Goal: Task Accomplishment & Management: Manage account settings

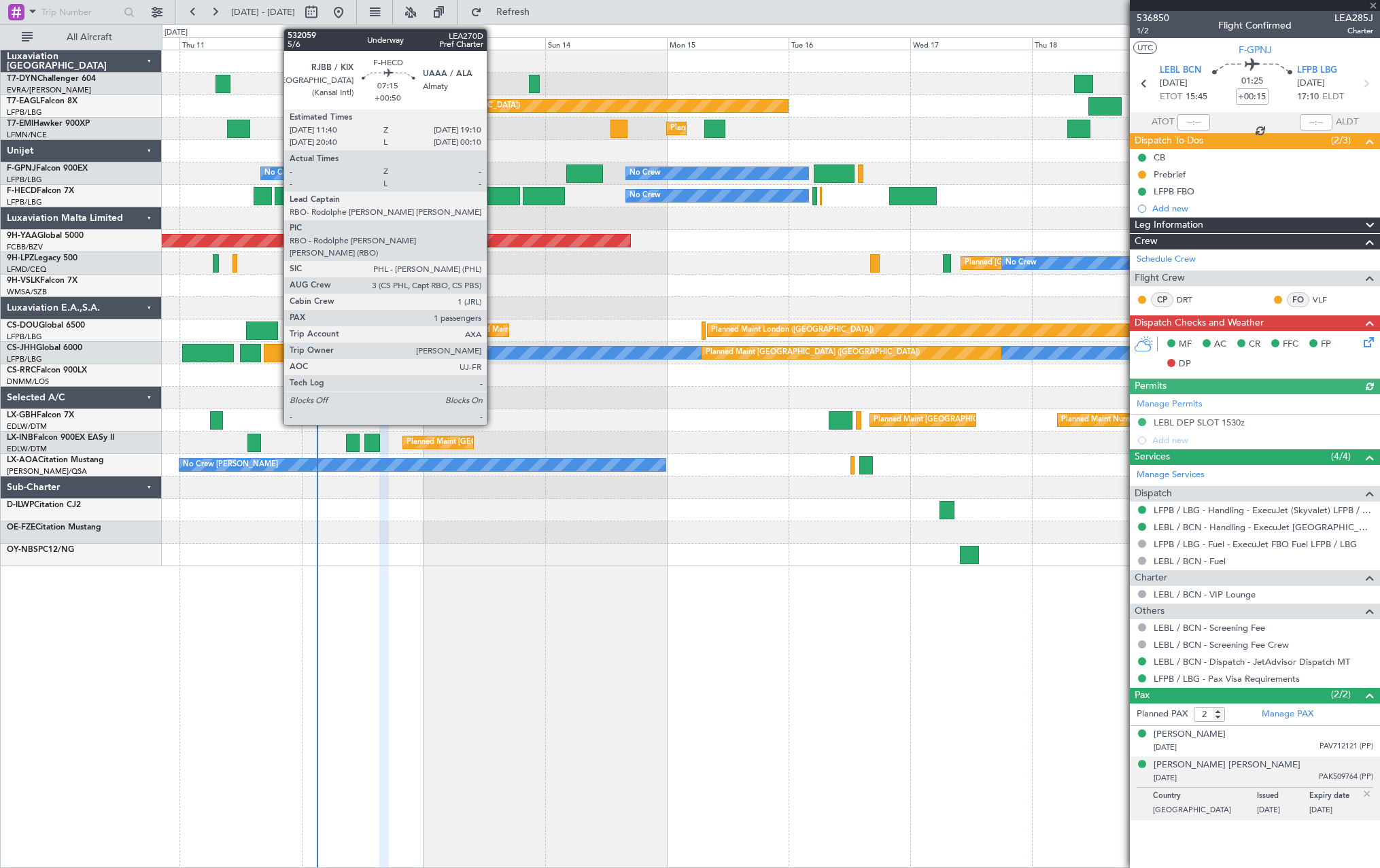
click at [493, 200] on div at bounding box center [501, 196] width 38 height 19
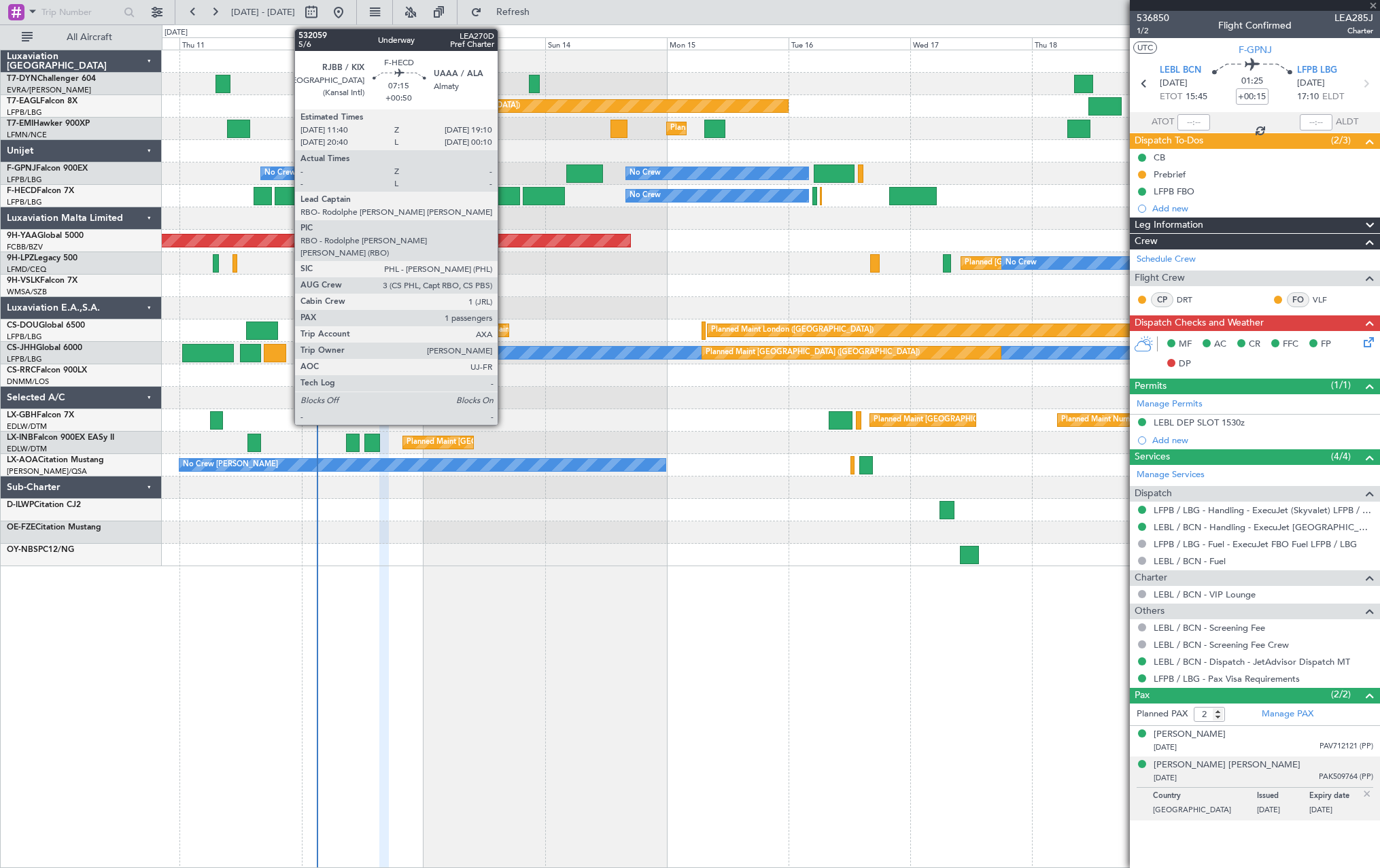
type input "+00:50"
type input "1"
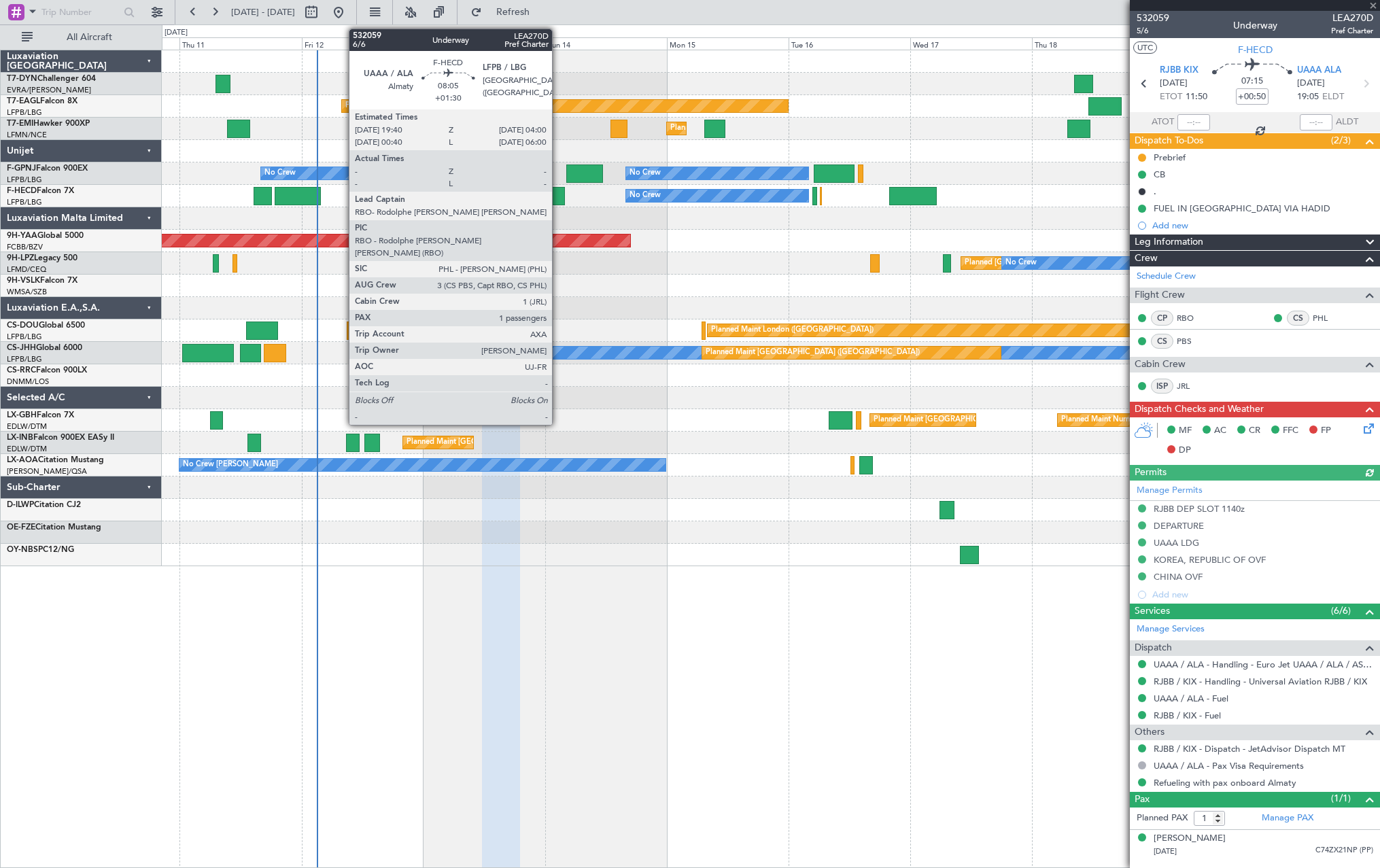
click at [558, 193] on div at bounding box center [544, 196] width 43 height 19
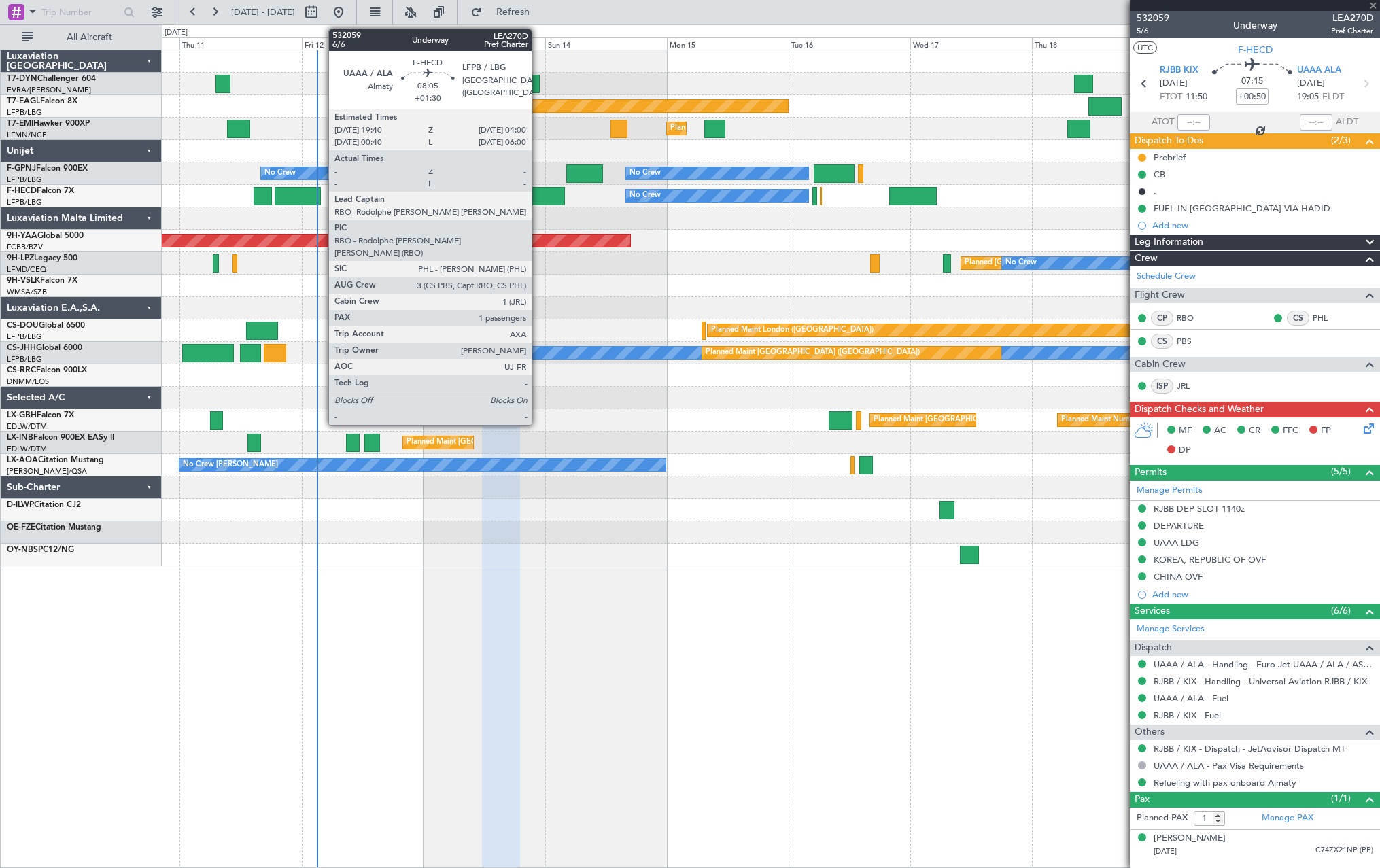
type input "+01:30"
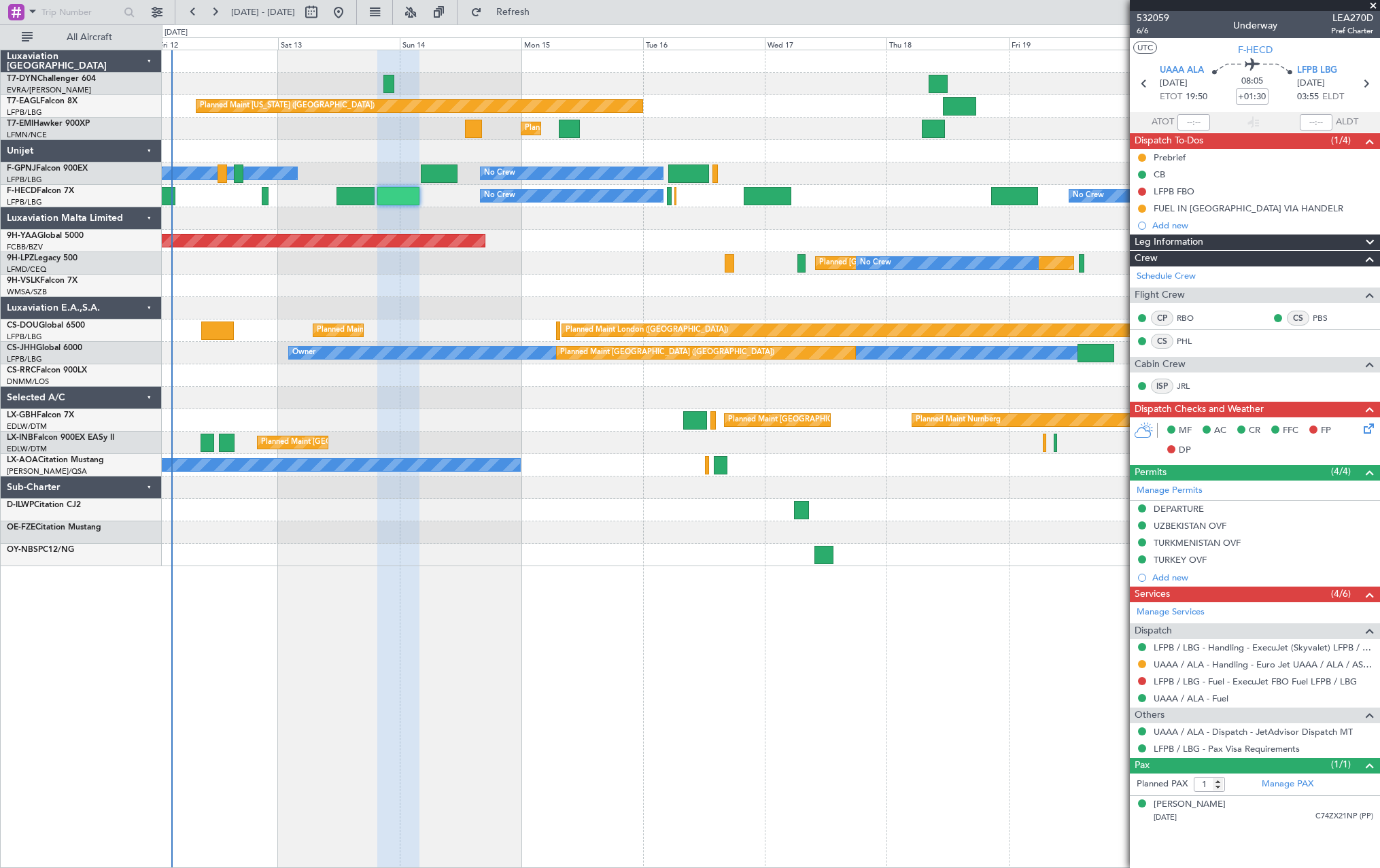
click at [542, 217] on div at bounding box center [770, 218] width 1218 height 22
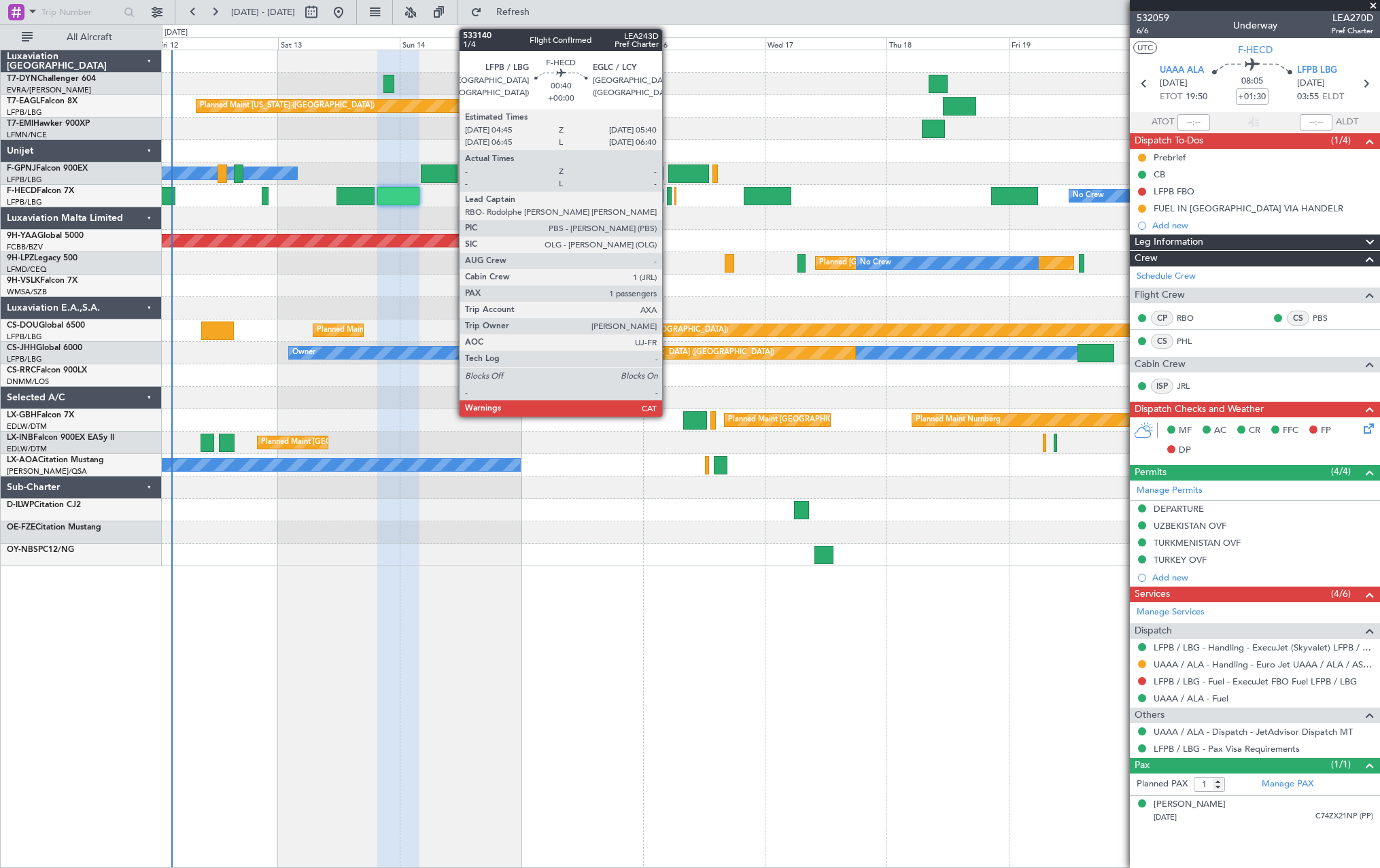
click at [668, 195] on div at bounding box center [669, 196] width 5 height 19
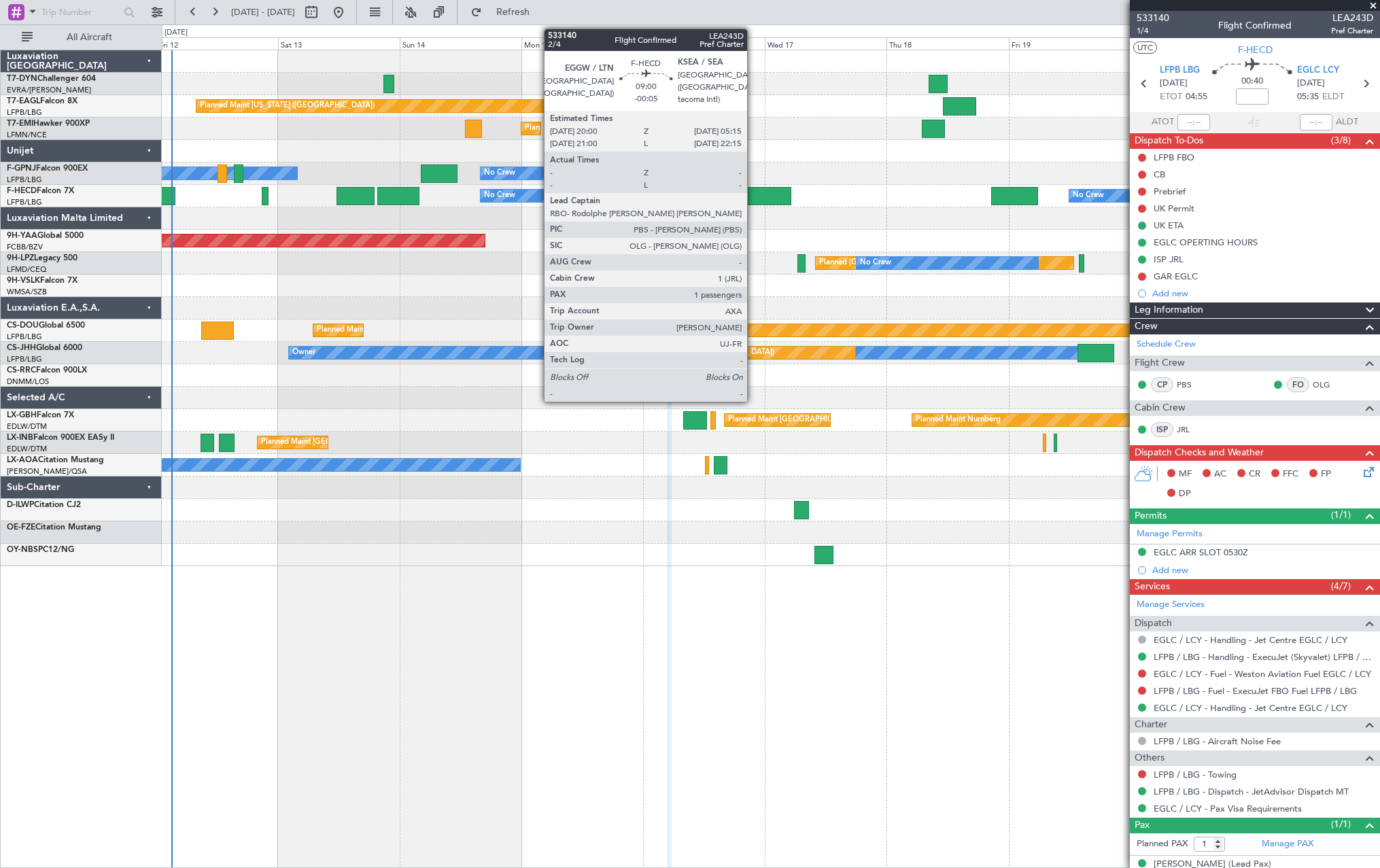
click at [753, 191] on div at bounding box center [768, 196] width 48 height 19
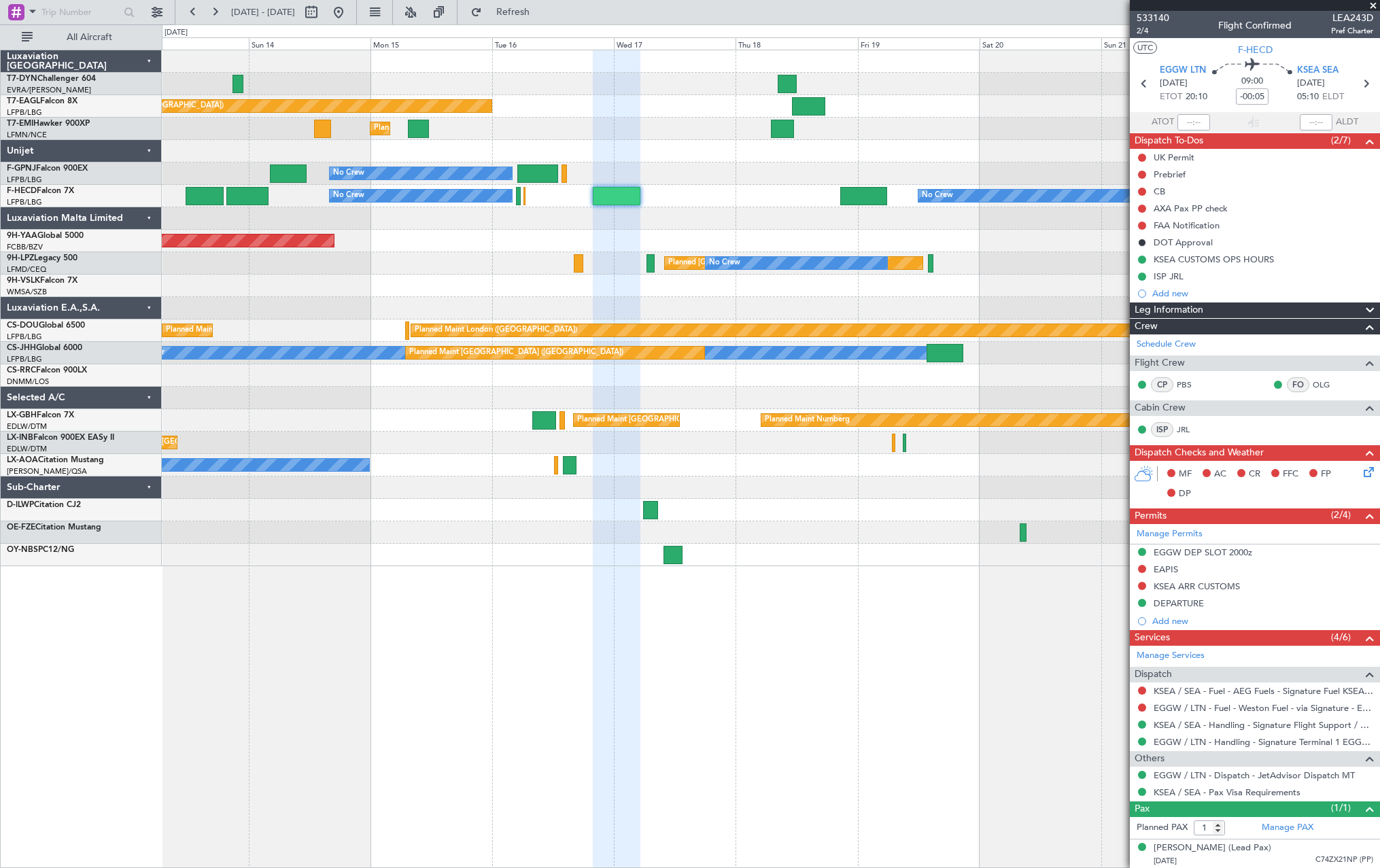
click at [889, 224] on div "Planned Maint [US_STATE] ([GEOGRAPHIC_DATA]) Planned Maint [GEOGRAPHIC_DATA] No…" at bounding box center [770, 308] width 1218 height 516
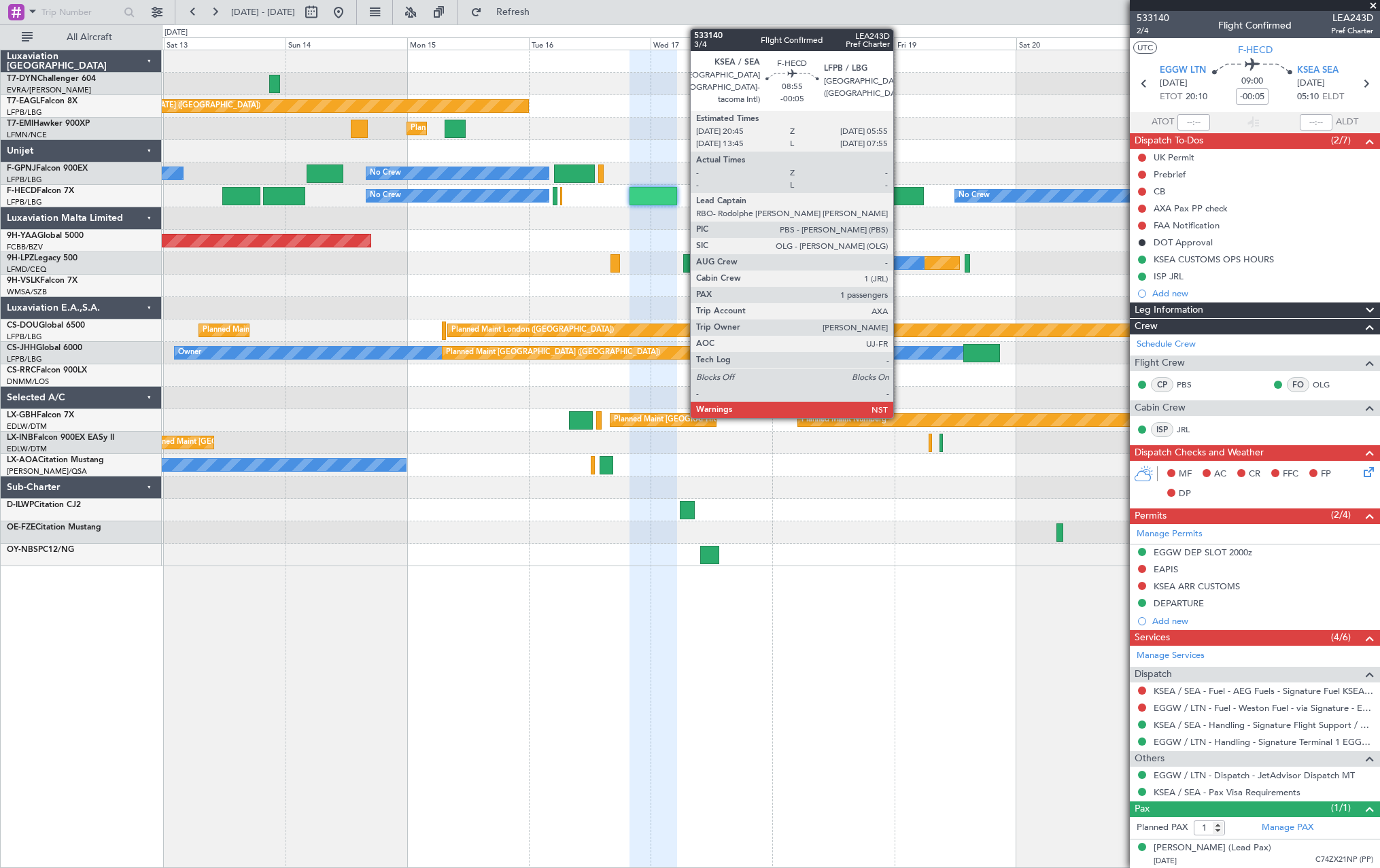
click at [900, 192] on div at bounding box center [900, 196] width 47 height 19
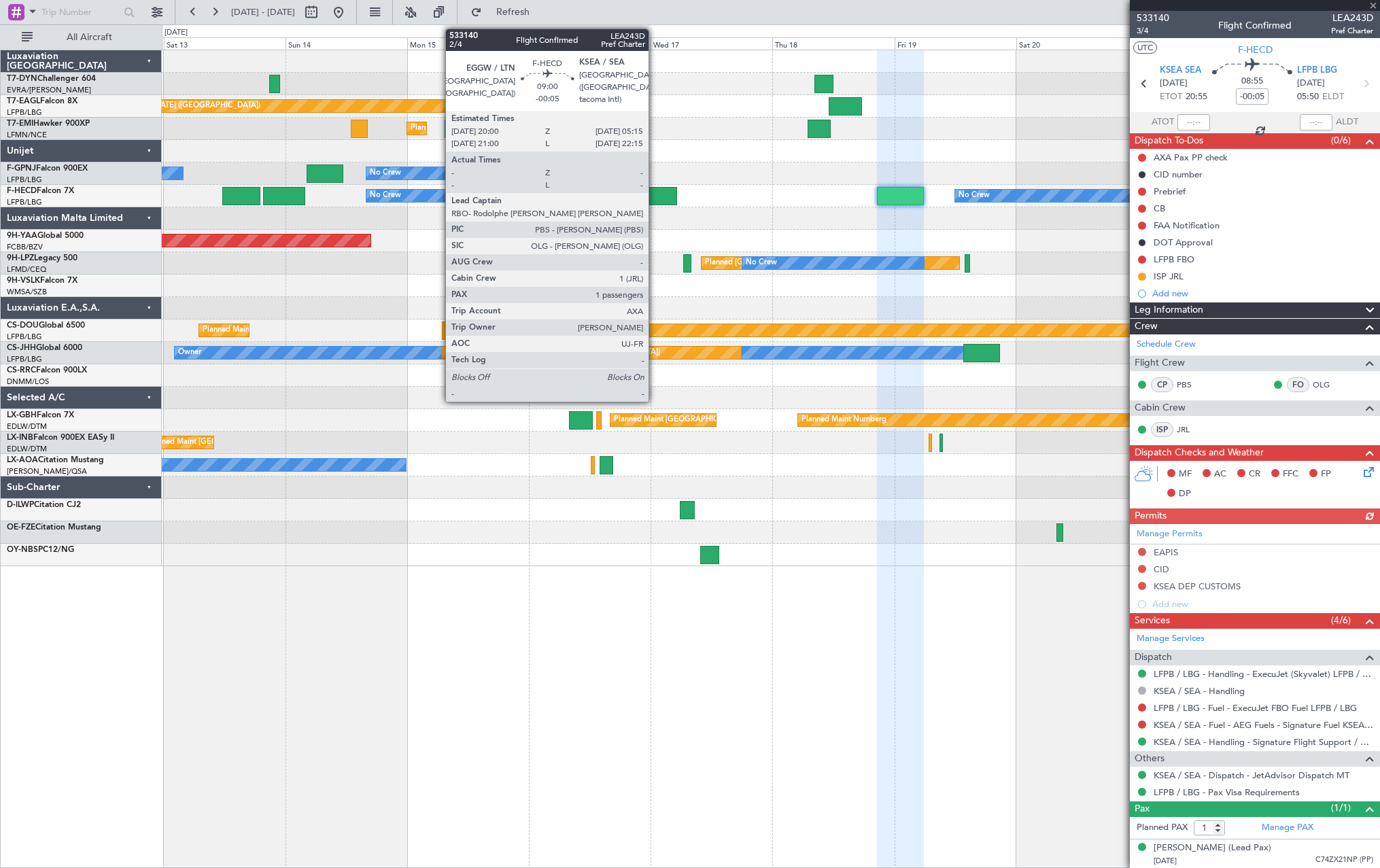
click at [655, 196] on div at bounding box center [653, 196] width 48 height 19
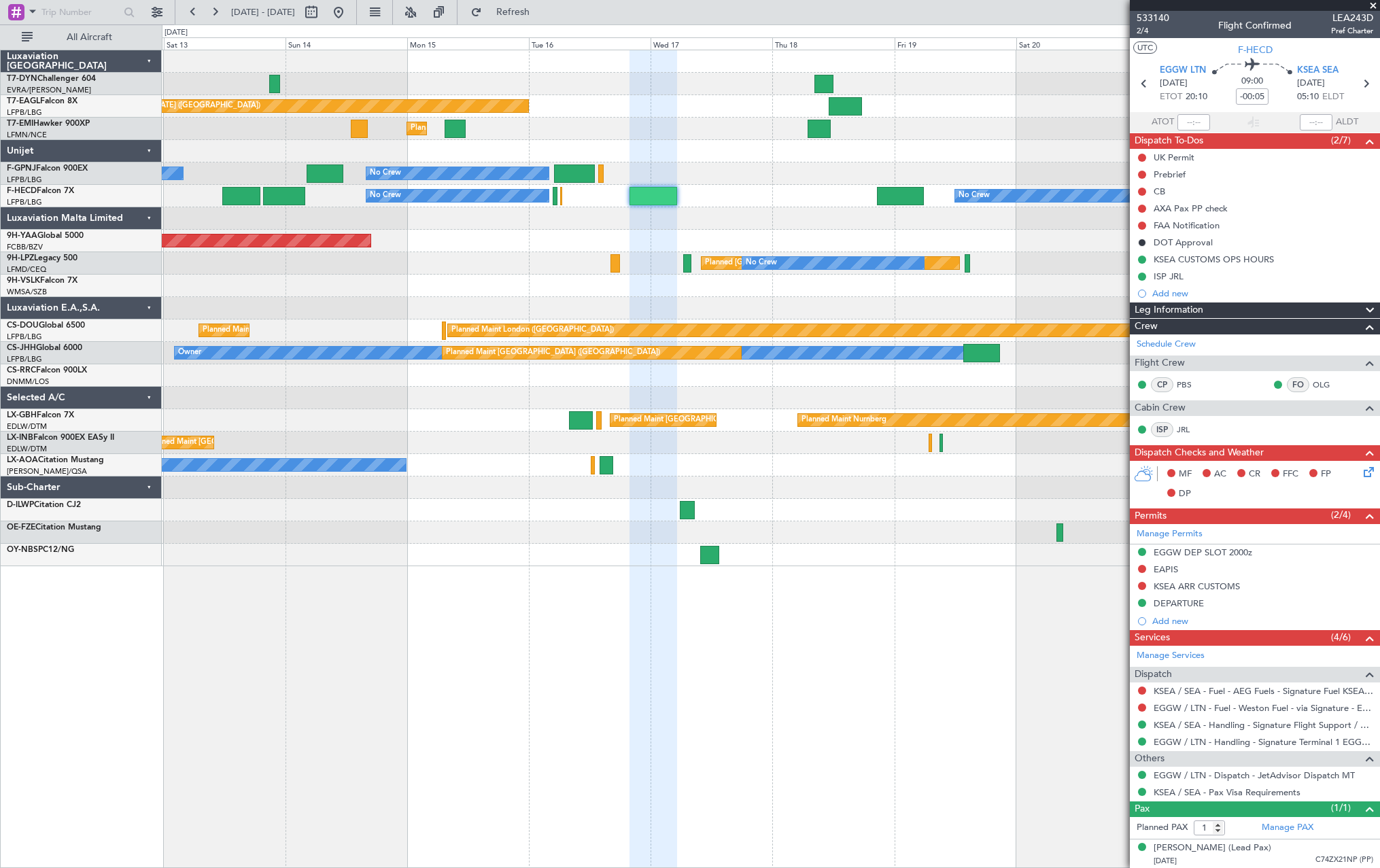
scroll to position [2, 0]
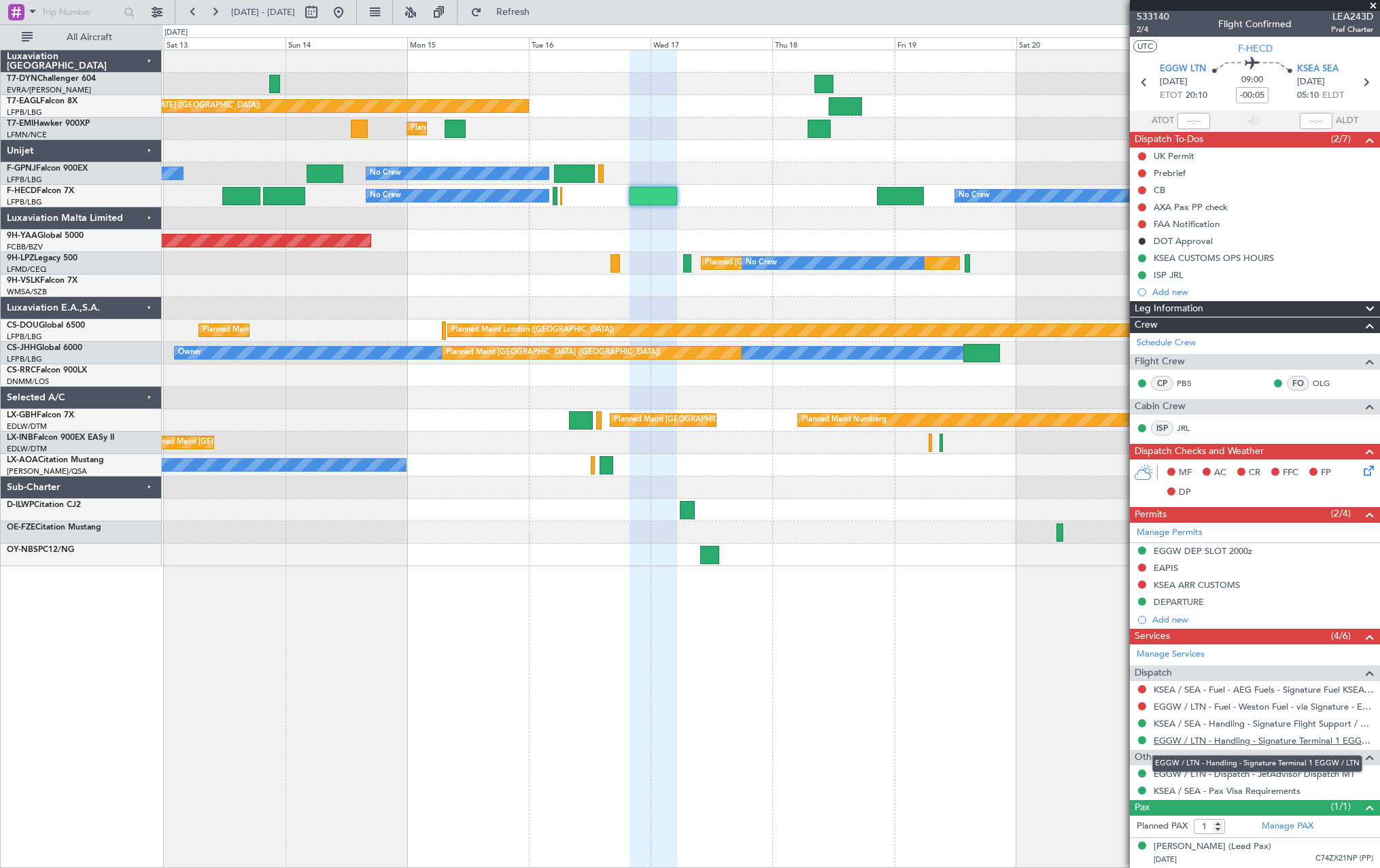
click at [1209, 738] on link "EGGW / LTN - Handling - Signature Terminal 1 EGGW / LTN" at bounding box center [1264, 740] width 219 height 12
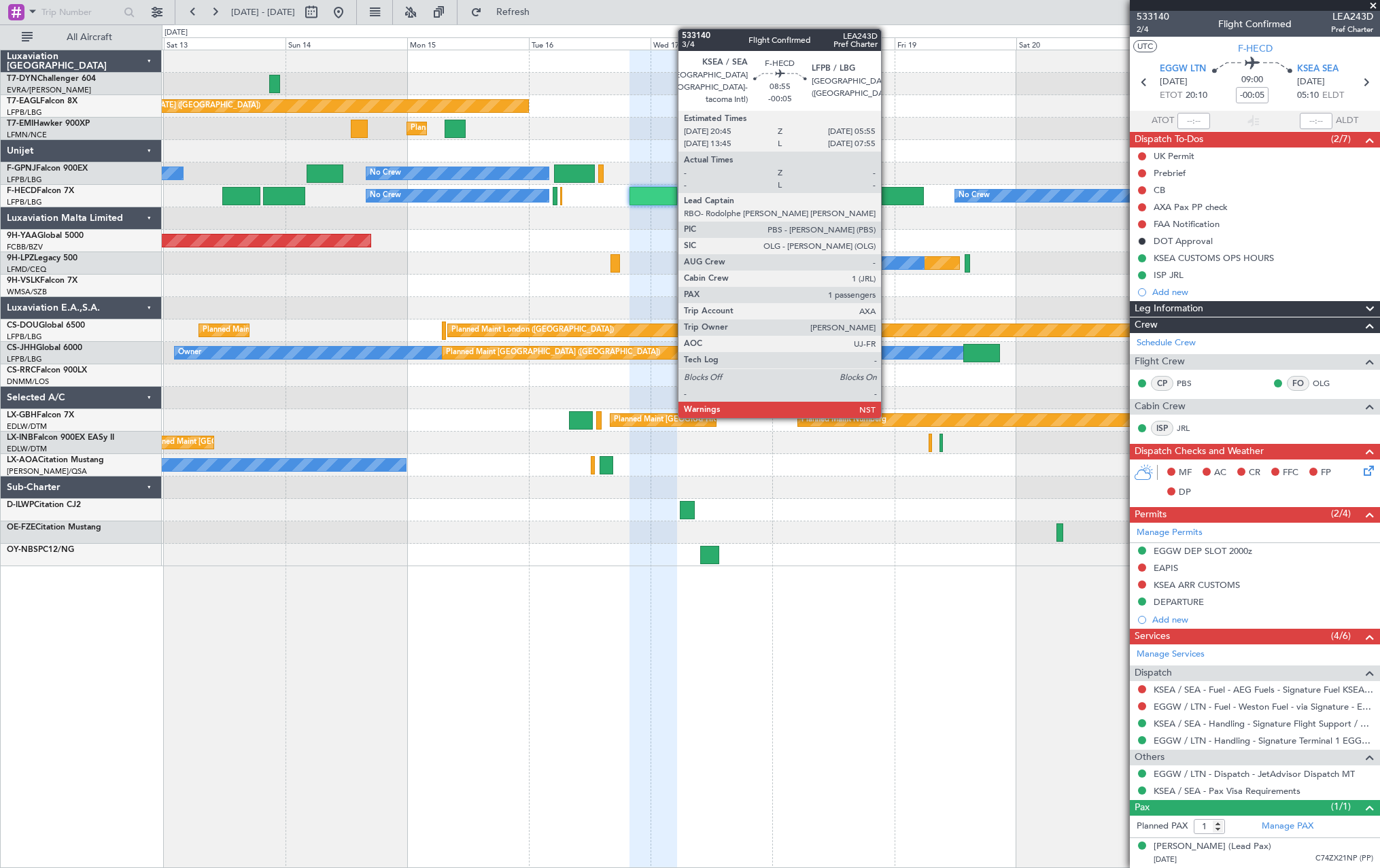
click at [891, 192] on div at bounding box center [900, 196] width 47 height 19
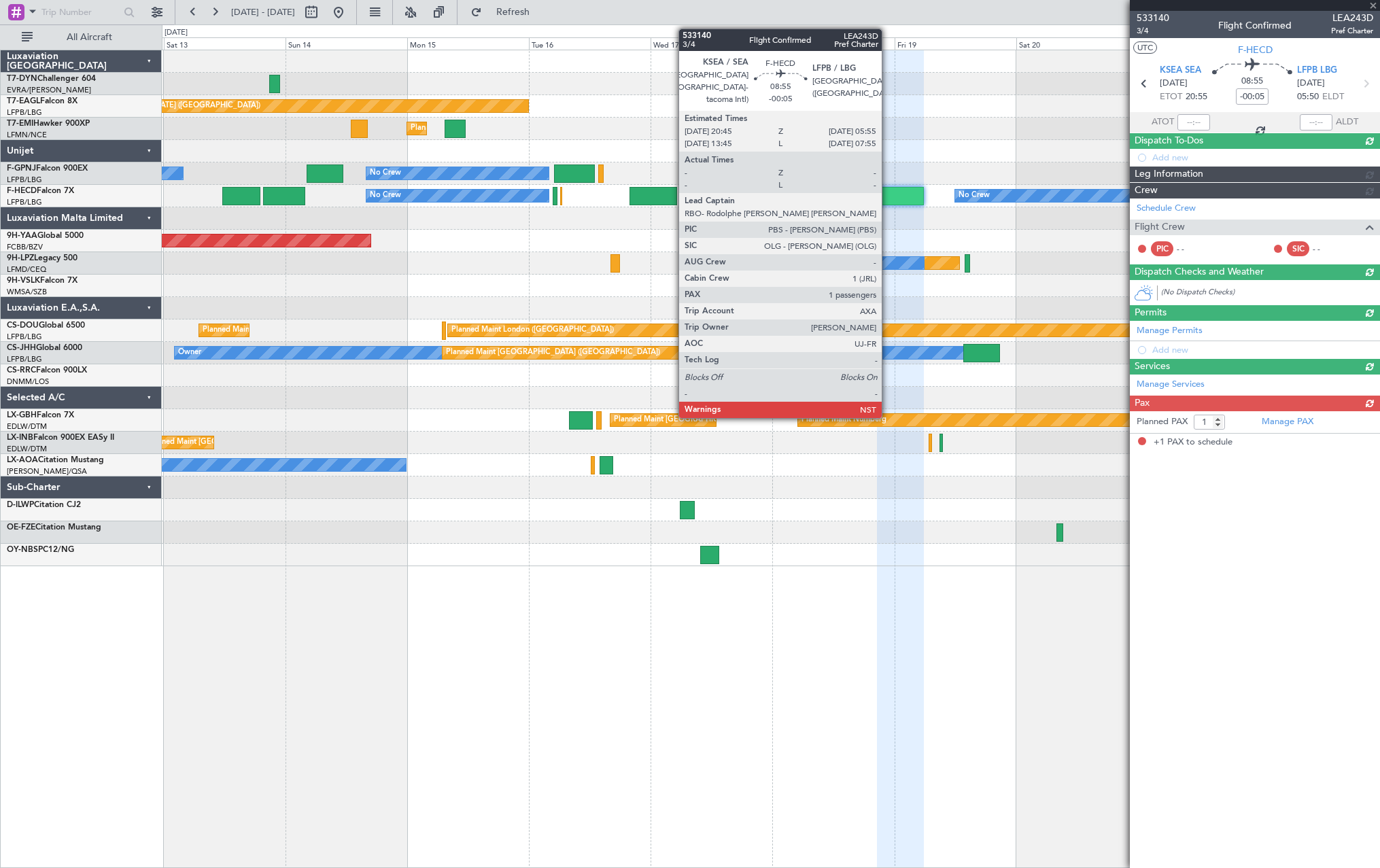
scroll to position [0, 0]
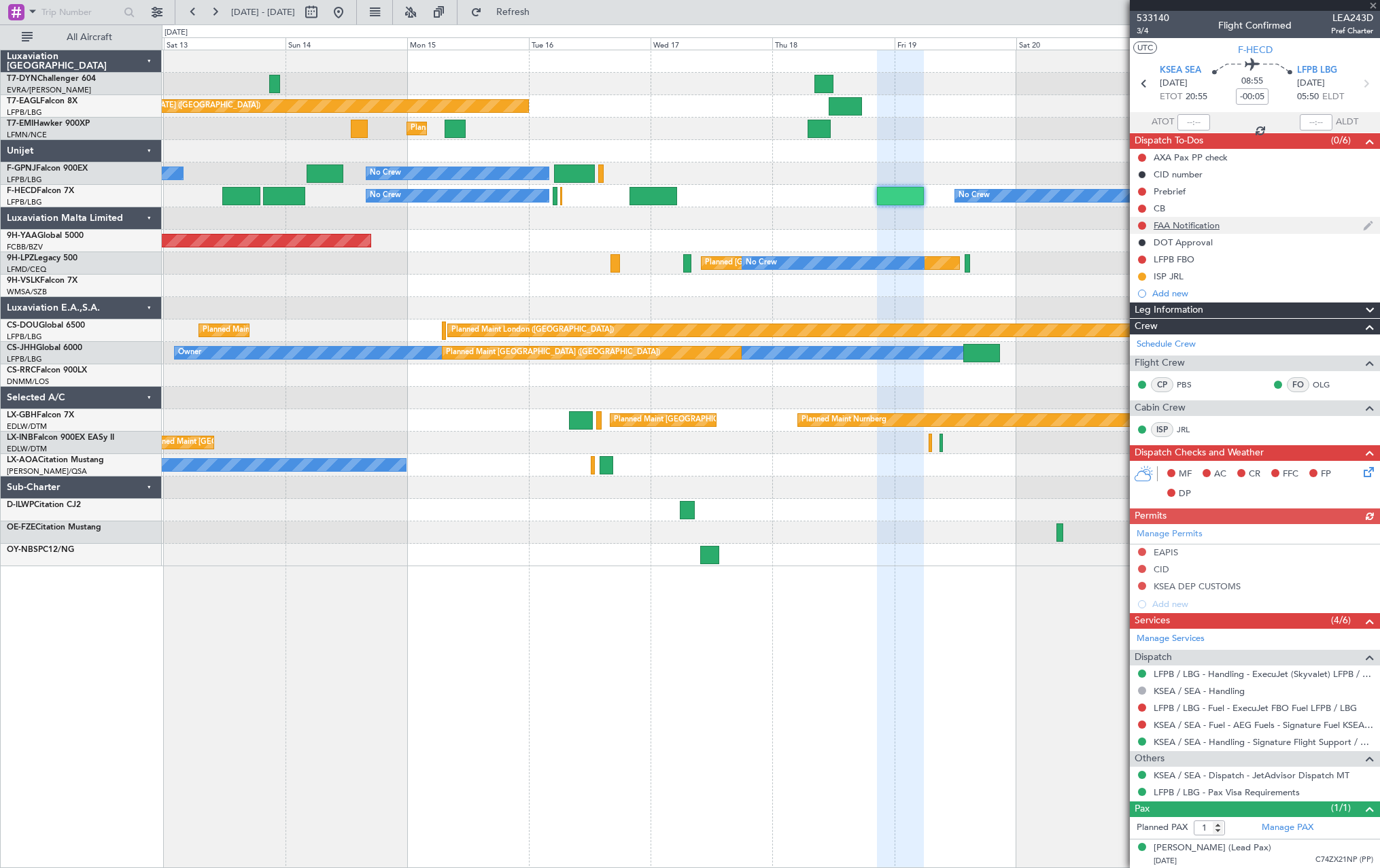
click at [1138, 220] on nimbus-traffic-light at bounding box center [1142, 225] width 11 height 11
click at [1144, 225] on button at bounding box center [1142, 226] width 9 height 9
click at [1115, 283] on span at bounding box center [1116, 286] width 9 height 9
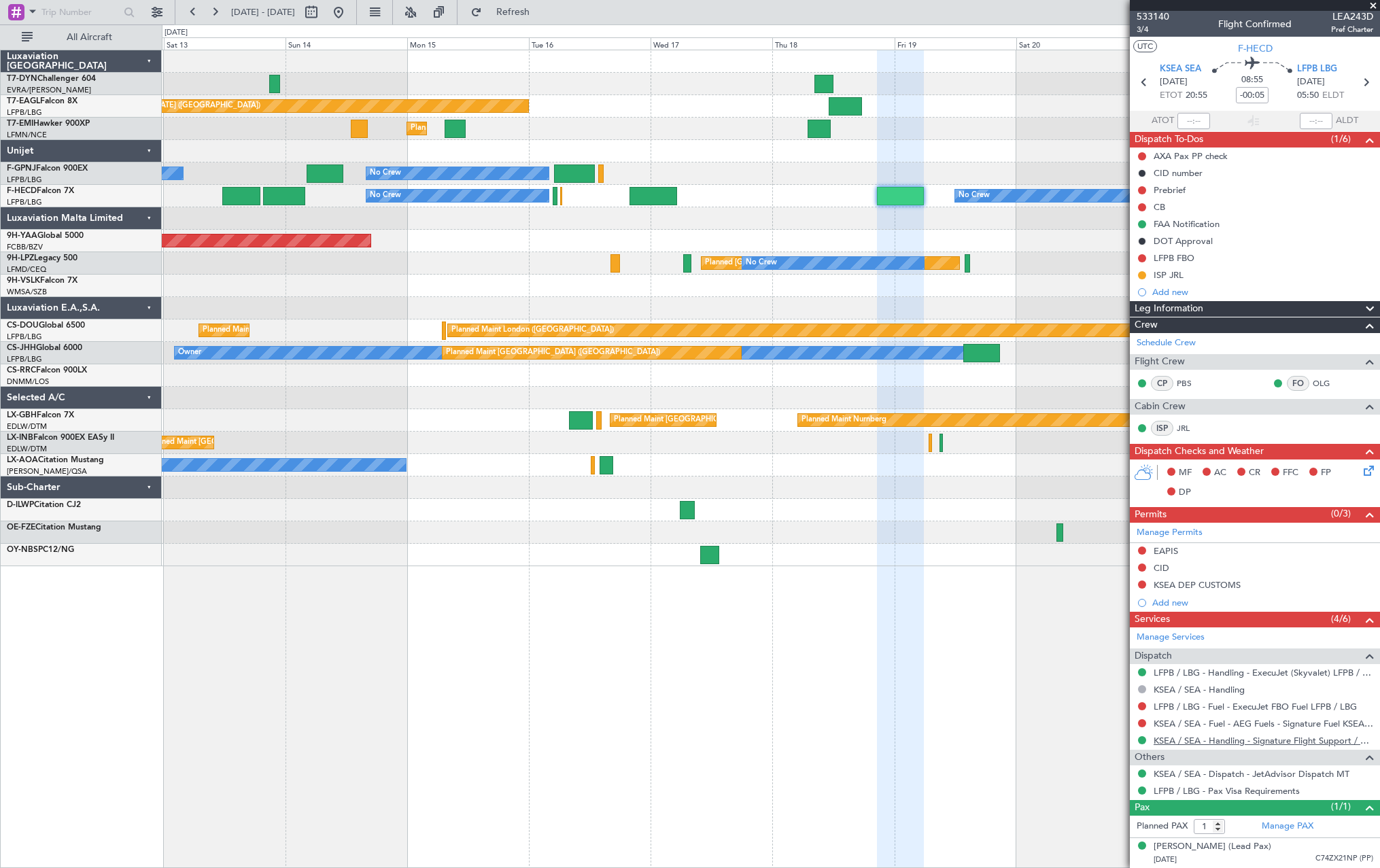
click at [1208, 740] on link "KSEA / SEA - Handling - Signature Flight Support / KSEA / SEA" at bounding box center [1264, 740] width 219 height 12
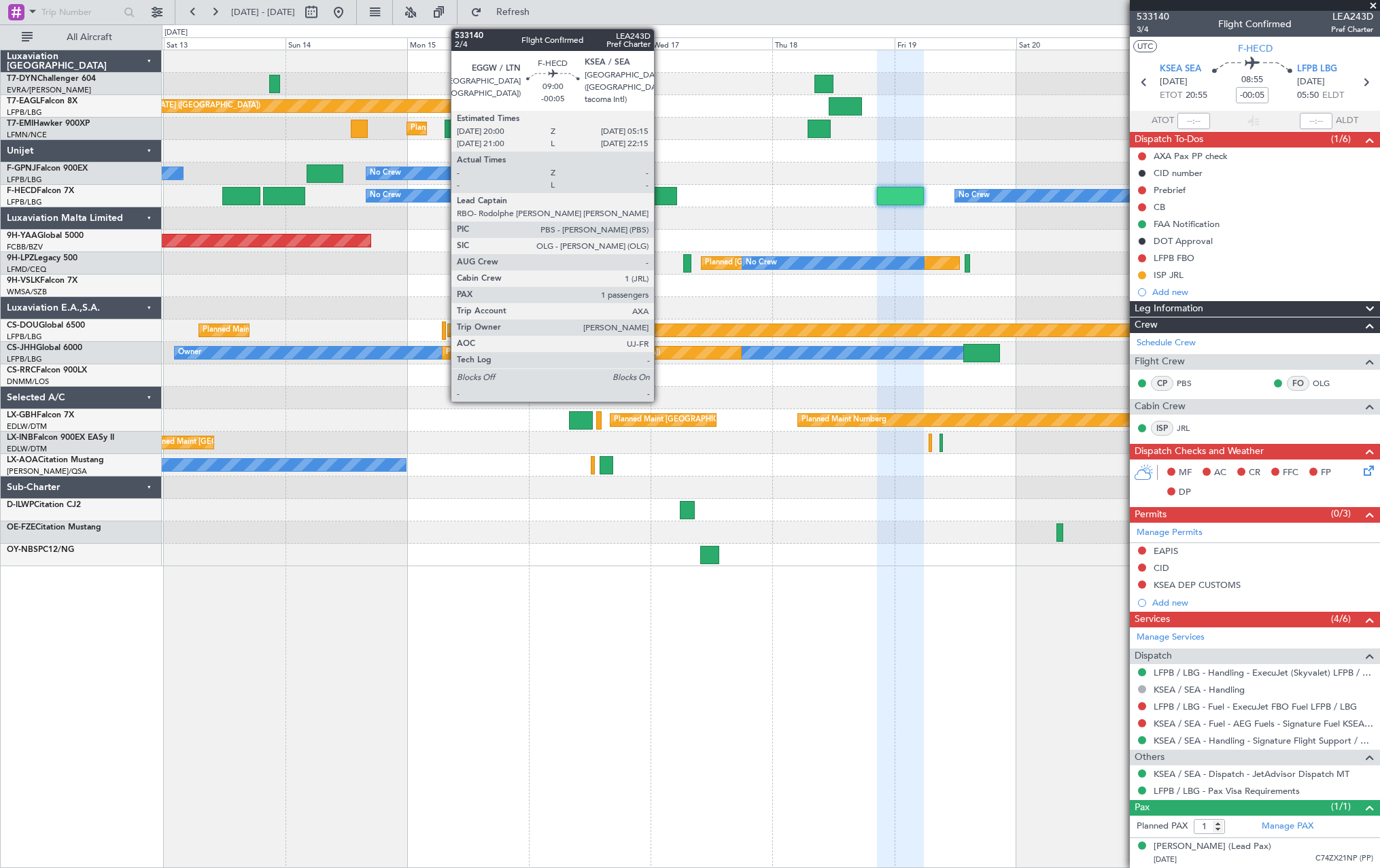
click at [660, 195] on div at bounding box center [653, 196] width 48 height 19
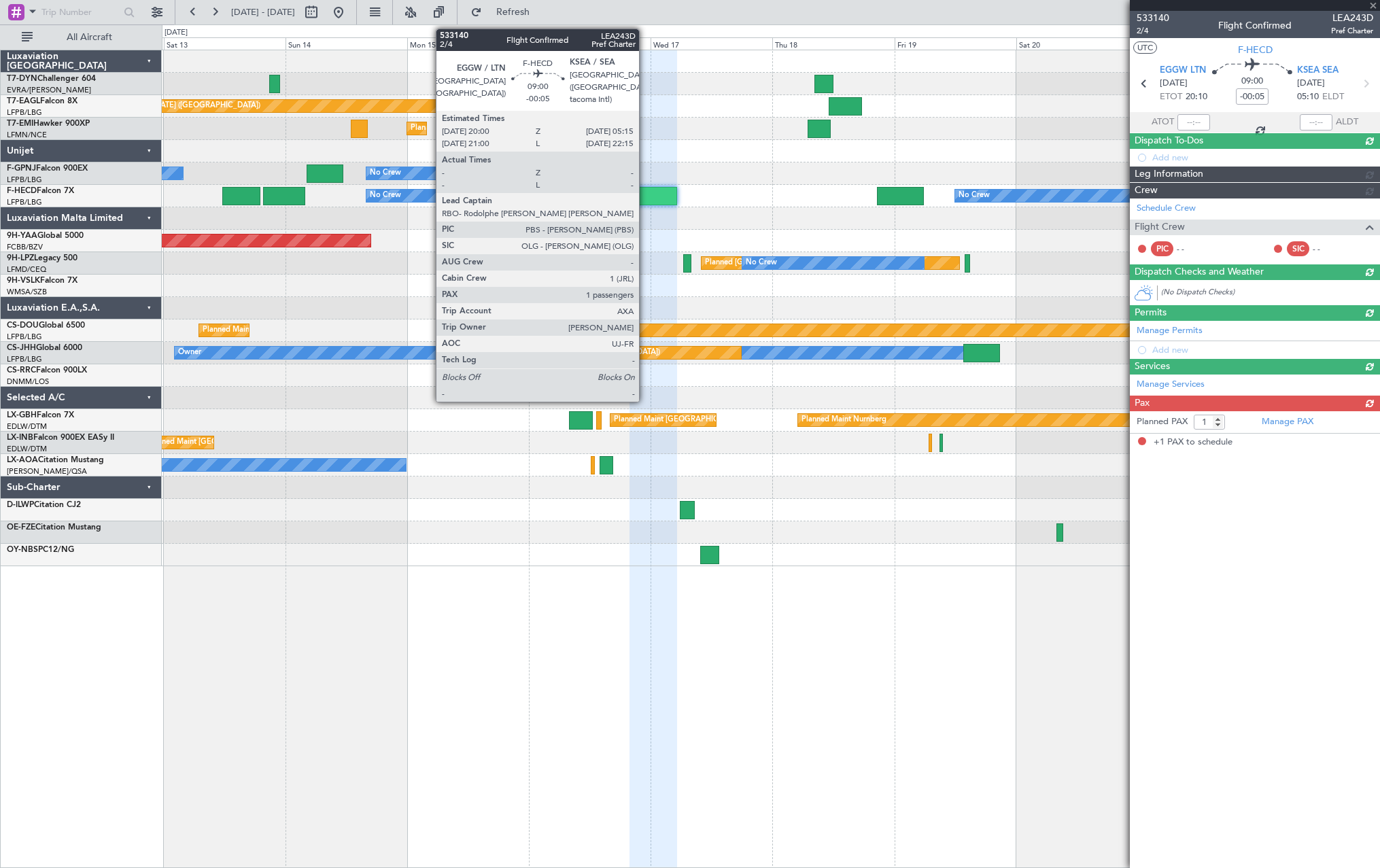
scroll to position [0, 0]
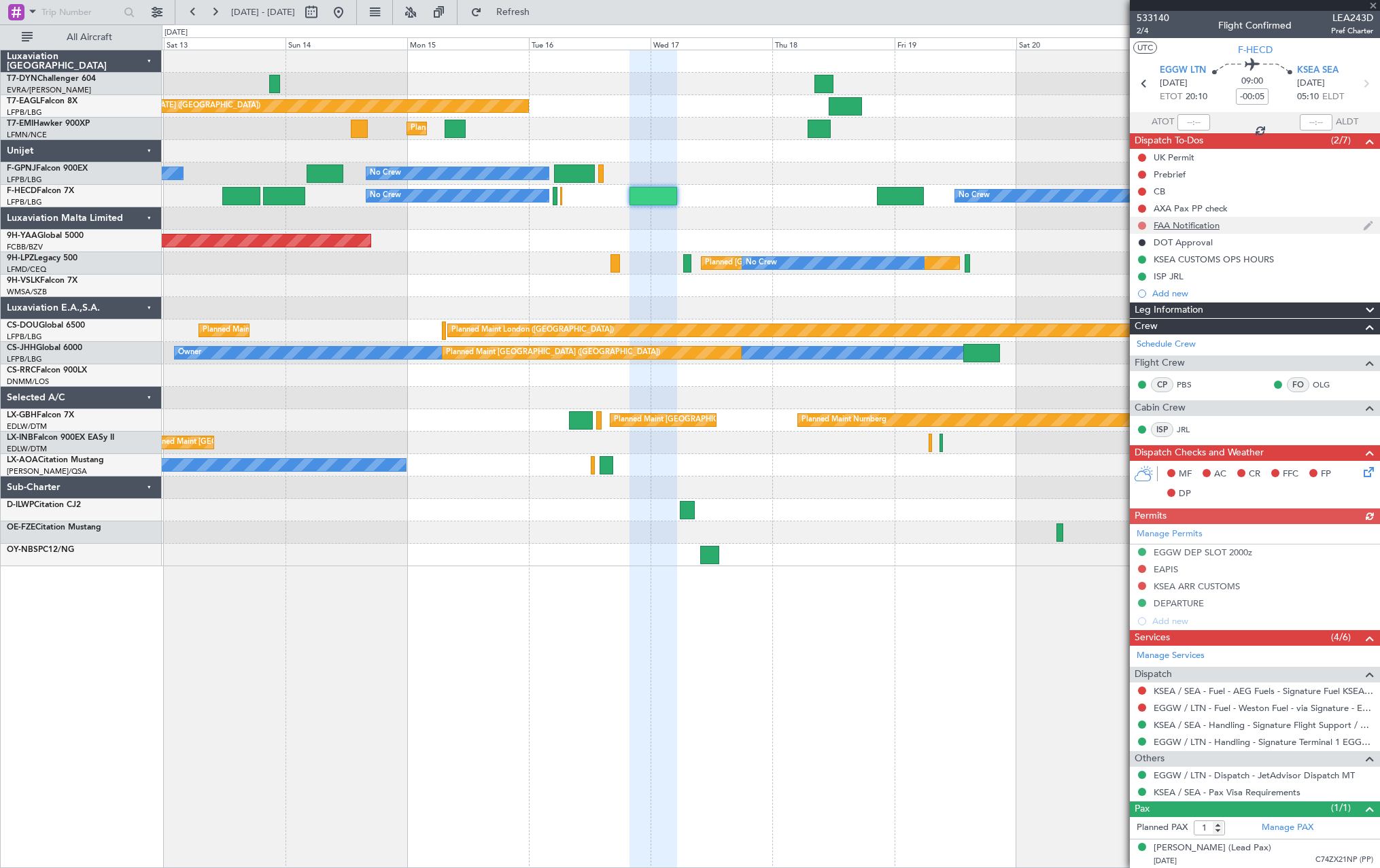
click at [1141, 222] on button at bounding box center [1142, 226] width 9 height 9
click at [1123, 281] on li "Completed" at bounding box center [1142, 286] width 72 height 20
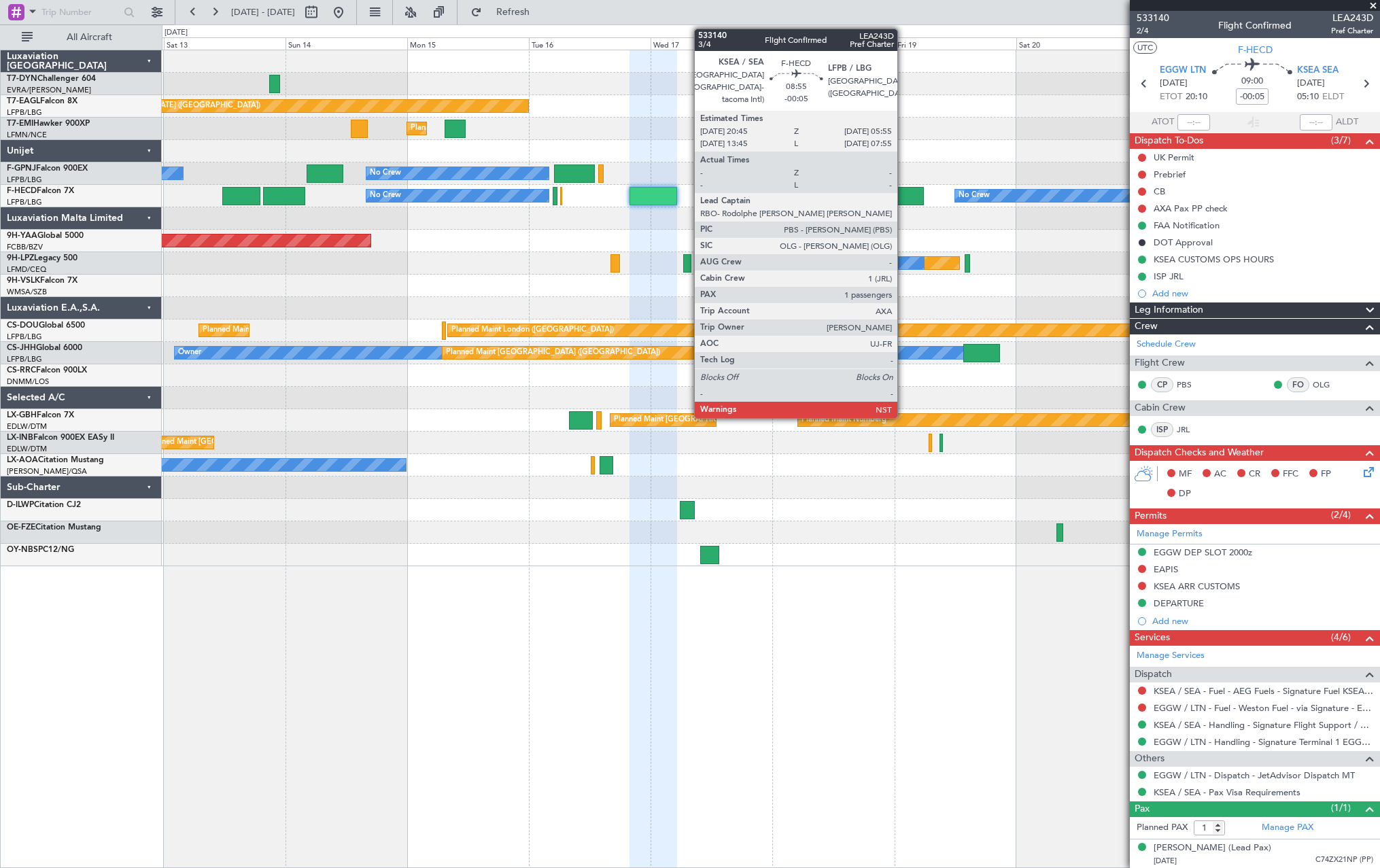
click at [903, 196] on div at bounding box center [900, 196] width 47 height 19
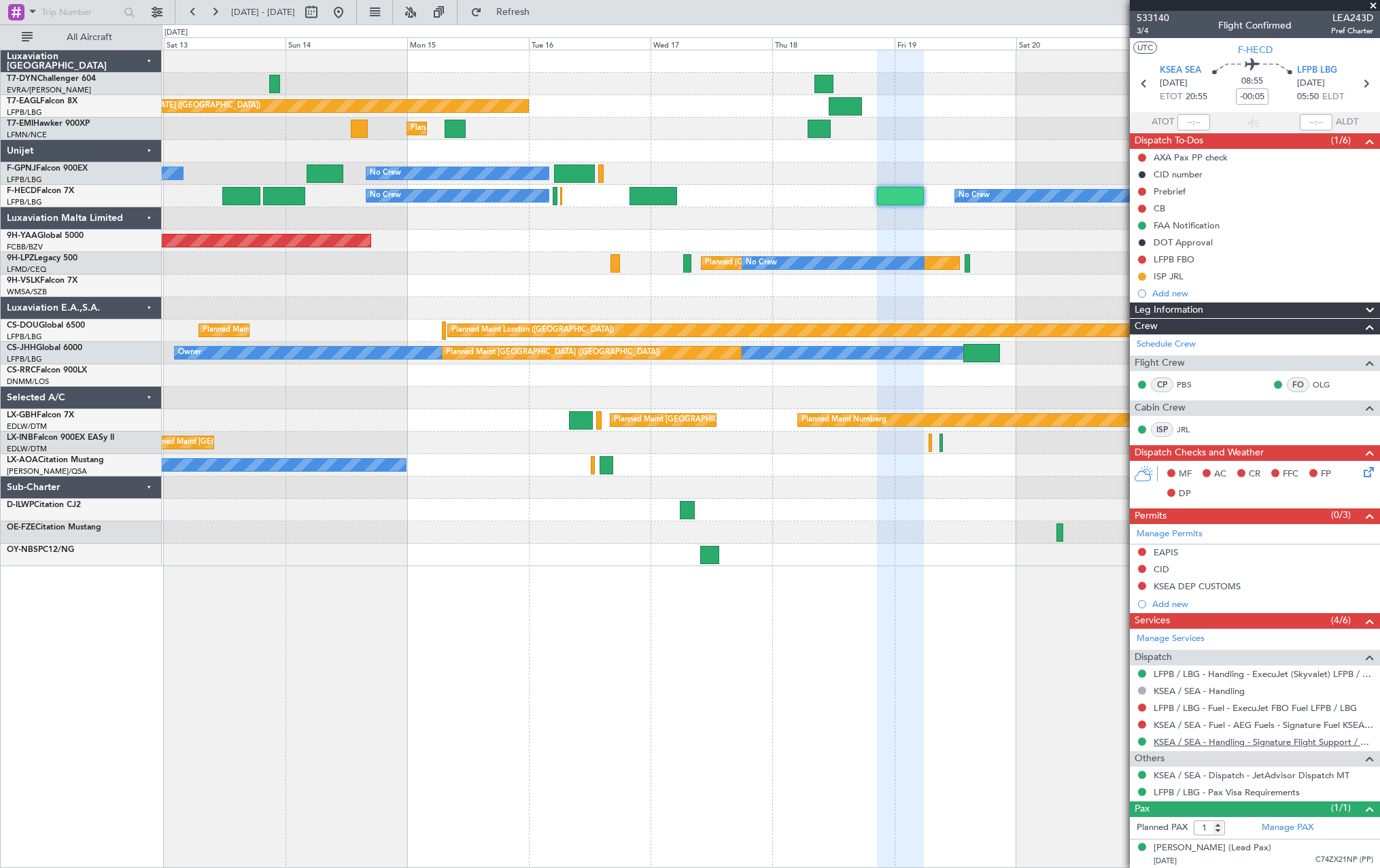
click at [1214, 737] on link "KSEA / SEA - Handling - Signature Flight Support / KSEA / SEA" at bounding box center [1264, 742] width 219 height 12
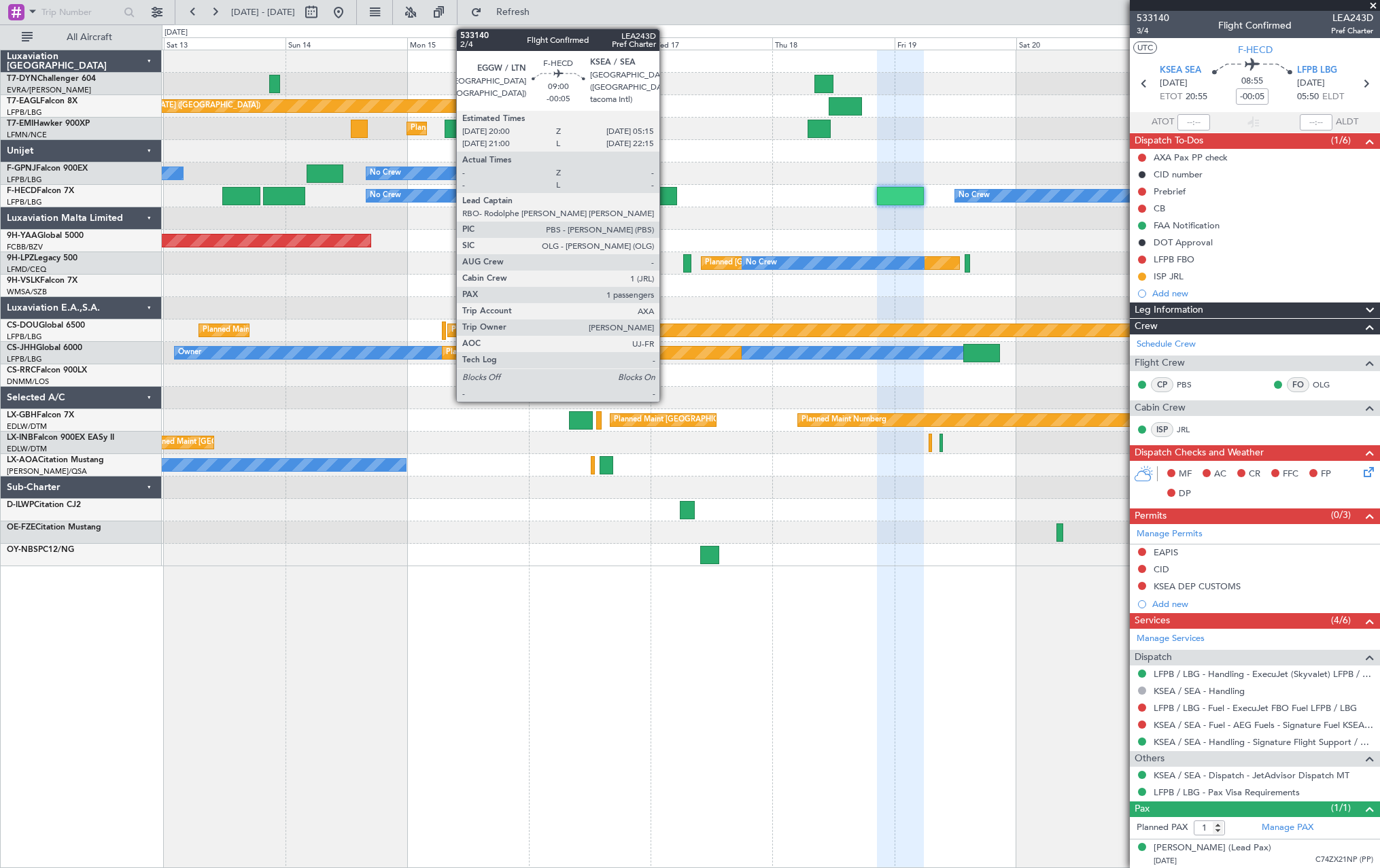
click at [666, 193] on div at bounding box center [653, 196] width 48 height 19
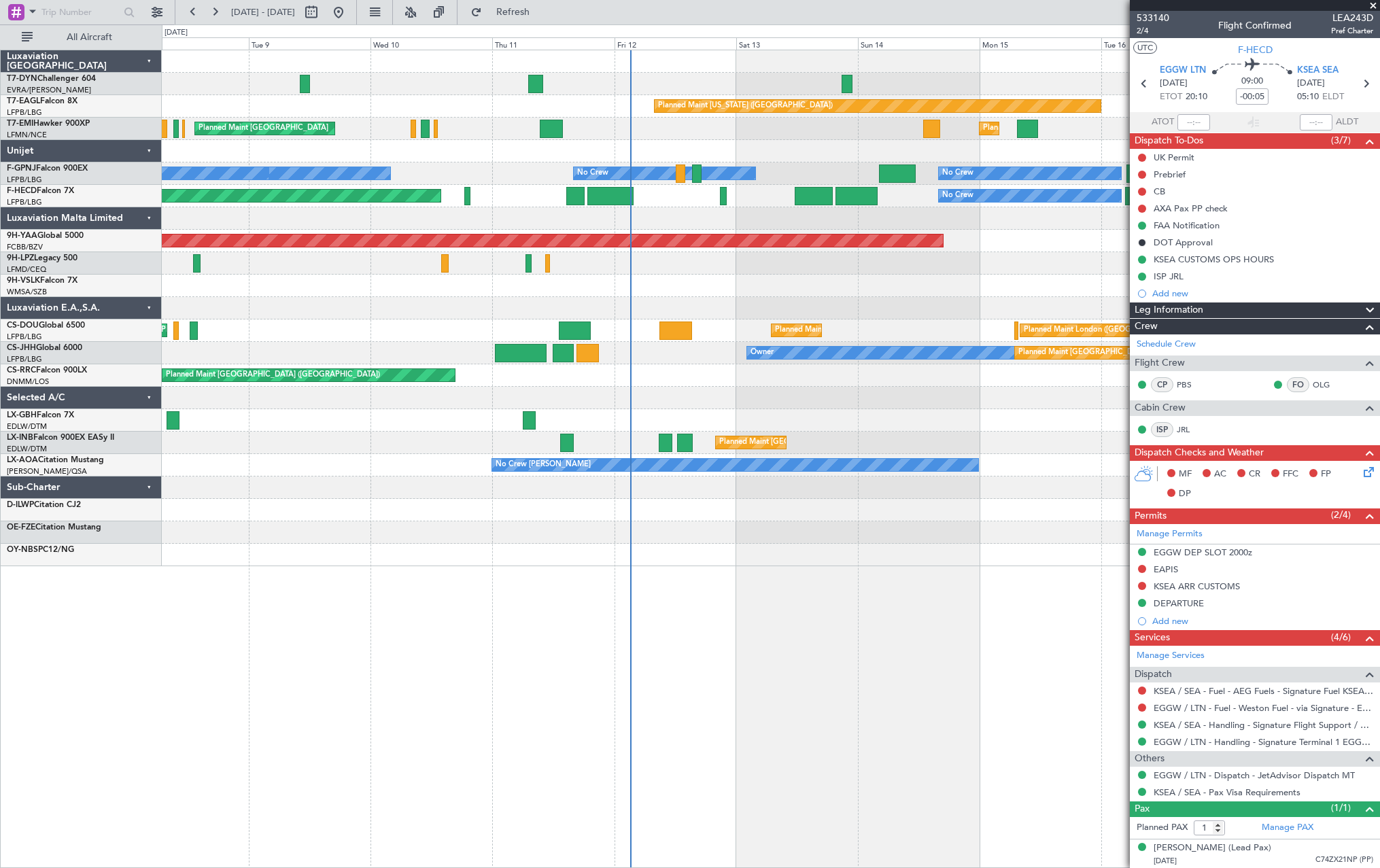
click at [971, 269] on div "Planned Maint New York (Teterboro) Planned Maint Zurich Planned Maint Zurich No…" at bounding box center [770, 308] width 1218 height 516
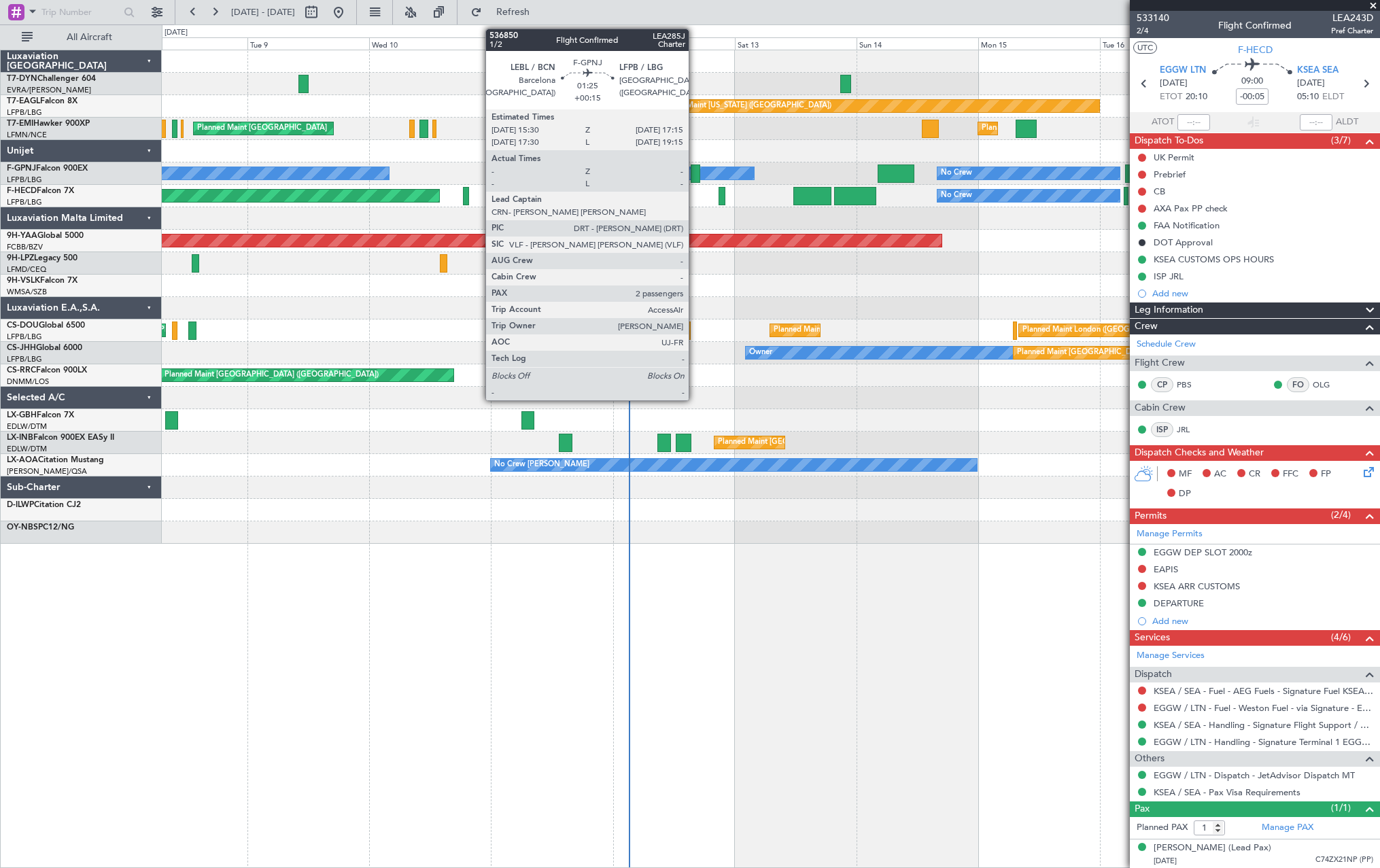
click at [695, 176] on div at bounding box center [695, 173] width 9 height 19
type input "+00:15"
type input "2"
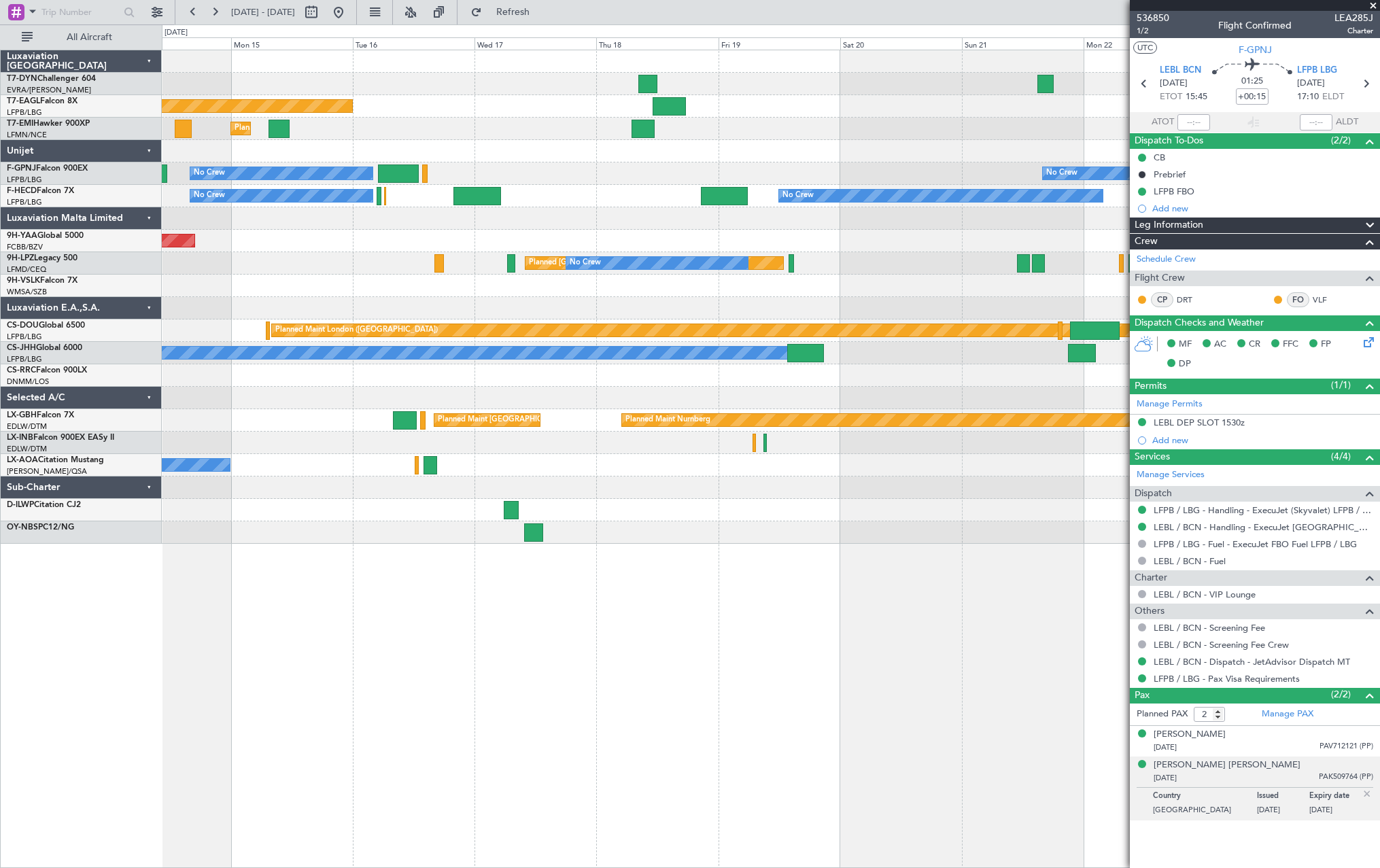
click at [205, 305] on div "Planned Maint New York (Teterboro) Planned Maint Zurich No Crew No Crew No Crew…" at bounding box center [770, 297] width 1218 height 493
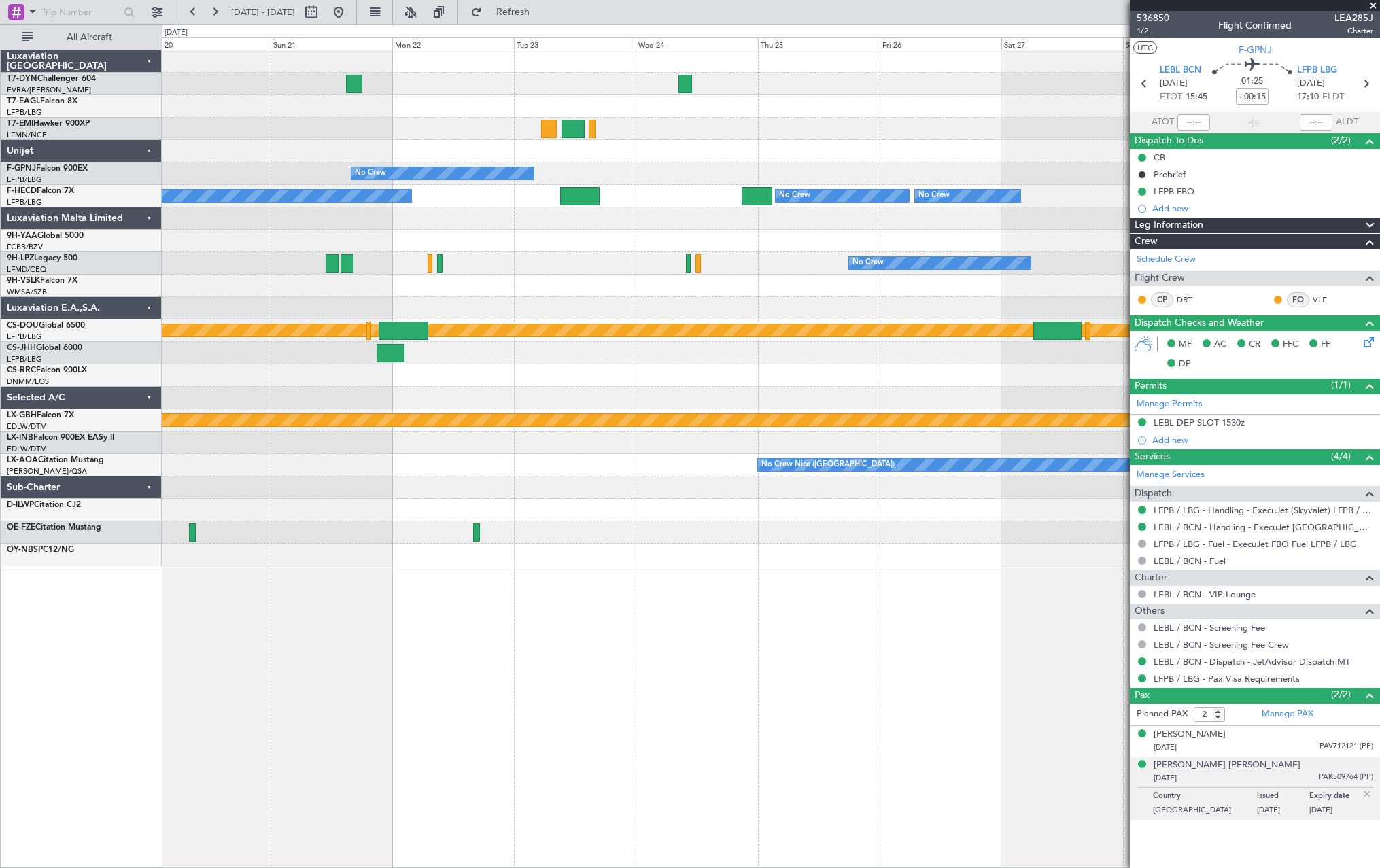
click at [179, 281] on div "No Crew No Crew No Crew No Crew No Crew No Crew Planned Maint St Gallen (Altenr…" at bounding box center [770, 308] width 1218 height 516
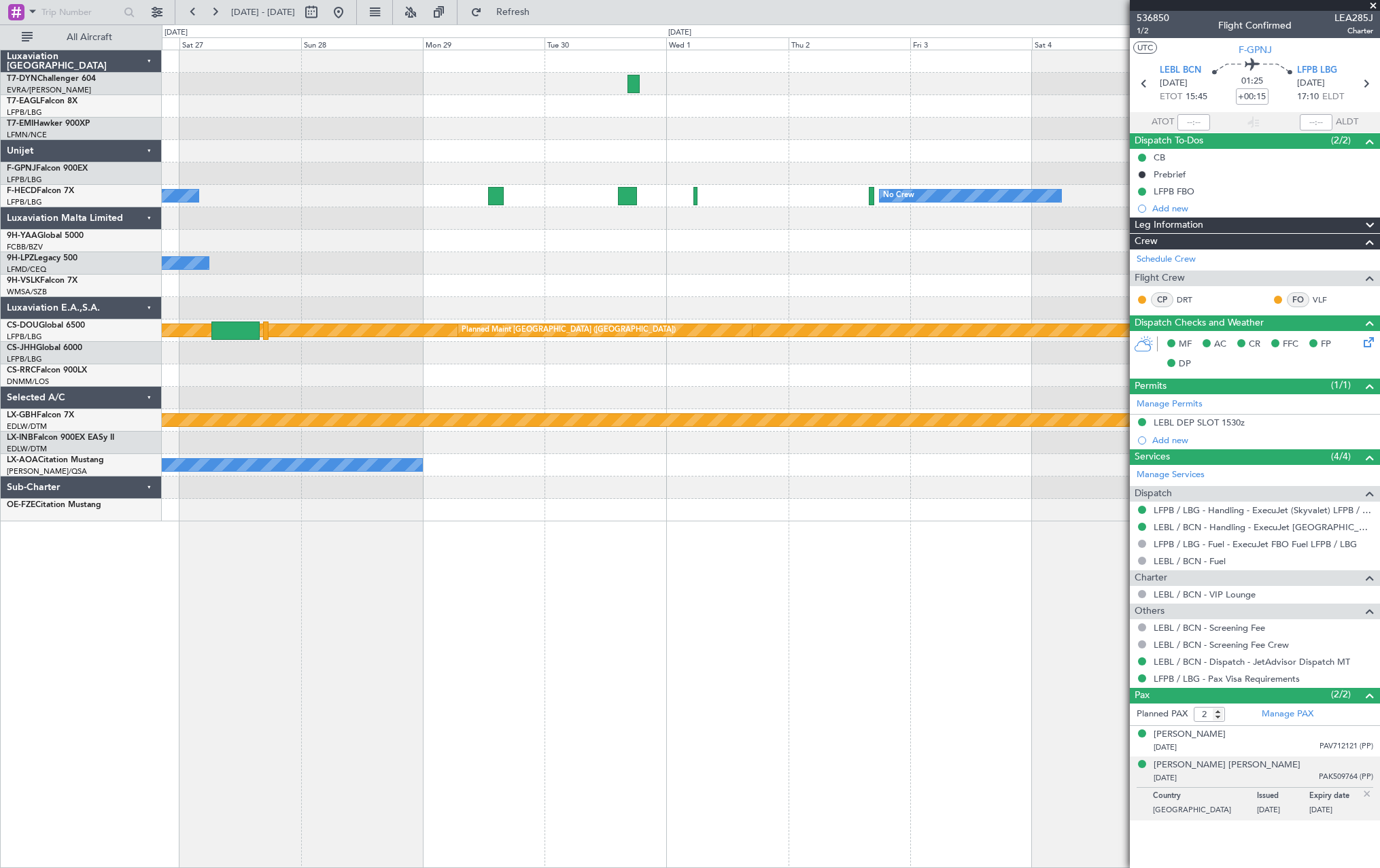
click at [475, 246] on div at bounding box center [770, 241] width 1218 height 22
click at [468, 246] on div at bounding box center [770, 241] width 1218 height 22
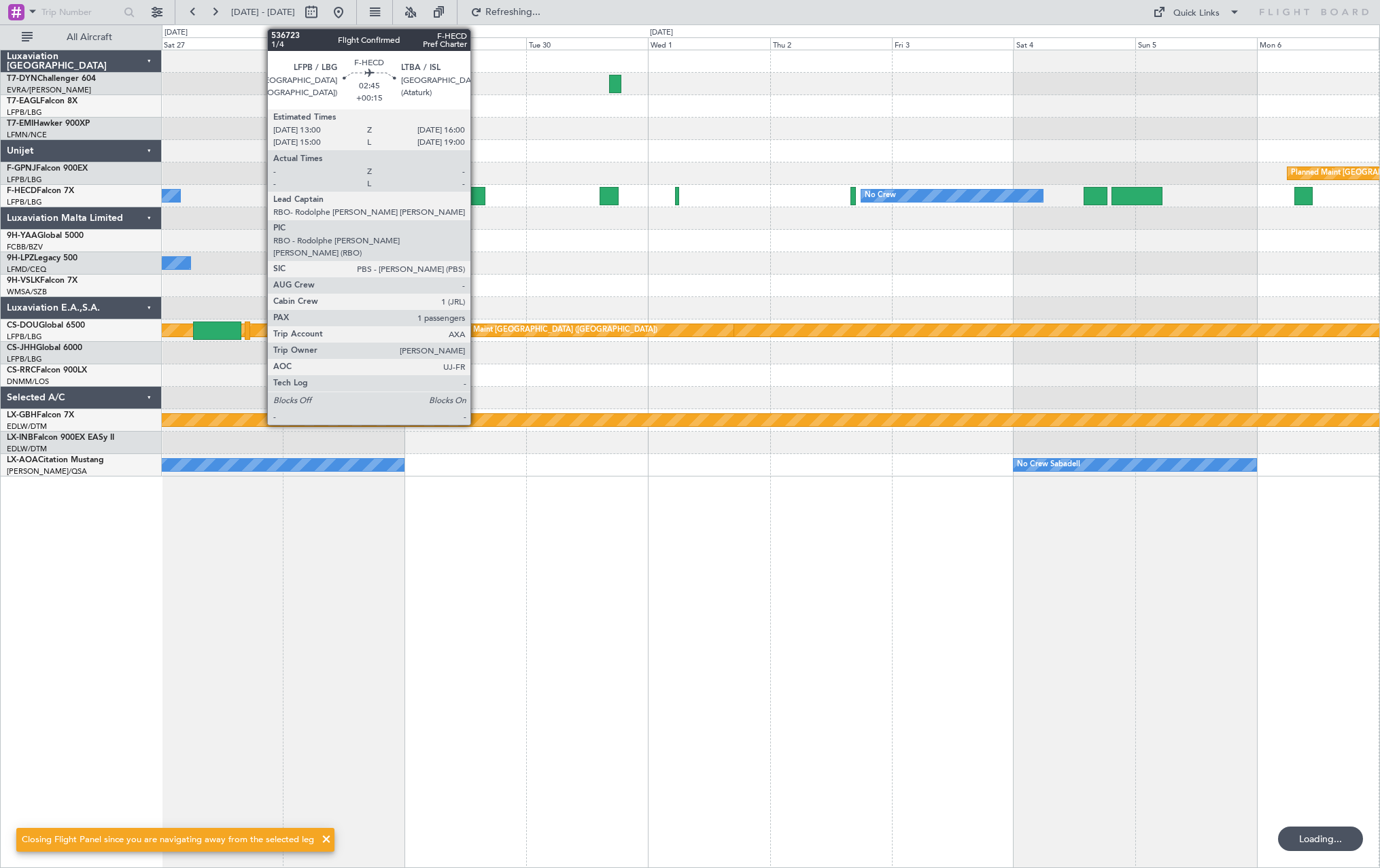
click at [476, 195] on div at bounding box center [477, 196] width 15 height 19
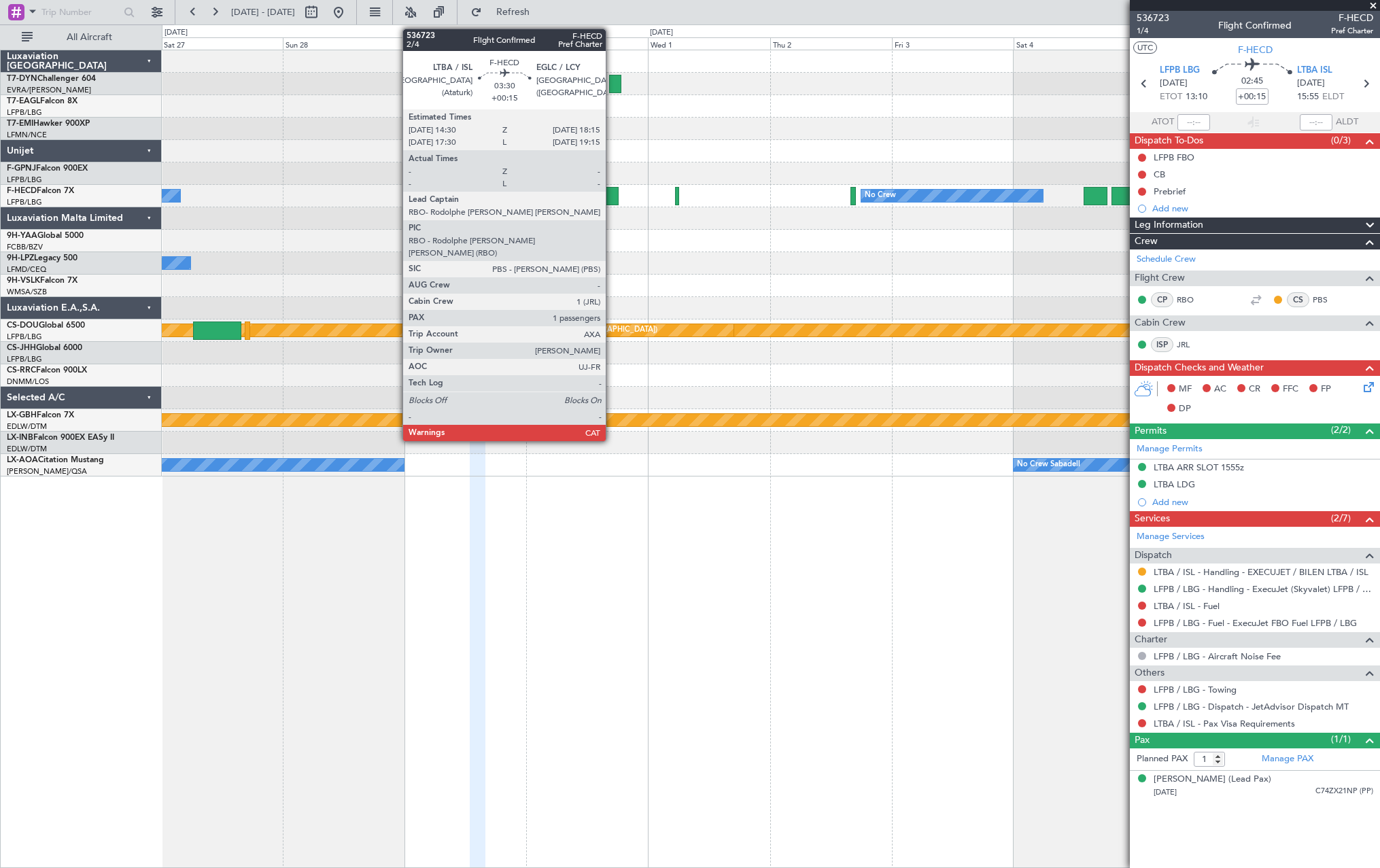
click at [611, 195] on div at bounding box center [609, 196] width 19 height 19
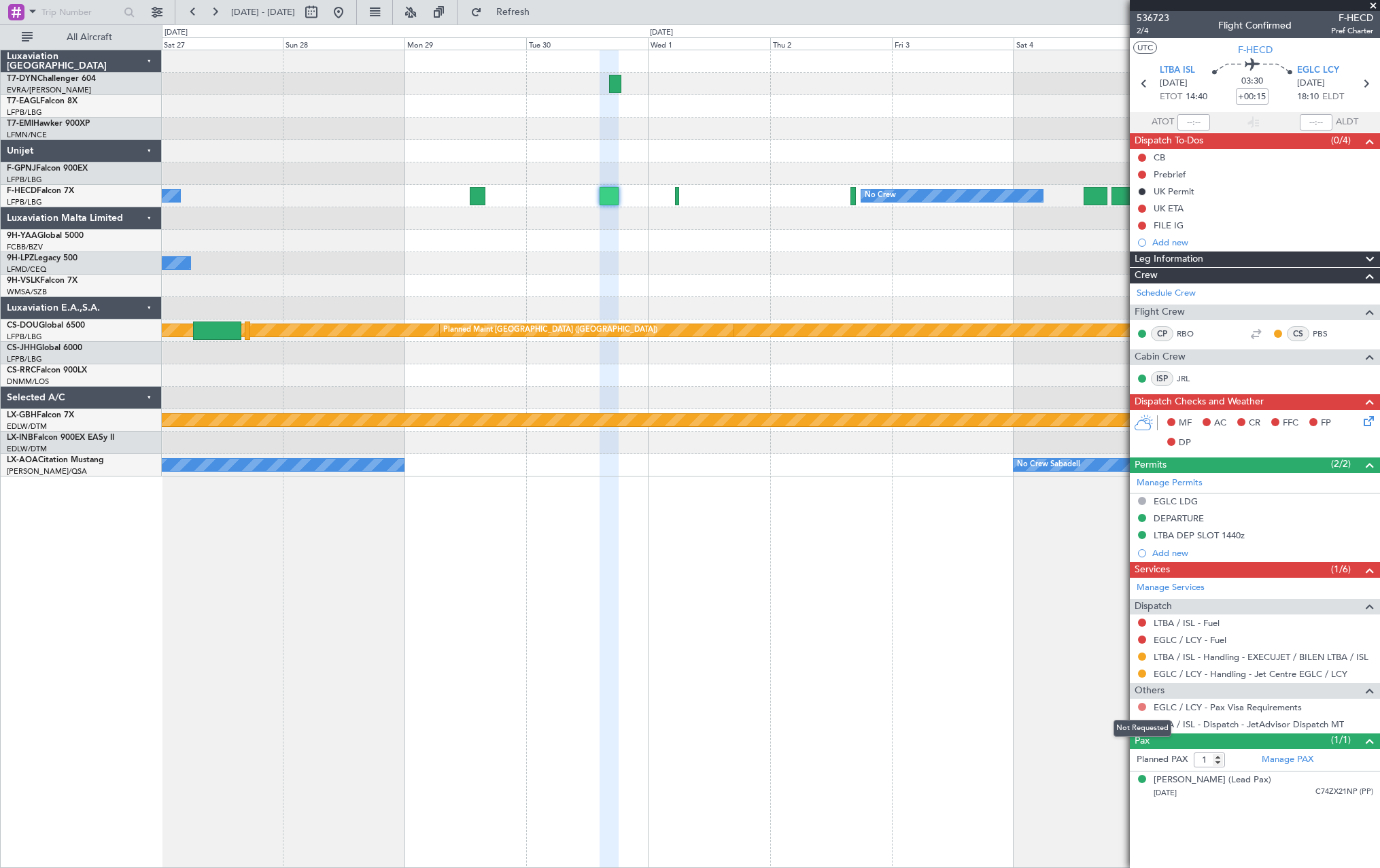
click at [1138, 703] on button at bounding box center [1142, 707] width 9 height 9
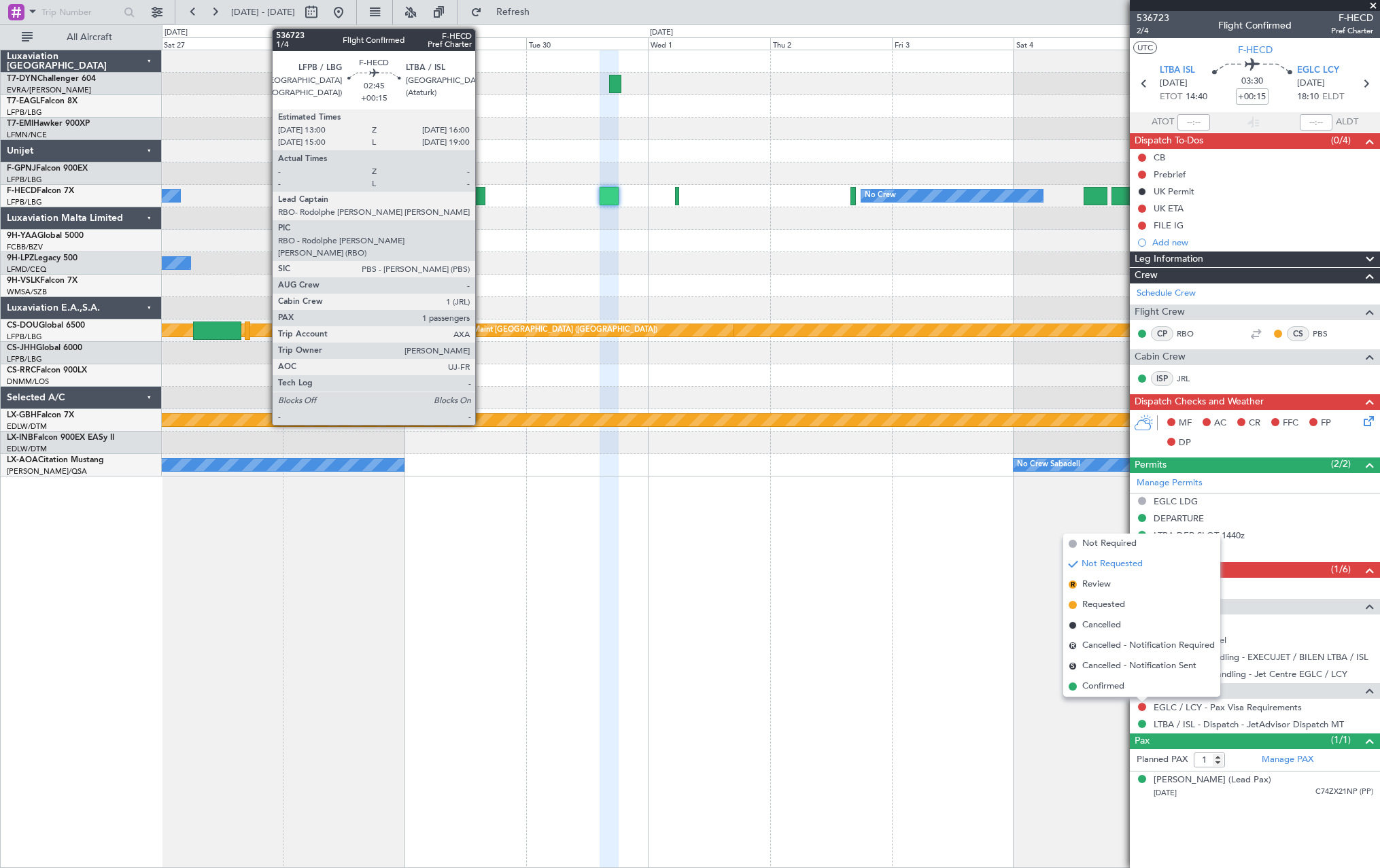
click at [481, 190] on div at bounding box center [477, 196] width 15 height 19
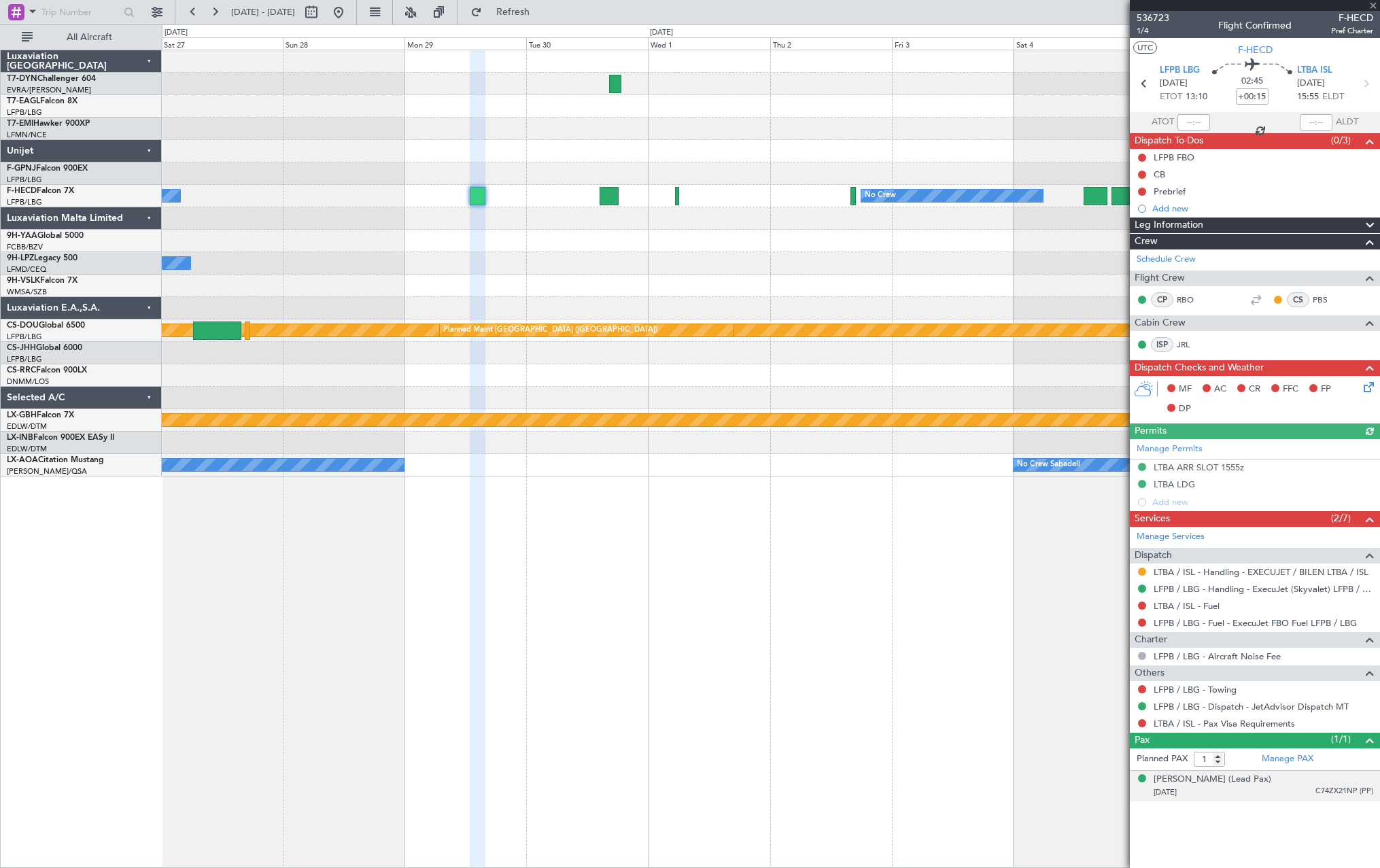
click at [1277, 777] on div "Thomas BUBERL (Lead Pax) 24/03/1973 C74ZX21NP (PP)" at bounding box center [1264, 786] width 219 height 26
click at [1147, 20] on span "536723" at bounding box center [1153, 18] width 32 height 14
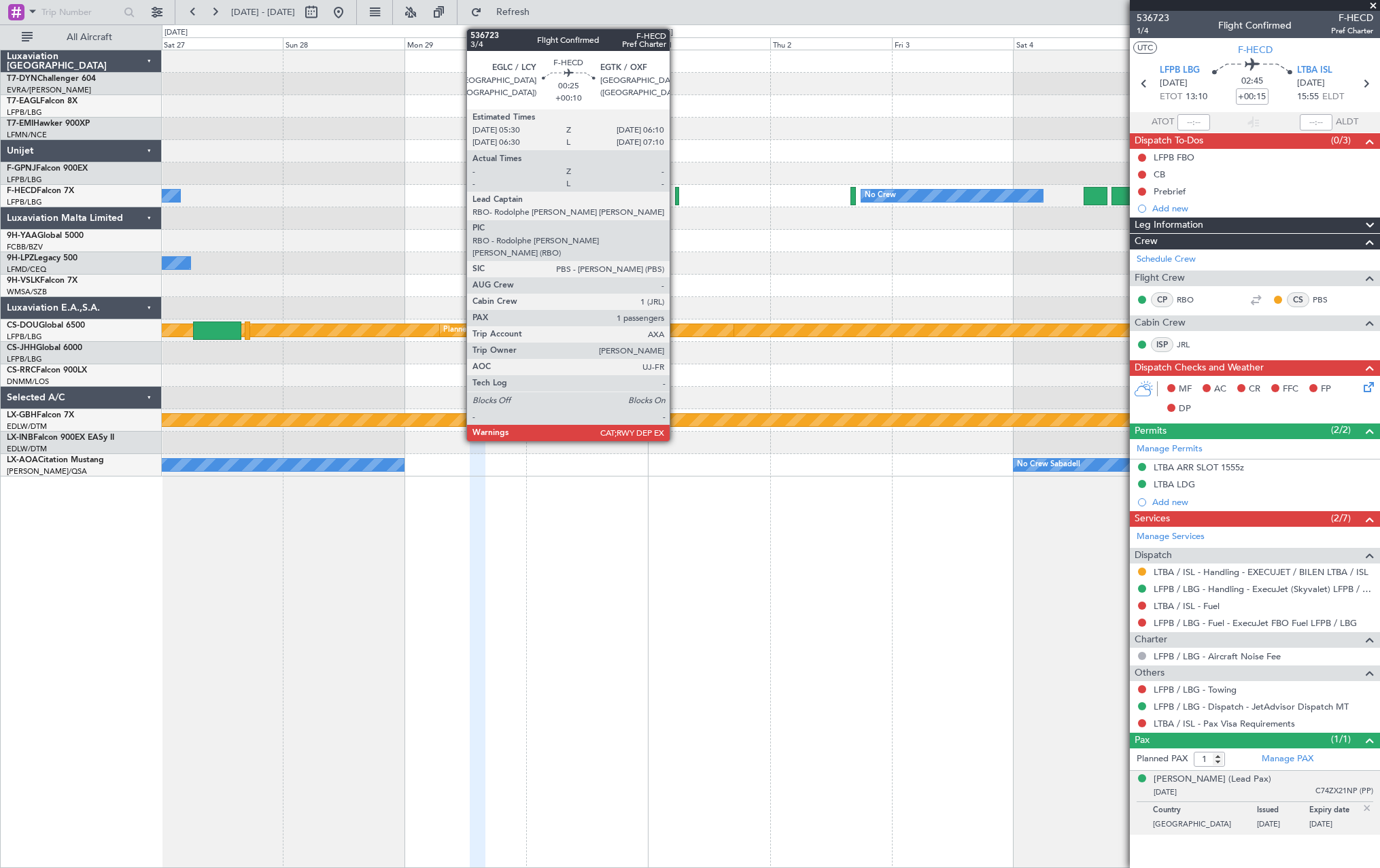
click at [676, 196] on div at bounding box center [677, 196] width 3 height 19
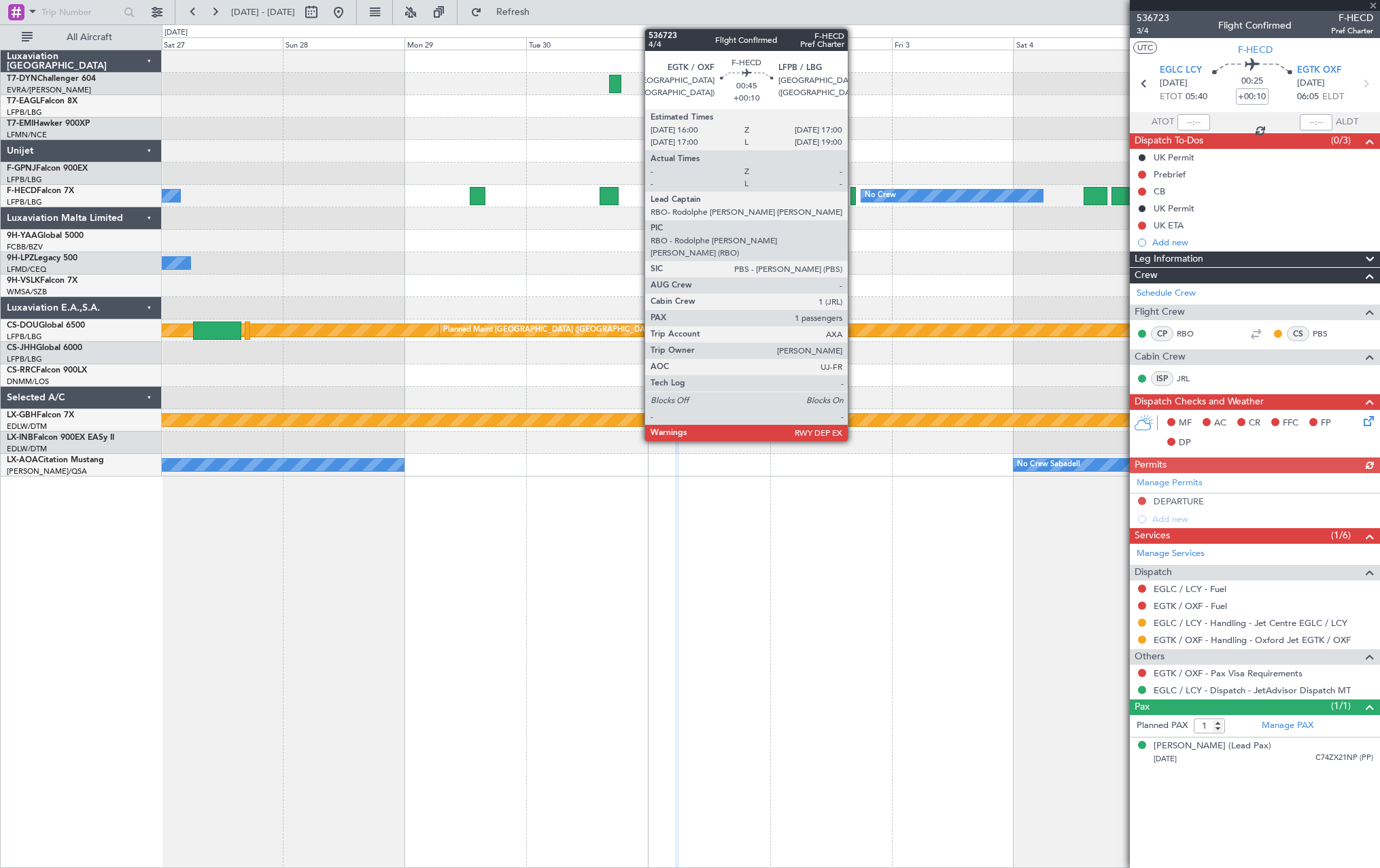
click at [854, 196] on div at bounding box center [853, 196] width 5 height 19
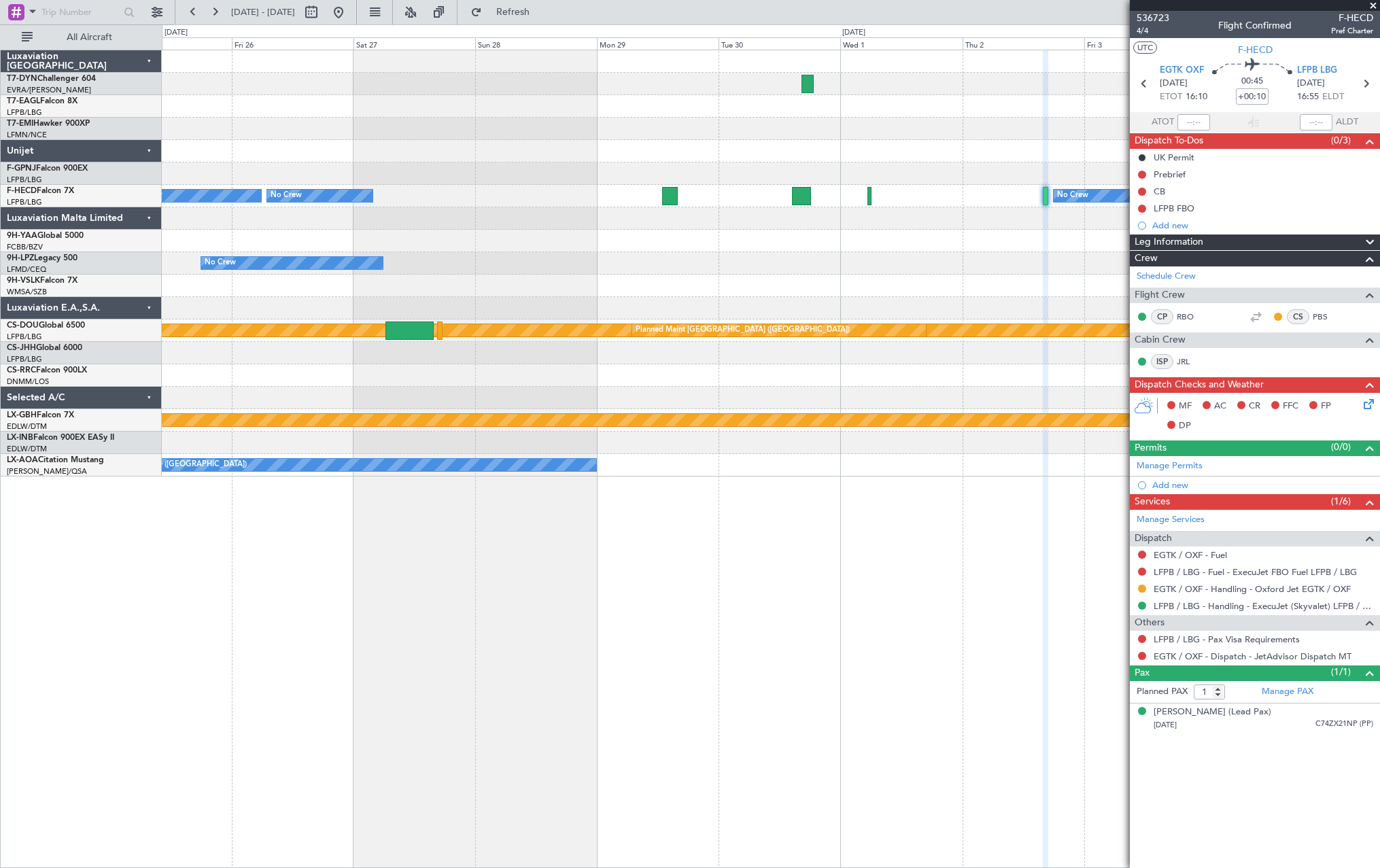
click at [1002, 227] on div at bounding box center [770, 218] width 1218 height 22
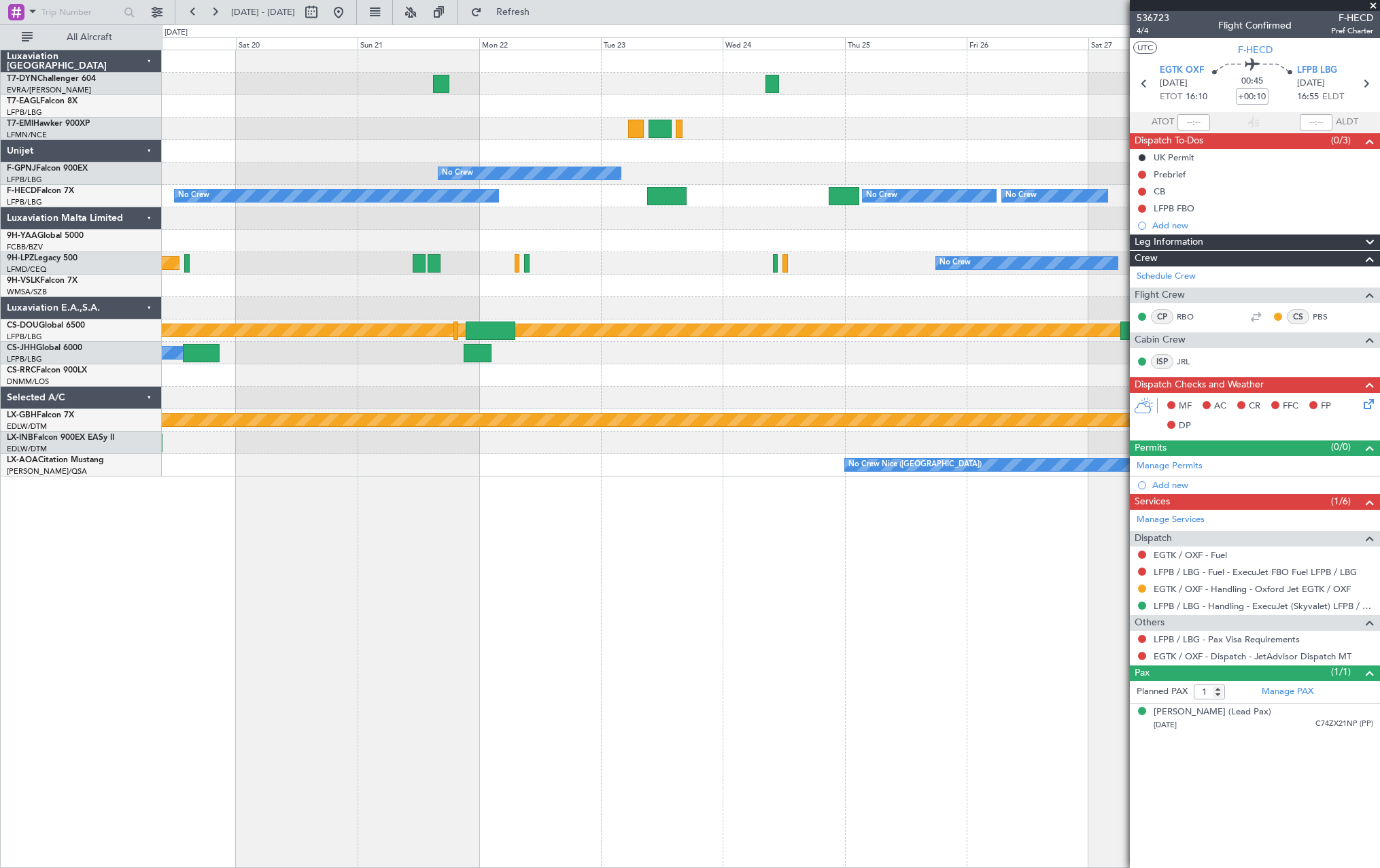
click at [1161, 188] on fb-app "27 Sep 2025 - 07 Oct 2025 Refresh Quick Links All Aircraft No Crew No Crew No C…" at bounding box center [690, 439] width 1380 height 858
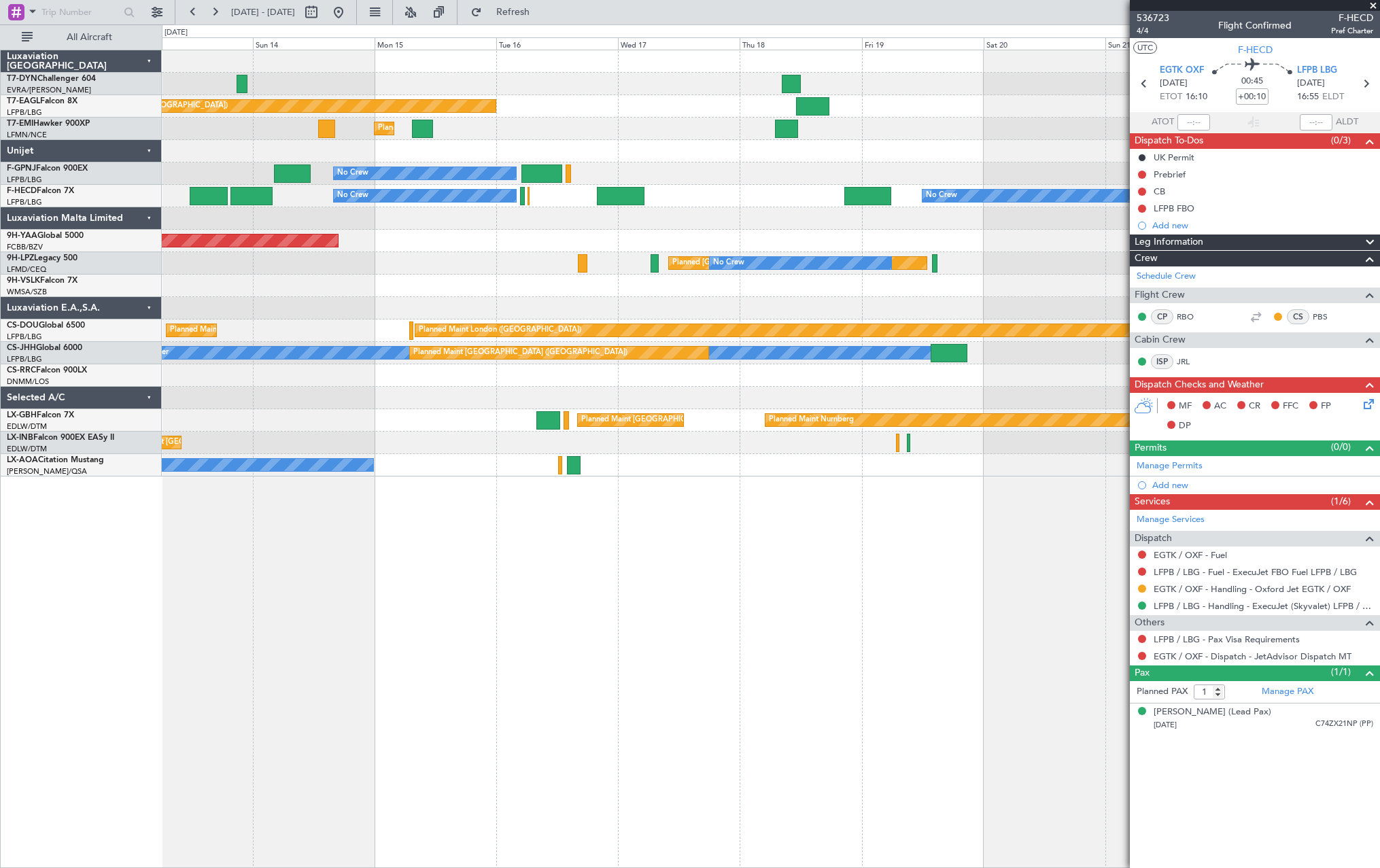
click at [1115, 210] on div "Planned Maint New York (Teterboro) Planned Maint Zurich No Crew No Crew No Crew…" at bounding box center [770, 263] width 1218 height 426
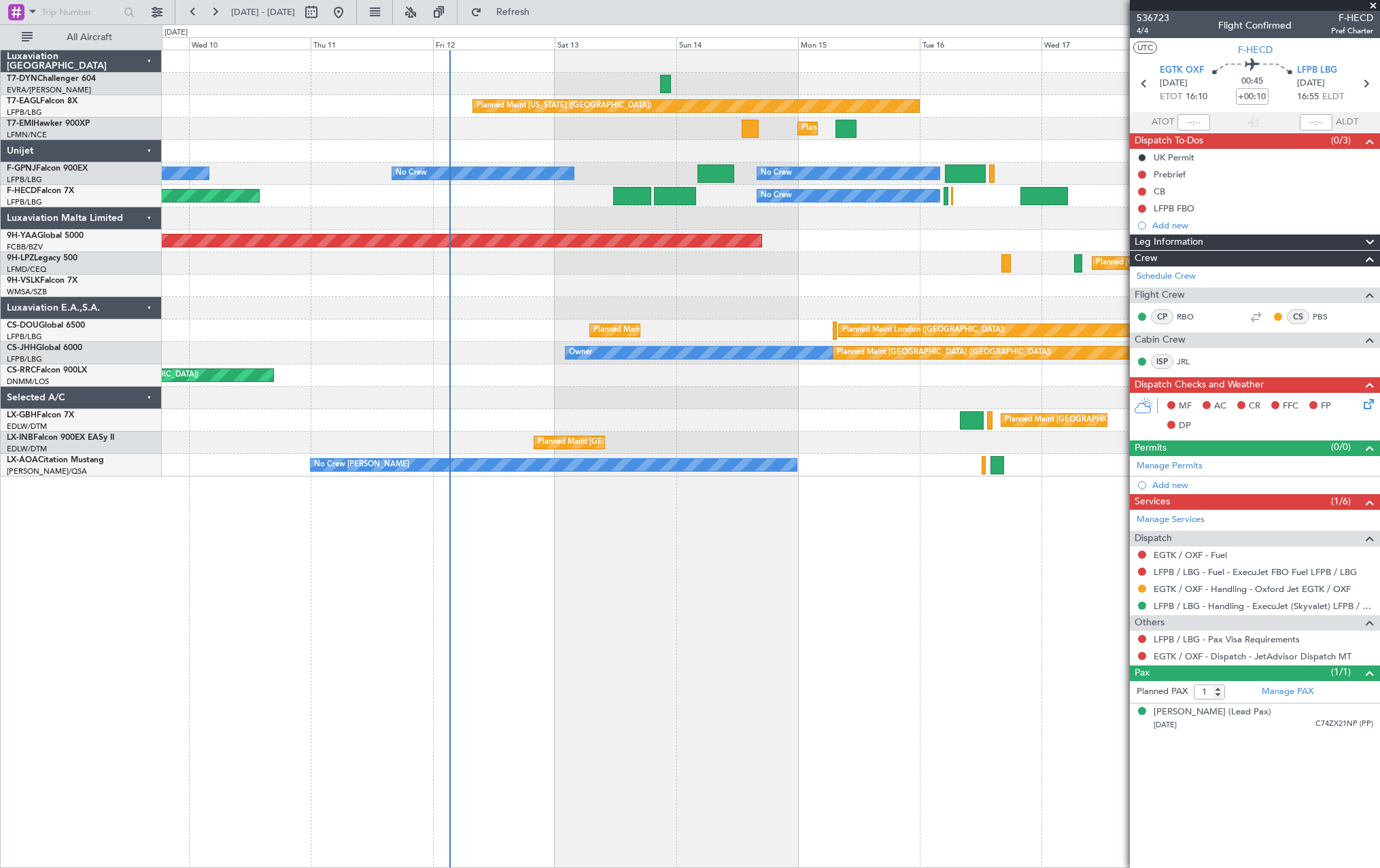
click at [946, 249] on div "Planned Maint [US_STATE] ([GEOGRAPHIC_DATA]) Planned Maint [GEOGRAPHIC_DATA] Pl…" at bounding box center [770, 263] width 1218 height 426
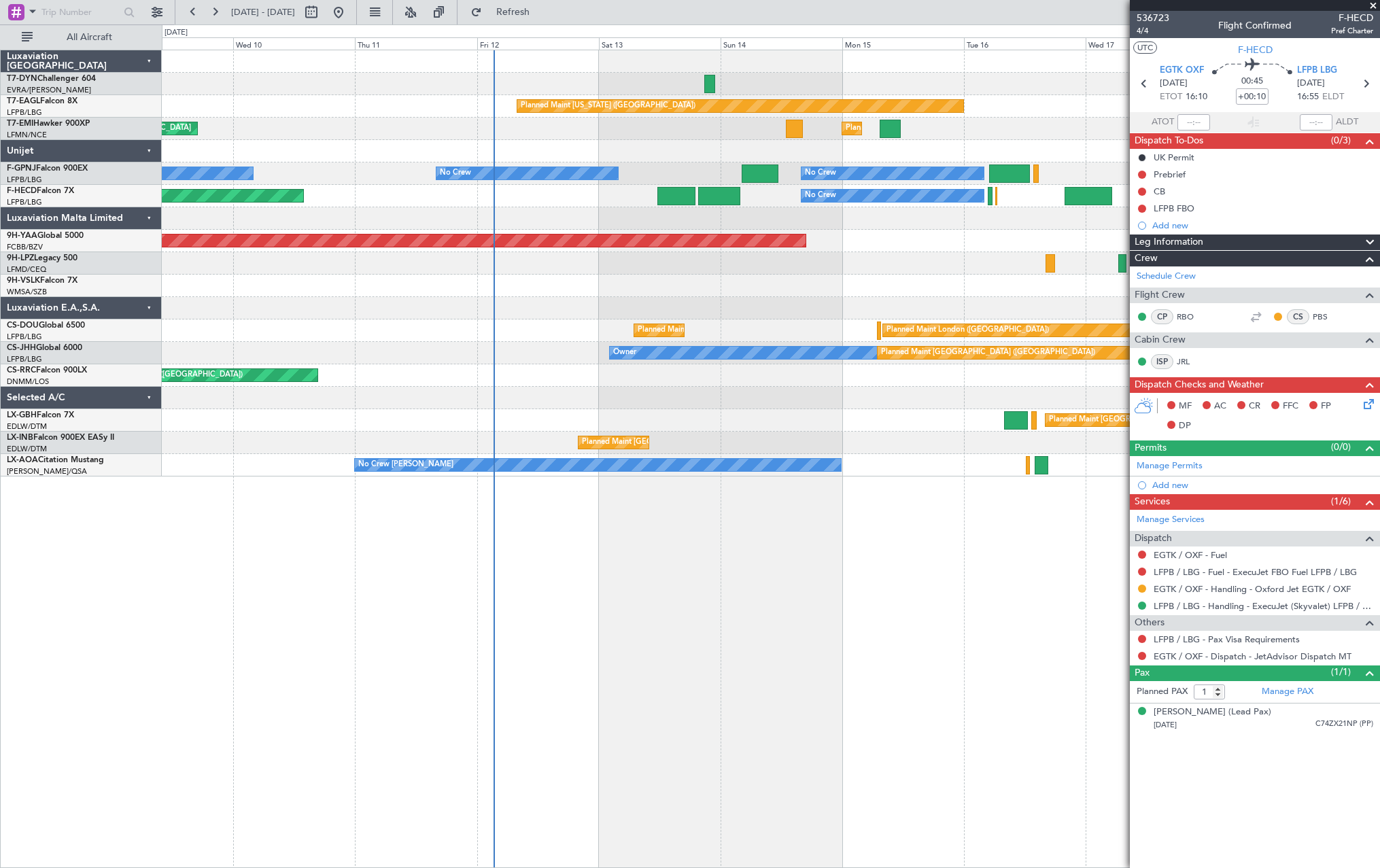
click at [516, 298] on div "Planned Maint New York (Teterboro) Planned Maint Zurich Planned Maint Zurich No…" at bounding box center [770, 263] width 1218 height 426
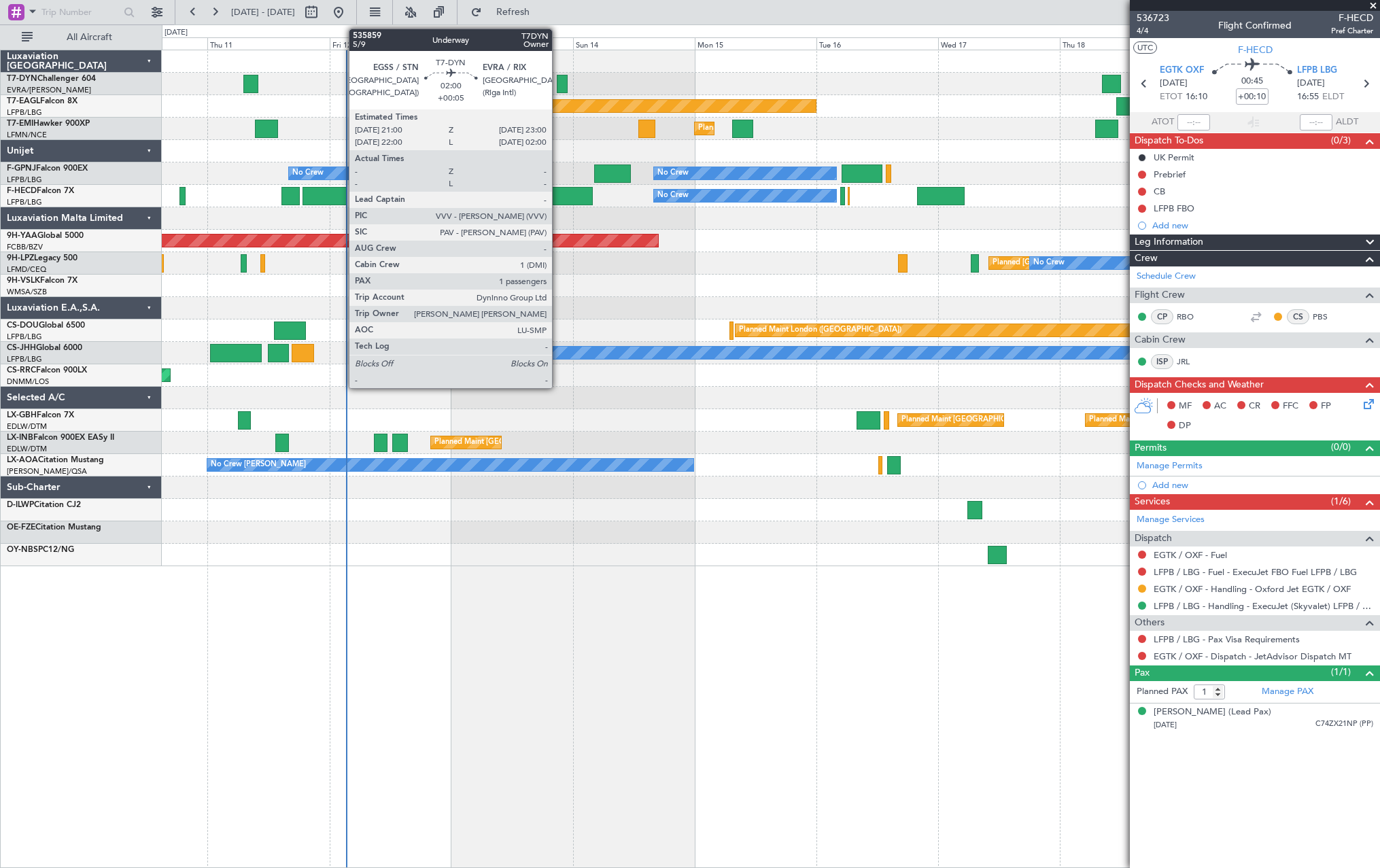
click at [558, 83] on div at bounding box center [562, 84] width 10 height 19
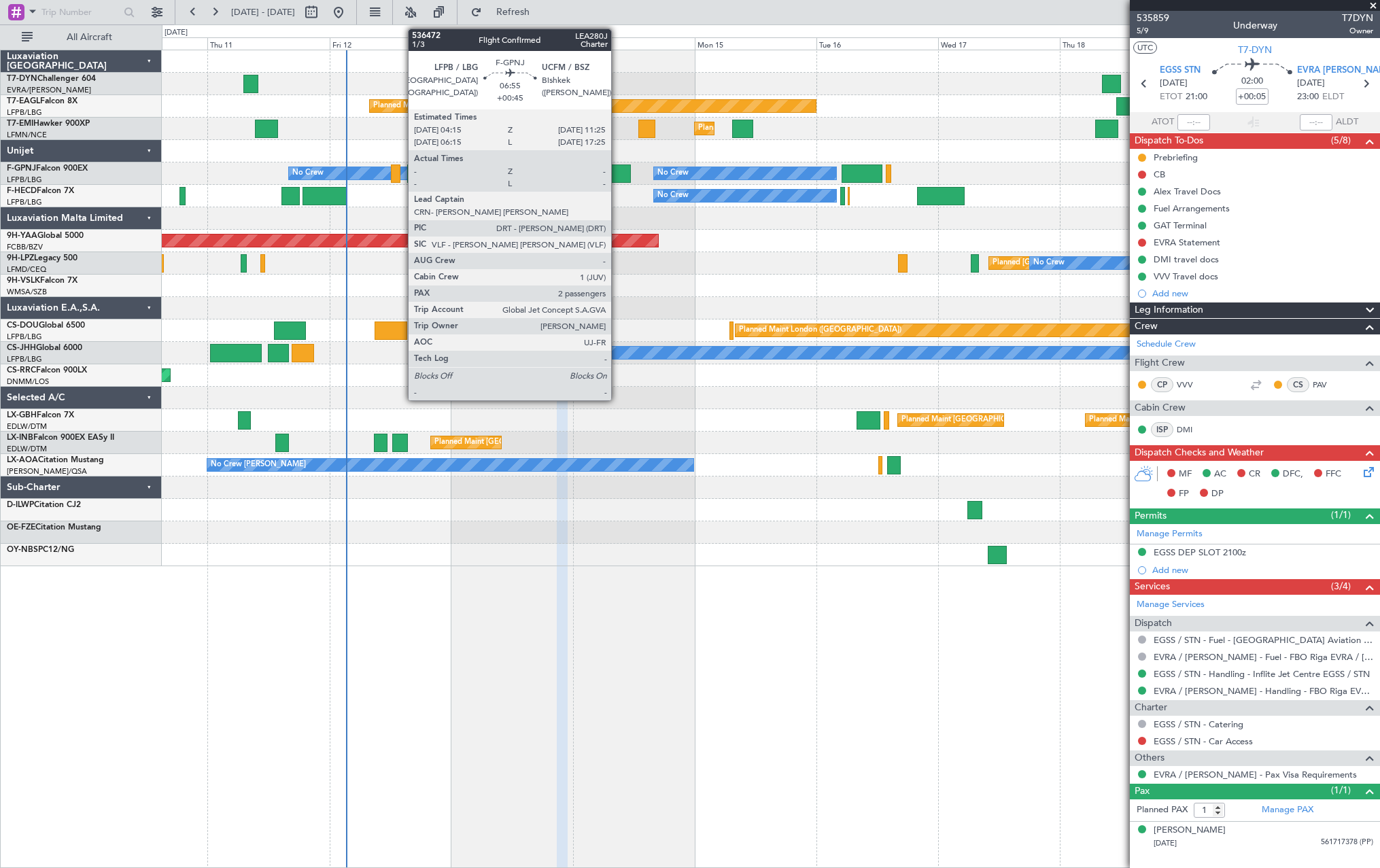
click at [617, 171] on div at bounding box center [612, 173] width 37 height 19
type input "+00:45"
type input "2"
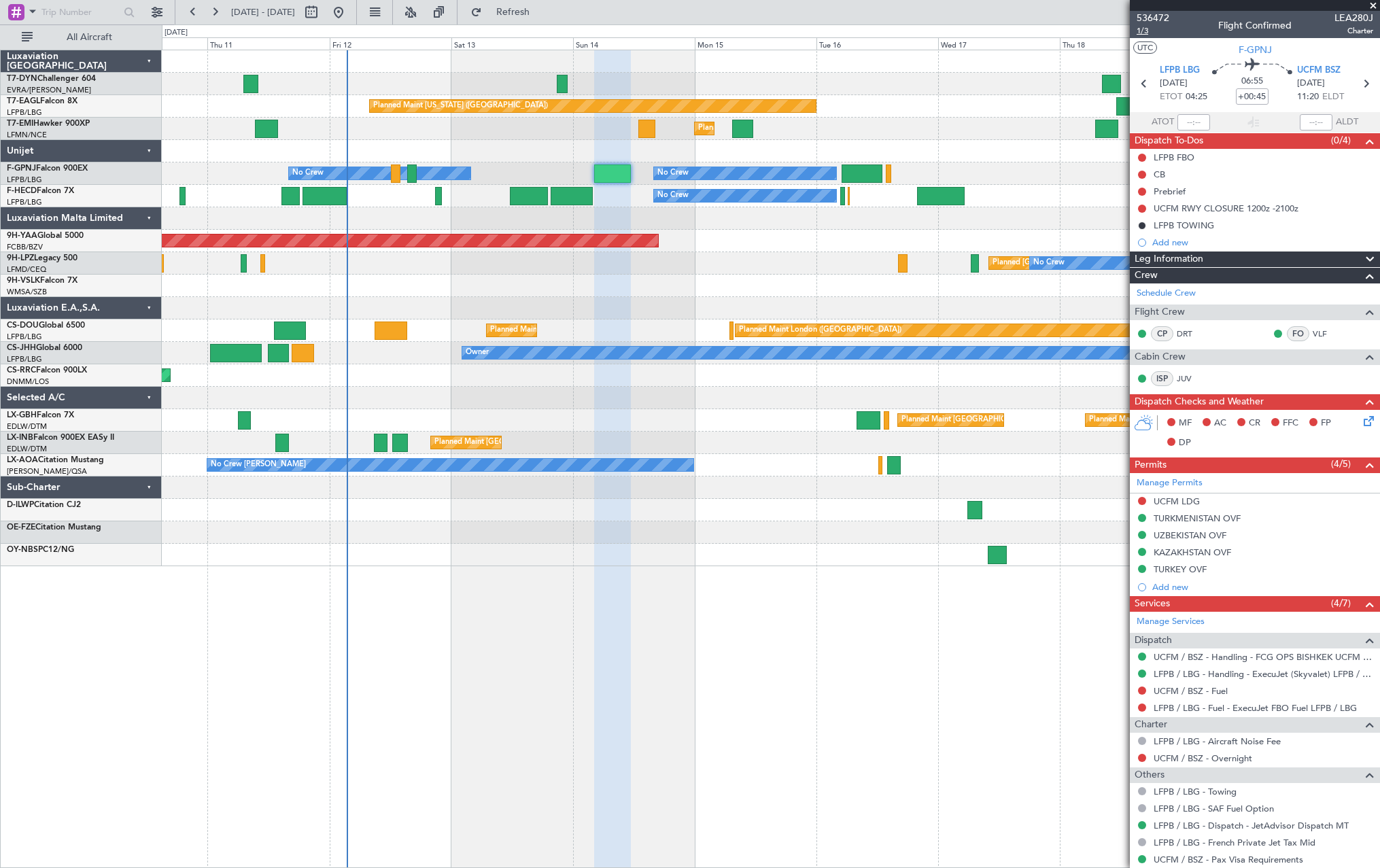
click at [1144, 28] on span "1/3" at bounding box center [1153, 31] width 32 height 12
click at [1171, 657] on link "UCFM / BSZ - Handling - FCG OPS BISHKEK UCFM / BSZ" at bounding box center [1264, 657] width 219 height 12
click at [1363, 419] on icon at bounding box center [1366, 418] width 11 height 11
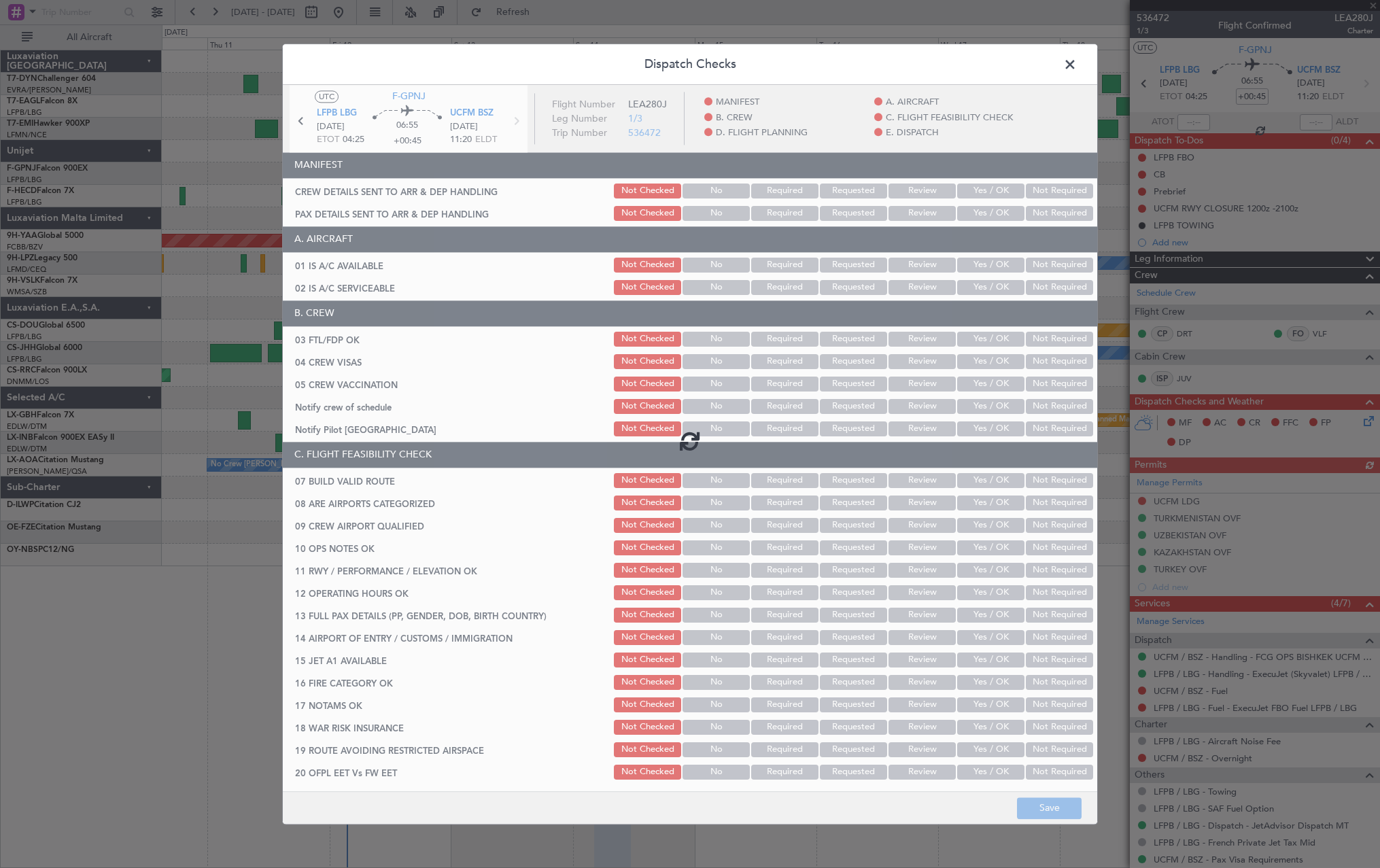
click at [985, 186] on div at bounding box center [690, 440] width 815 height 712
click at [985, 190] on div at bounding box center [690, 440] width 815 height 712
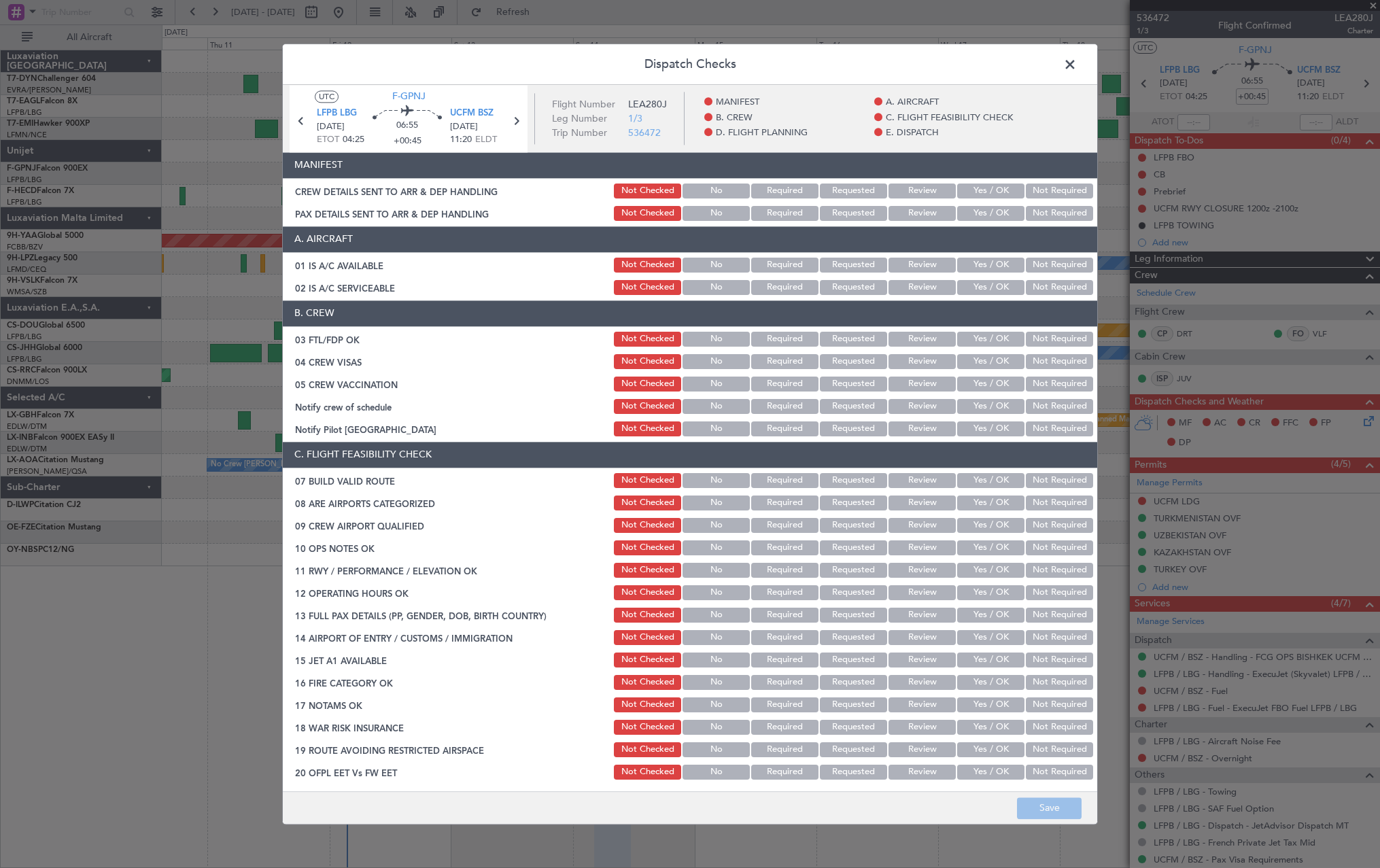
click at [986, 185] on button "Yes / OK" at bounding box center [991, 191] width 67 height 15
click at [985, 205] on div "Yes / OK" at bounding box center [989, 213] width 69 height 19
click at [981, 206] on button "Yes / OK" at bounding box center [991, 213] width 67 height 15
click at [1038, 809] on button "Save" at bounding box center [1049, 808] width 65 height 22
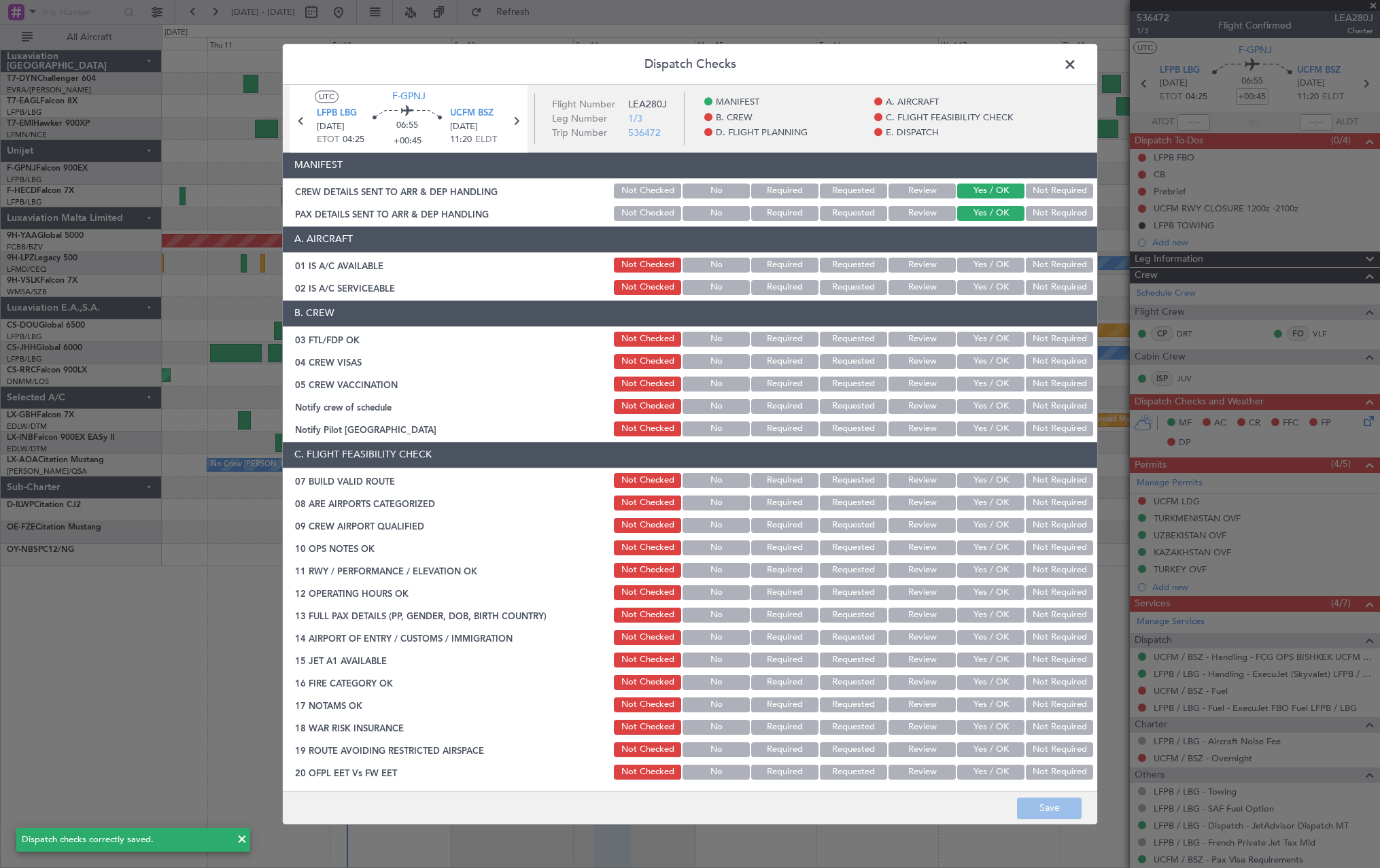
click at [1076, 60] on span at bounding box center [1076, 68] width 0 height 27
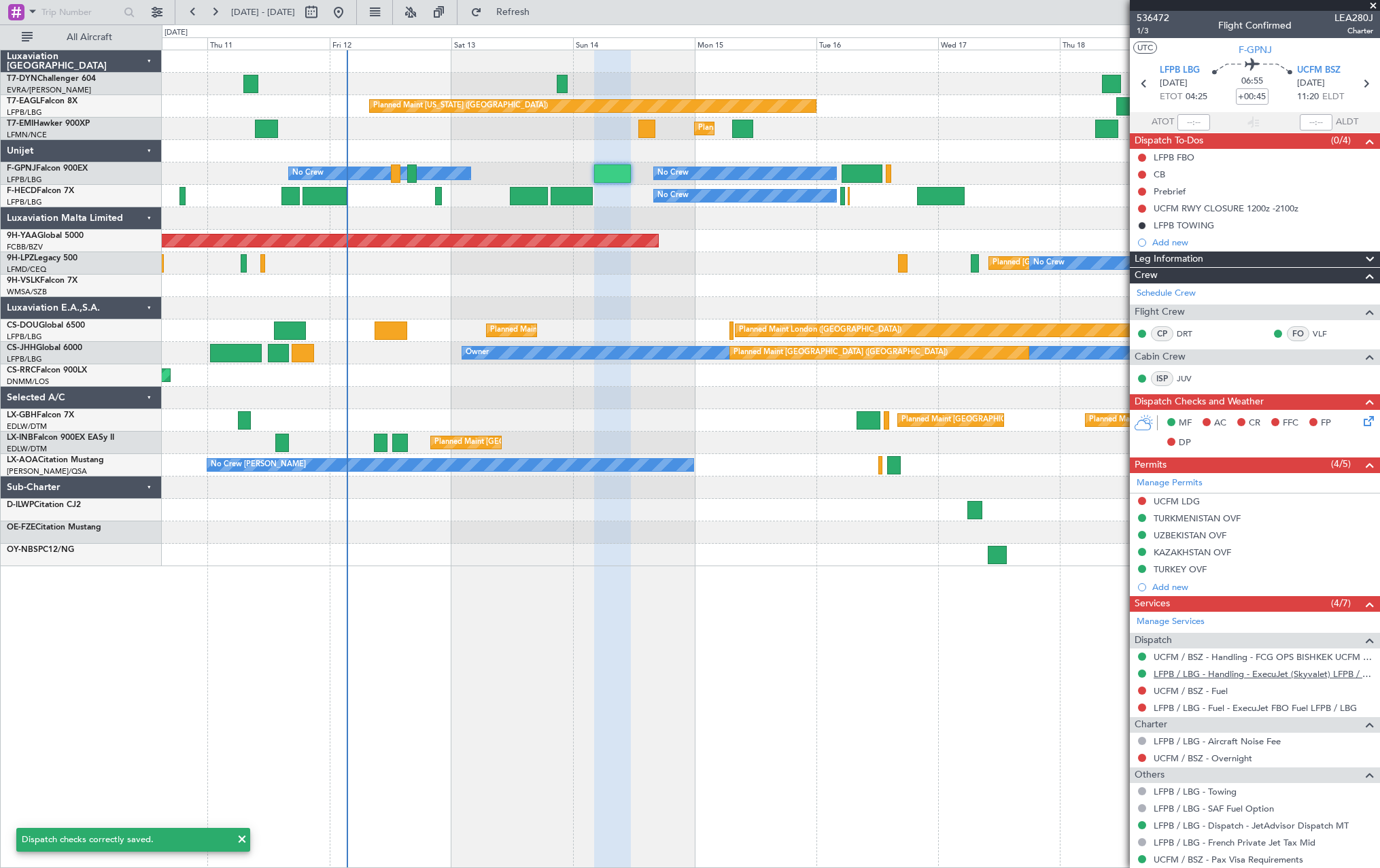
click at [1202, 672] on link "LFPB / LBG - Handling - ExecuJet (Skyvalet) LFPB / LBG" at bounding box center [1264, 674] width 219 height 12
click at [542, 11] on span "Refresh" at bounding box center [513, 12] width 57 height 9
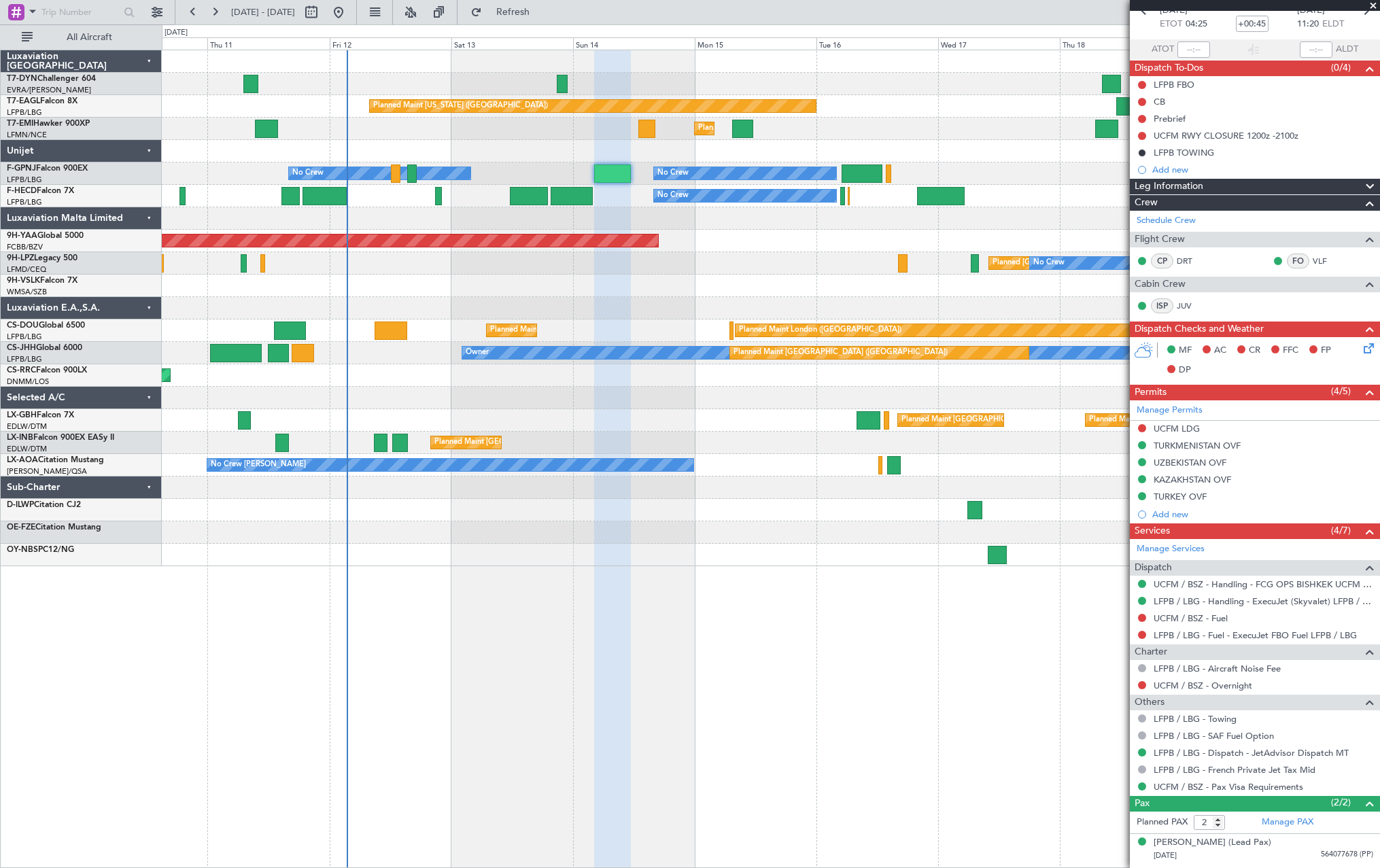
scroll to position [99, 0]
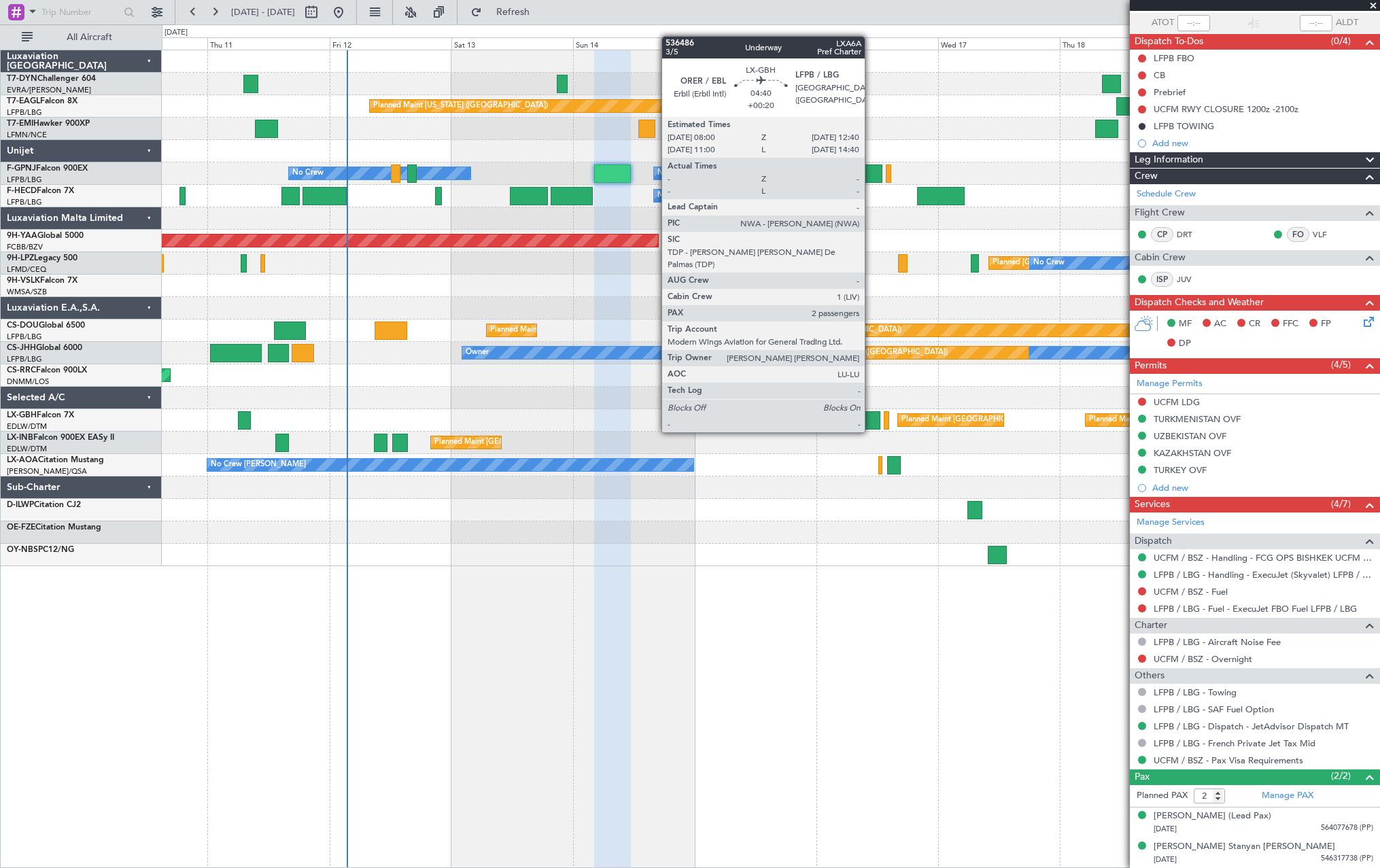
click at [871, 418] on div at bounding box center [868, 421] width 24 height 19
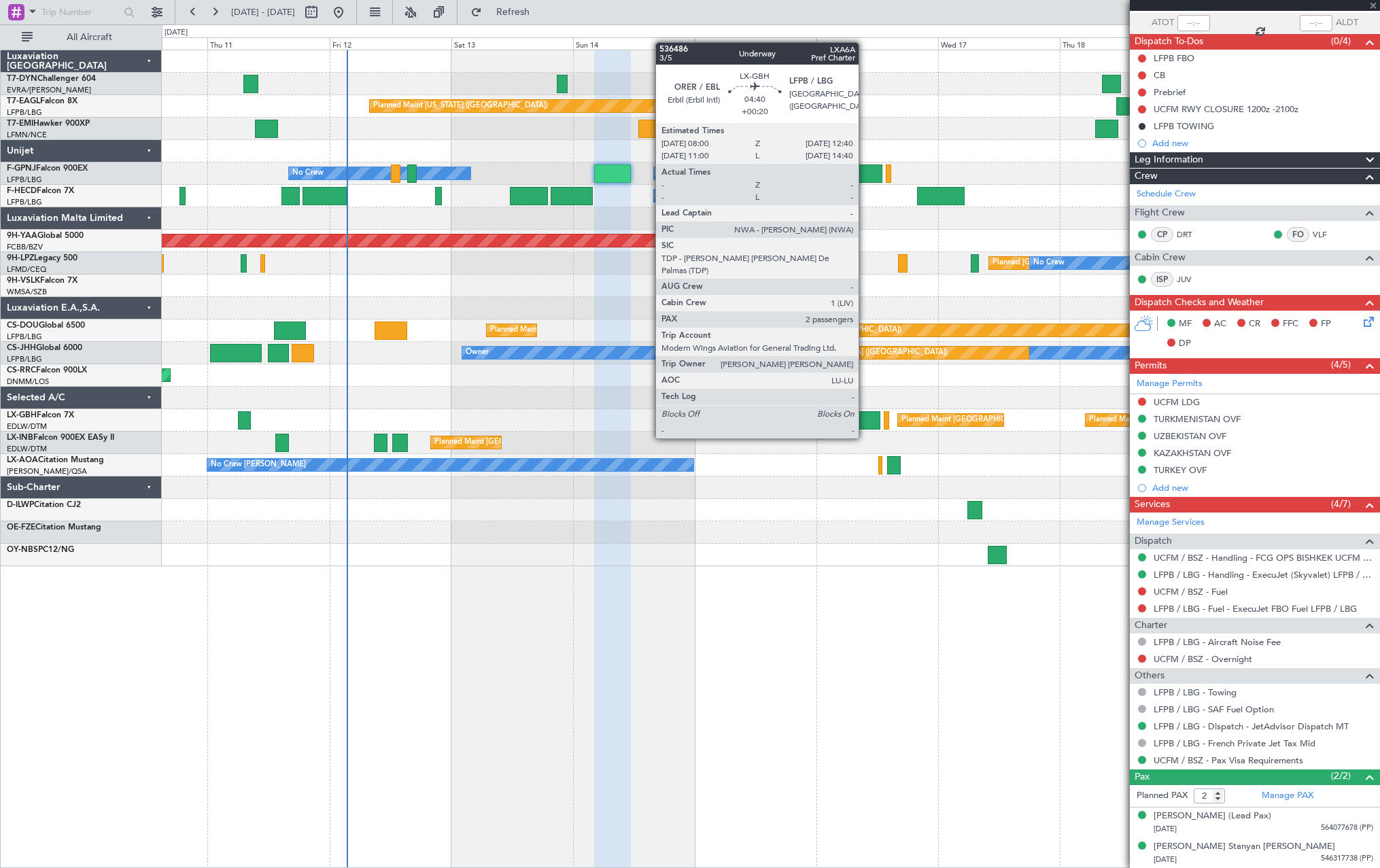
scroll to position [0, 0]
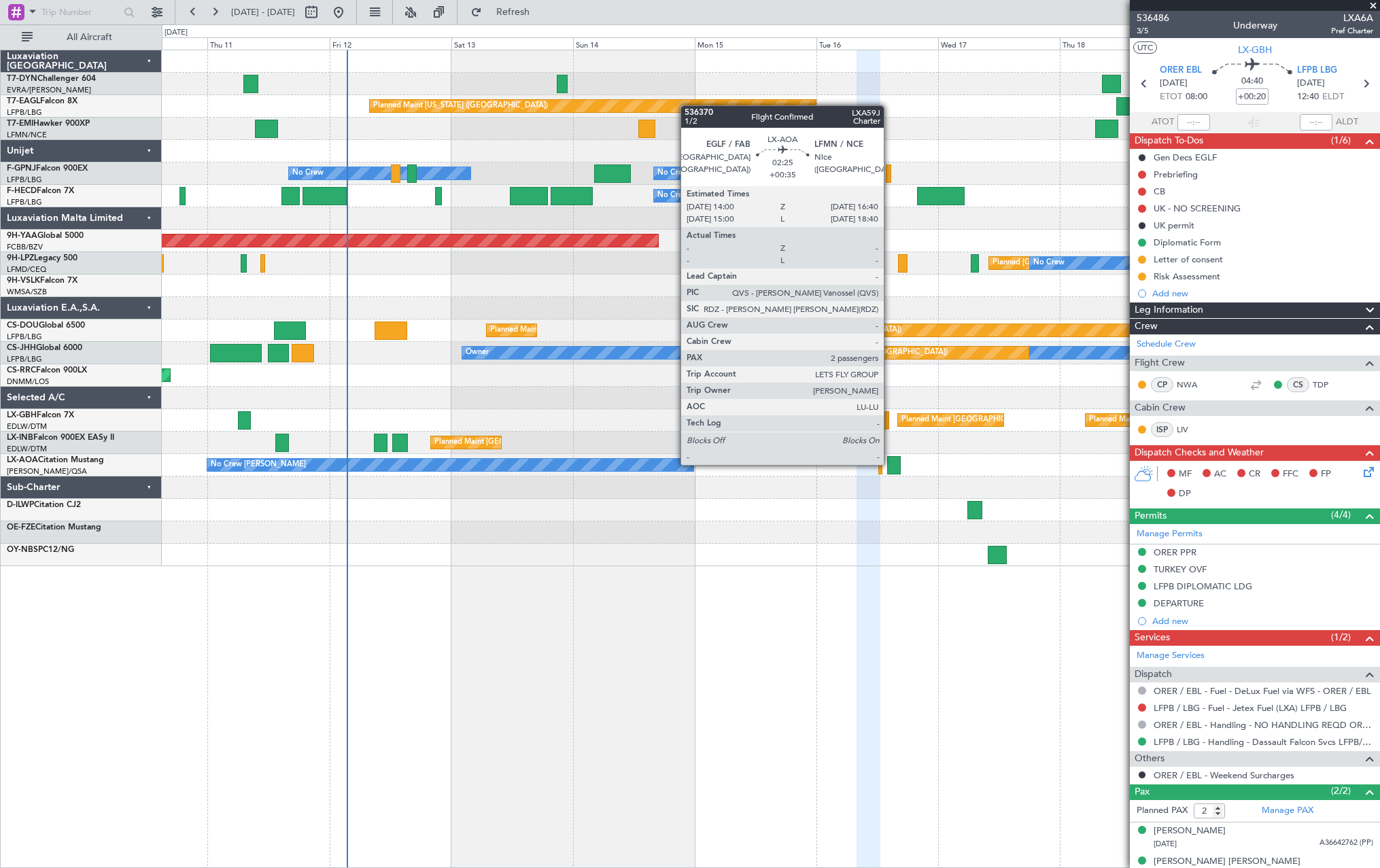
click at [889, 463] on div at bounding box center [894, 465] width 14 height 19
type input "+00:35"
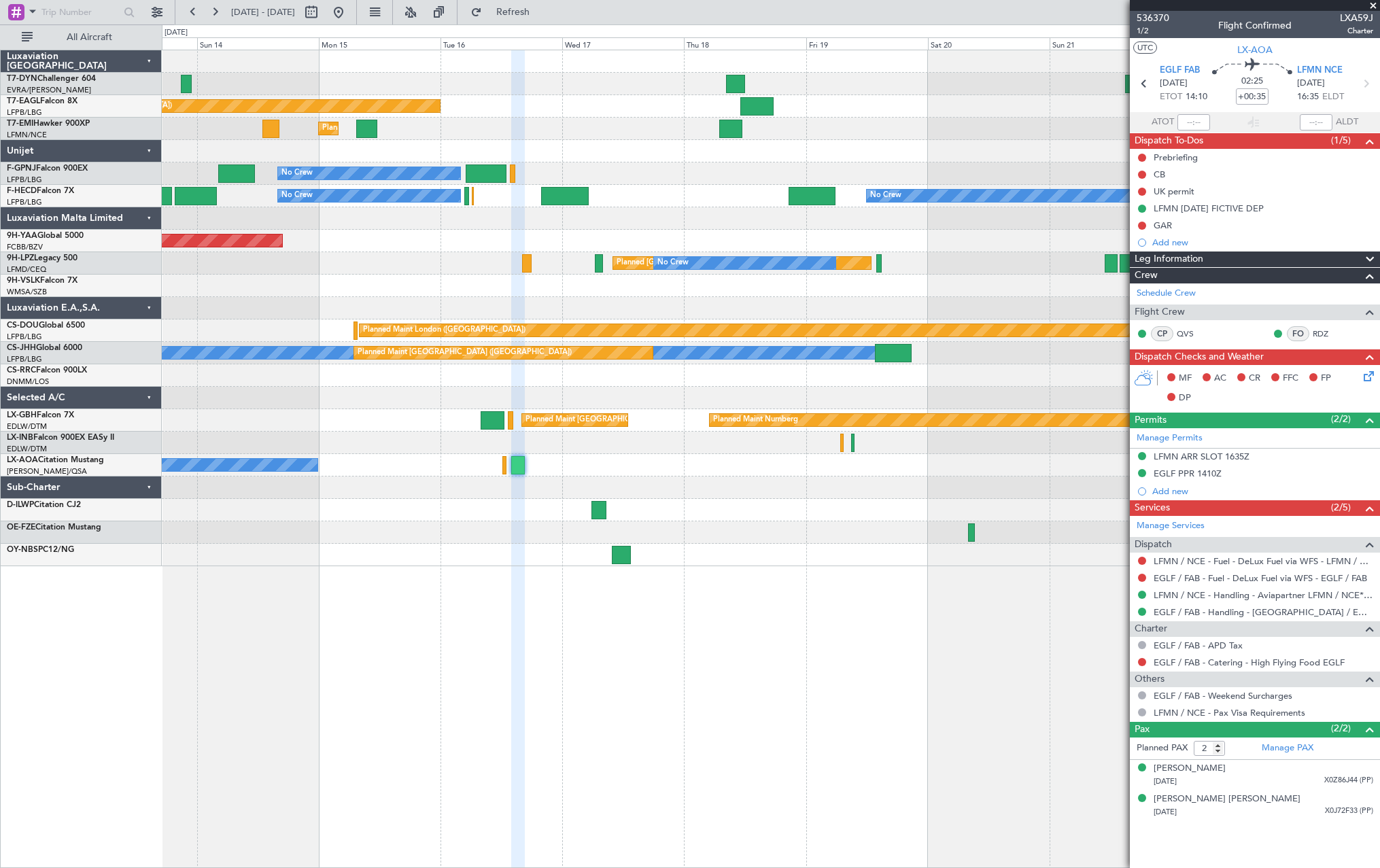
click at [491, 483] on div at bounding box center [770, 487] width 1218 height 22
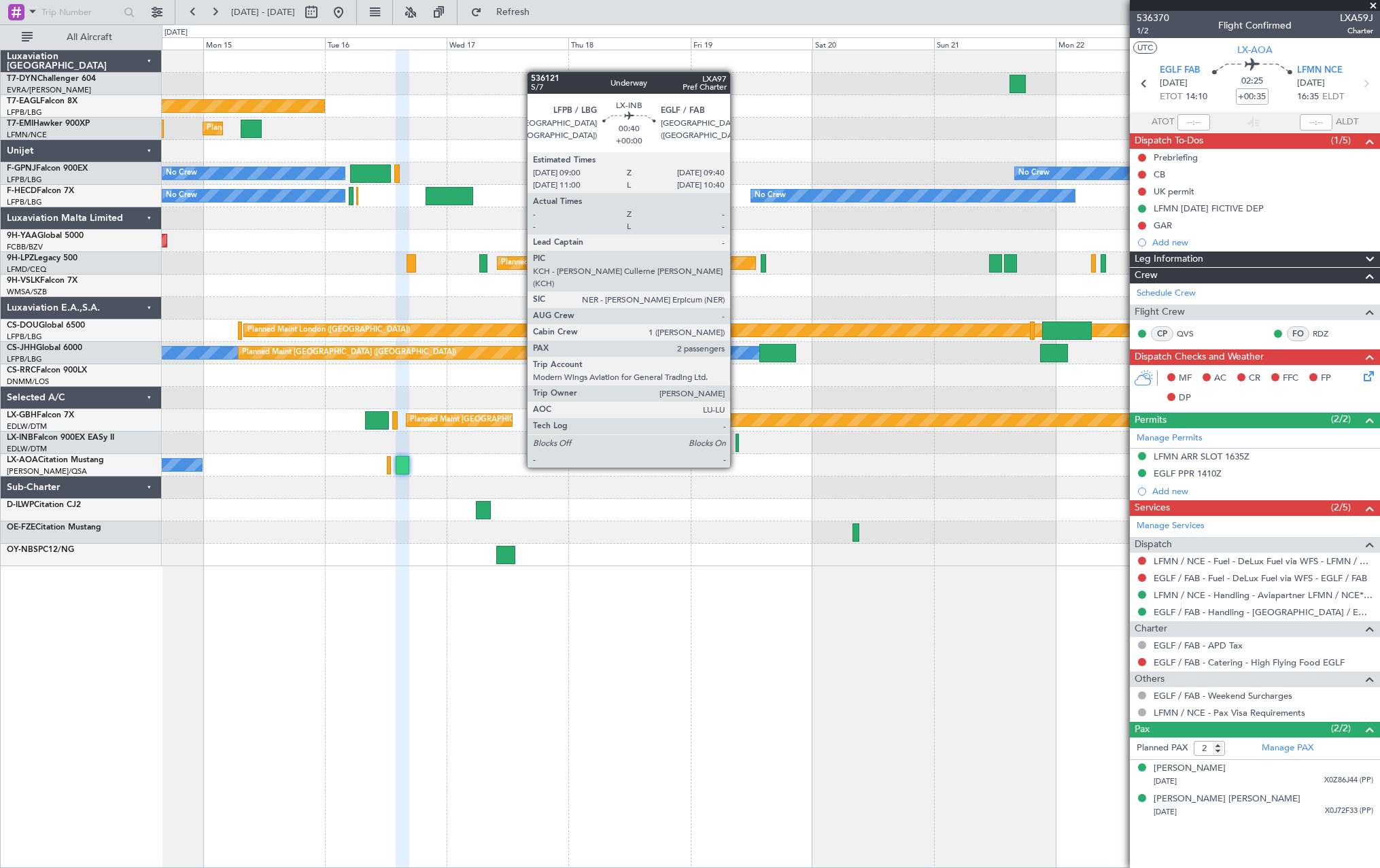
click at [736, 442] on div at bounding box center [737, 443] width 3 height 19
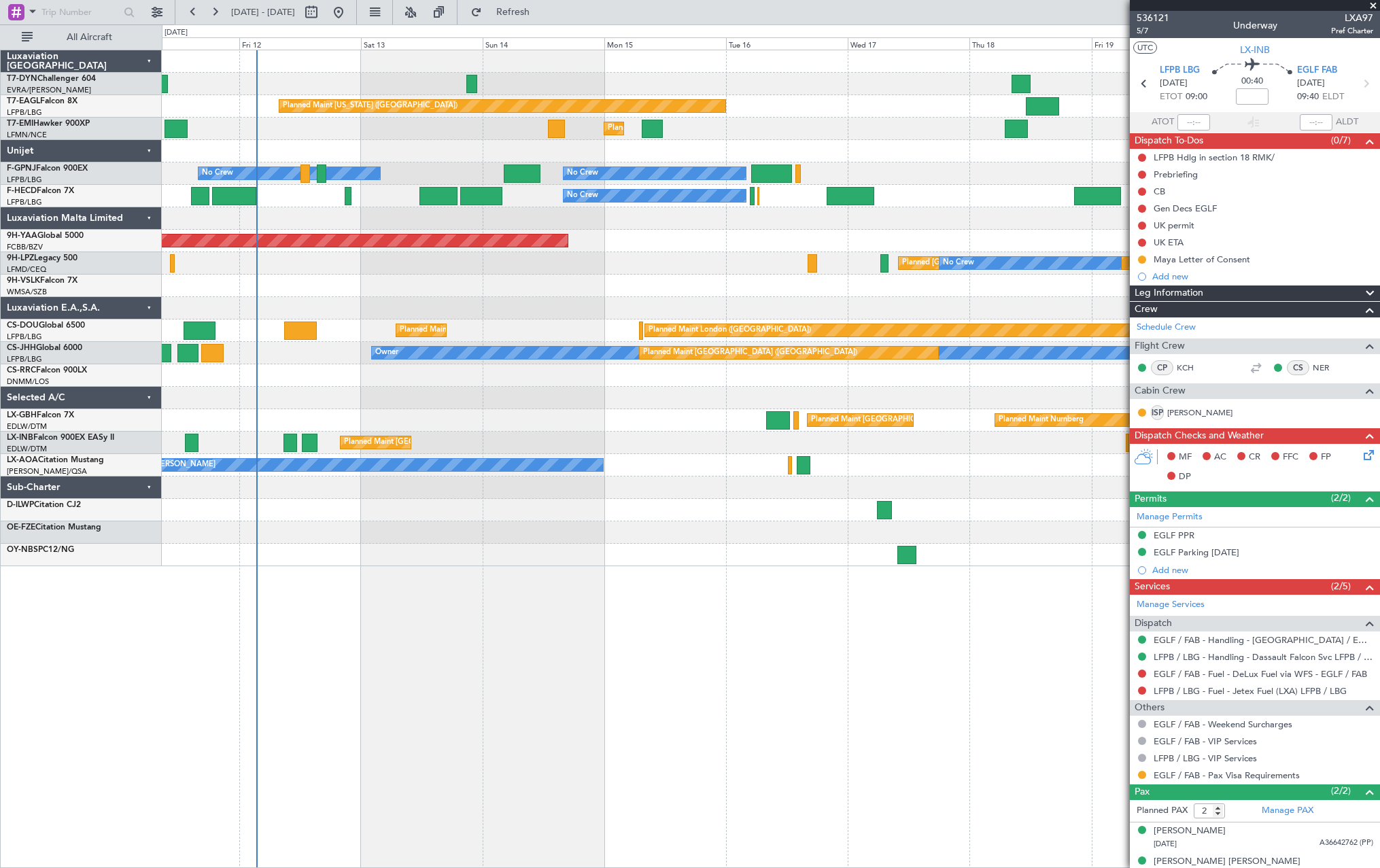
click at [927, 481] on div at bounding box center [770, 487] width 1218 height 22
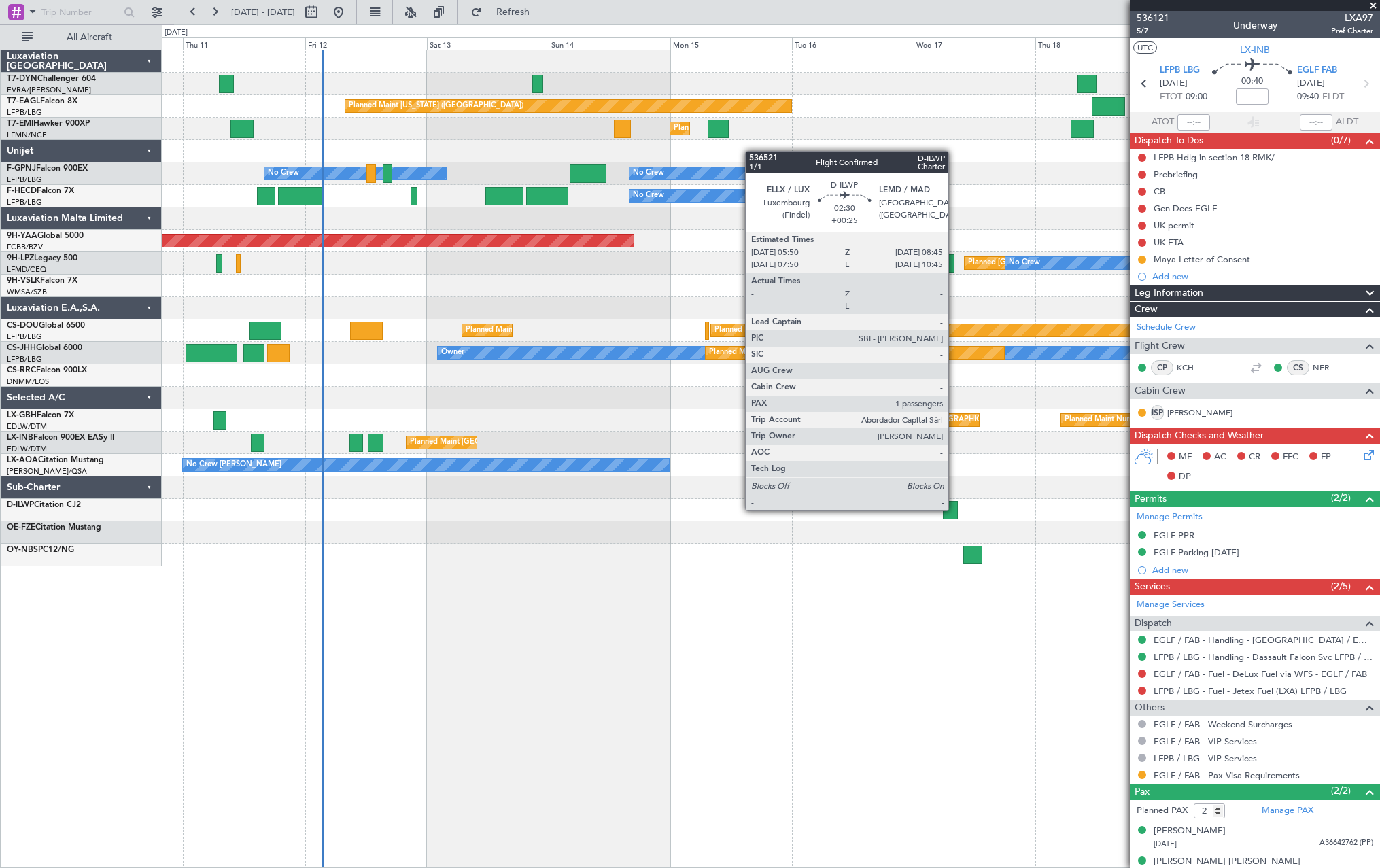
click at [954, 509] on div at bounding box center [951, 510] width 15 height 19
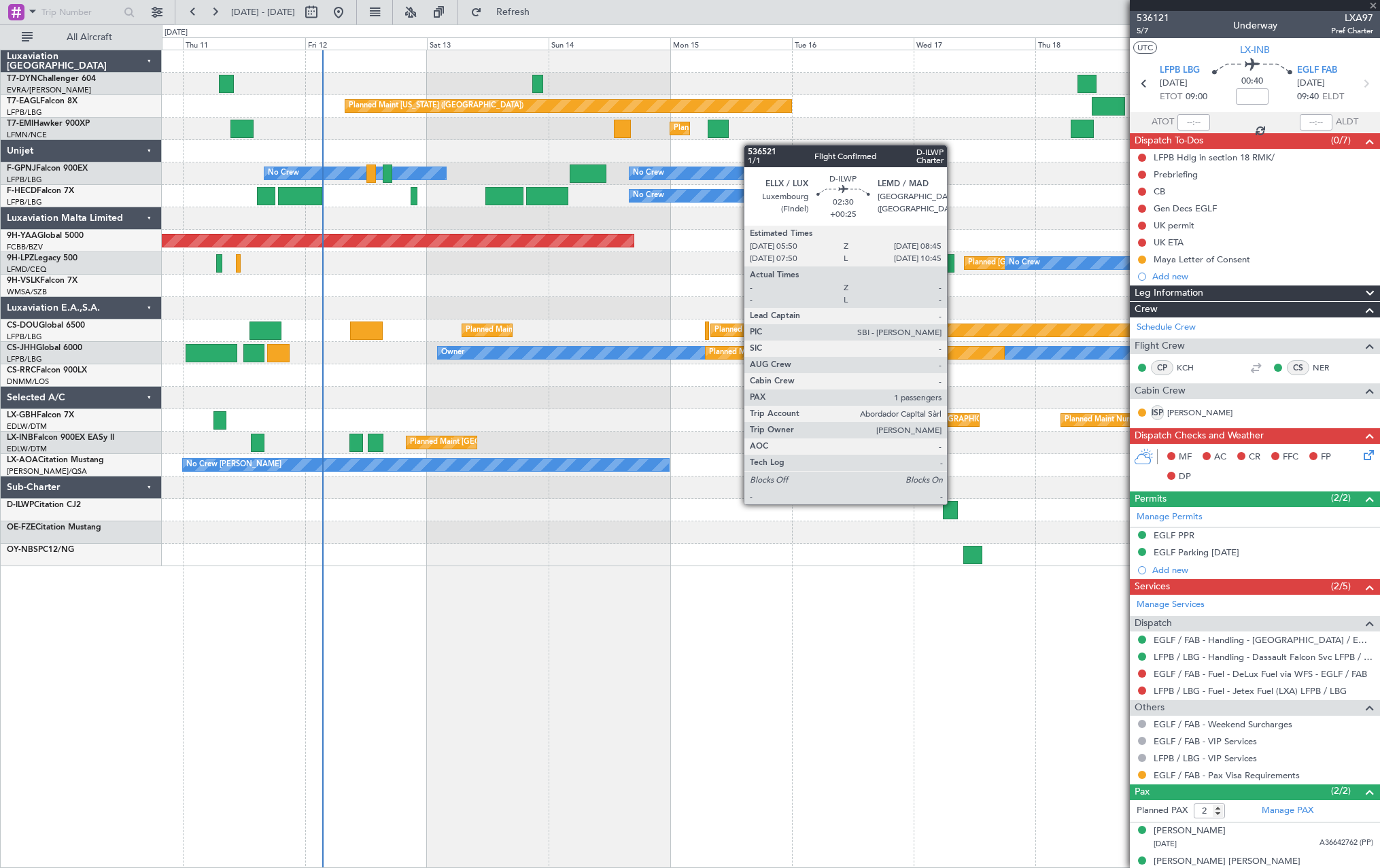
type input "+00:25"
type input "1"
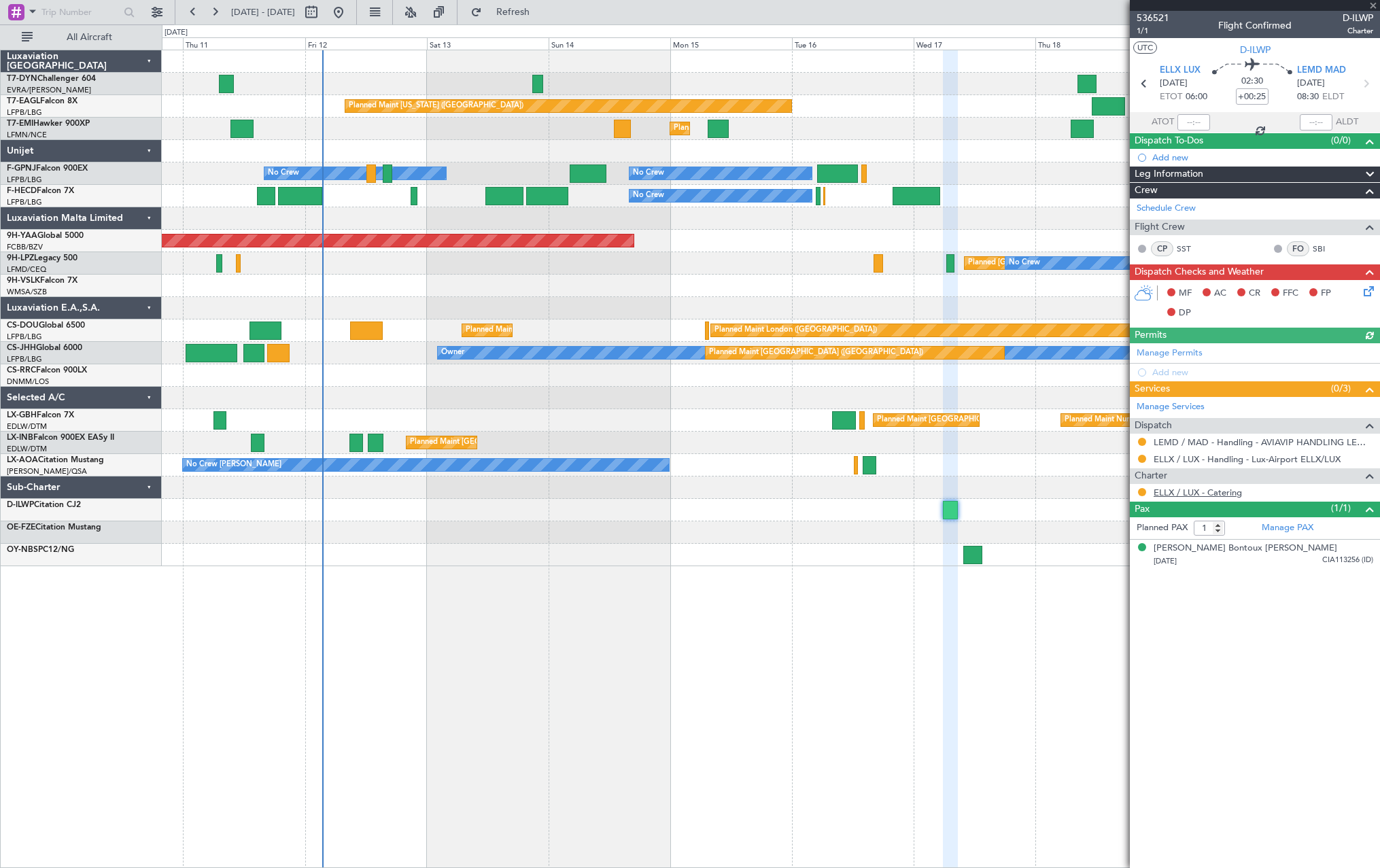
click at [1171, 496] on link "ELLX / LUX - Catering" at bounding box center [1198, 492] width 88 height 12
click at [1143, 491] on button at bounding box center [1142, 492] width 9 height 9
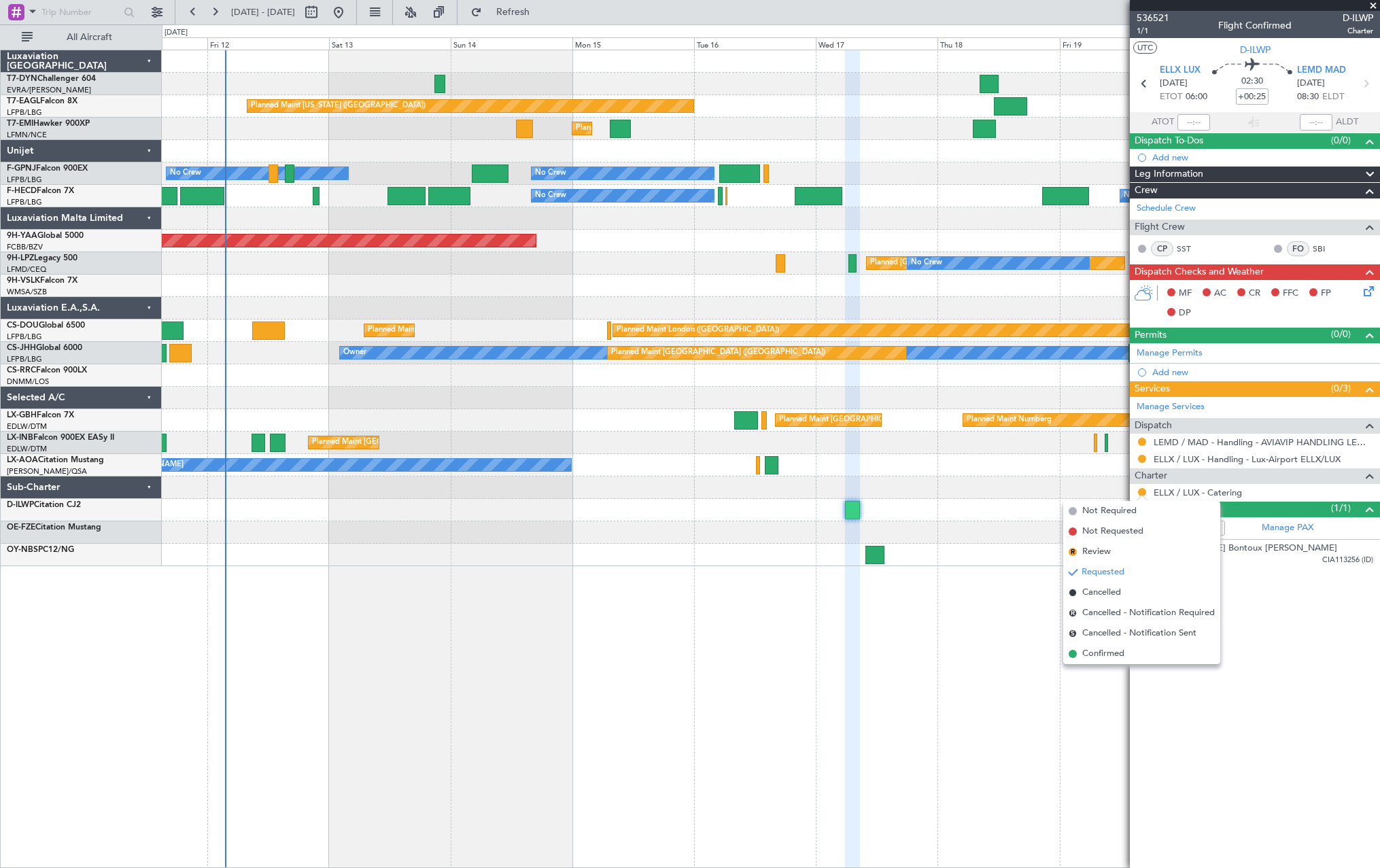
click at [760, 286] on div at bounding box center [770, 286] width 1218 height 22
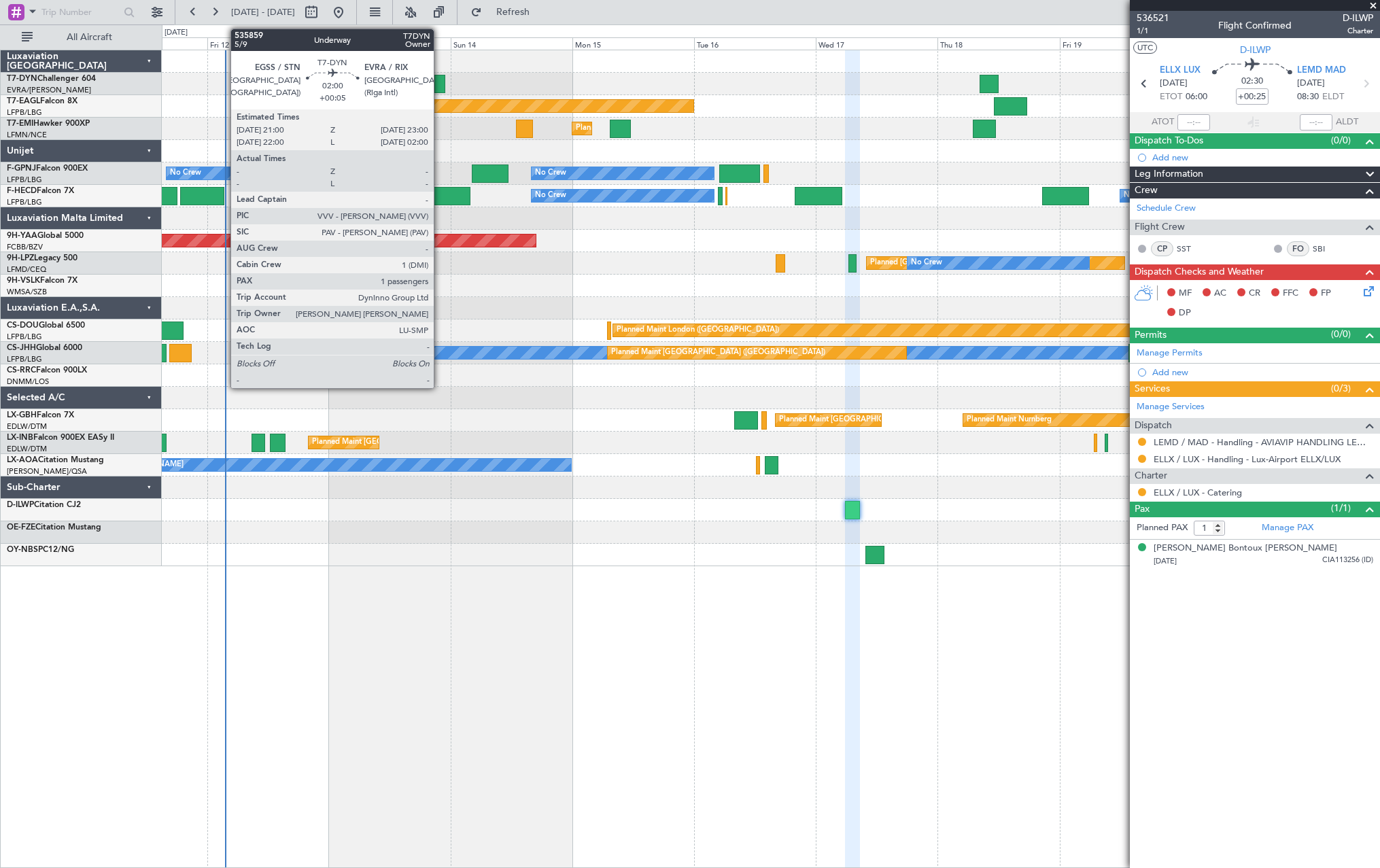
click at [440, 81] on div at bounding box center [440, 84] width 10 height 19
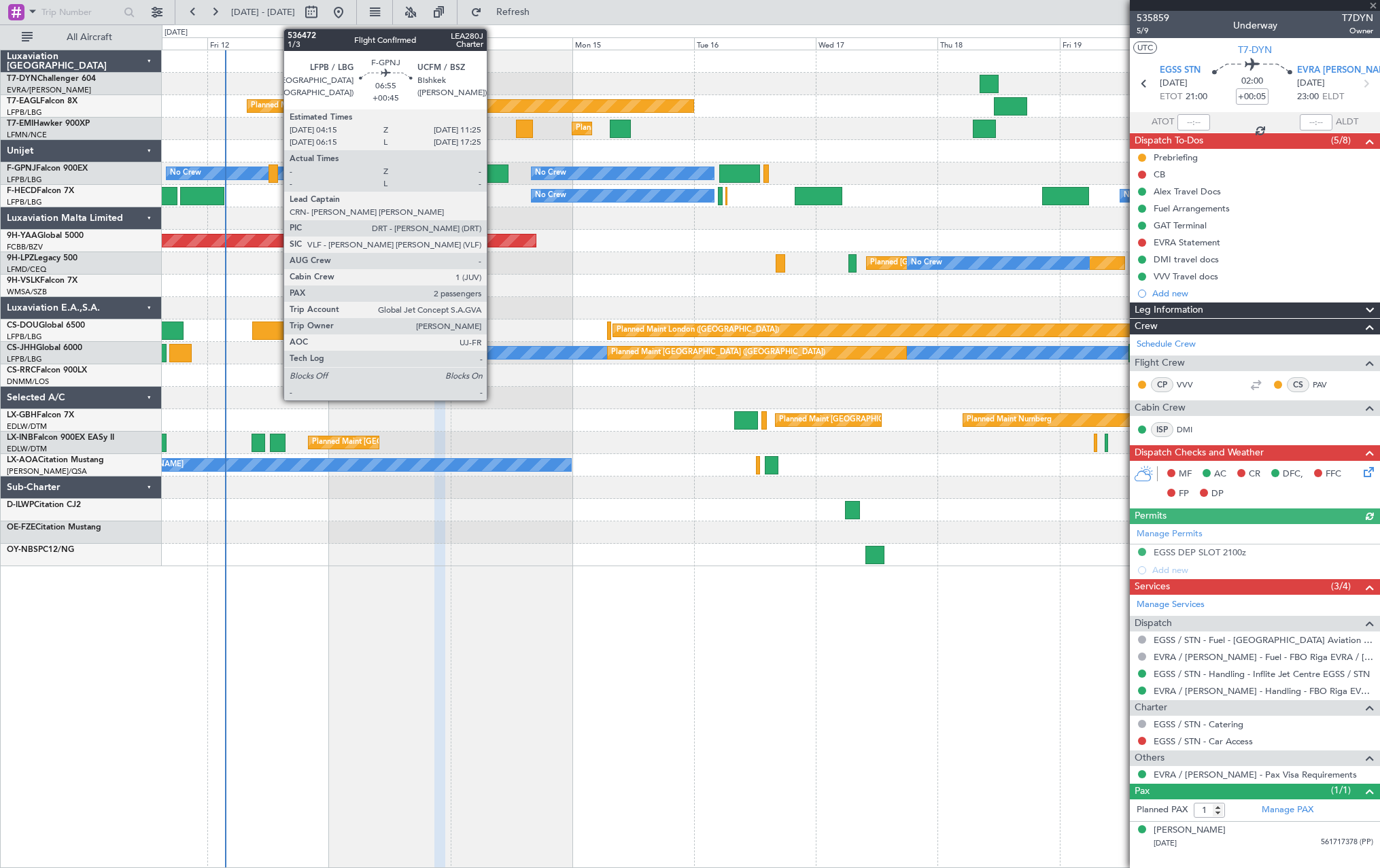
click at [493, 171] on div at bounding box center [490, 173] width 37 height 19
type input "+00:45"
type input "2"
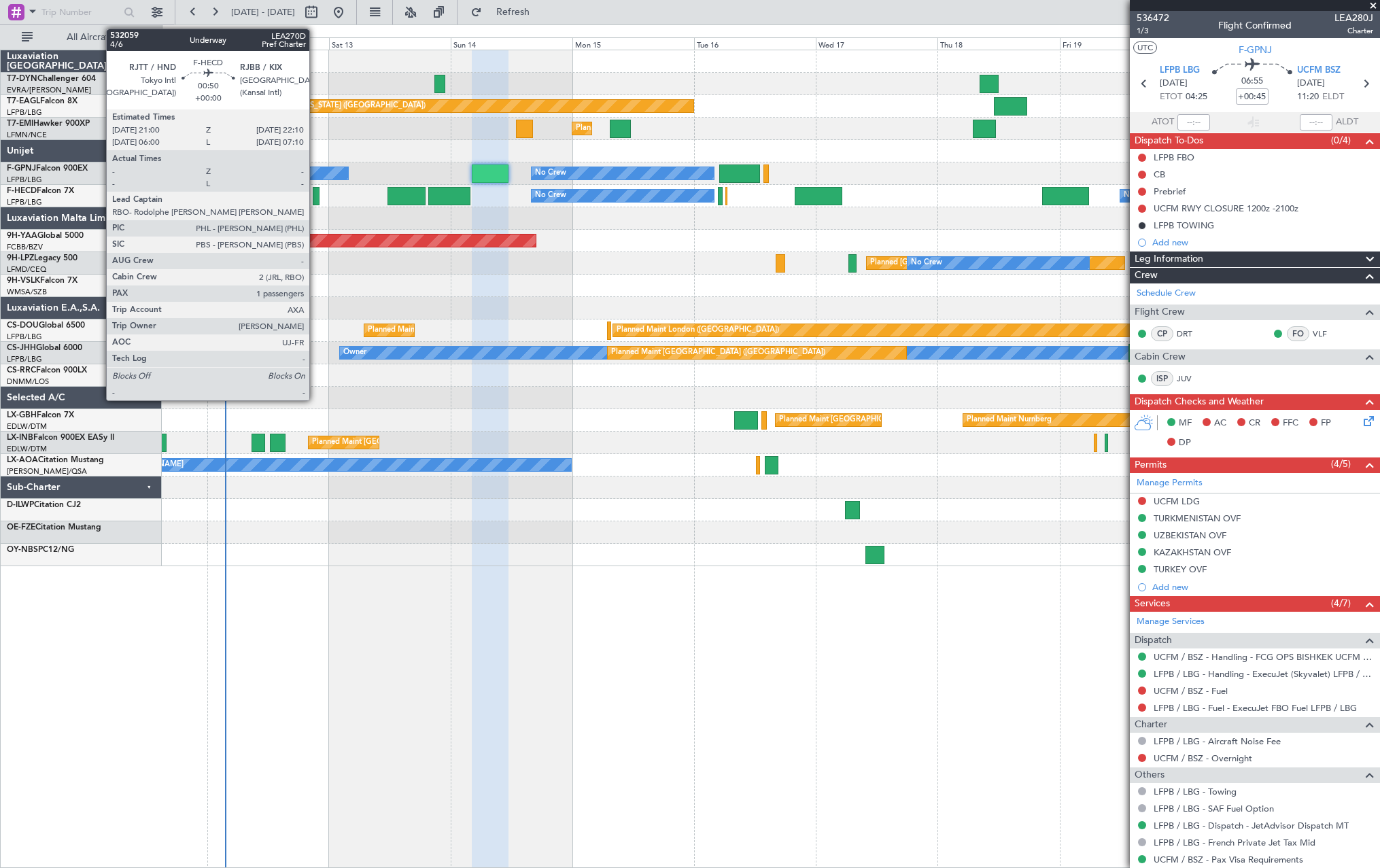
click at [315, 200] on div at bounding box center [315, 196] width 6 height 19
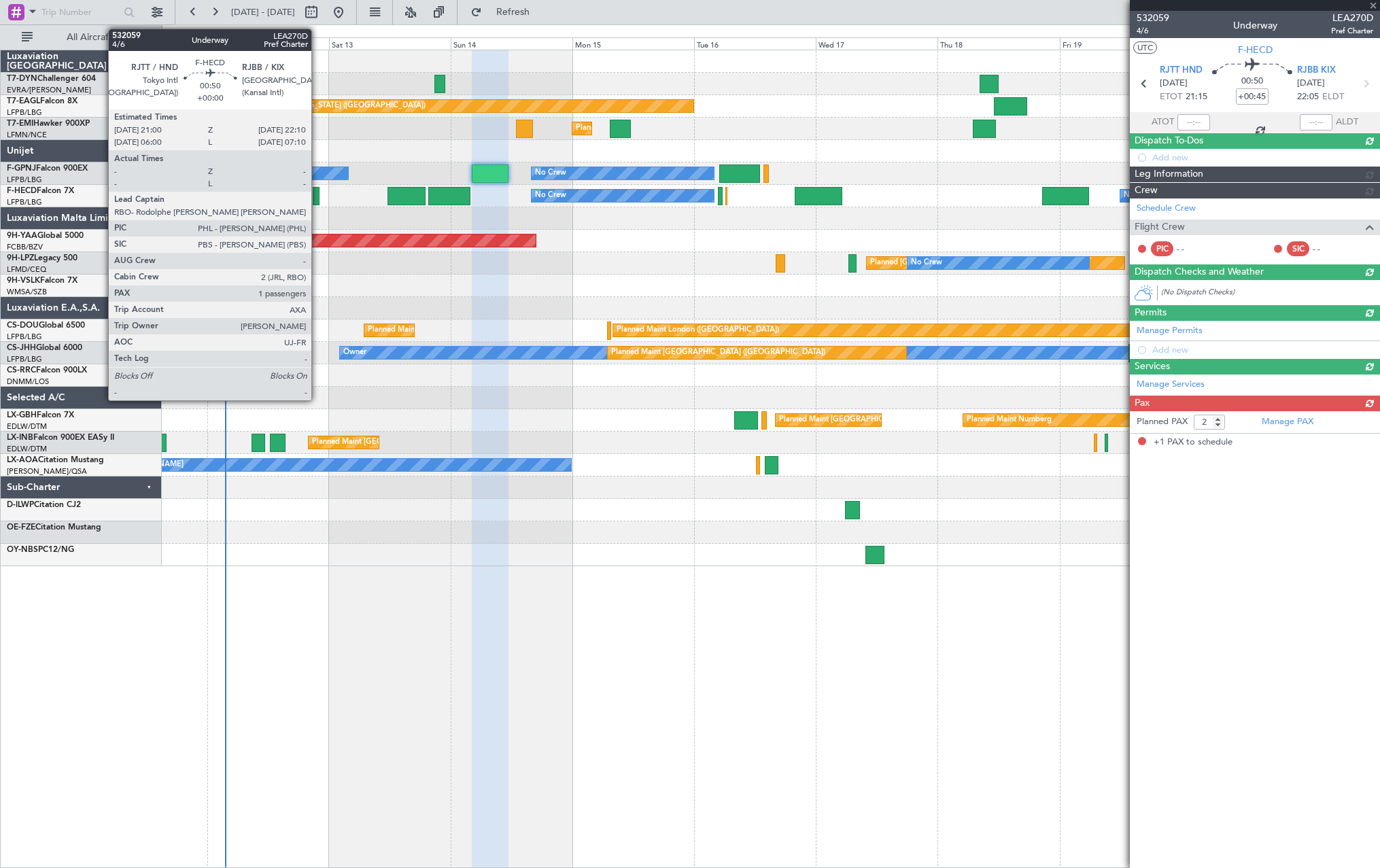
type input "1"
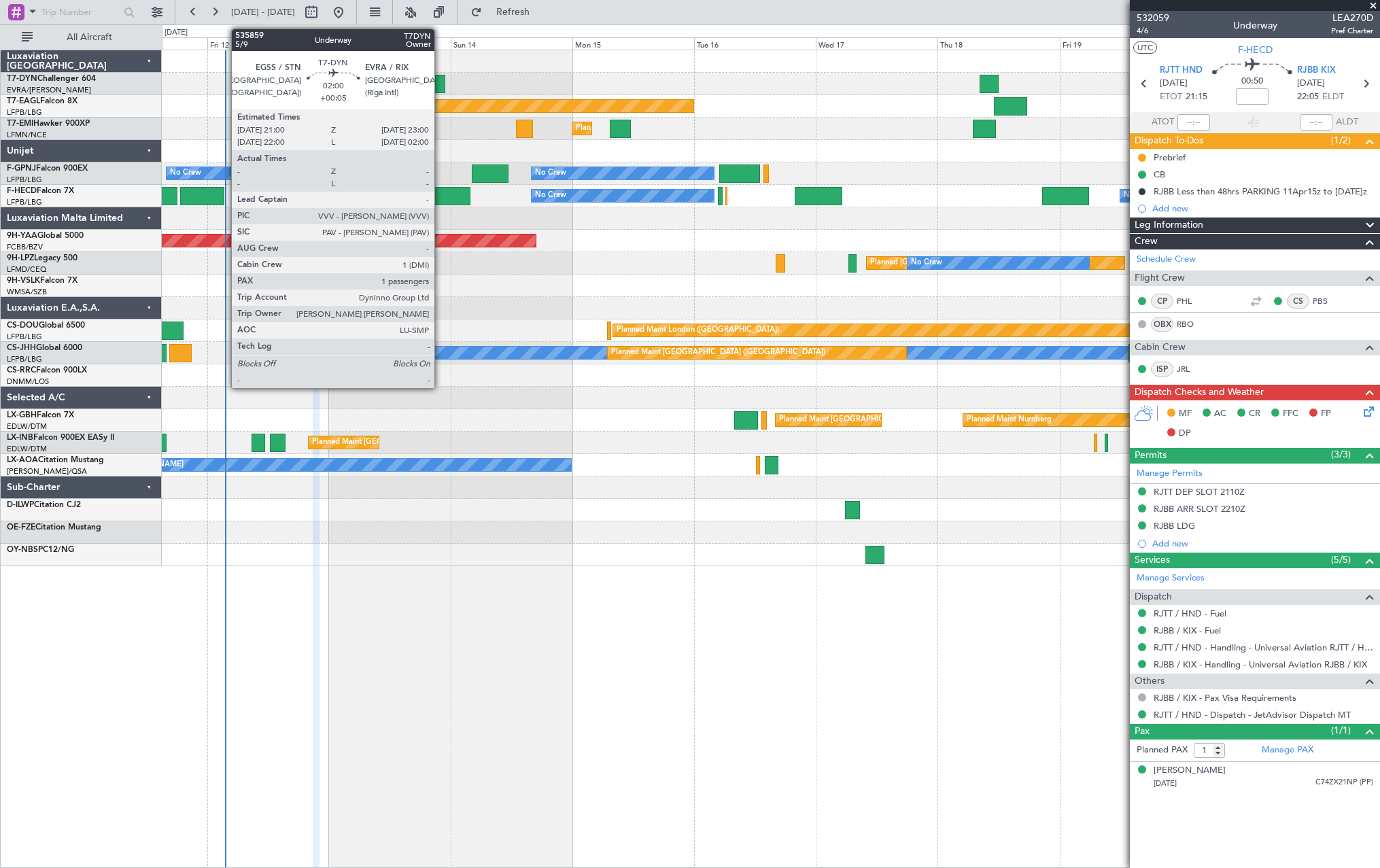
click at [440, 75] on div at bounding box center [440, 84] width 10 height 19
type input "+00:05"
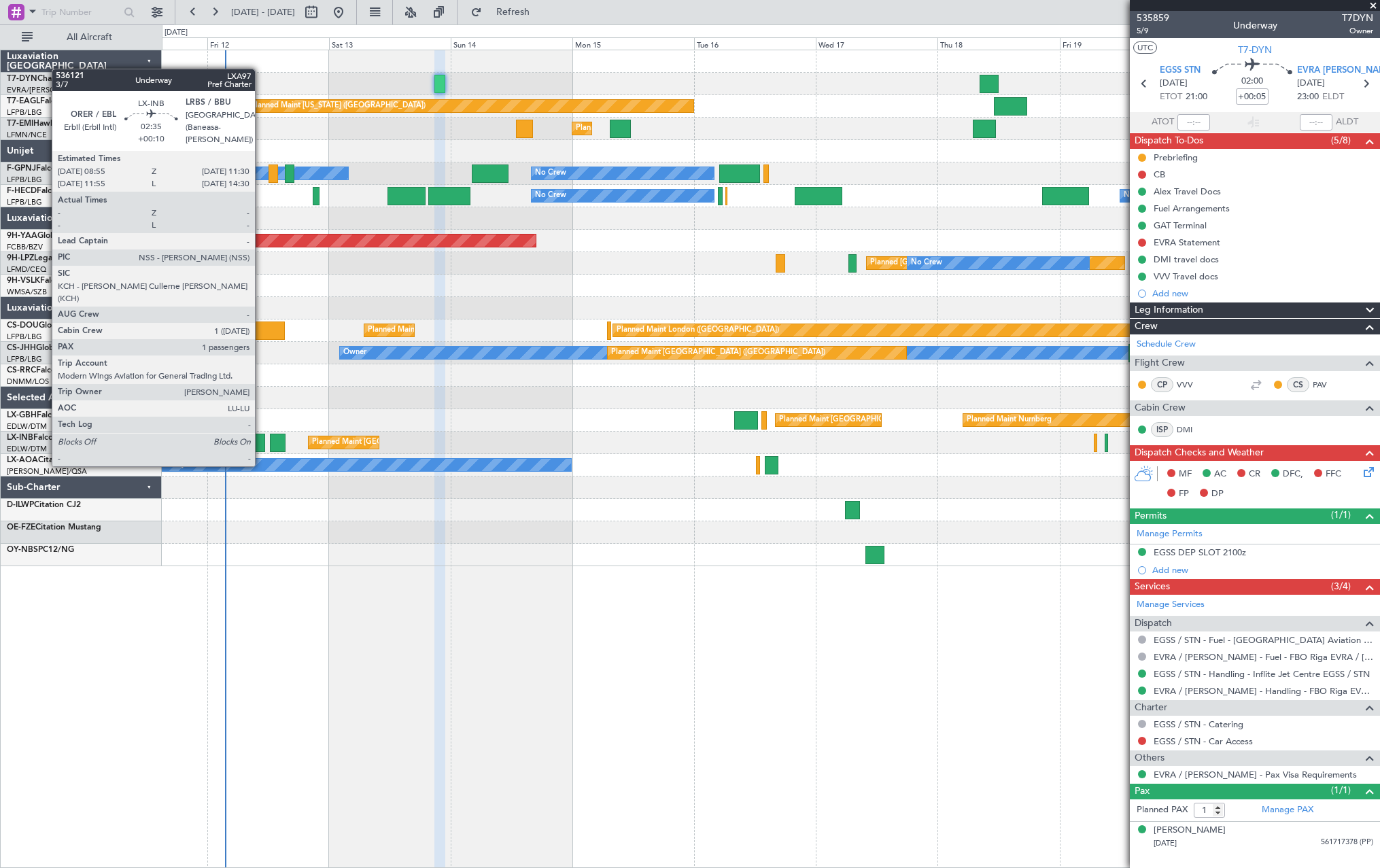
click at [261, 440] on div at bounding box center [258, 443] width 14 height 19
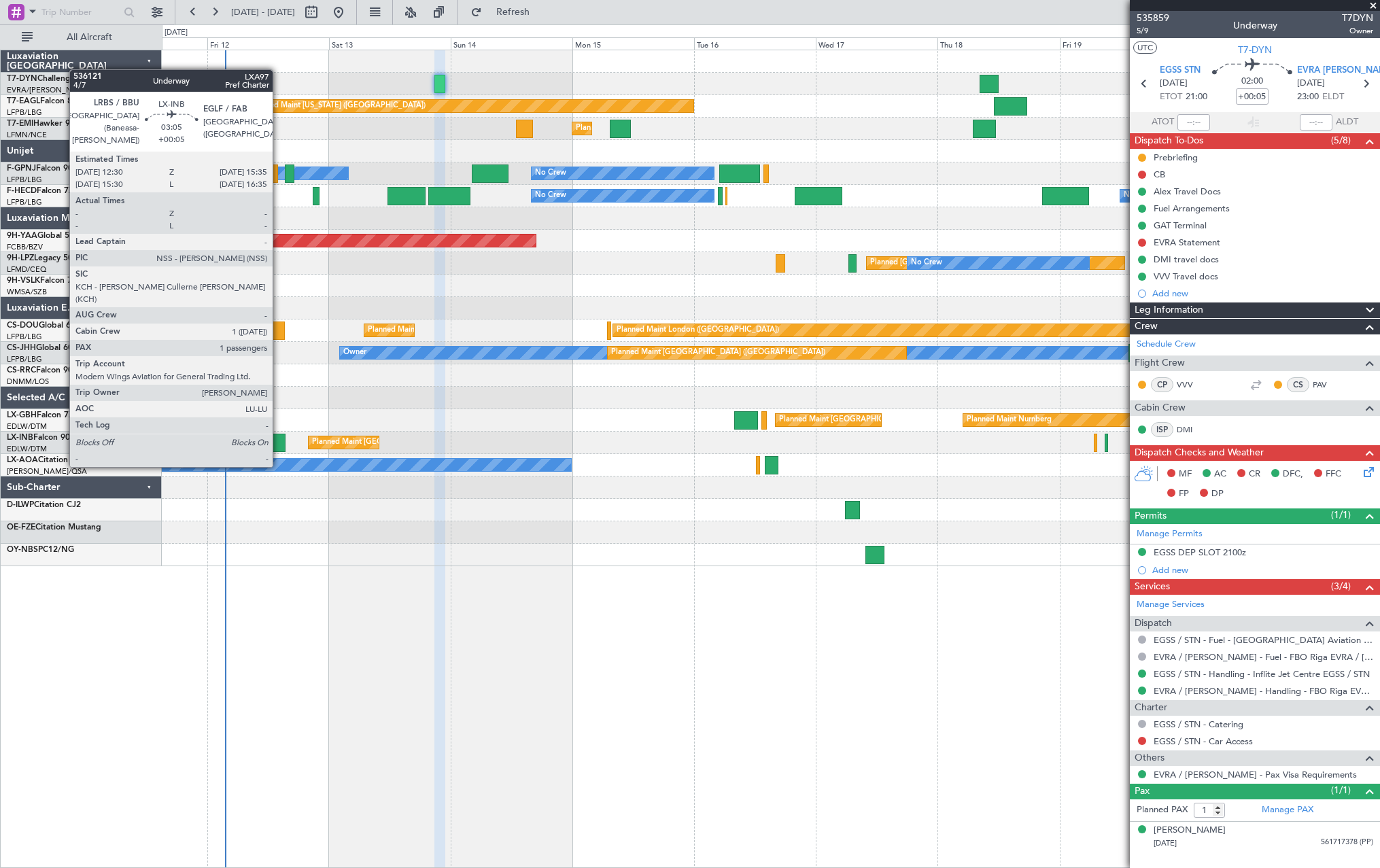
click at [279, 441] on div at bounding box center [277, 443] width 16 height 19
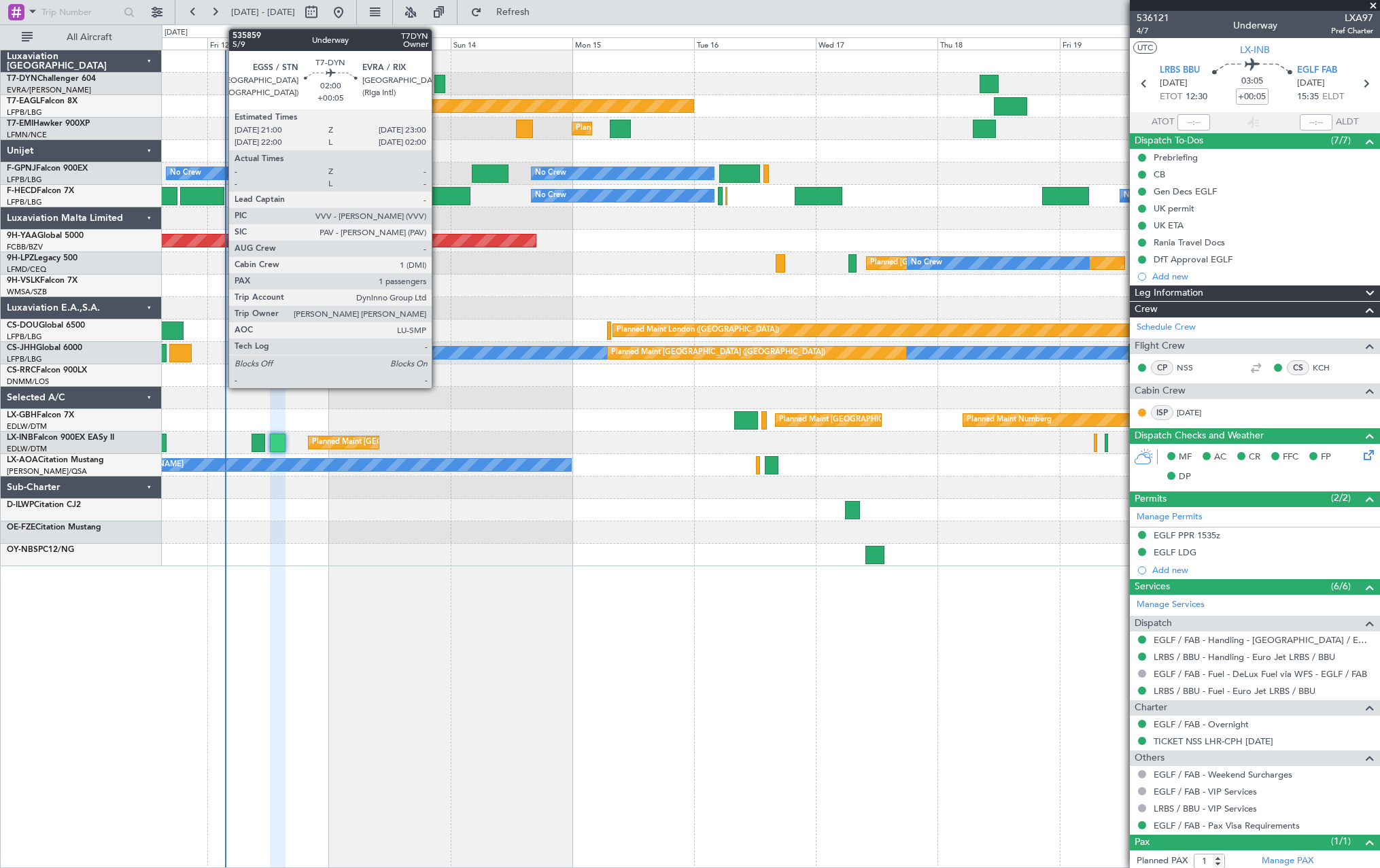
click at [438, 87] on div at bounding box center [440, 84] width 10 height 19
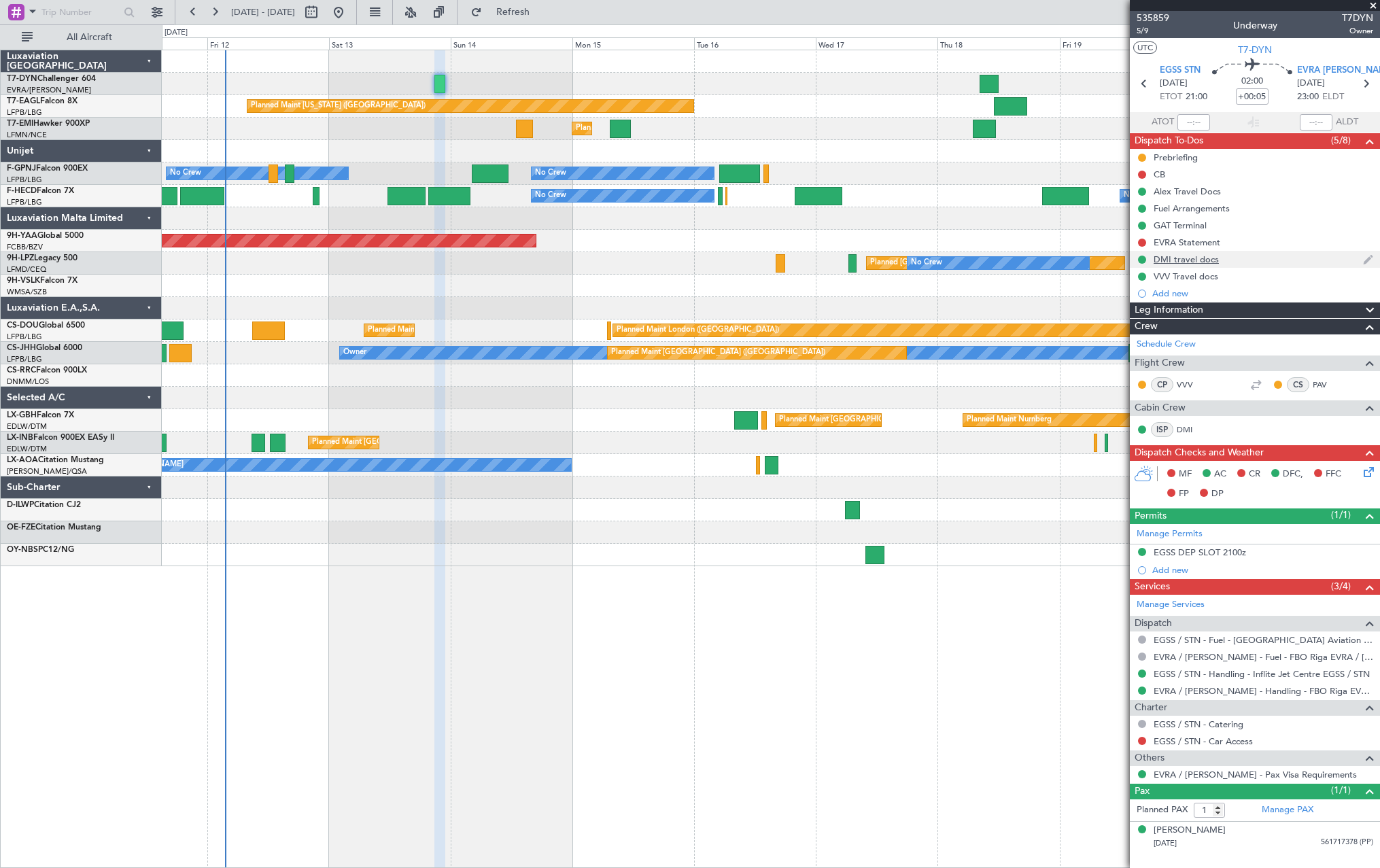
click at [1249, 256] on div "DMI travel docs" at bounding box center [1255, 259] width 250 height 17
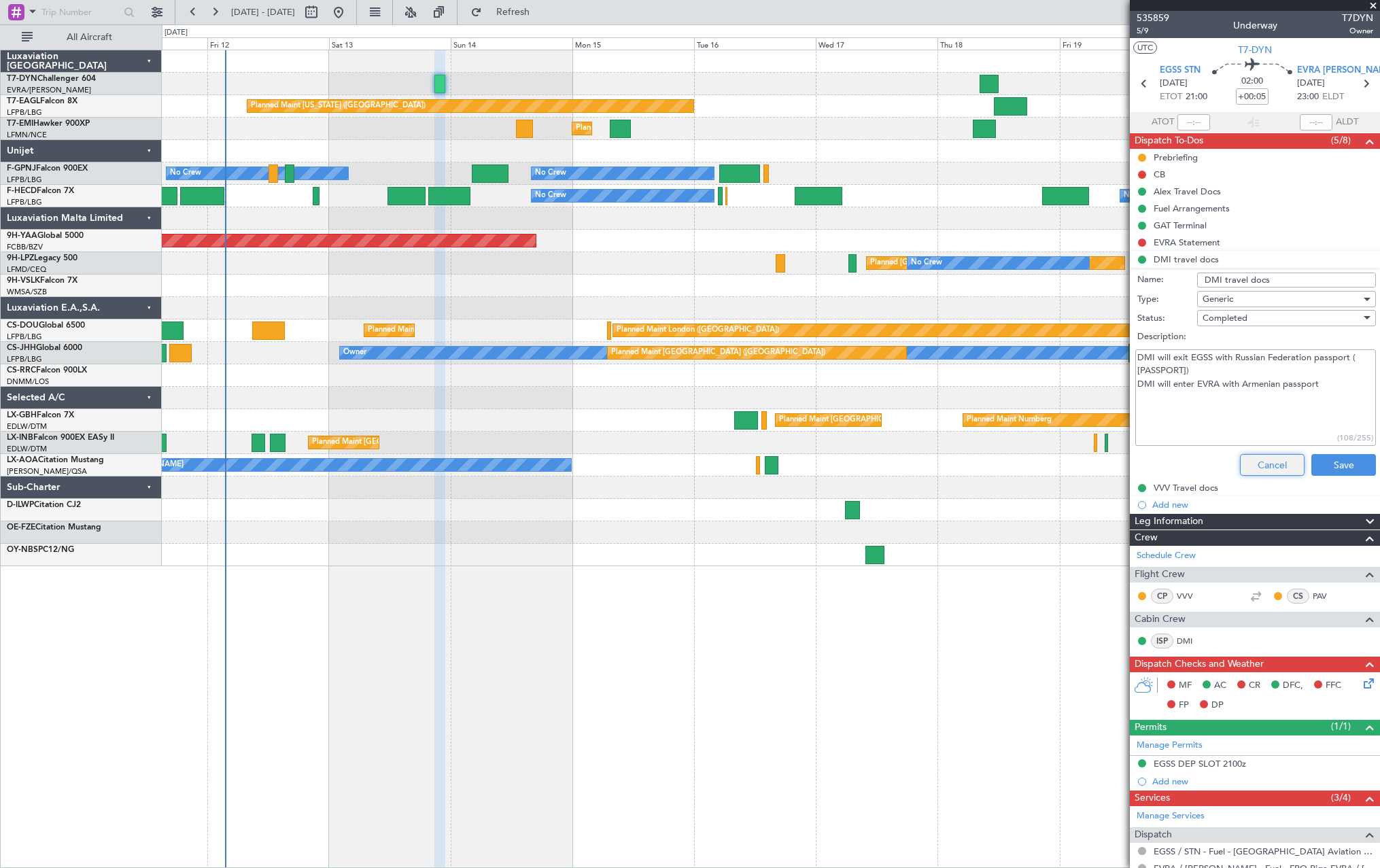
click at [1272, 459] on button "Cancel" at bounding box center [1272, 465] width 65 height 22
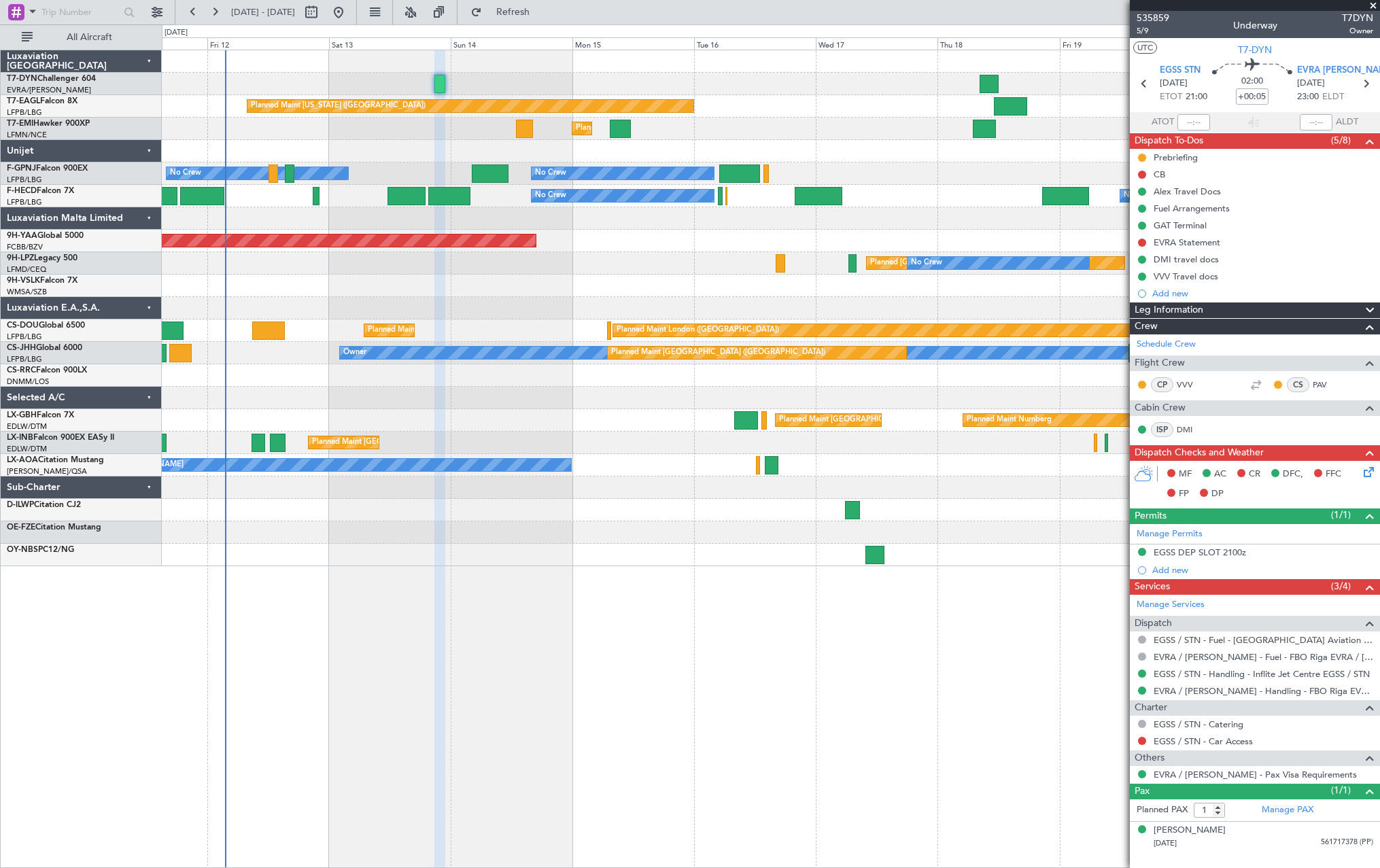
click at [1262, 207] on div "Fuel Arrangements" at bounding box center [1255, 208] width 250 height 17
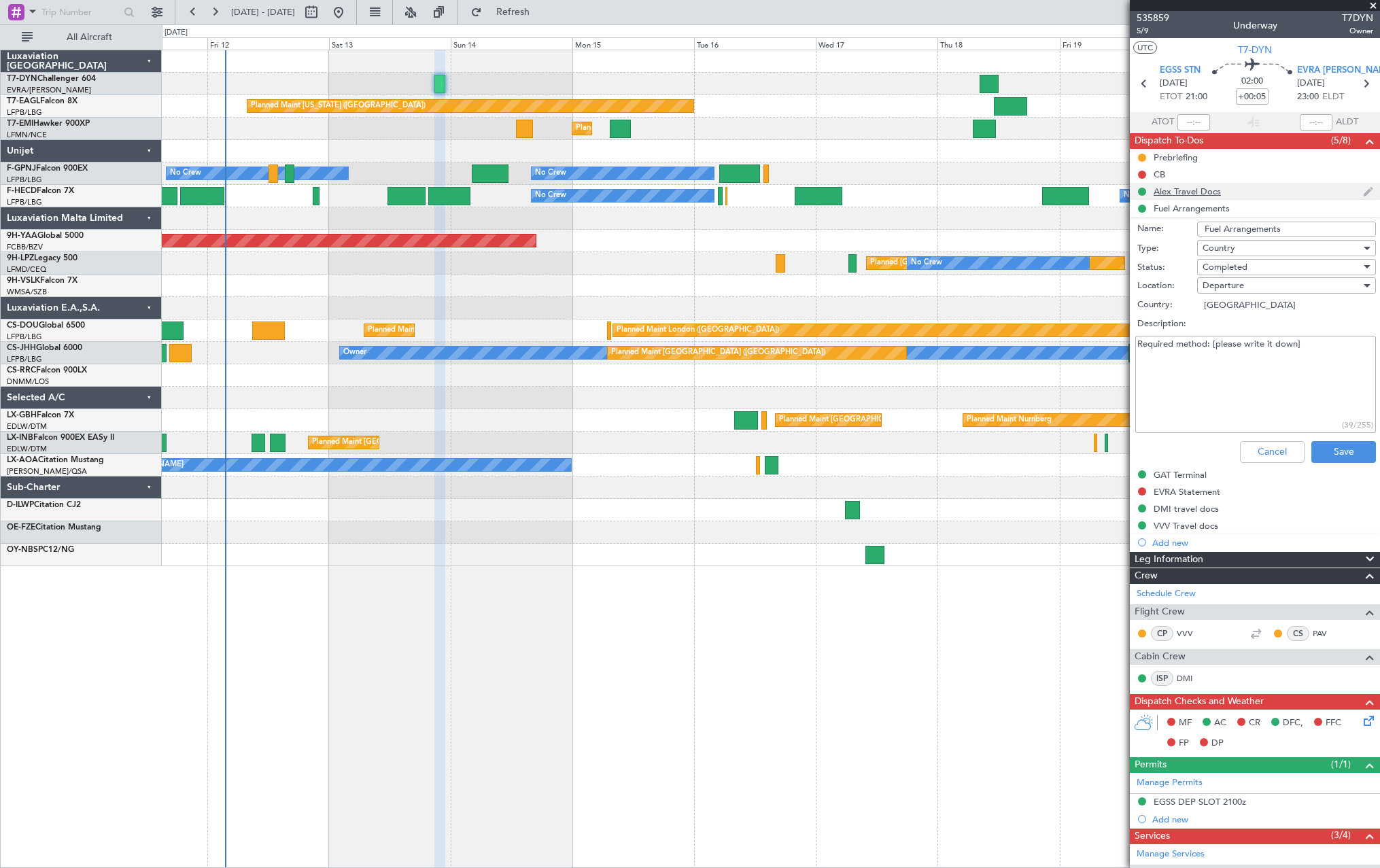
click at [1264, 192] on div "Alex Travel Docs" at bounding box center [1255, 191] width 250 height 17
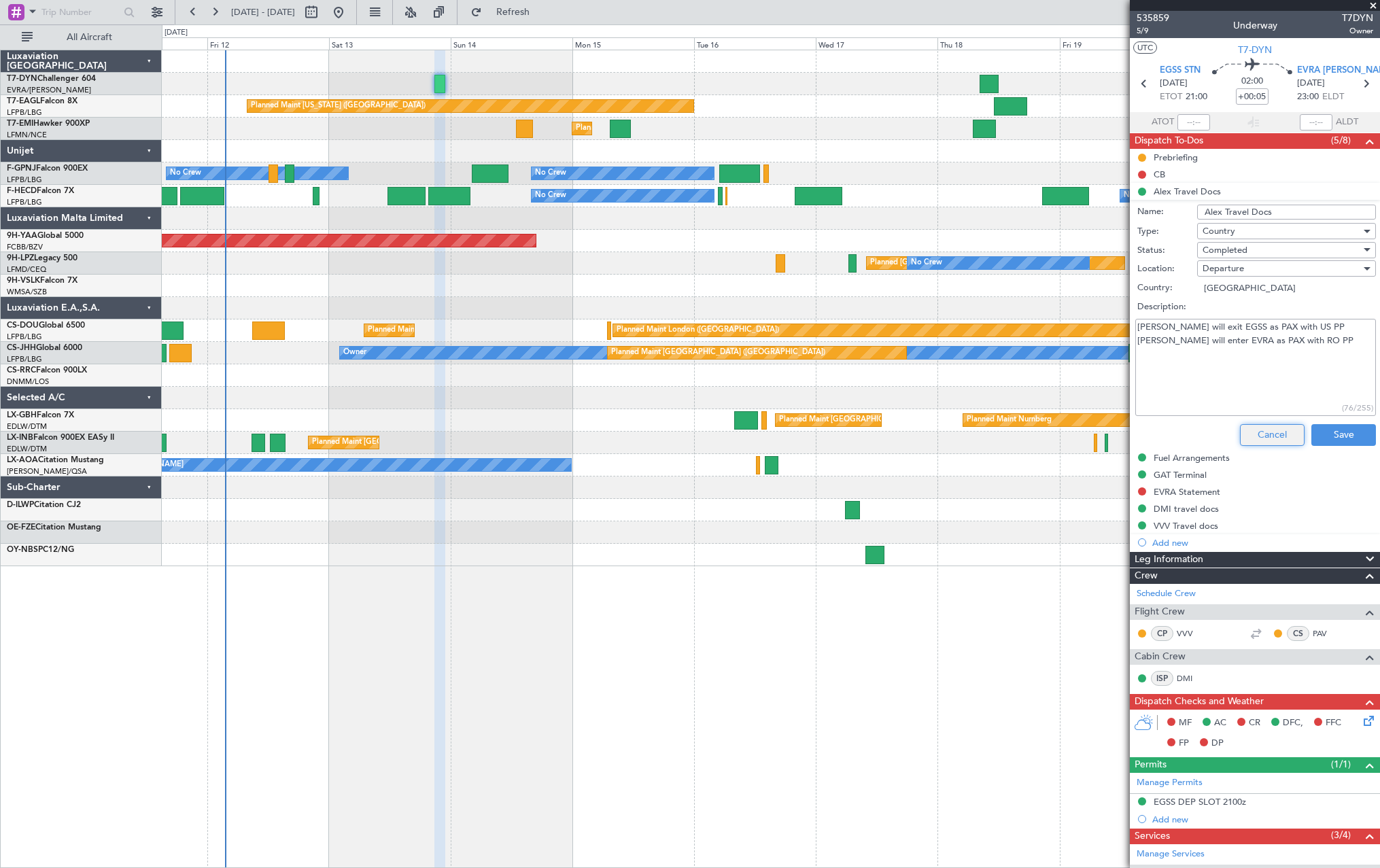
click at [1270, 429] on button "Cancel" at bounding box center [1272, 435] width 65 height 22
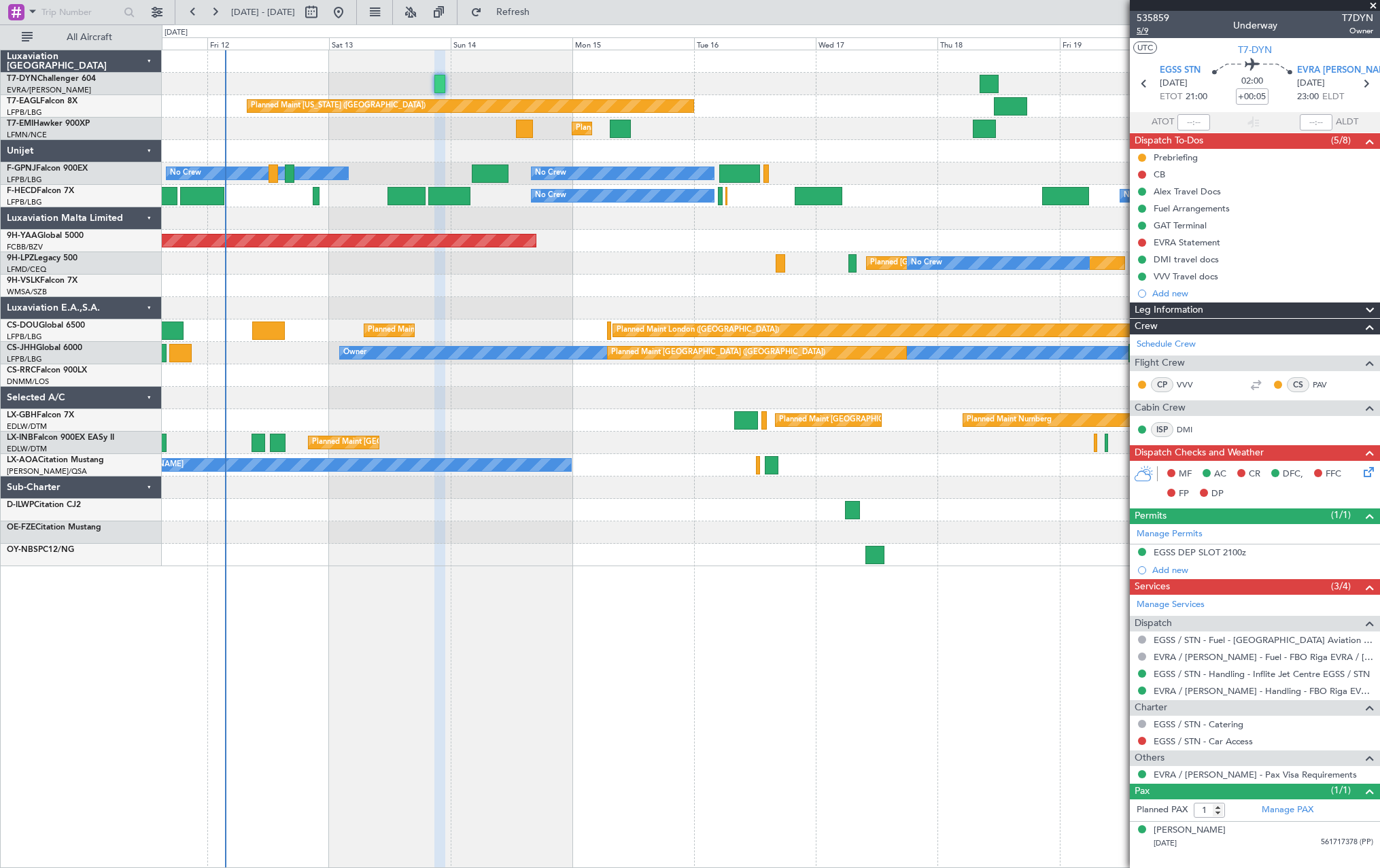
click at [1145, 32] on span "5/9" at bounding box center [1153, 31] width 32 height 12
click at [1272, 253] on div "DMI travel docs" at bounding box center [1255, 259] width 250 height 17
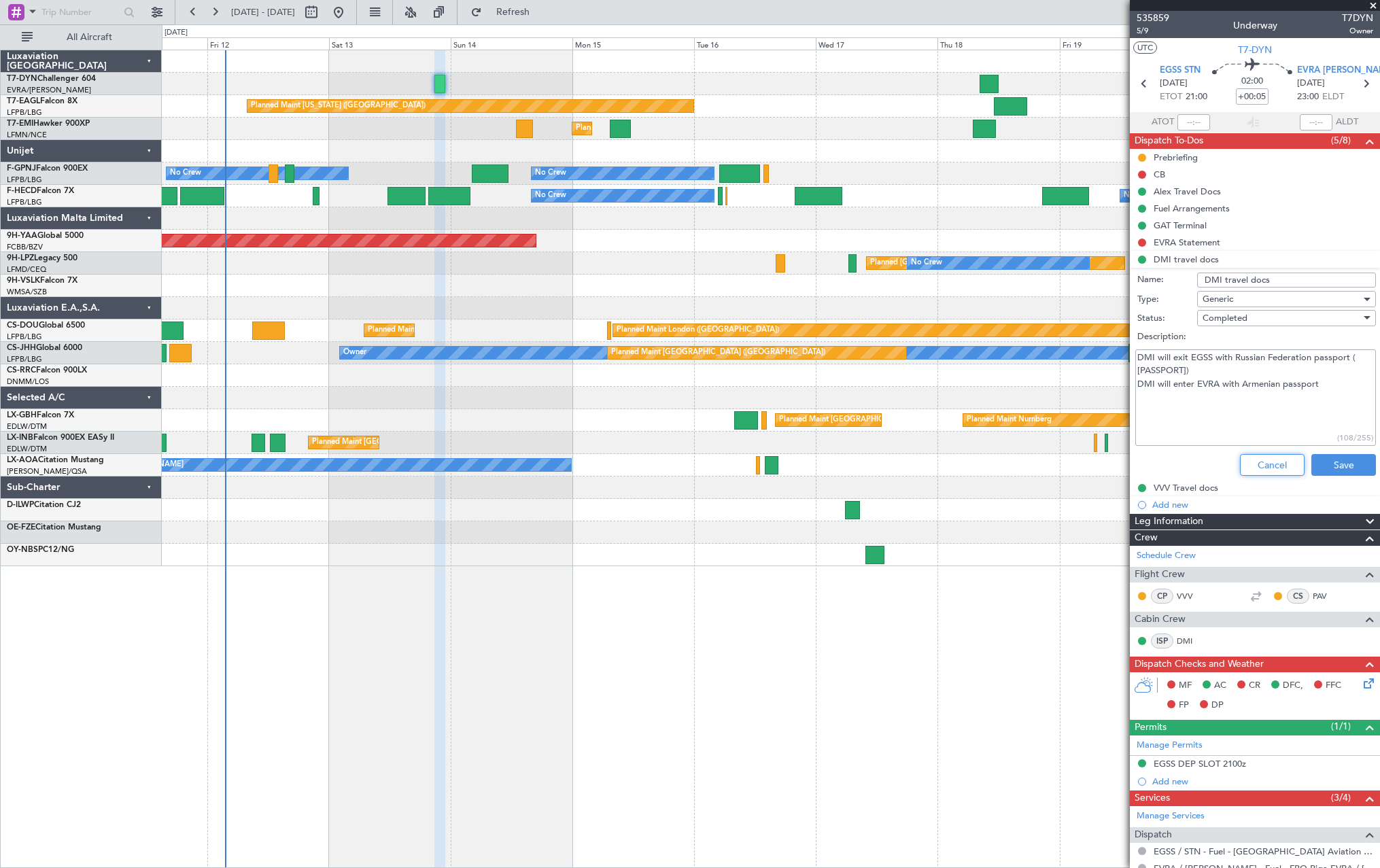
drag, startPoint x: 1271, startPoint y: 458, endPoint x: 1267, endPoint y: 389, distance: 69.1
click at [1269, 456] on button "Cancel" at bounding box center [1272, 465] width 65 height 22
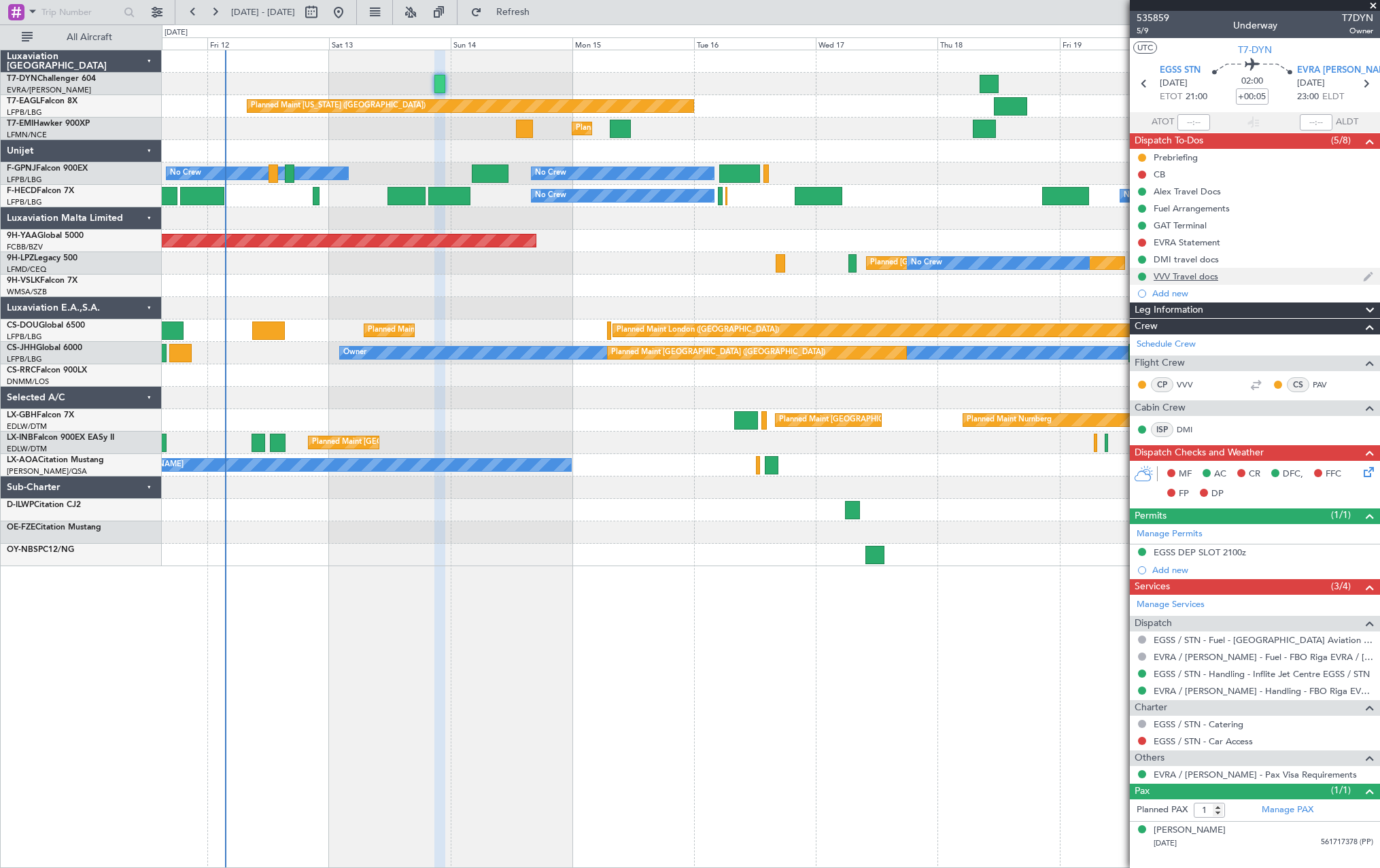
click at [1258, 276] on div "VVV Travel docs" at bounding box center [1255, 276] width 250 height 17
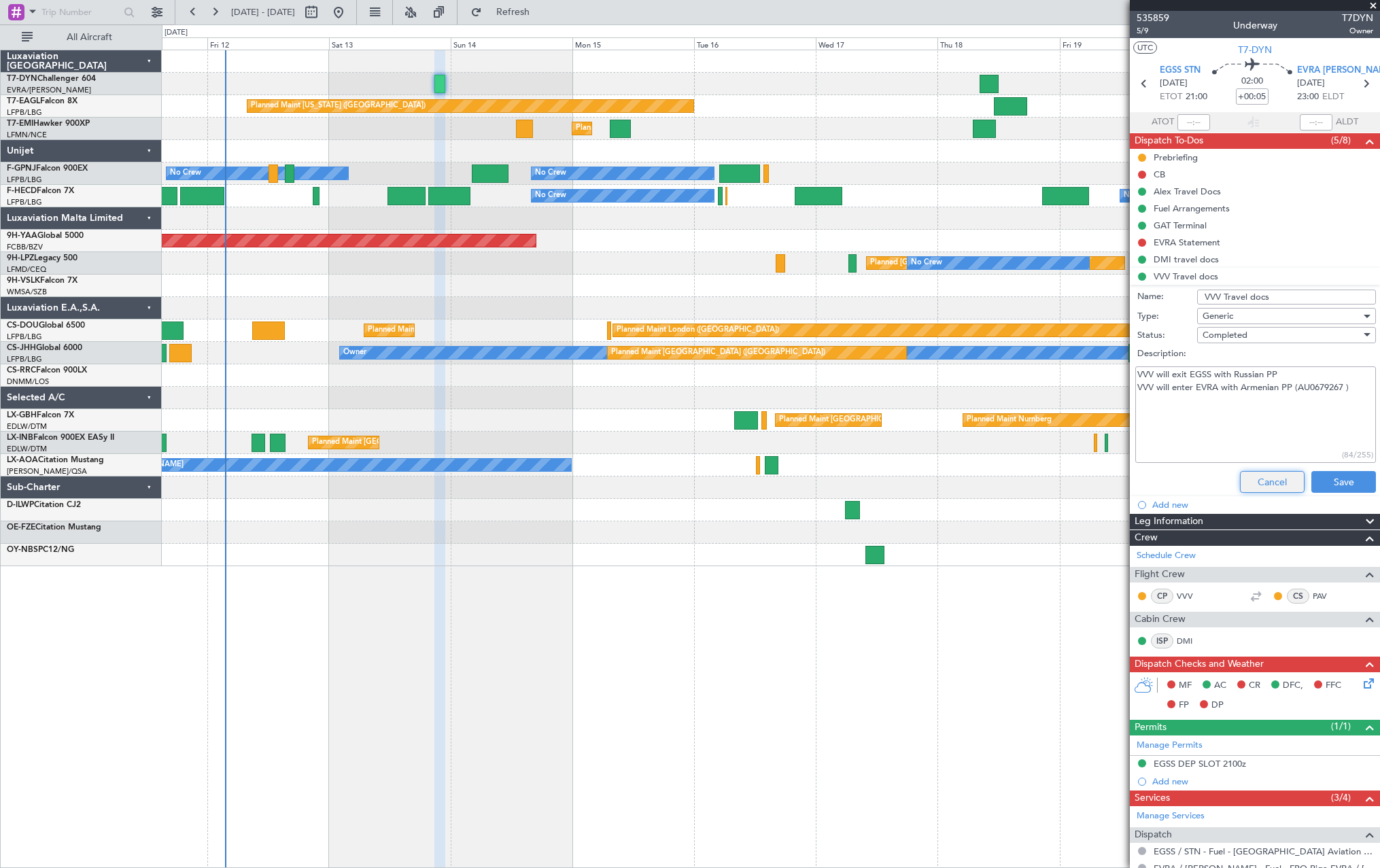
click at [1275, 475] on button "Cancel" at bounding box center [1272, 482] width 65 height 22
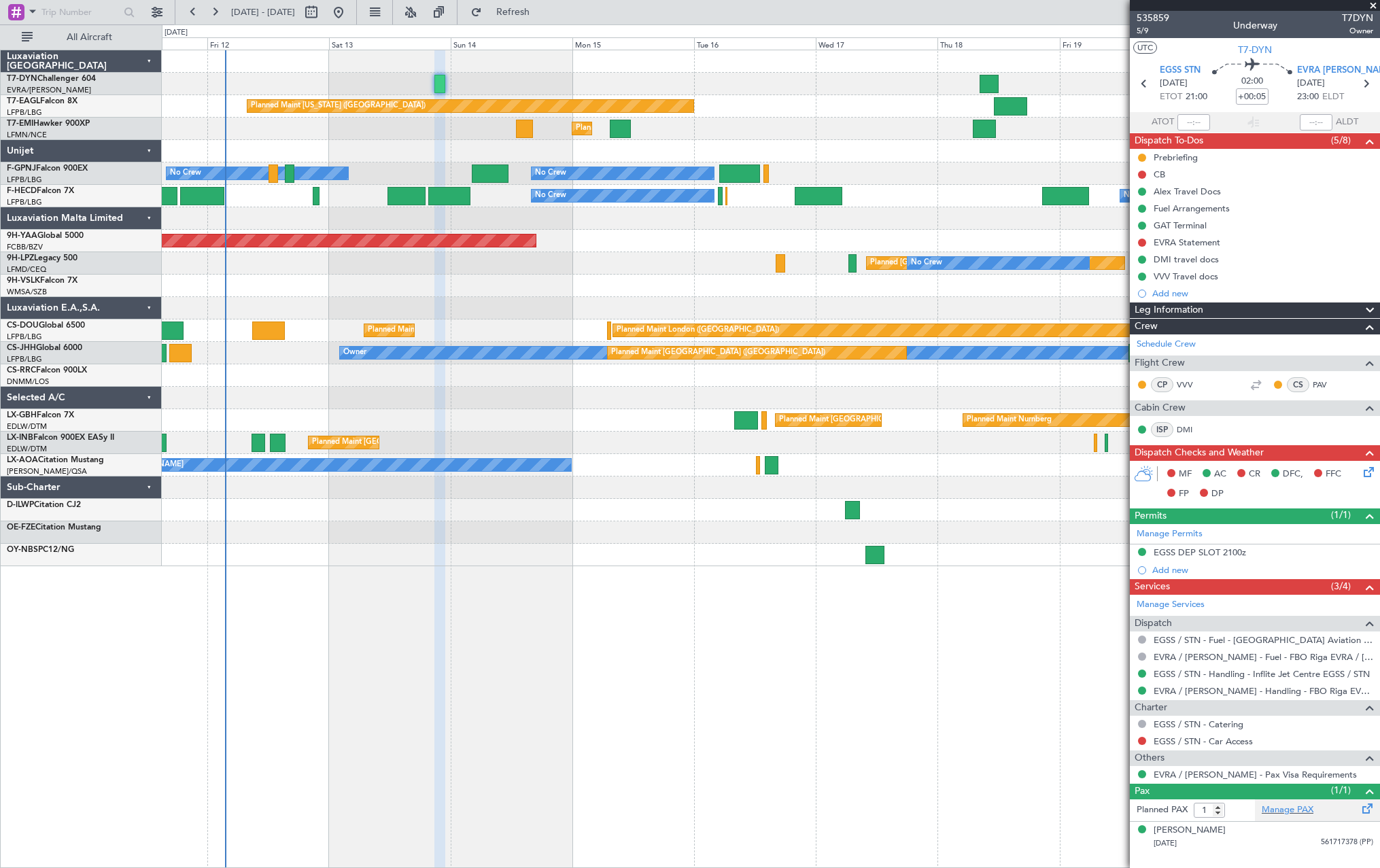
click at [1357, 802] on div "Manage PAX" at bounding box center [1317, 810] width 125 height 22
click at [546, 21] on button "Refresh" at bounding box center [505, 13] width 82 height 22
click at [1144, 32] on span "5/9" at bounding box center [1153, 31] width 32 height 12
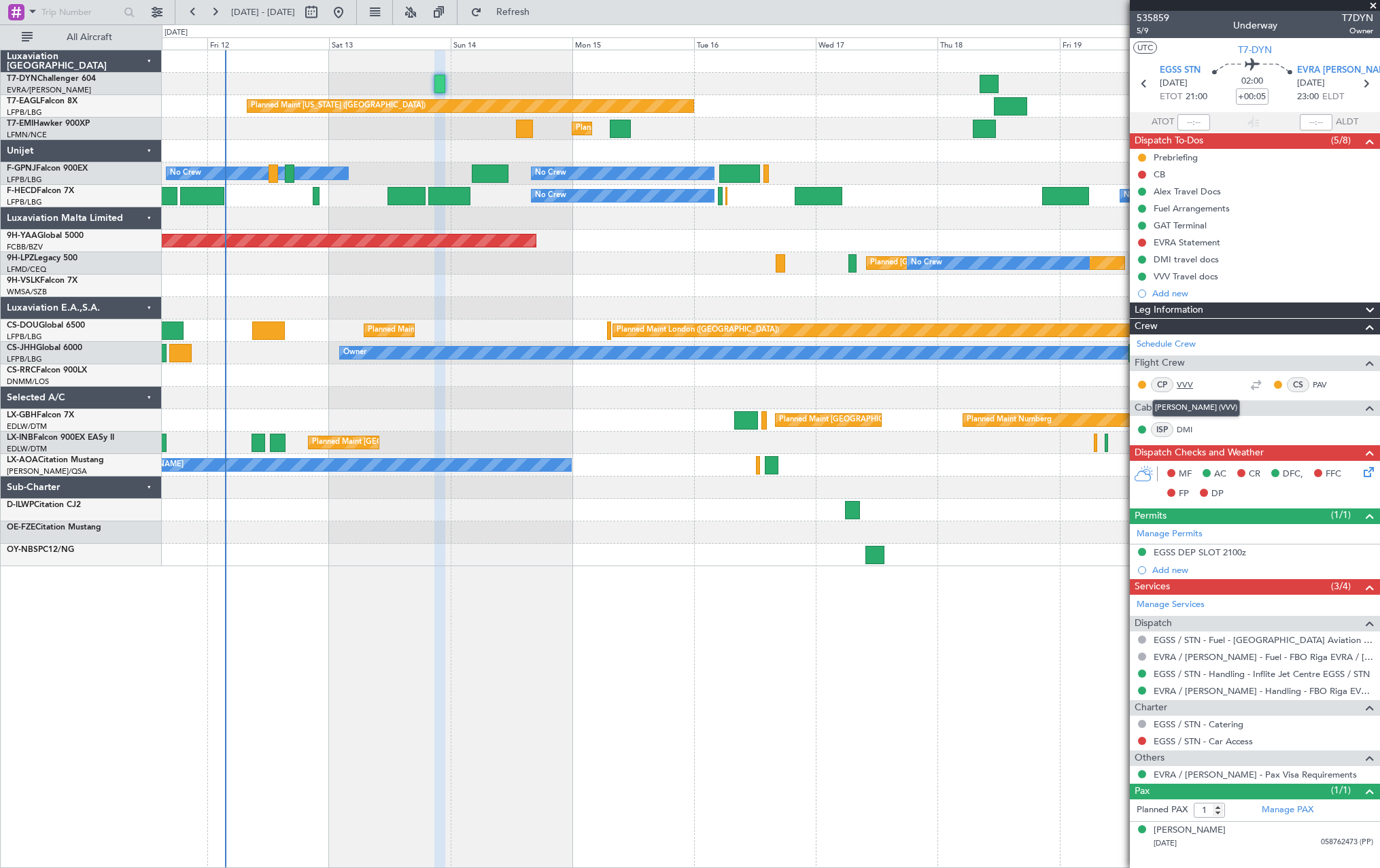
click at [1181, 382] on link "VVV" at bounding box center [1192, 384] width 31 height 12
drag, startPoint x: 1253, startPoint y: 278, endPoint x: 1262, endPoint y: 279, distance: 9.1
click at [1254, 278] on div "VVV Travel docs" at bounding box center [1255, 276] width 250 height 17
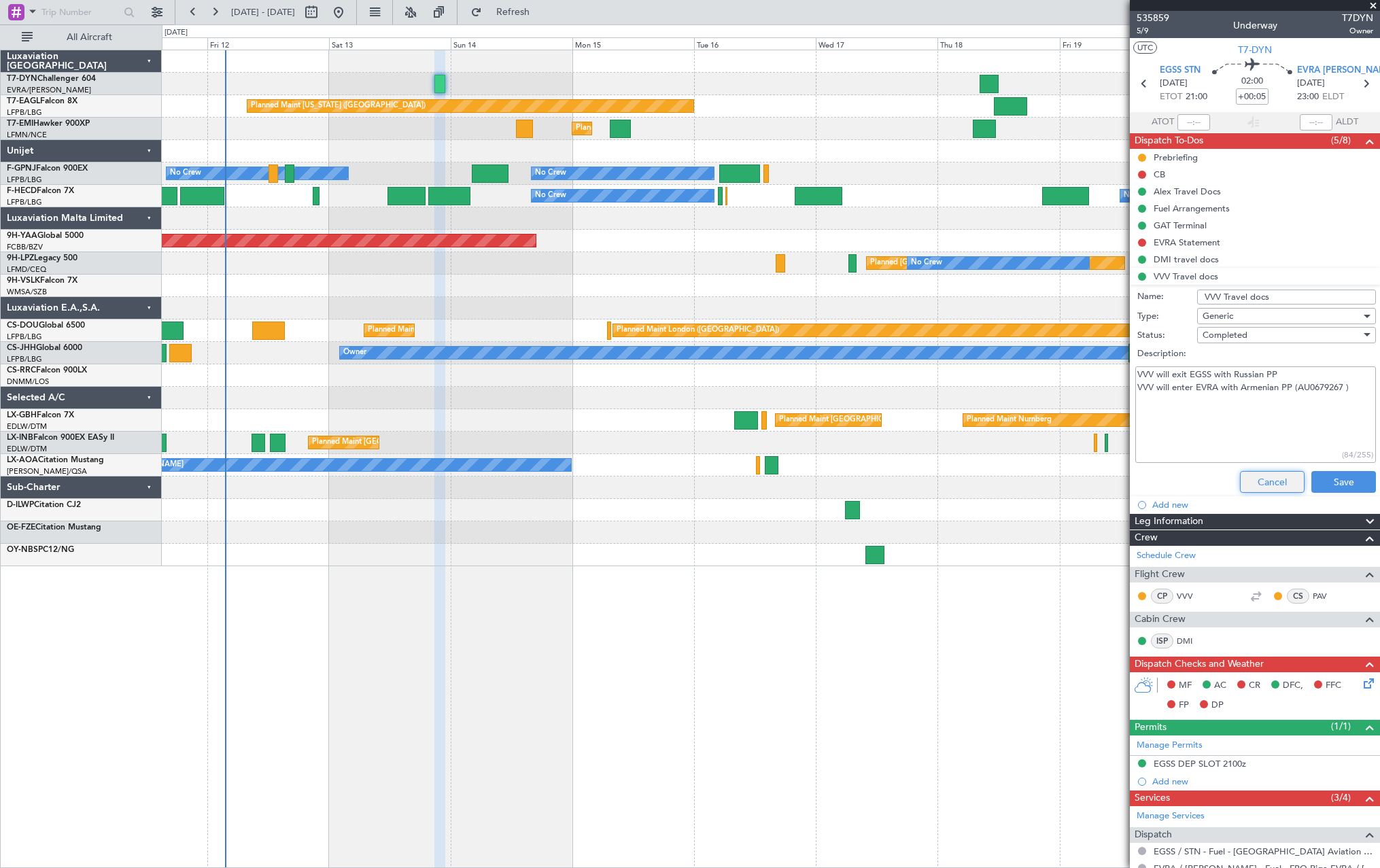
click at [1264, 484] on button "Cancel" at bounding box center [1272, 482] width 65 height 22
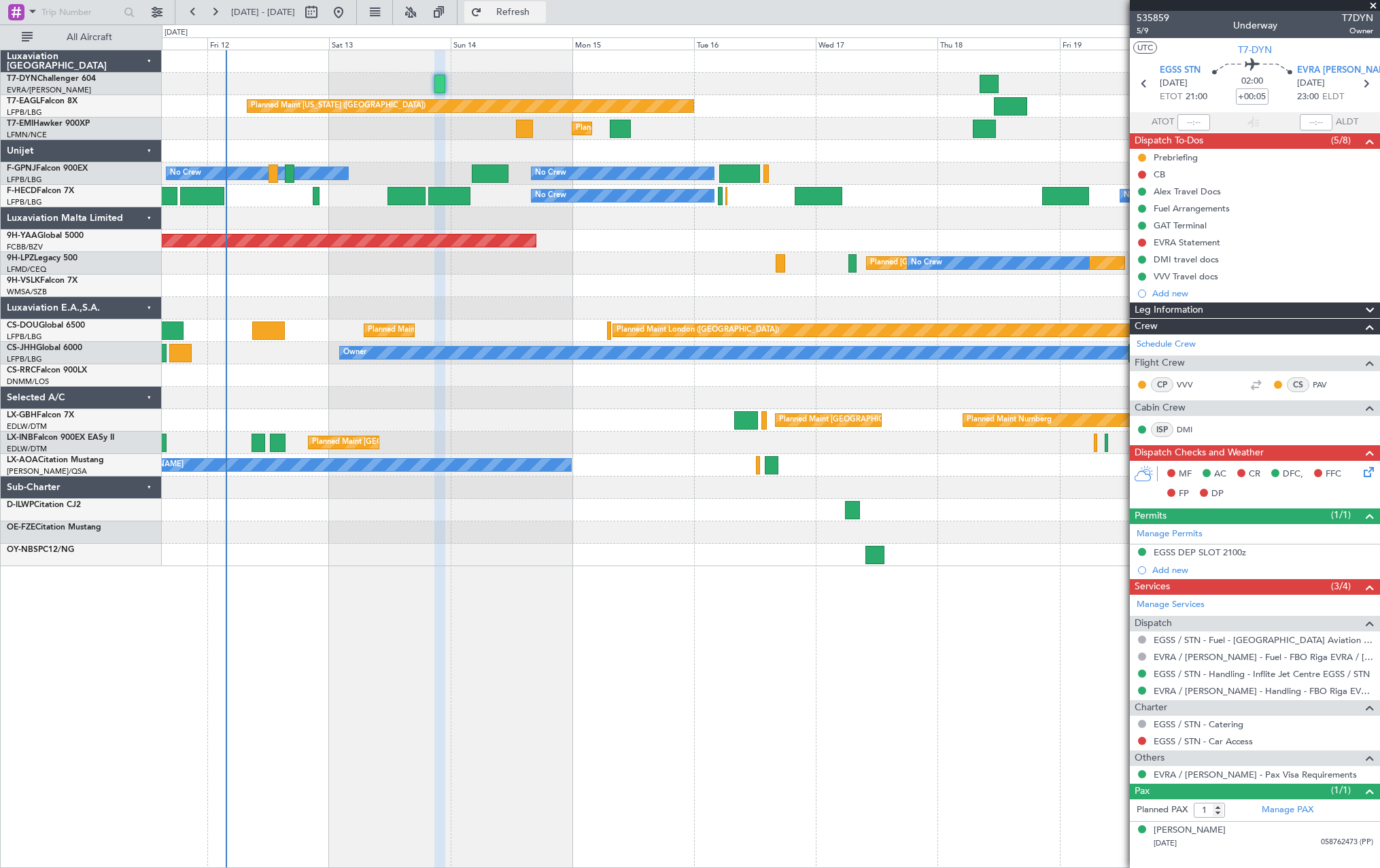
click at [542, 9] on span "Refresh" at bounding box center [513, 12] width 57 height 9
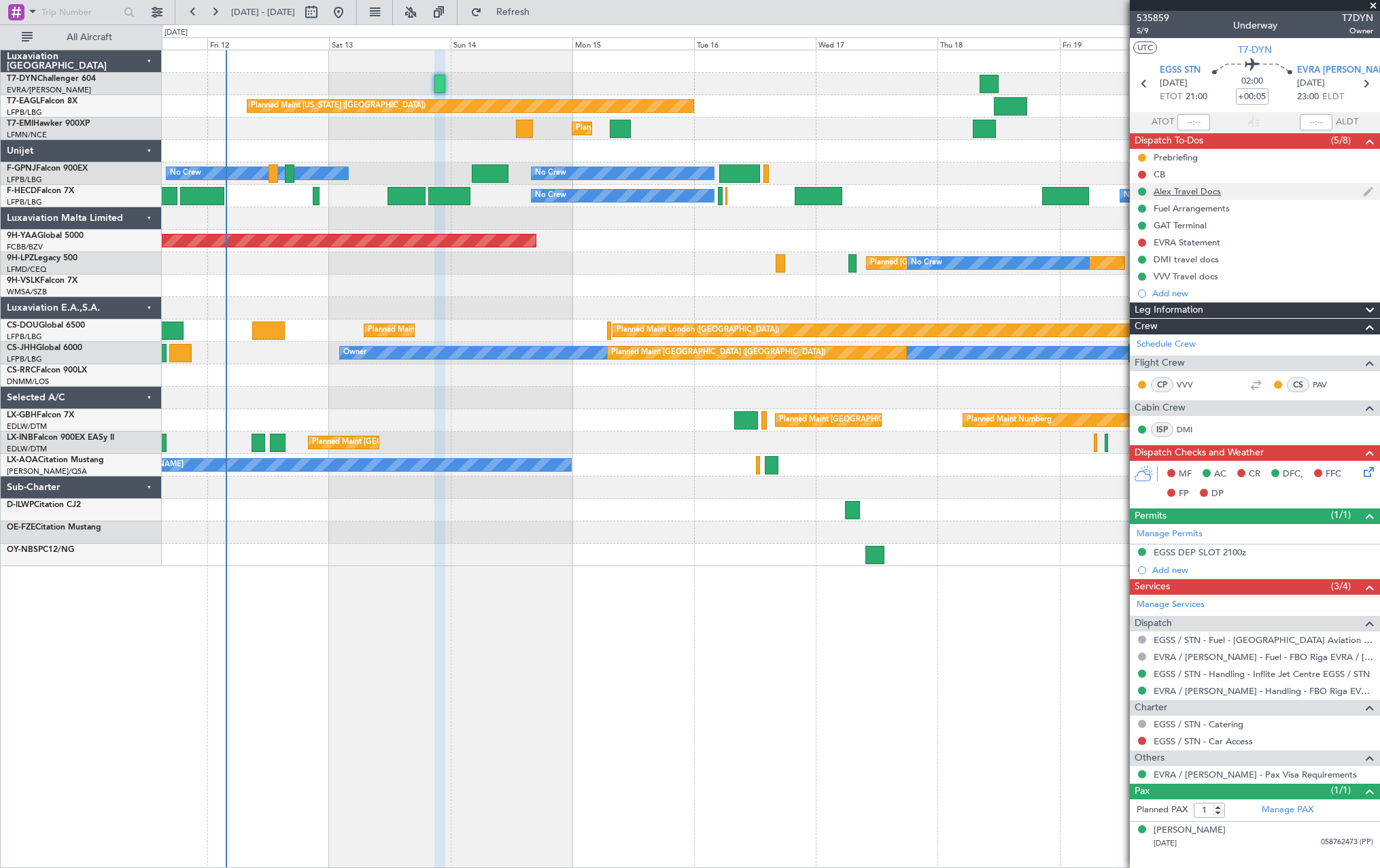
click at [1268, 192] on div "Alex Travel Docs" at bounding box center [1255, 191] width 250 height 17
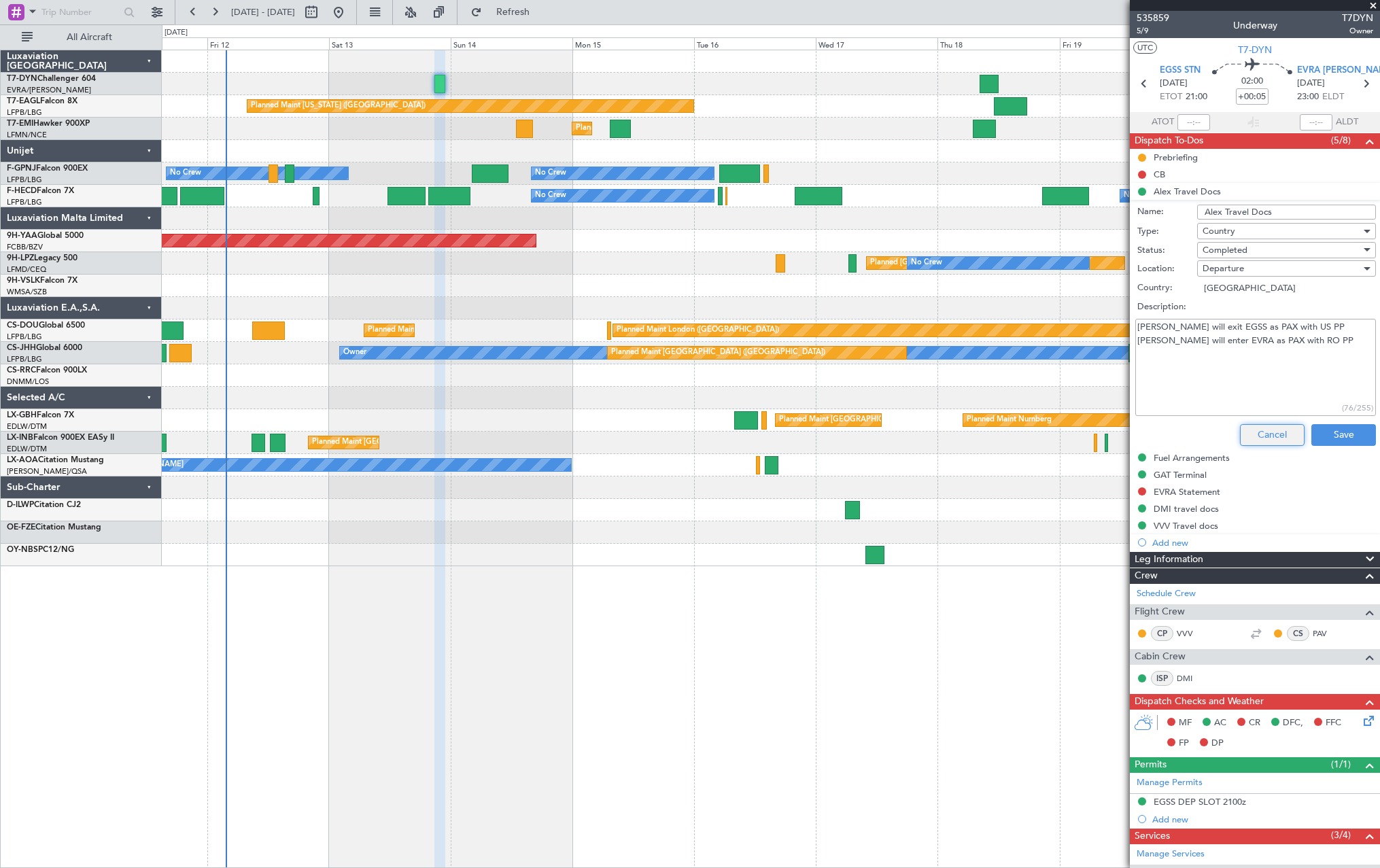
click at [1282, 429] on button "Cancel" at bounding box center [1272, 435] width 65 height 22
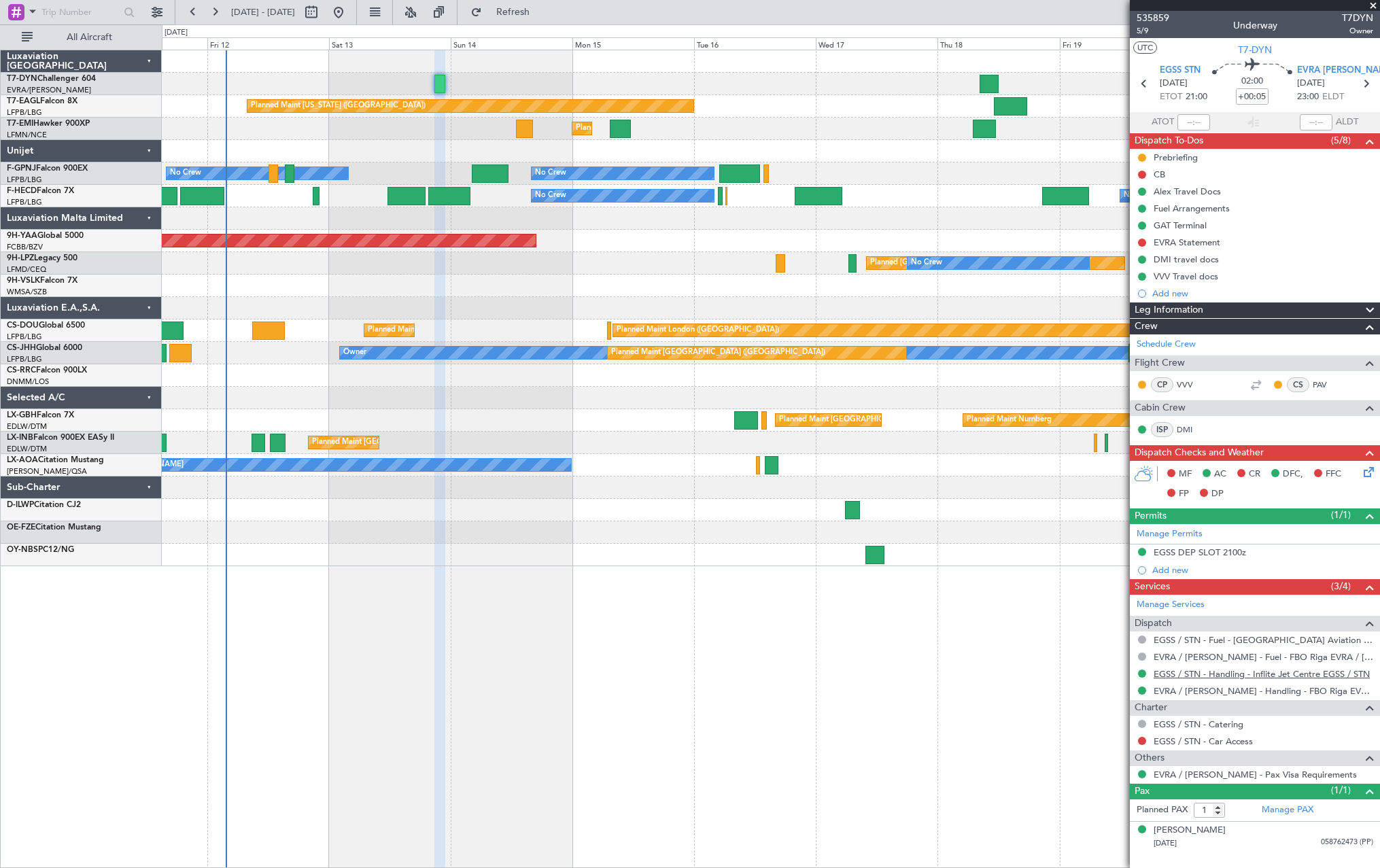
click at [1230, 671] on link "EGSS / STN - Handling - Inflite Jet Centre EGSS / STN" at bounding box center [1262, 674] width 216 height 12
click at [1183, 693] on link "EVRA / [PERSON_NAME] - Handling - FBO Riga EVRA / [PERSON_NAME]" at bounding box center [1264, 691] width 219 height 12
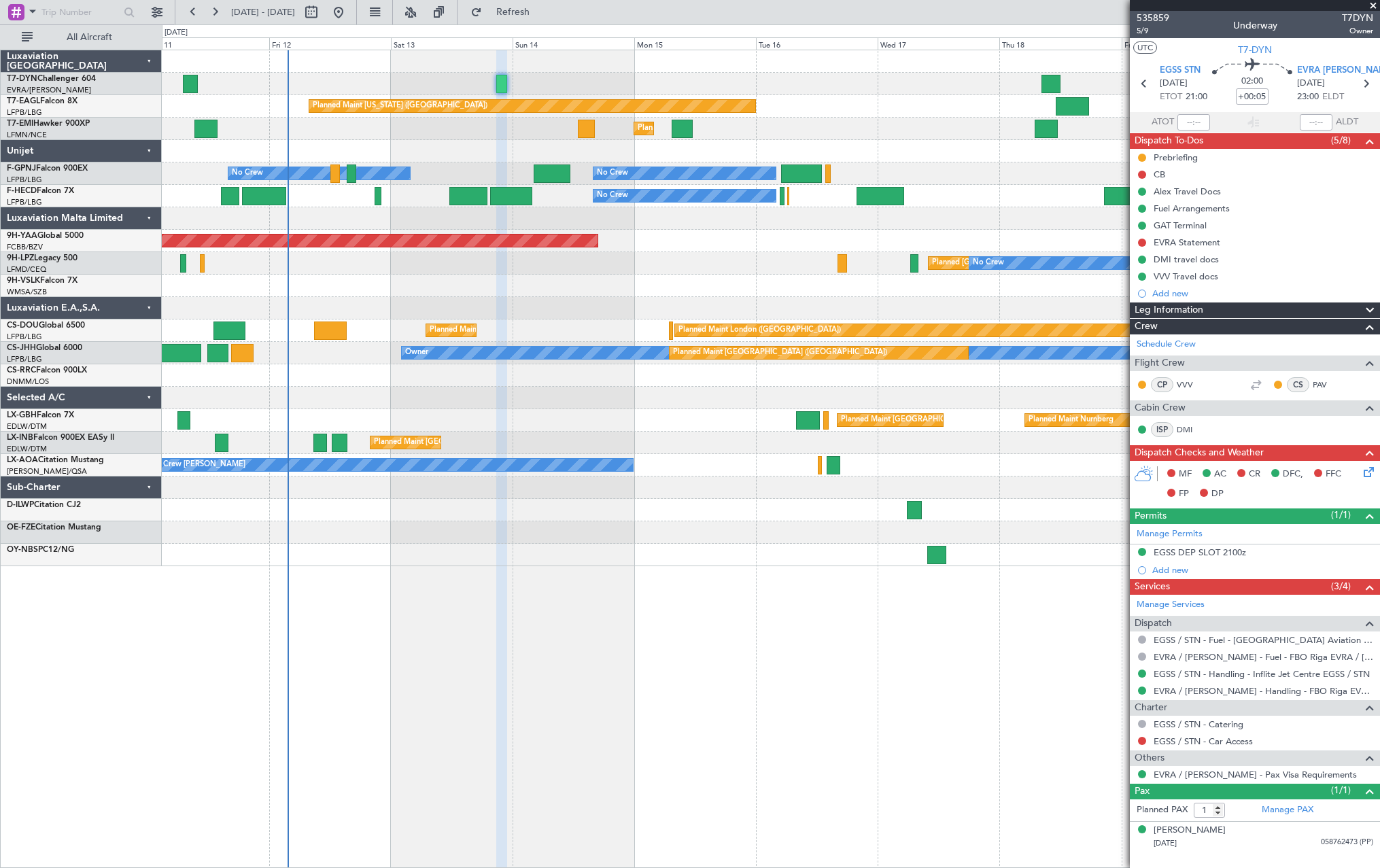
click at [521, 161] on div at bounding box center [770, 151] width 1218 height 22
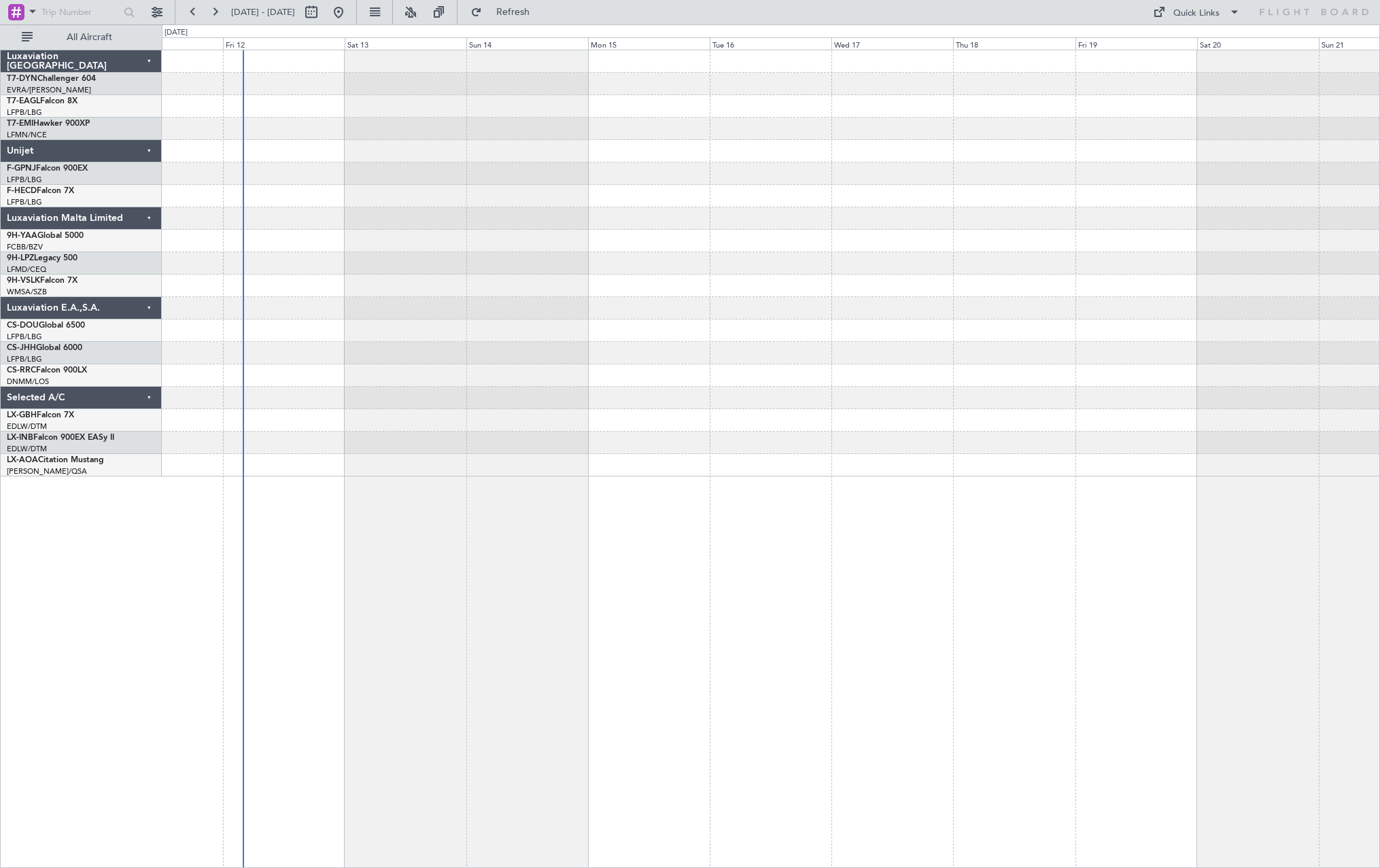
click at [502, 191] on div "Planned Maint [GEOGRAPHIC_DATA] ([GEOGRAPHIC_DATA])" at bounding box center [770, 263] width 1218 height 426
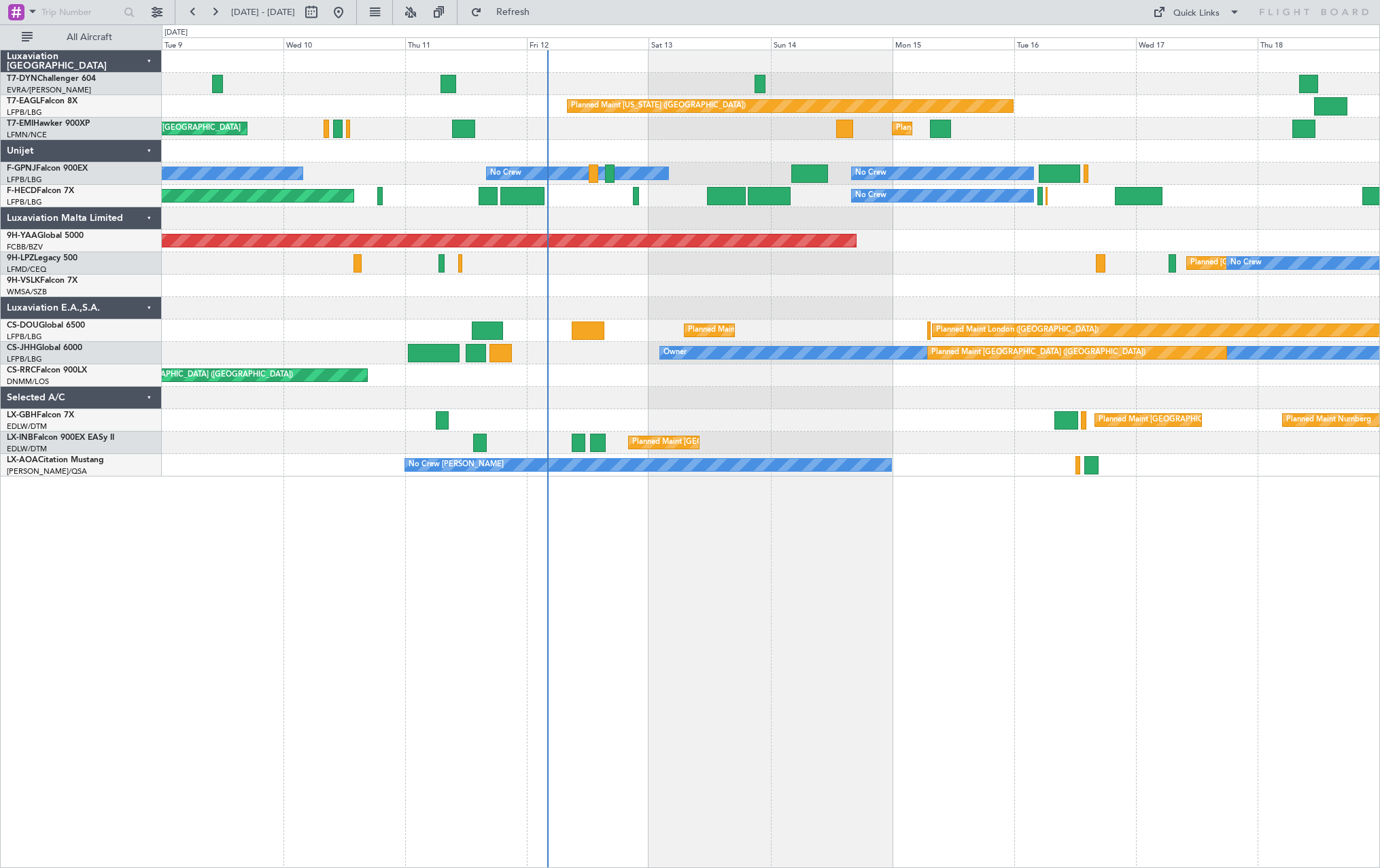
click at [241, 145] on div "Planned Maint [US_STATE] ([GEOGRAPHIC_DATA]) Planned Maint [GEOGRAPHIC_DATA] Pl…" at bounding box center [770, 263] width 1218 height 426
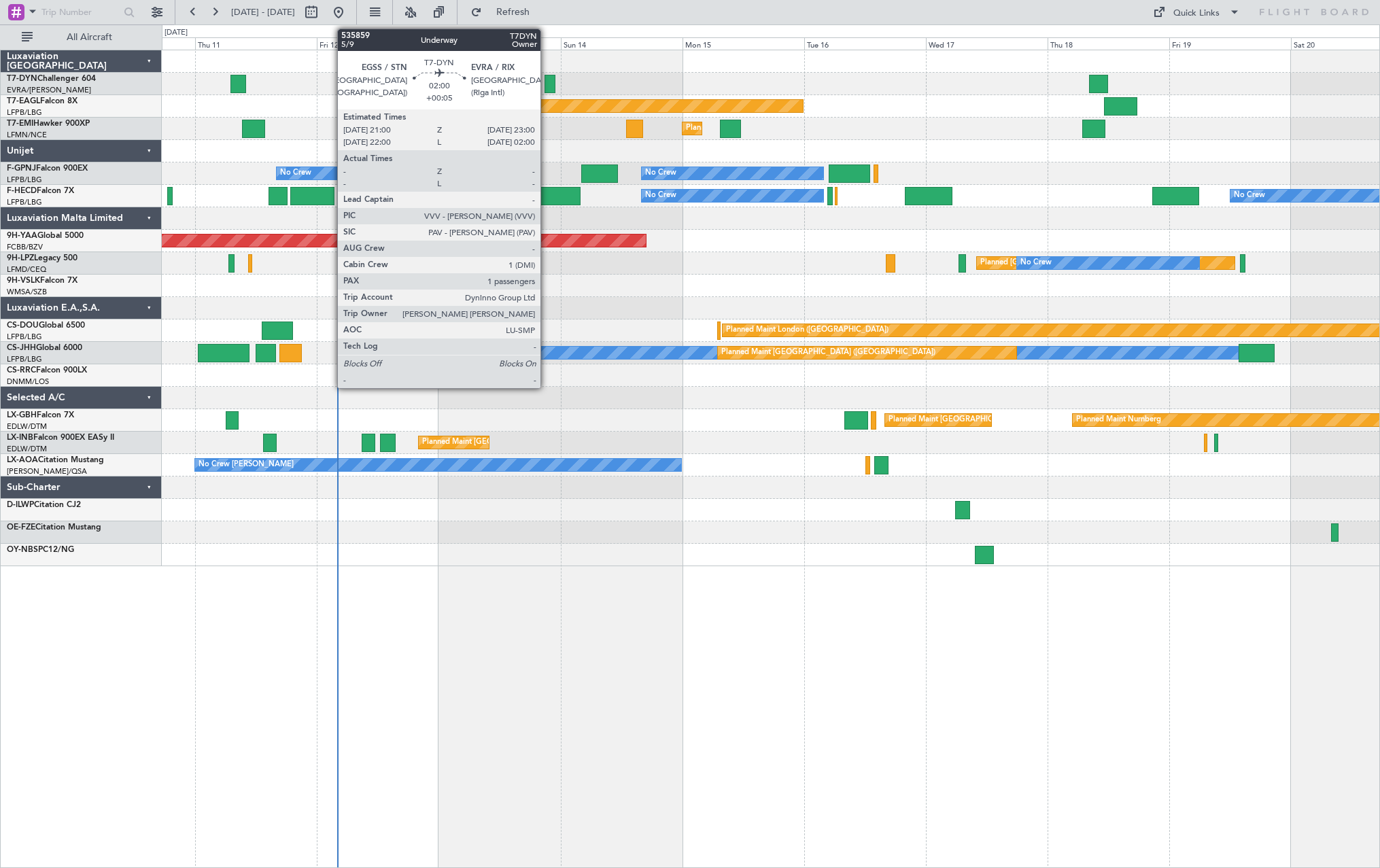
click at [547, 79] on div at bounding box center [549, 84] width 10 height 19
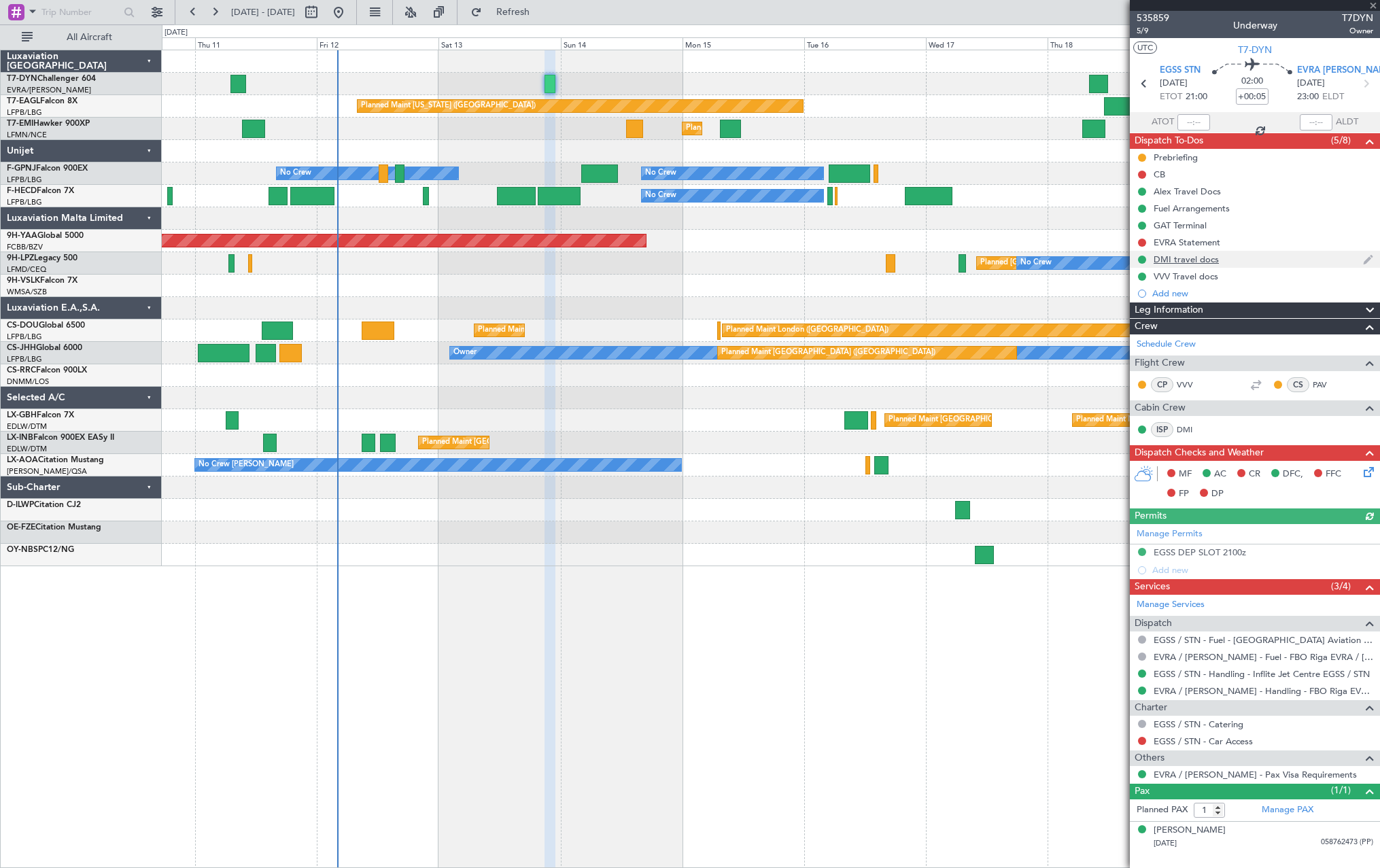
click at [1266, 256] on div "DMI travel docs" at bounding box center [1255, 259] width 250 height 17
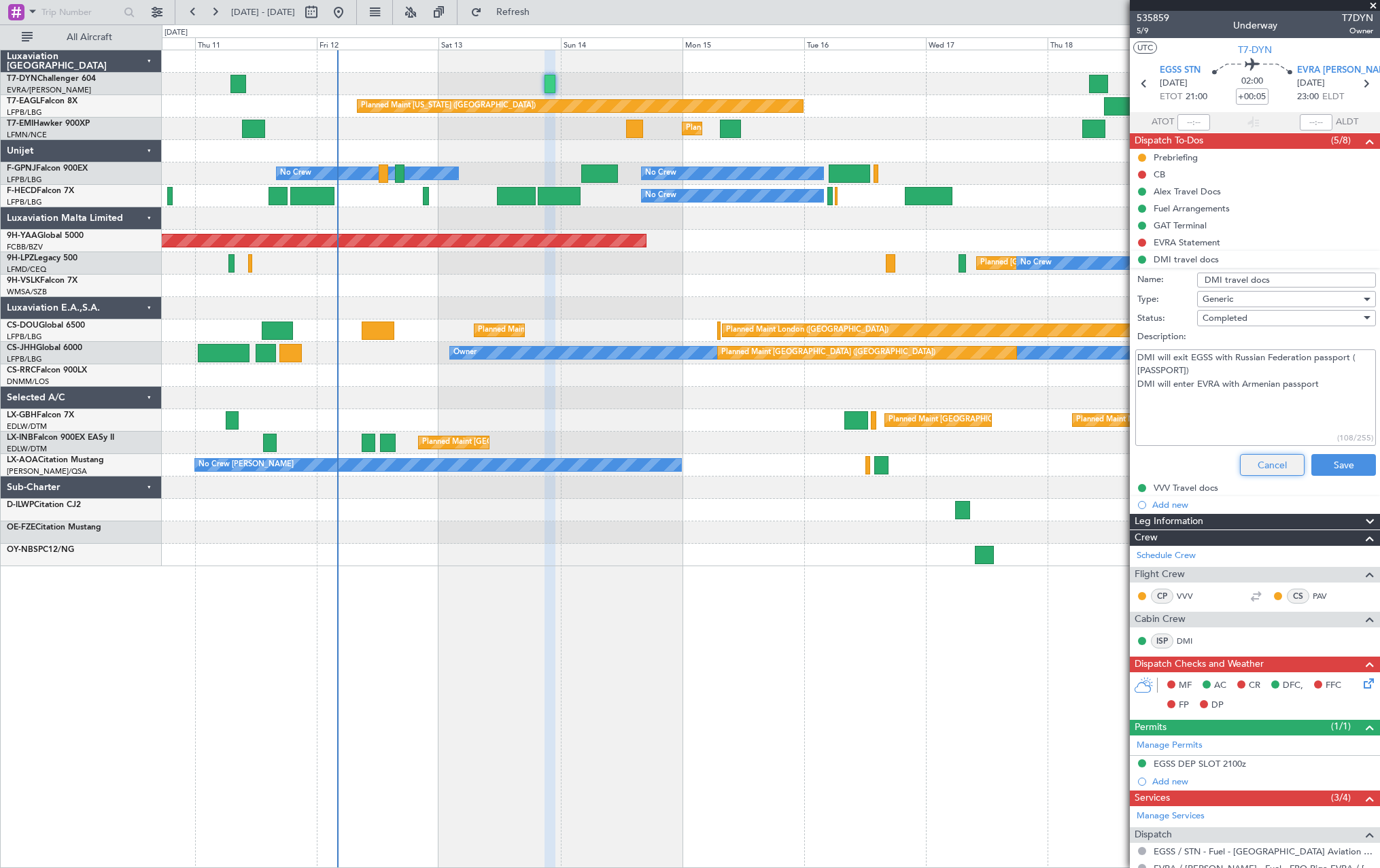
click at [1265, 460] on button "Cancel" at bounding box center [1272, 465] width 65 height 22
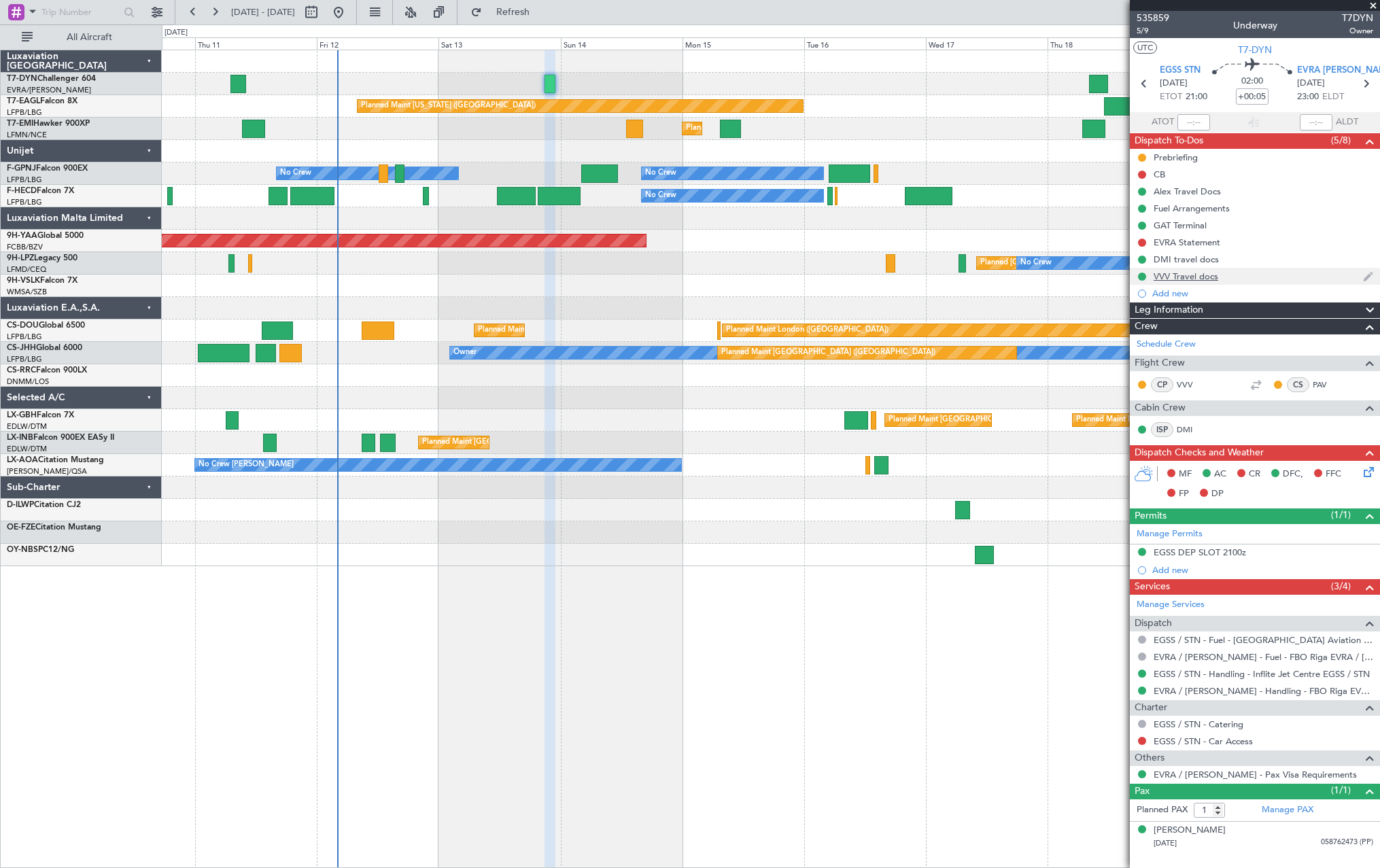
click at [1258, 281] on div "VVV Travel docs" at bounding box center [1255, 276] width 250 height 17
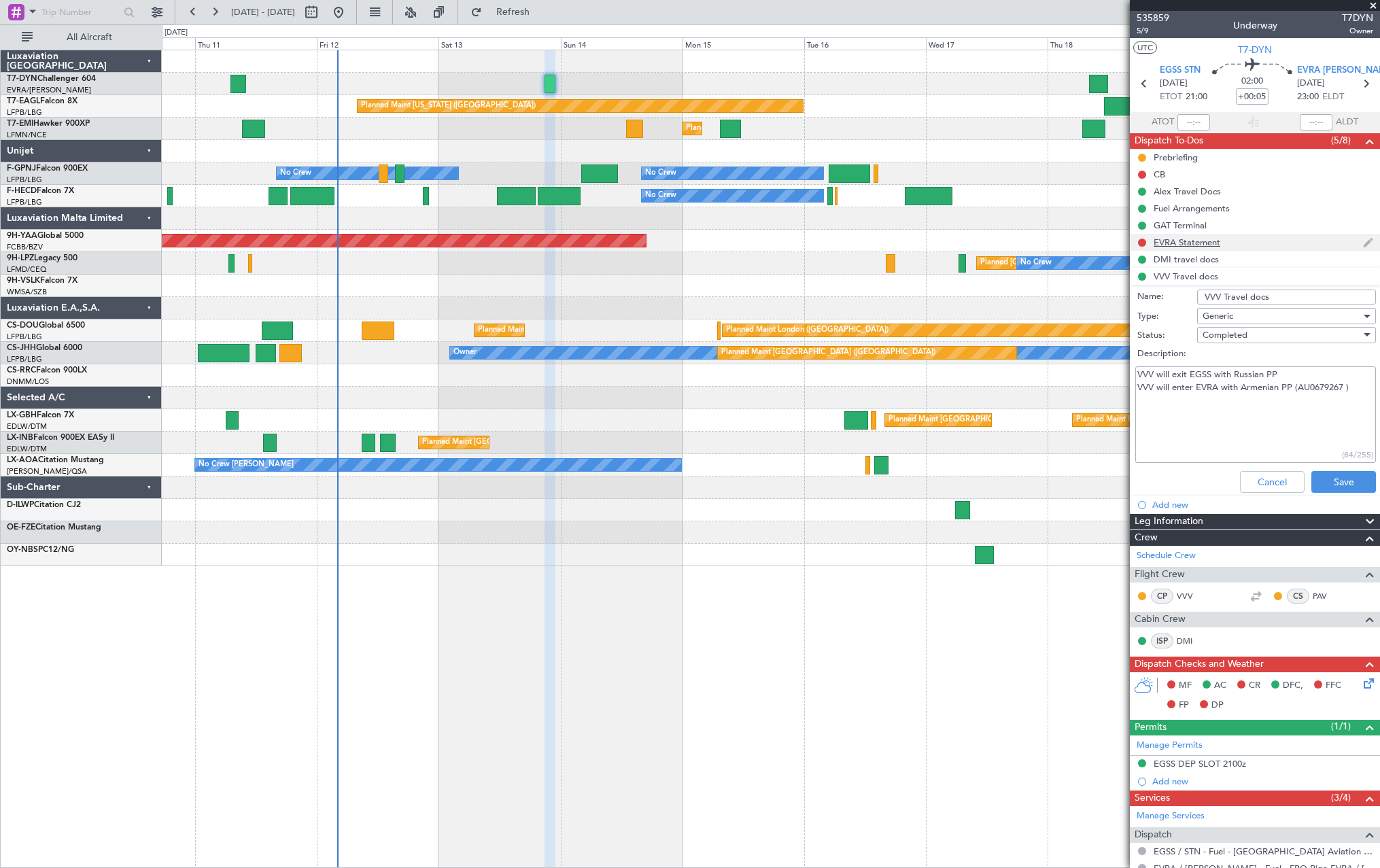
click at [1271, 247] on div "EVRA Statement" at bounding box center [1255, 242] width 250 height 17
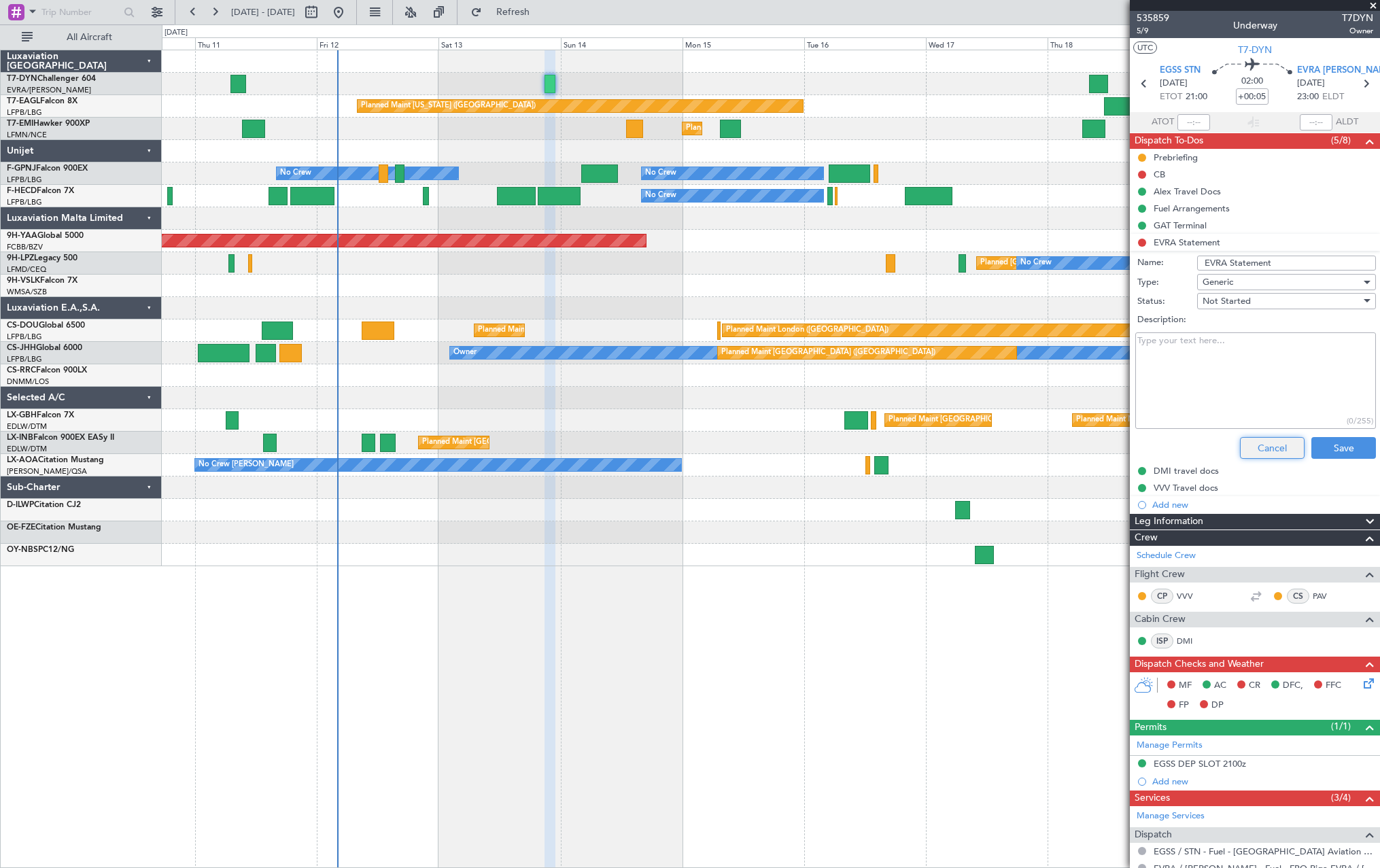
click at [1262, 453] on button "Cancel" at bounding box center [1272, 448] width 65 height 22
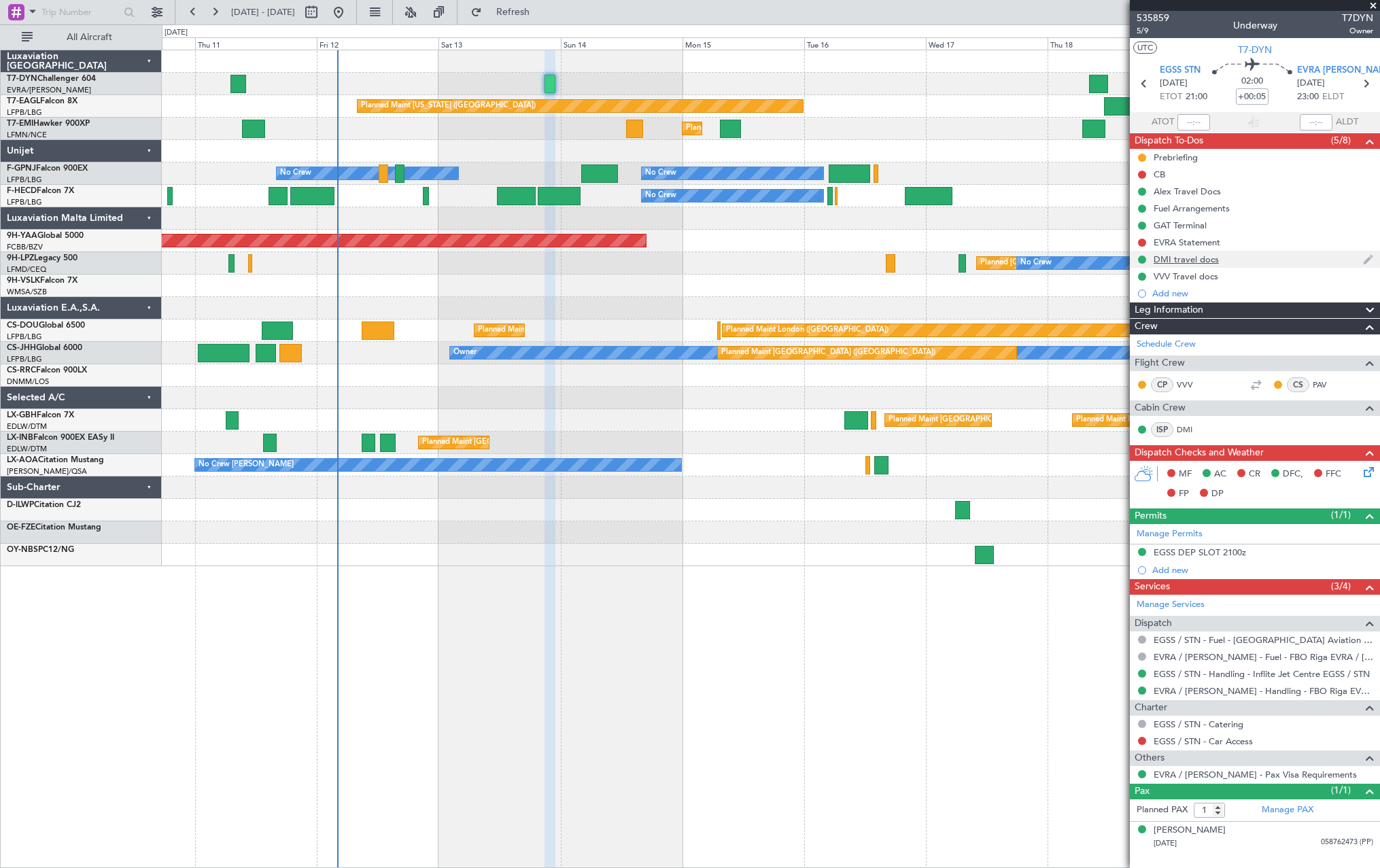
click at [1273, 258] on div "DMI travel docs" at bounding box center [1255, 259] width 250 height 17
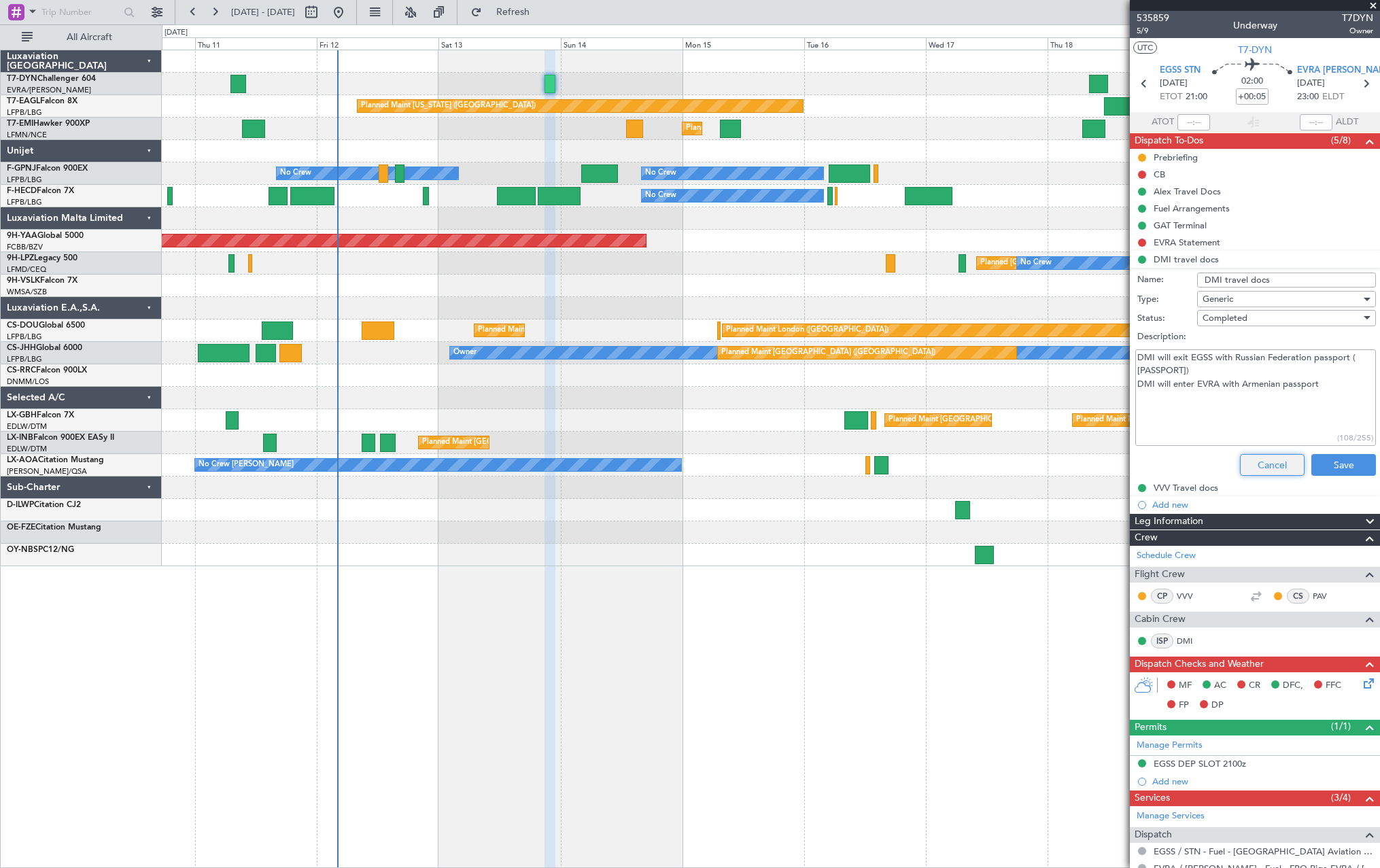
click at [1275, 467] on button "Cancel" at bounding box center [1272, 465] width 65 height 22
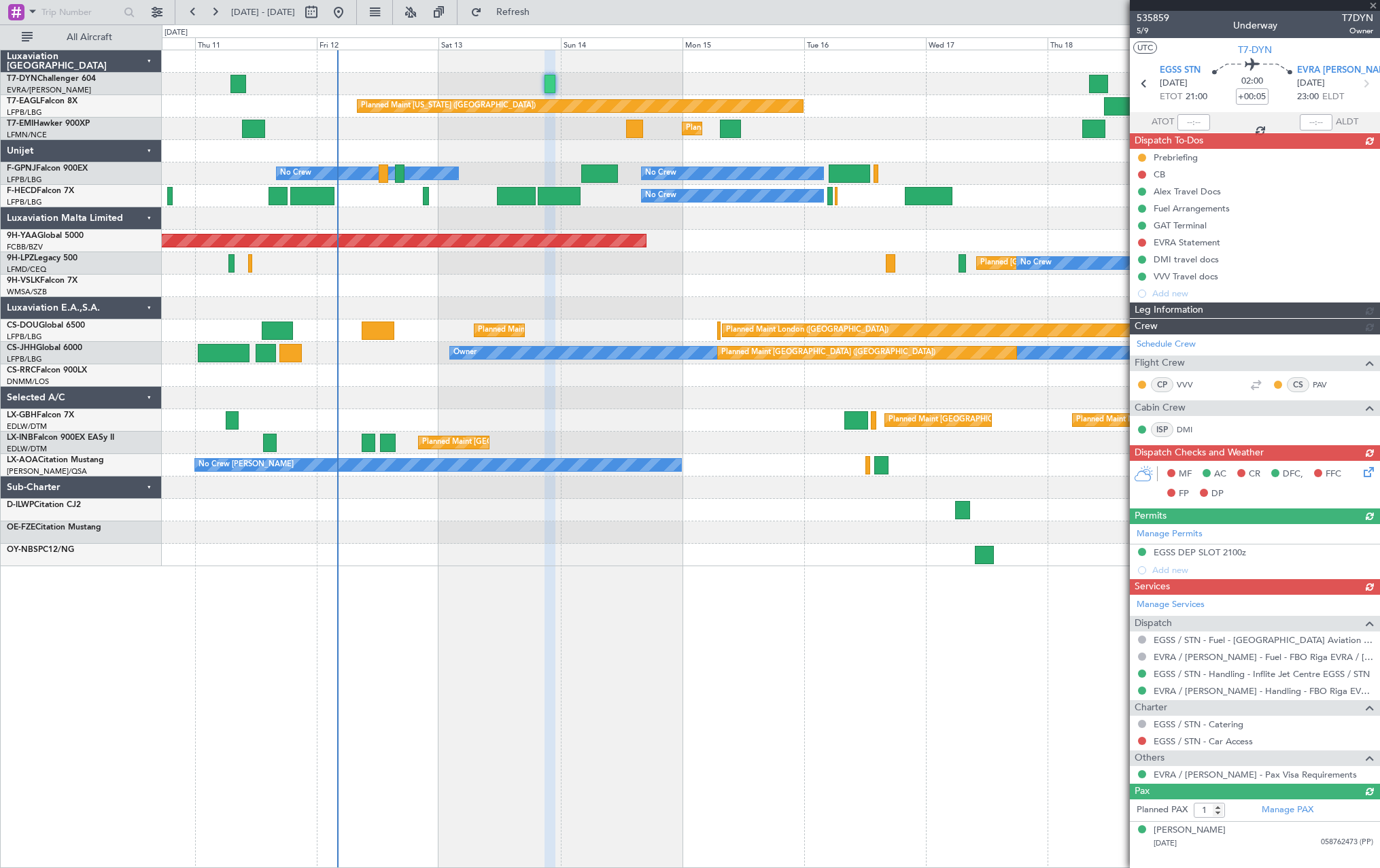
click at [1245, 281] on div "Prebriefing CB Alex Travel Docs Fuel Arrangements GAT Terminal EVRA Statement D…" at bounding box center [1255, 225] width 250 height 153
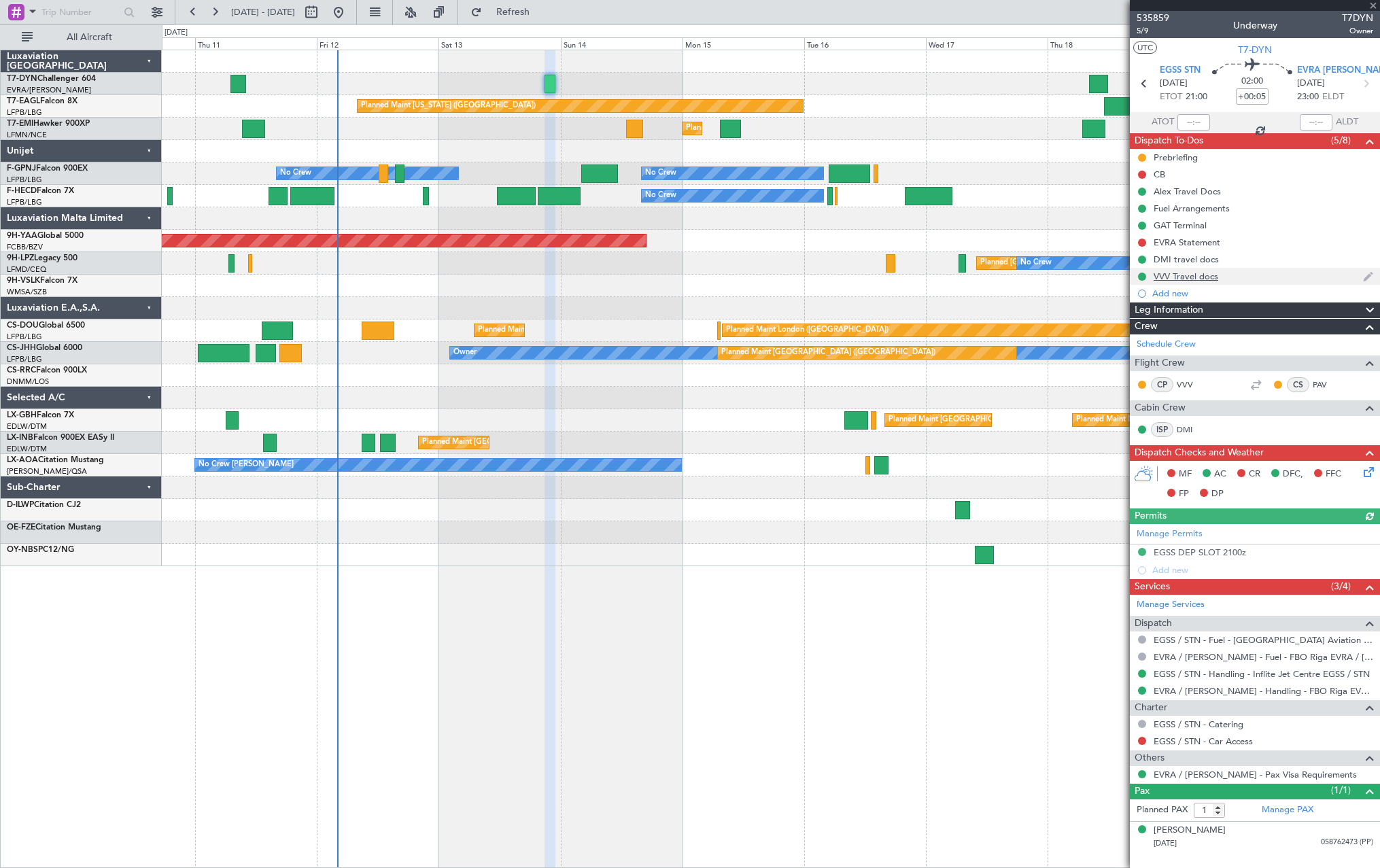
click at [1262, 280] on div "VVV Travel docs" at bounding box center [1255, 276] width 250 height 17
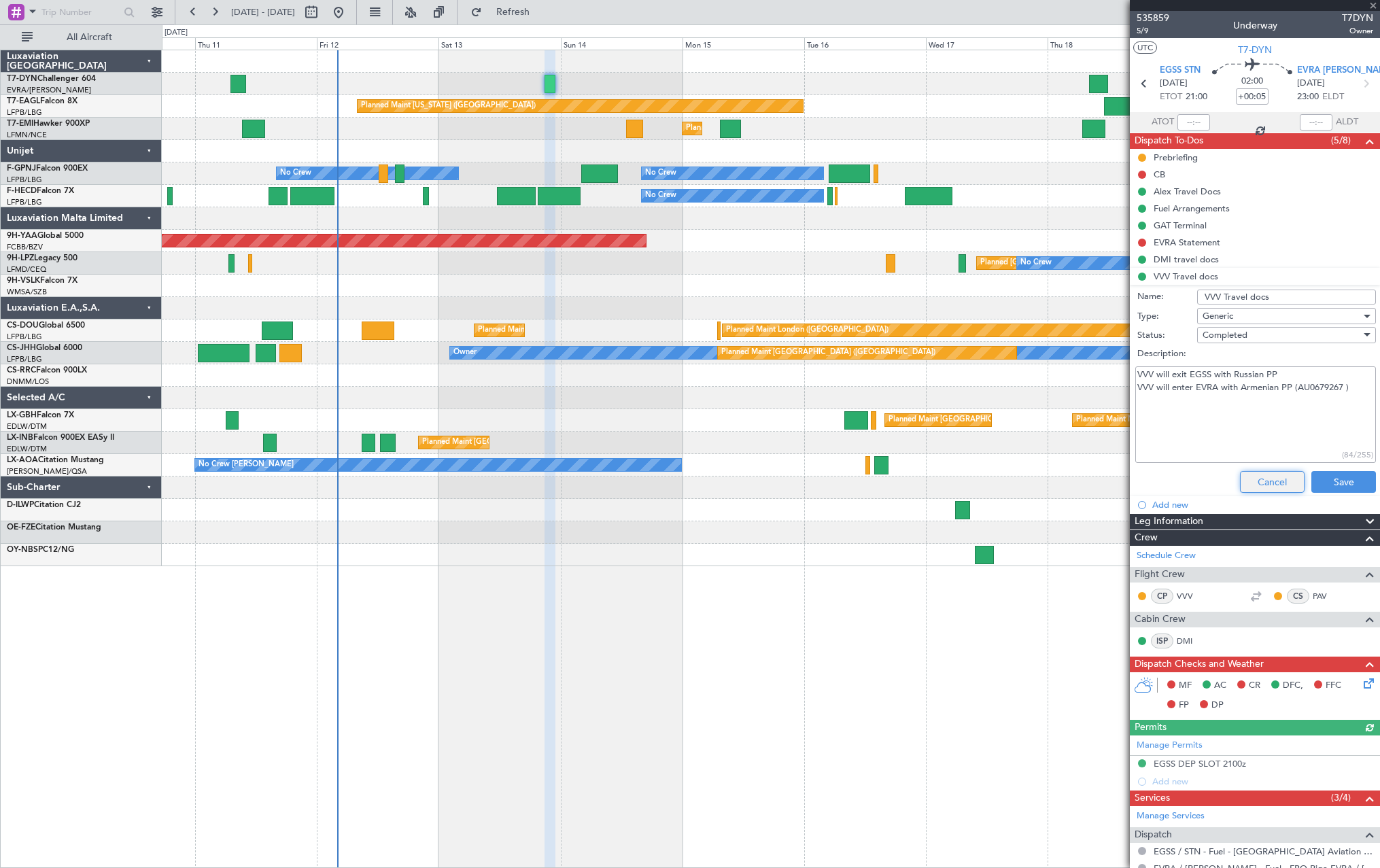
click at [1255, 476] on button "Cancel" at bounding box center [1272, 482] width 65 height 22
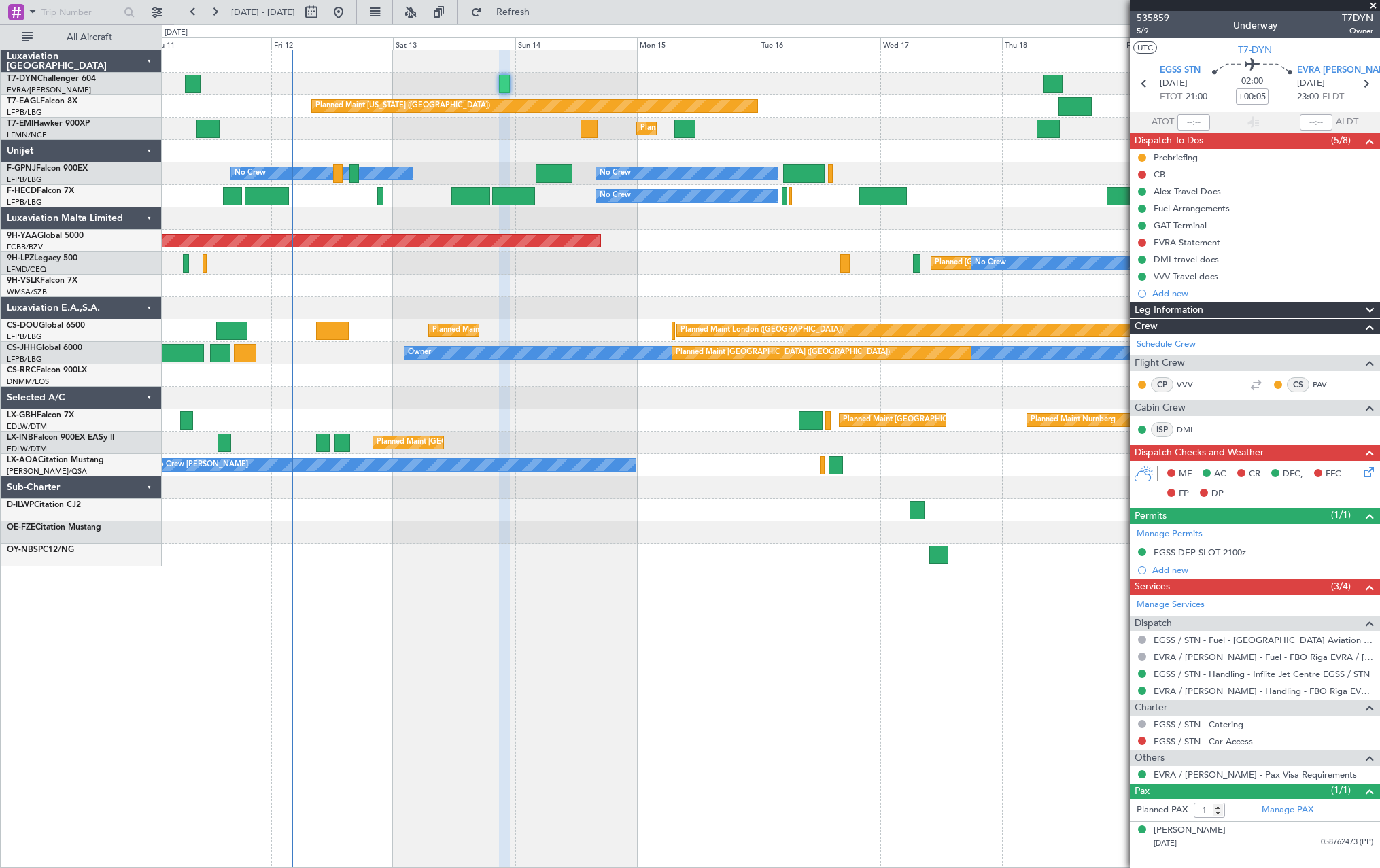
click at [651, 286] on div at bounding box center [770, 286] width 1218 height 22
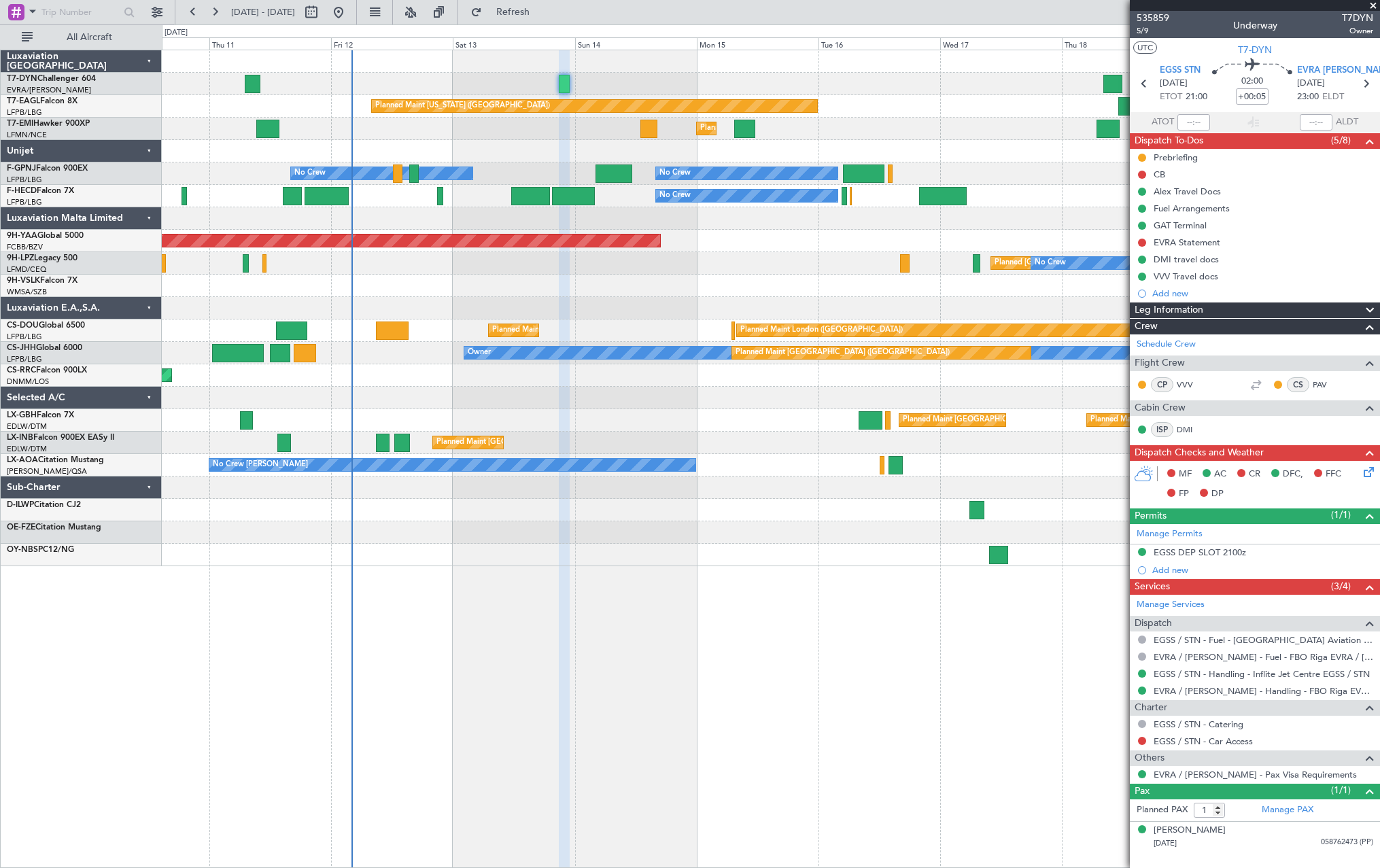
click at [656, 281] on div at bounding box center [770, 286] width 1218 height 22
click at [791, 274] on div "Planned [GEOGRAPHIC_DATA] ([GEOGRAPHIC_DATA]) No Crew No Crew" at bounding box center [770, 264] width 1218 height 22
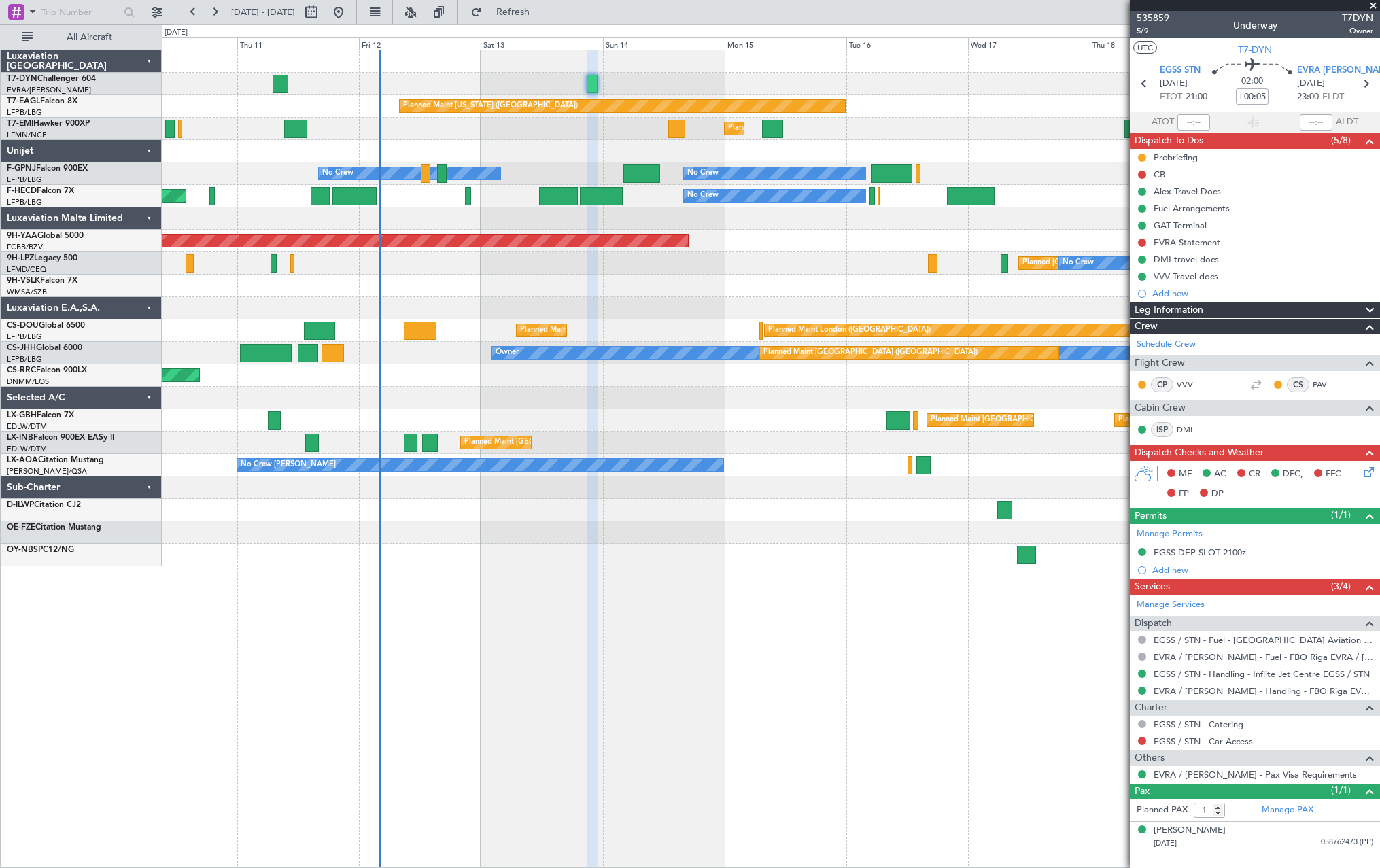
click at [629, 248] on div "AOG Maint Brazzaville (Maya-maya)" at bounding box center [770, 241] width 1218 height 22
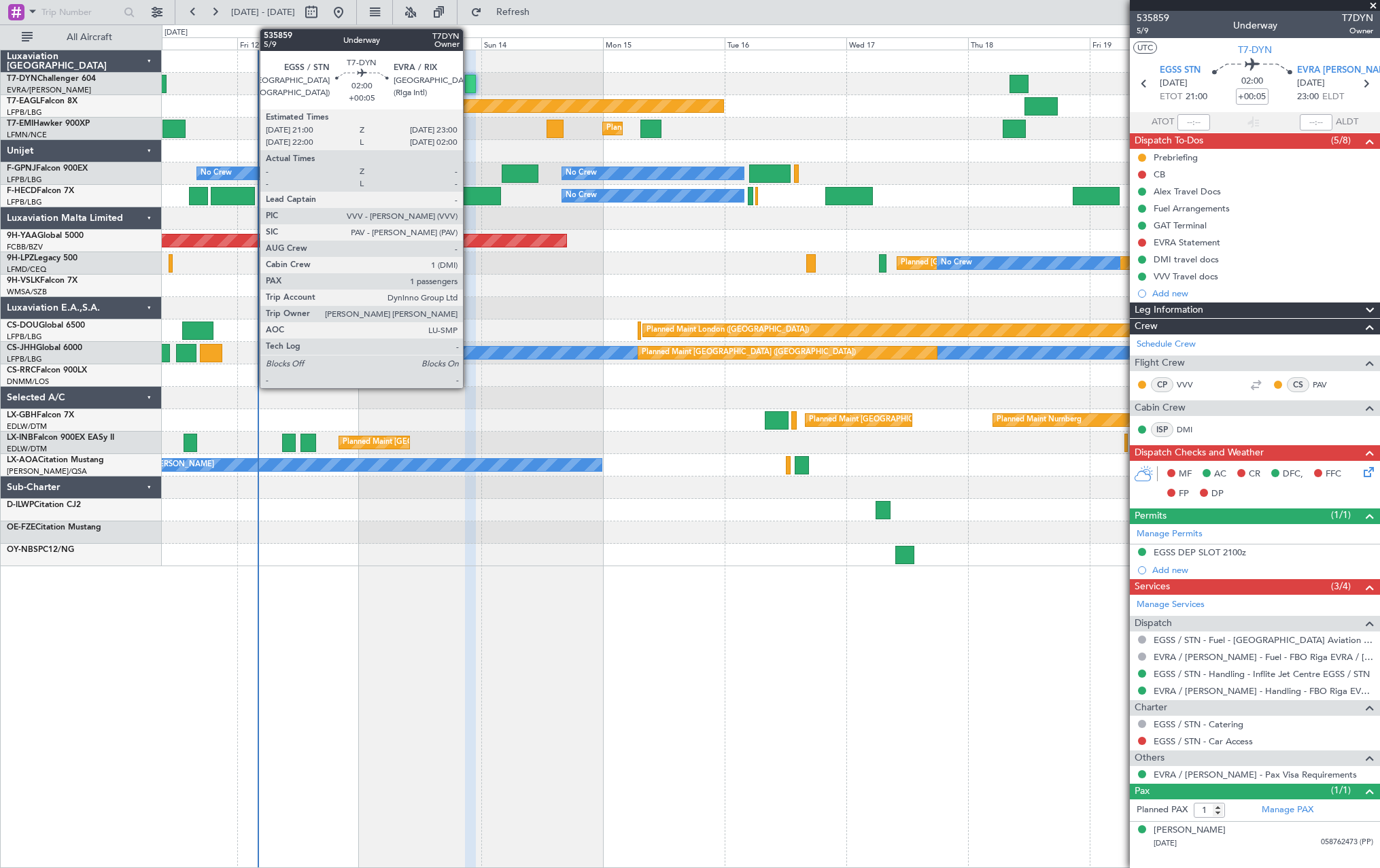
click at [469, 81] on div at bounding box center [470, 84] width 10 height 19
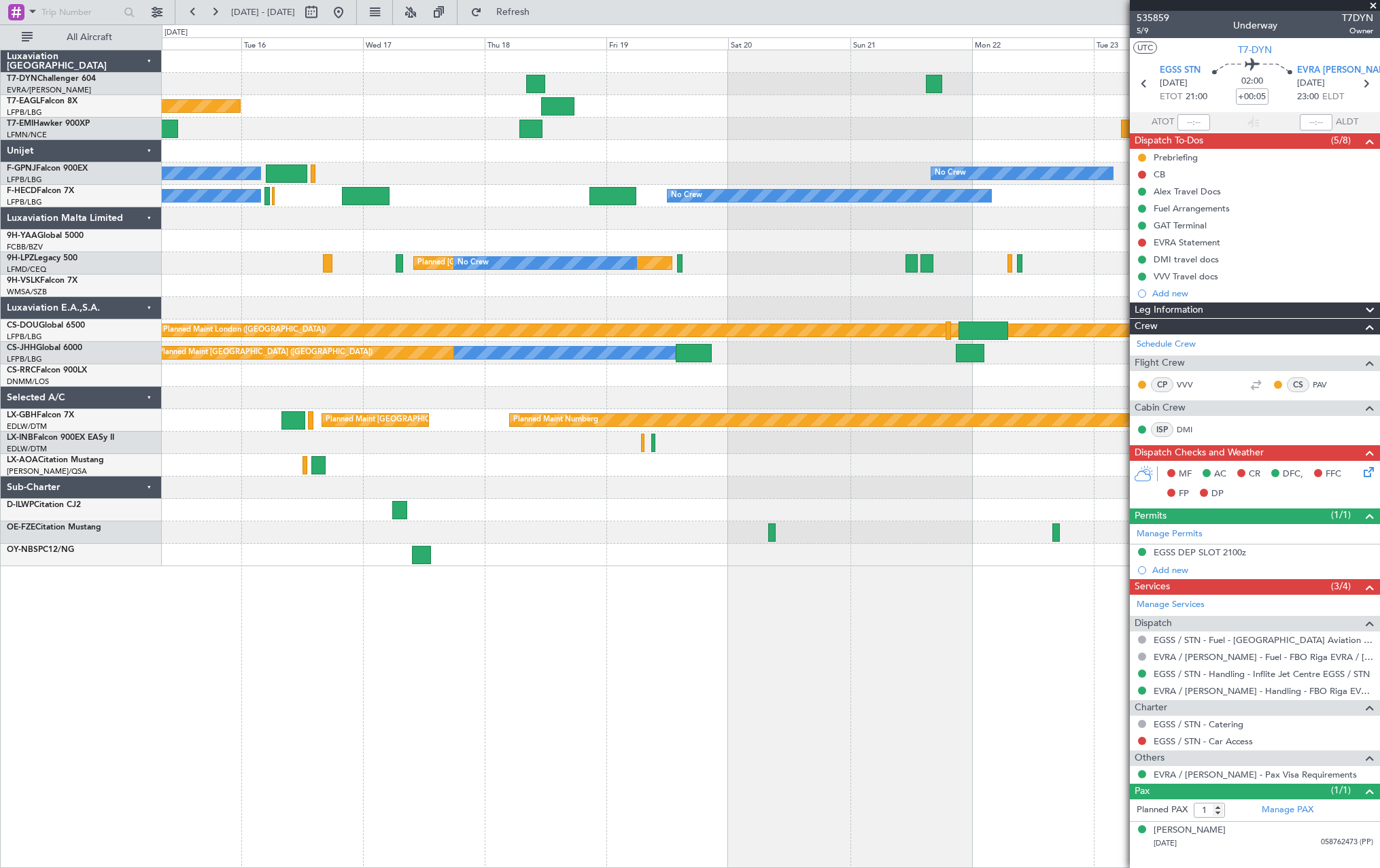
click at [483, 130] on div "Planned Maint [GEOGRAPHIC_DATA]" at bounding box center [770, 128] width 1218 height 22
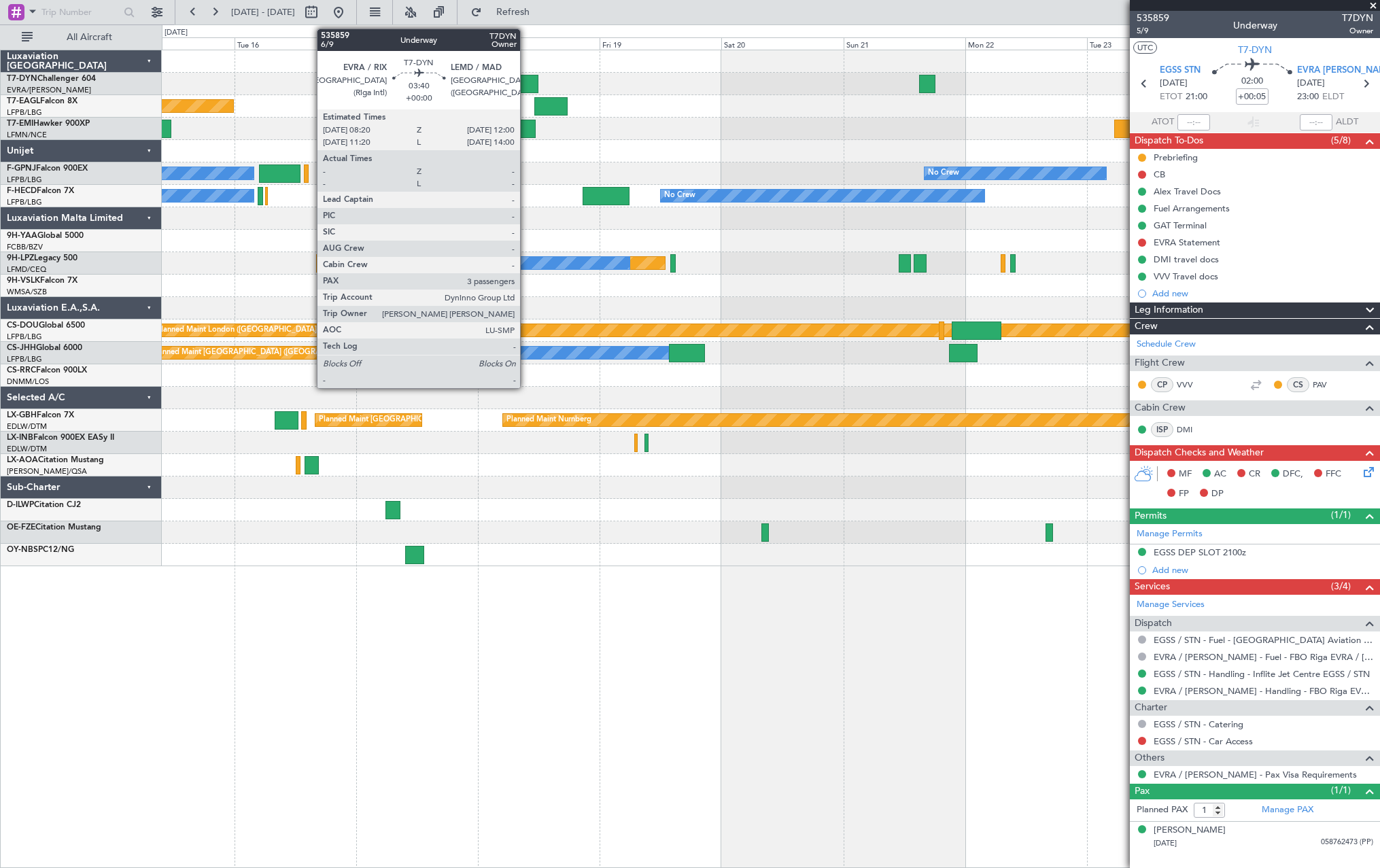
click at [526, 81] on div at bounding box center [529, 84] width 19 height 19
type input "3"
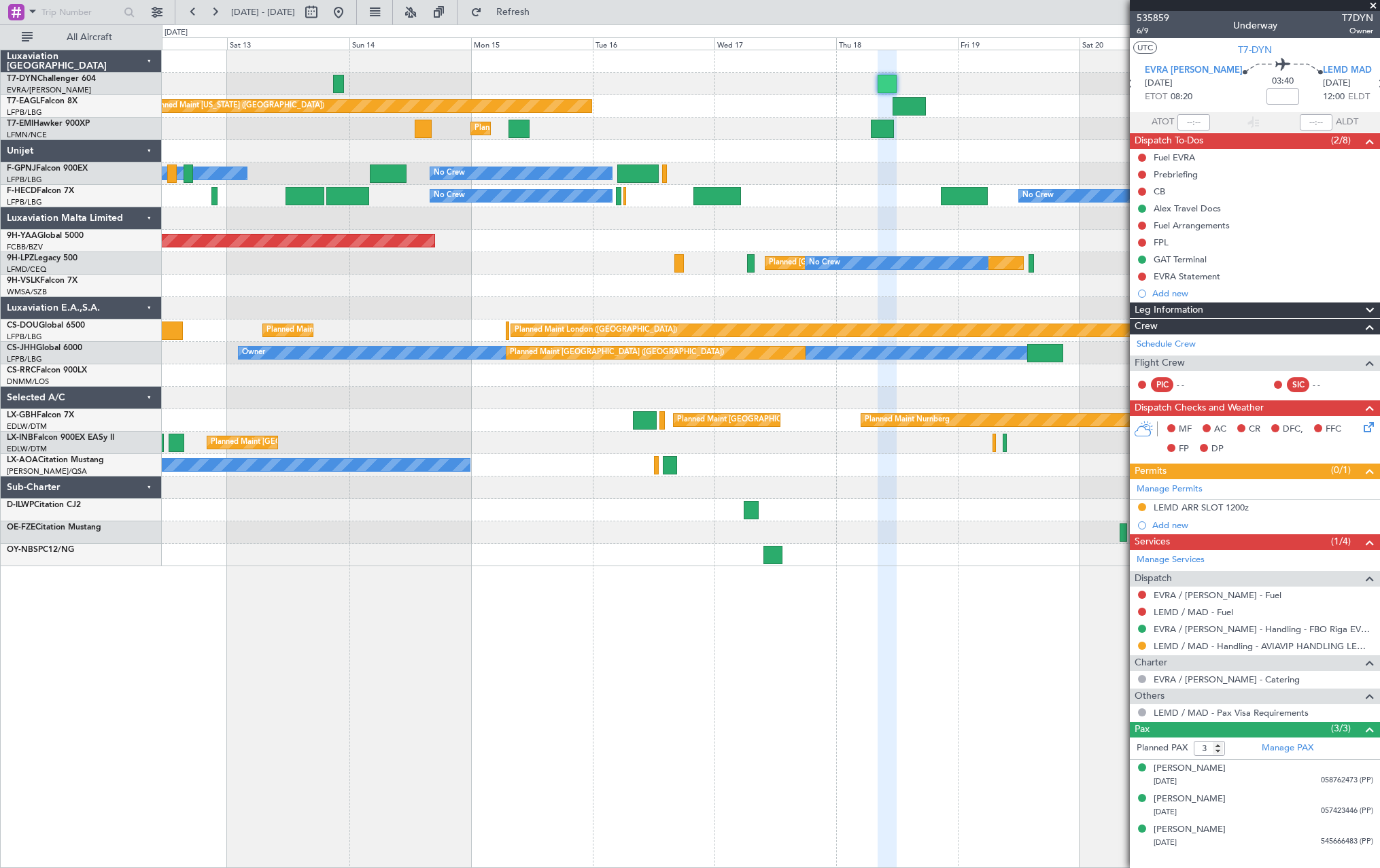
click at [701, 139] on div "Planned Maint [US_STATE] ([GEOGRAPHIC_DATA]) Planned Maint [GEOGRAPHIC_DATA] No…" at bounding box center [770, 308] width 1218 height 516
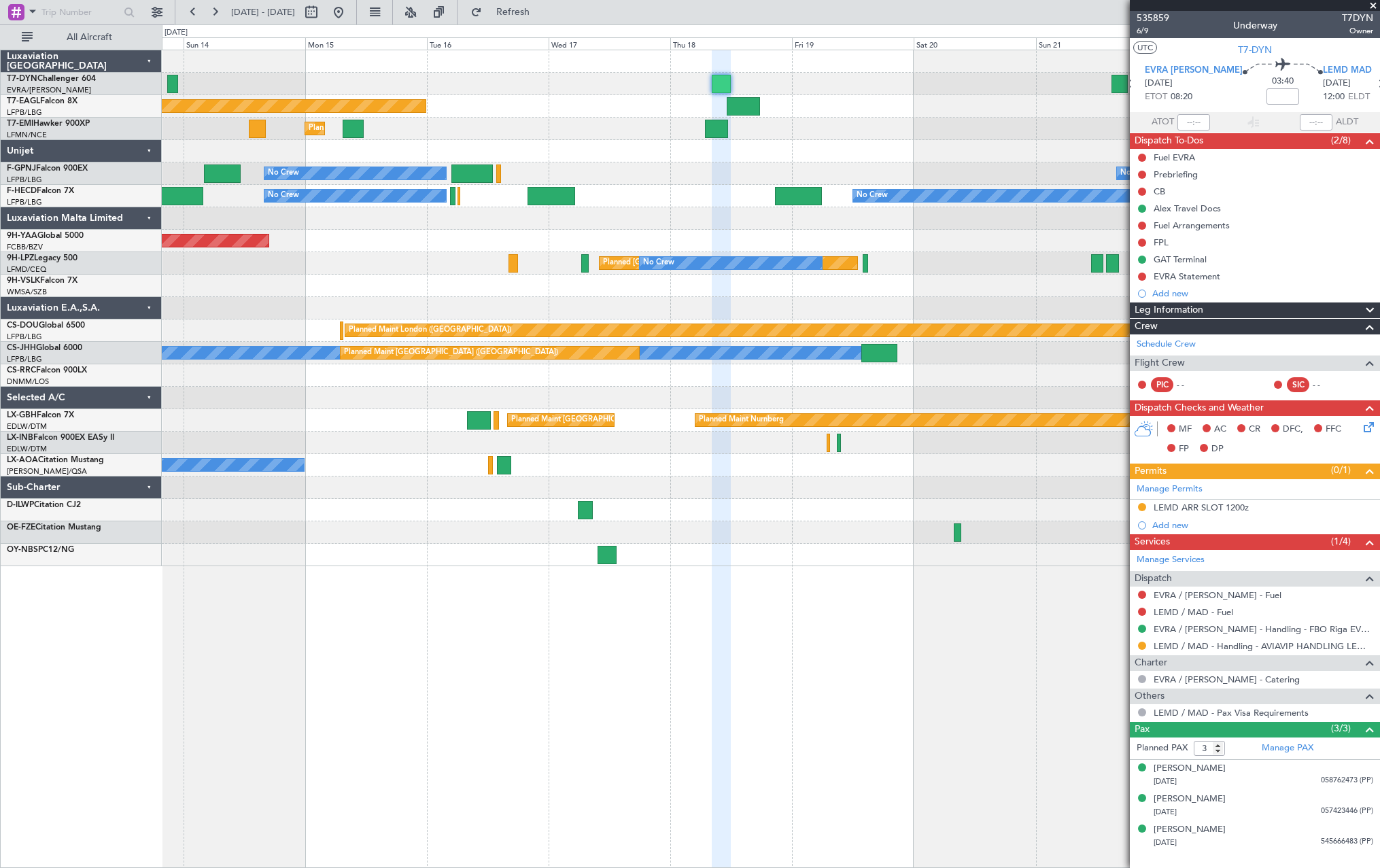
click at [542, 106] on div "Planned Maint [US_STATE] ([GEOGRAPHIC_DATA])" at bounding box center [770, 106] width 1218 height 22
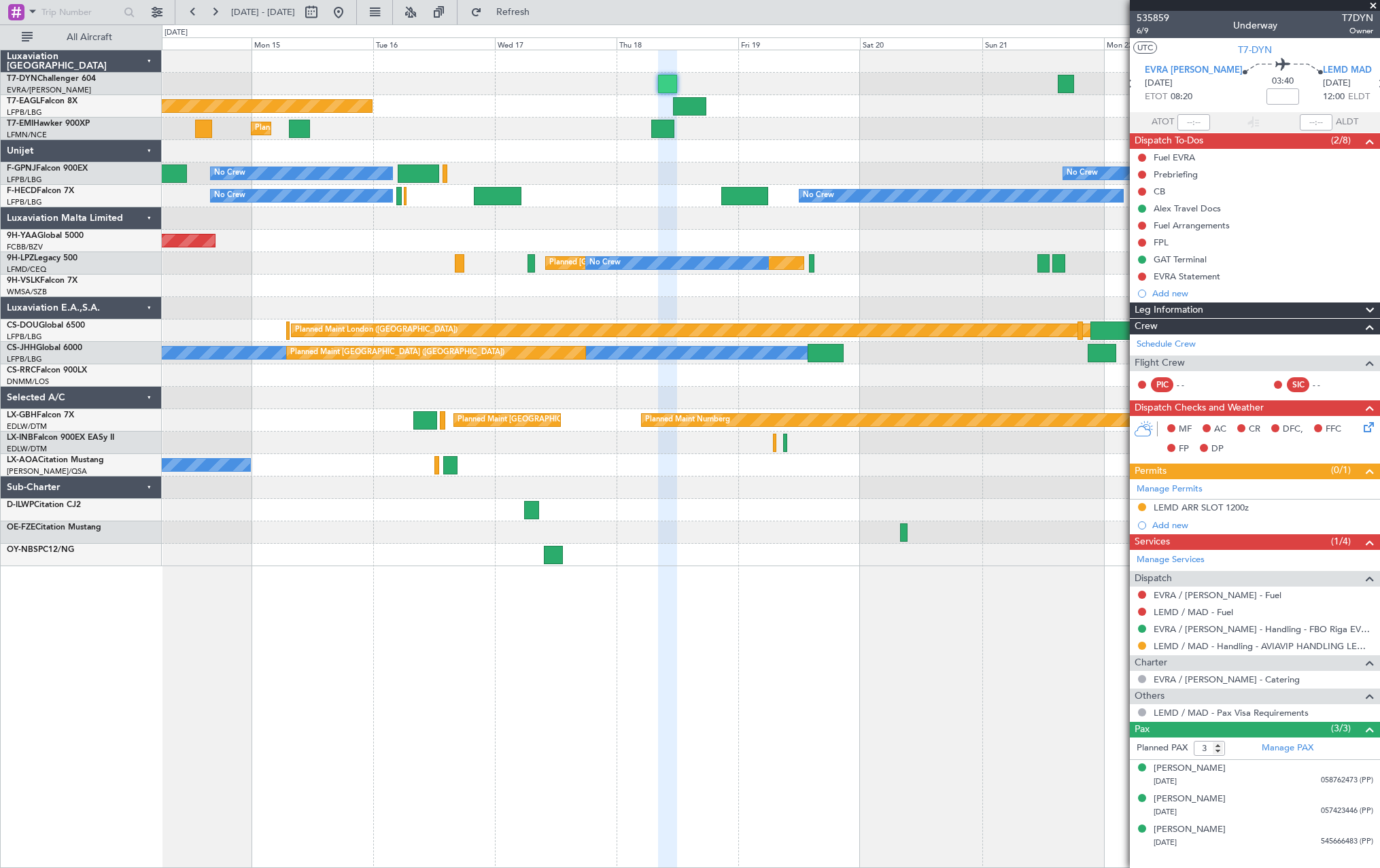
click at [491, 137] on div "Planned Maint [US_STATE] ([GEOGRAPHIC_DATA]) Planned Maint [GEOGRAPHIC_DATA] No…" at bounding box center [770, 308] width 1218 height 516
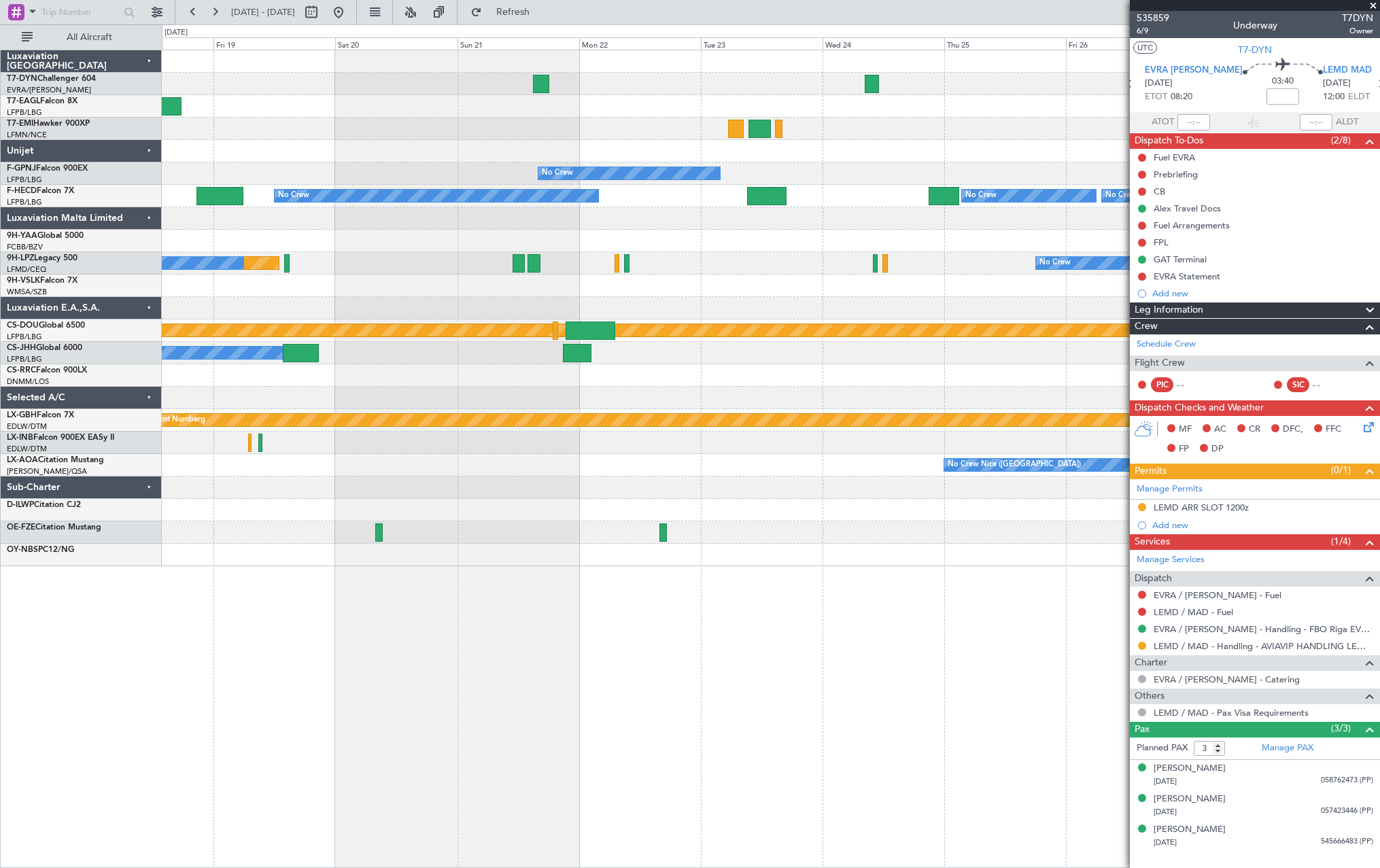
click at [409, 153] on div at bounding box center [770, 151] width 1218 height 22
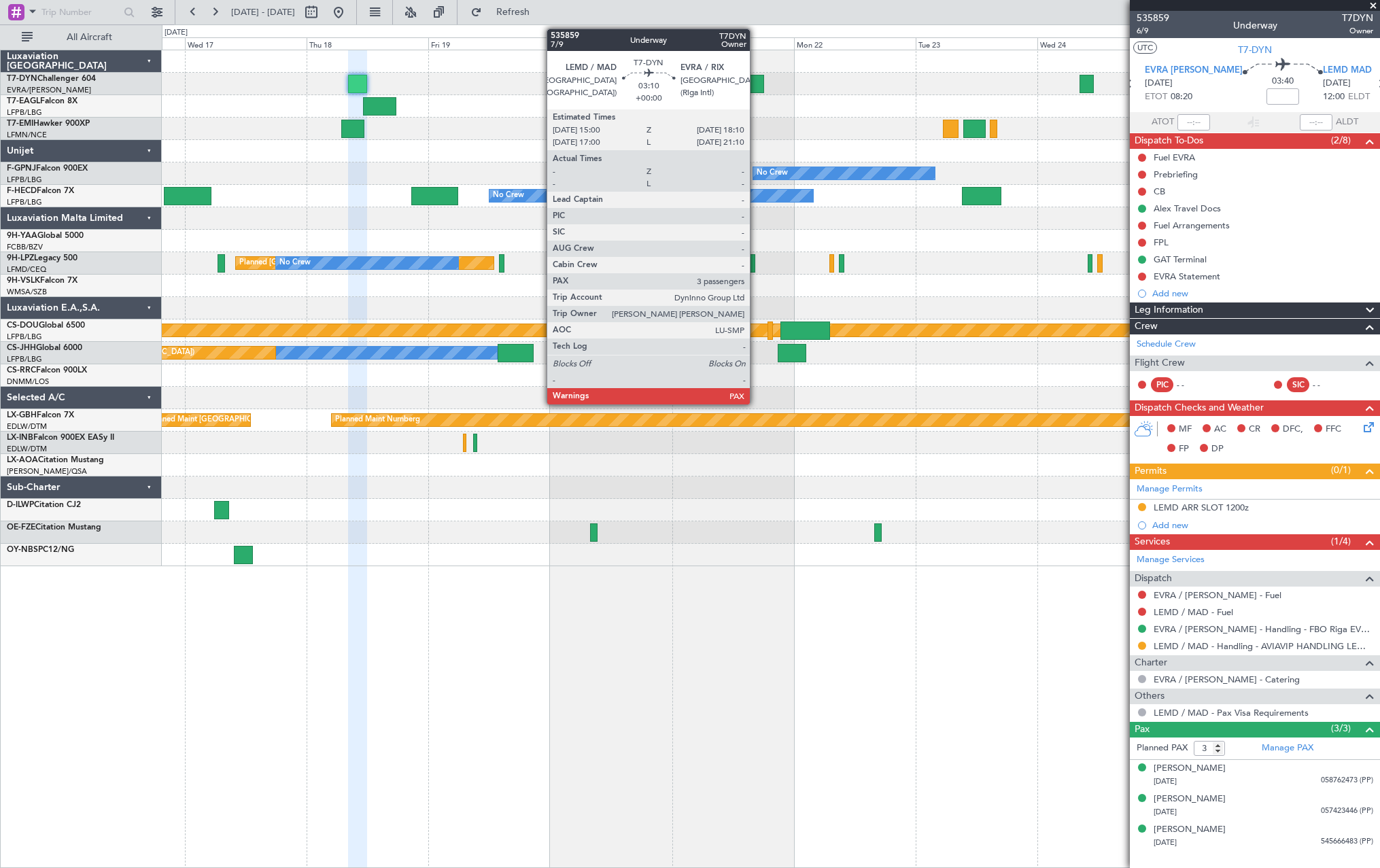
click at [756, 83] on div at bounding box center [755, 84] width 16 height 19
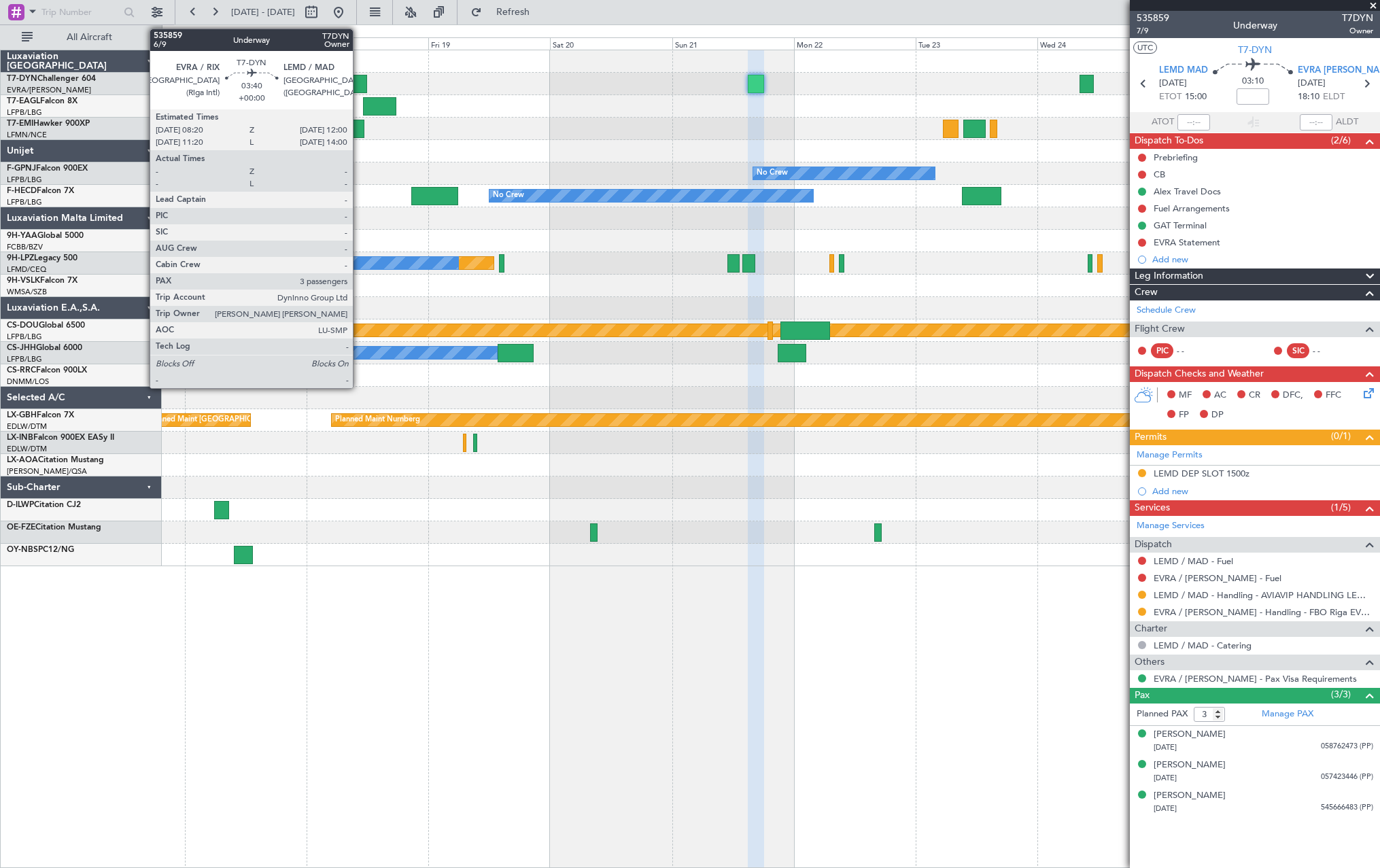
click at [359, 80] on div at bounding box center [357, 84] width 19 height 19
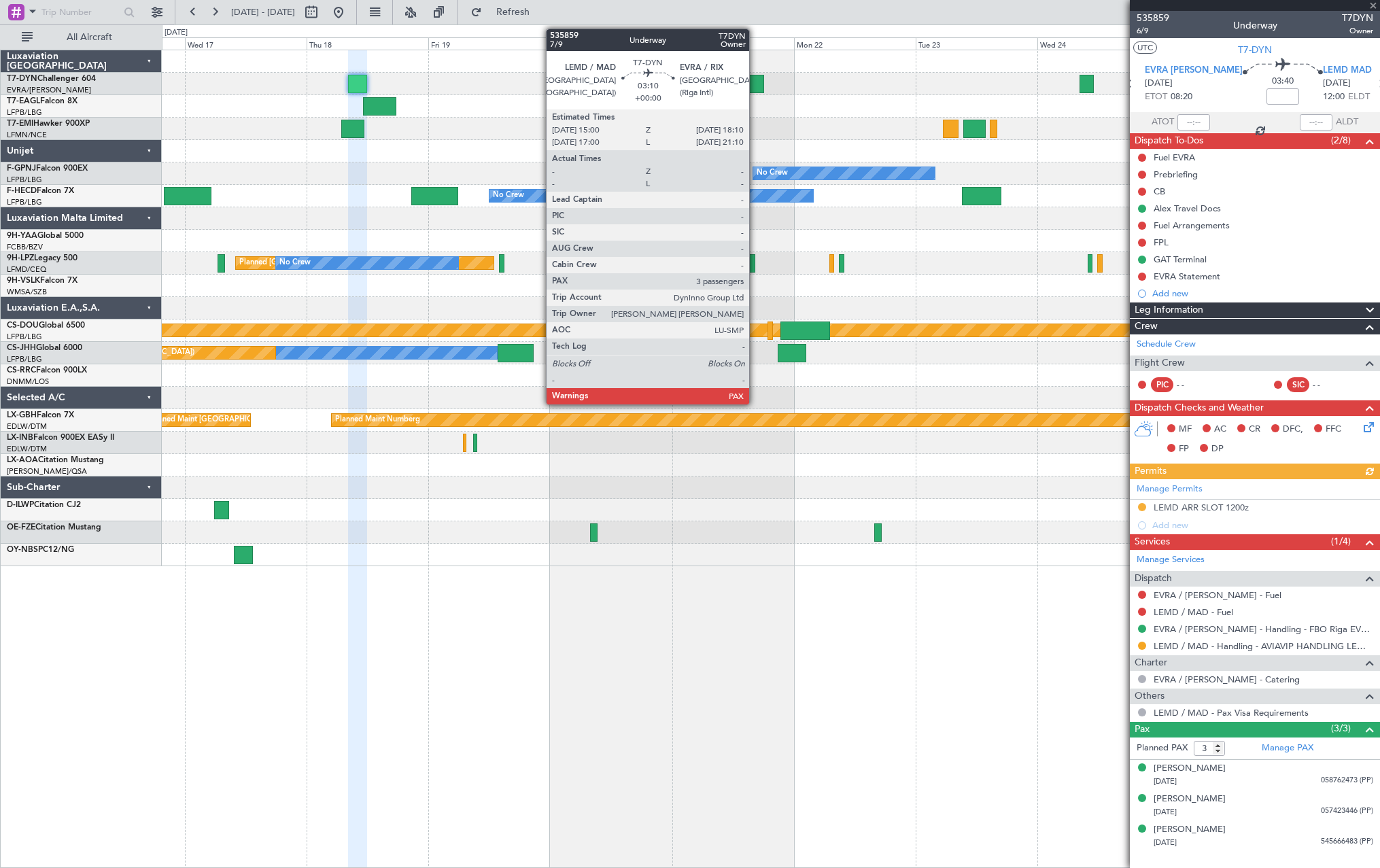
click at [755, 78] on div at bounding box center [755, 84] width 16 height 19
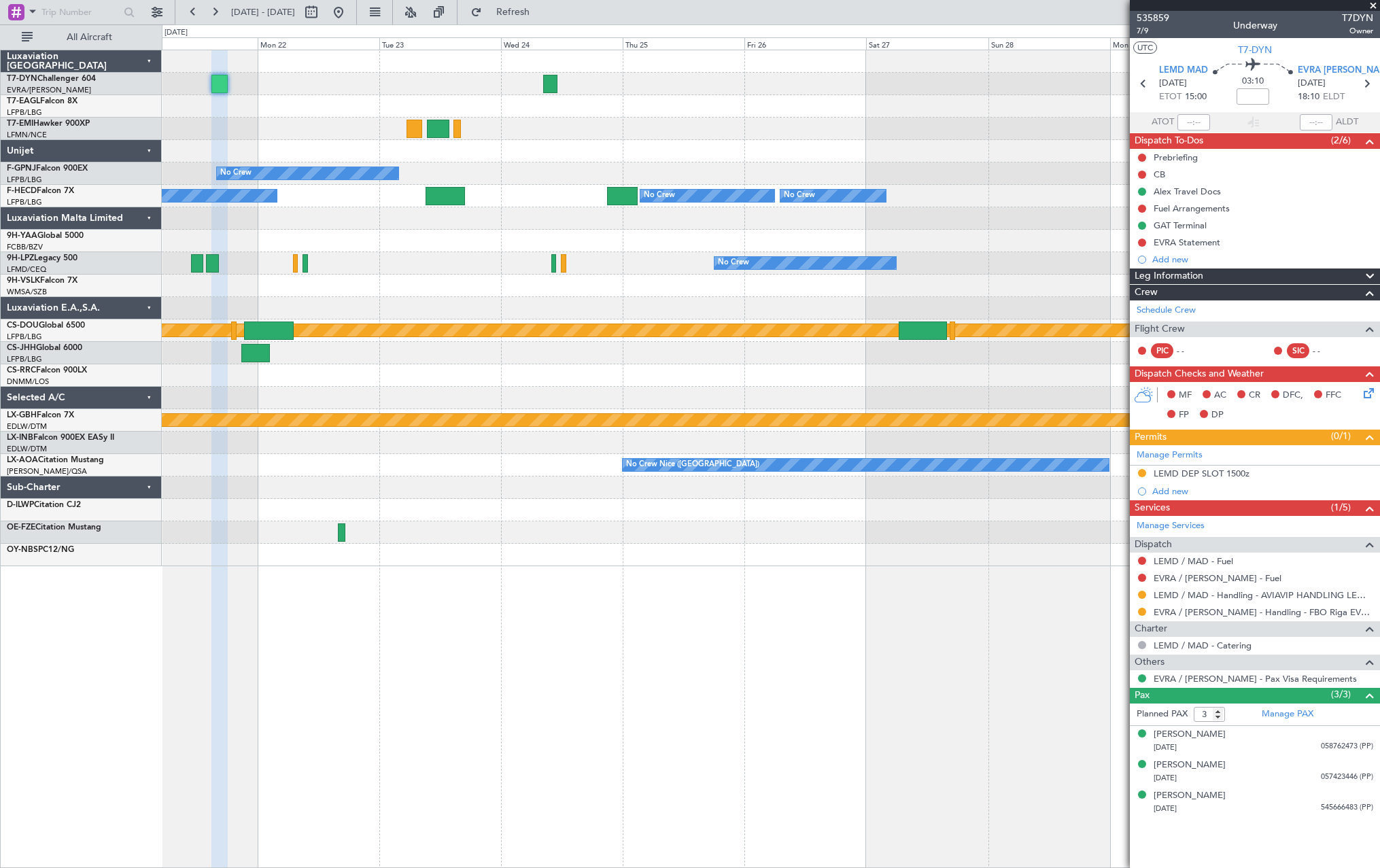
click at [381, 82] on div "No Crew No Crew No Crew No Crew No Crew No Crew [GEOGRAPHIC_DATA] ([GEOGRAPHIC_…" at bounding box center [770, 308] width 1218 height 516
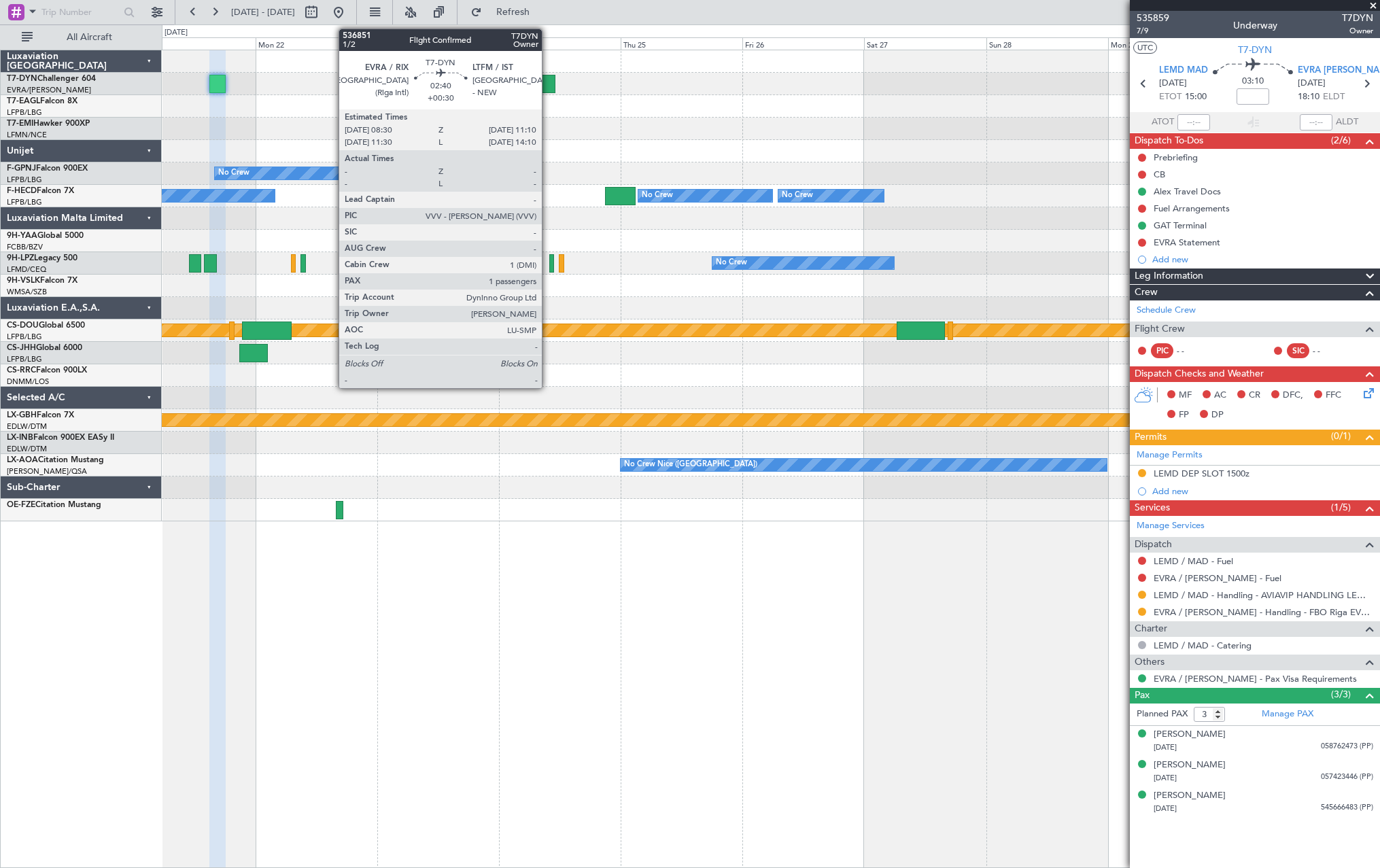
click at [548, 80] on div at bounding box center [548, 84] width 14 height 19
type input "+00:30"
type input "1"
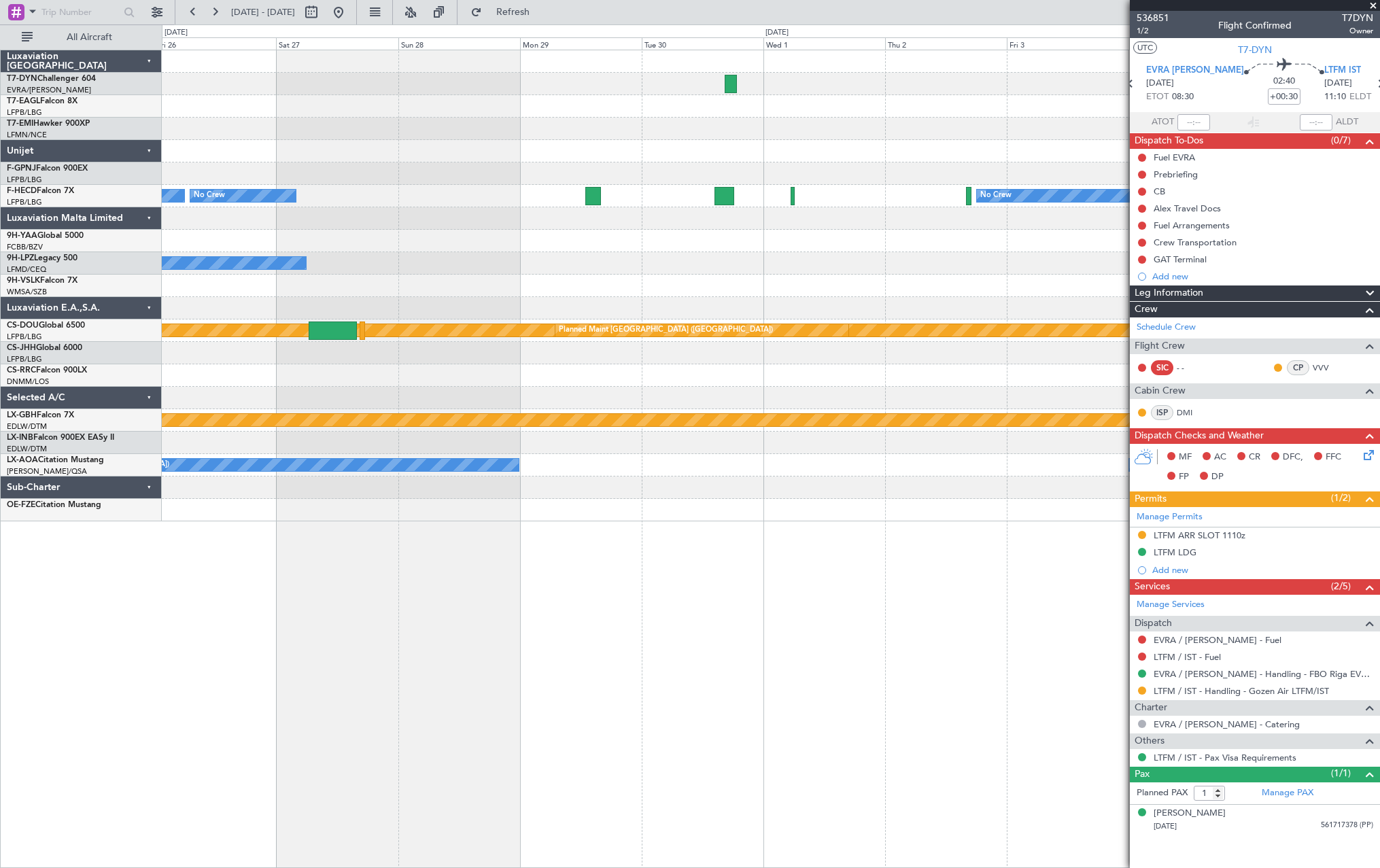
click at [327, 111] on div at bounding box center [770, 106] width 1218 height 22
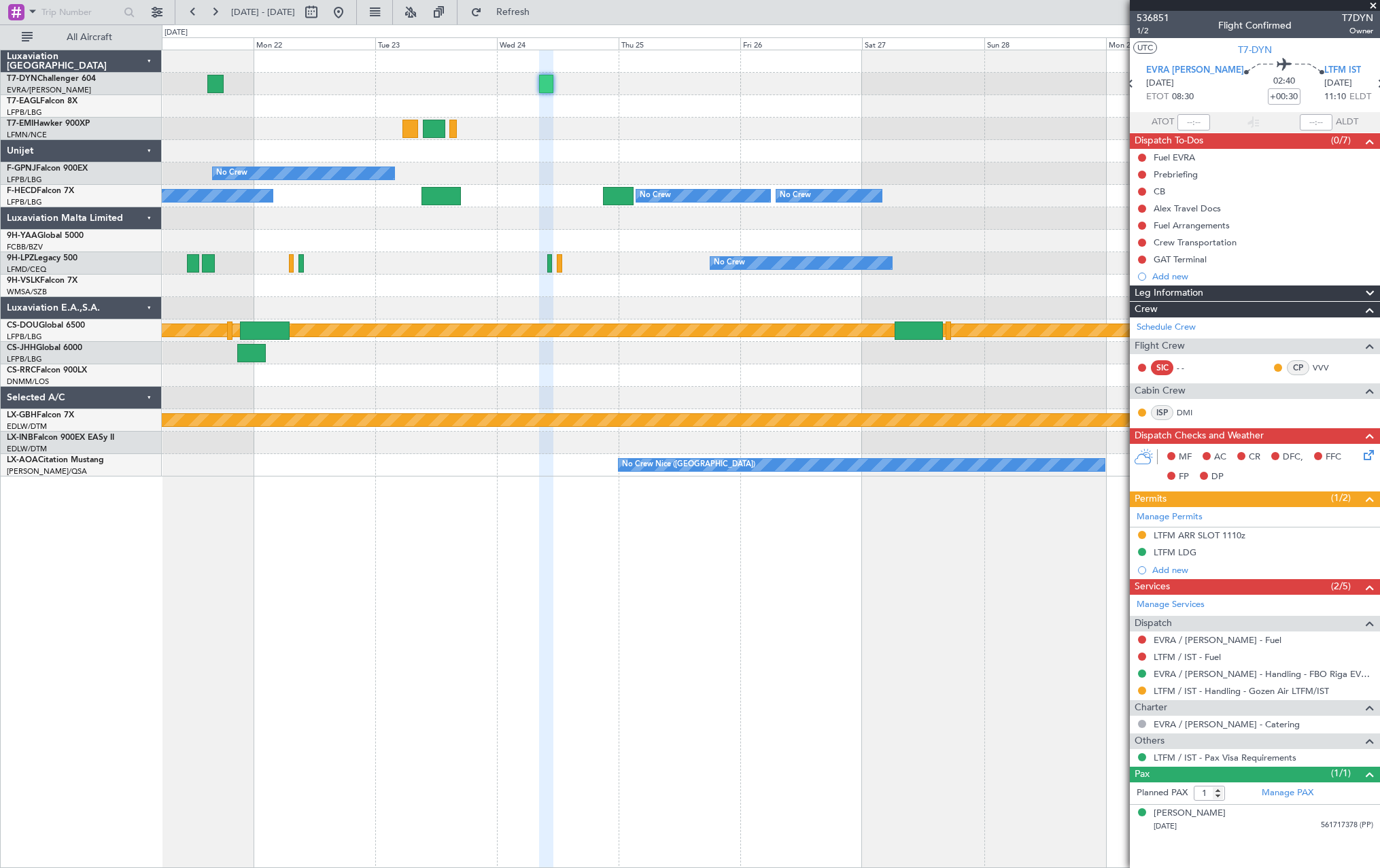
click at [858, 100] on div at bounding box center [770, 106] width 1218 height 22
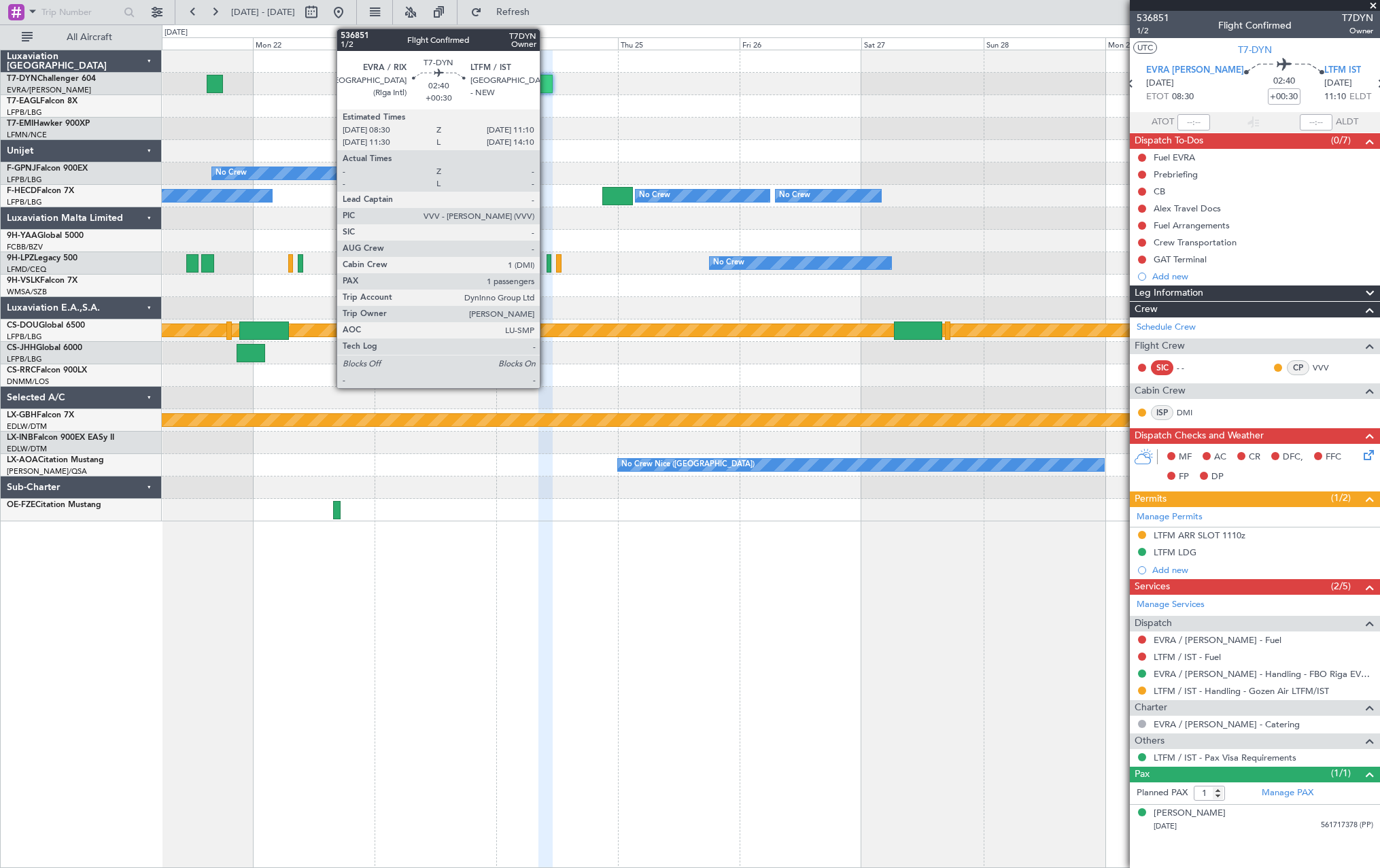
click at [546, 80] on div at bounding box center [545, 84] width 14 height 19
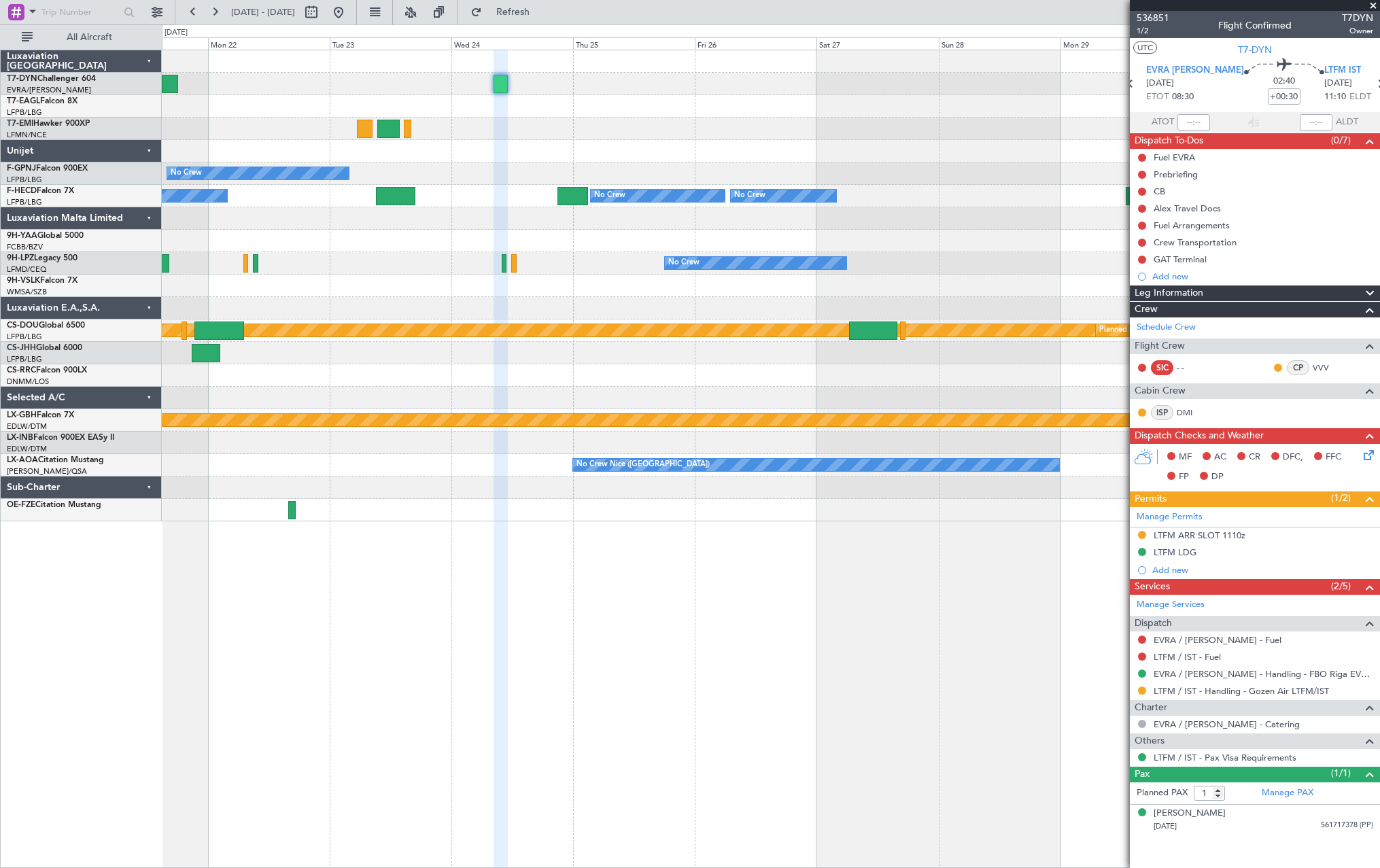
click at [531, 110] on div at bounding box center [770, 106] width 1218 height 22
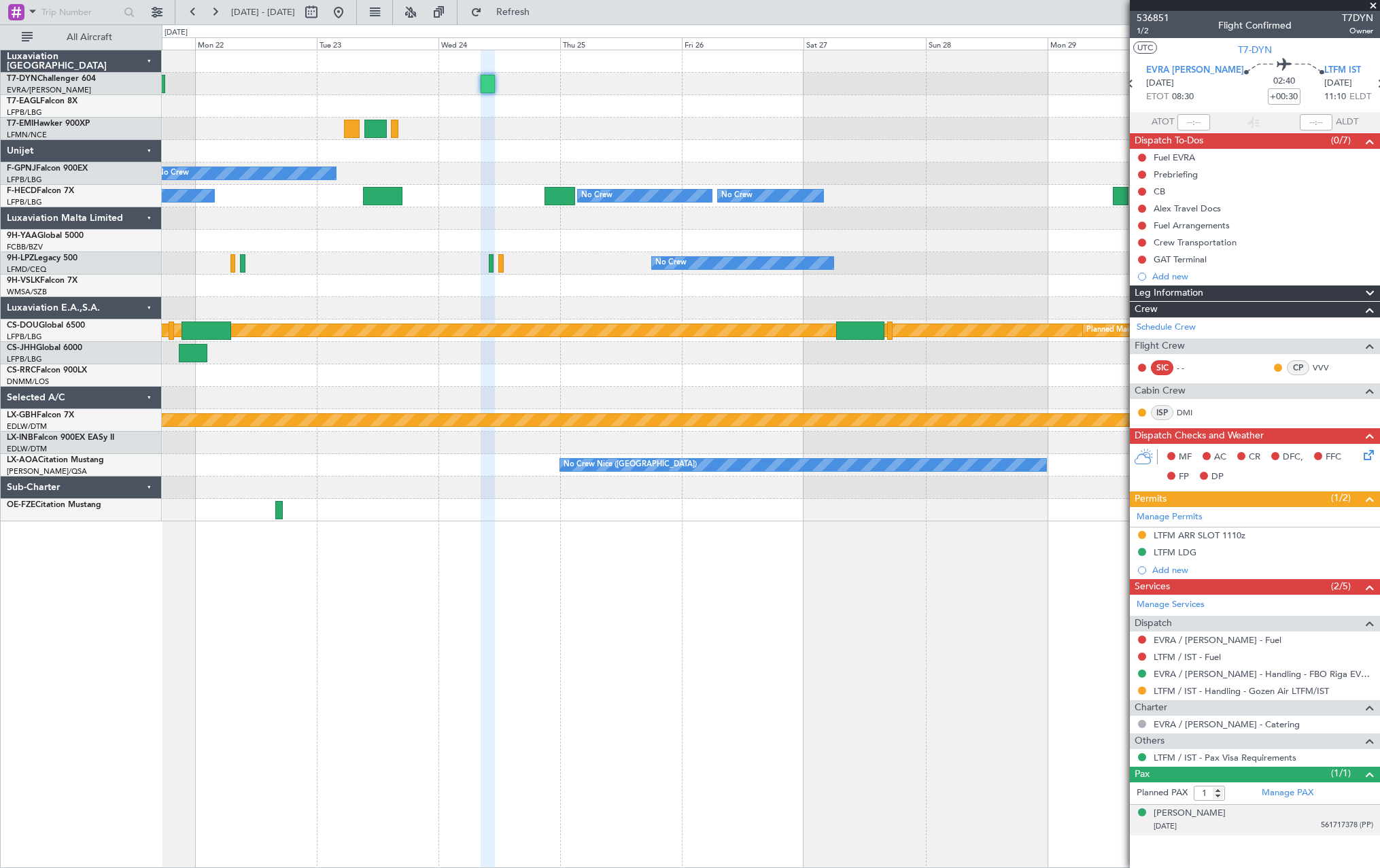
click at [1303, 821] on div "[DATE] 561717378 (PP)" at bounding box center [1264, 826] width 219 height 14
click at [1280, 818] on div "[PERSON_NAME] [DATE] 561717378 (PP)" at bounding box center [1264, 820] width 219 height 26
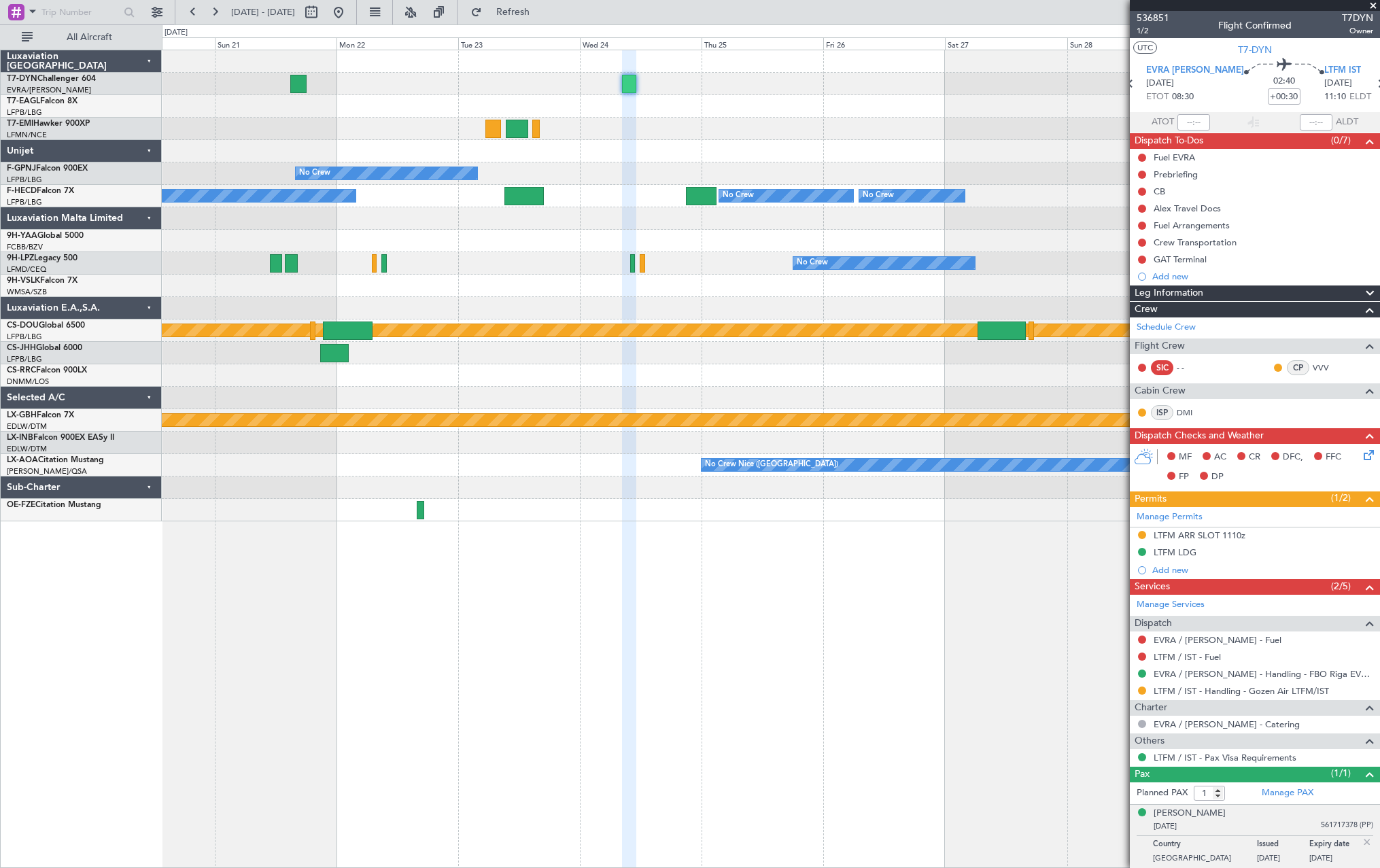
click at [618, 139] on div at bounding box center [770, 128] width 1218 height 22
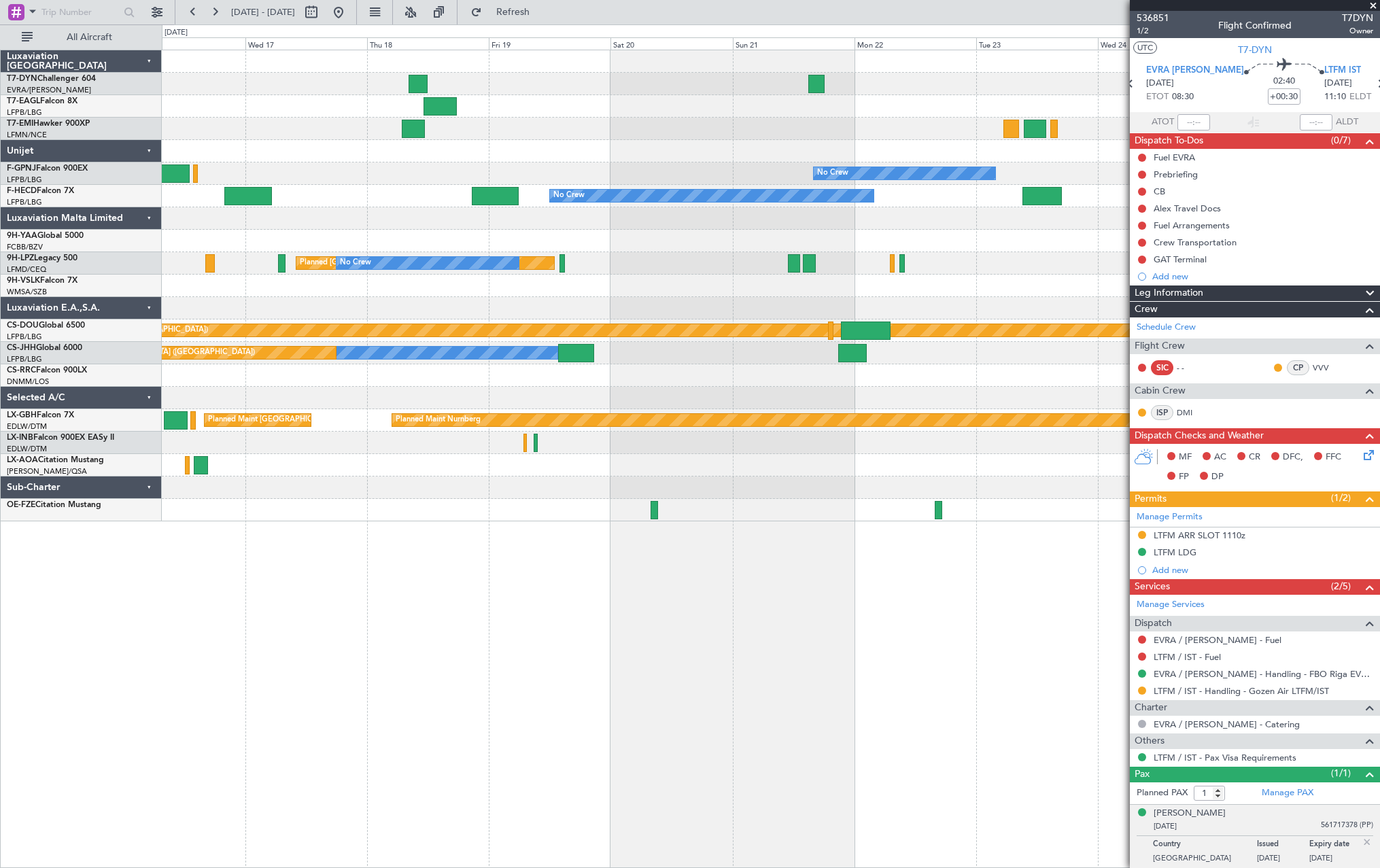
click at [945, 116] on div "Planned Maint [US_STATE] ([GEOGRAPHIC_DATA])" at bounding box center [770, 106] width 1218 height 22
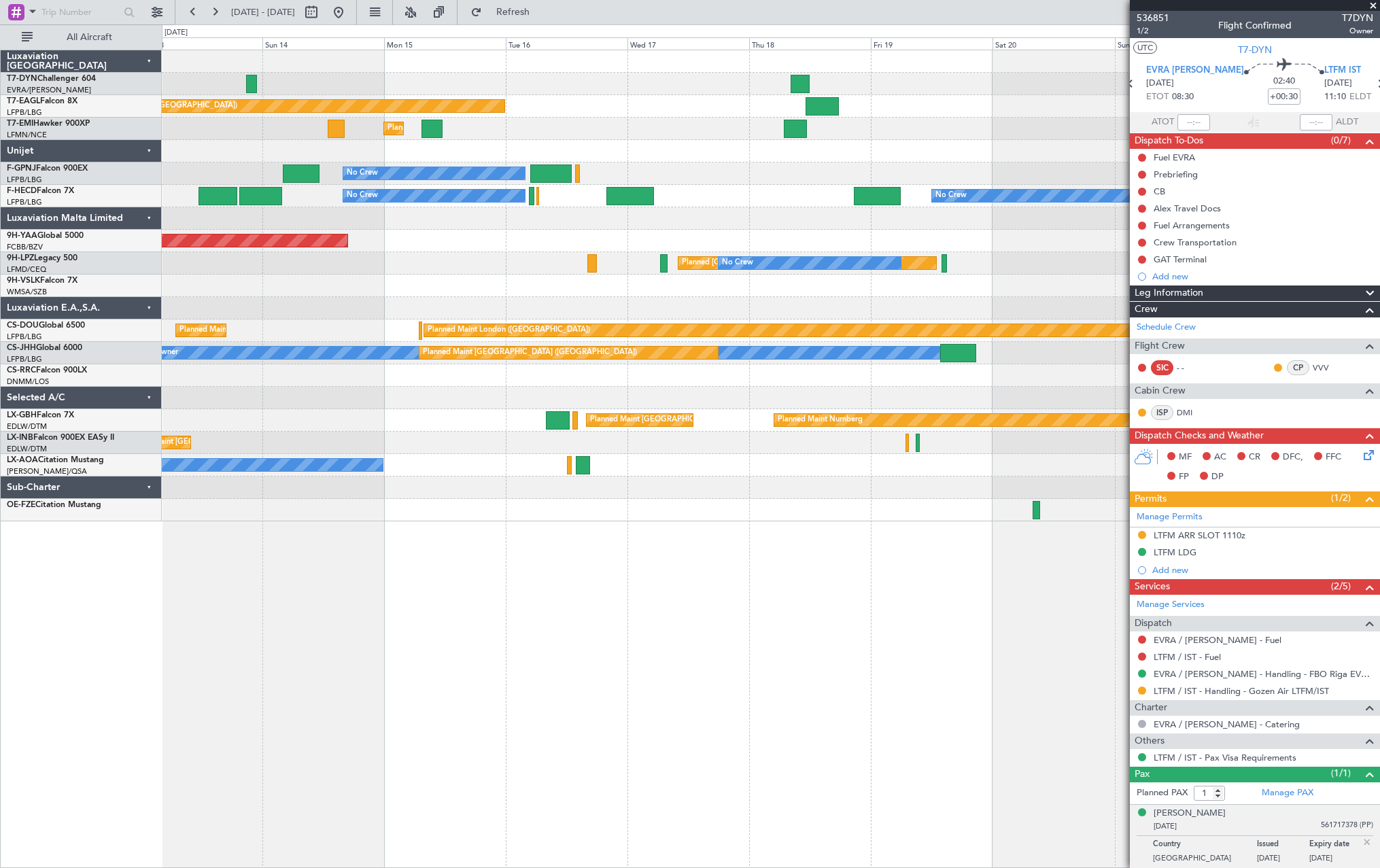
click at [923, 140] on div "Planned Maint [US_STATE] ([GEOGRAPHIC_DATA]) Planned Maint [GEOGRAPHIC_DATA] No…" at bounding box center [770, 286] width 1218 height 471
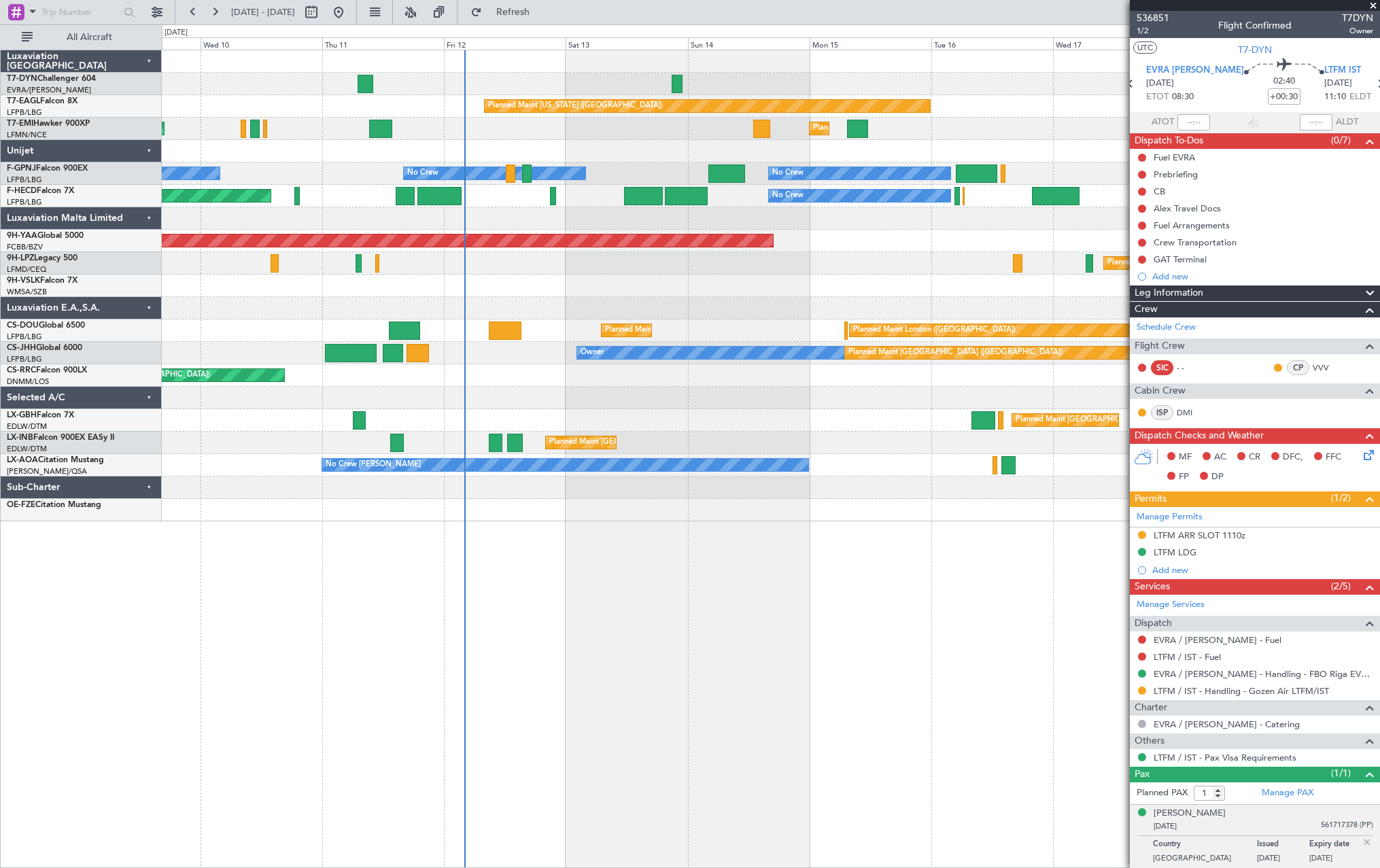
click at [997, 122] on div "Planned Maint [US_STATE] ([GEOGRAPHIC_DATA]) Planned Maint [GEOGRAPHIC_DATA] Pl…" at bounding box center [770, 286] width 1218 height 471
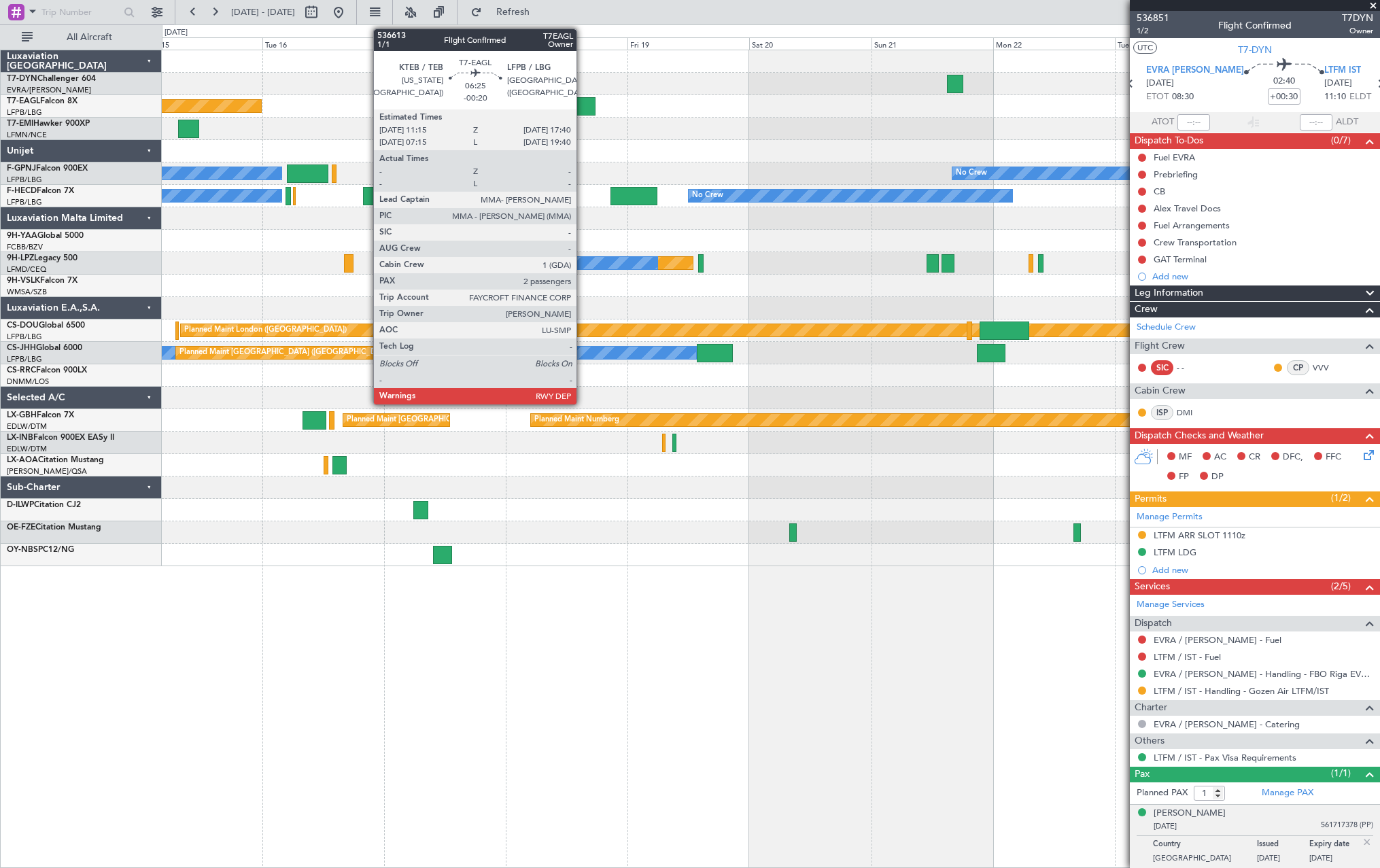
click at [582, 107] on div at bounding box center [578, 106] width 32 height 19
type input "-00:20"
type input "2"
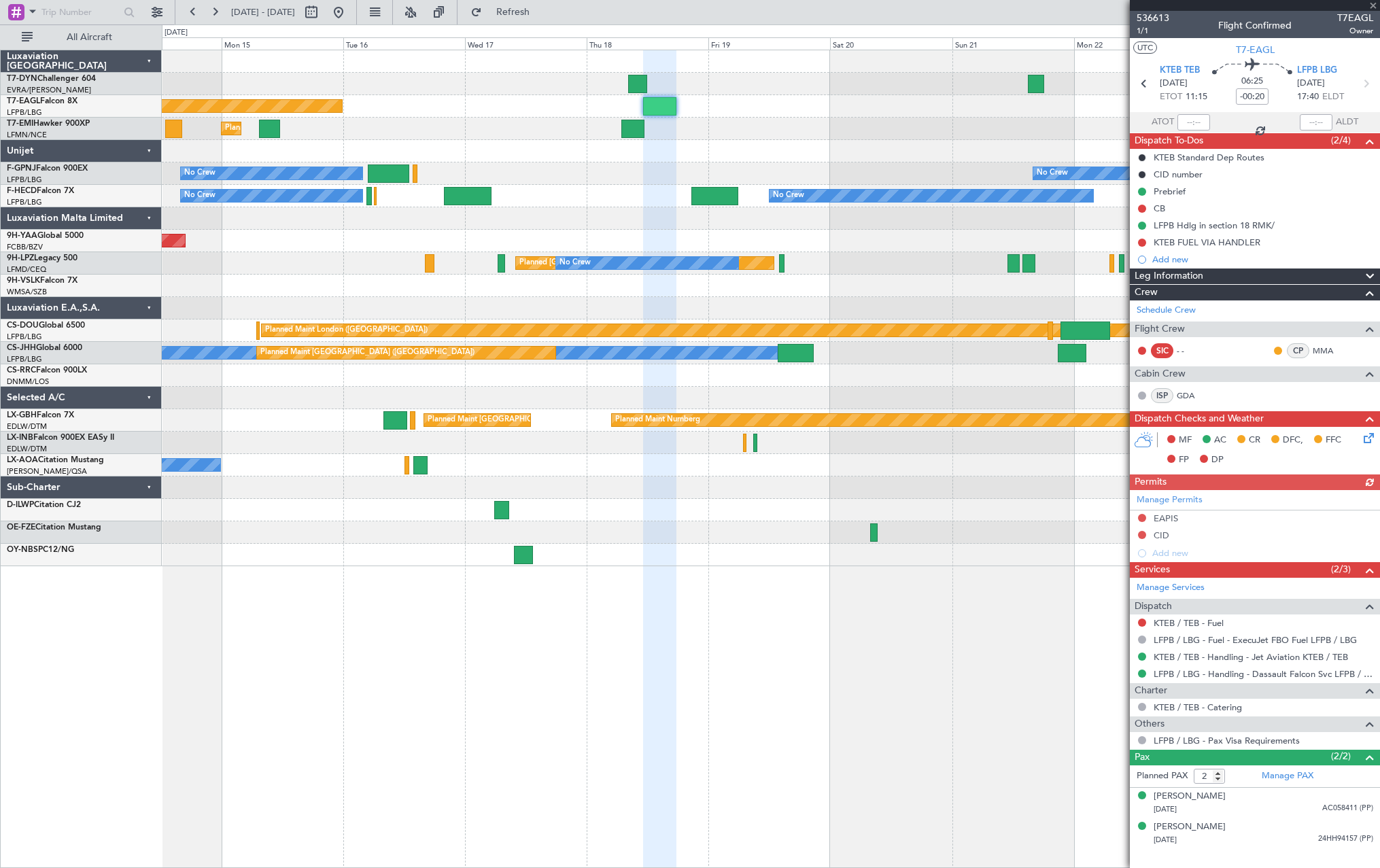
click at [587, 185] on div "Planned Maint [US_STATE] ([GEOGRAPHIC_DATA]) Planned Maint [GEOGRAPHIC_DATA] No…" at bounding box center [770, 308] width 1218 height 516
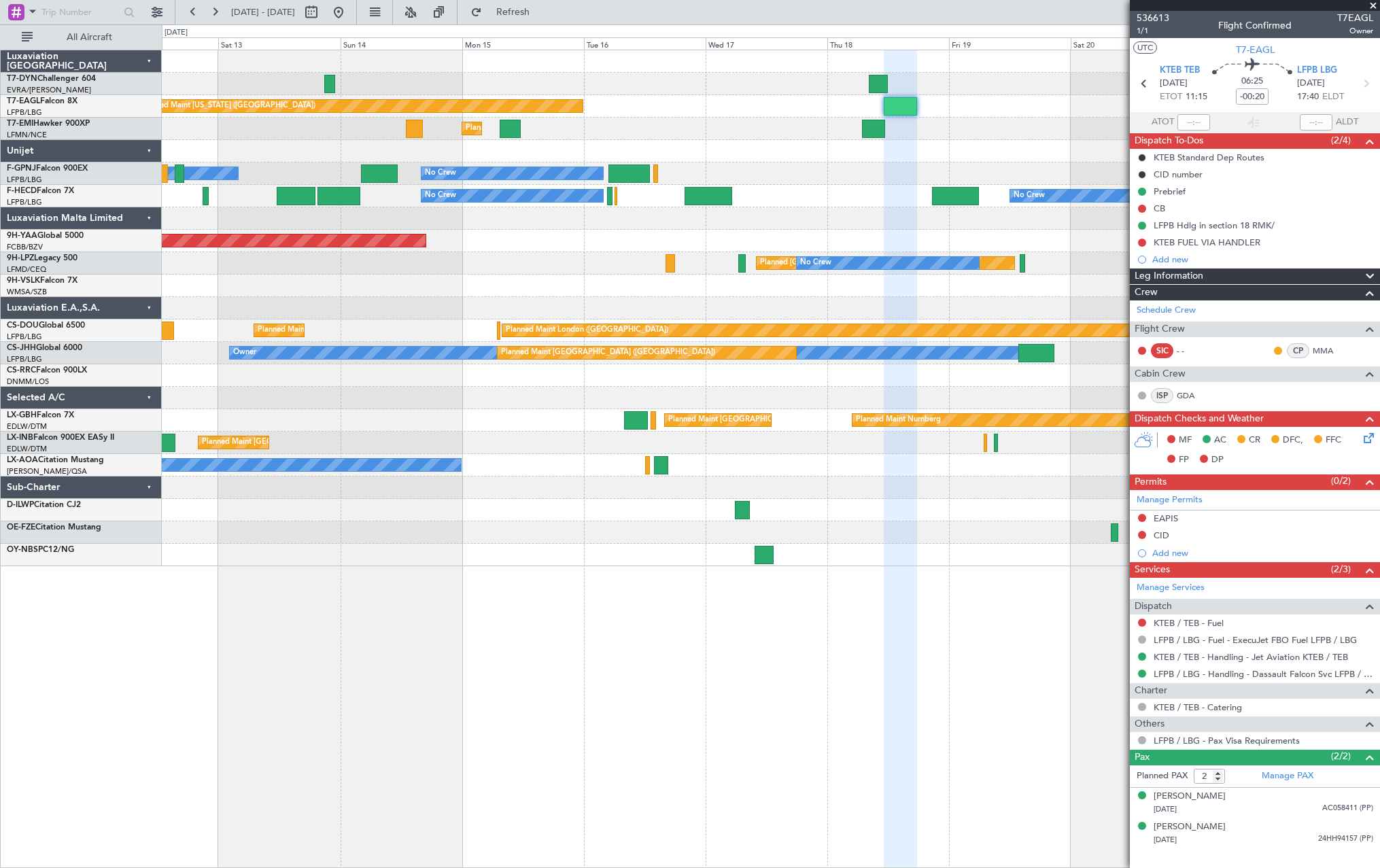
click at [820, 204] on div "No Crew No Crew Planned Maint [GEOGRAPHIC_DATA] ([GEOGRAPHIC_DATA])" at bounding box center [770, 196] width 1218 height 22
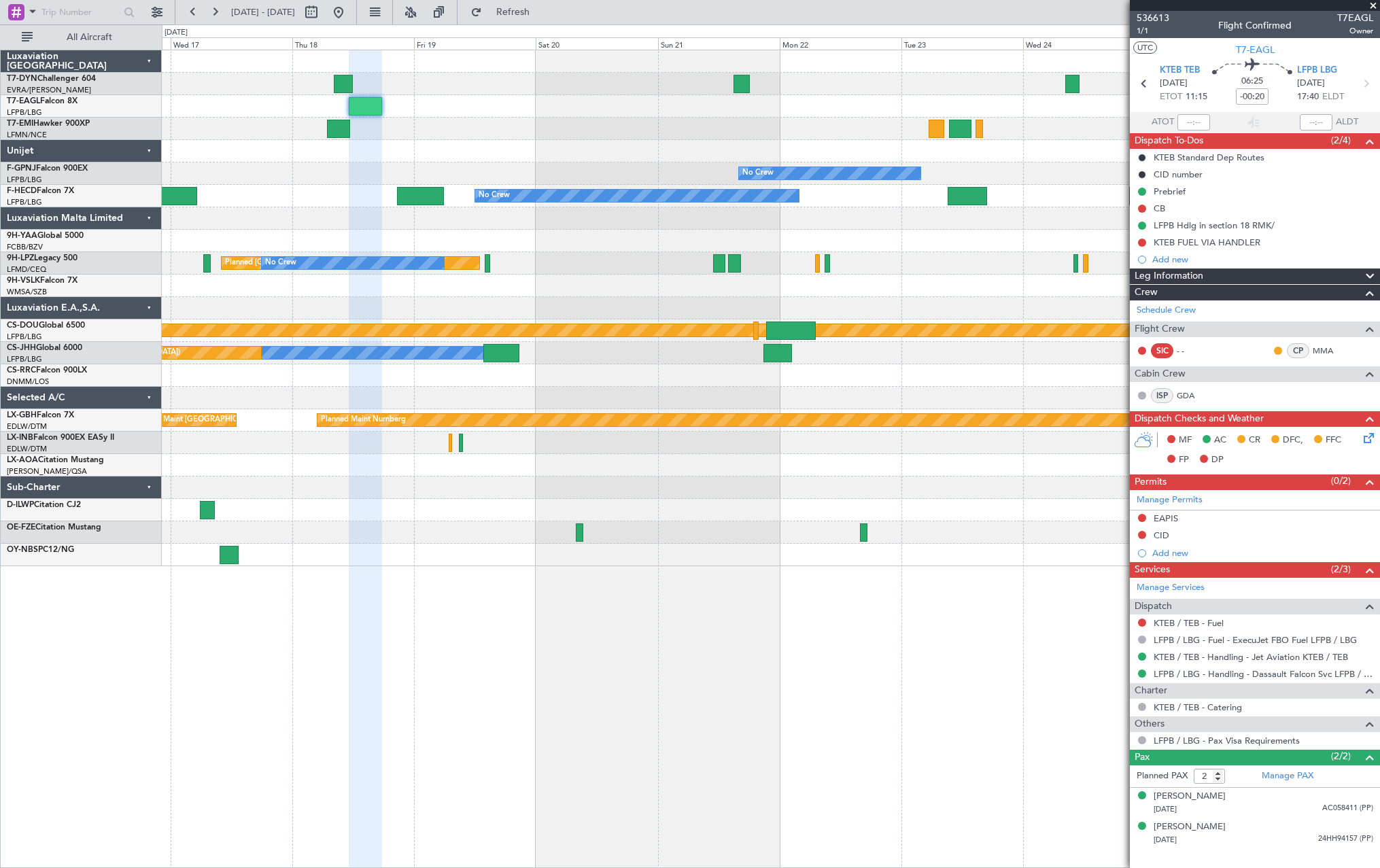
click at [230, 131] on div "Planned Maint [GEOGRAPHIC_DATA]" at bounding box center [770, 128] width 1218 height 22
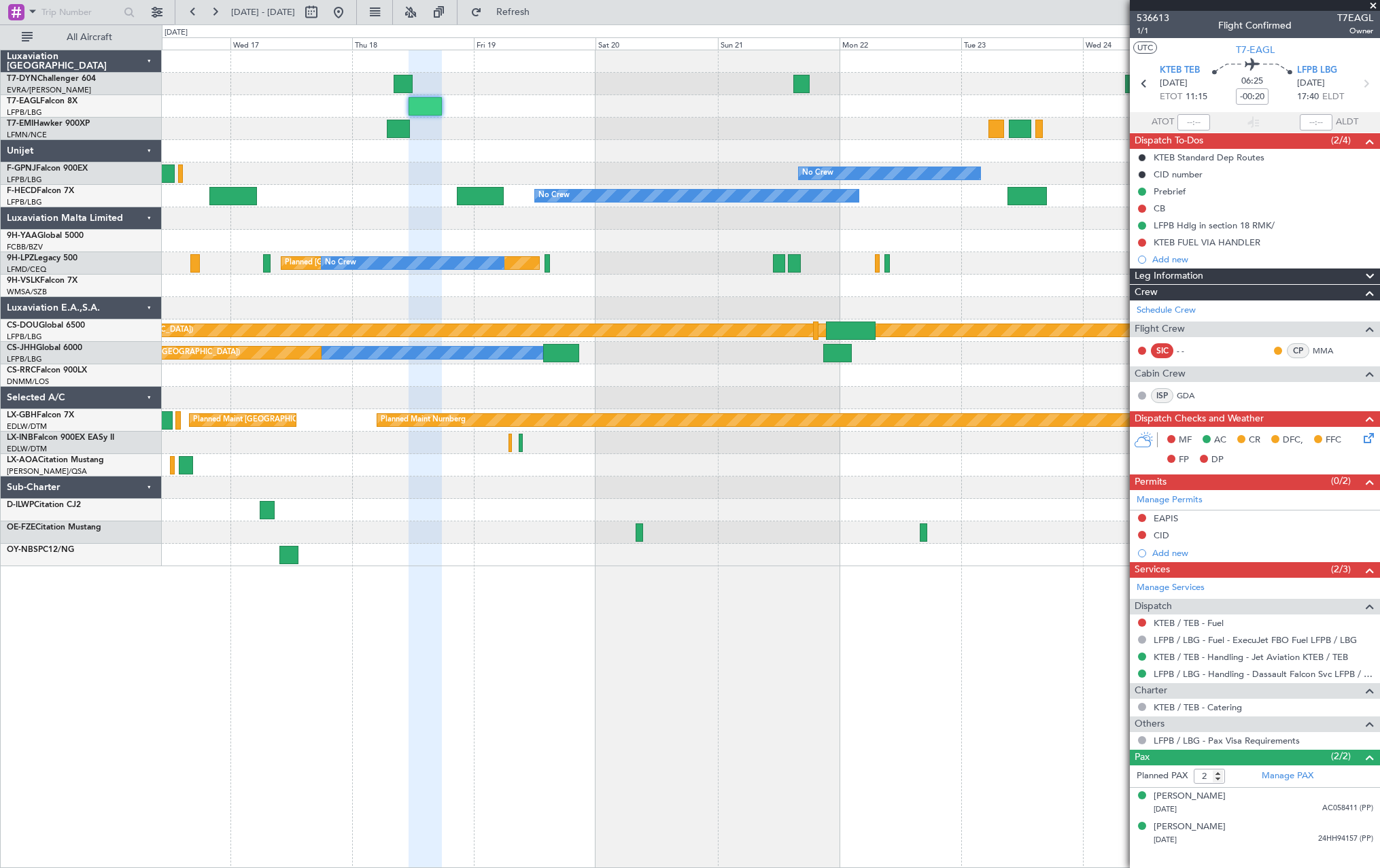
click at [748, 149] on div at bounding box center [770, 151] width 1218 height 22
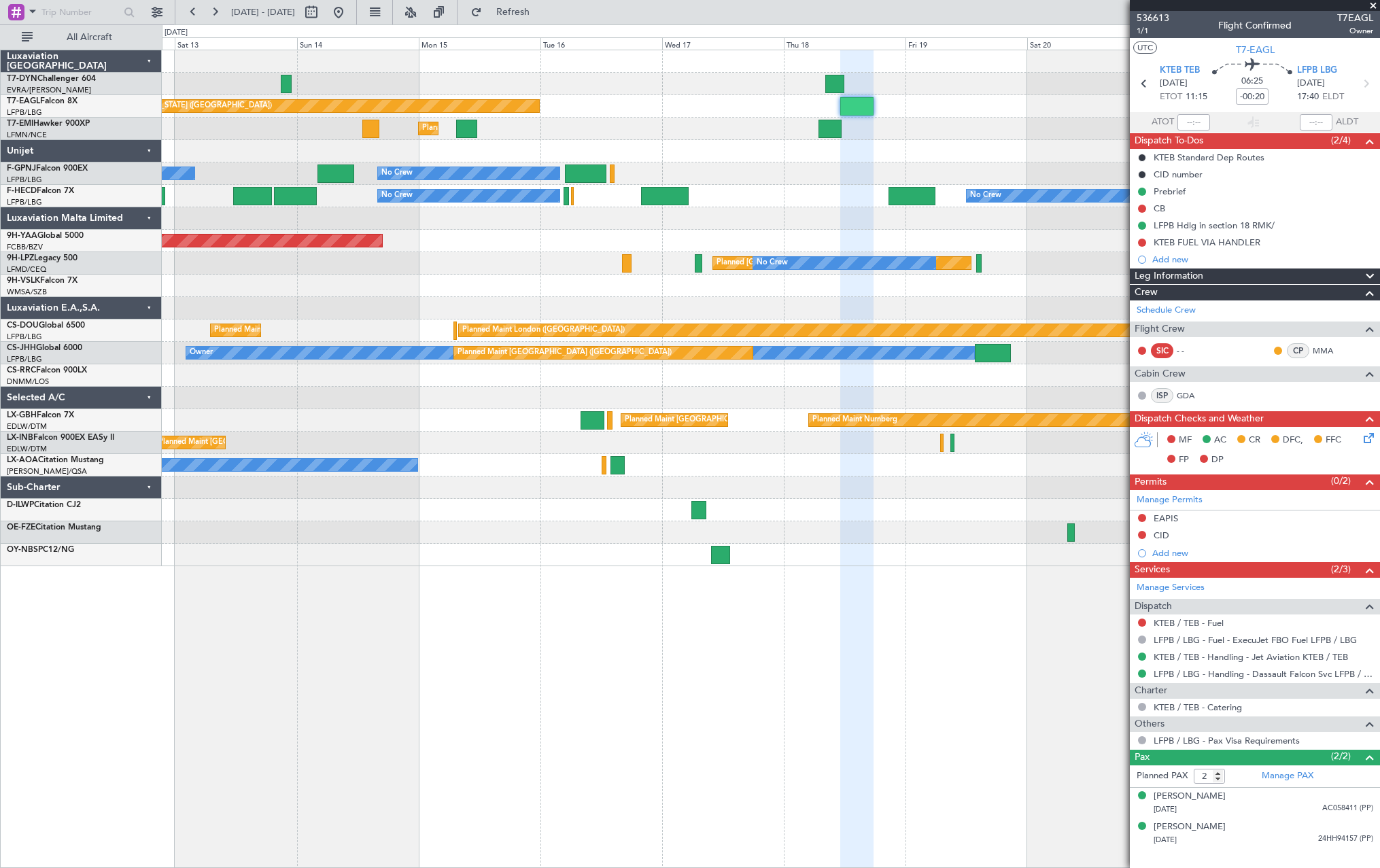
click at [758, 176] on div "Planned Maint [US_STATE] ([GEOGRAPHIC_DATA]) Planned Maint [GEOGRAPHIC_DATA] No…" at bounding box center [770, 308] width 1218 height 516
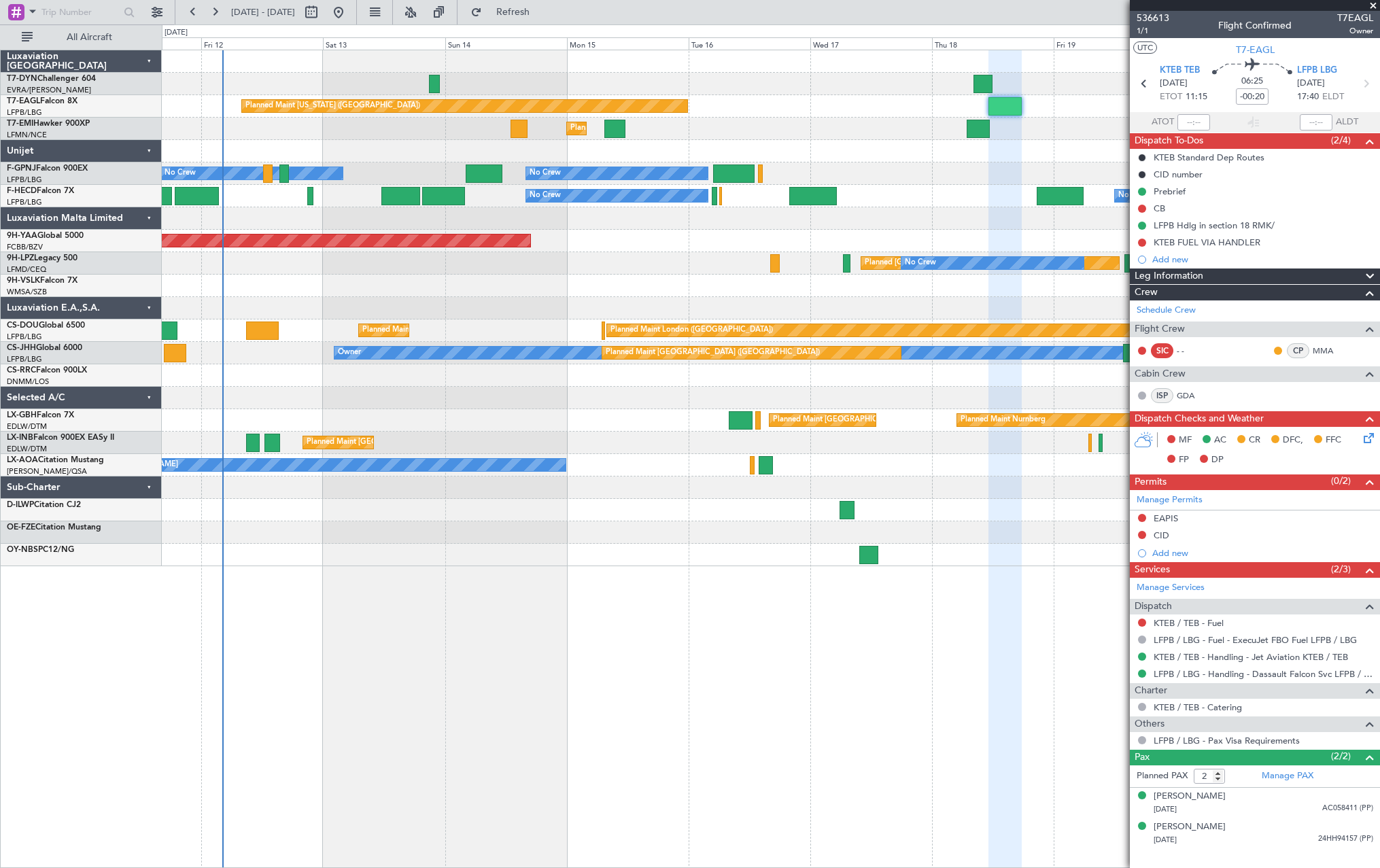
click at [924, 156] on div at bounding box center [770, 151] width 1218 height 22
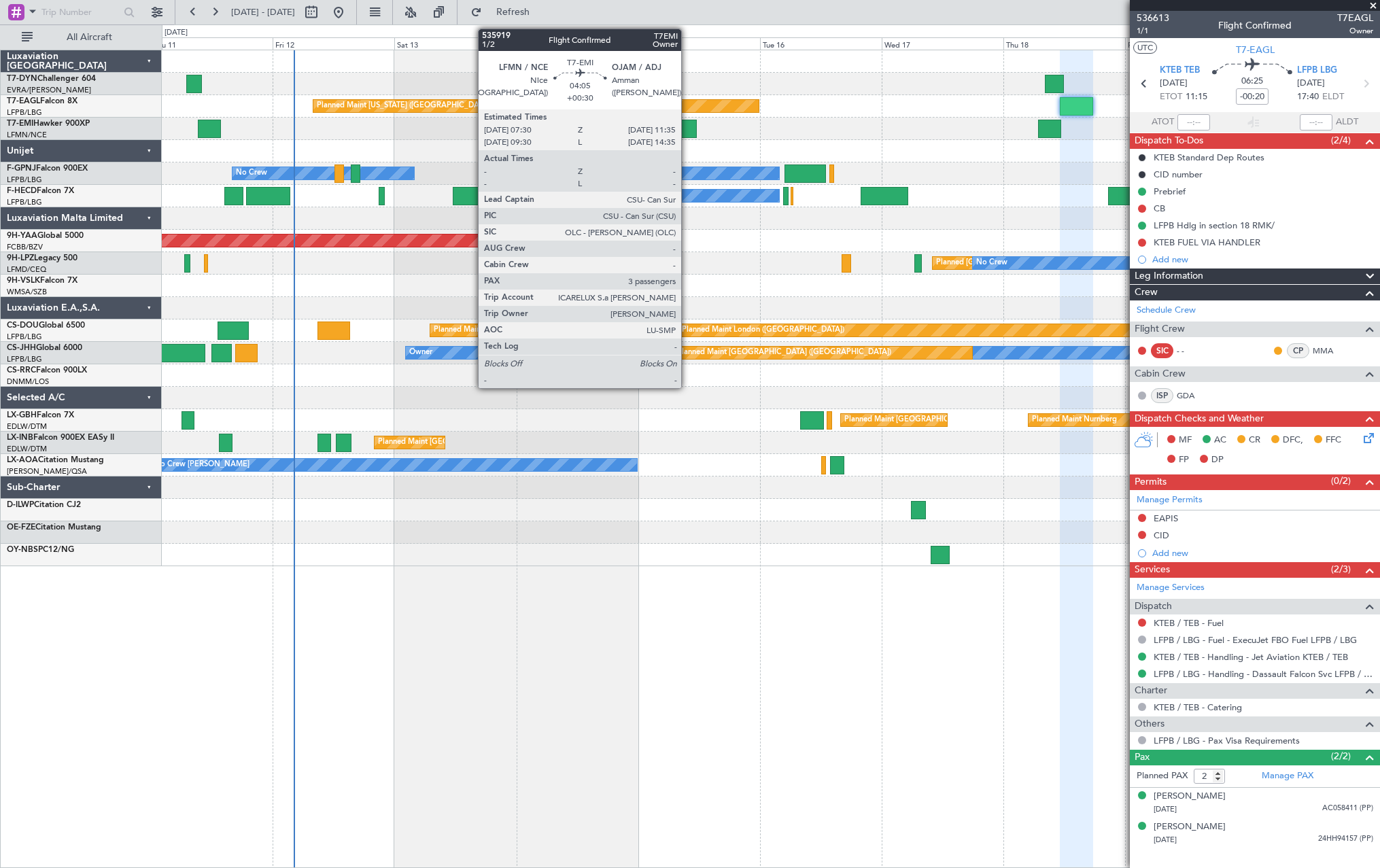
click at [687, 128] on div at bounding box center [686, 129] width 21 height 19
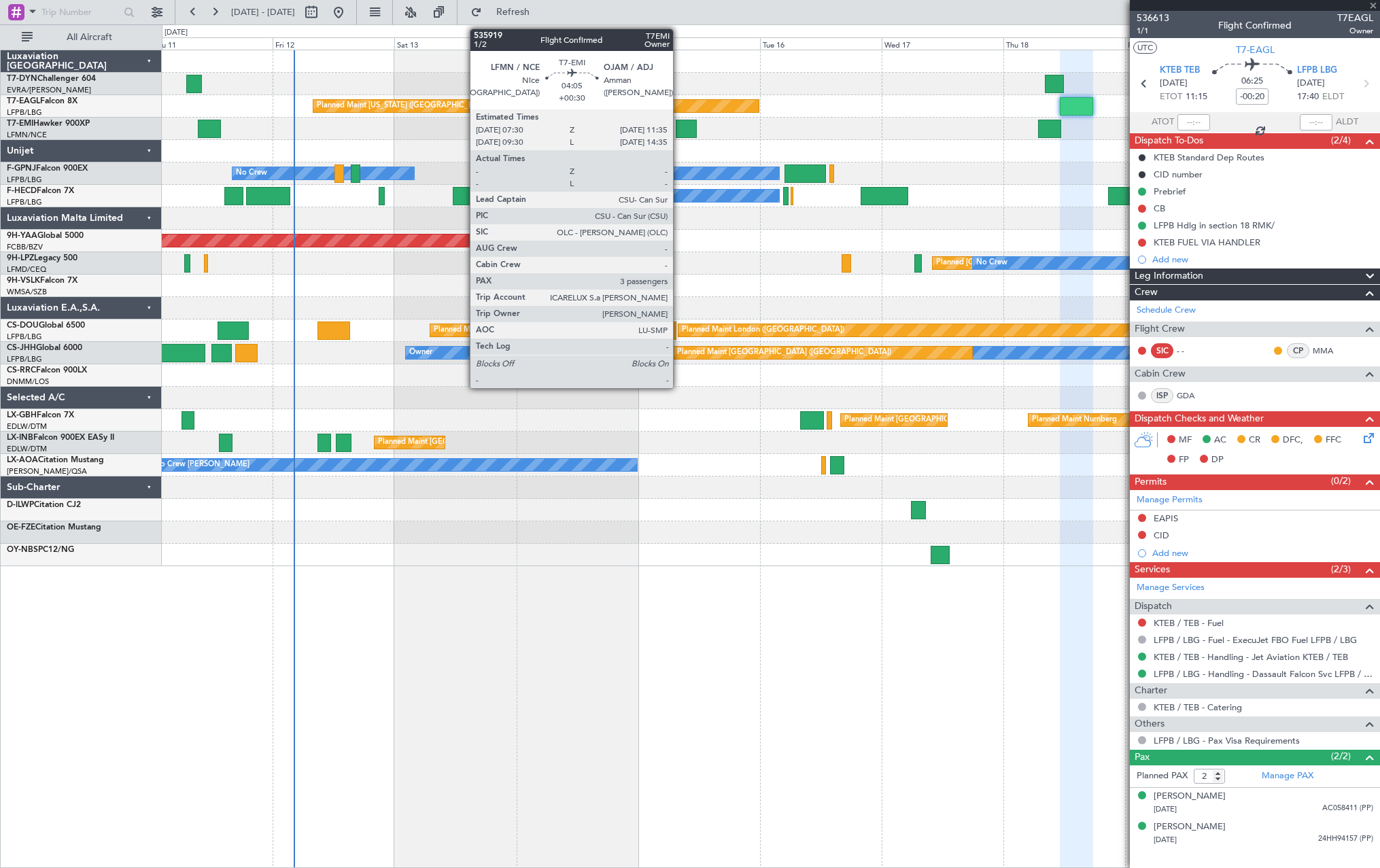
type input "+00:30"
type input "3"
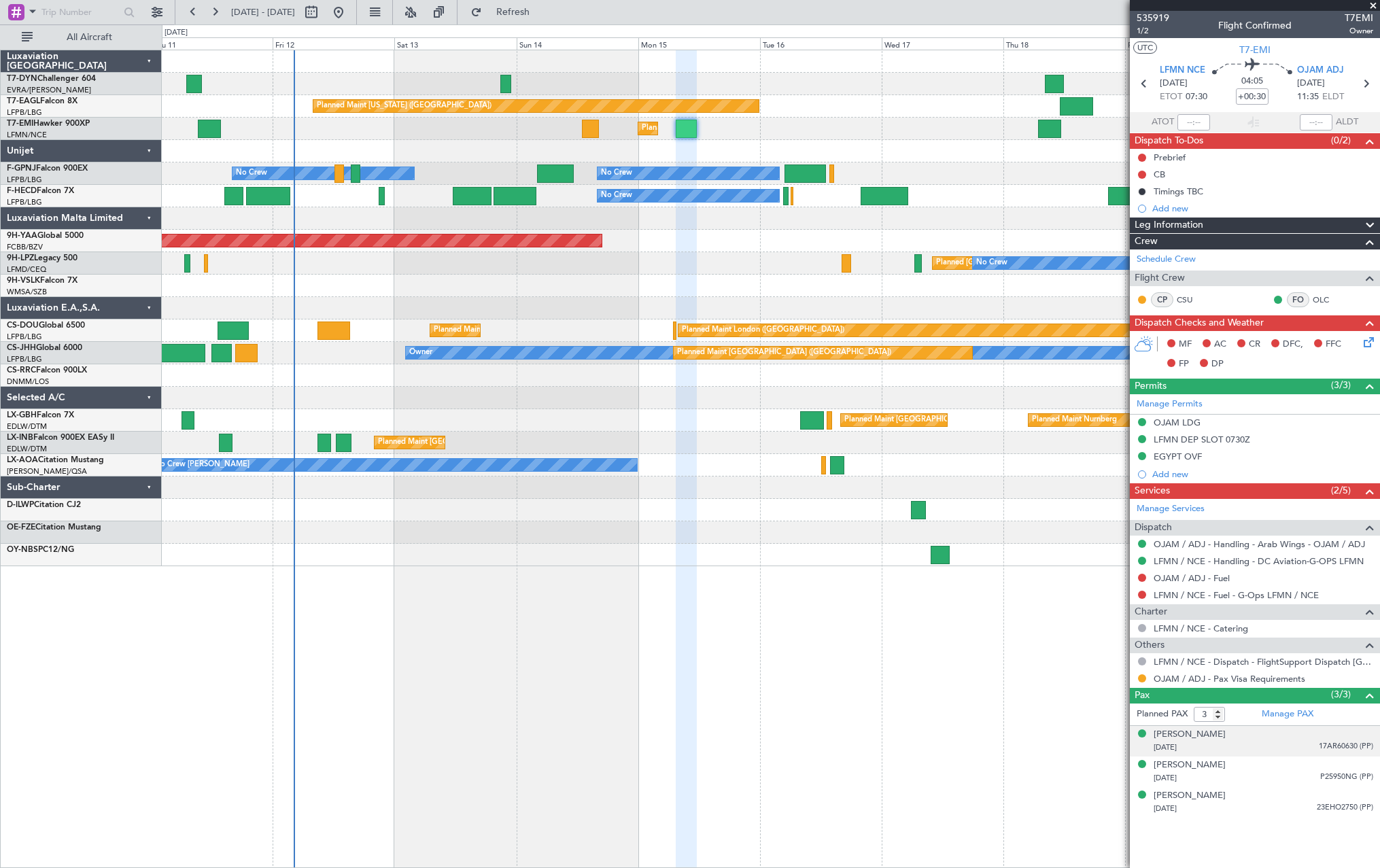
click at [1286, 738] on div "[PERSON_NAME] [DATE] 17AR60630 (PP)" at bounding box center [1264, 740] width 219 height 26
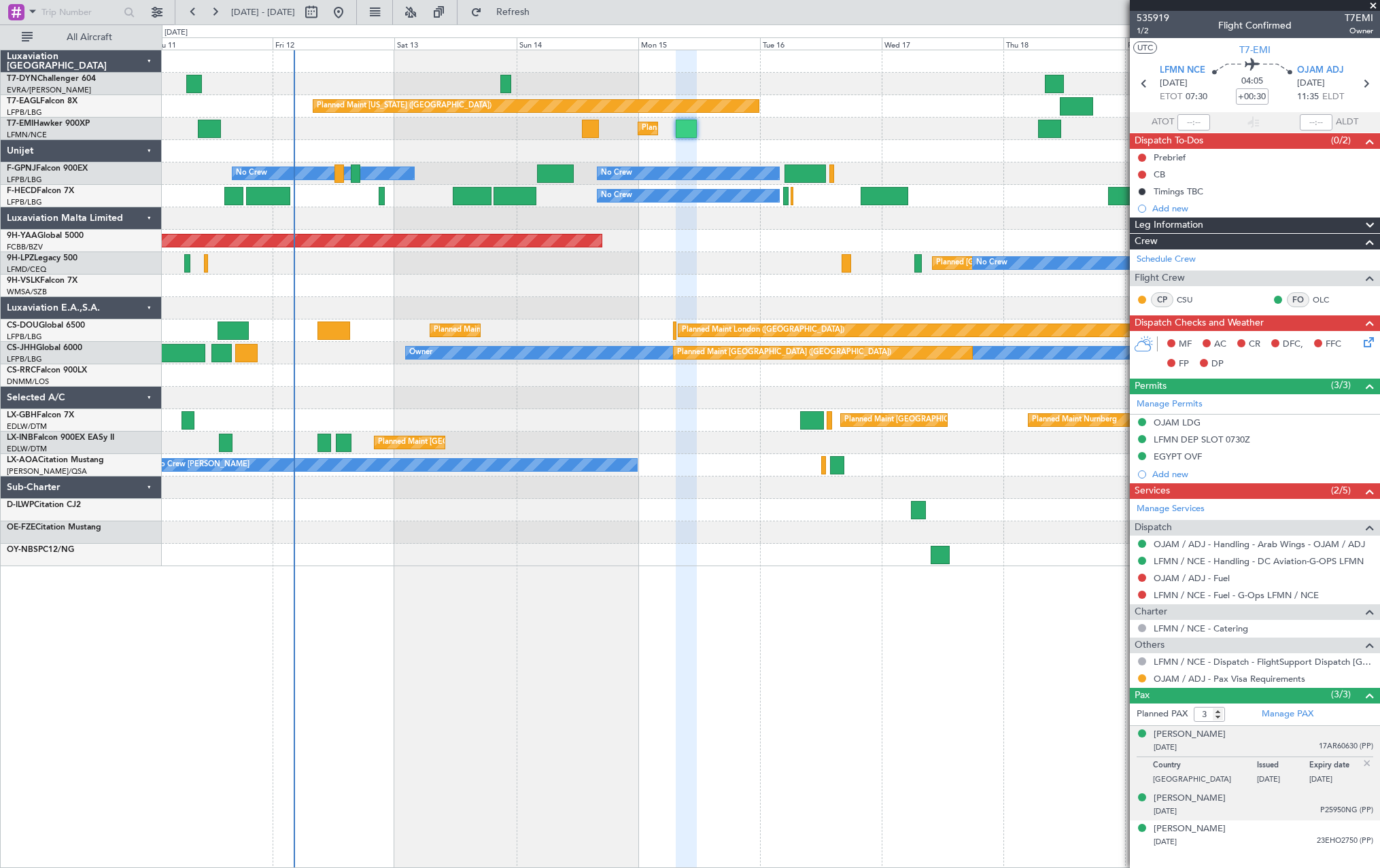
click at [1278, 811] on div "[DATE] P25950NG (PP)" at bounding box center [1264, 811] width 219 height 14
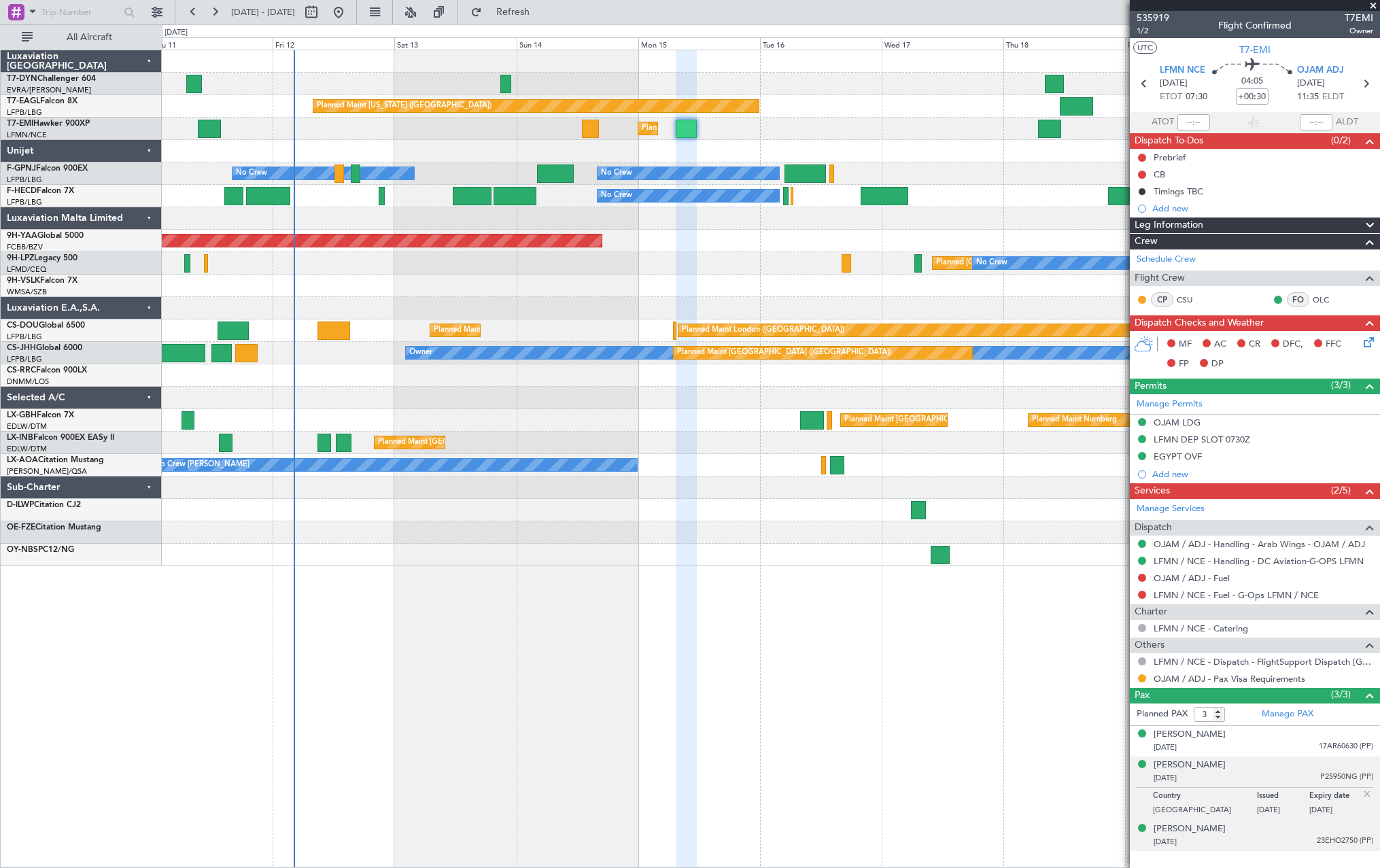
click at [1276, 831] on div "[PERSON_NAME] [DATE] 23EHO2750 (PP)" at bounding box center [1264, 835] width 219 height 26
click at [1269, 771] on div "[DATE] P25950NG (PP)" at bounding box center [1264, 778] width 219 height 14
click at [1265, 837] on div "[DATE] 23EHO2750 (PP)" at bounding box center [1264, 842] width 219 height 14
click at [1275, 773] on div "[DATE] P25950NG (PP)" at bounding box center [1264, 778] width 219 height 14
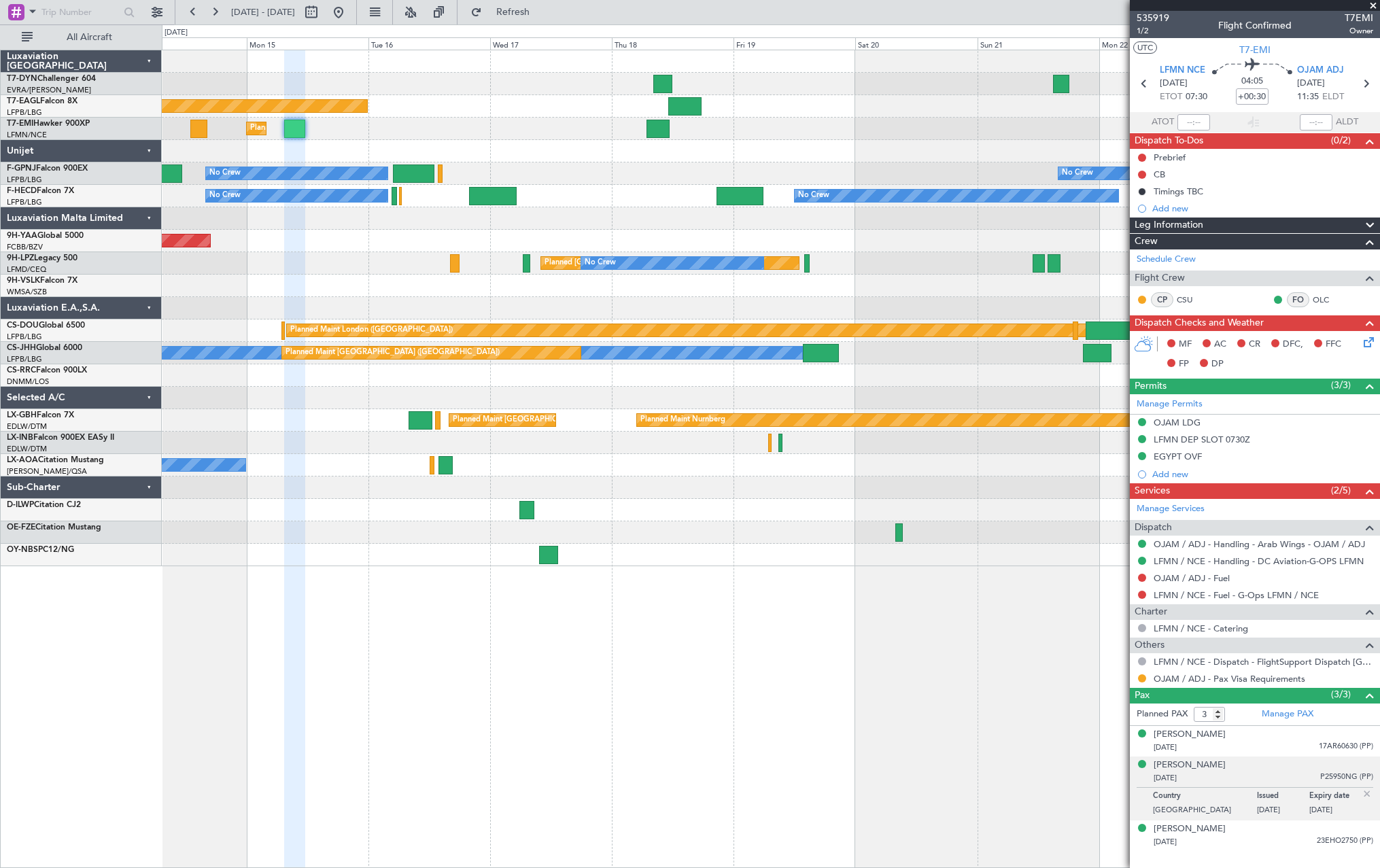
click at [551, 171] on div "No Crew No Crew No Crew" at bounding box center [770, 173] width 1218 height 22
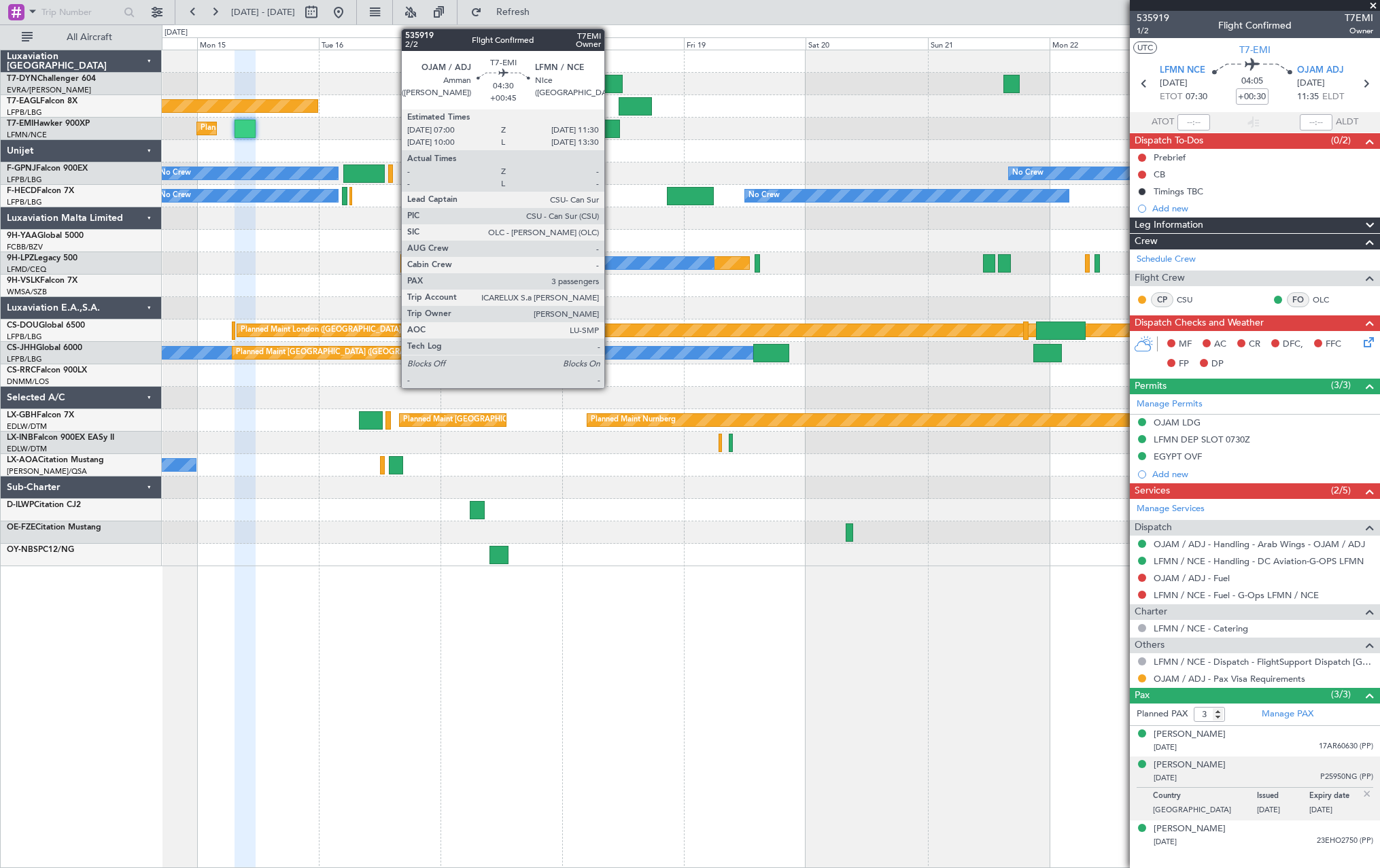
click at [610, 130] on div at bounding box center [608, 129] width 23 height 19
click at [613, 124] on div at bounding box center [608, 129] width 23 height 19
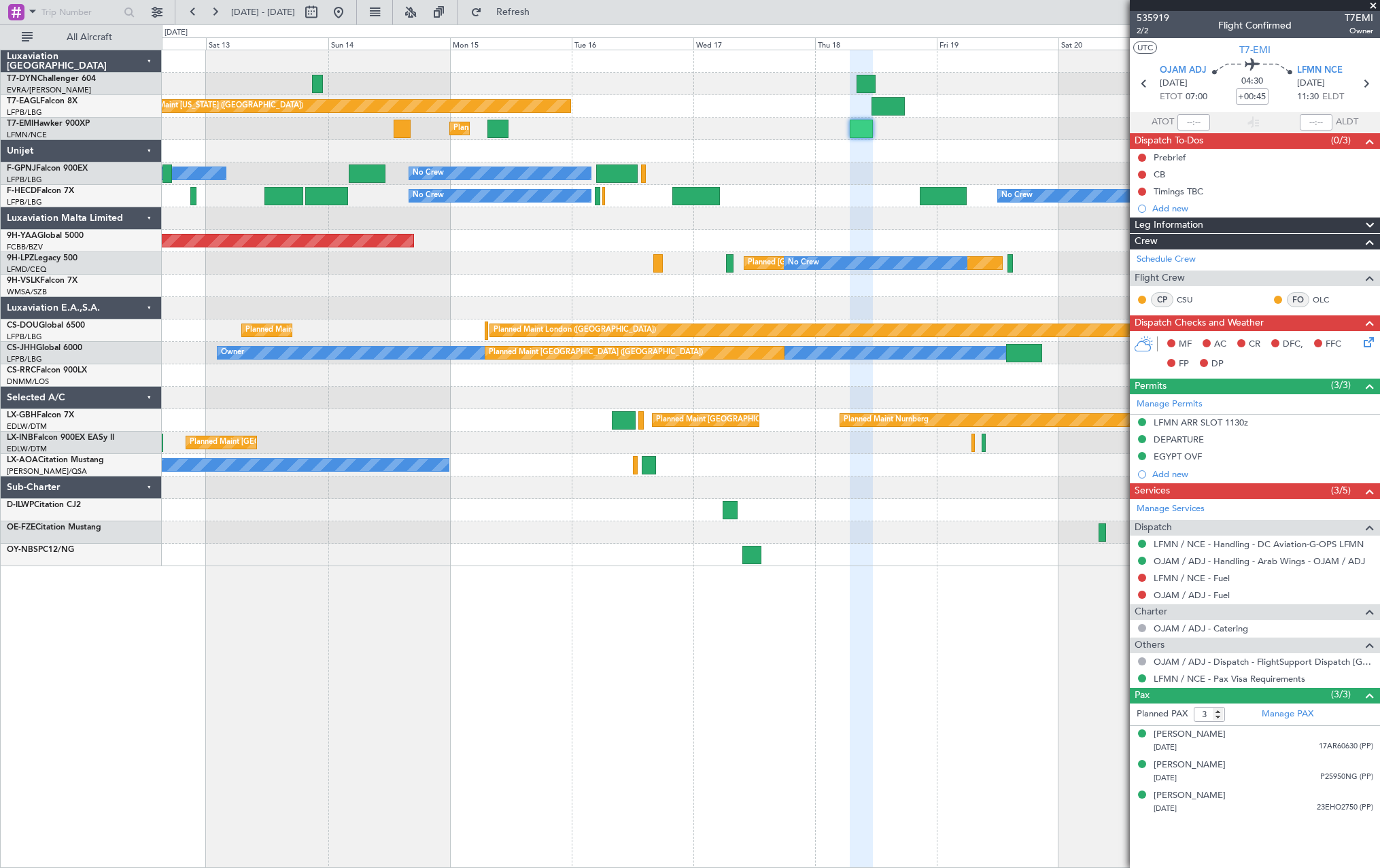
click at [608, 143] on div at bounding box center [770, 151] width 1218 height 22
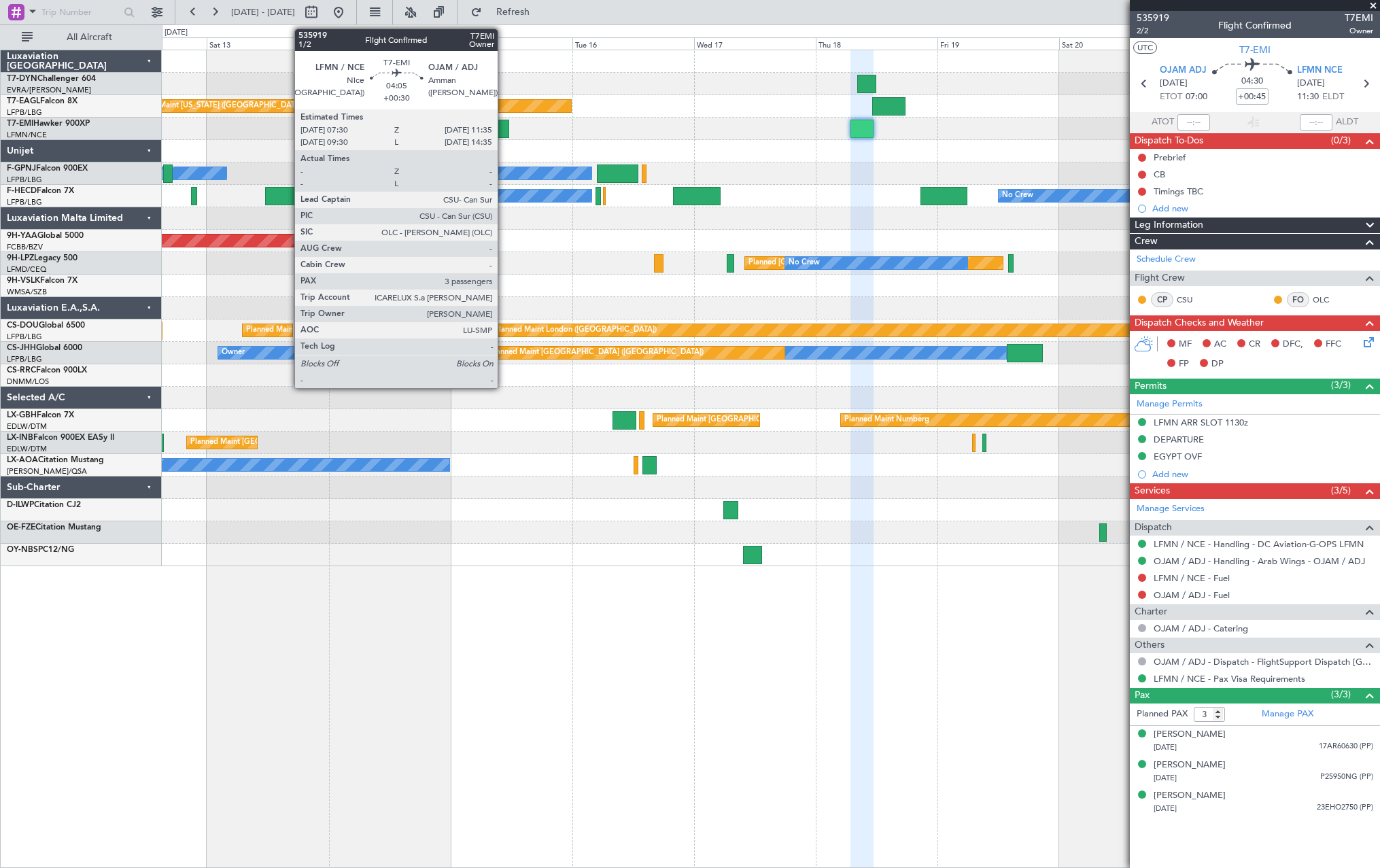
click at [503, 122] on div at bounding box center [498, 129] width 21 height 19
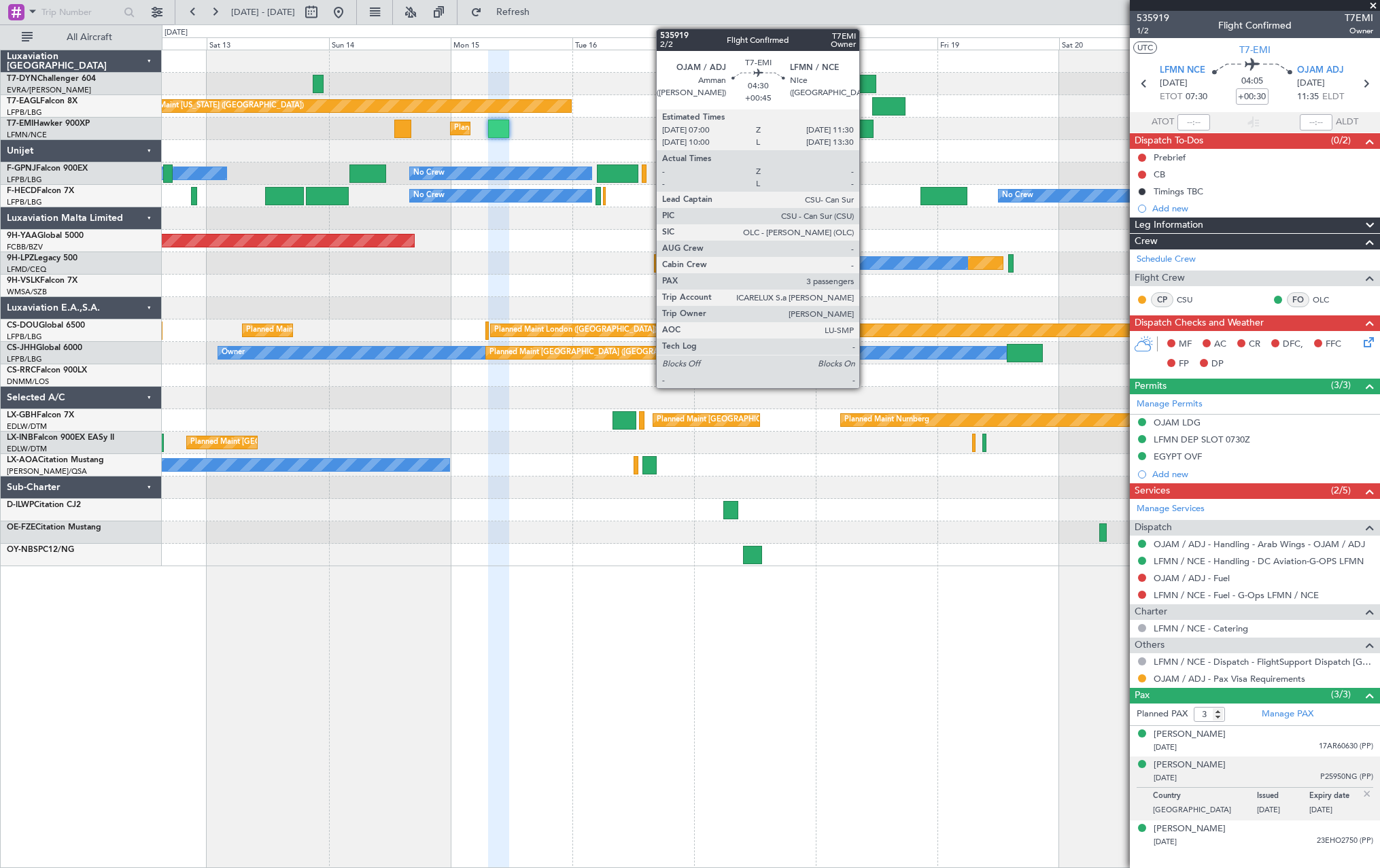
click at [866, 127] on div at bounding box center [861, 129] width 23 height 19
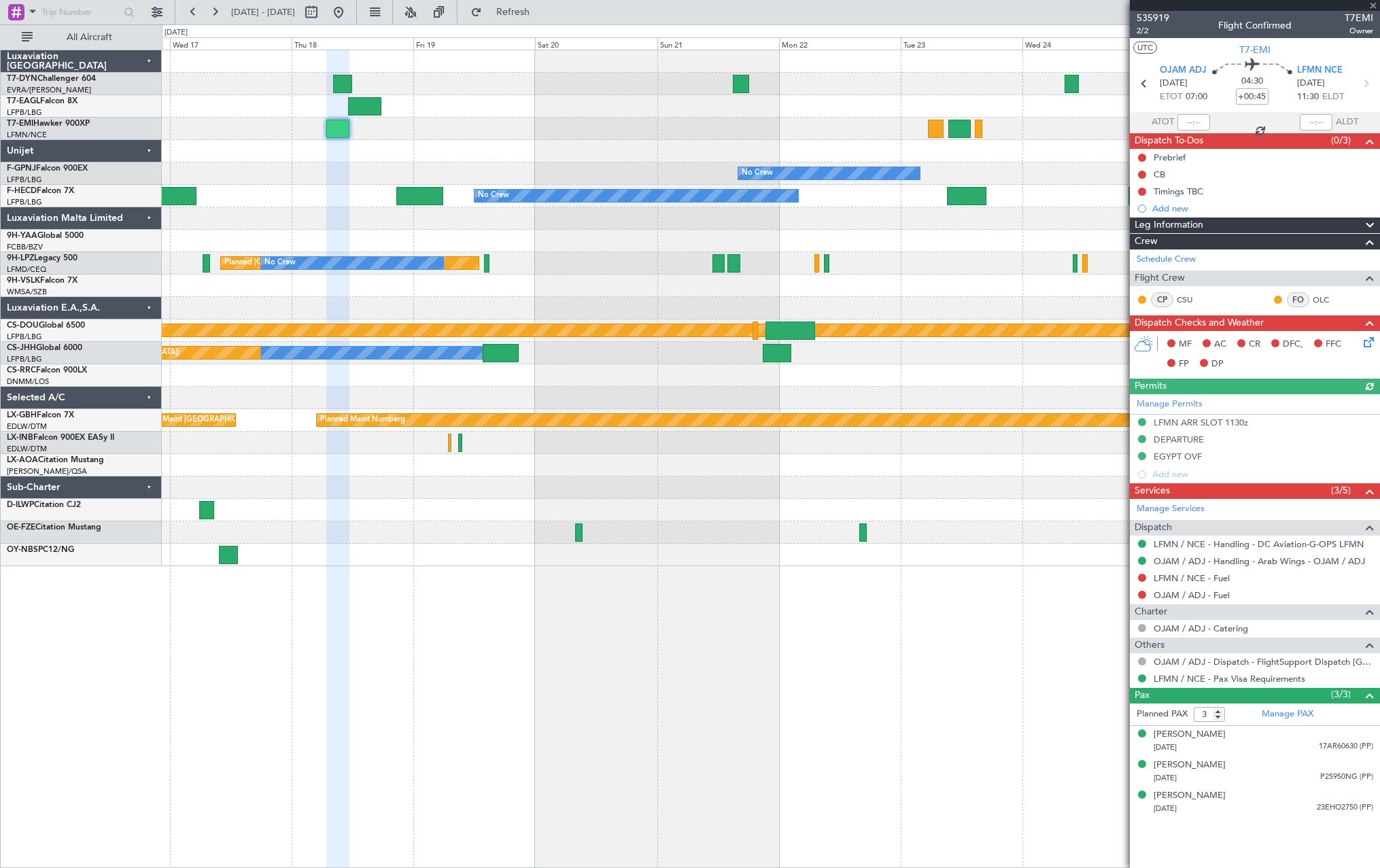
click at [429, 167] on div "No Crew No Crew" at bounding box center [770, 173] width 1218 height 22
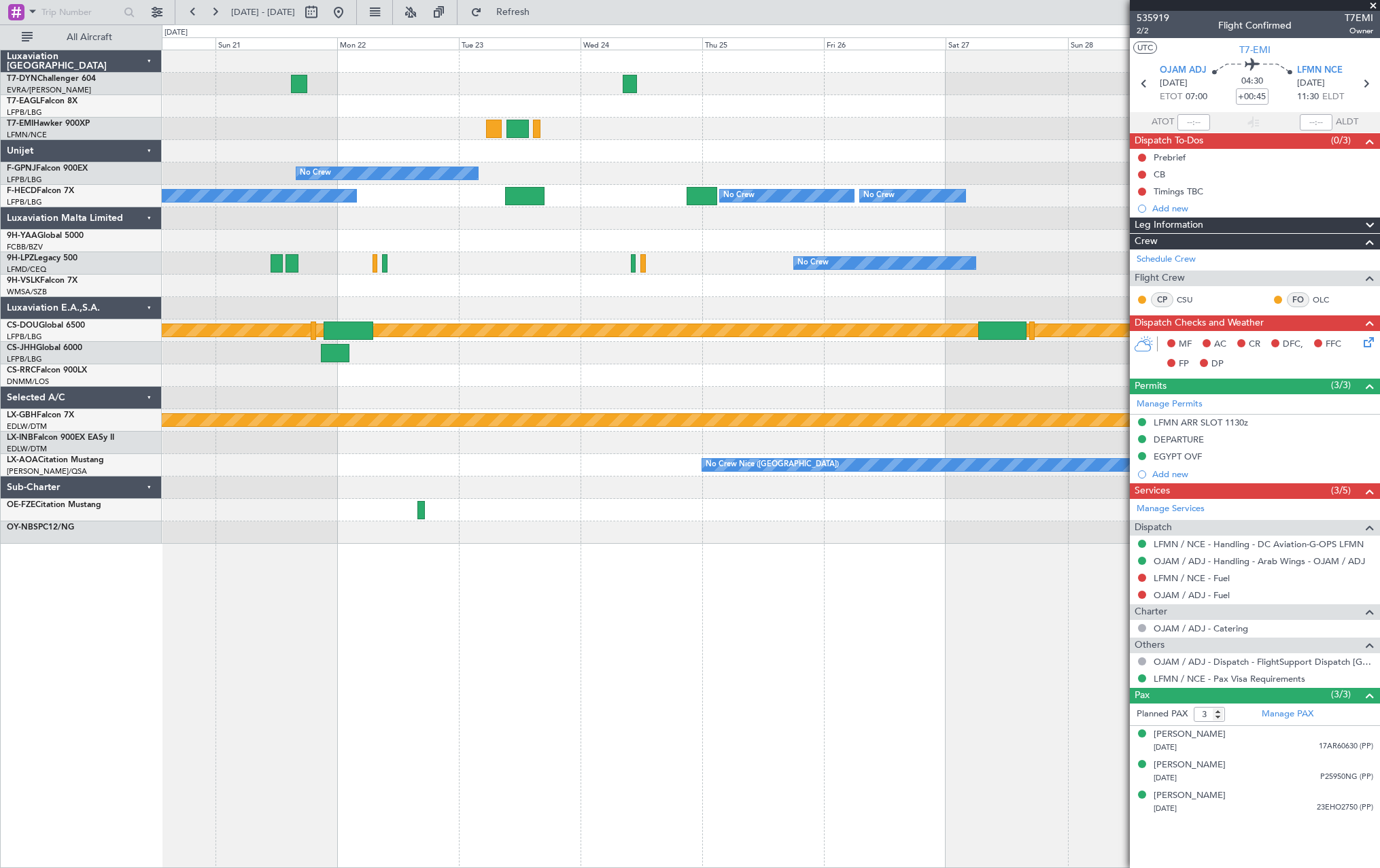
click at [395, 153] on div at bounding box center [770, 151] width 1218 height 22
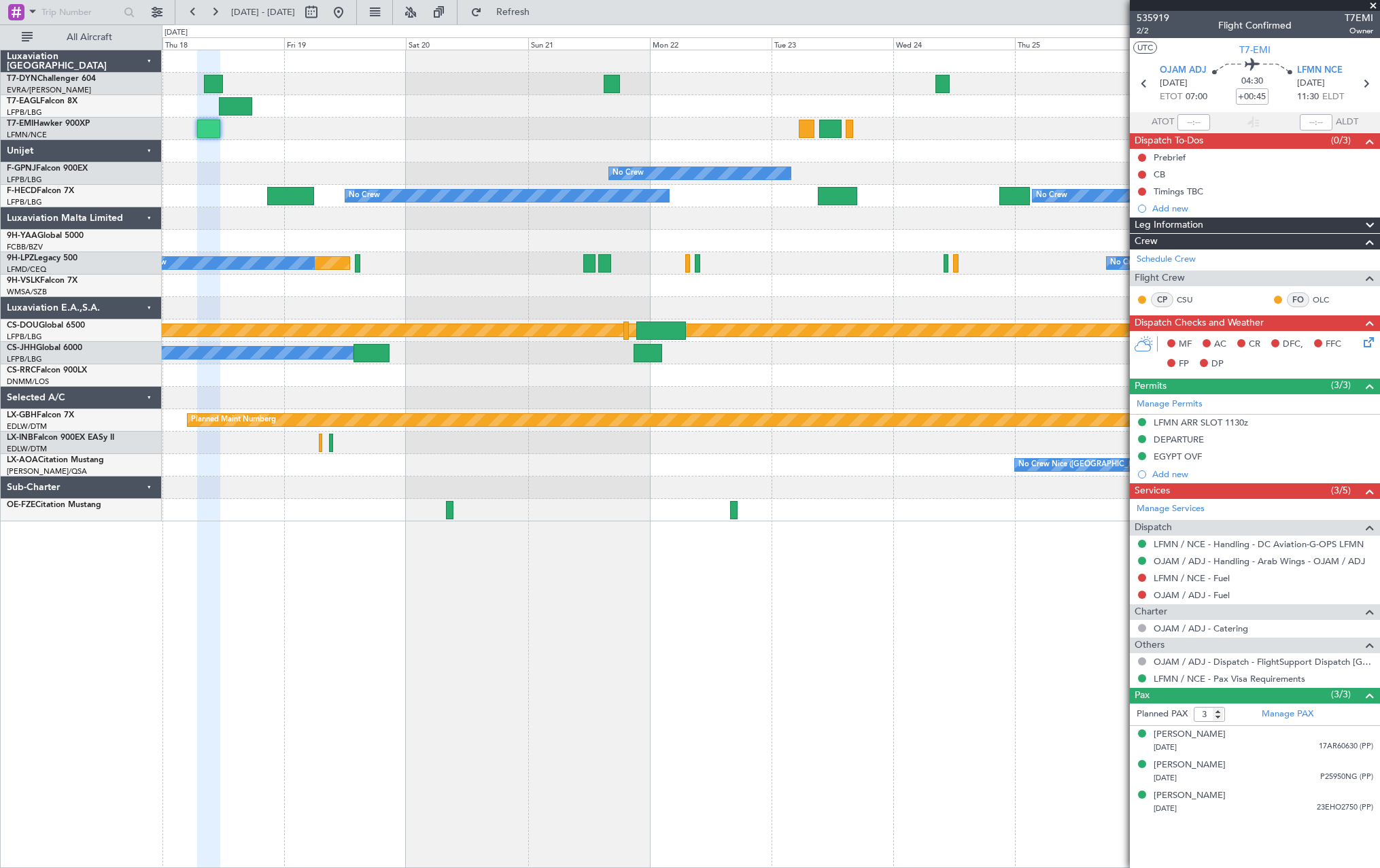
click at [1076, 133] on div at bounding box center [770, 128] width 1218 height 22
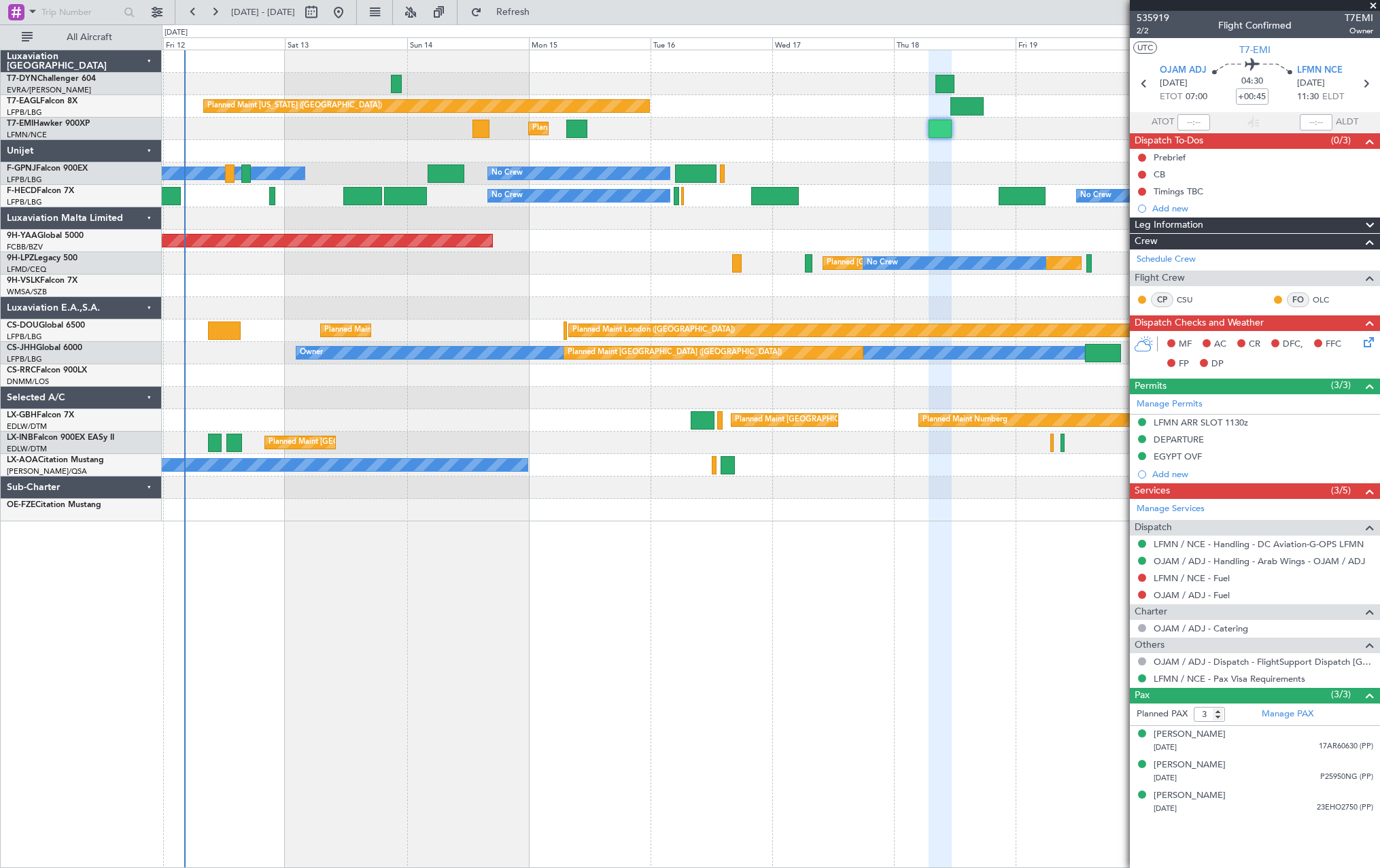
click at [985, 141] on div "Planned Maint [US_STATE] ([GEOGRAPHIC_DATA]) Planned Maint [GEOGRAPHIC_DATA] Pl…" at bounding box center [770, 286] width 1218 height 471
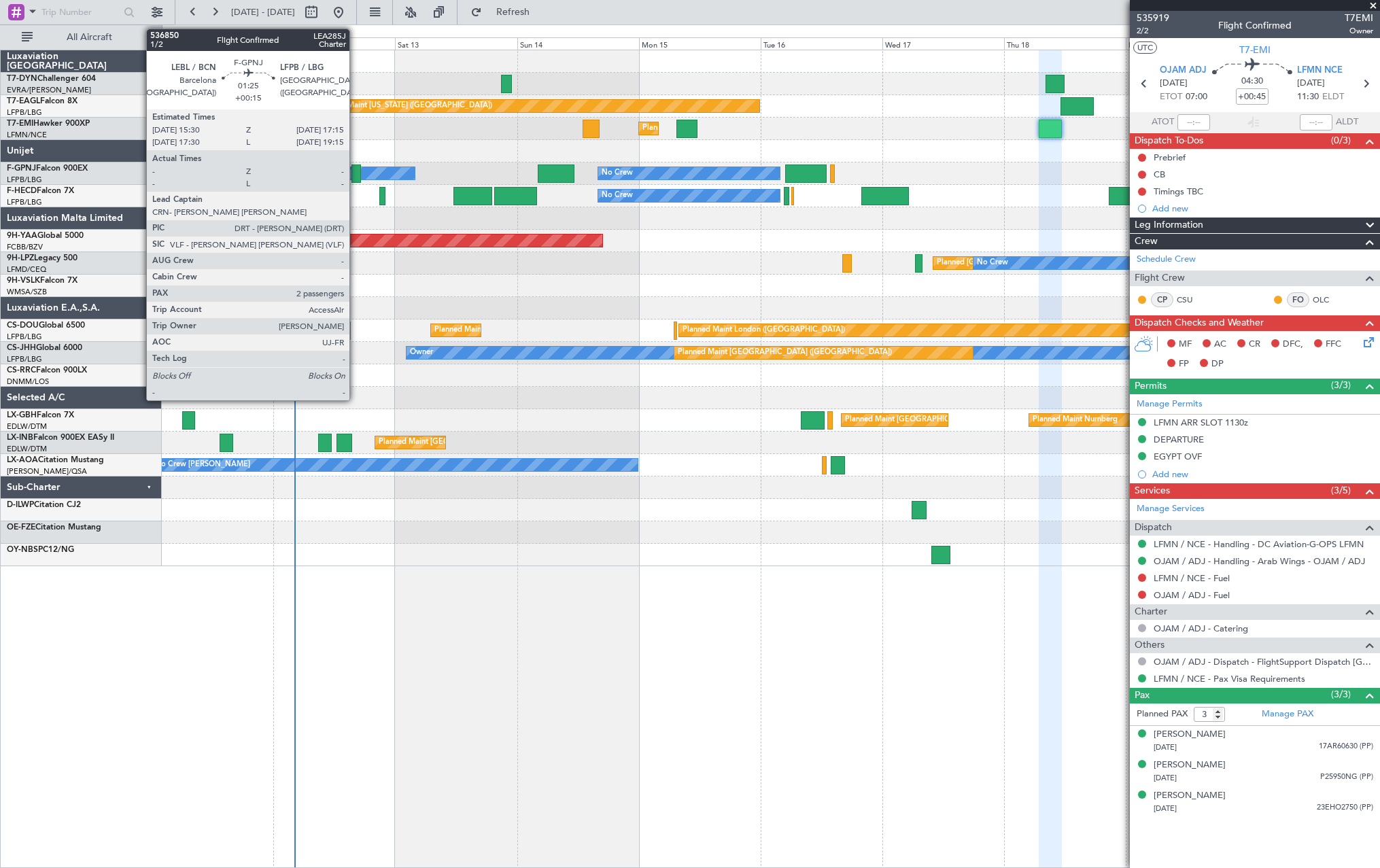
click at [355, 174] on div at bounding box center [355, 173] width 9 height 19
type input "+00:15"
type input "2"
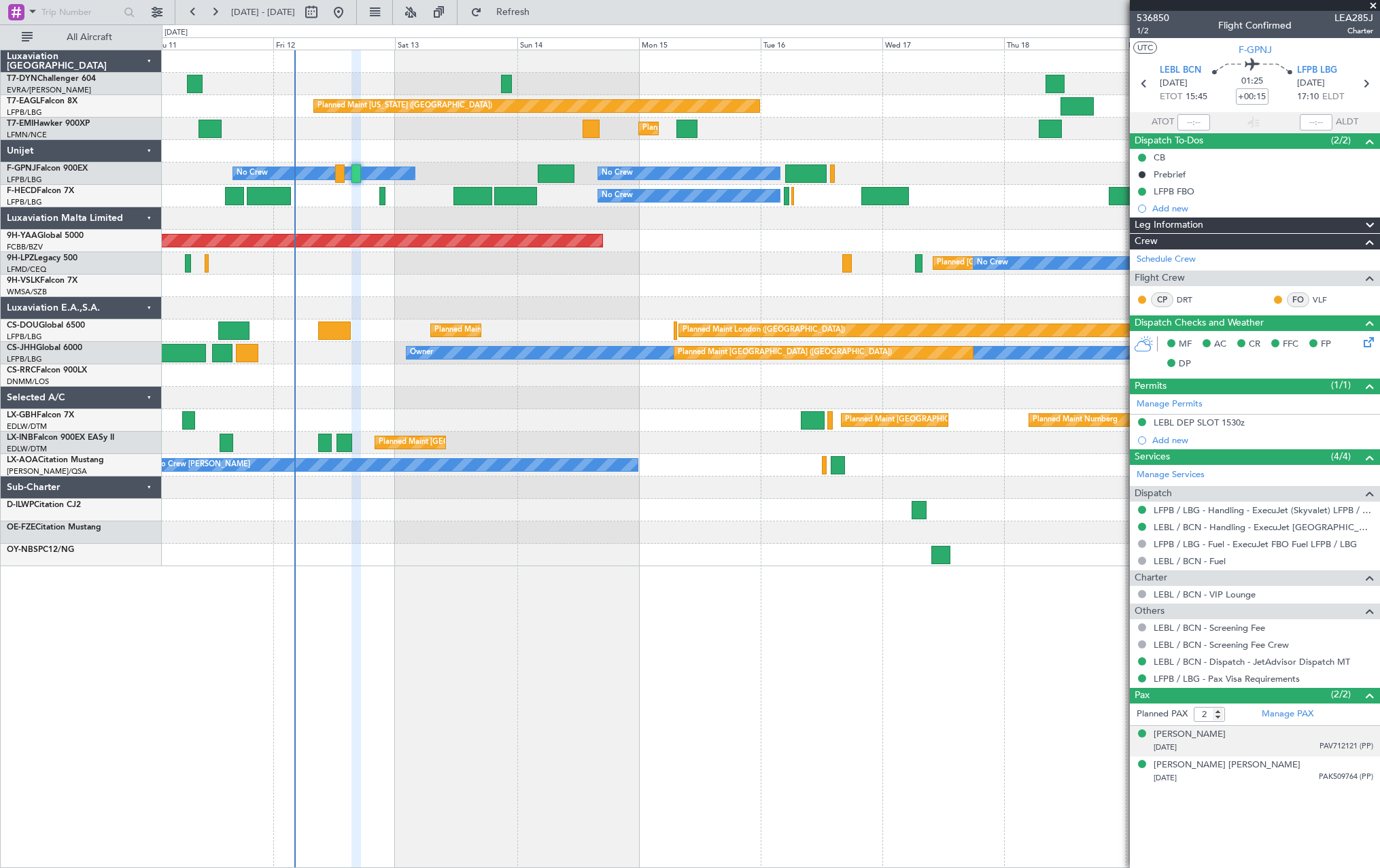
click at [1288, 745] on div "[DATE] PAV712121 (PP)" at bounding box center [1264, 747] width 219 height 14
click at [1299, 811] on div "[DATE] PAK509764 (PP)" at bounding box center [1264, 811] width 219 height 14
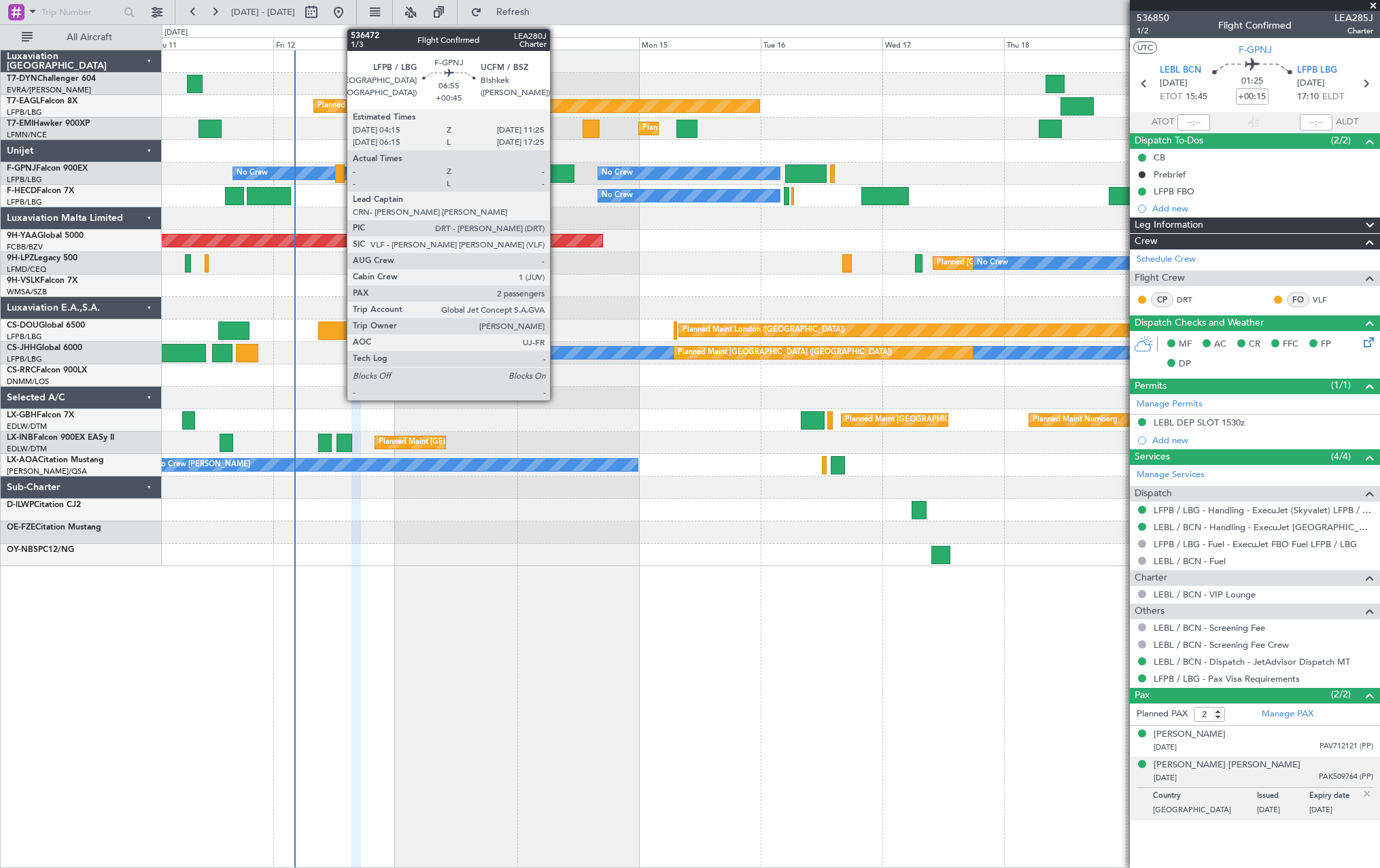
click at [556, 168] on div at bounding box center [555, 173] width 37 height 19
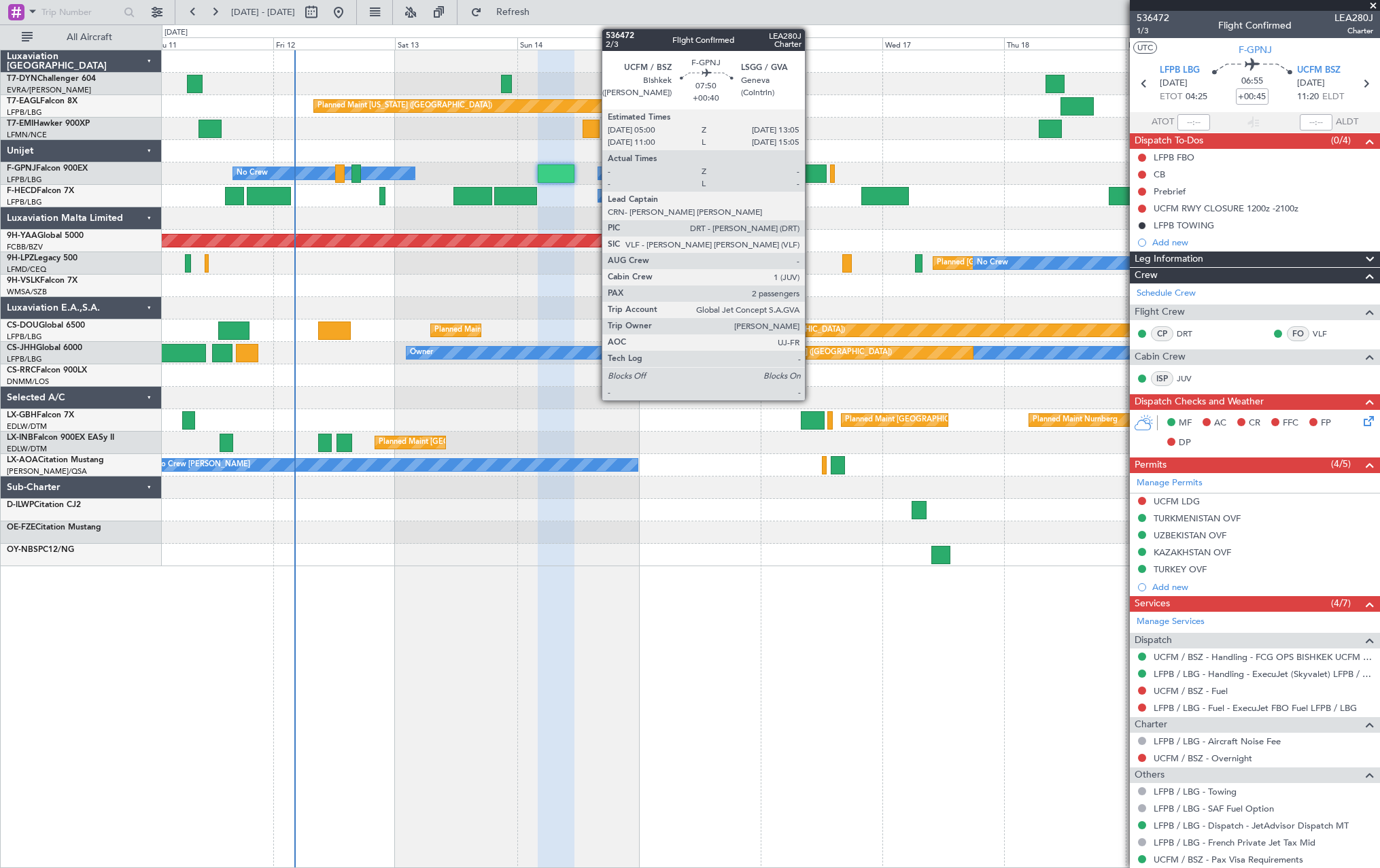
click at [811, 173] on div at bounding box center [805, 173] width 42 height 19
type input "+00:40"
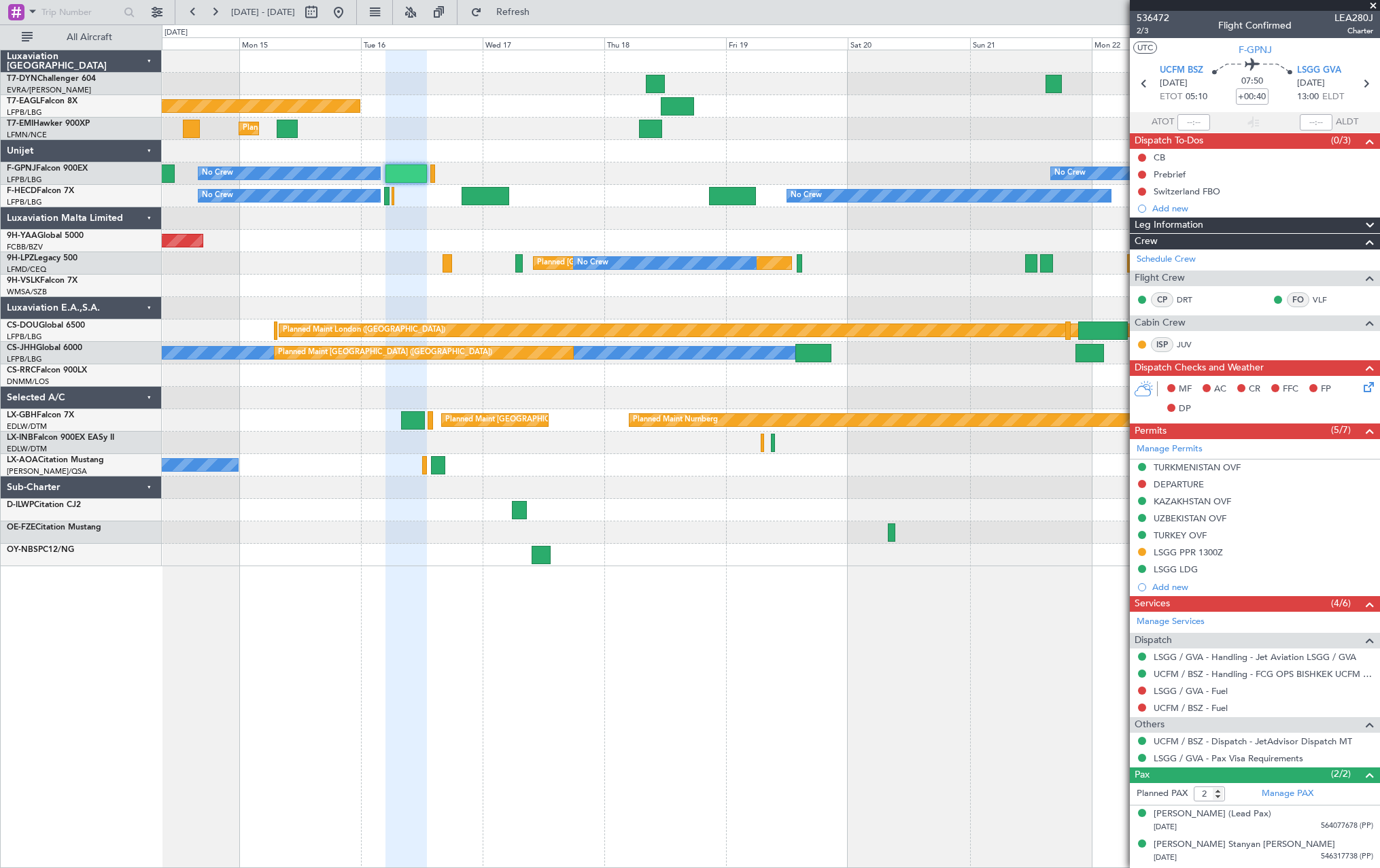
click at [620, 216] on div at bounding box center [770, 218] width 1218 height 22
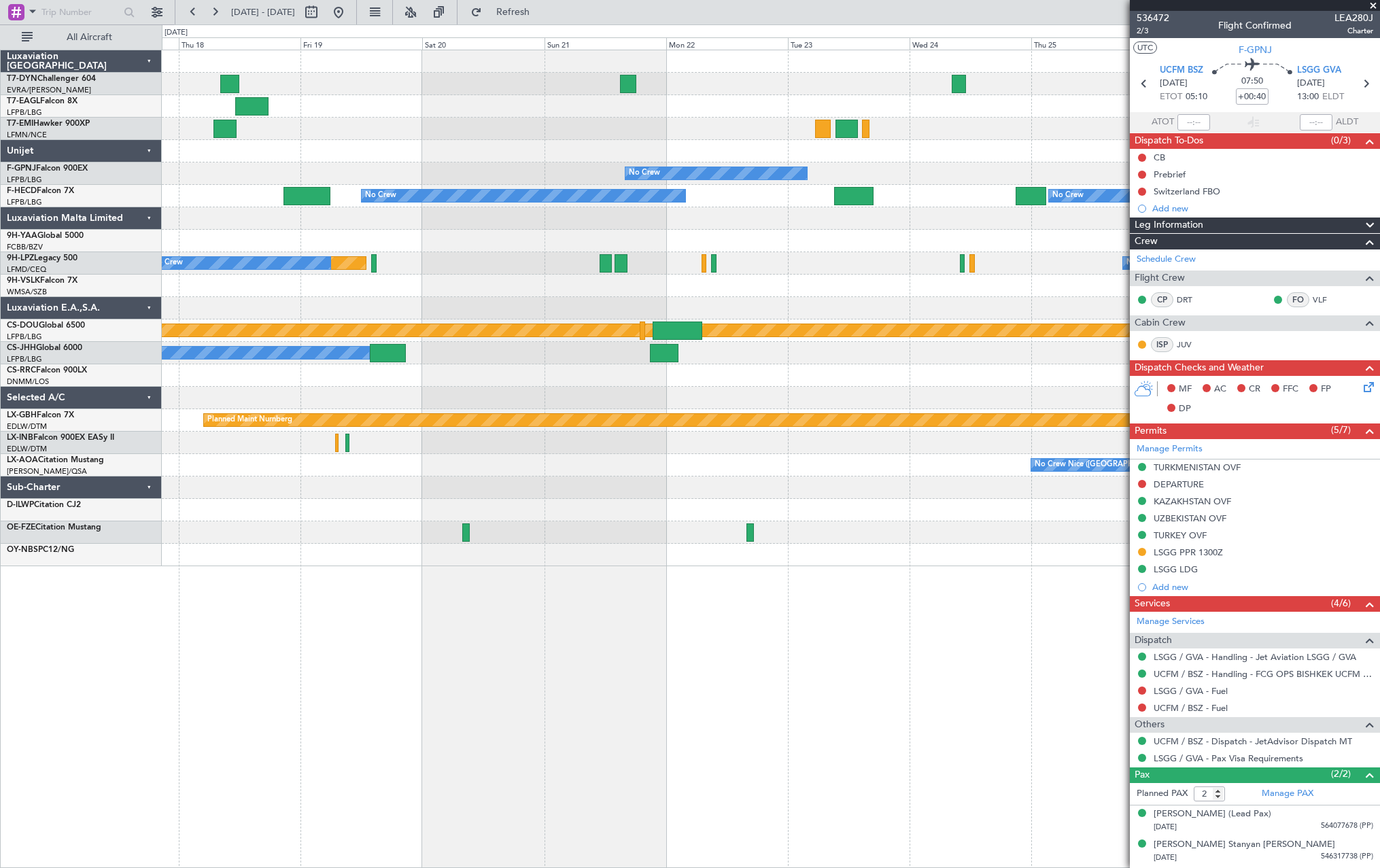
click at [448, 167] on div "No Crew No Crew" at bounding box center [770, 173] width 1218 height 22
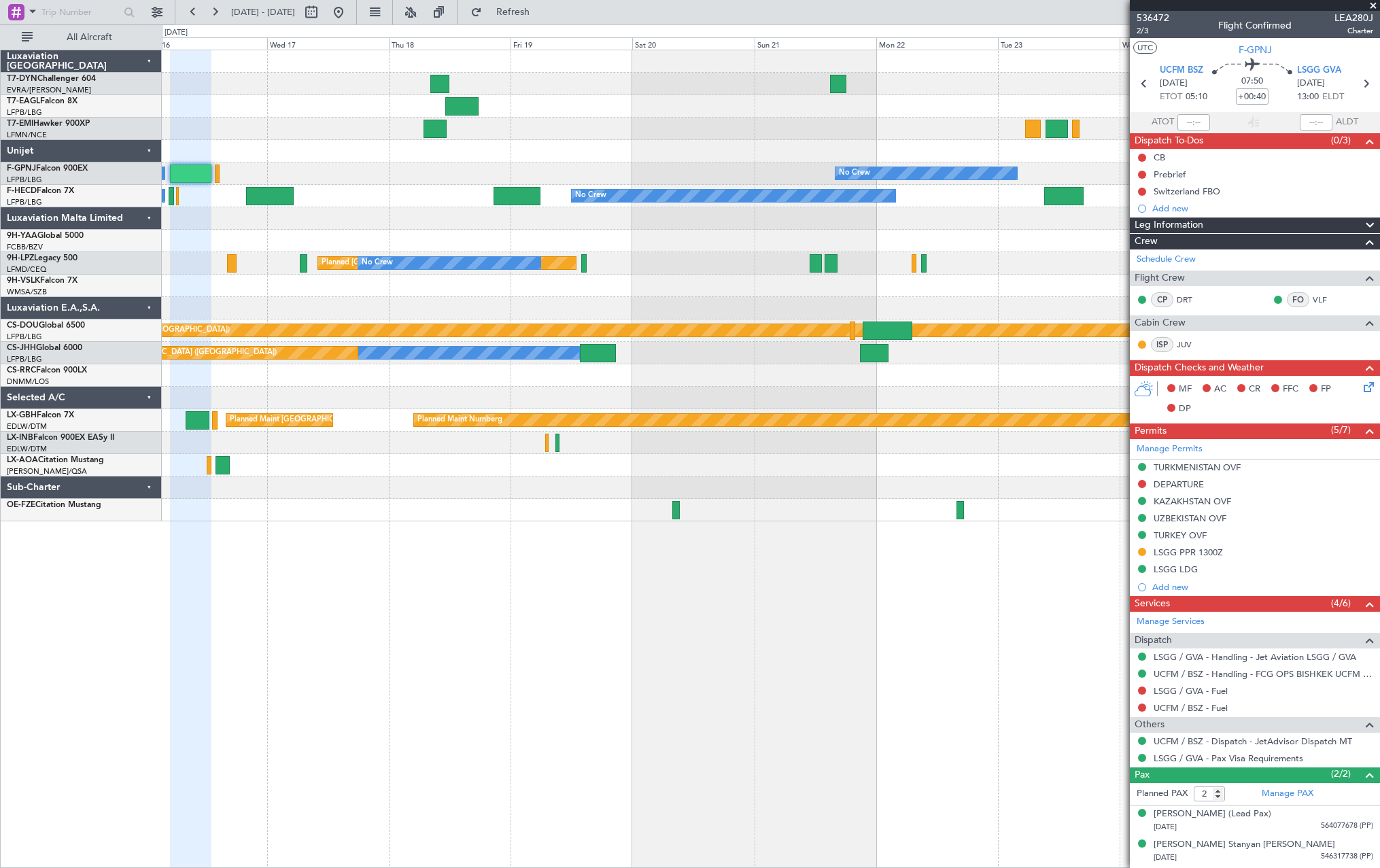
click at [1156, 156] on fb-app "[DATE] - [DATE] Refresh Quick Links All Aircraft Planned Maint [US_STATE] ([GEO…" at bounding box center [690, 439] width 1380 height 858
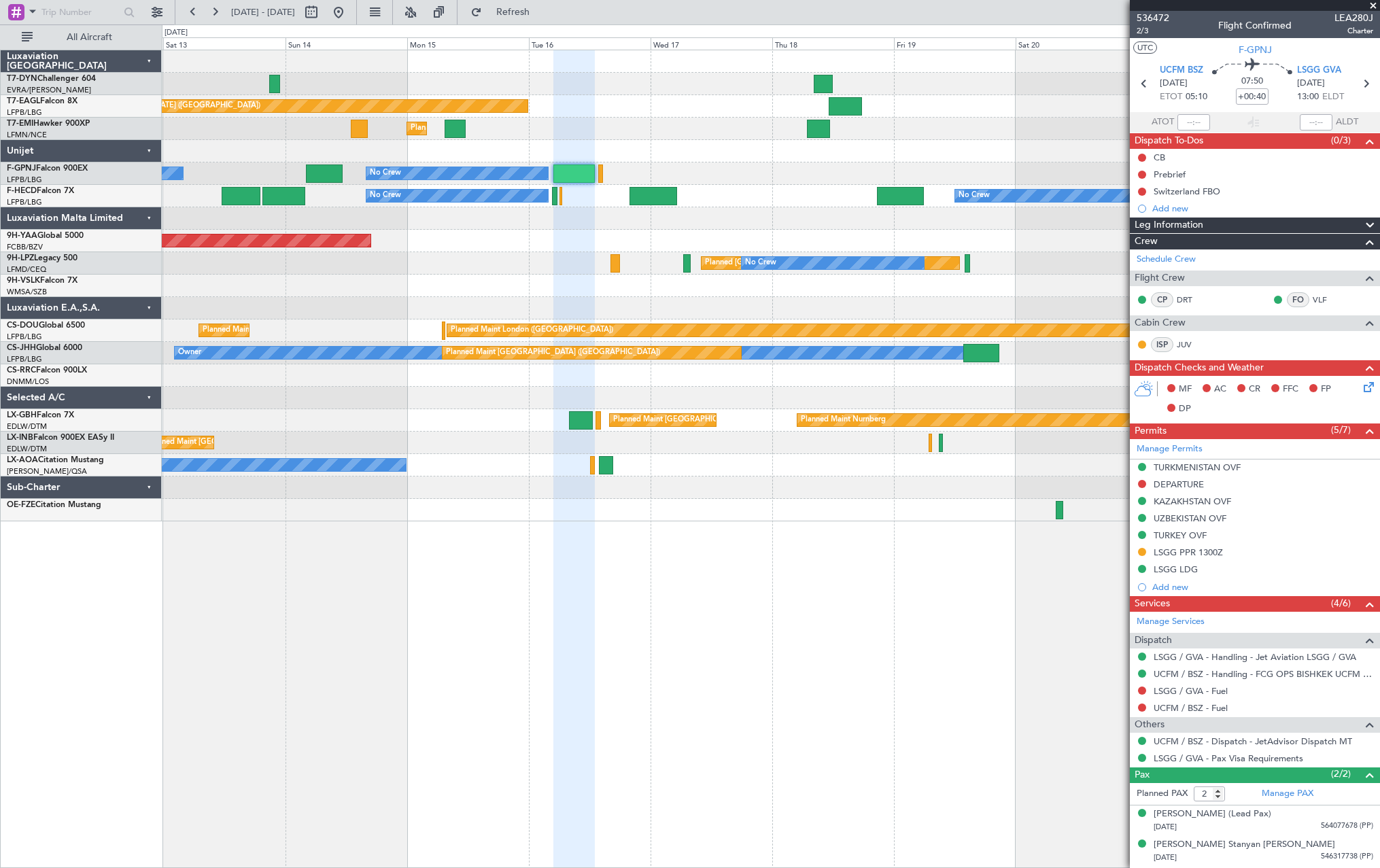
click at [1174, 152] on fb-app "[DATE] - [DATE] Refresh Quick Links All Aircraft Planned Maint [US_STATE] ([GEO…" at bounding box center [690, 439] width 1380 height 858
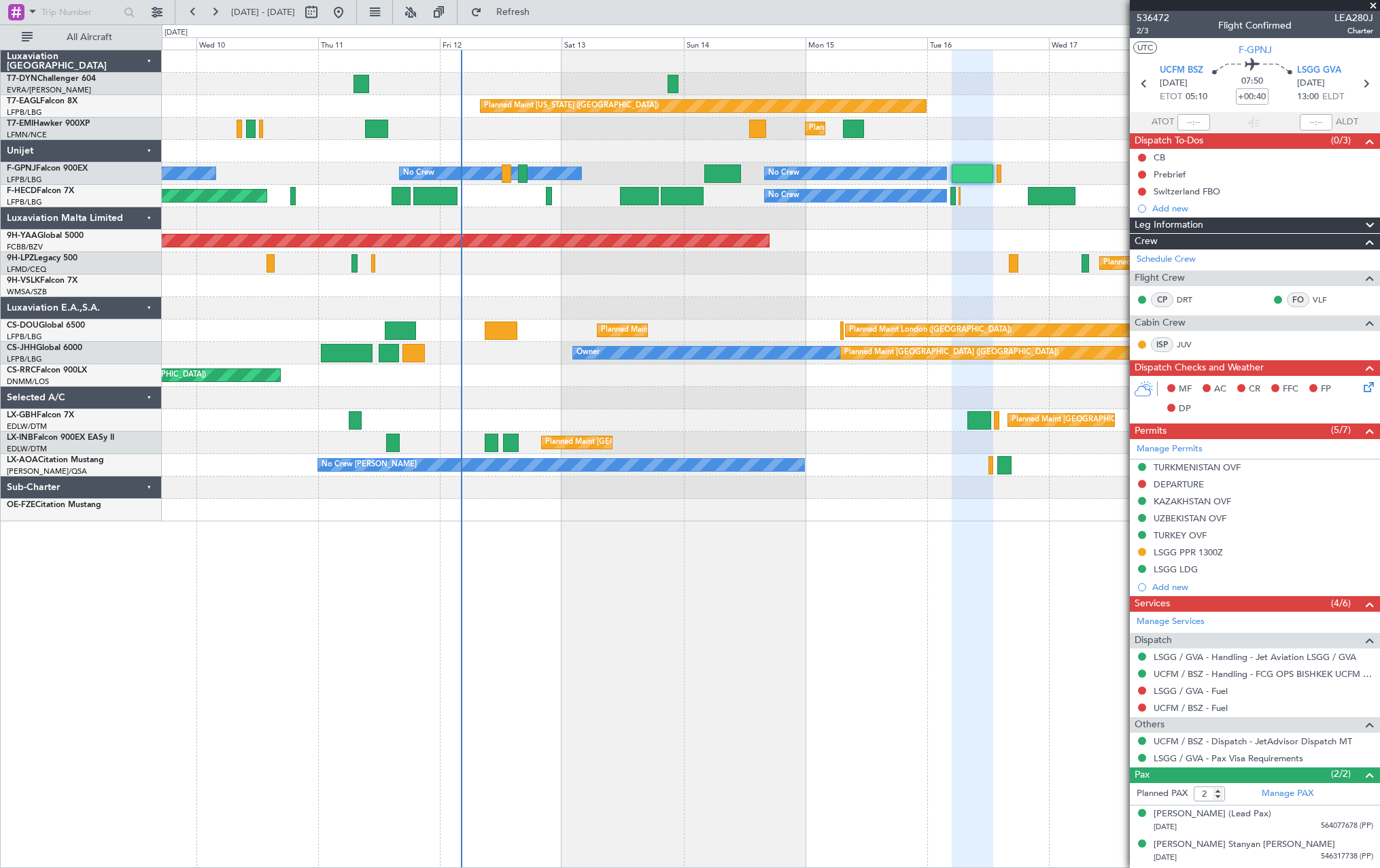
click at [835, 292] on div at bounding box center [770, 286] width 1218 height 22
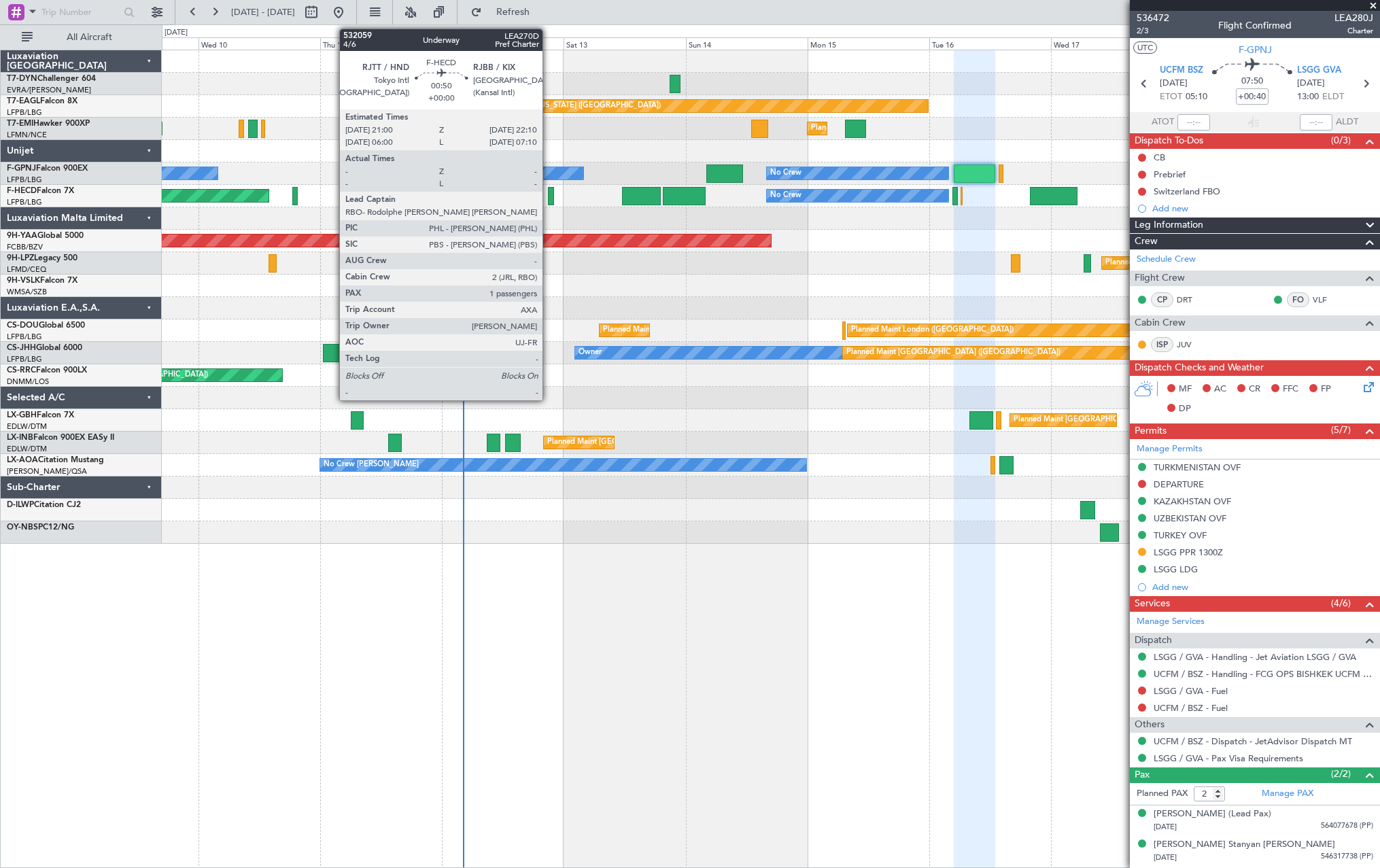
click at [548, 194] on div at bounding box center [550, 196] width 6 height 19
type input "1"
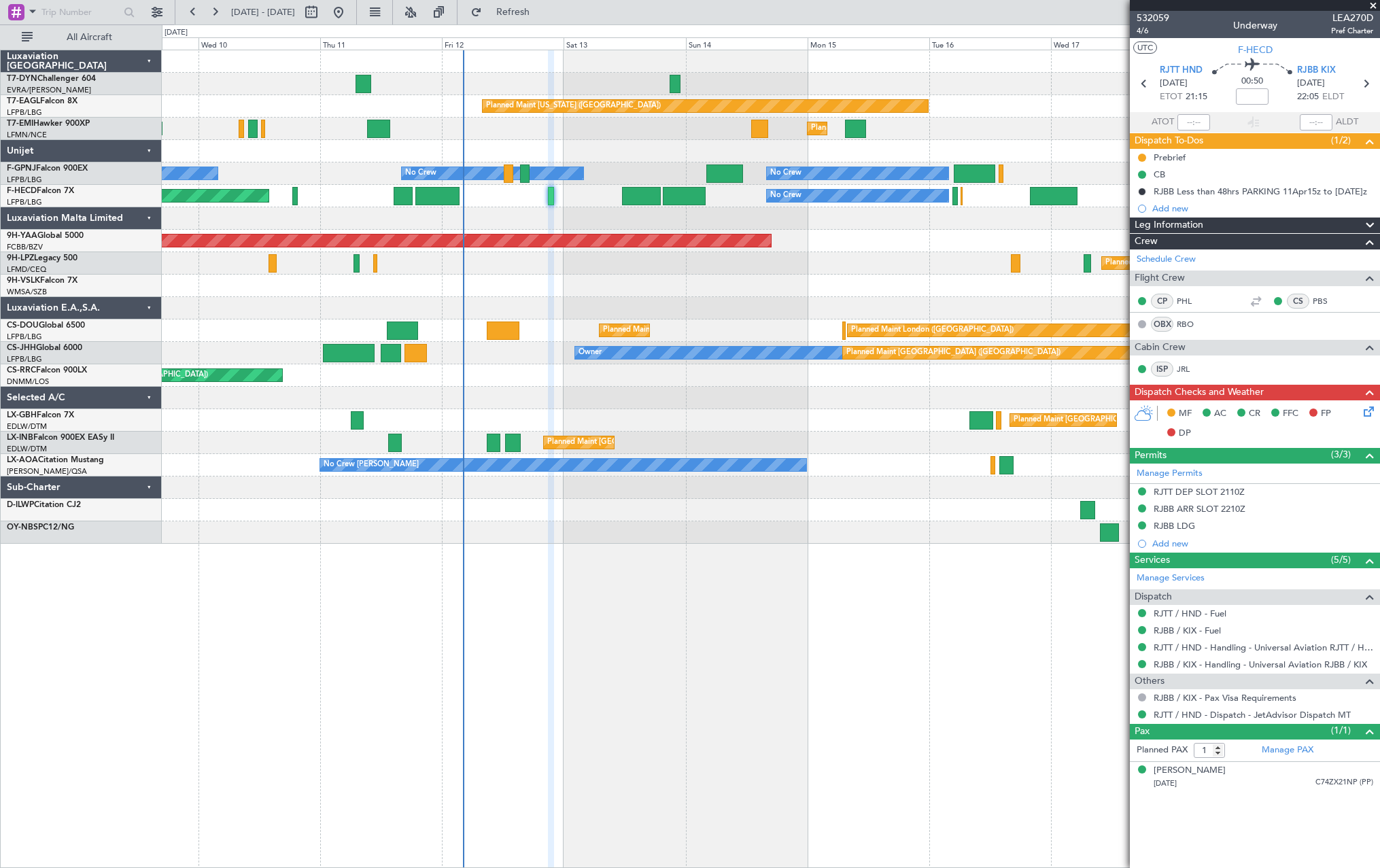
click at [1371, 413] on icon at bounding box center [1366, 409] width 11 height 11
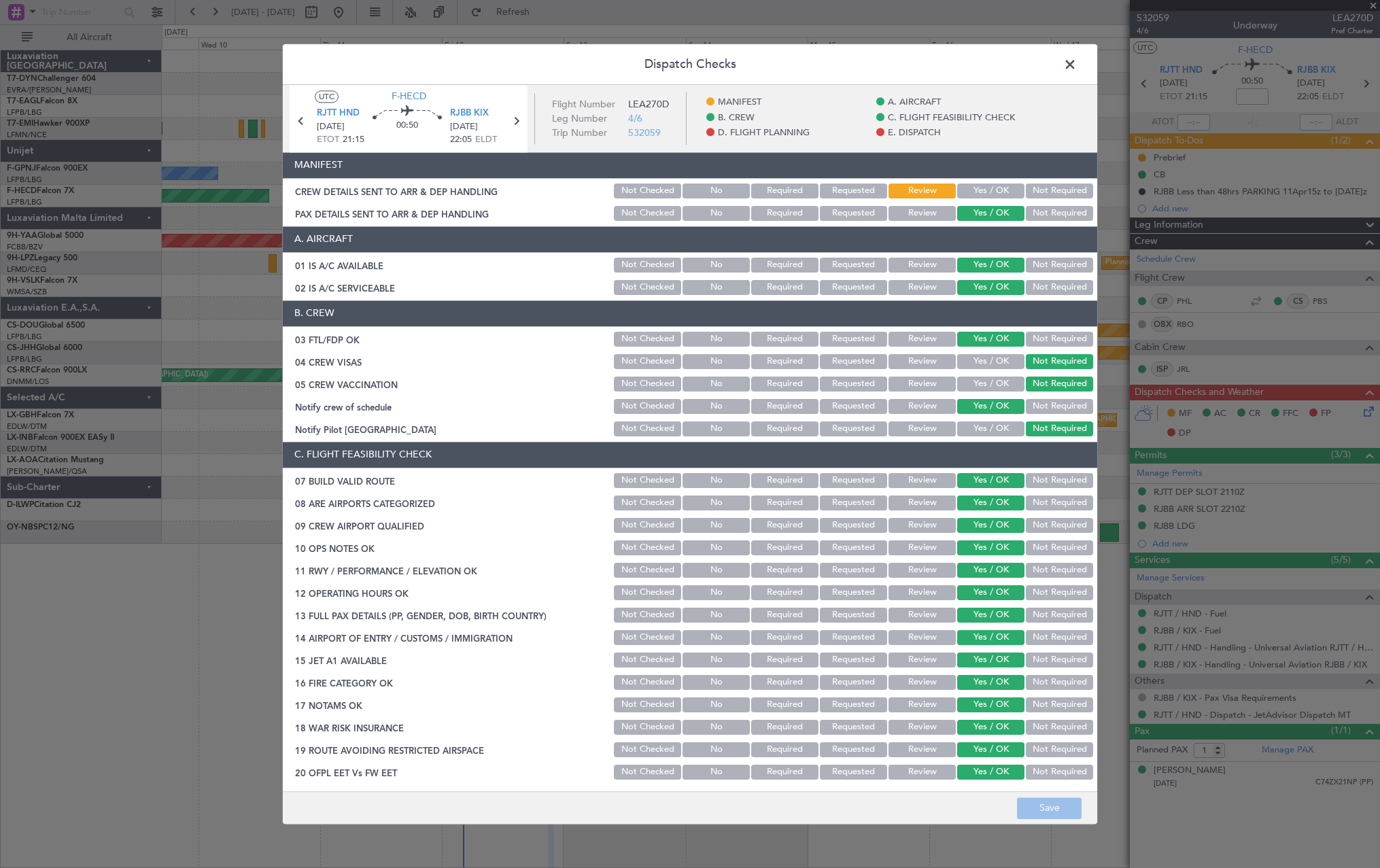
click at [991, 195] on button "Yes / OK" at bounding box center [991, 191] width 67 height 15
click at [1076, 67] on span at bounding box center [1076, 68] width 0 height 27
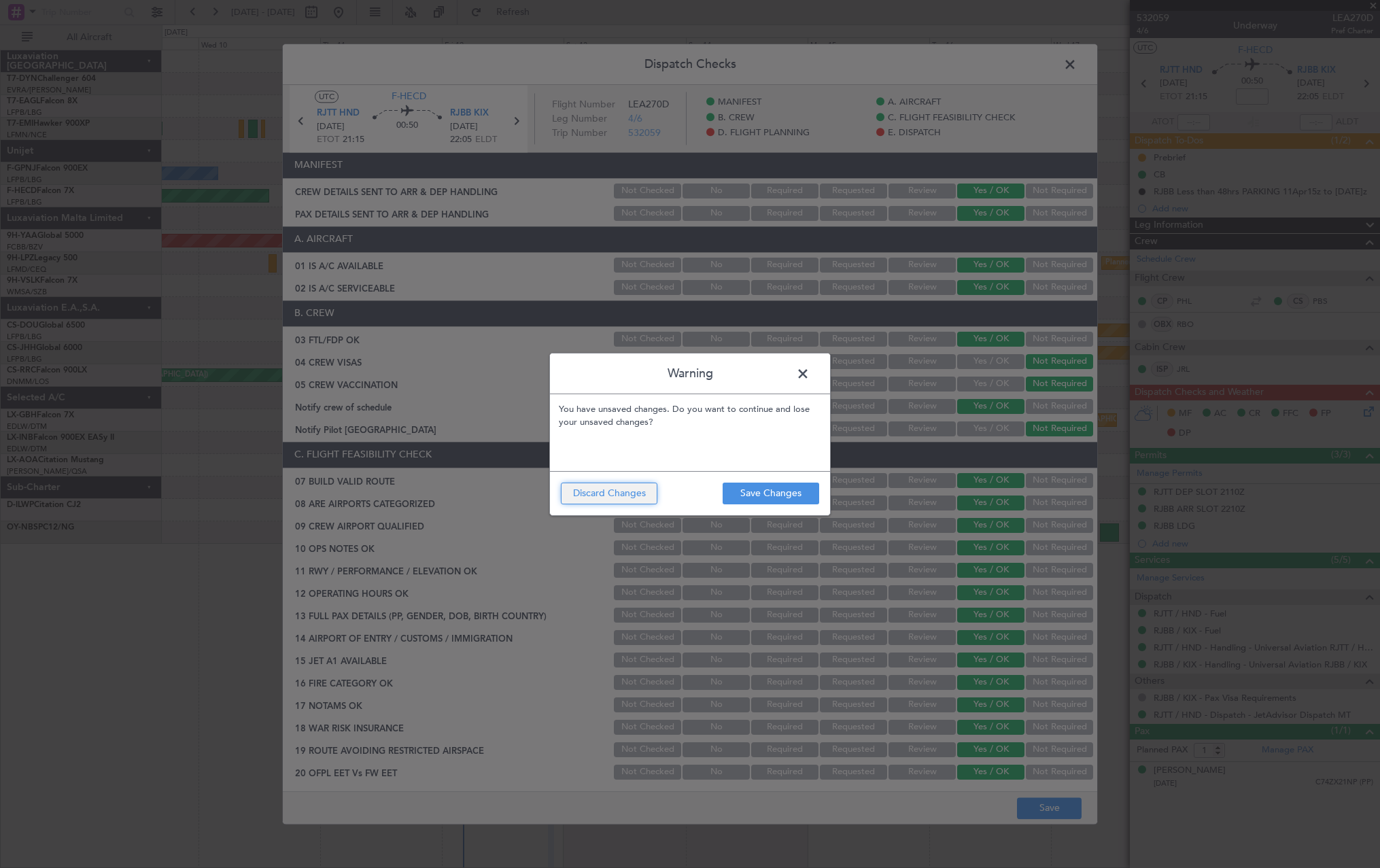
click at [603, 495] on button "Discard Changes" at bounding box center [609, 494] width 97 height 22
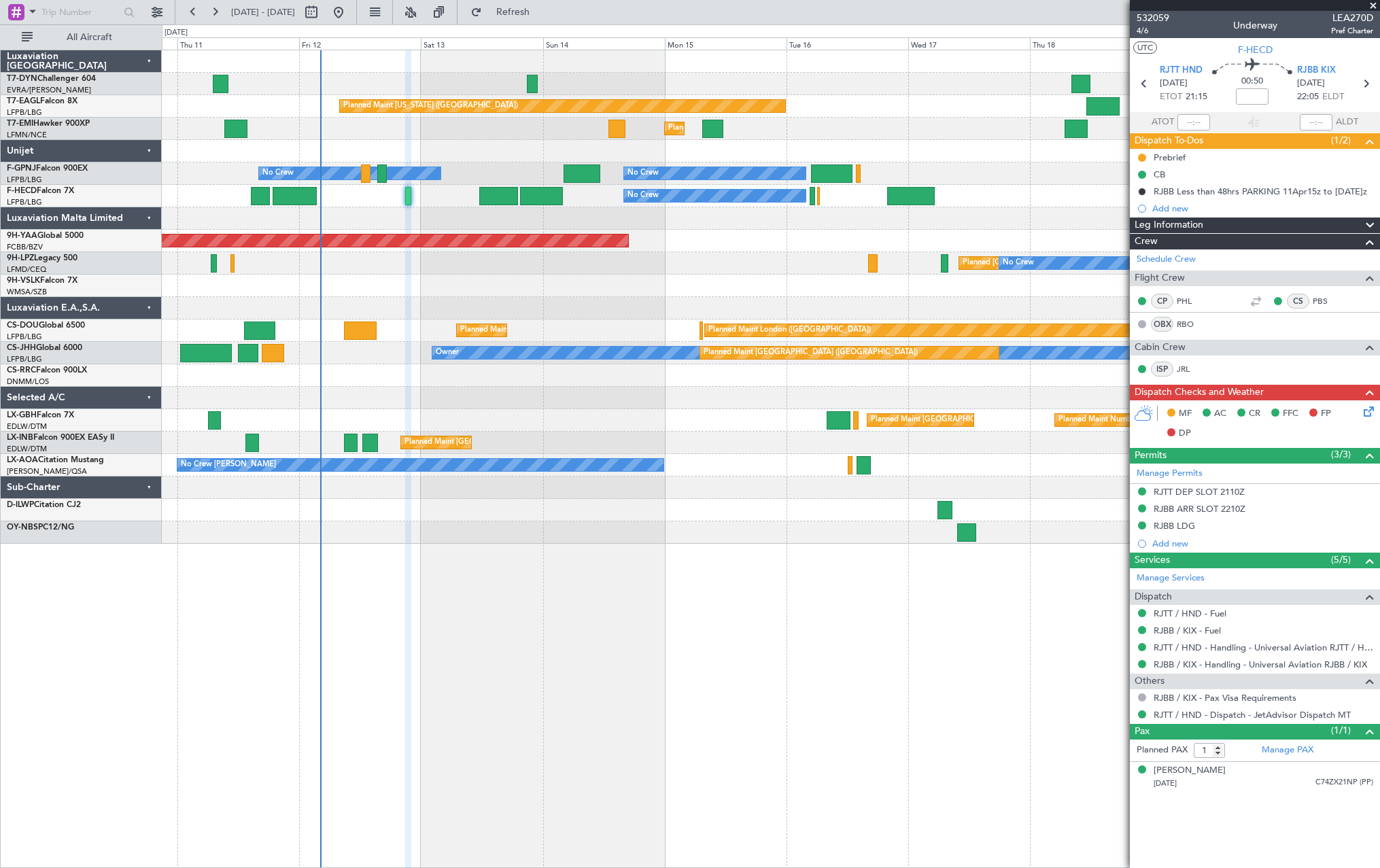
click at [462, 209] on div at bounding box center [770, 218] width 1218 height 22
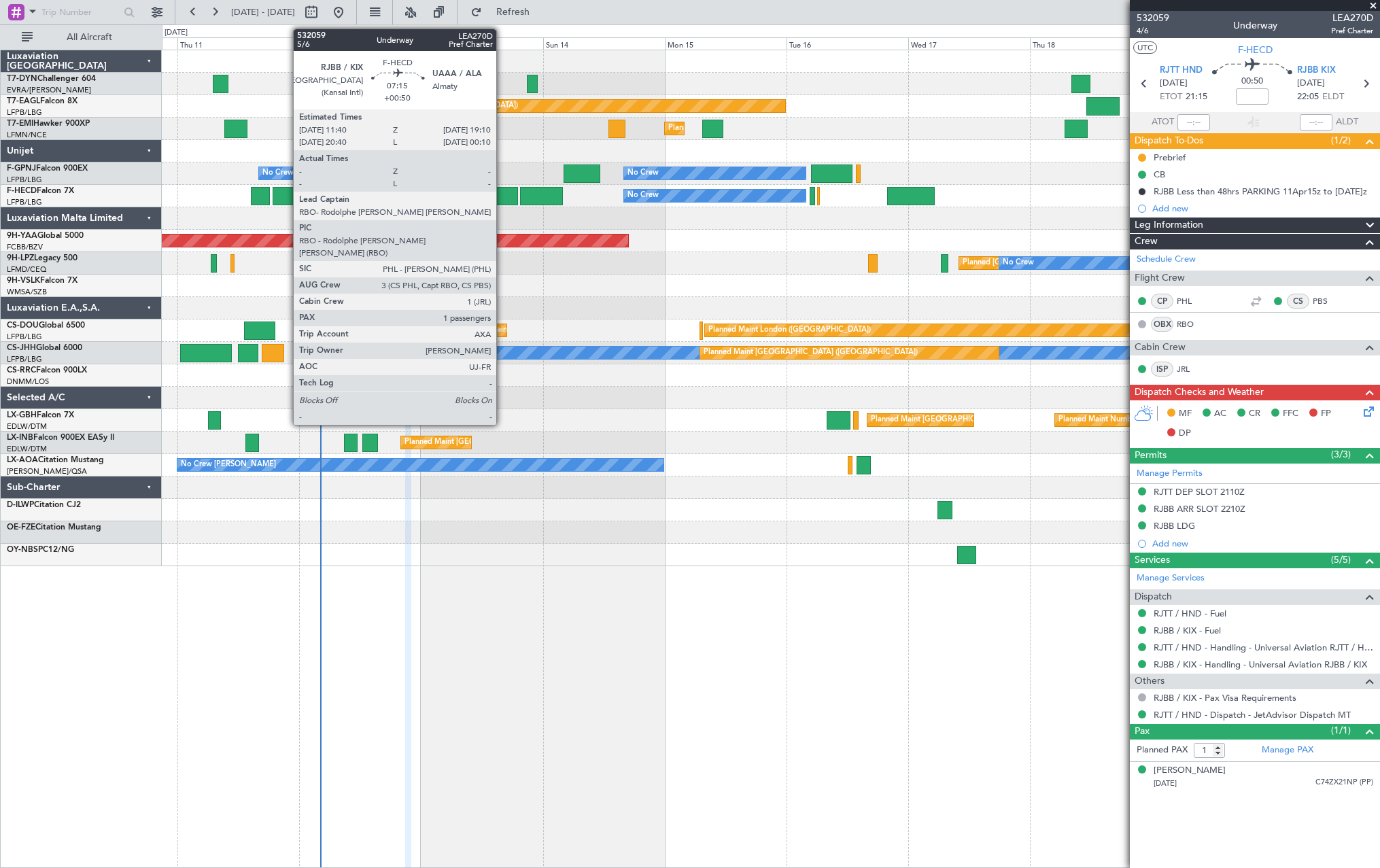
click at [503, 194] on div at bounding box center [498, 196] width 38 height 19
type input "+00:50"
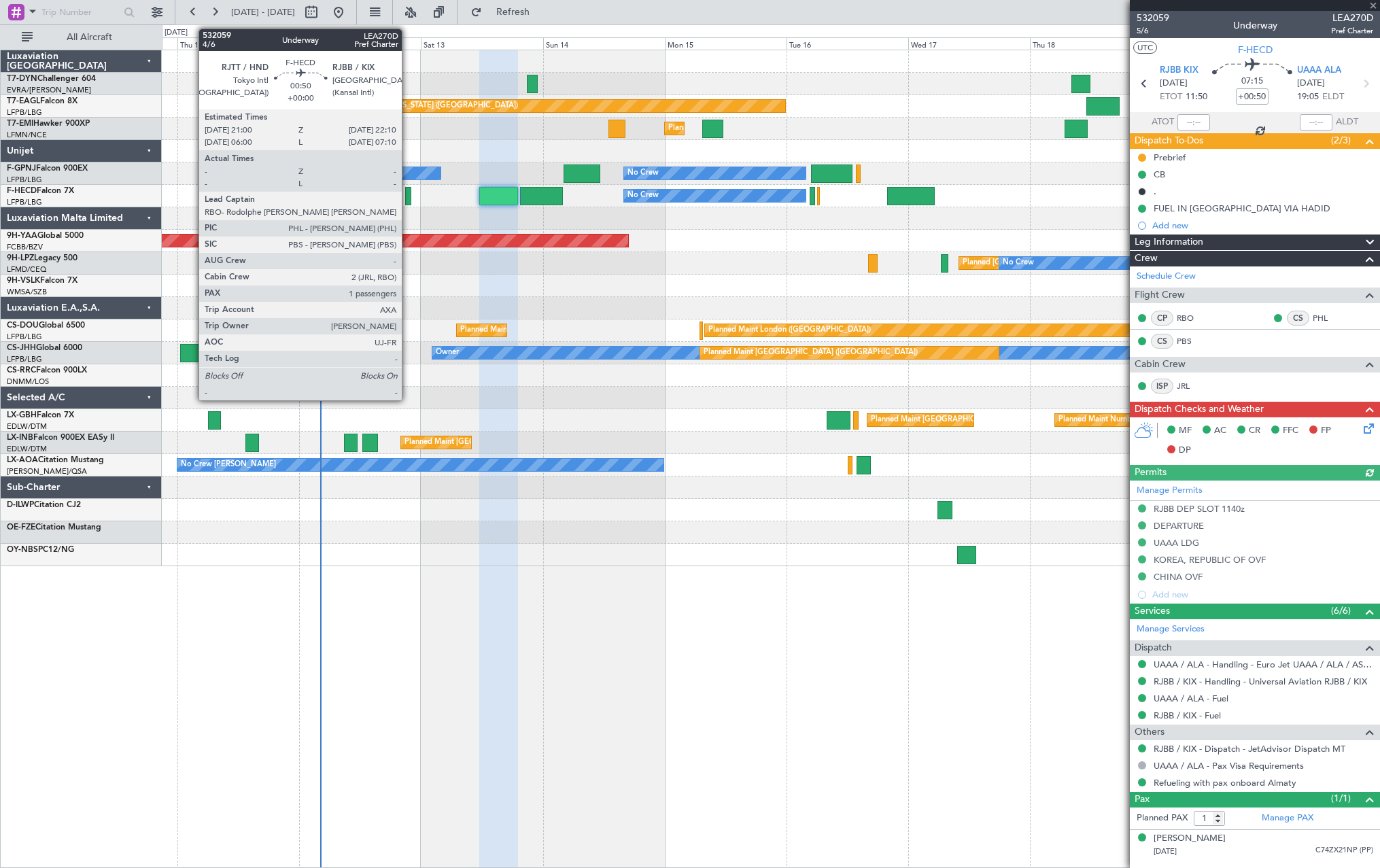
click at [408, 197] on div at bounding box center [407, 196] width 6 height 19
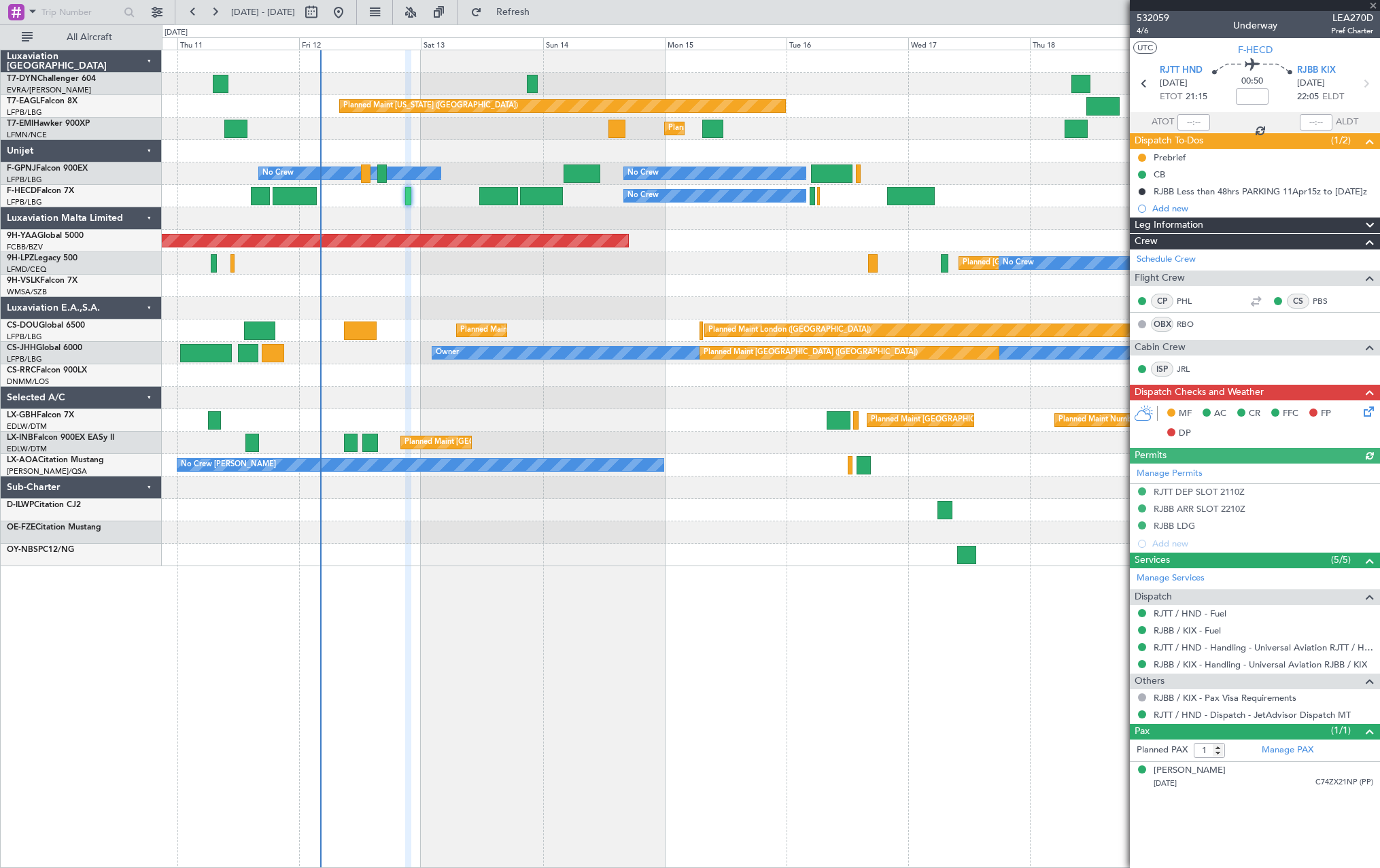
click at [1371, 409] on icon at bounding box center [1366, 409] width 11 height 11
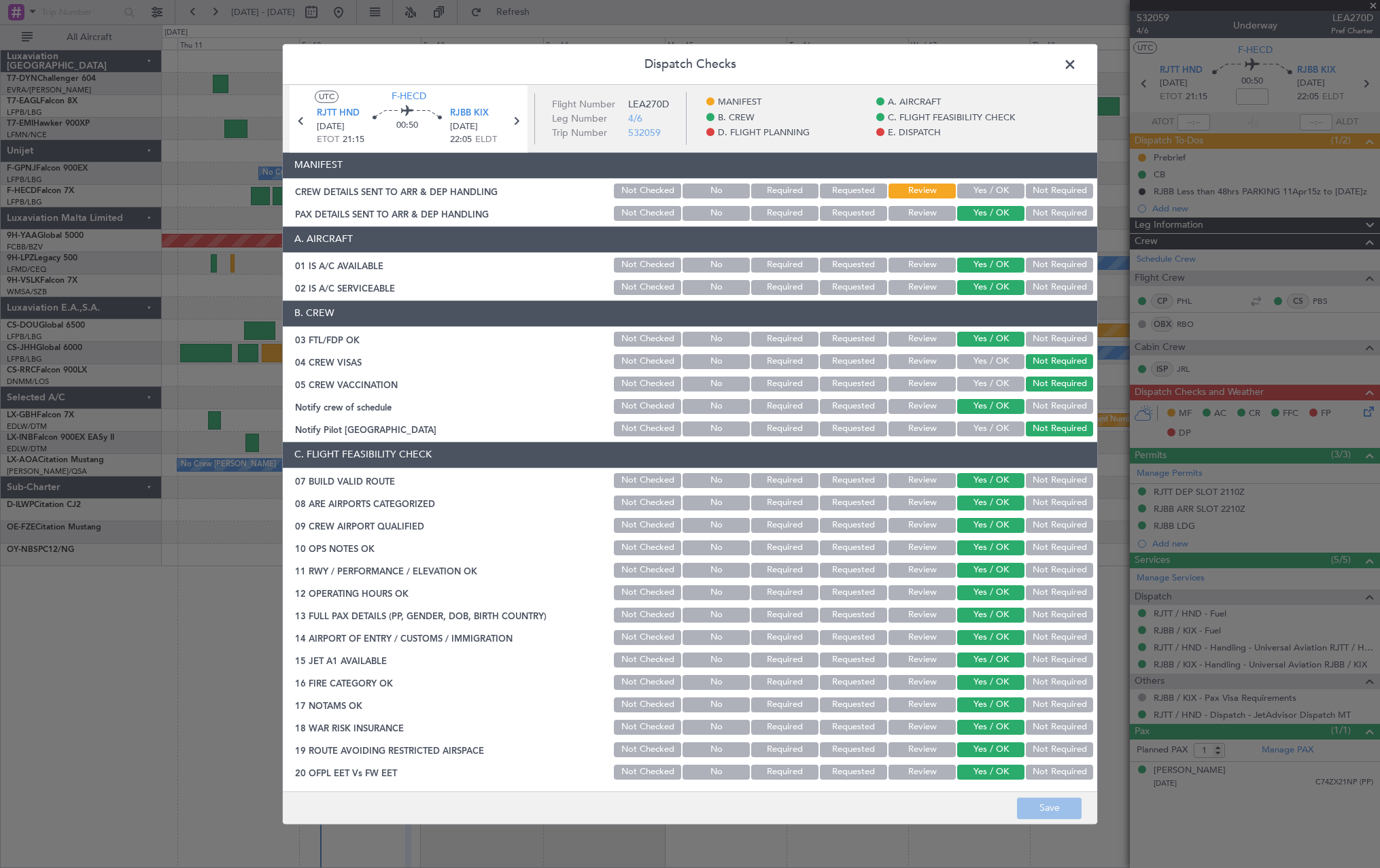
click at [1076, 58] on span at bounding box center [1076, 68] width 0 height 27
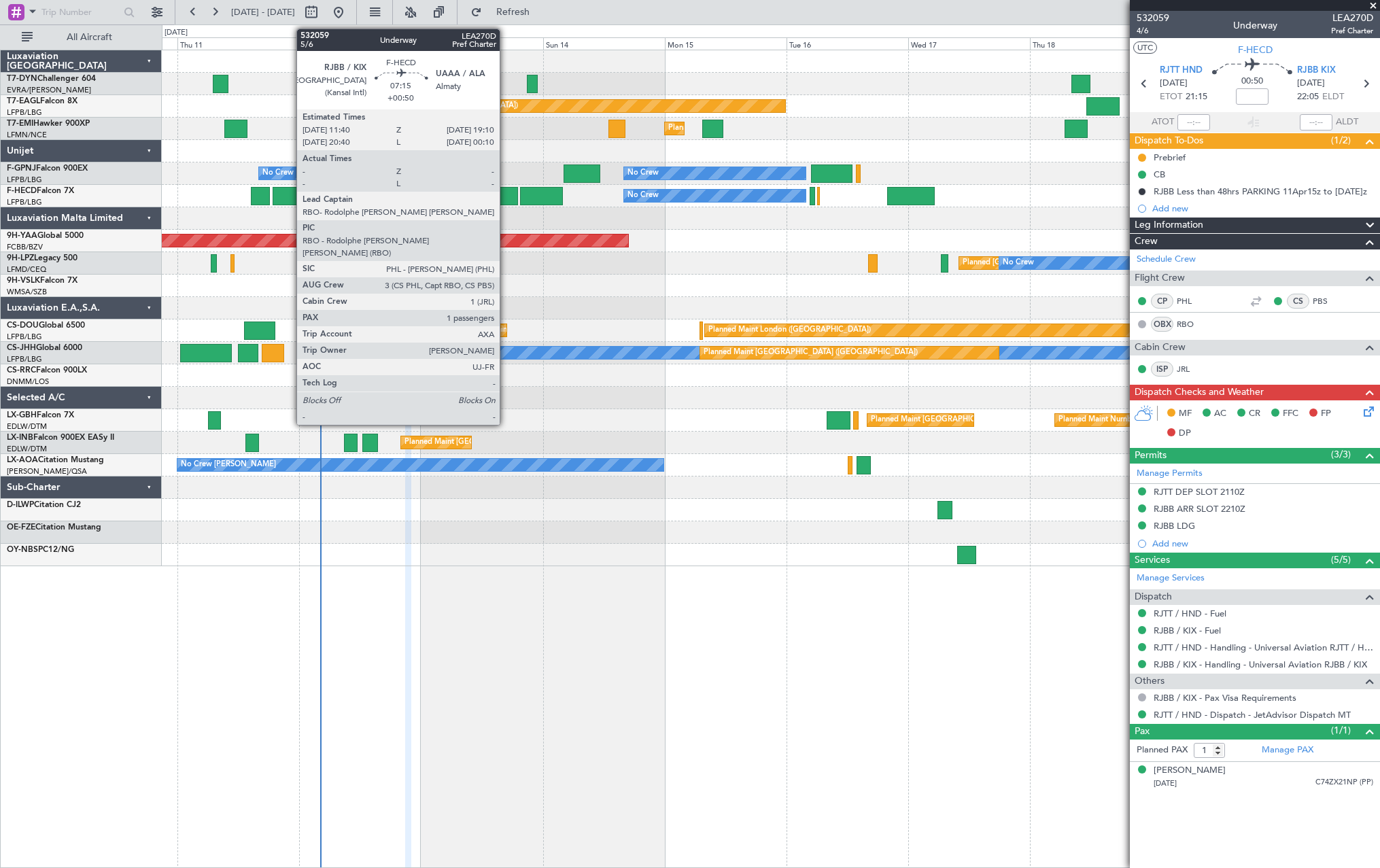
click at [506, 193] on div at bounding box center [498, 196] width 38 height 19
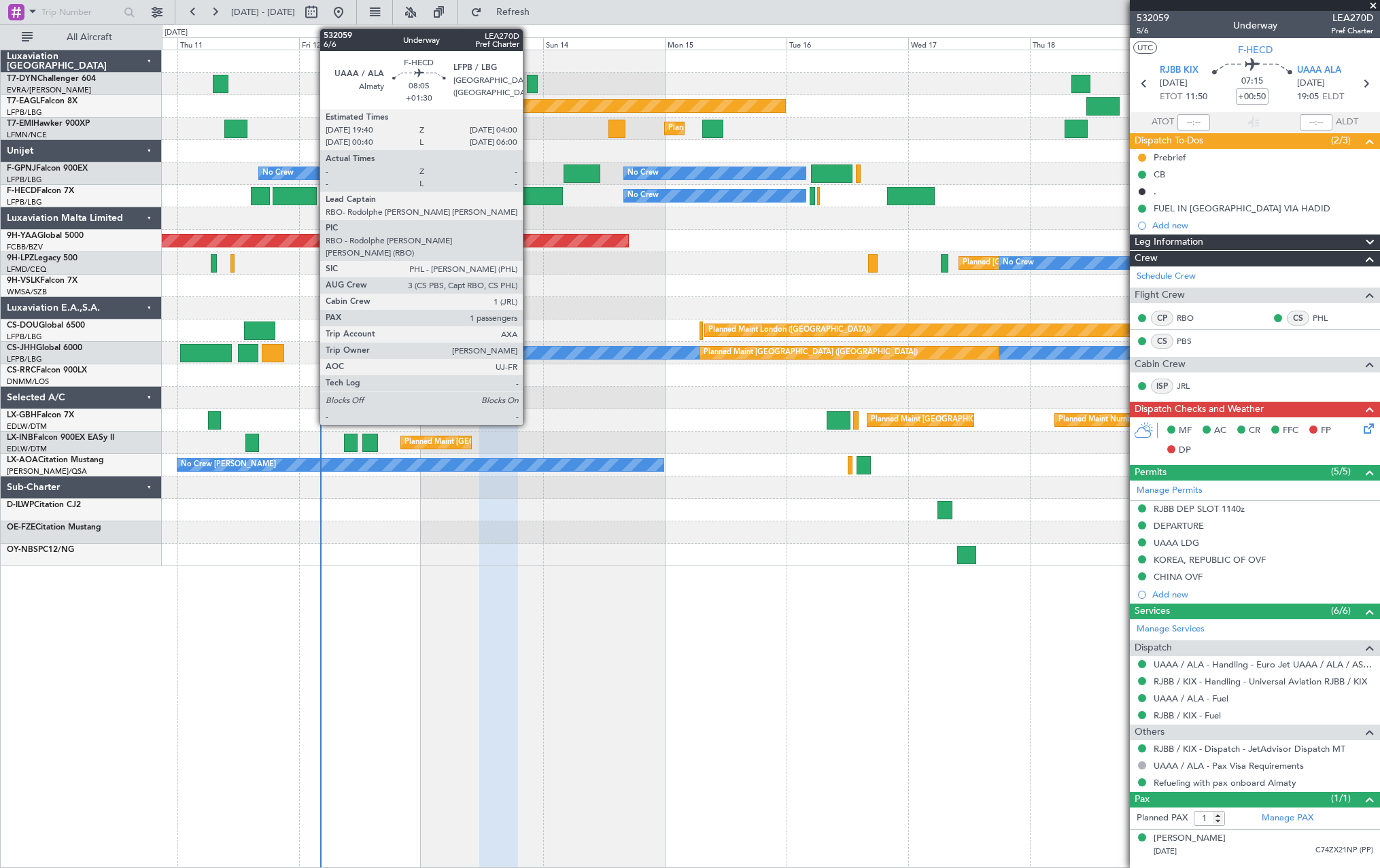
click at [529, 198] on div at bounding box center [542, 196] width 43 height 19
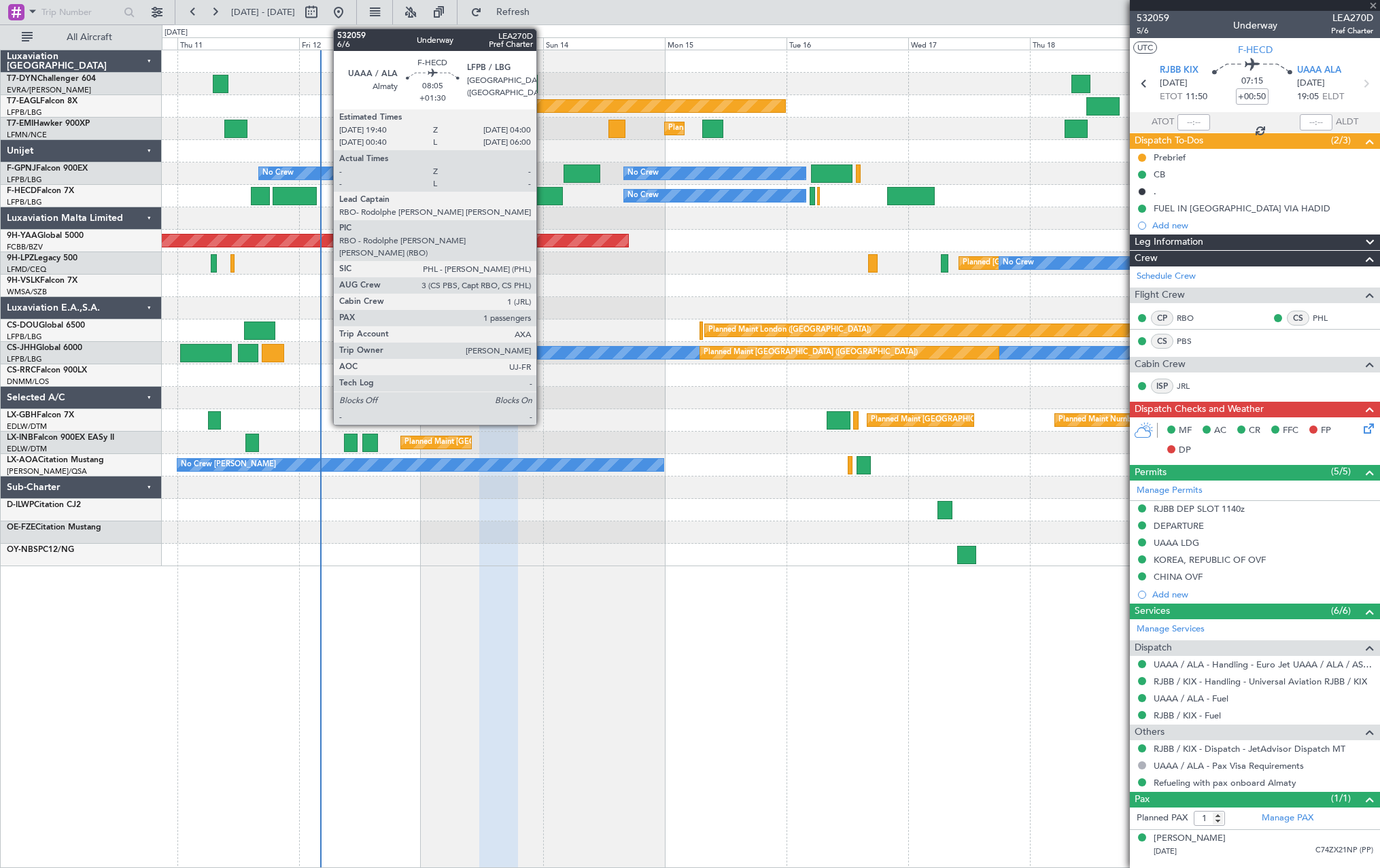
type input "+01:30"
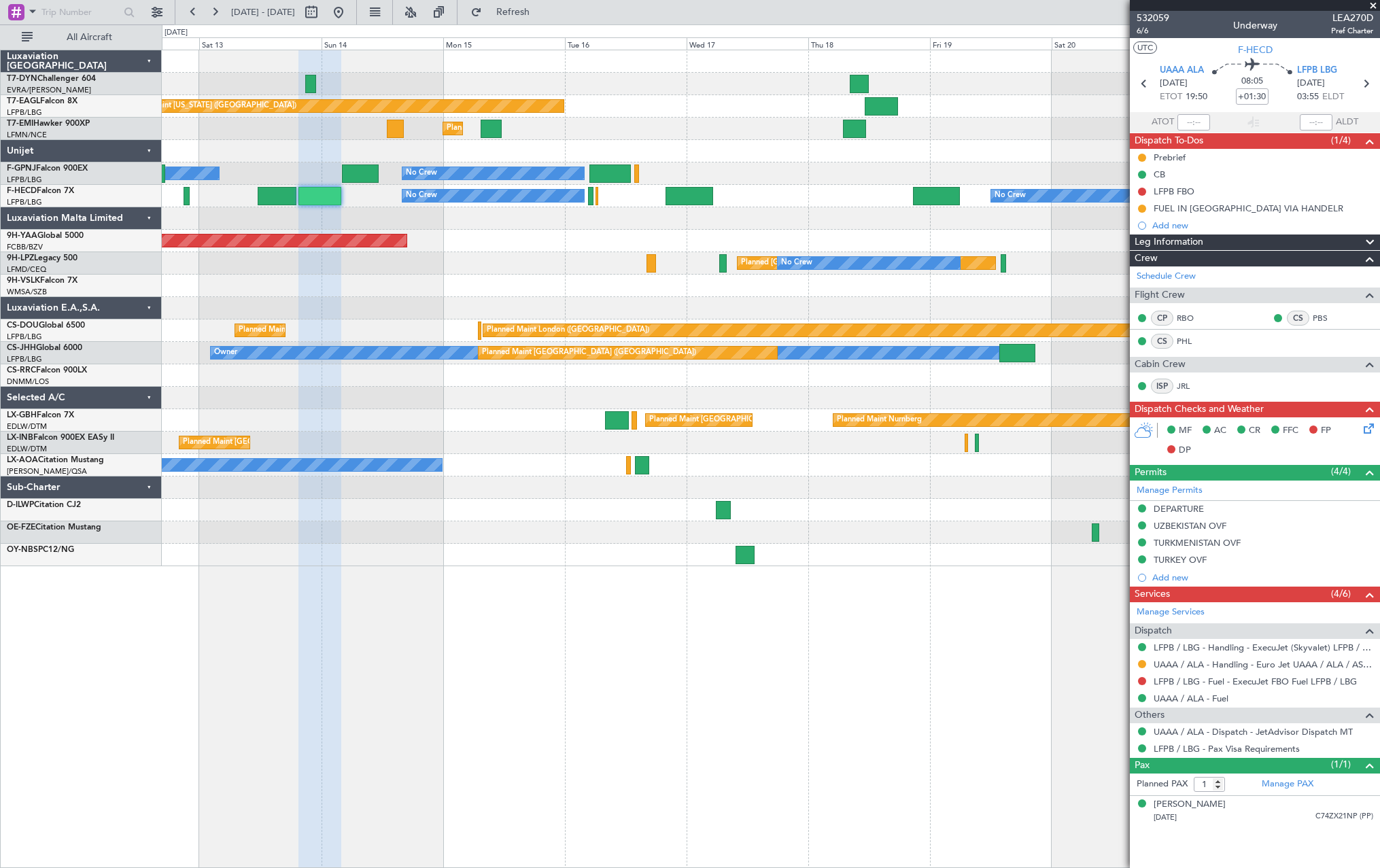
click at [627, 226] on div at bounding box center [770, 218] width 1218 height 22
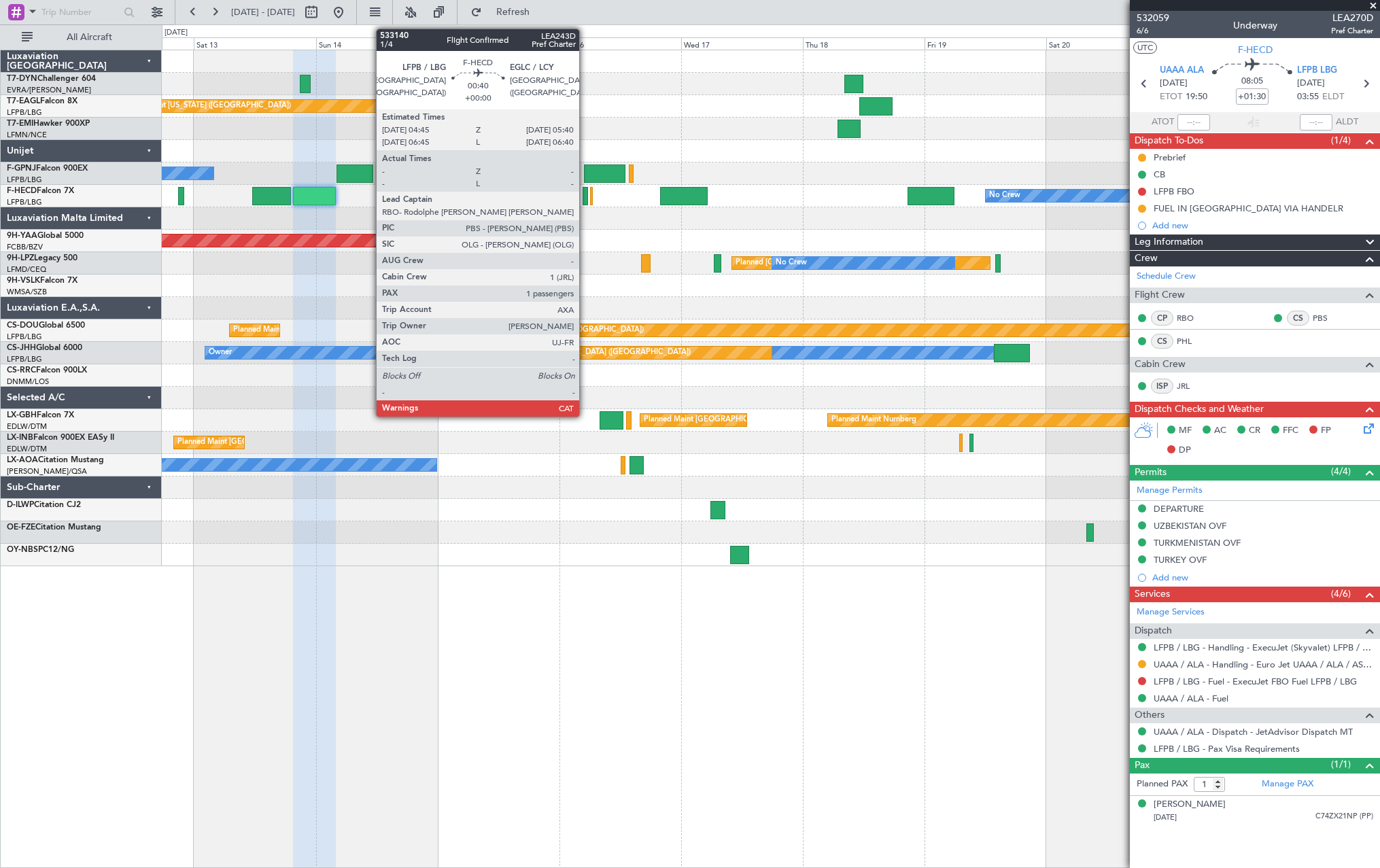
click at [585, 195] on div at bounding box center [585, 196] width 5 height 19
click at [584, 191] on div at bounding box center [585, 196] width 5 height 19
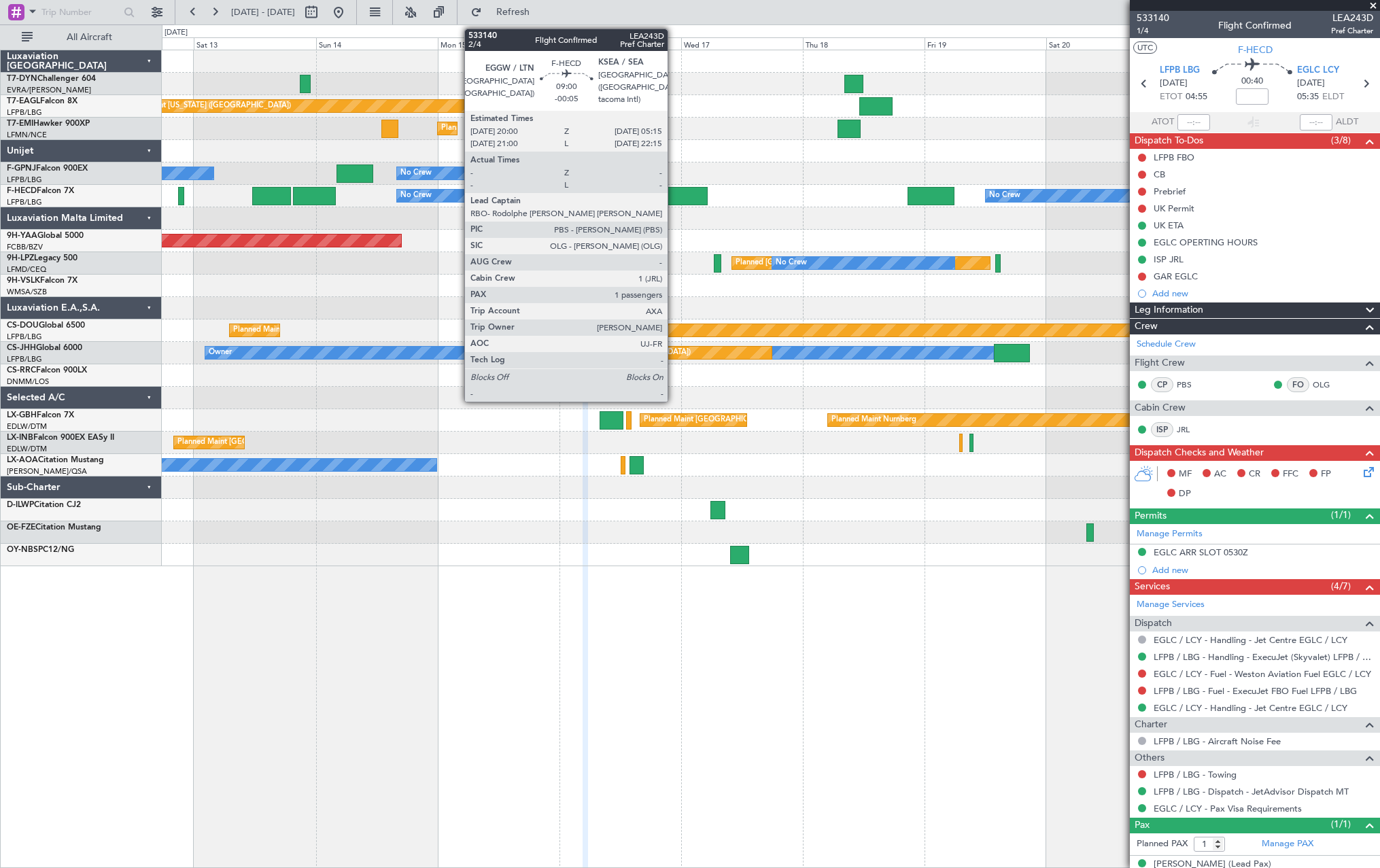
click at [673, 192] on div at bounding box center [684, 196] width 48 height 19
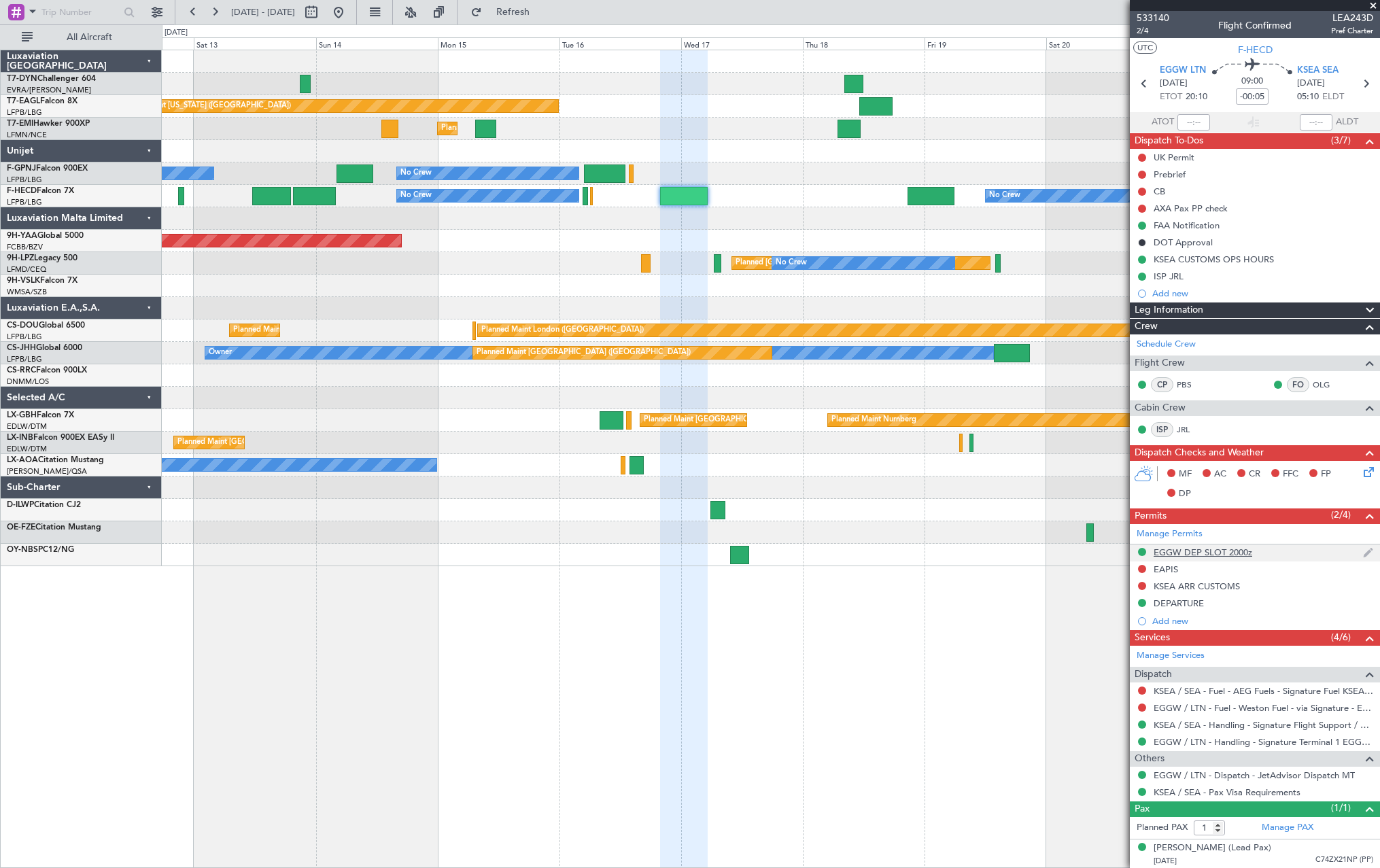
scroll to position [2, 0]
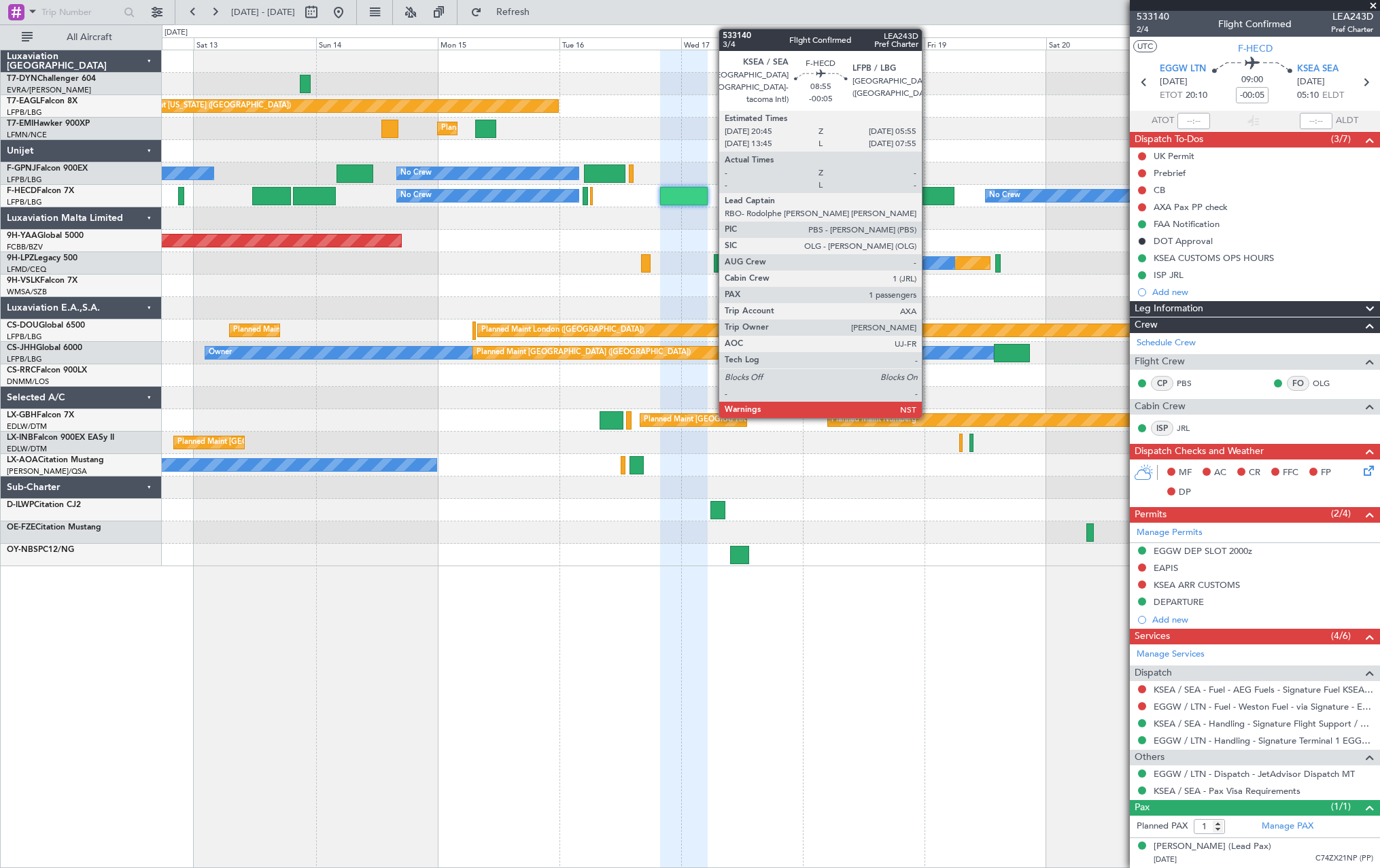
click at [928, 197] on div at bounding box center [930, 196] width 47 height 19
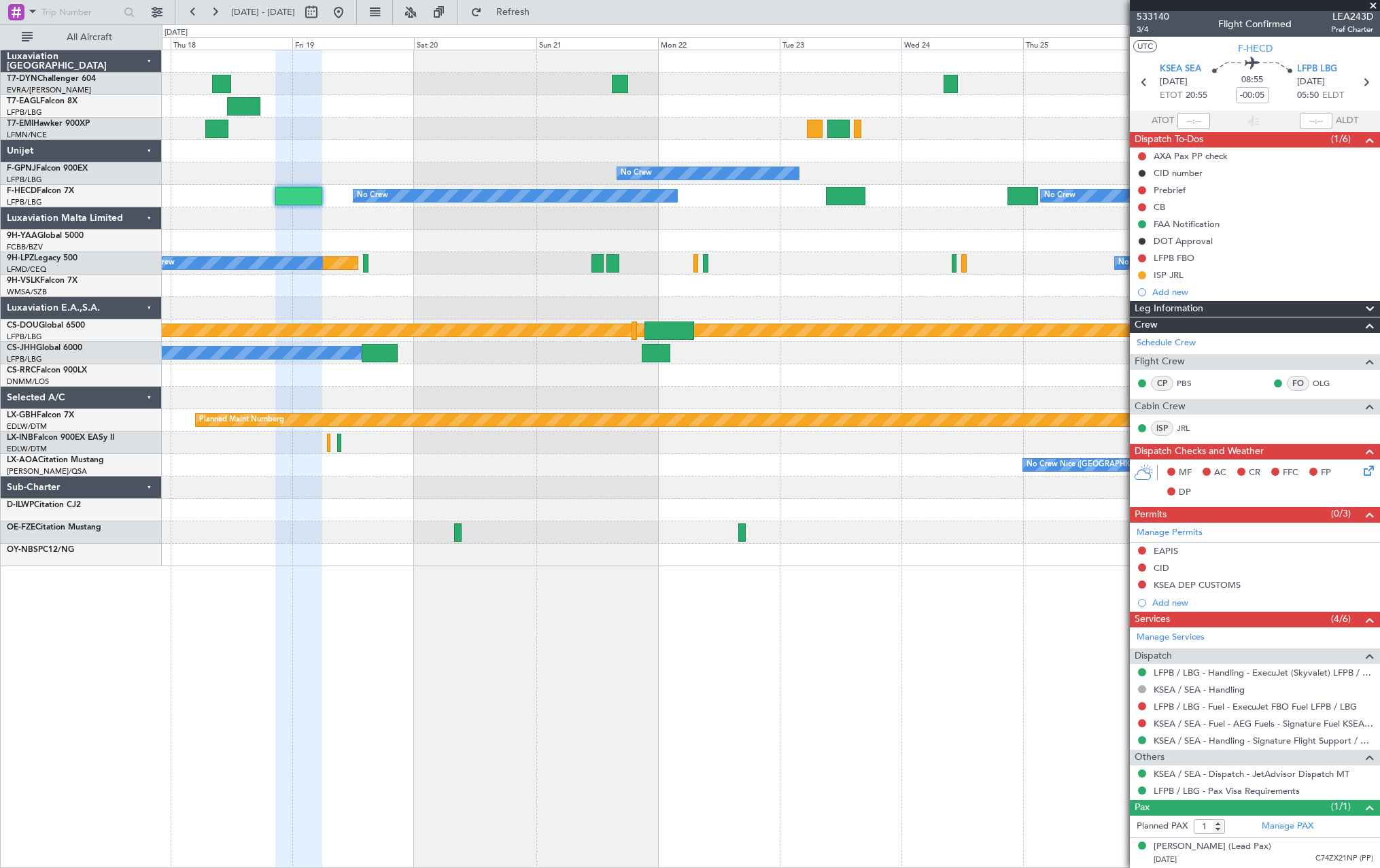
click at [373, 227] on div at bounding box center [770, 218] width 1218 height 22
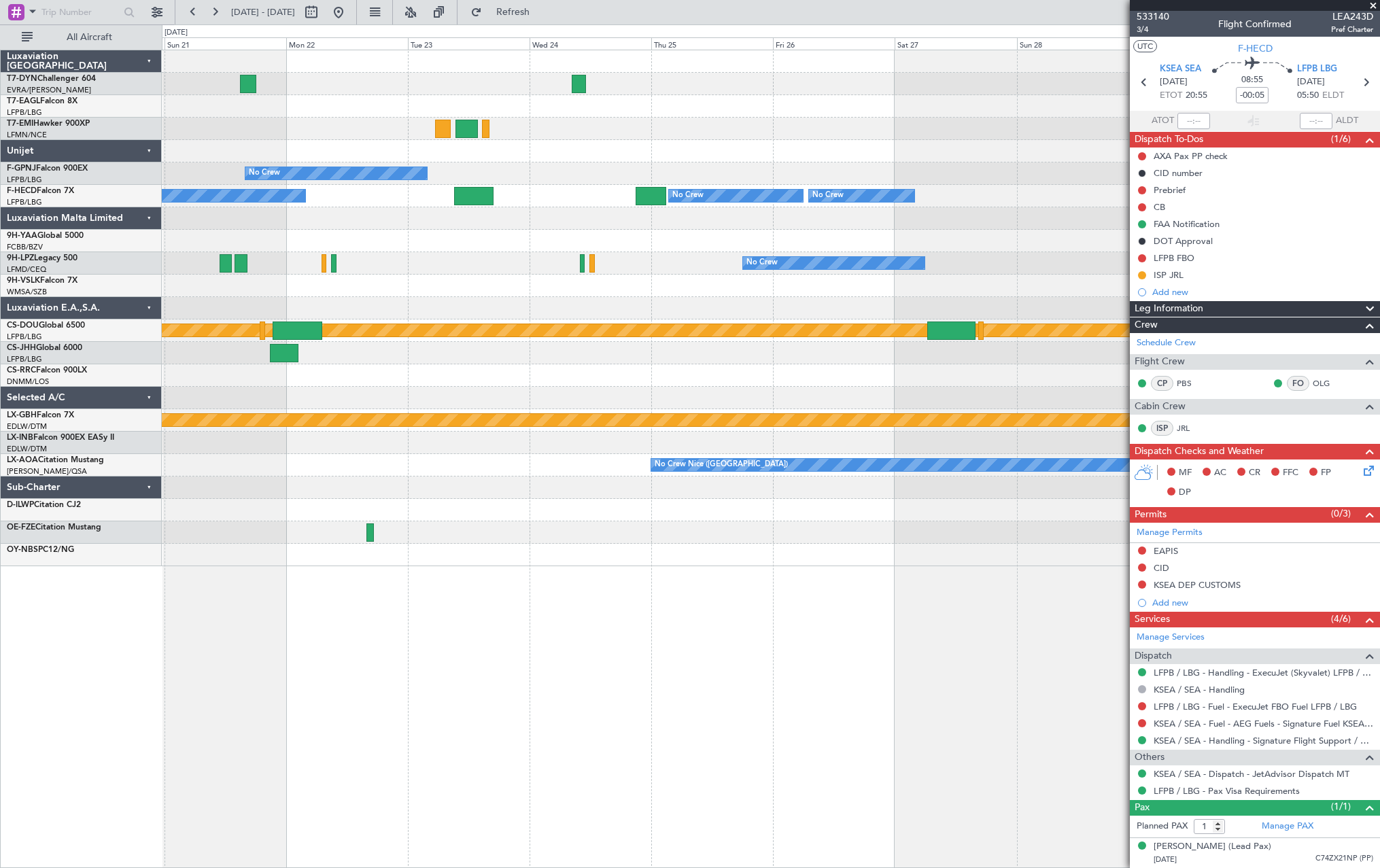
click at [429, 229] on div at bounding box center [770, 218] width 1218 height 22
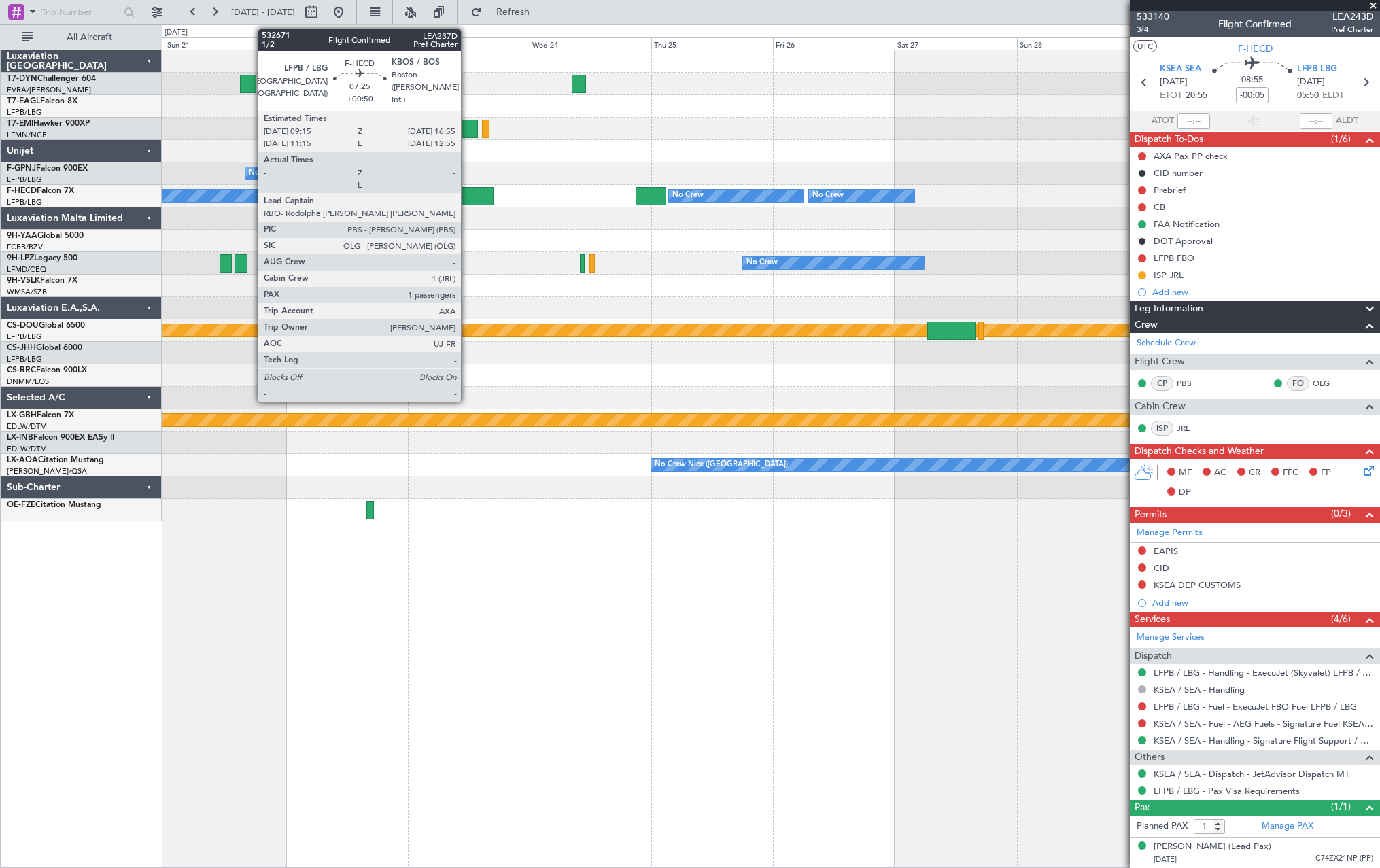
click at [467, 189] on div at bounding box center [474, 196] width 39 height 19
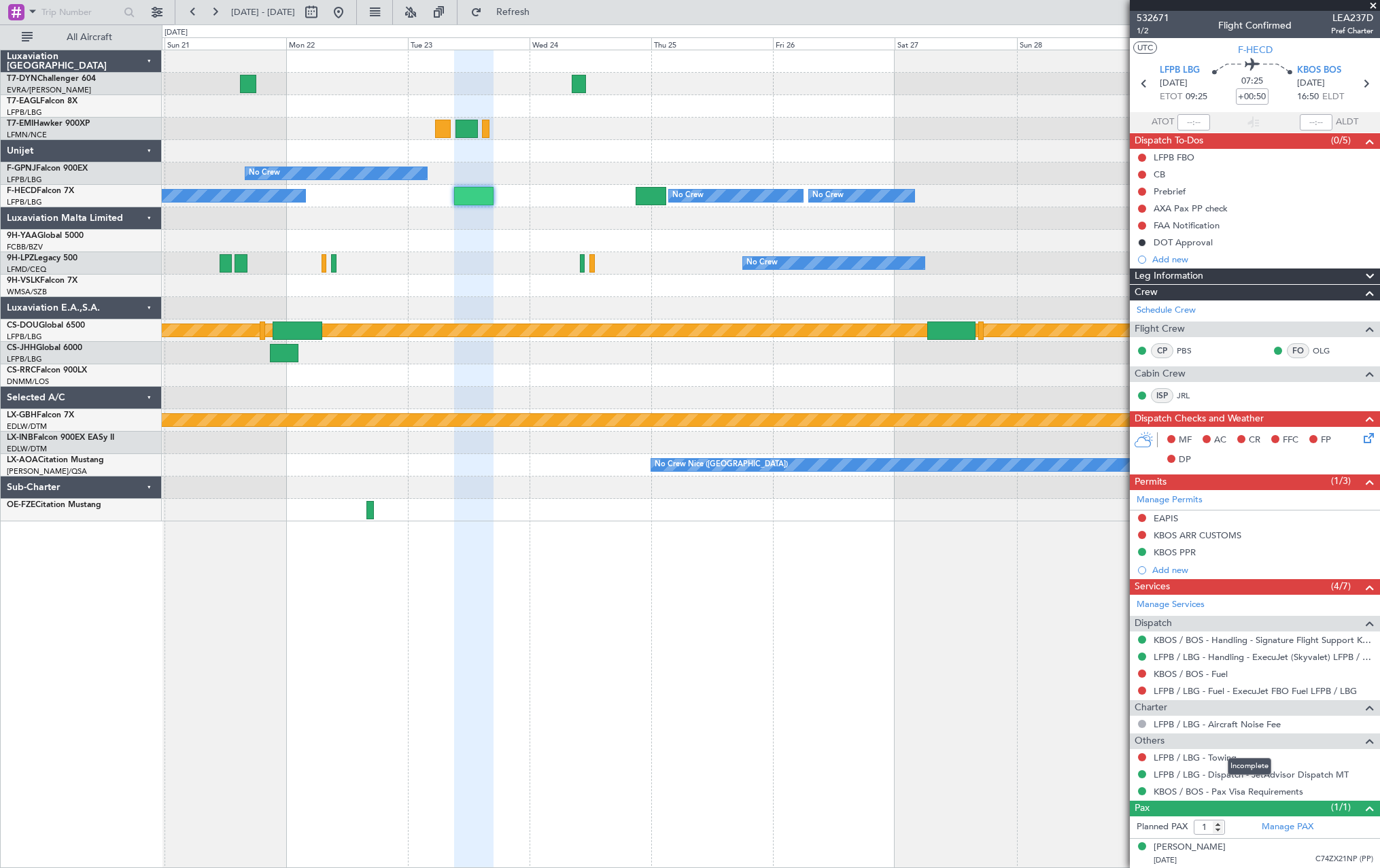
scroll to position [1, 0]
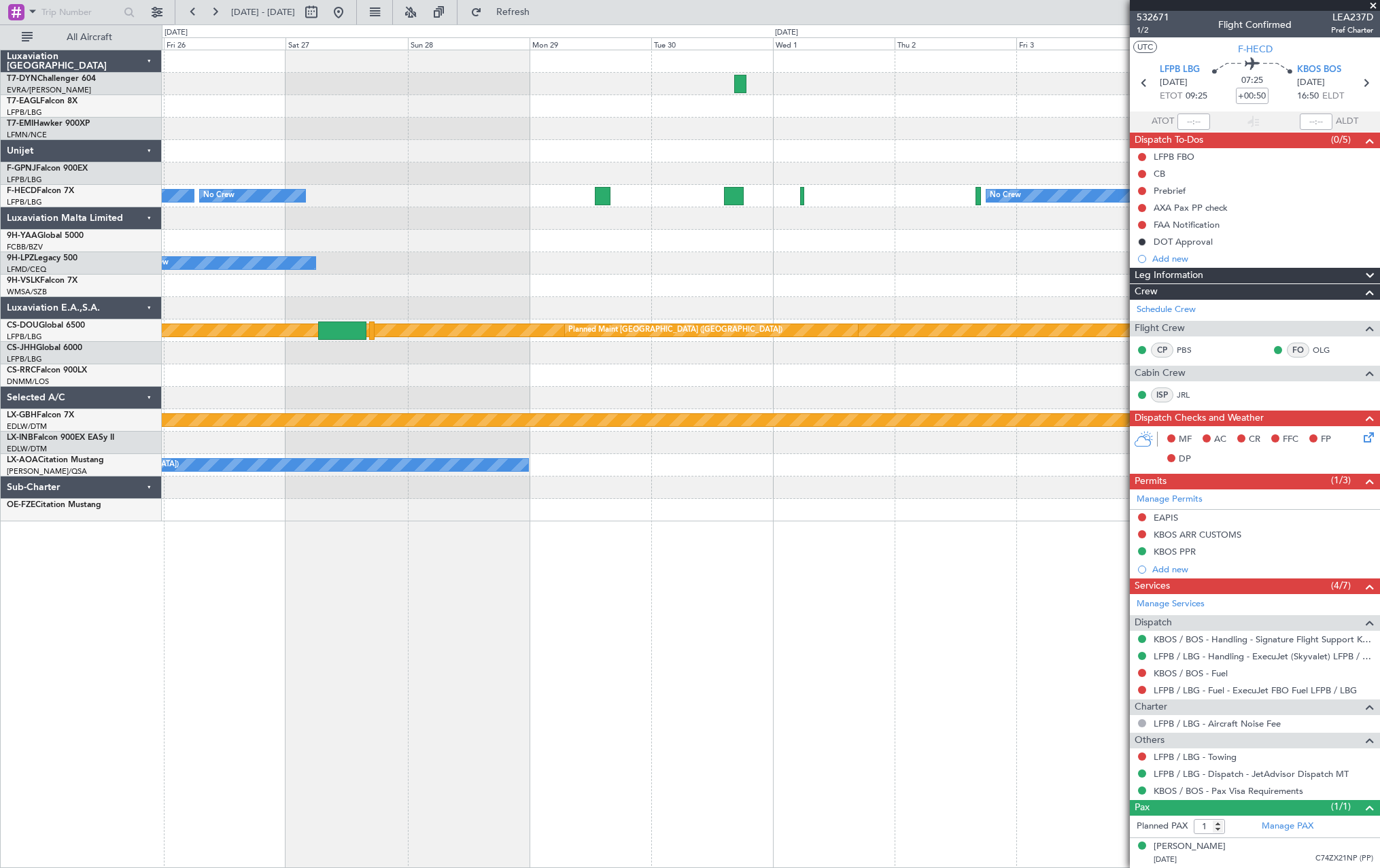
click at [439, 249] on div "Planned Maint [GEOGRAPHIC_DATA] ([GEOGRAPHIC_DATA]) No Crew No Crew No Crew No …" at bounding box center [770, 286] width 1218 height 471
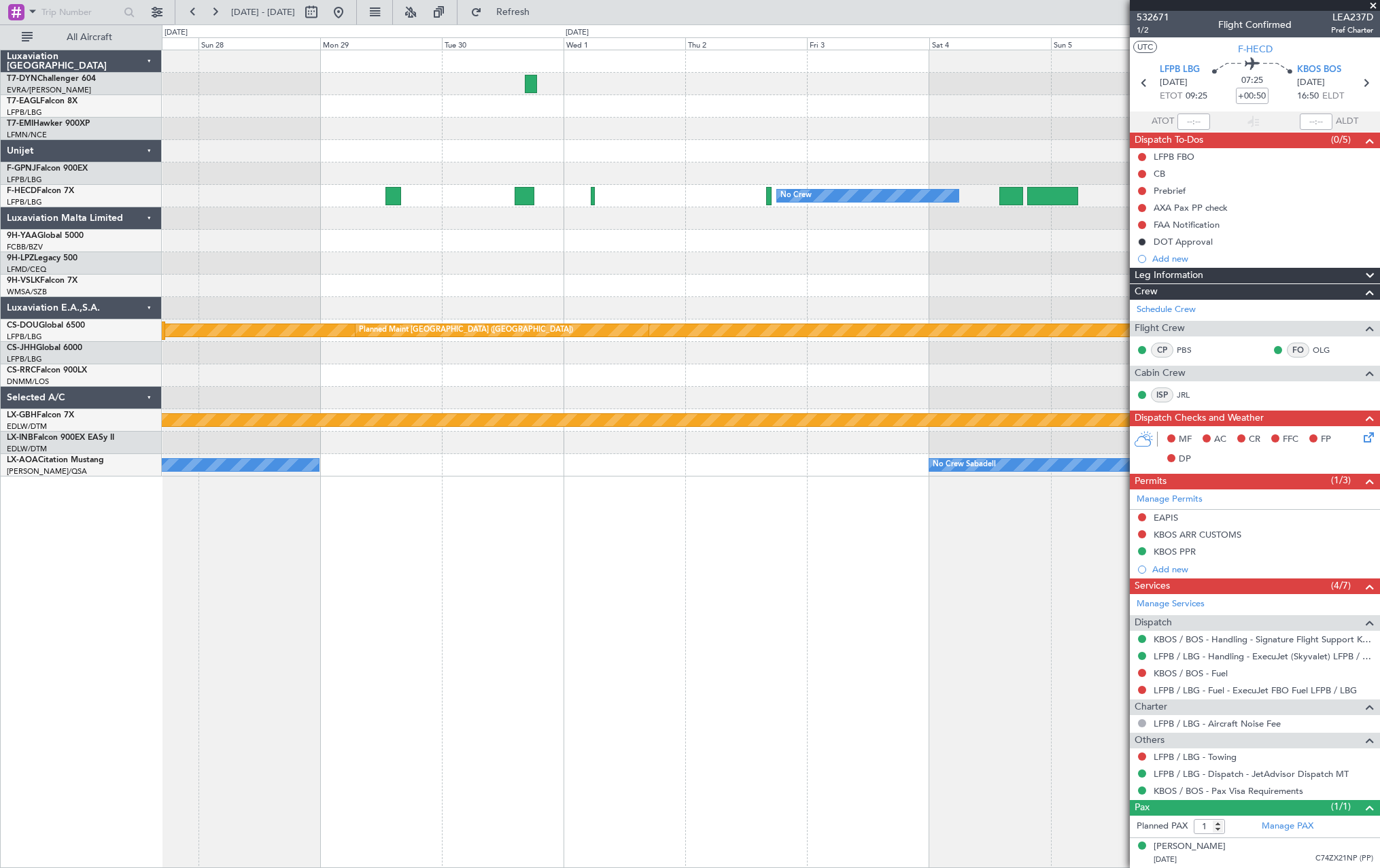
click at [431, 246] on div at bounding box center [770, 241] width 1218 height 22
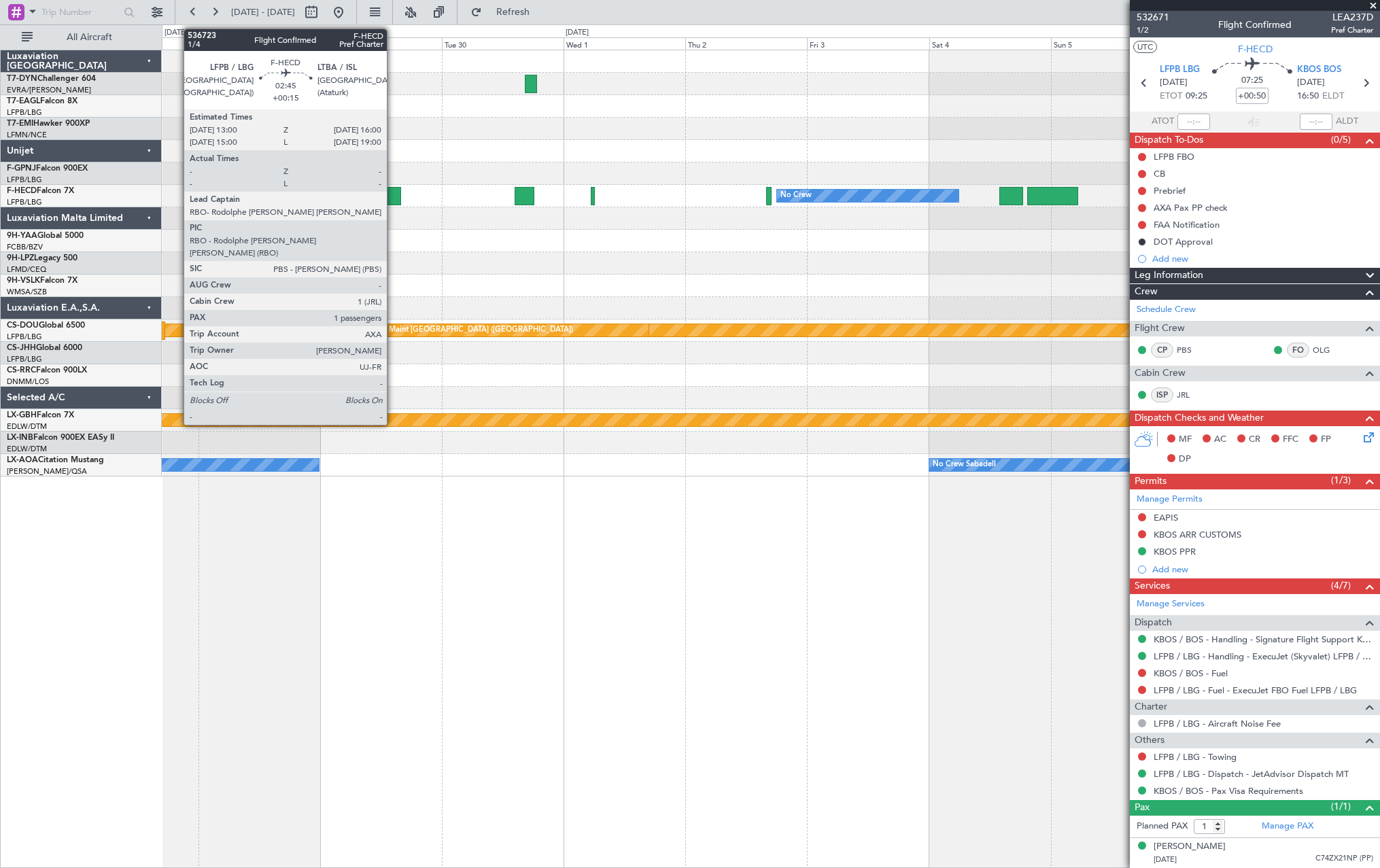
click at [393, 190] on div at bounding box center [393, 196] width 15 height 19
click at [394, 190] on div at bounding box center [393, 196] width 15 height 19
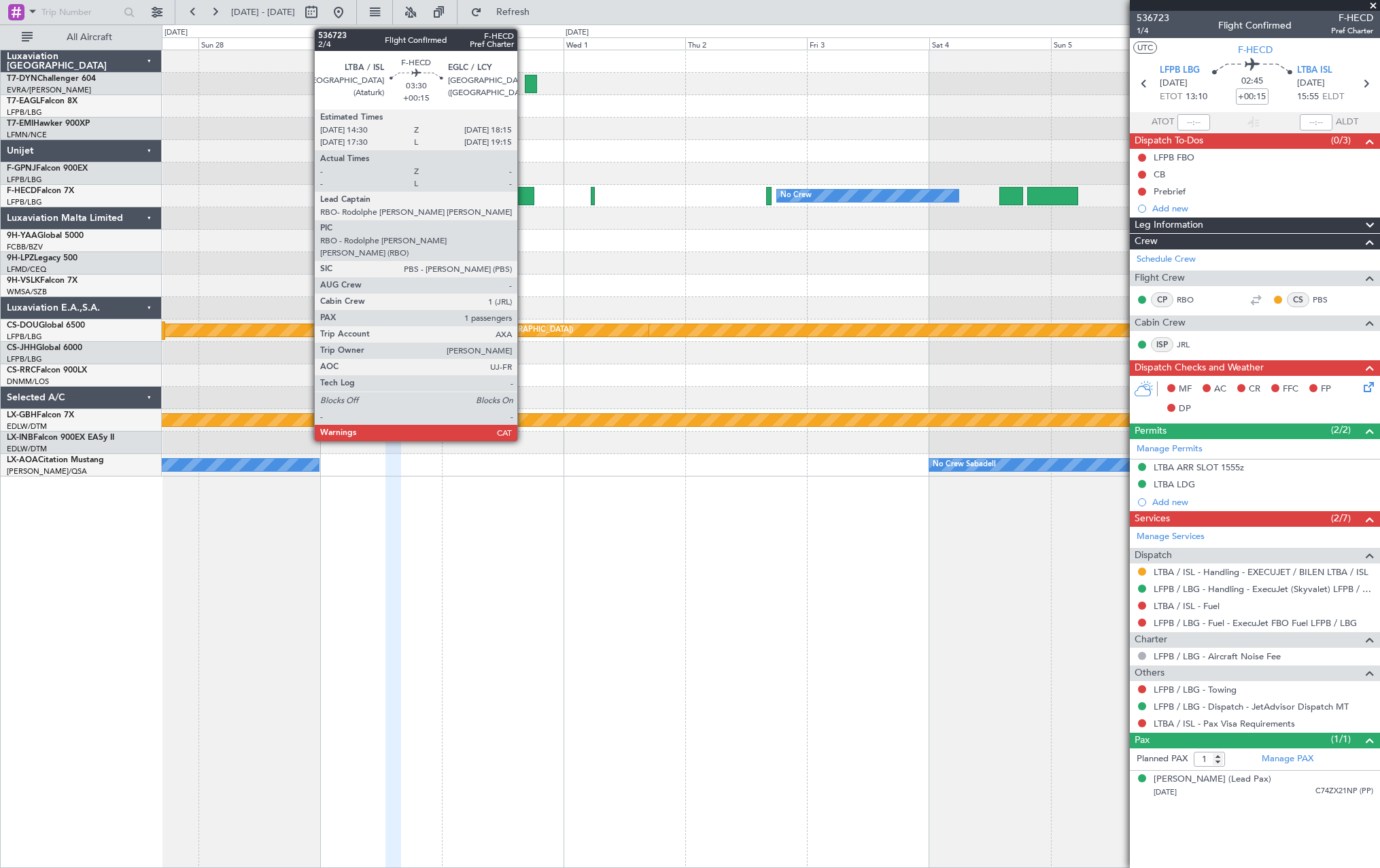
click at [524, 191] on div at bounding box center [524, 196] width 19 height 19
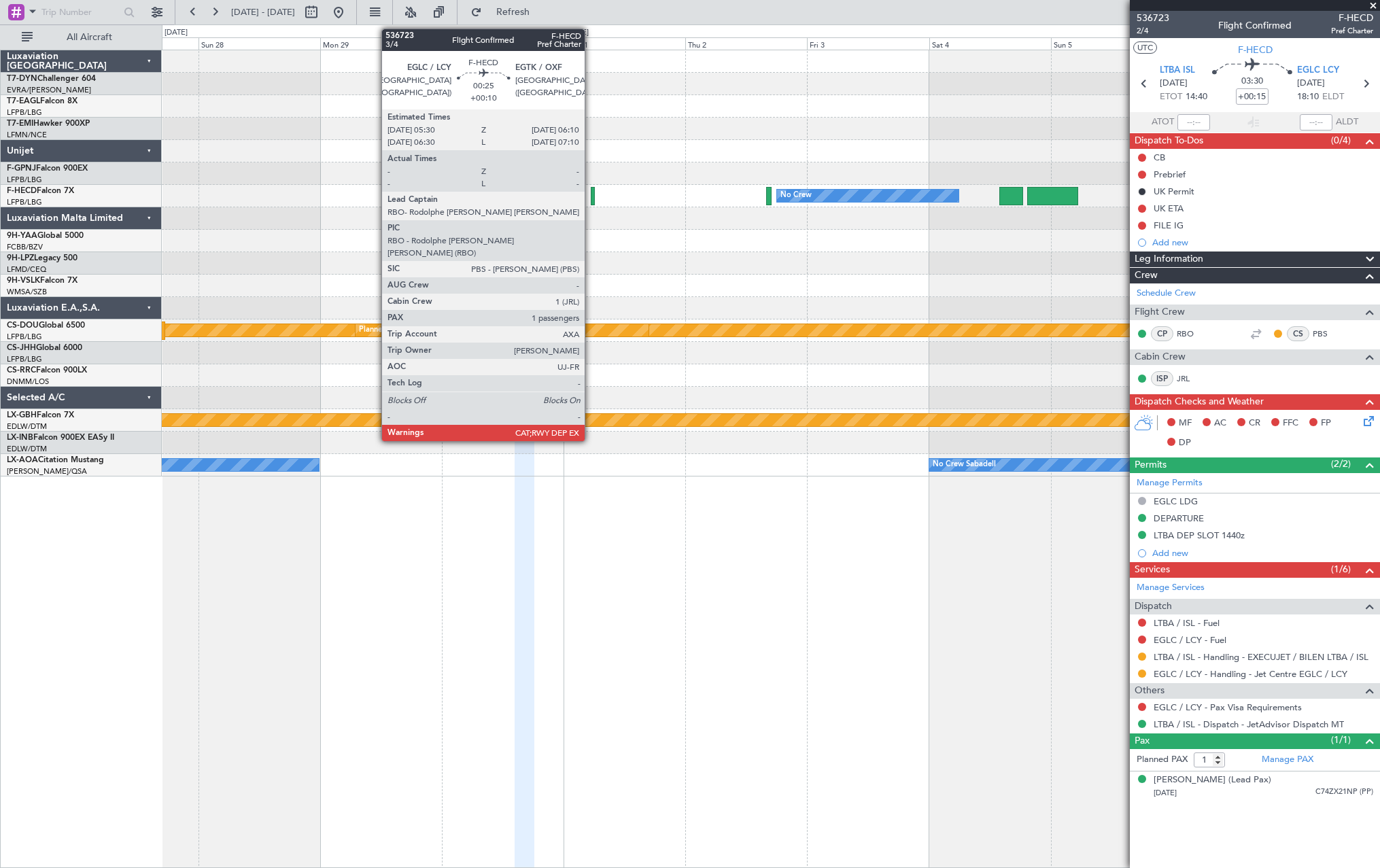
click at [591, 191] on div at bounding box center [593, 196] width 3 height 19
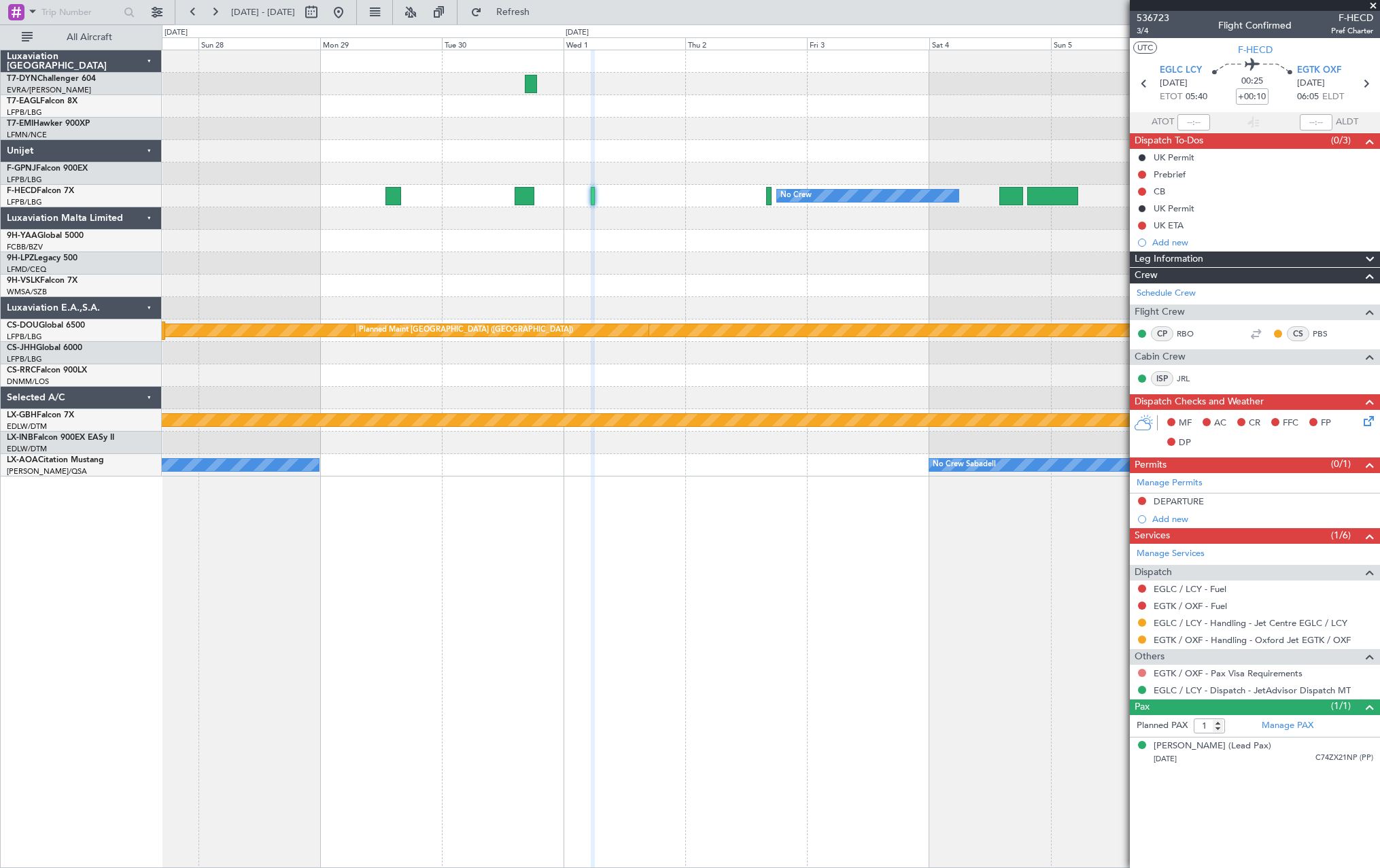
click at [1141, 676] on button at bounding box center [1142, 673] width 9 height 9
click at [1074, 834] on span at bounding box center [1073, 835] width 9 height 9
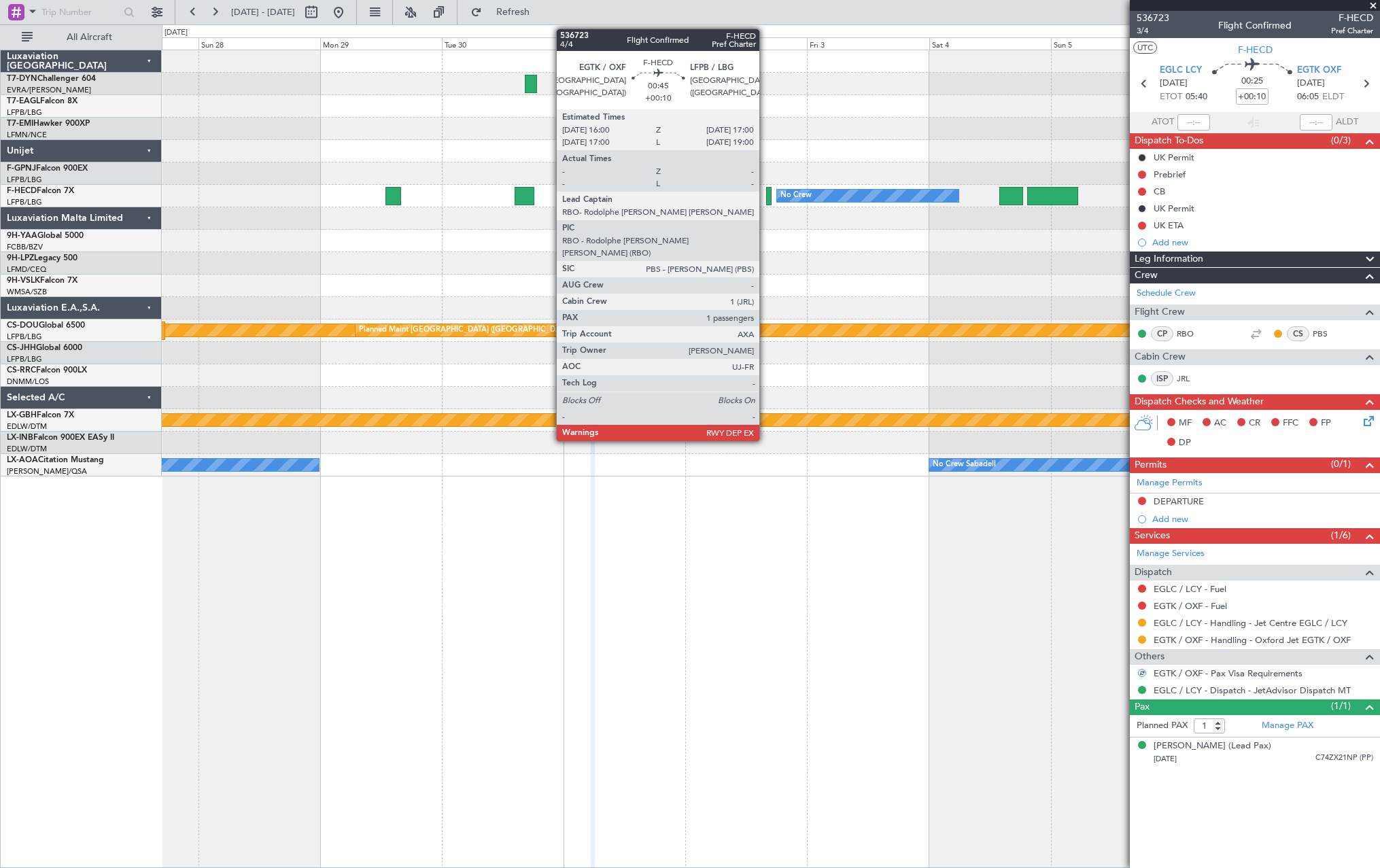
click at [766, 195] on div at bounding box center [769, 196] width 5 height 19
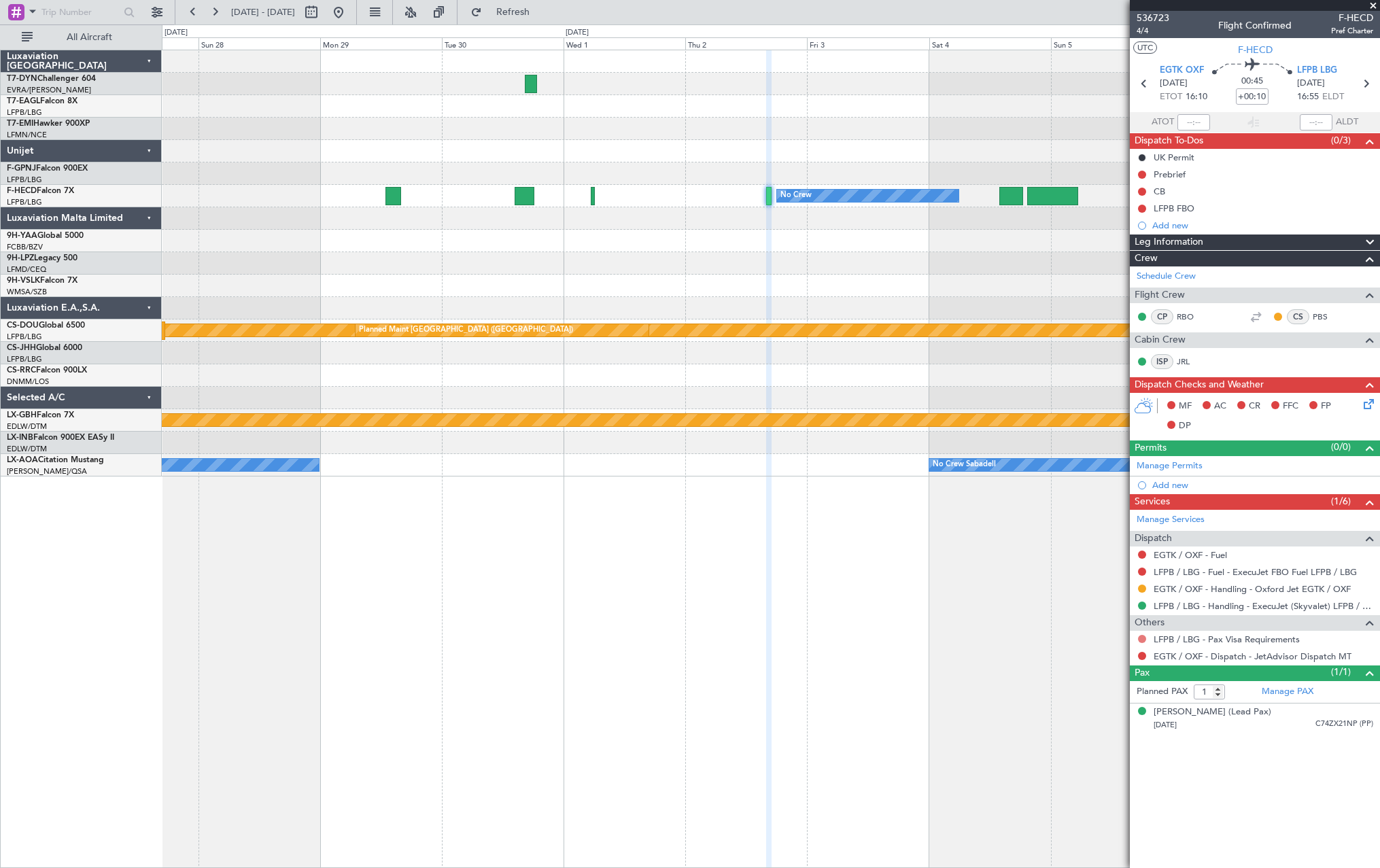
click at [1140, 638] on button at bounding box center [1142, 639] width 9 height 9
drag, startPoint x: 1073, startPoint y: 801, endPoint x: 1015, endPoint y: 747, distance: 79.2
click at [1071, 801] on span at bounding box center [1073, 801] width 9 height 9
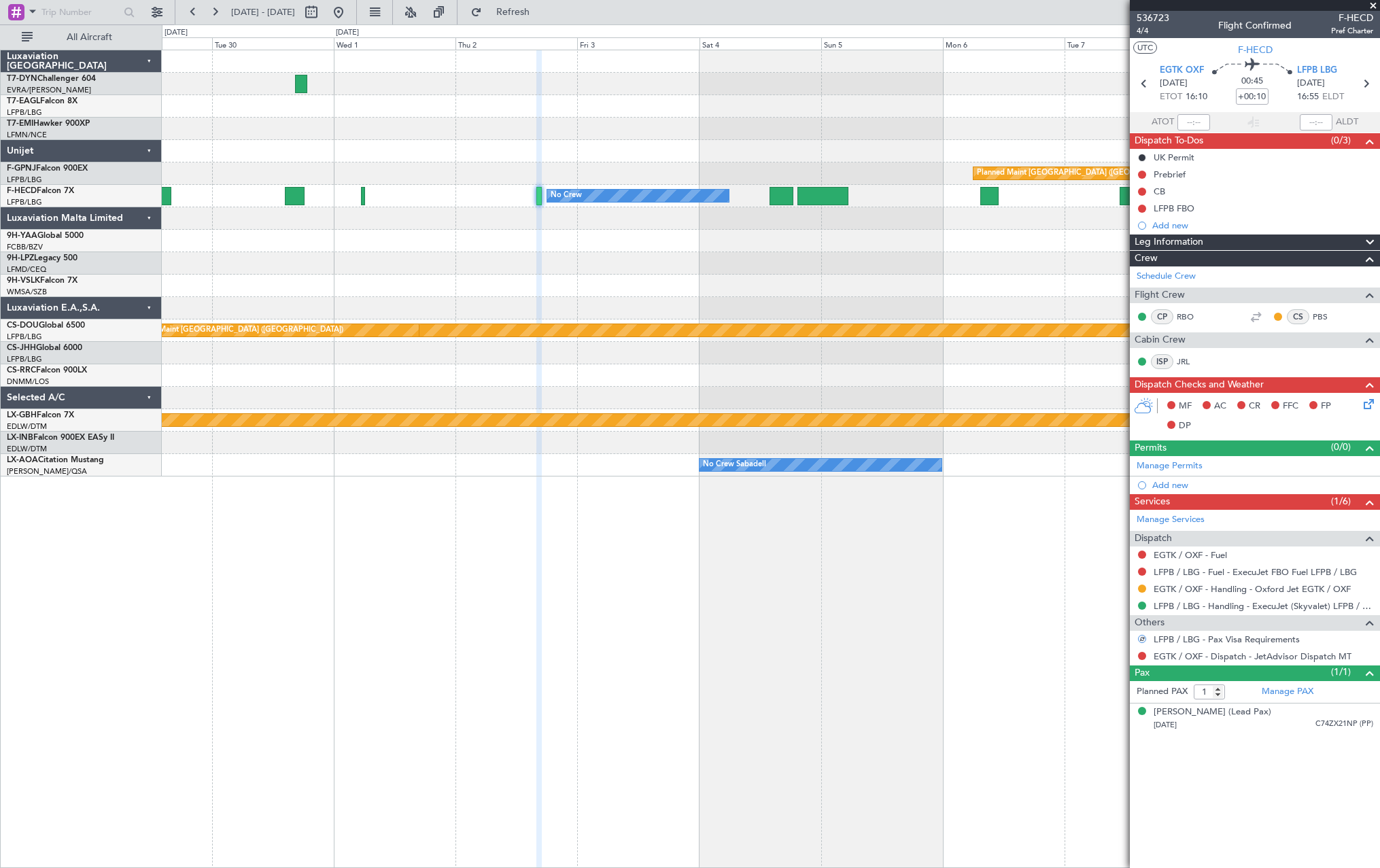
click at [727, 242] on div "Planned Maint [GEOGRAPHIC_DATA] ([GEOGRAPHIC_DATA]) No Crew No Crew No Crew No …" at bounding box center [770, 263] width 1218 height 426
click at [727, 242] on div at bounding box center [770, 241] width 1218 height 22
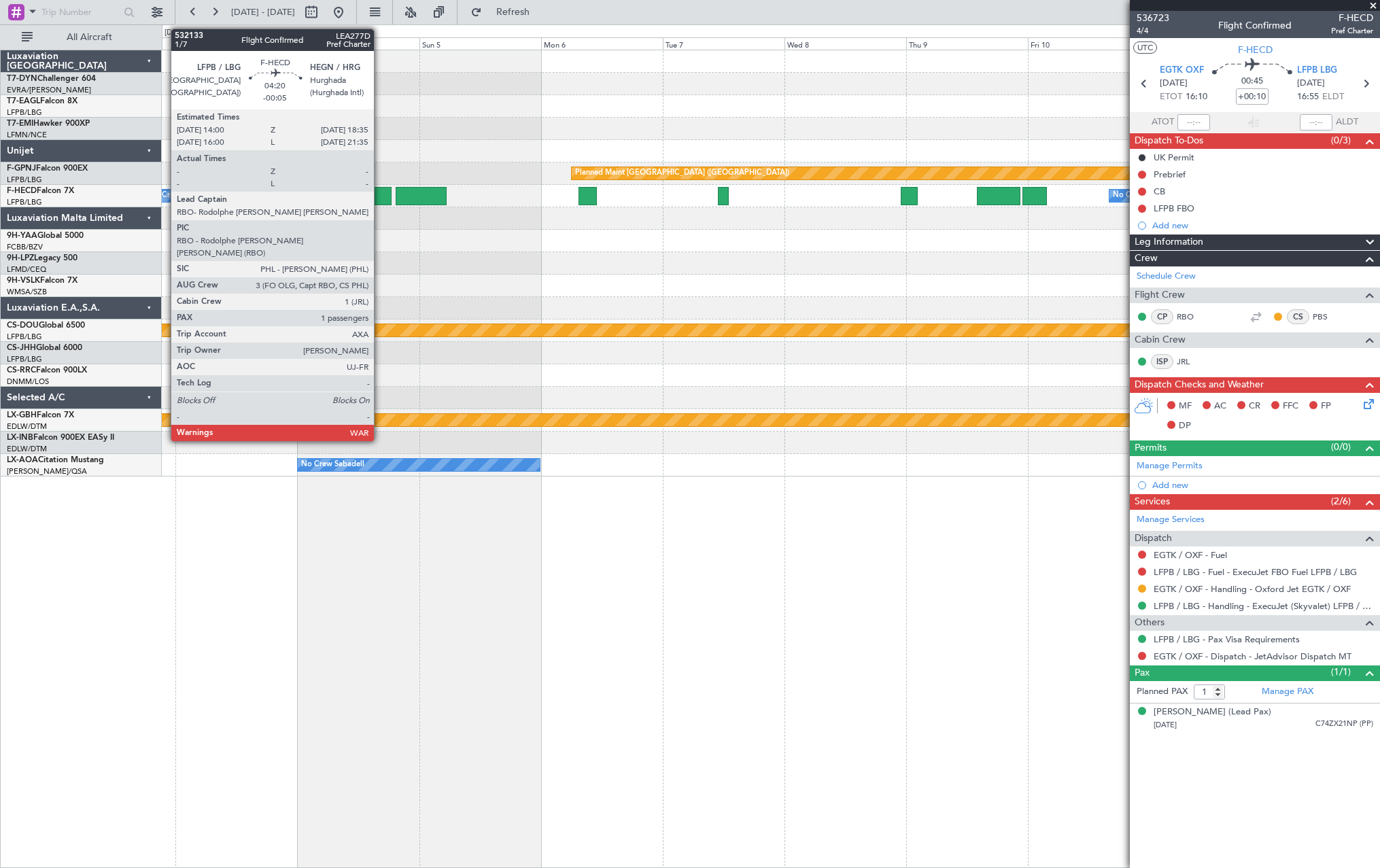
click at [380, 193] on div at bounding box center [379, 196] width 24 height 19
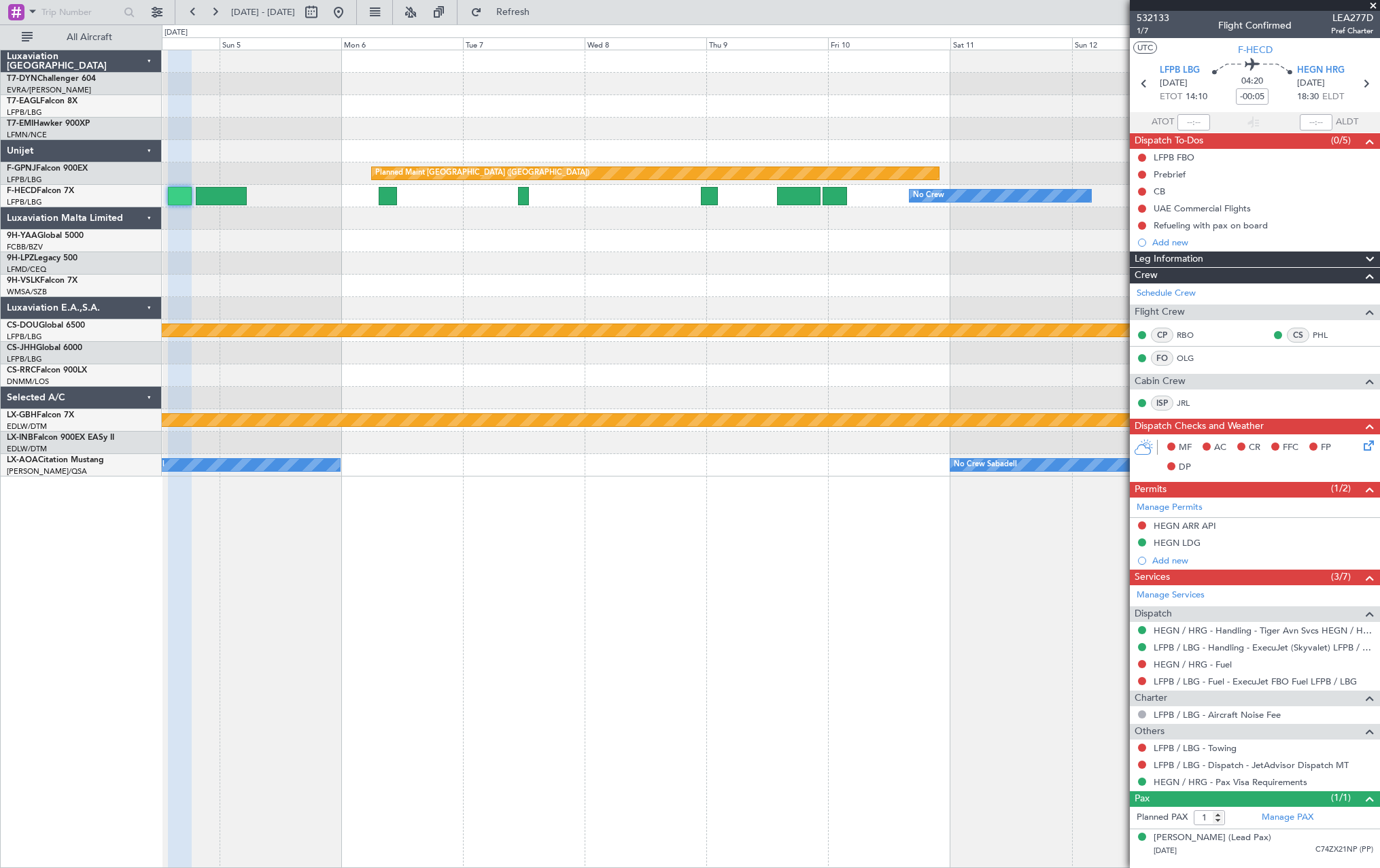
click at [611, 282] on div at bounding box center [770, 286] width 1218 height 22
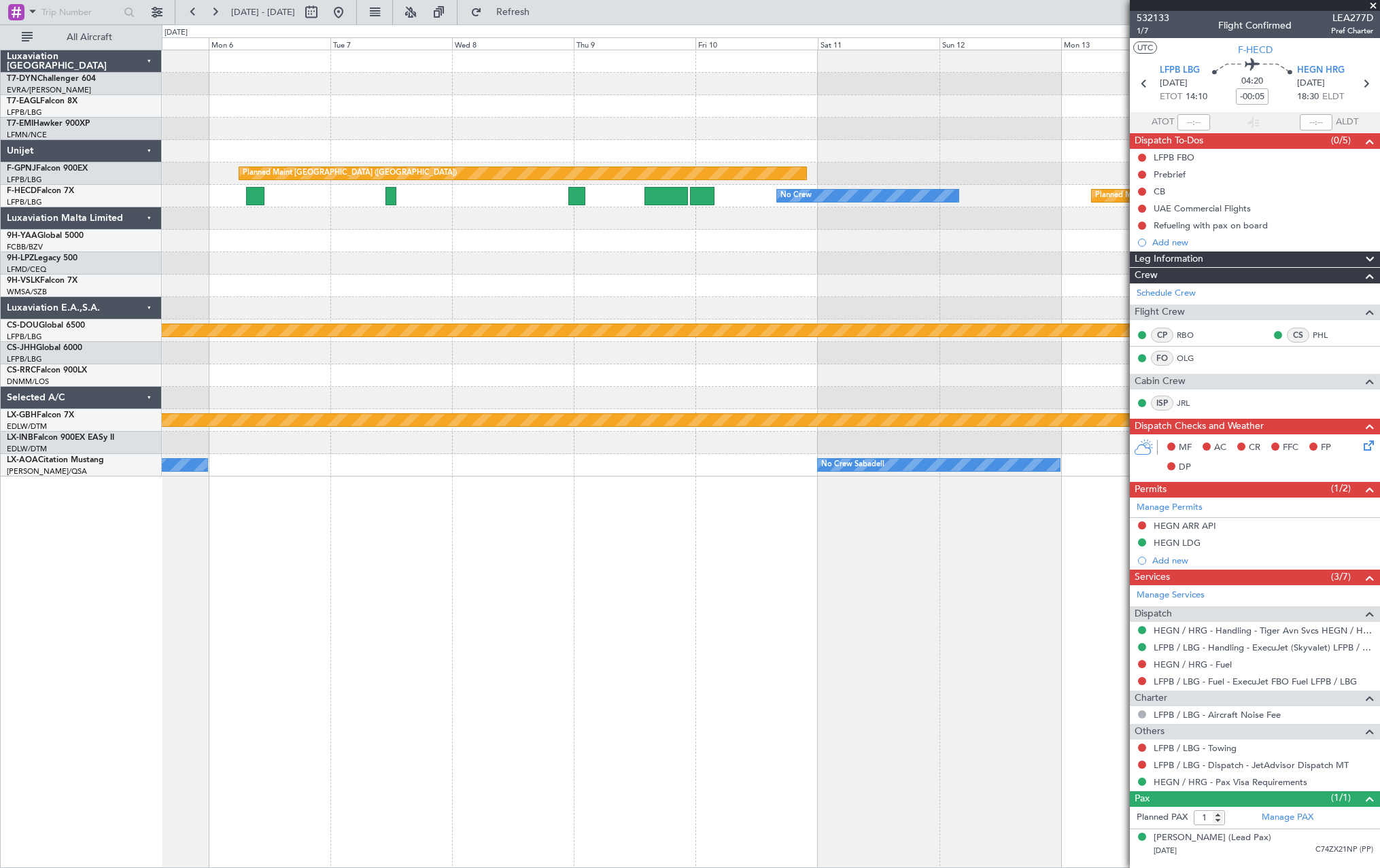
click at [616, 271] on div "Planned Maint [GEOGRAPHIC_DATA] ([GEOGRAPHIC_DATA]) Planned Maint [GEOGRAPHIC_D…" at bounding box center [770, 263] width 1218 height 426
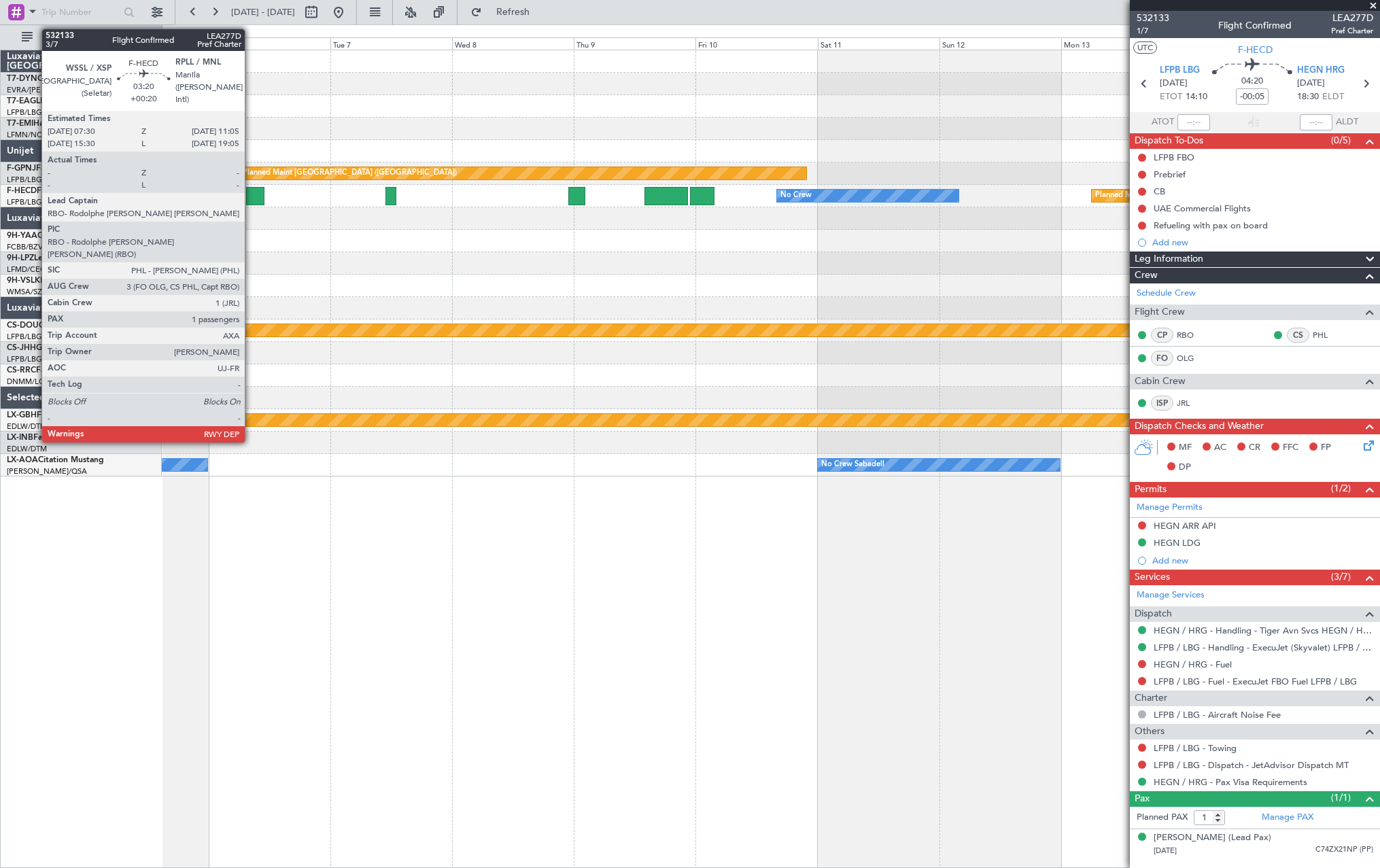
click at [251, 193] on div at bounding box center [255, 196] width 19 height 19
click at [248, 191] on div at bounding box center [255, 196] width 19 height 19
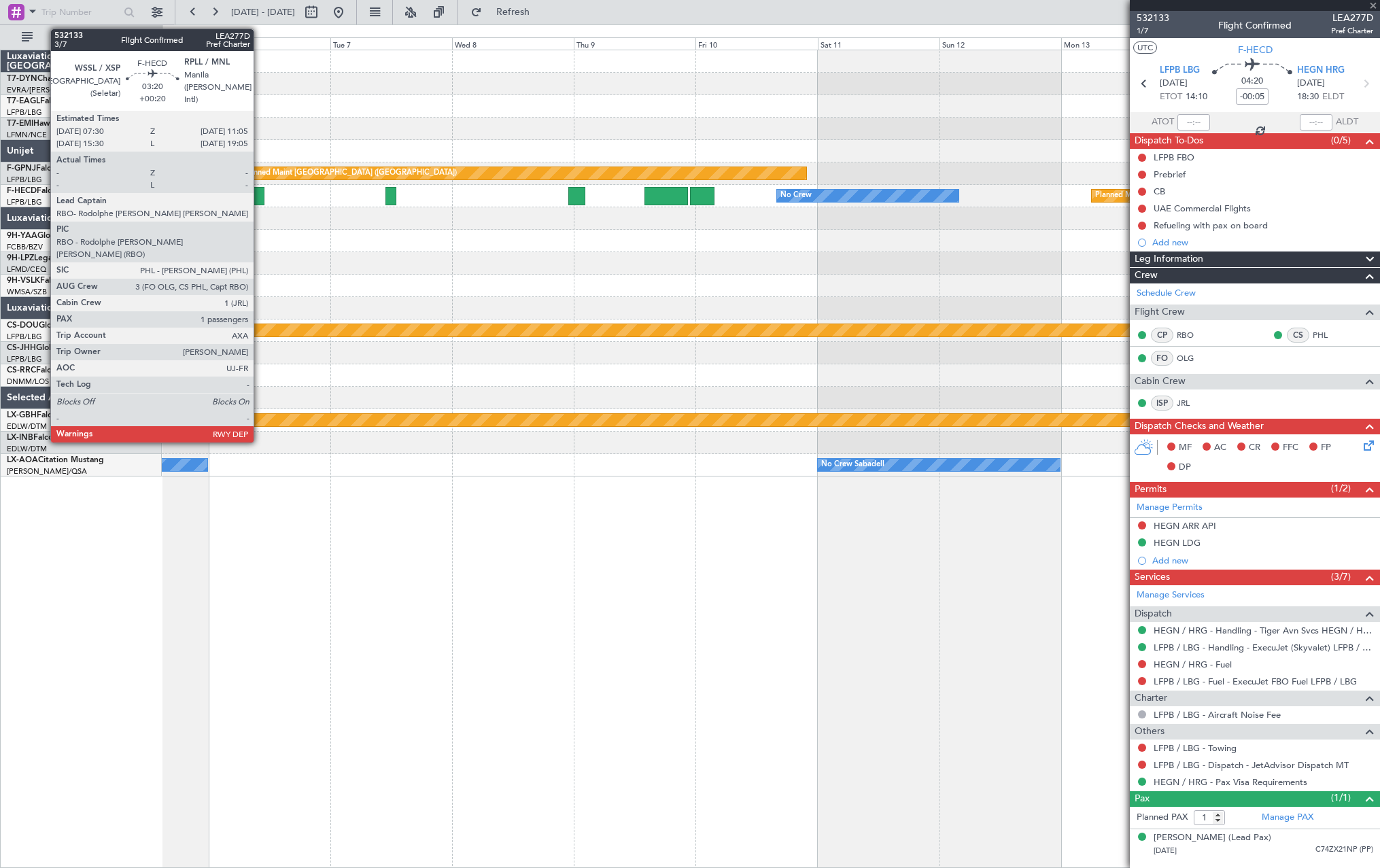
type input "+00:20"
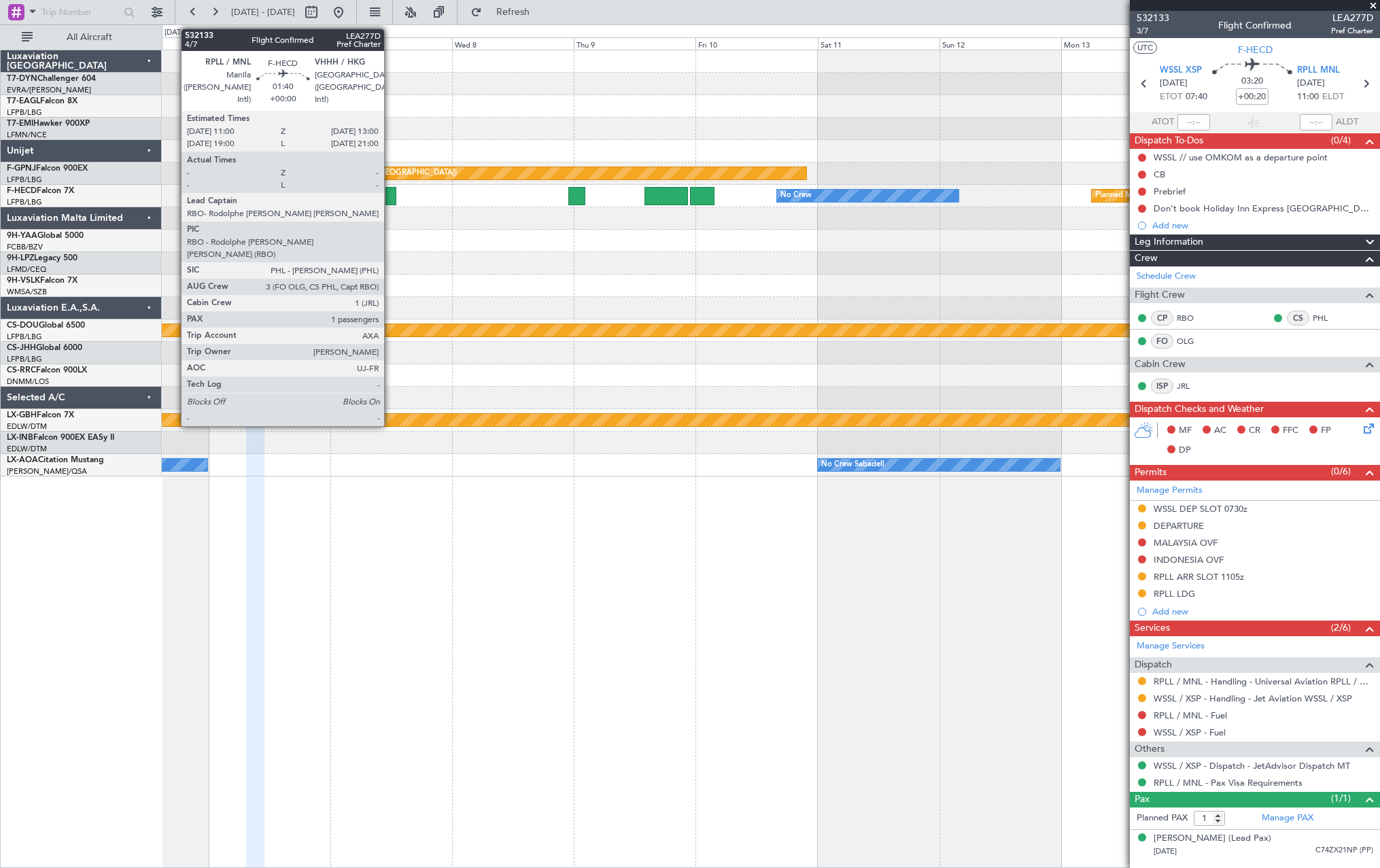
click at [390, 195] on div at bounding box center [390, 196] width 10 height 19
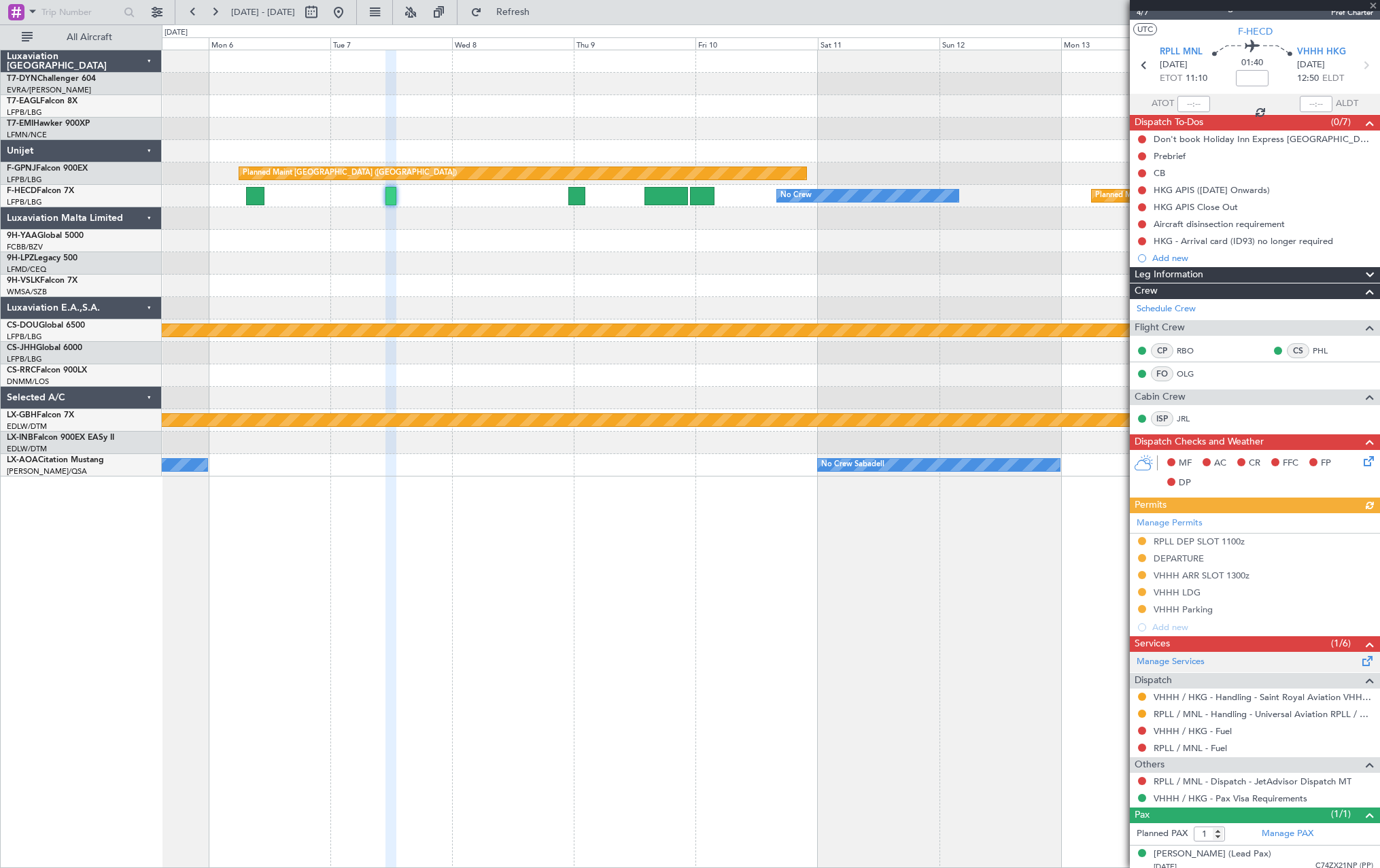
scroll to position [26, 0]
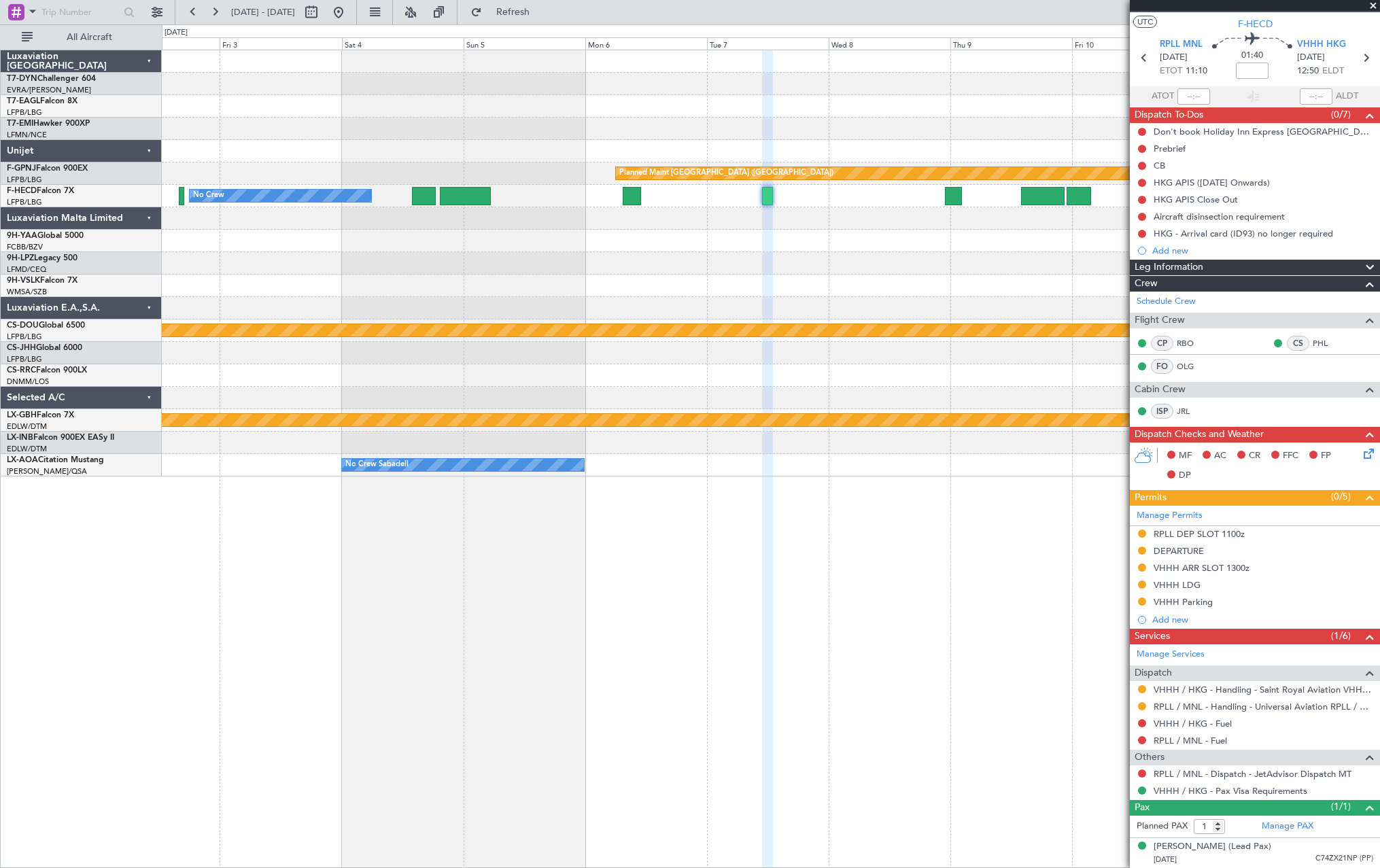
click at [958, 235] on div "Planned Maint [GEOGRAPHIC_DATA] ([GEOGRAPHIC_DATA]) No Crew No Crew Planned Mai…" at bounding box center [770, 263] width 1218 height 426
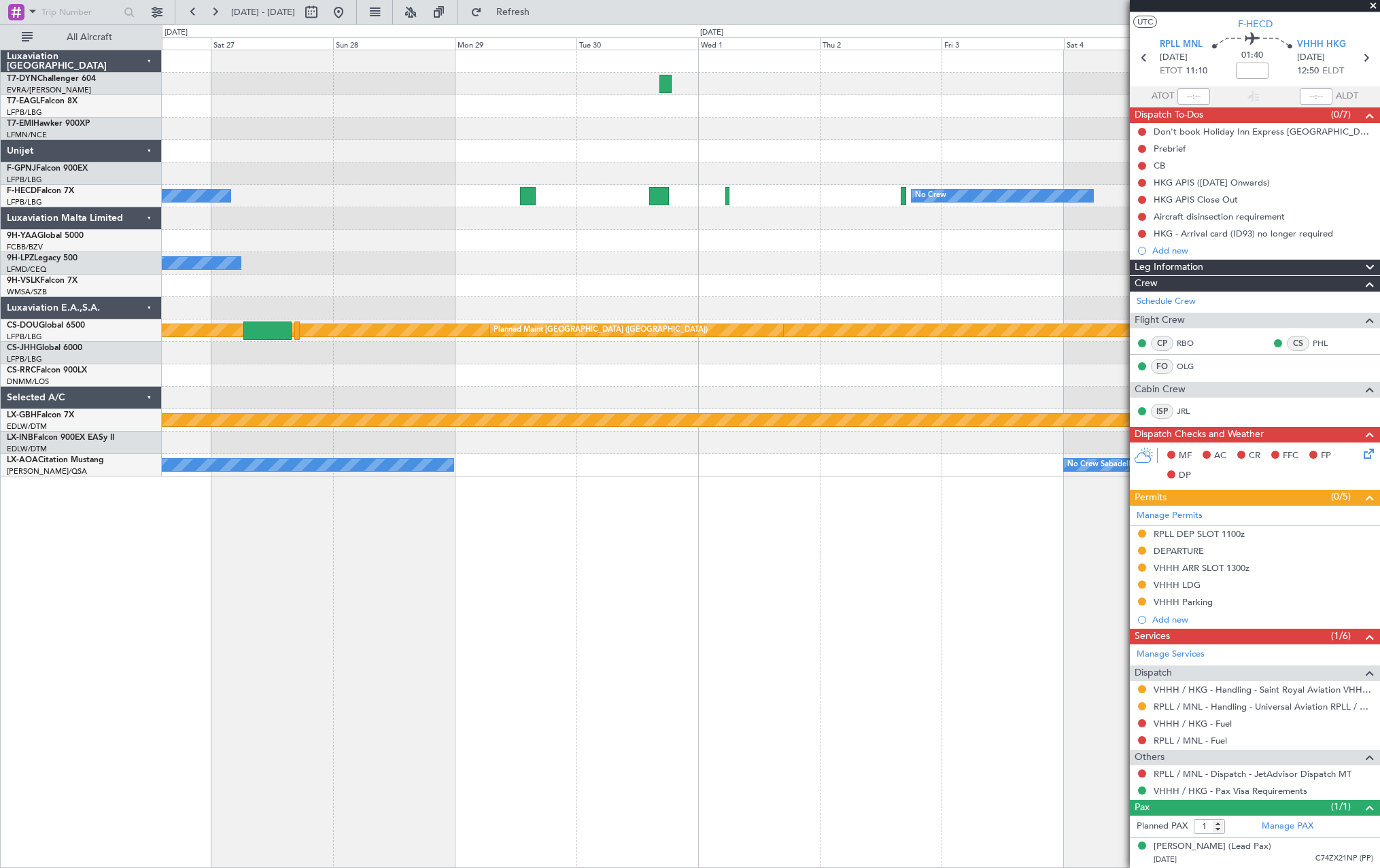
click at [924, 215] on div "Planned Maint [GEOGRAPHIC_DATA] ([GEOGRAPHIC_DATA]) No Crew No Crew No Crew No …" at bounding box center [770, 263] width 1218 height 426
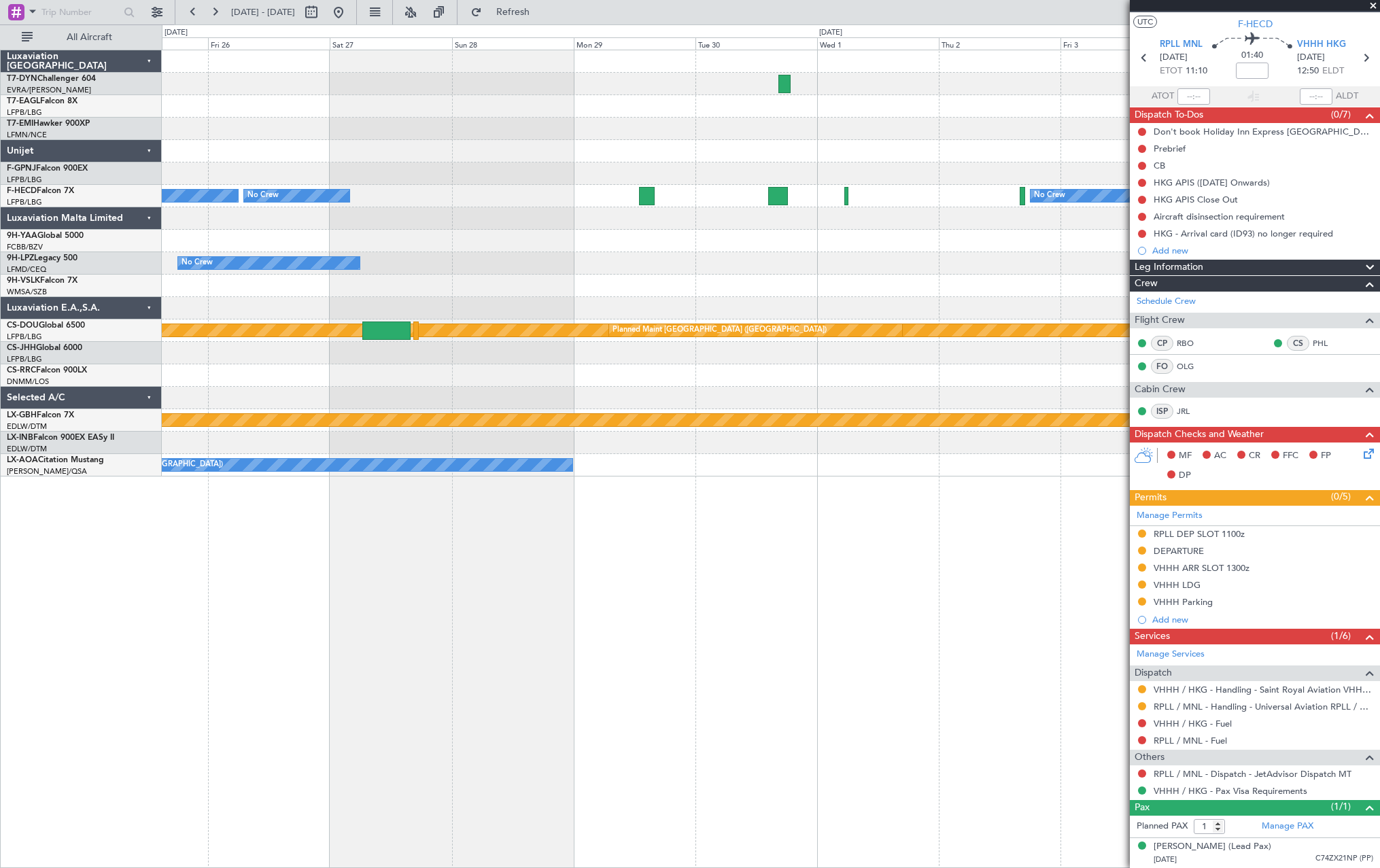
click at [911, 241] on div "Planned Maint [GEOGRAPHIC_DATA] ([GEOGRAPHIC_DATA]) No Crew No Crew No Crew No …" at bounding box center [770, 263] width 1218 height 426
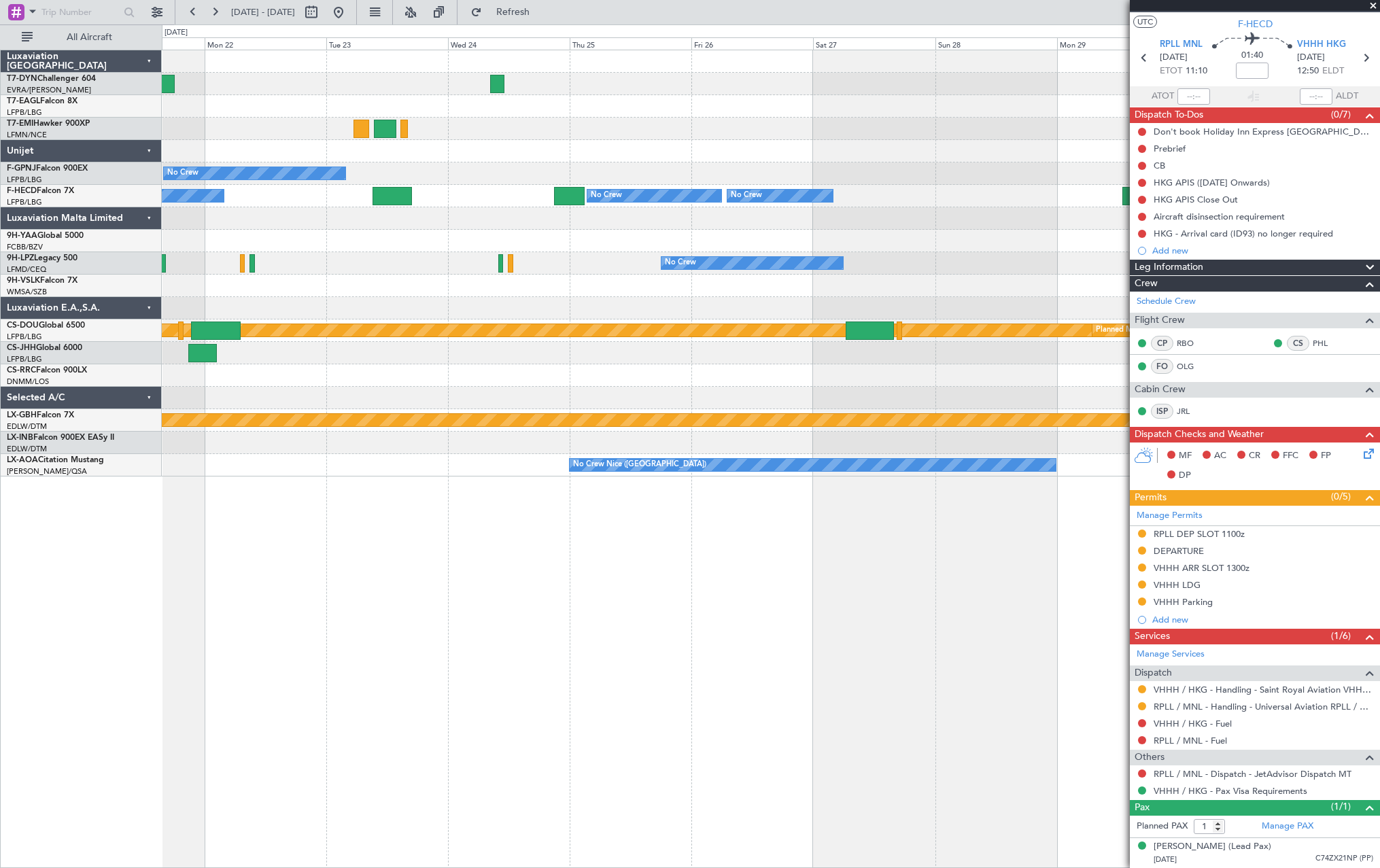
click at [812, 239] on div "No Crew No Crew No Crew No Crew No Crew No Crew [GEOGRAPHIC_DATA] ([GEOGRAPHIC_…" at bounding box center [770, 263] width 1218 height 426
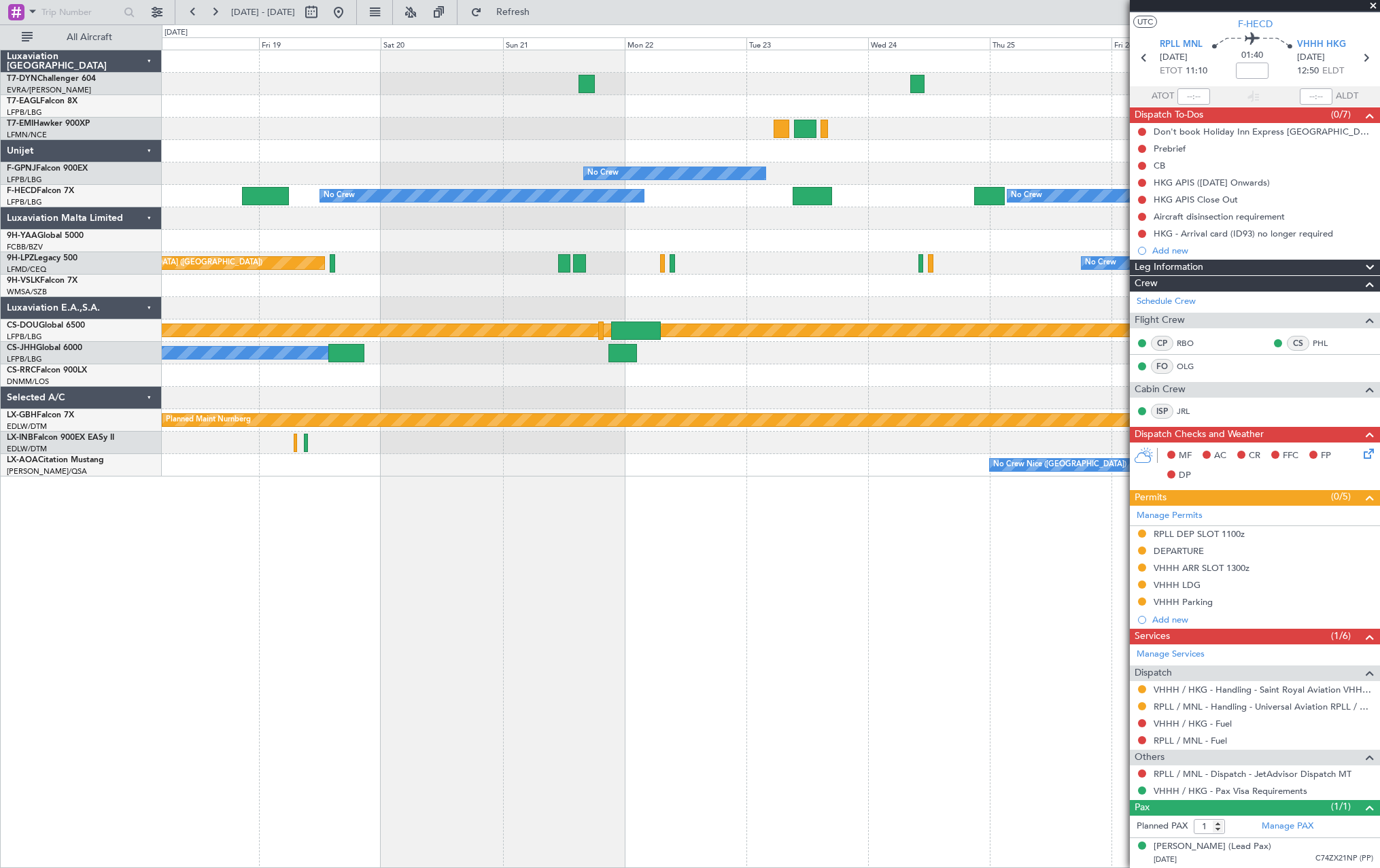
click at [937, 227] on div "Planned Maint [US_STATE] ([GEOGRAPHIC_DATA]) No Crew No Crew No Crew No Crew No…" at bounding box center [770, 263] width 1218 height 426
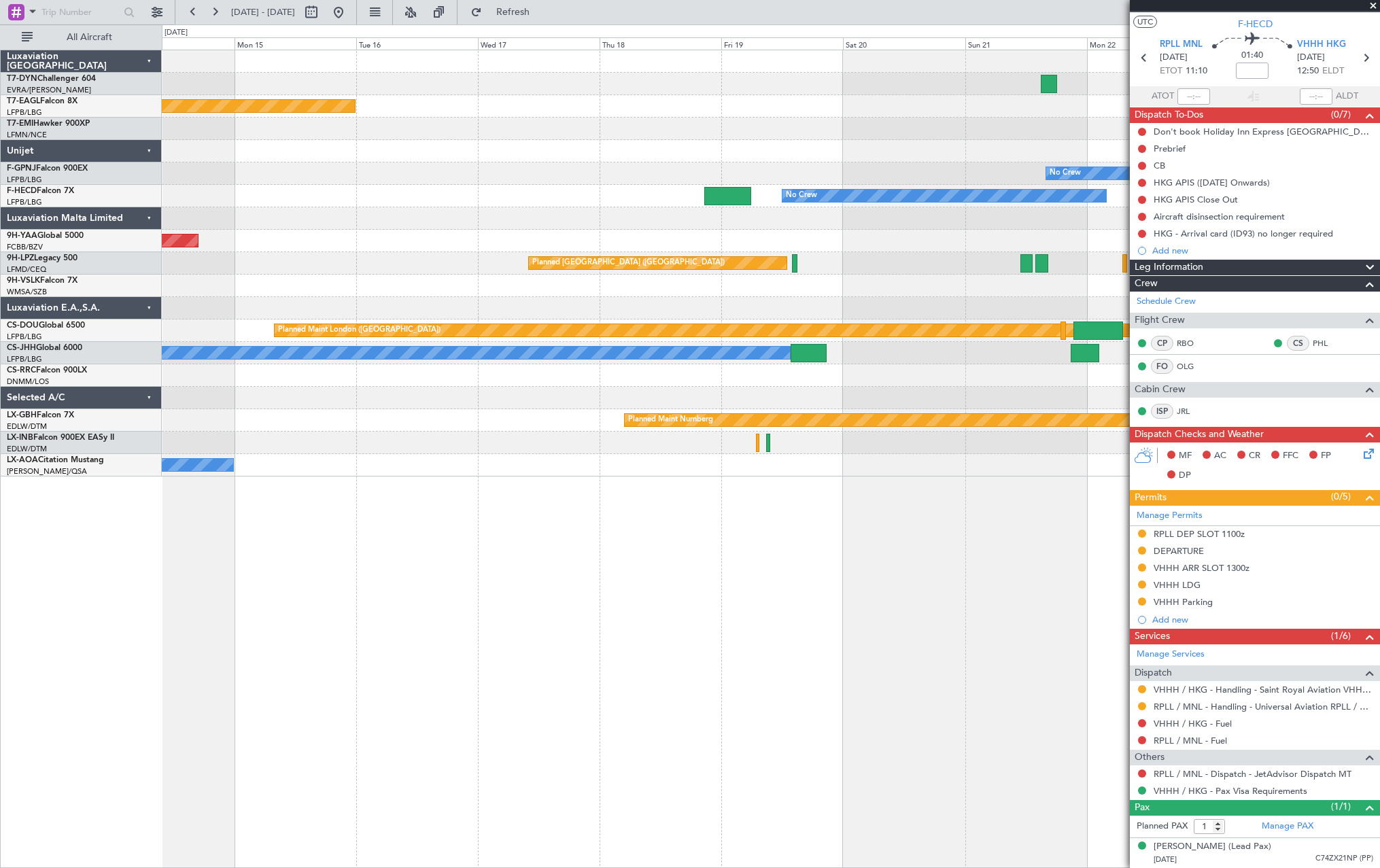
click at [917, 207] on div "Planned Maint [US_STATE] ([GEOGRAPHIC_DATA]) No Crew No Crew No Crew No Crew AO…" at bounding box center [770, 263] width 1218 height 426
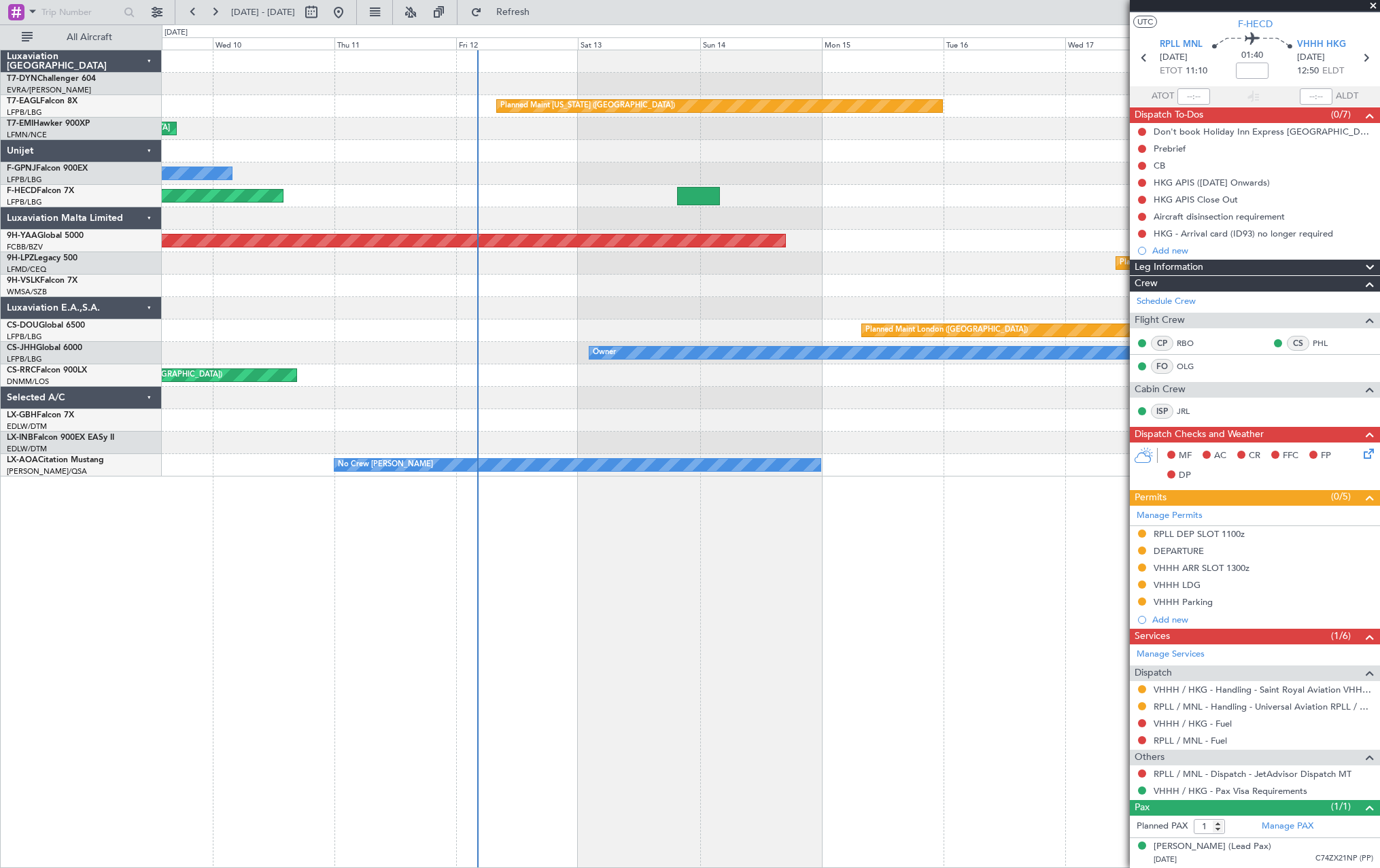
click at [0, 355] on html "[DATE] - [DATE] Refresh Quick Links All Aircraft Planned Maint [US_STATE] ([GEO…" at bounding box center [690, 434] width 1380 height 868
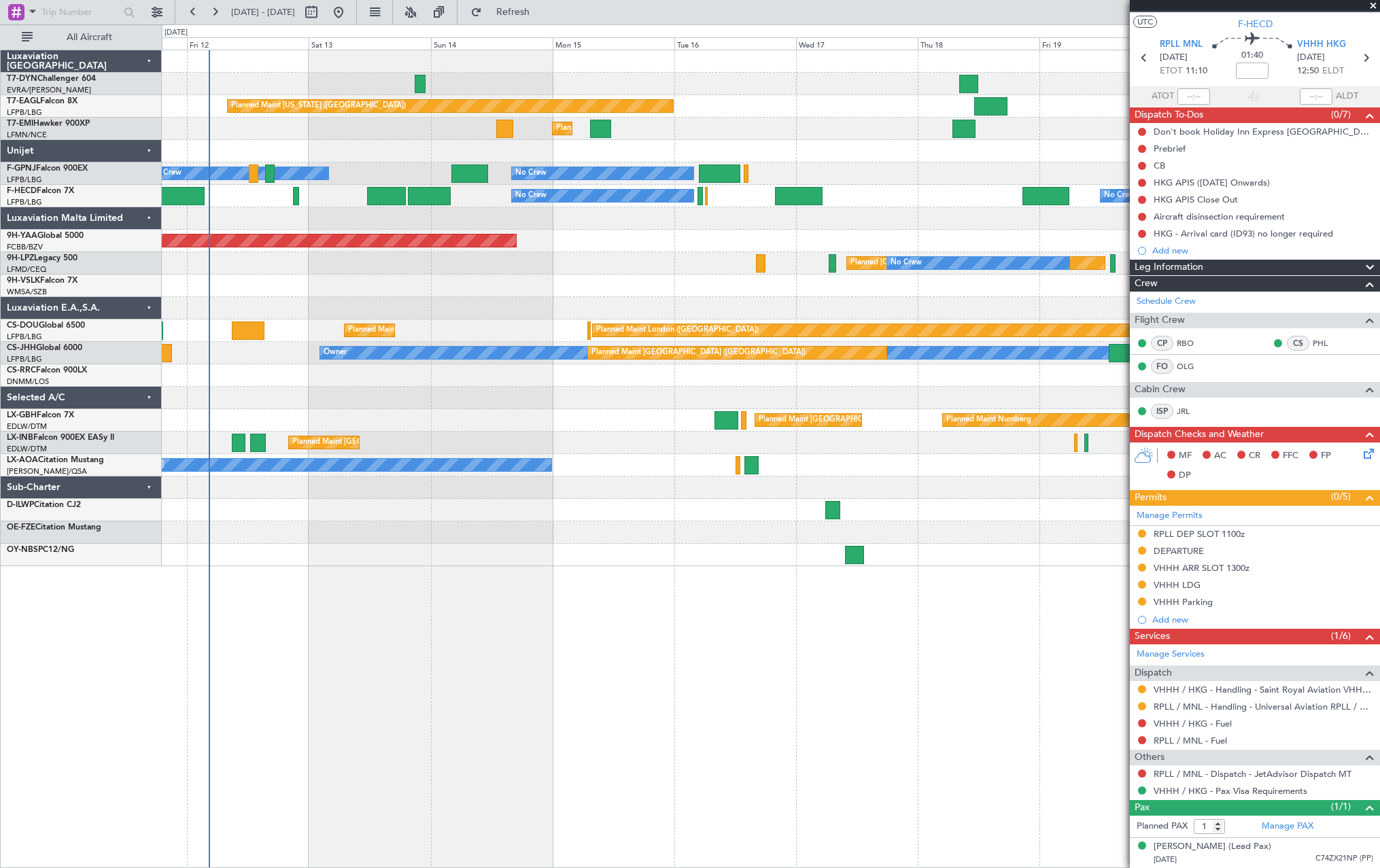
click at [509, 283] on div at bounding box center [770, 286] width 1218 height 22
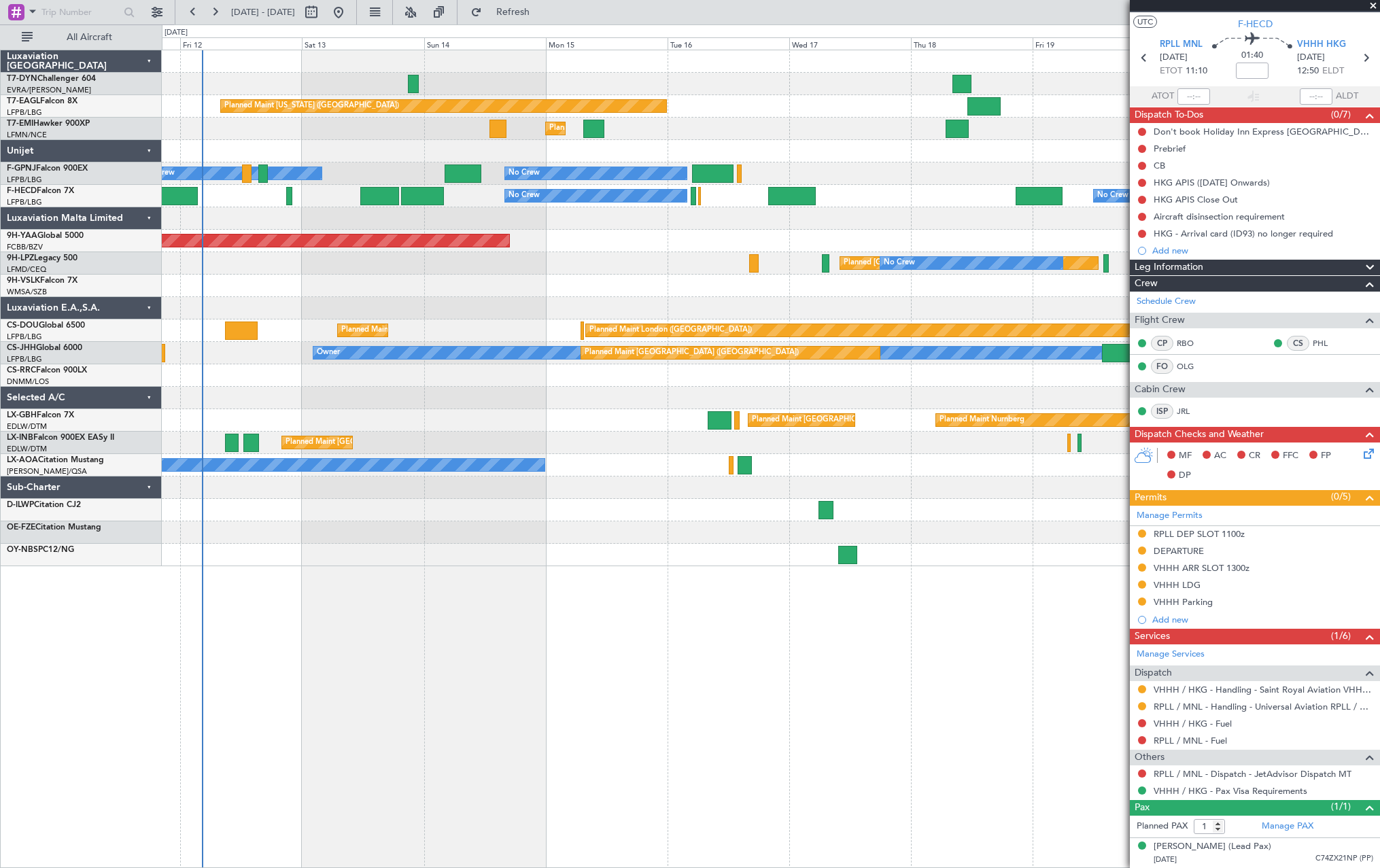
click at [666, 284] on div "Planned Maint [US_STATE] ([GEOGRAPHIC_DATA]) Planned Maint [GEOGRAPHIC_DATA] Pl…" at bounding box center [770, 308] width 1218 height 516
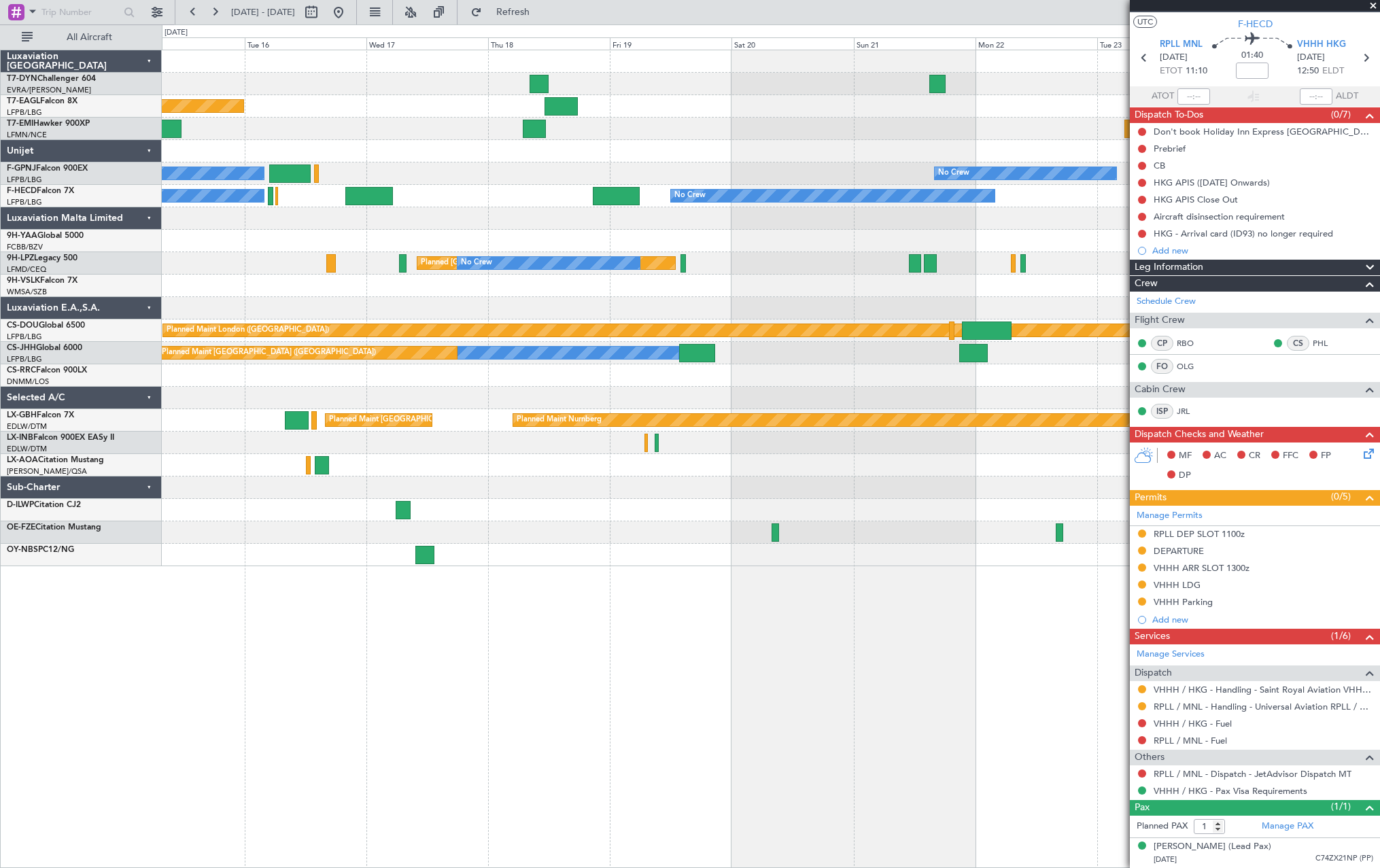
click at [305, 305] on div at bounding box center [770, 308] width 1218 height 22
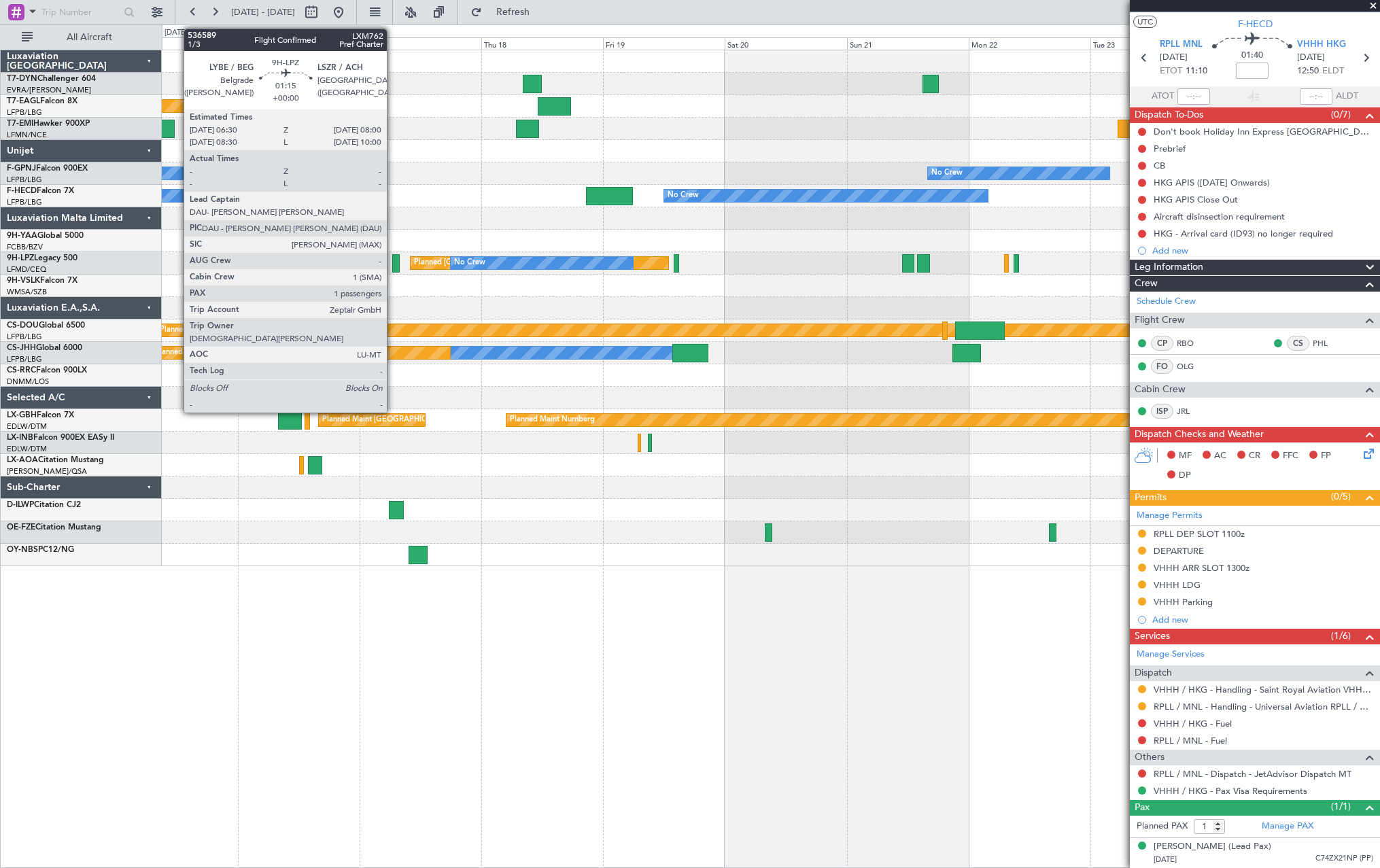
click at [393, 259] on div at bounding box center [396, 264] width 9 height 19
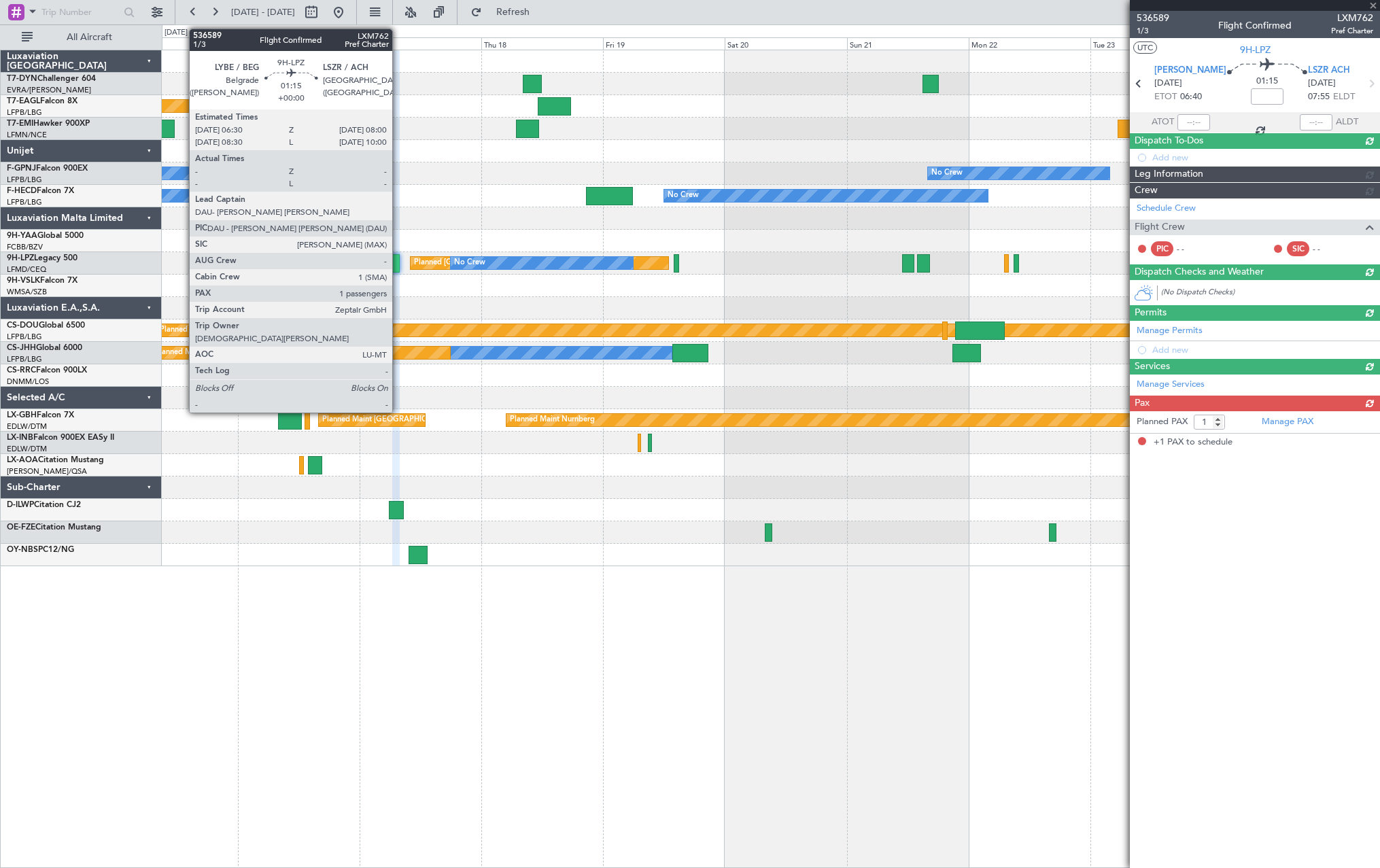
scroll to position [0, 0]
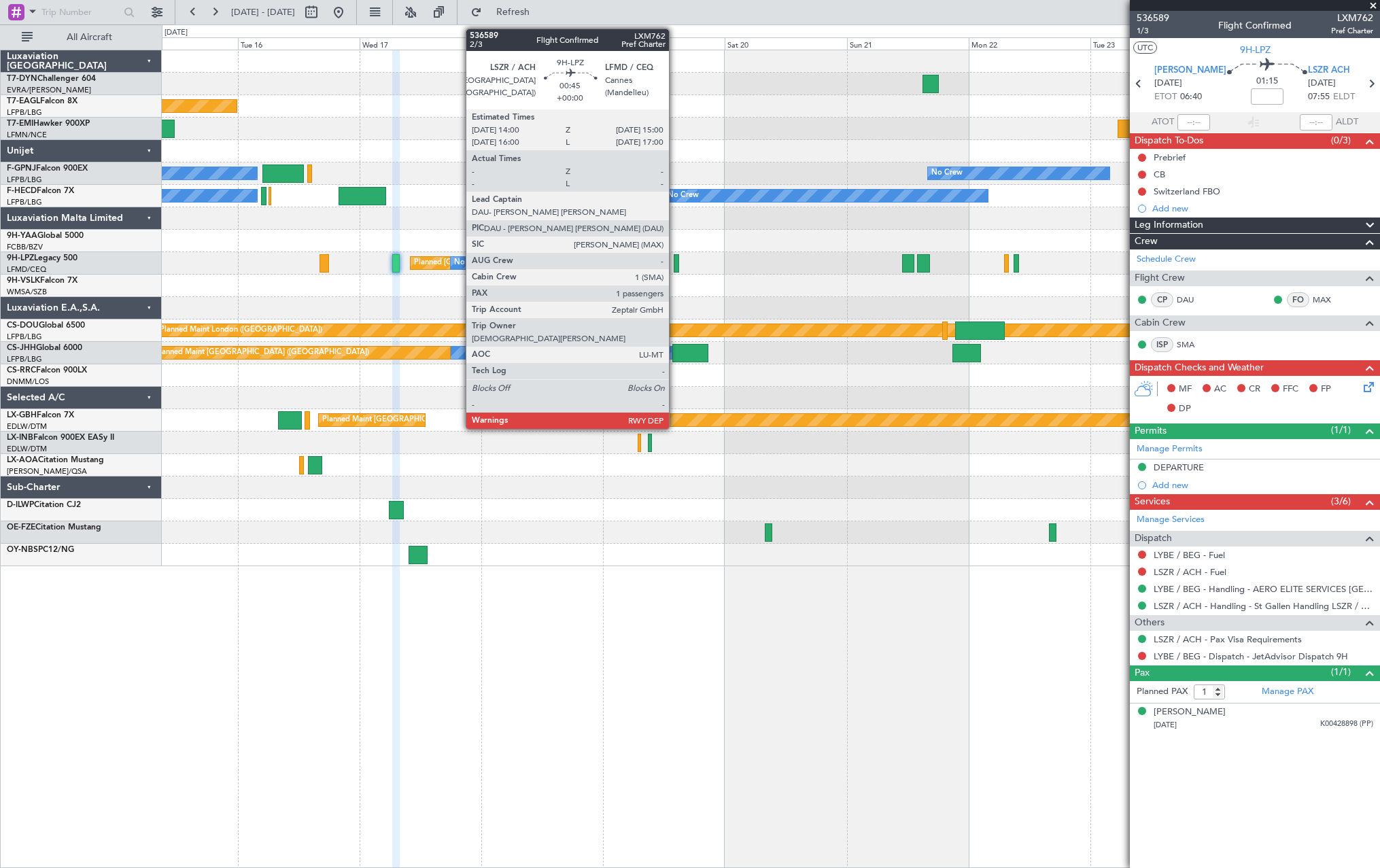
click at [675, 257] on div at bounding box center [676, 264] width 5 height 19
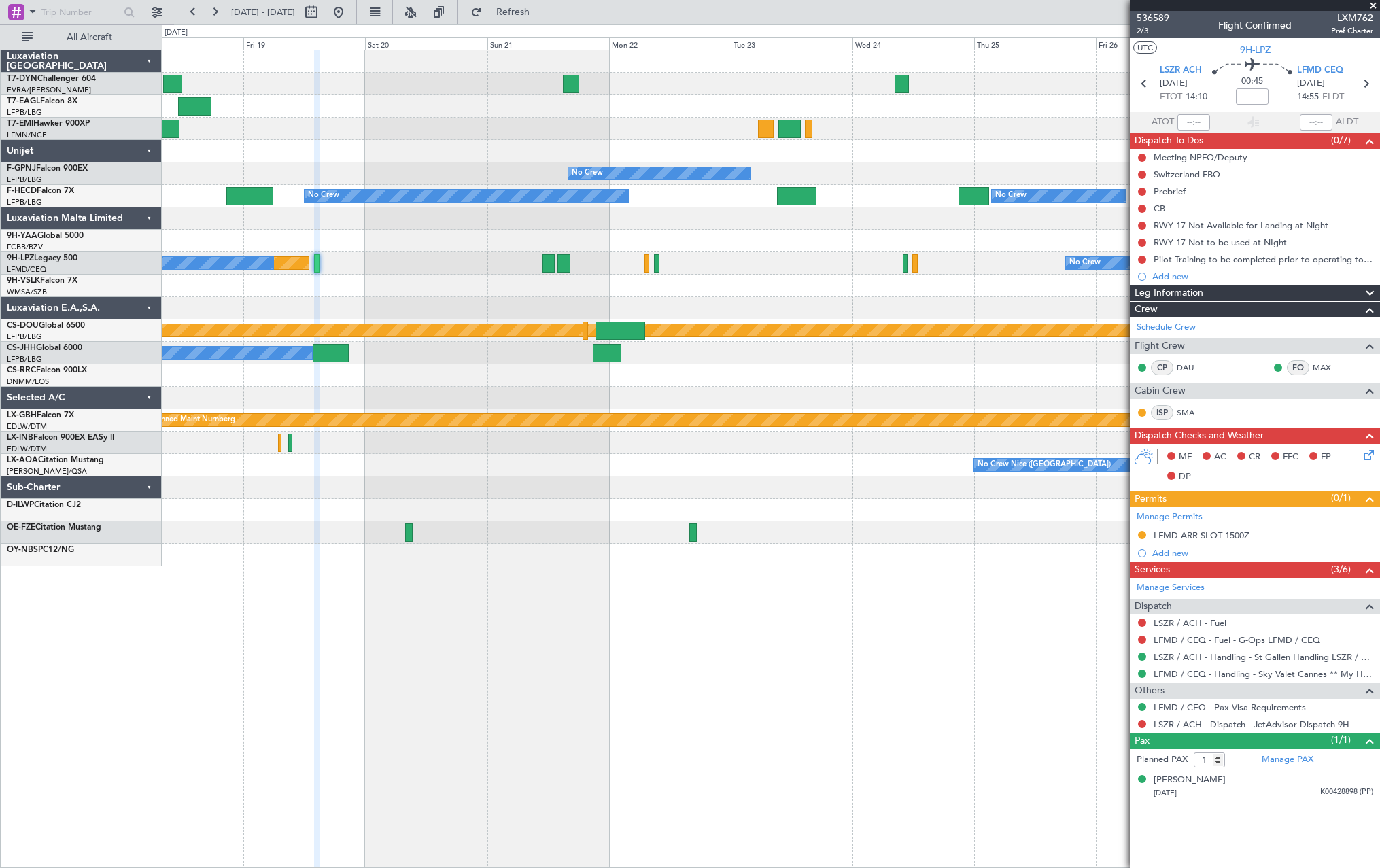
click at [450, 273] on div "Planned [GEOGRAPHIC_DATA] ([GEOGRAPHIC_DATA]) No Crew No Crew" at bounding box center [770, 264] width 1218 height 22
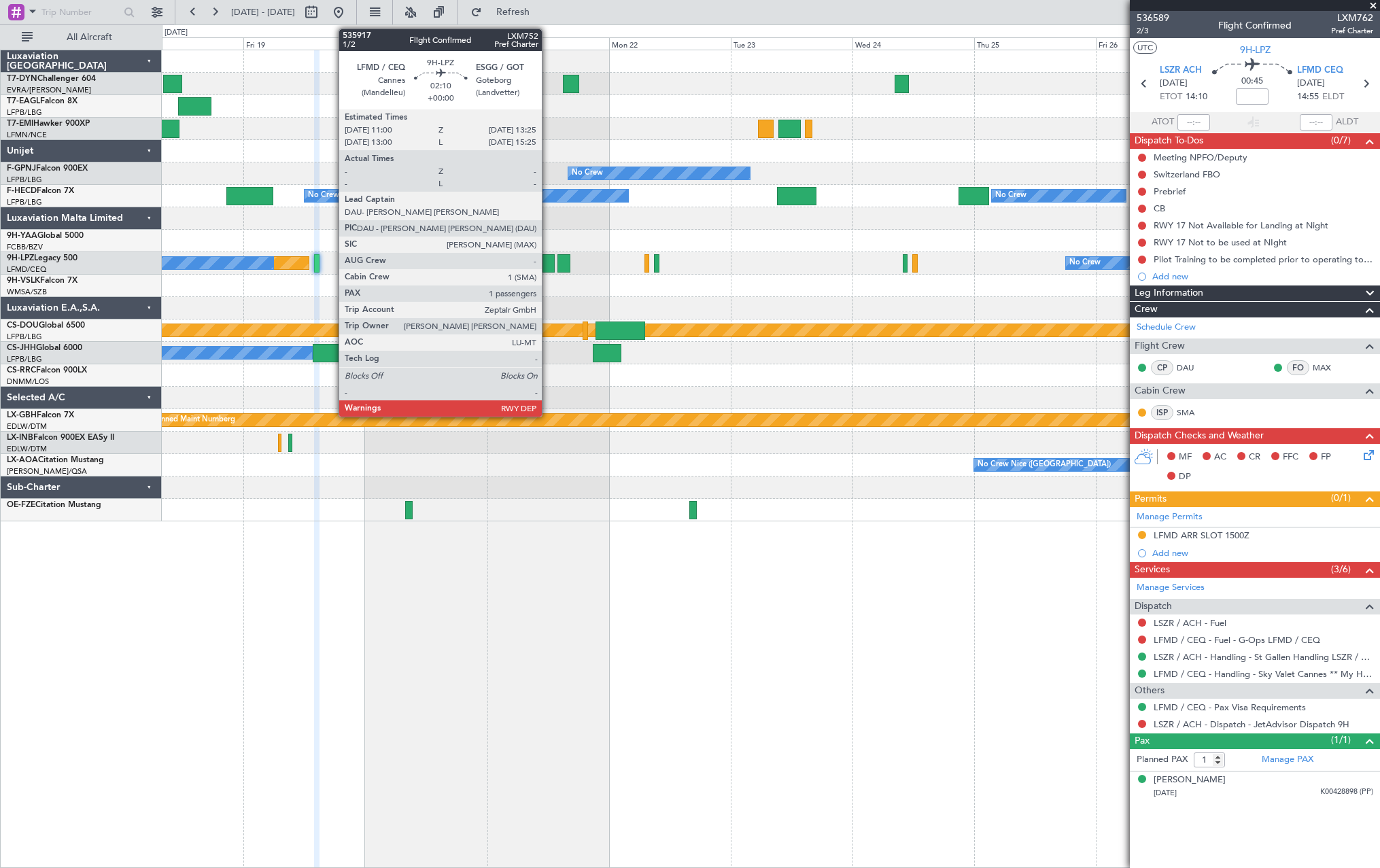
click at [548, 264] on div at bounding box center [548, 264] width 13 height 19
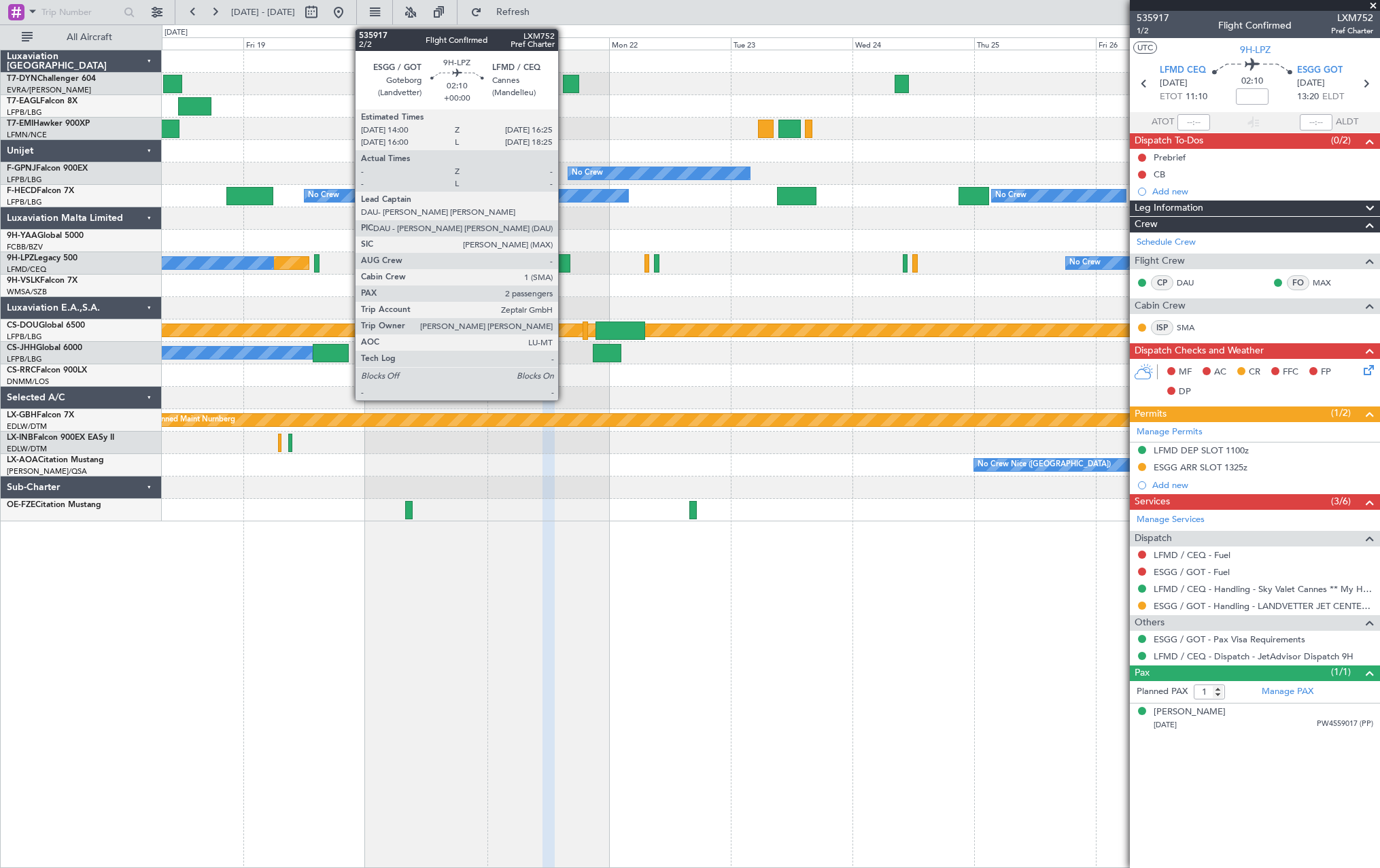
click at [564, 268] on div at bounding box center [563, 264] width 13 height 19
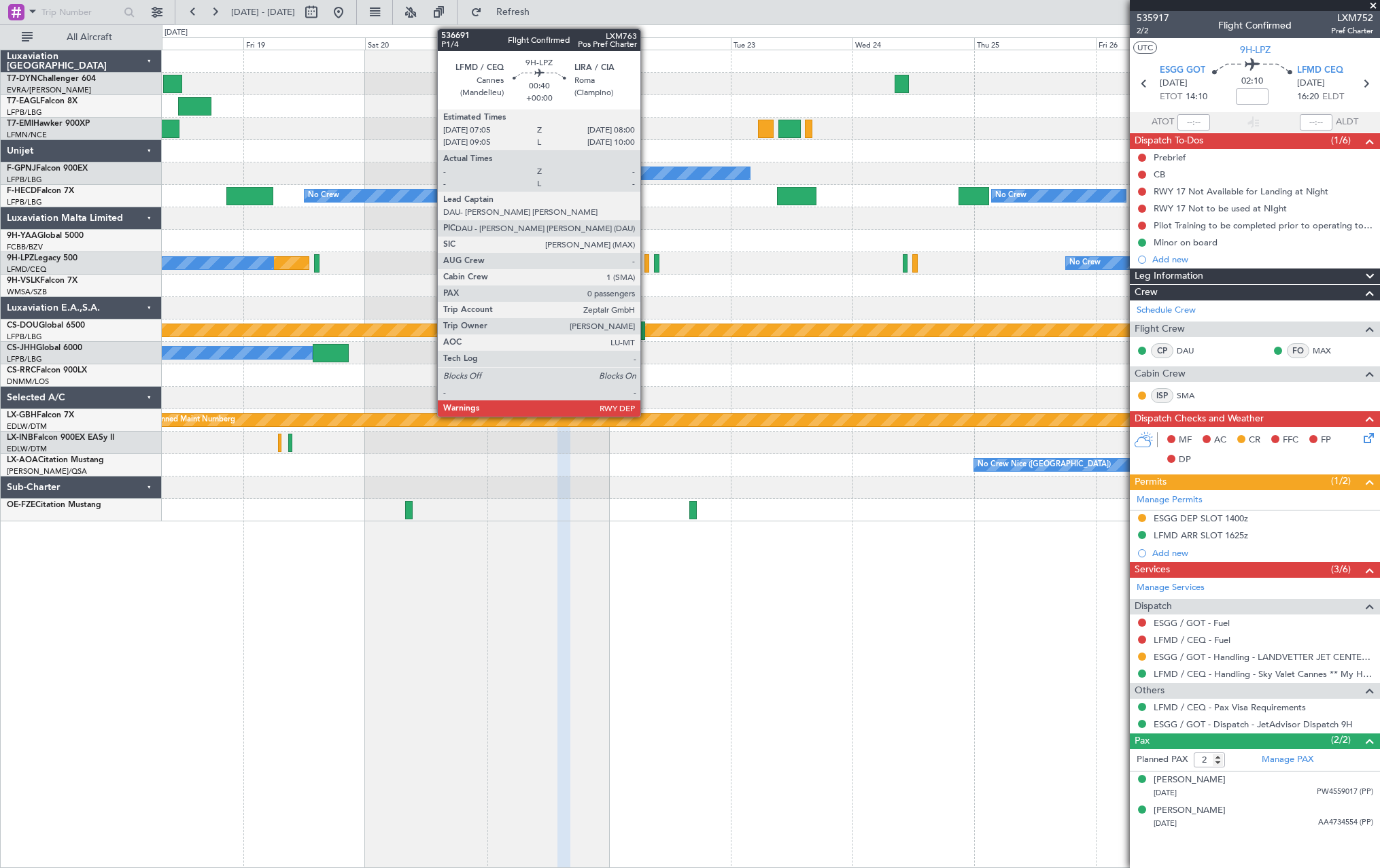
click at [646, 264] on div at bounding box center [647, 264] width 5 height 19
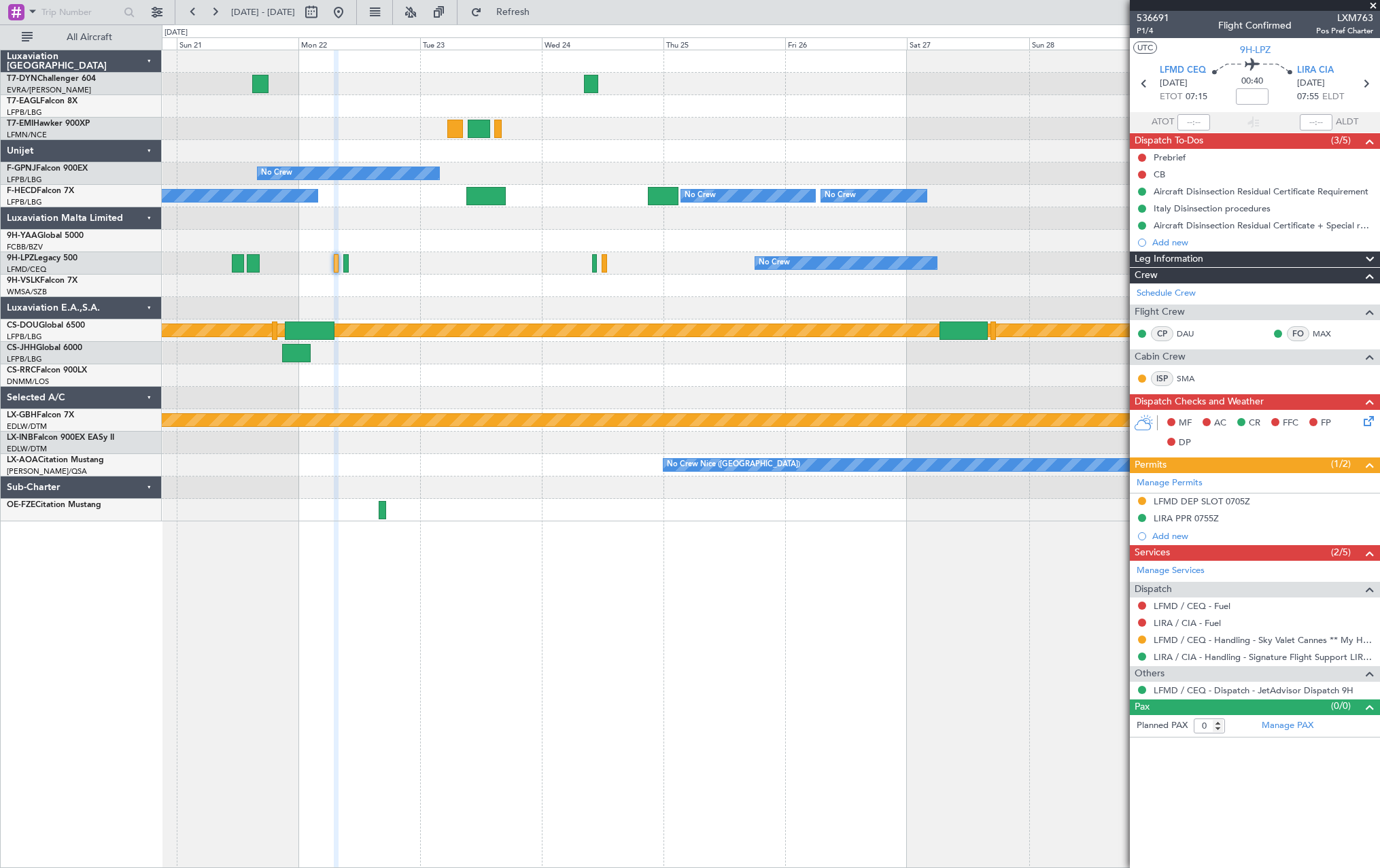
click at [541, 295] on div "No Crew No Crew No Crew No Crew No Crew No Crew [GEOGRAPHIC_DATA] ([GEOGRAPHIC_…" at bounding box center [770, 286] width 1218 height 471
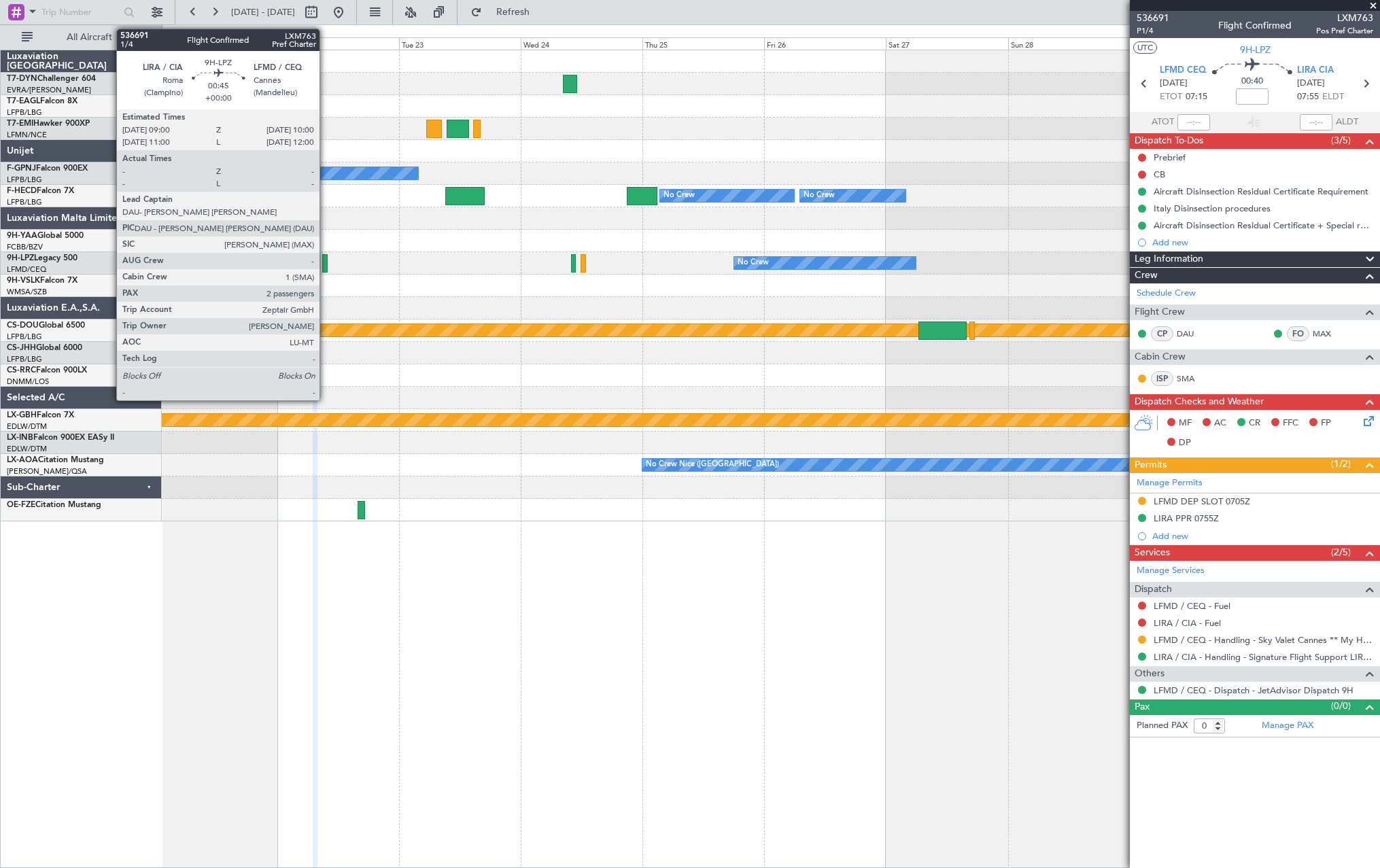
click at [326, 258] on div at bounding box center [325, 264] width 5 height 19
type input "2"
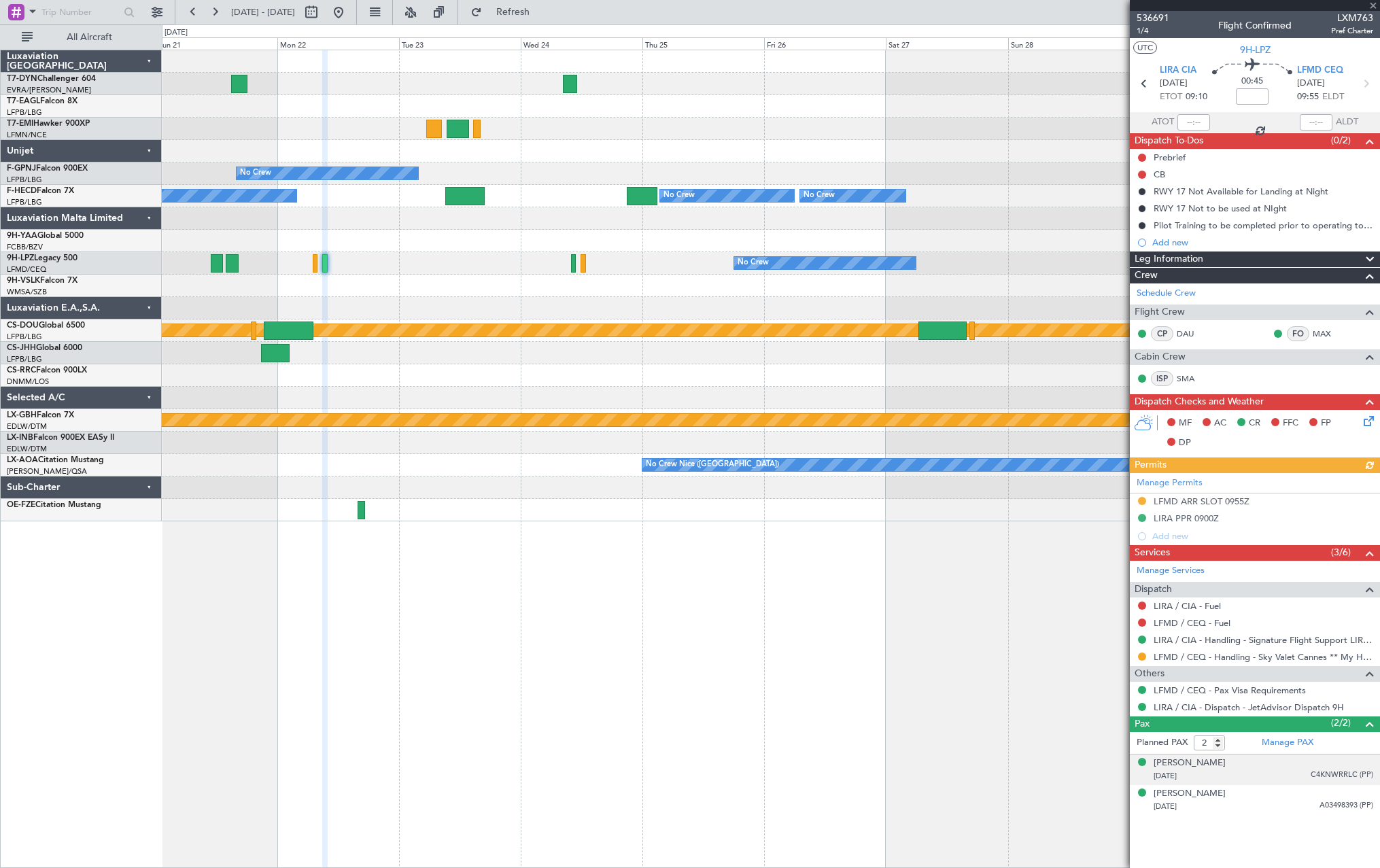
click at [1288, 769] on div "[DATE] C4KNWRRLC (PP)" at bounding box center [1264, 776] width 219 height 14
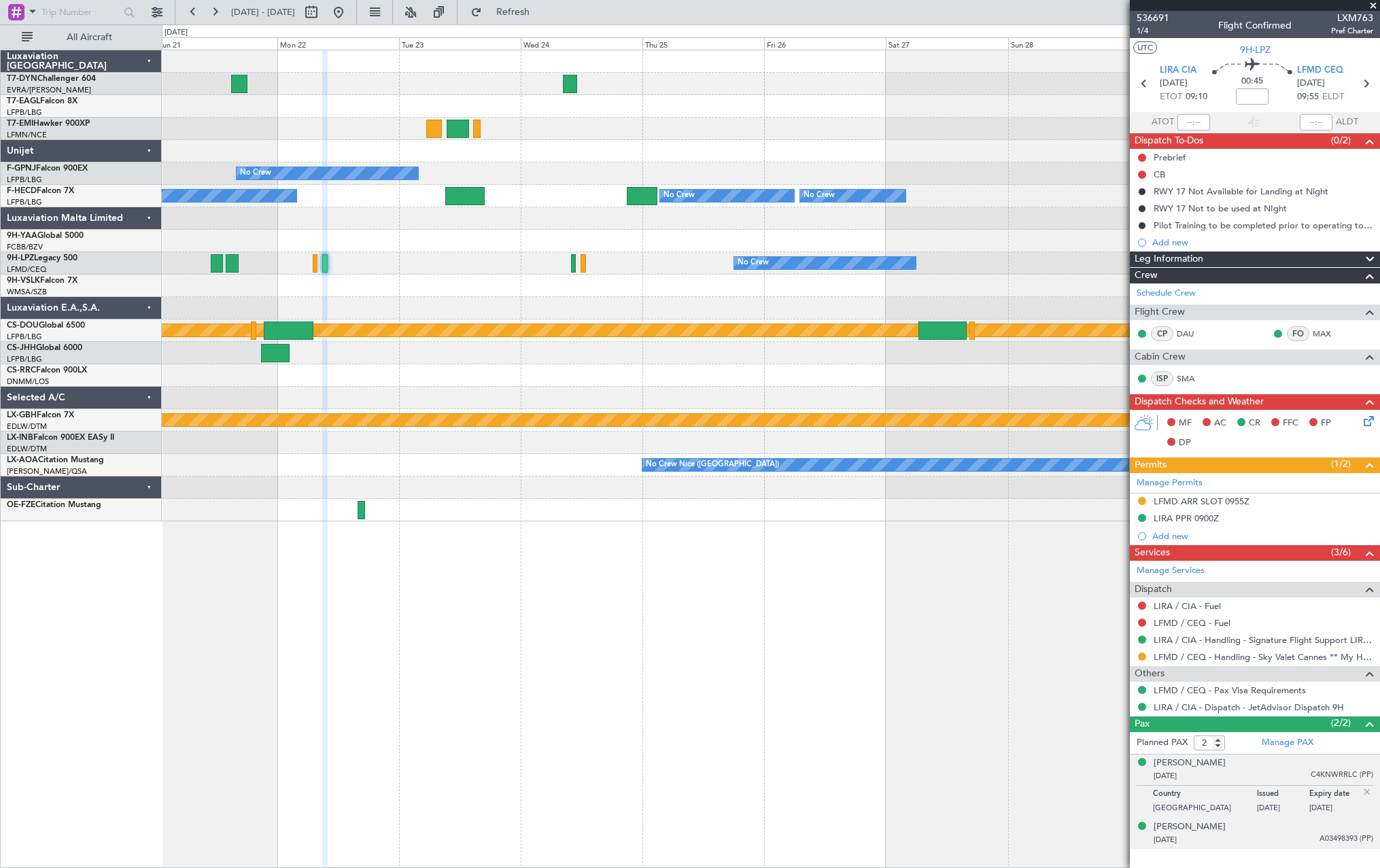
click at [1291, 825] on div "[PERSON_NAME] [DATE] A03498393 (PP)" at bounding box center [1264, 833] width 219 height 26
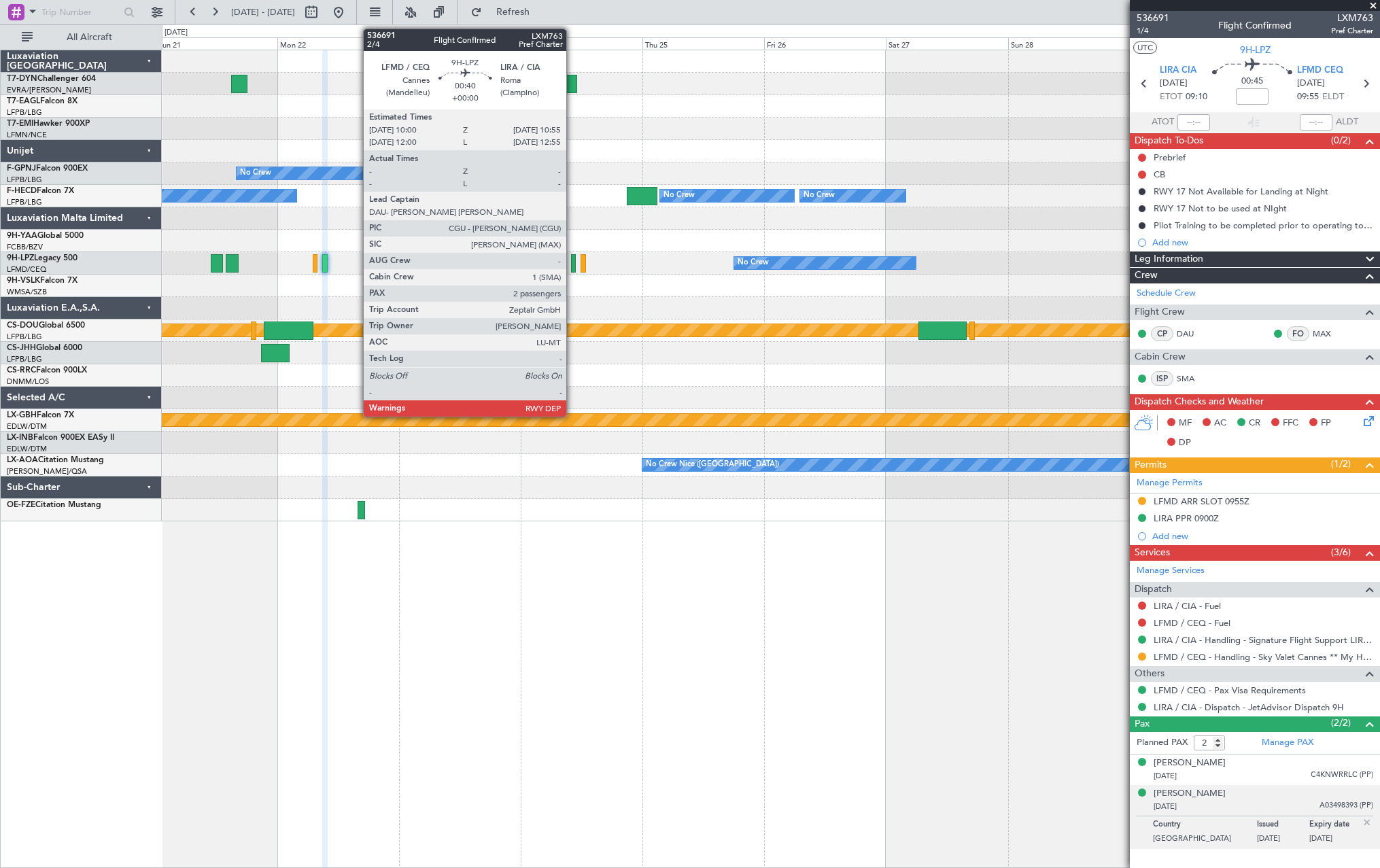
click at [572, 262] on div at bounding box center [573, 264] width 5 height 19
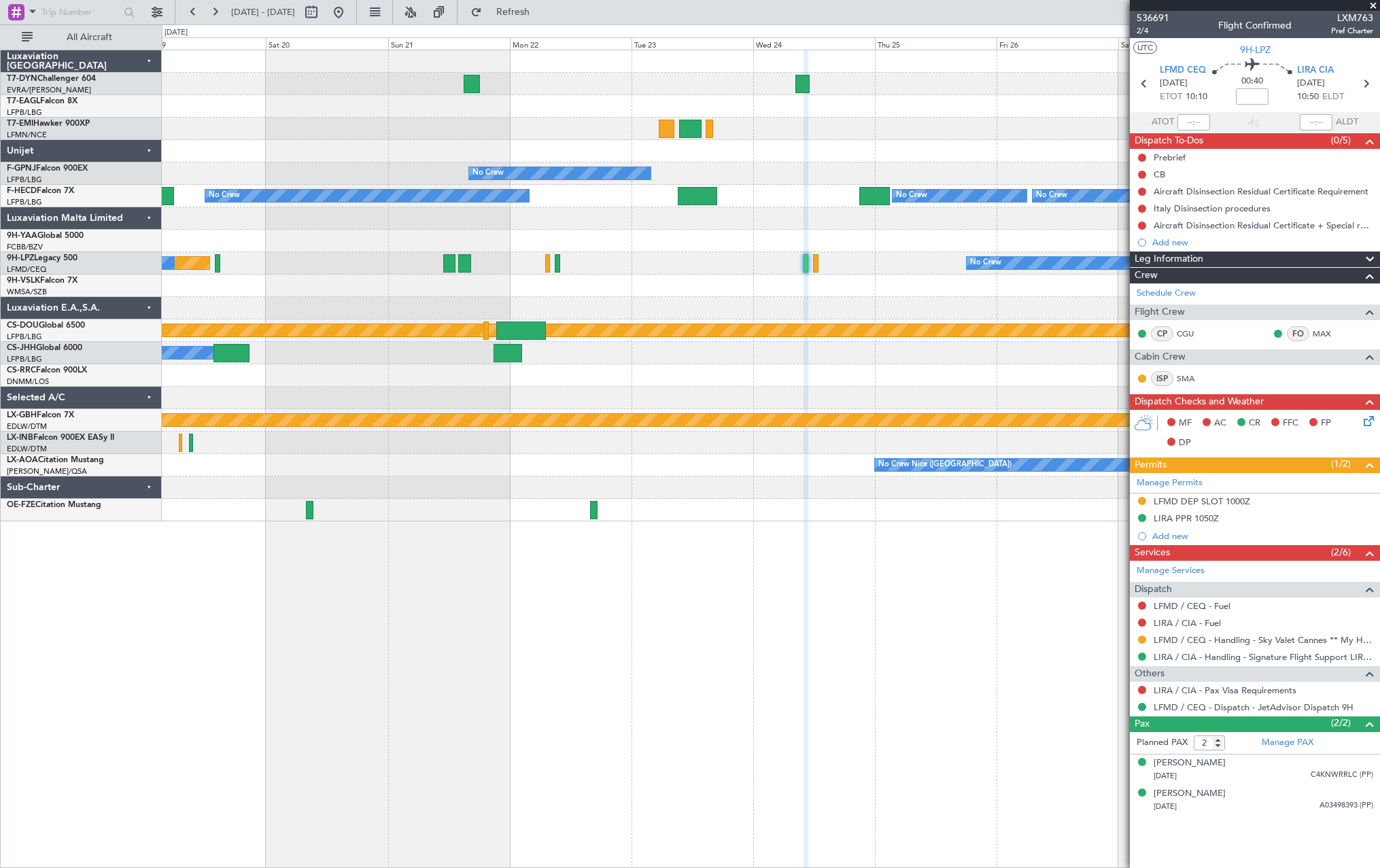
click at [984, 231] on div "No Crew No Crew No Crew No Crew No Crew [GEOGRAPHIC_DATA] ([GEOGRAPHIC_DATA]) N…" at bounding box center [770, 286] width 1218 height 471
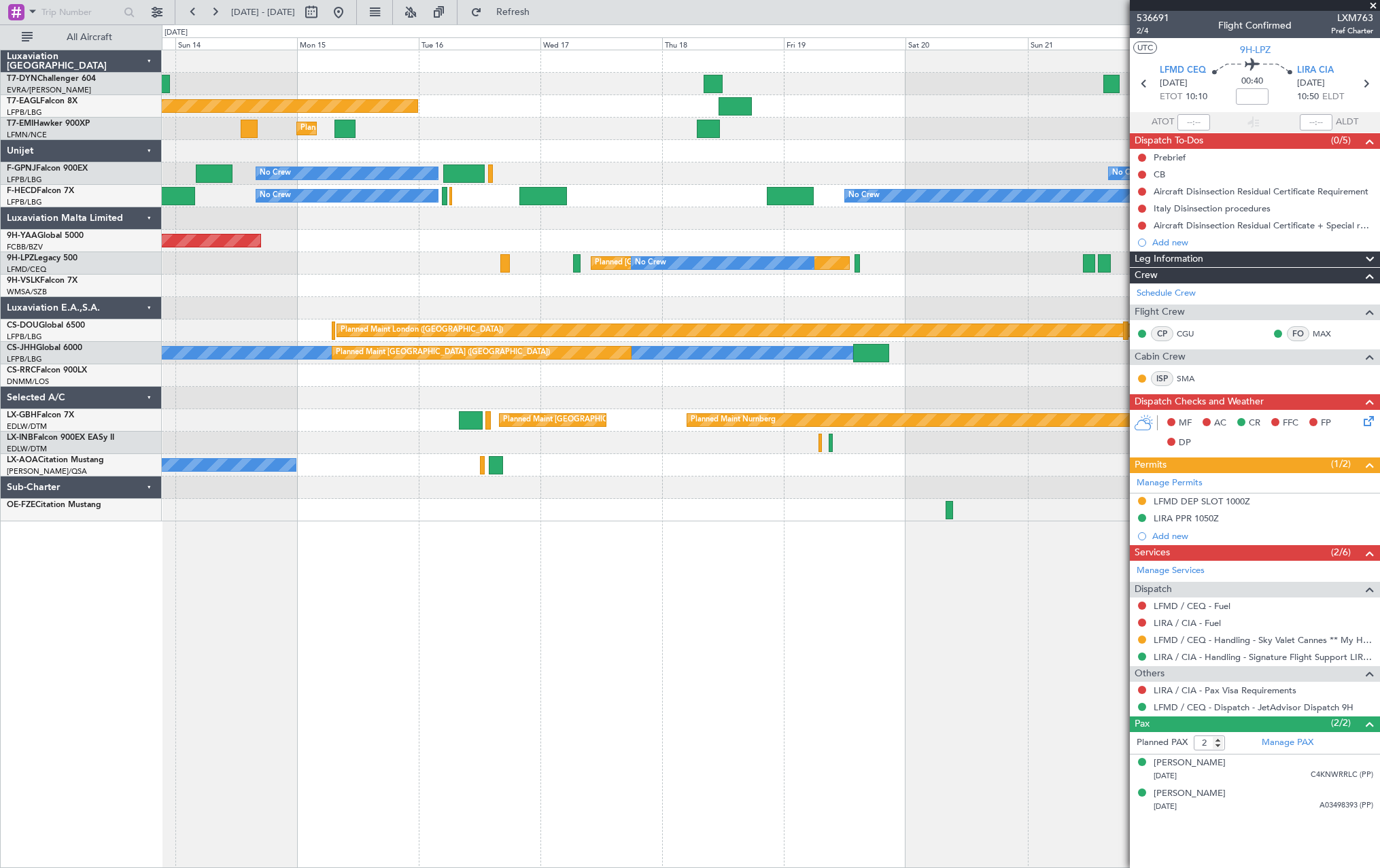
click at [1077, 283] on div "Planned Maint [US_STATE] ([GEOGRAPHIC_DATA]) Planned Maint [GEOGRAPHIC_DATA] No…" at bounding box center [770, 286] width 1218 height 471
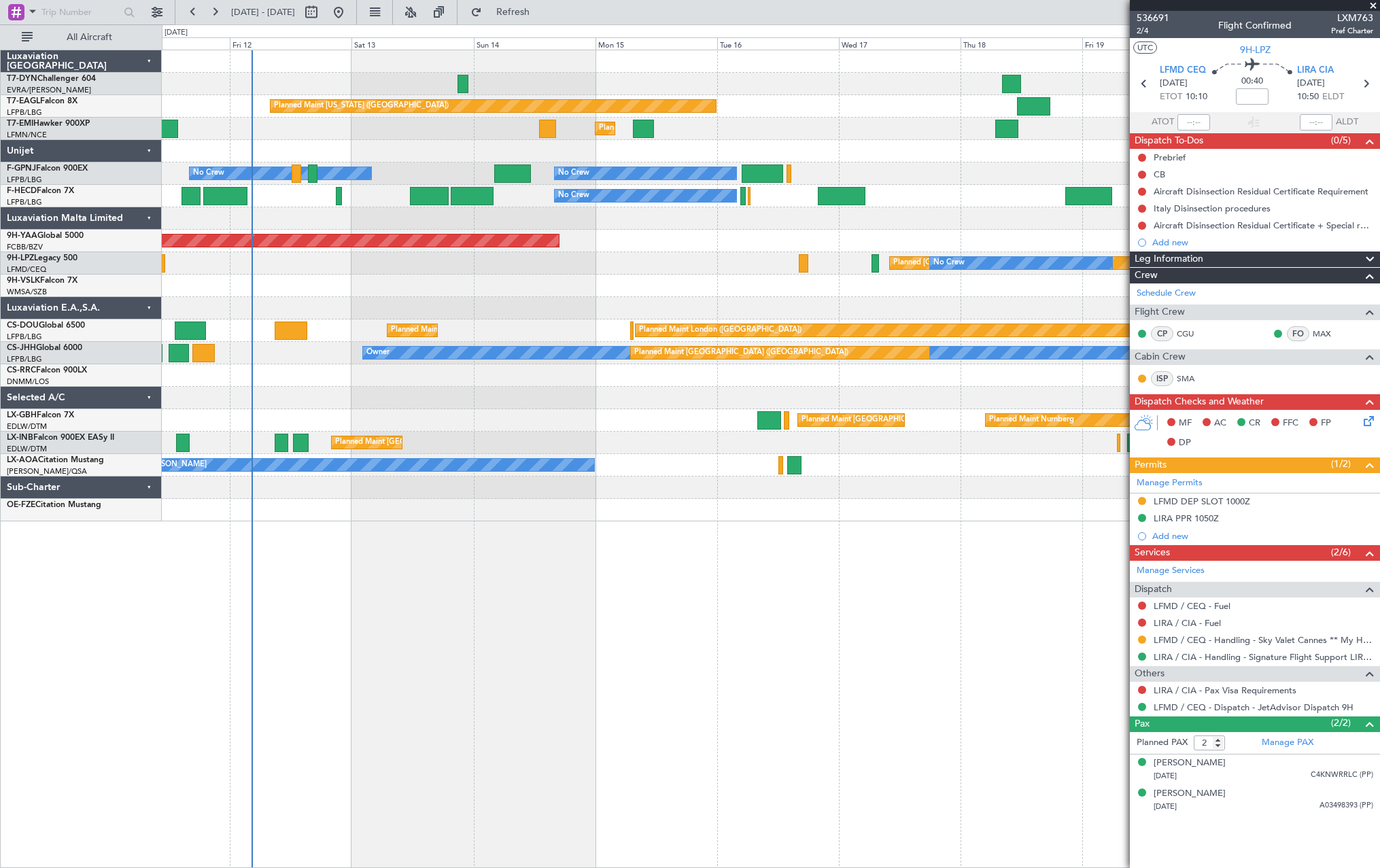
click at [903, 269] on div "Planned Maint [US_STATE] ([GEOGRAPHIC_DATA]) Planned Maint [GEOGRAPHIC_DATA] Pl…" at bounding box center [770, 286] width 1218 height 471
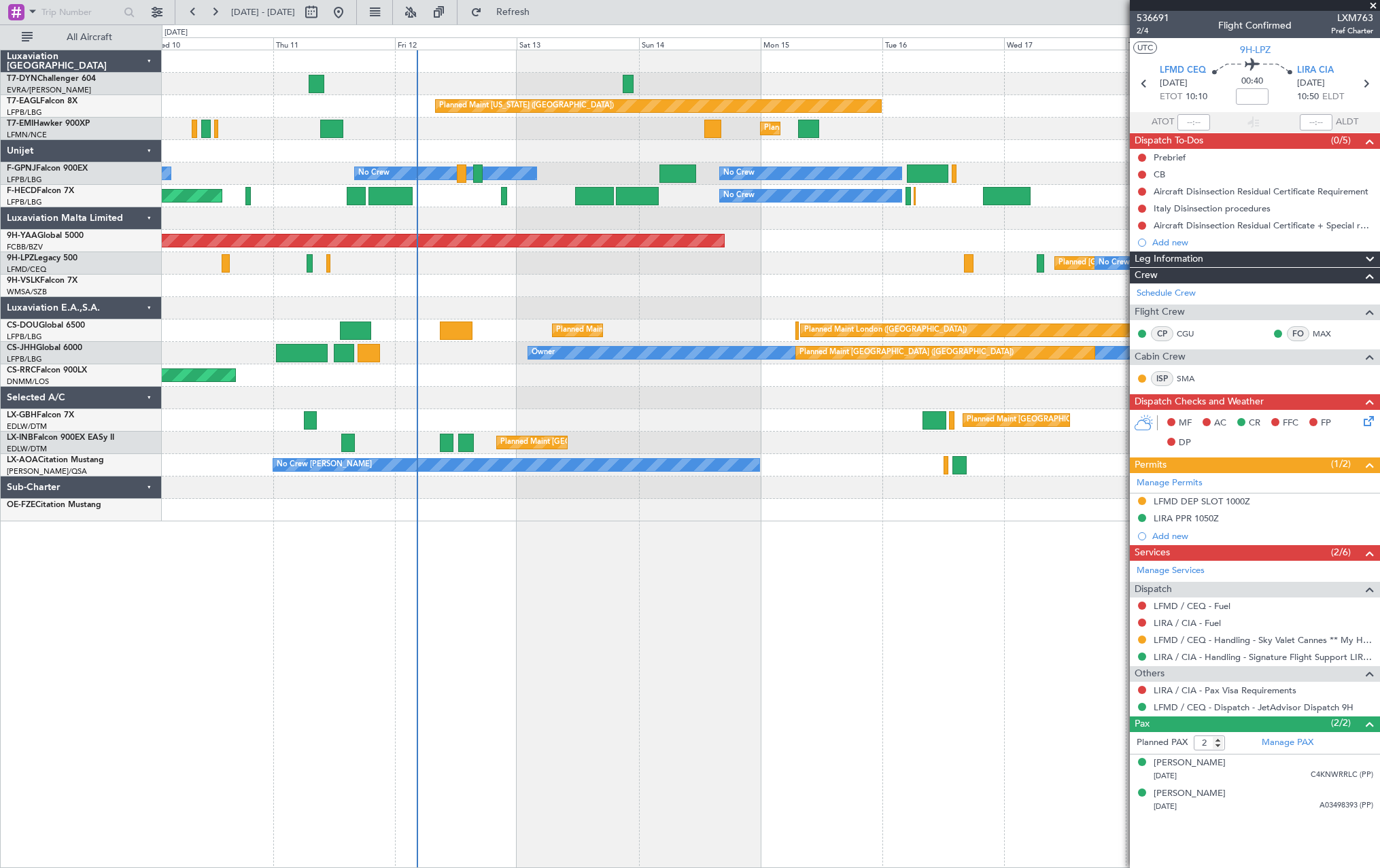
click at [504, 289] on div "Planned Maint [US_STATE] ([GEOGRAPHIC_DATA]) Planned Maint [GEOGRAPHIC_DATA] Pl…" at bounding box center [770, 286] width 1218 height 471
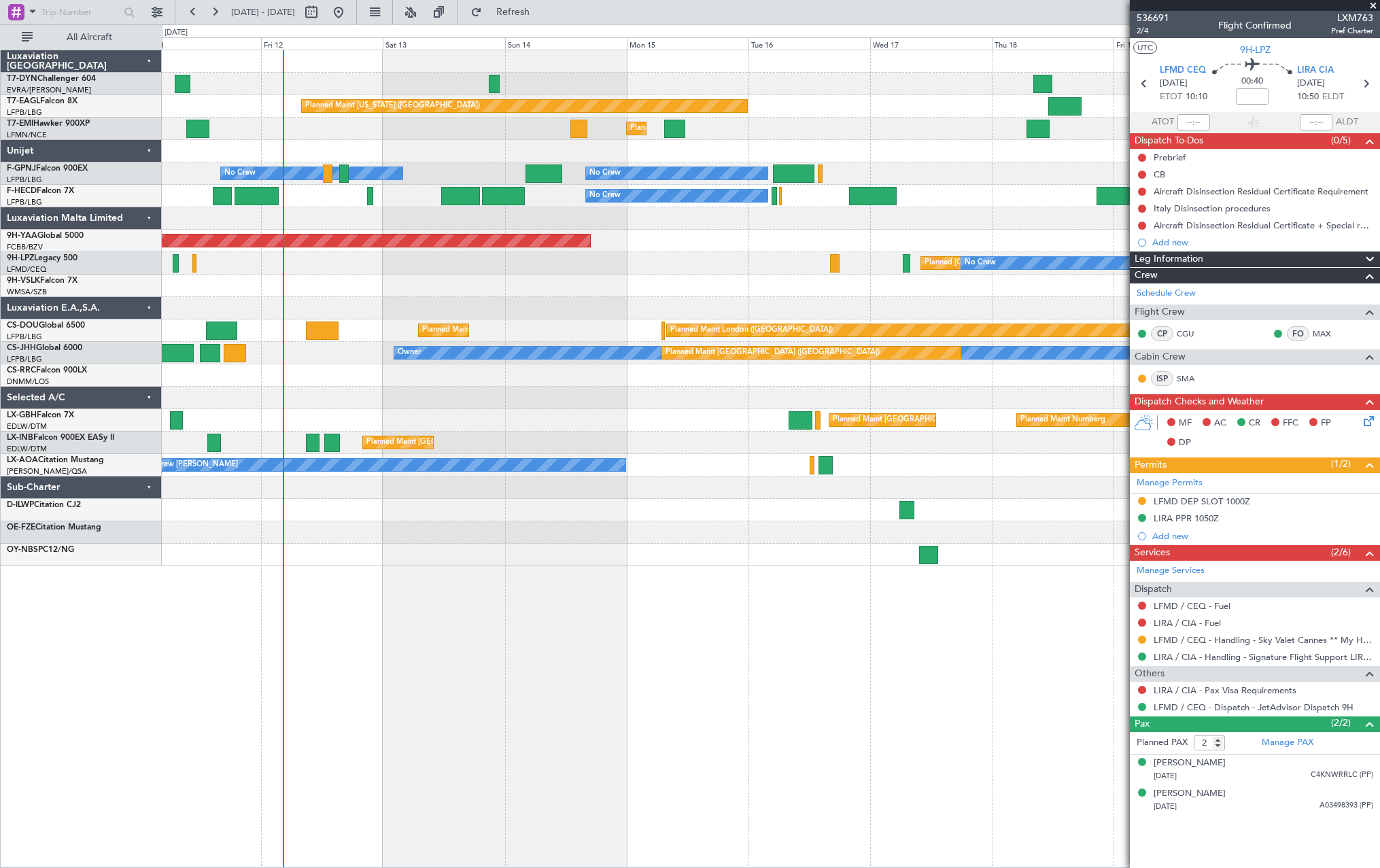
click at [340, 286] on div at bounding box center [770, 286] width 1218 height 22
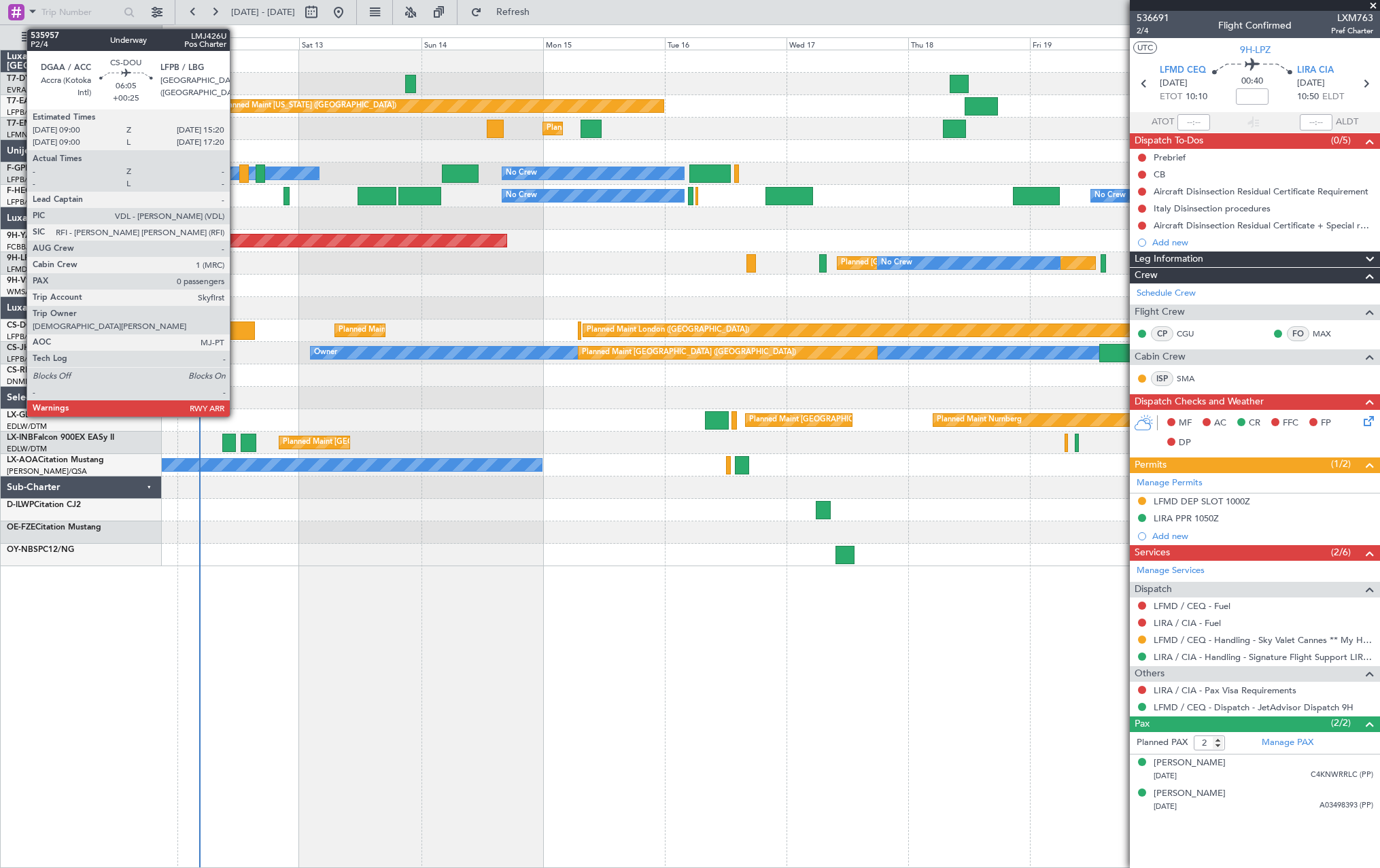
click at [236, 324] on div at bounding box center [238, 331] width 32 height 19
type input "+00:25"
type input "0"
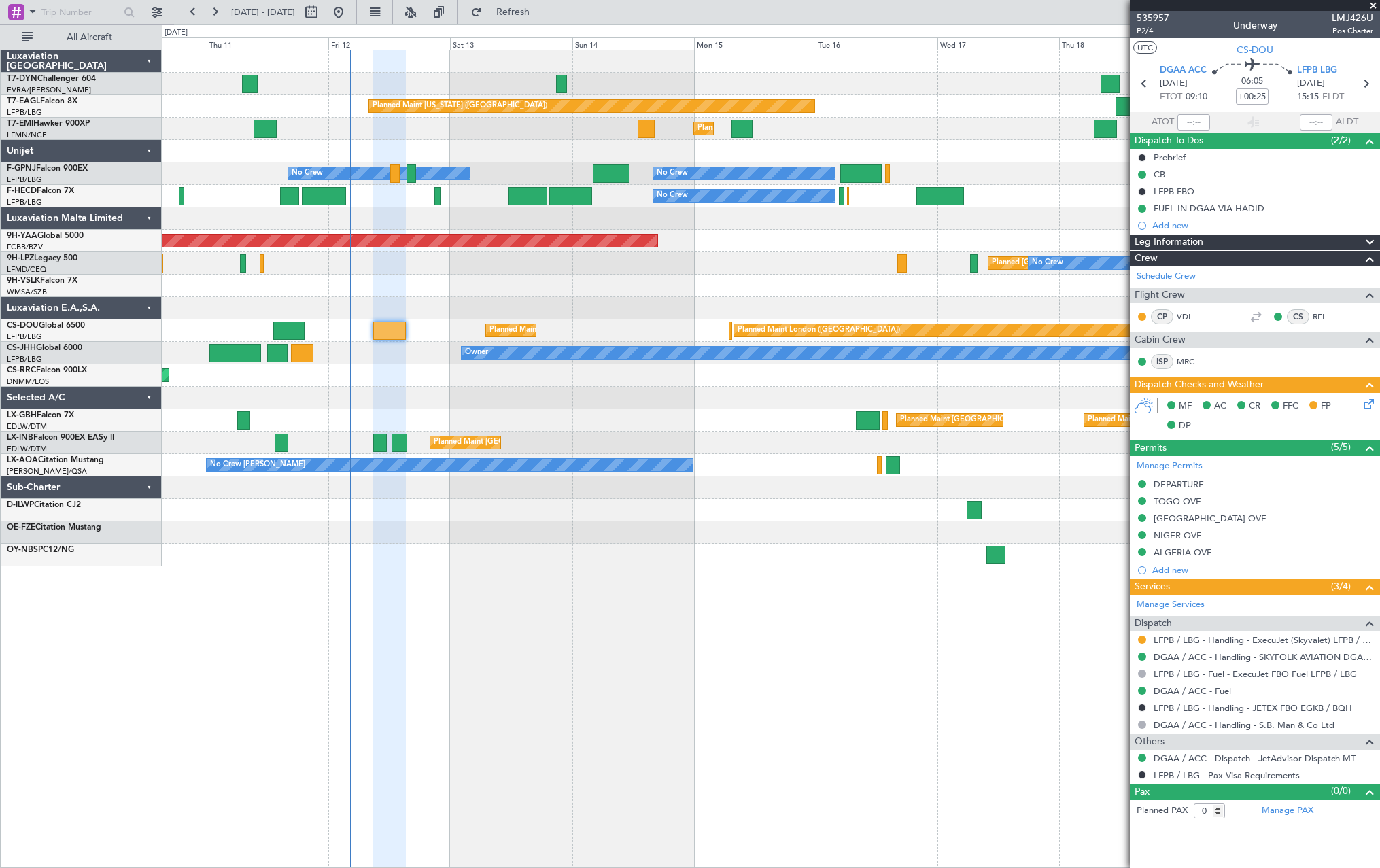
click at [524, 383] on div "Planned Maint [GEOGRAPHIC_DATA] ([GEOGRAPHIC_DATA])" at bounding box center [770, 375] width 1218 height 22
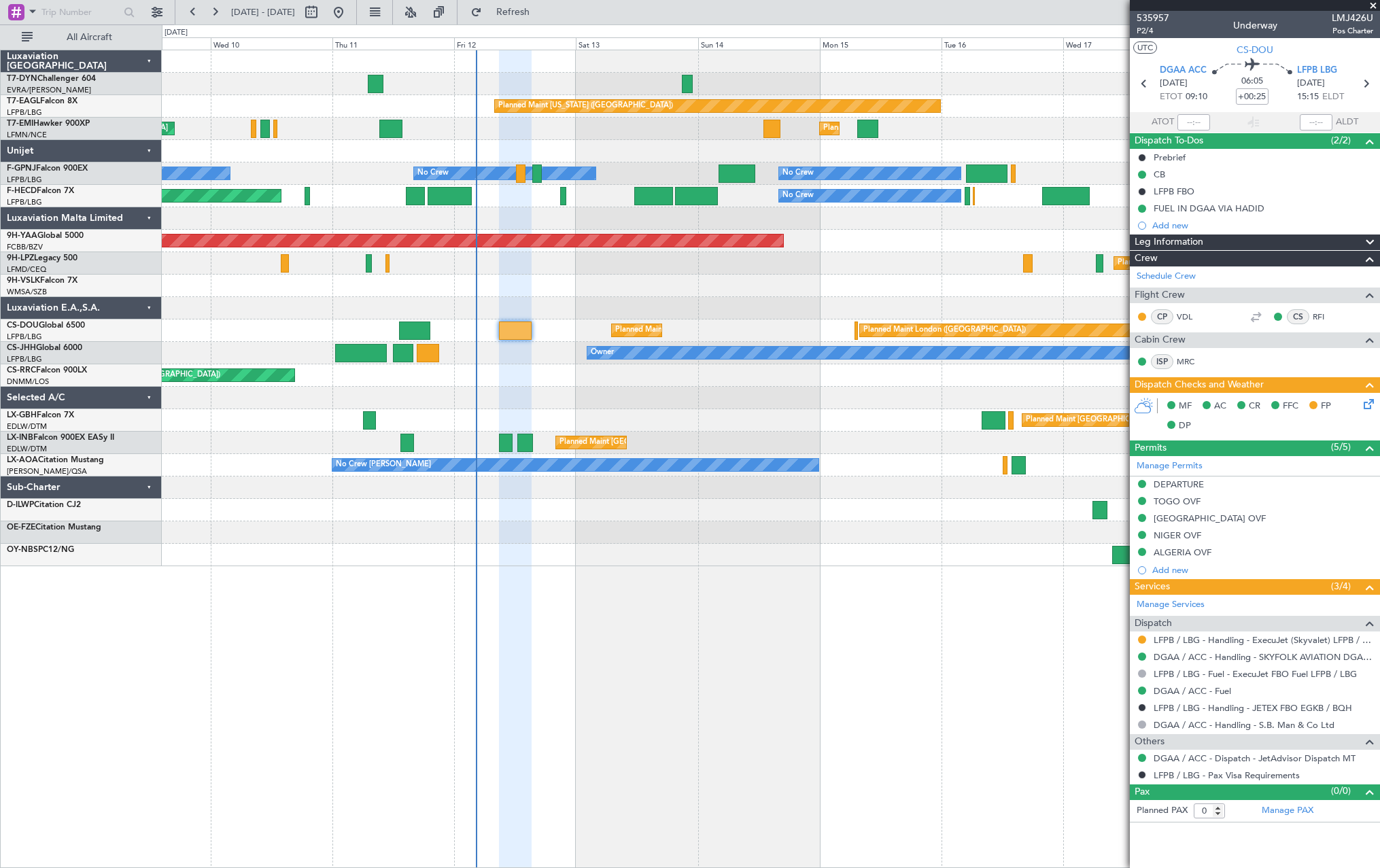
click at [524, 383] on div "Planned Maint [GEOGRAPHIC_DATA] ([GEOGRAPHIC_DATA])" at bounding box center [770, 375] width 1218 height 22
click at [212, 403] on div at bounding box center [770, 398] width 1218 height 22
click at [210, 403] on div at bounding box center [770, 398] width 1218 height 22
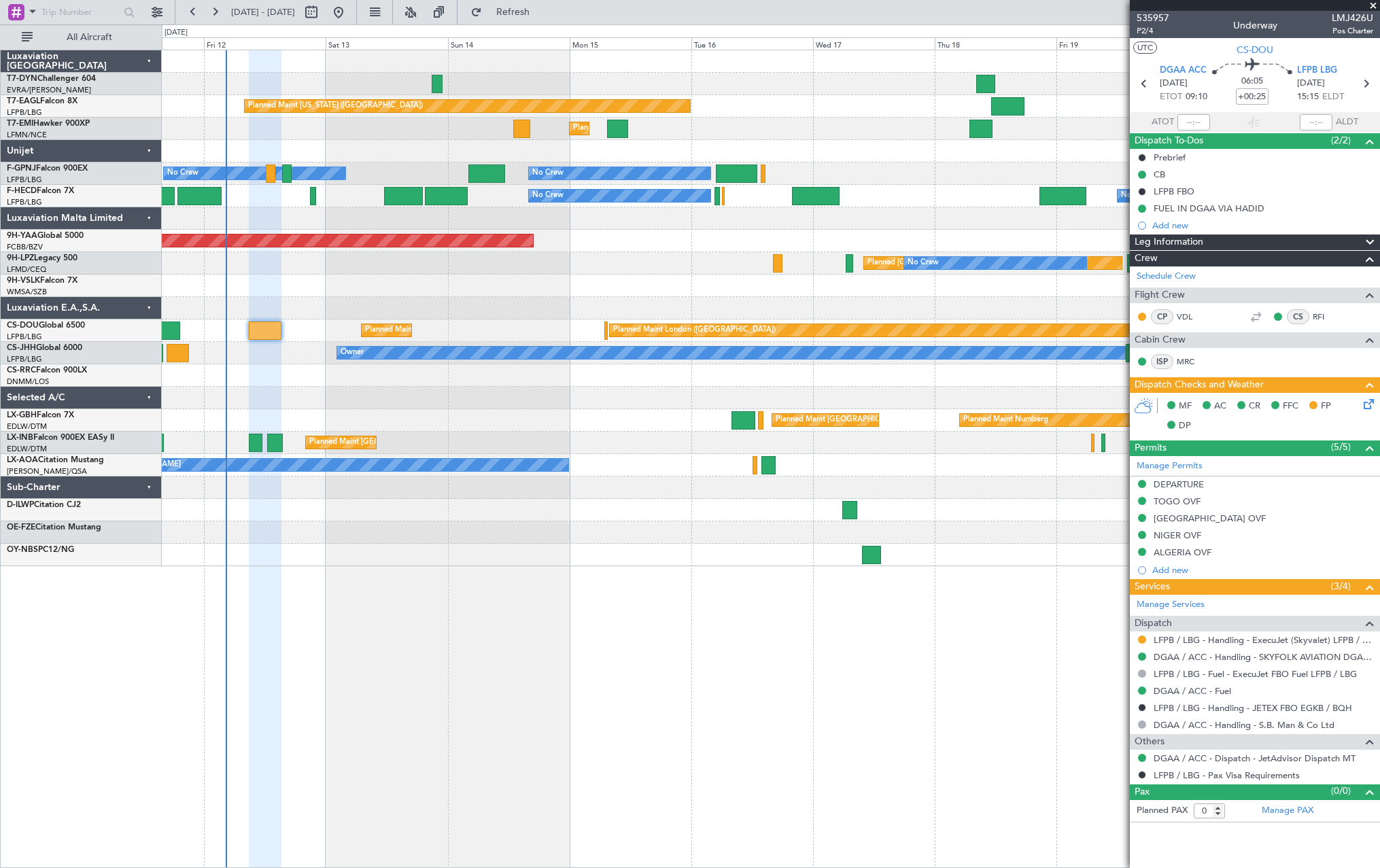
click at [439, 417] on div "Planned Maint Nurnberg Planned Maint [GEOGRAPHIC_DATA] ([GEOGRAPHIC_DATA])" at bounding box center [770, 420] width 1218 height 22
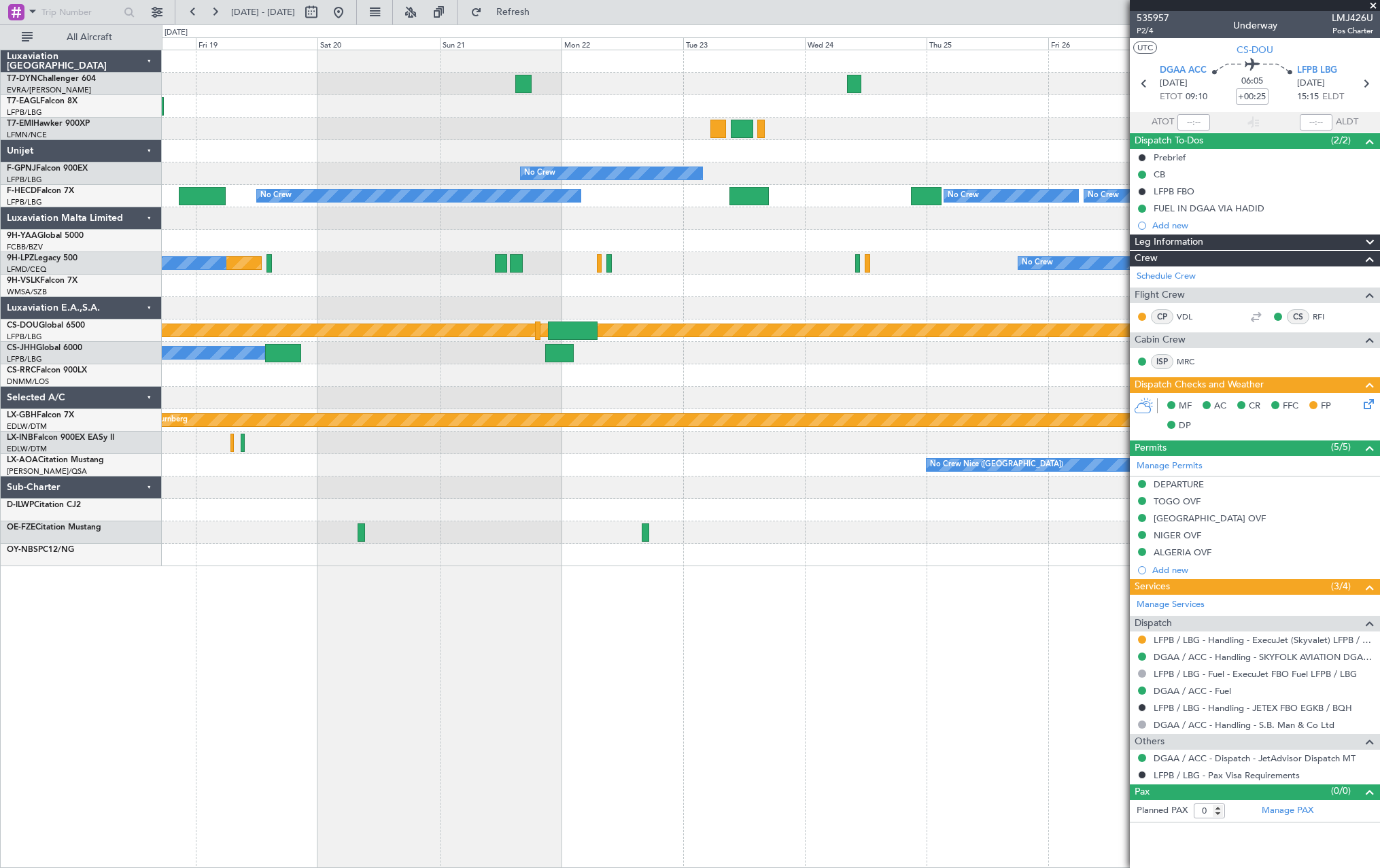
click at [38, 398] on div "No Crew No Crew No Crew No Crew [GEOGRAPHIC_DATA] ([GEOGRAPHIC_DATA]) No Crew N…" at bounding box center [690, 446] width 1380 height 843
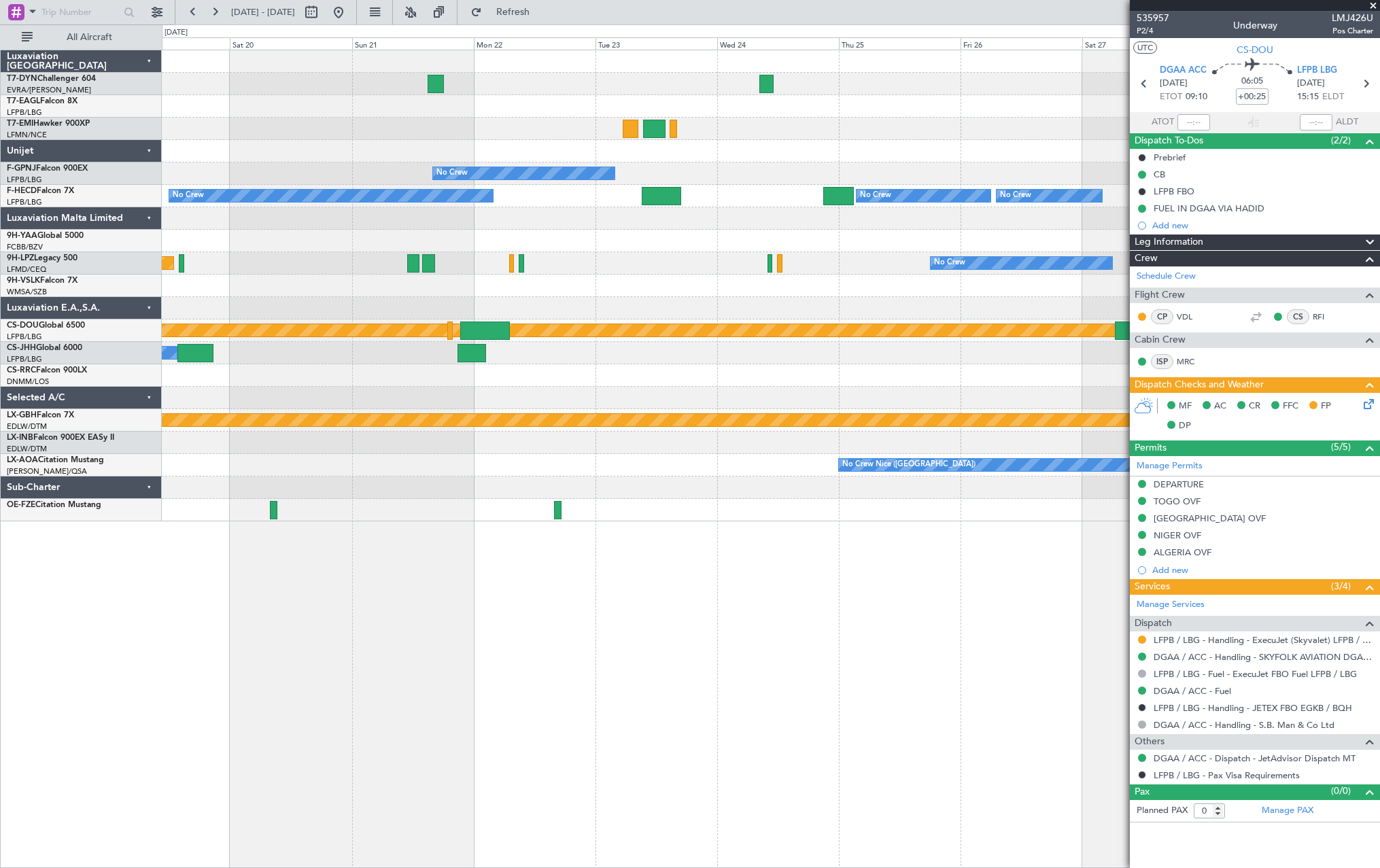
click at [551, 388] on div at bounding box center [770, 398] width 1218 height 22
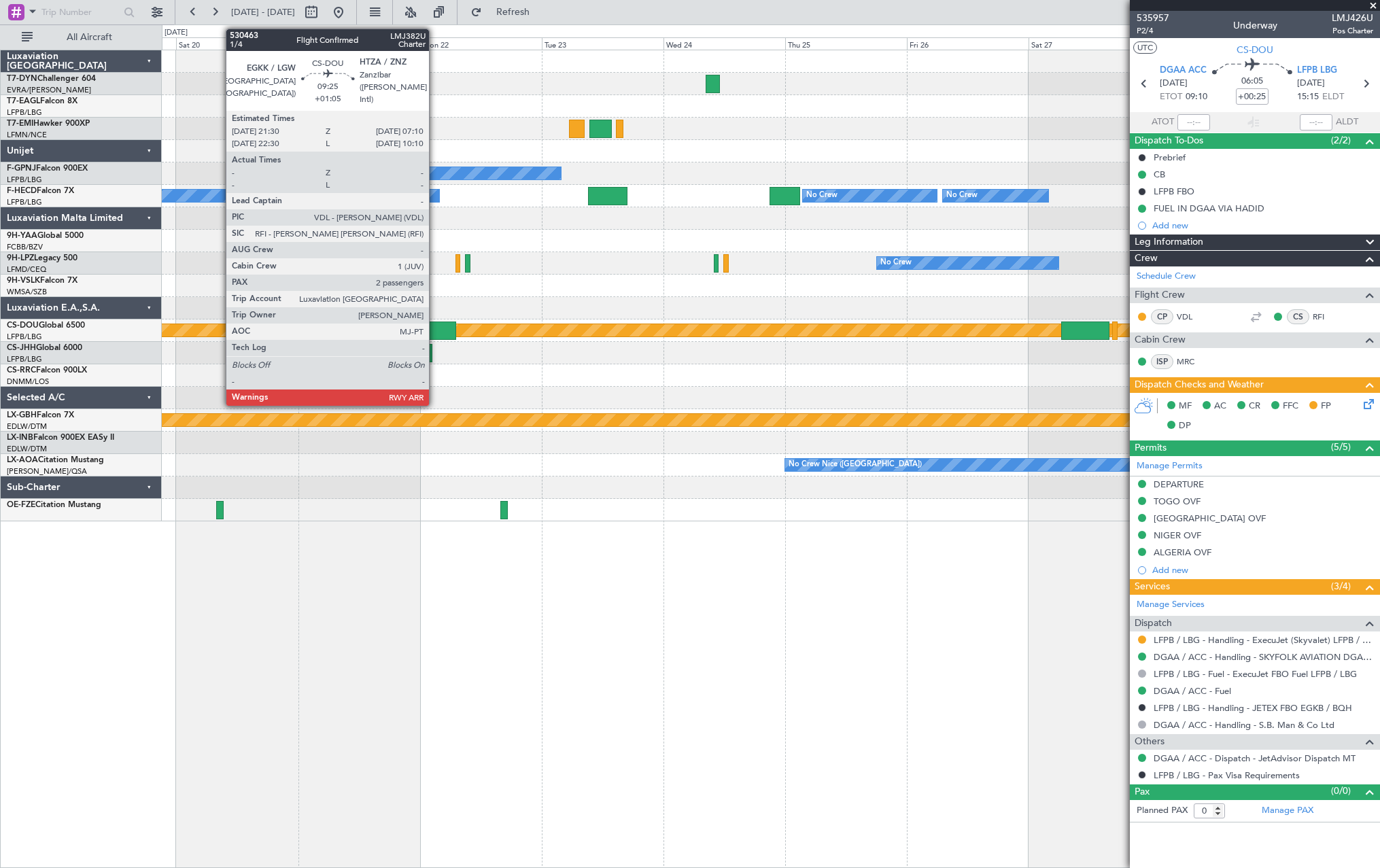
click at [435, 329] on div at bounding box center [431, 331] width 49 height 19
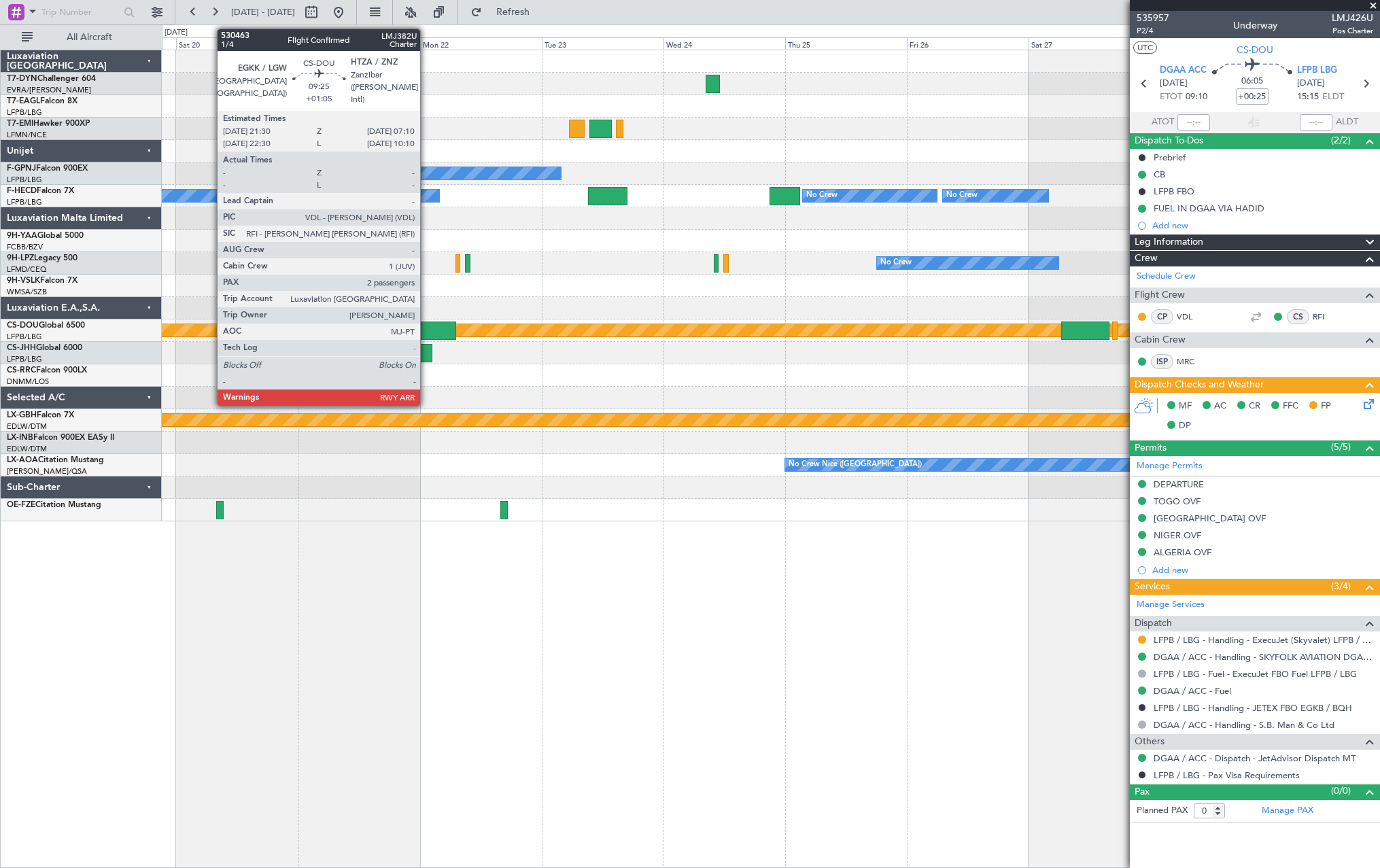
click at [426, 322] on div at bounding box center [431, 331] width 49 height 19
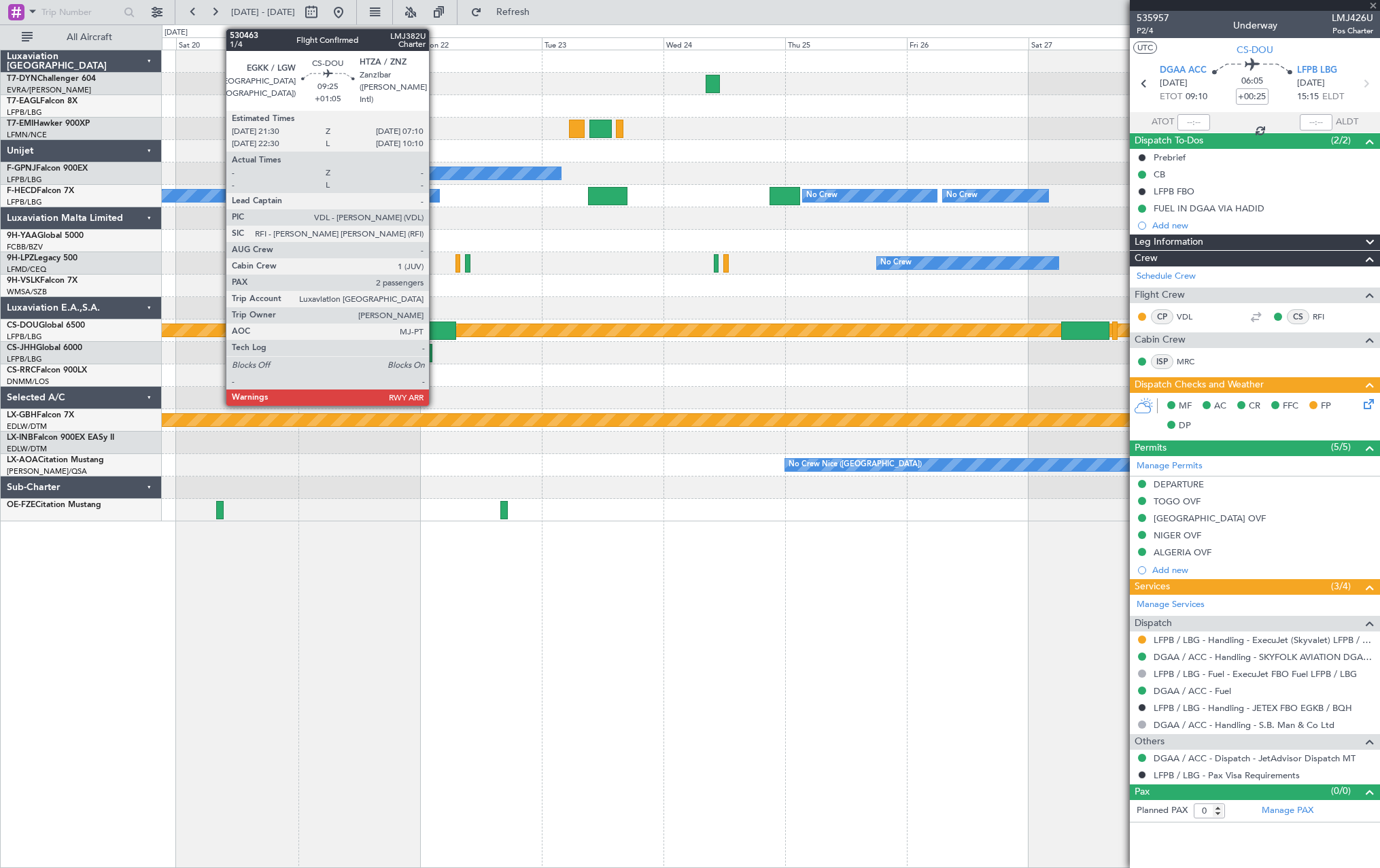
type input "+01:05"
type input "2"
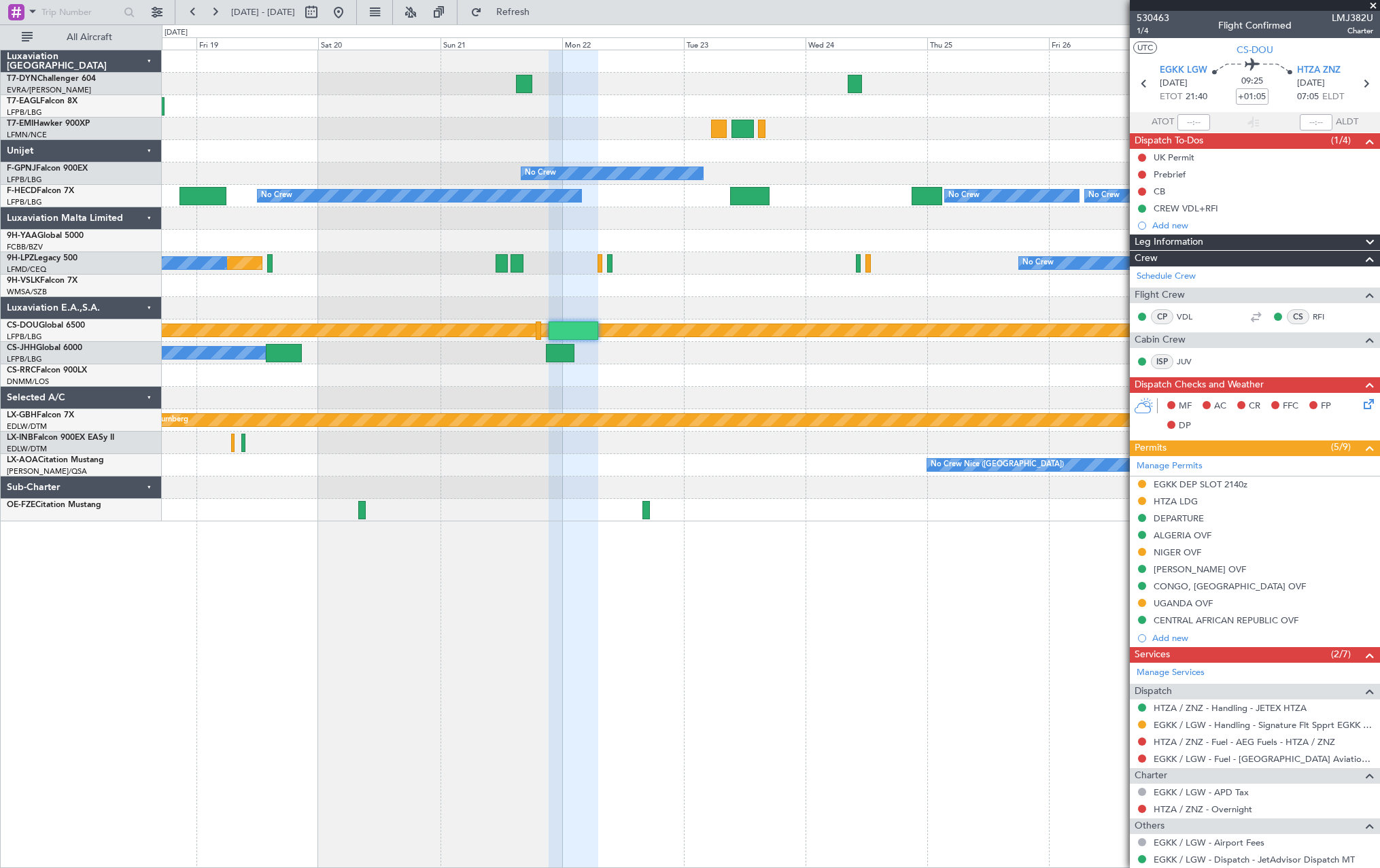
click at [714, 371] on div at bounding box center [770, 375] width 1218 height 22
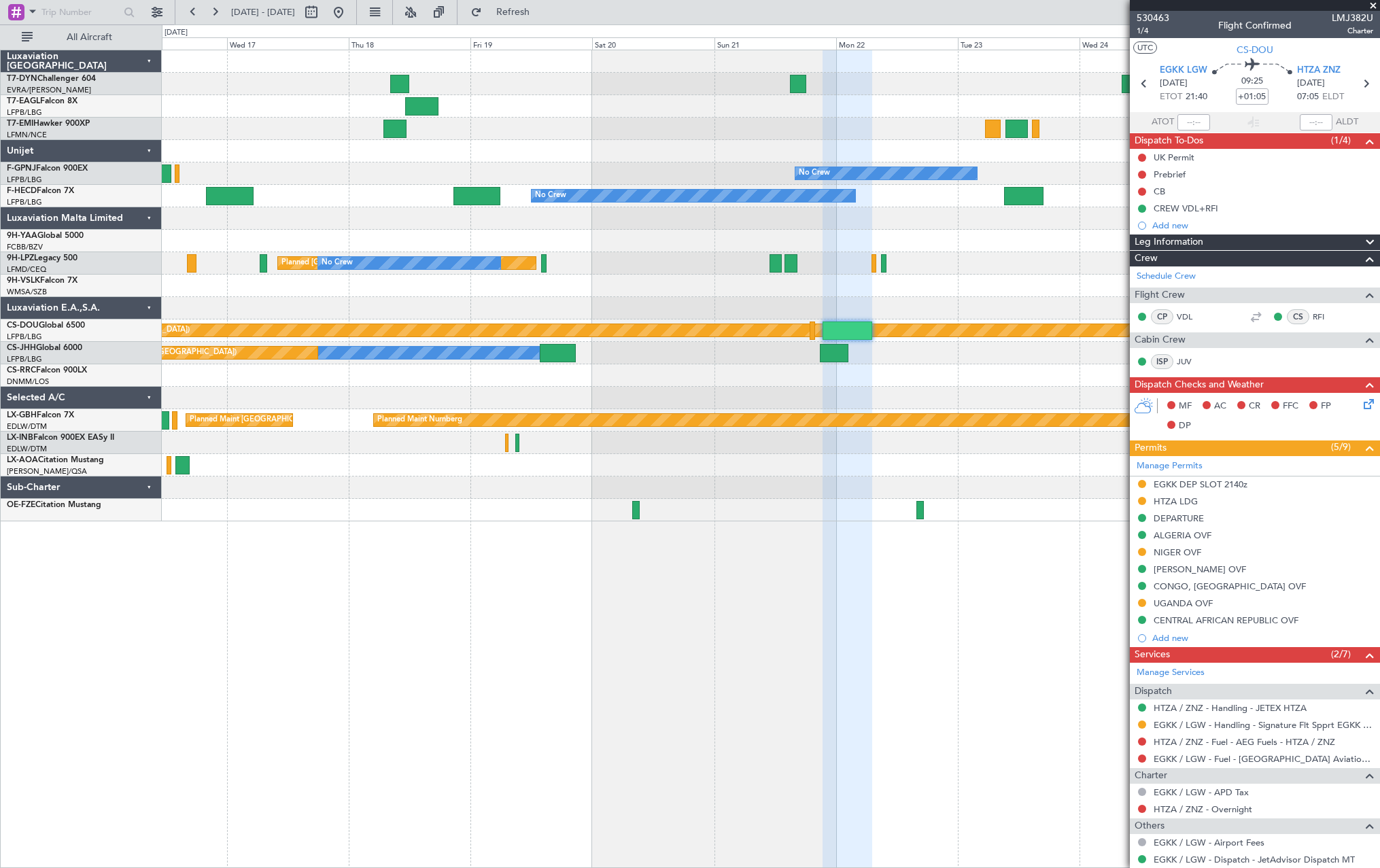
click at [980, 376] on div "Planned Maint [US_STATE] ([GEOGRAPHIC_DATA]) Planned Maint [GEOGRAPHIC_DATA] No…" at bounding box center [770, 286] width 1218 height 471
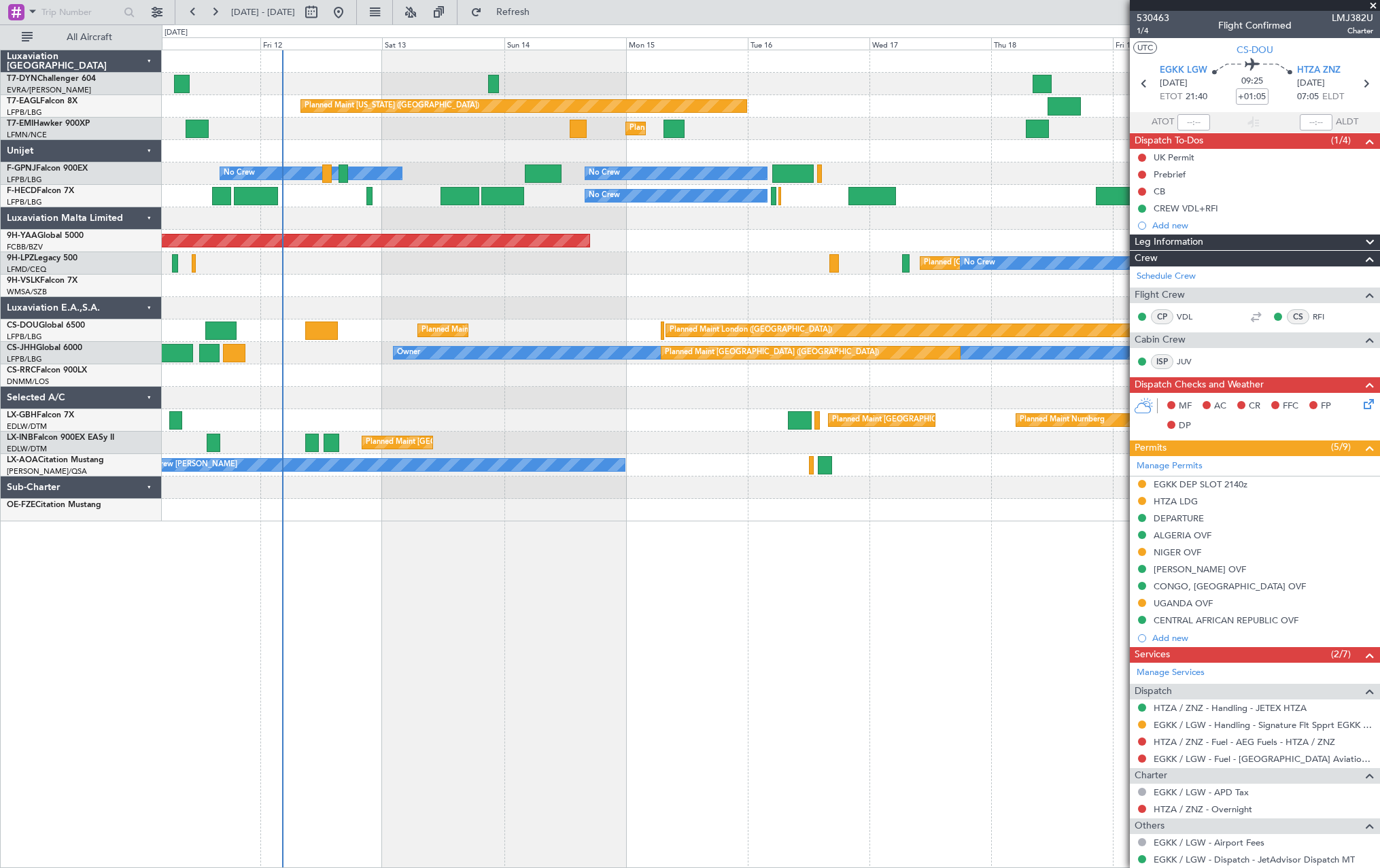
click at [957, 386] on div "Planned Maint [US_STATE] ([GEOGRAPHIC_DATA]) Planned Maint [GEOGRAPHIC_DATA] Pl…" at bounding box center [770, 286] width 1218 height 471
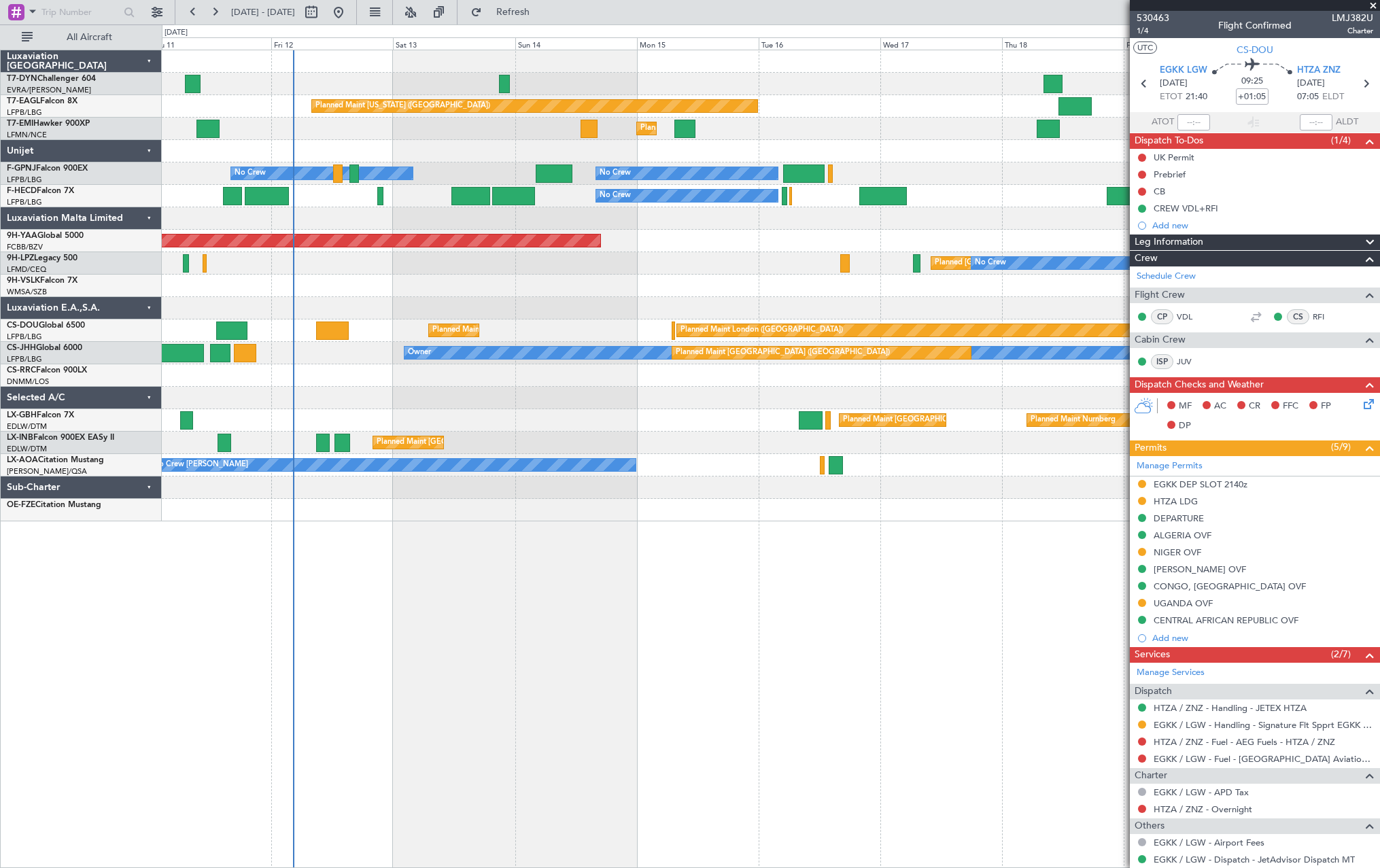
click at [707, 407] on div at bounding box center [770, 398] width 1218 height 22
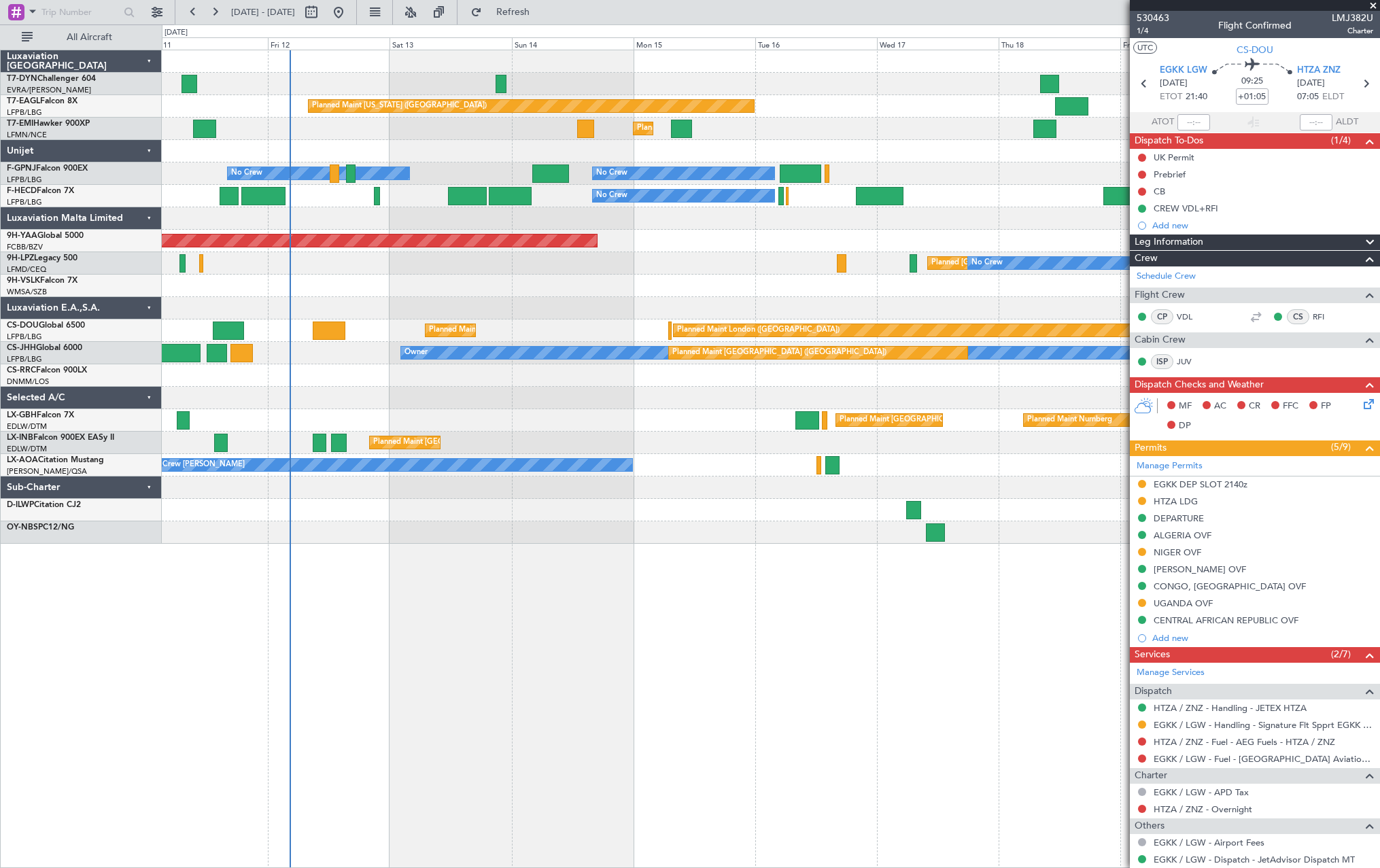
click at [560, 318] on div at bounding box center [770, 308] width 1218 height 22
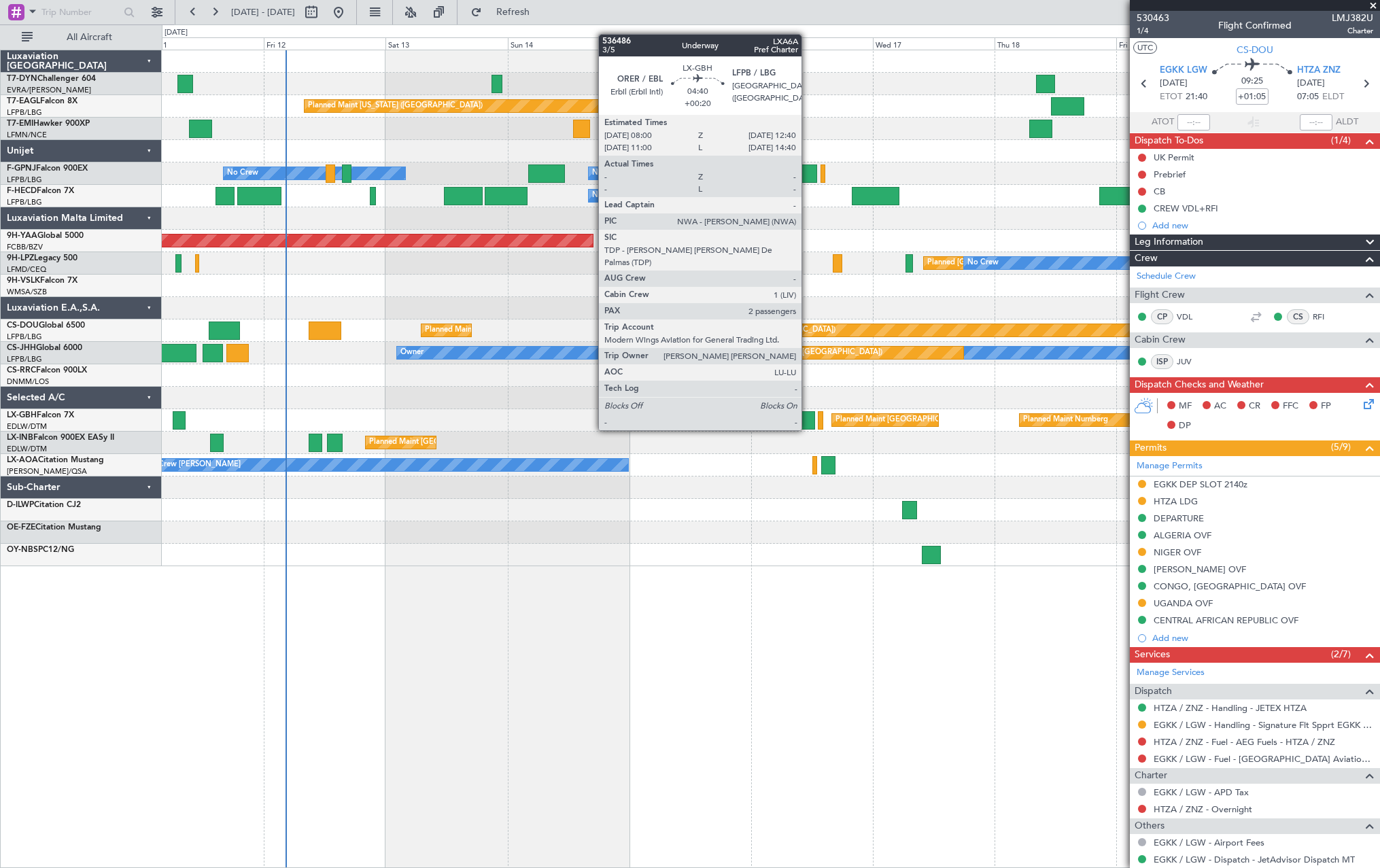
click at [808, 417] on div at bounding box center [803, 421] width 24 height 19
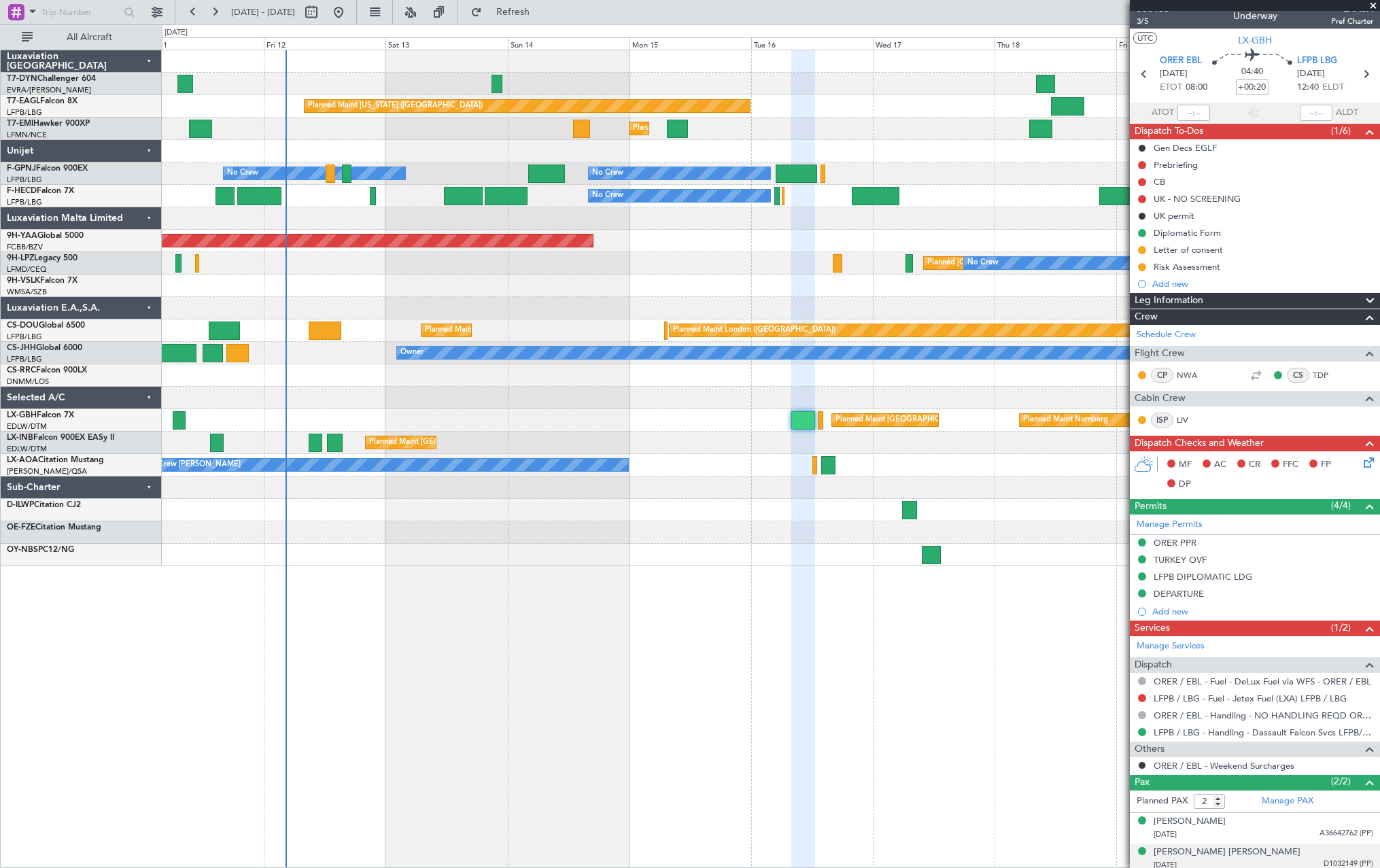
scroll to position [15, 0]
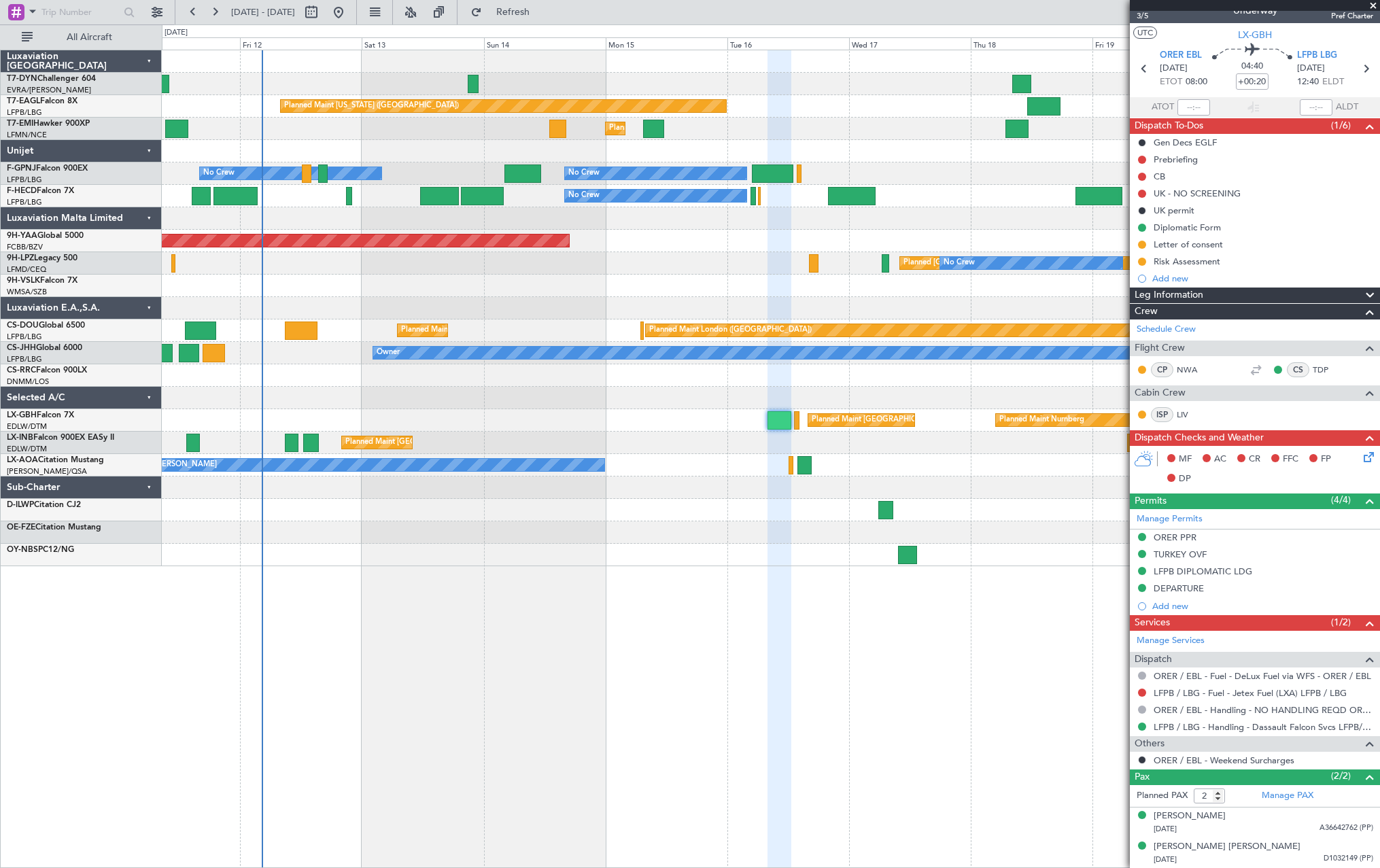
click at [967, 457] on div "Planned Maint [US_STATE] ([GEOGRAPHIC_DATA]) Planned Maint [GEOGRAPHIC_DATA] Pl…" at bounding box center [770, 308] width 1218 height 516
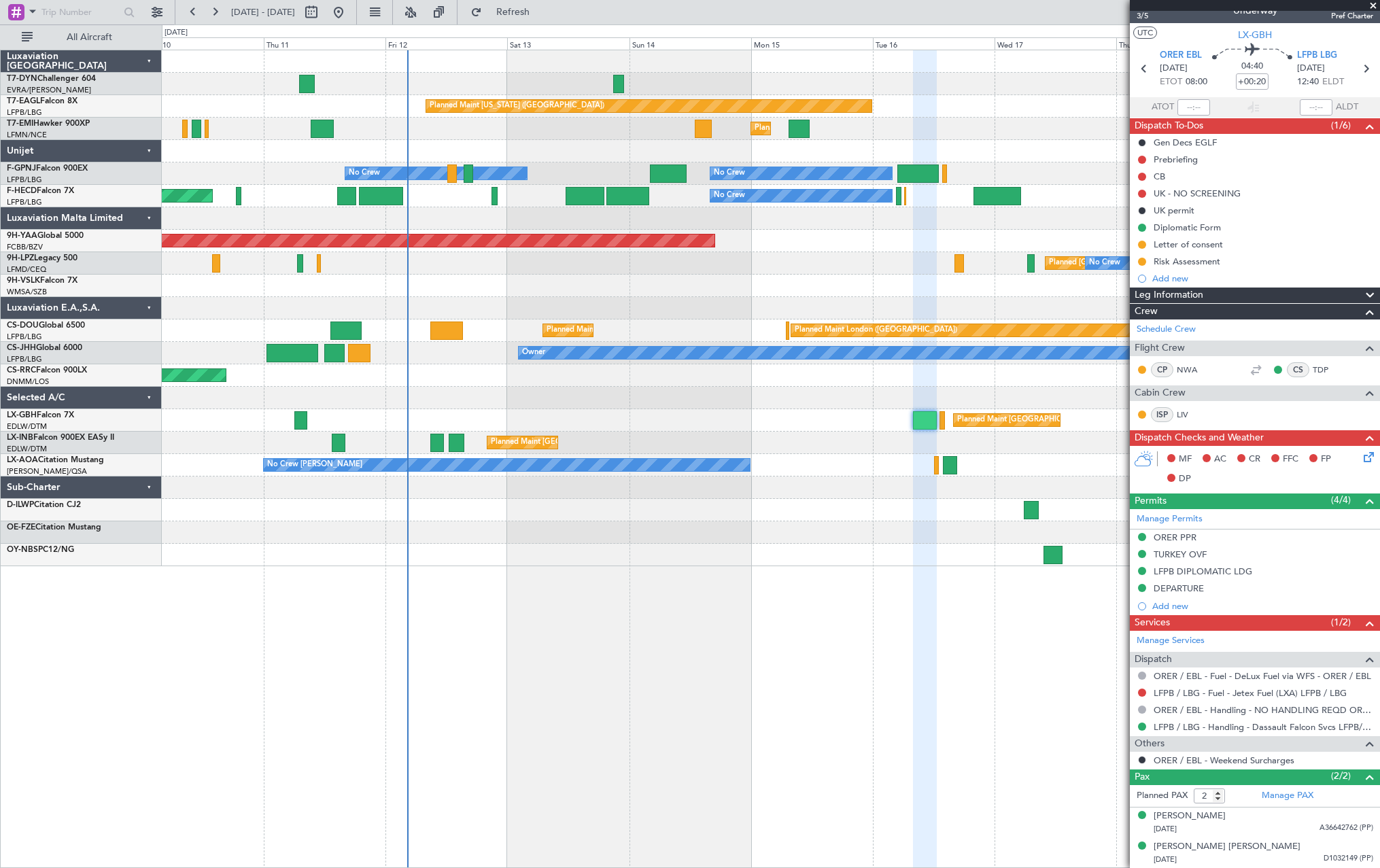
click at [832, 532] on div at bounding box center [770, 532] width 1218 height 22
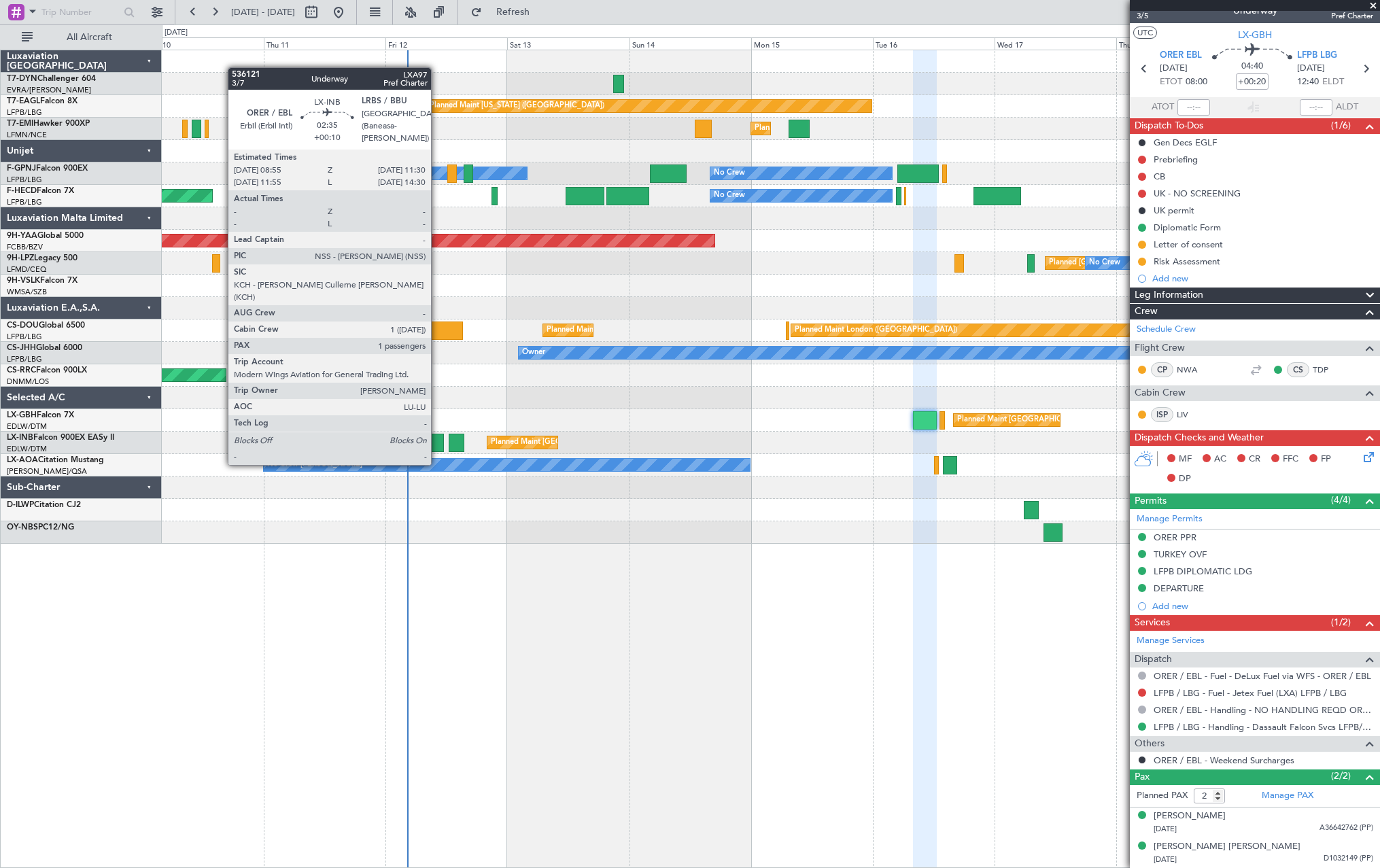
click at [437, 439] on div at bounding box center [437, 443] width 14 height 19
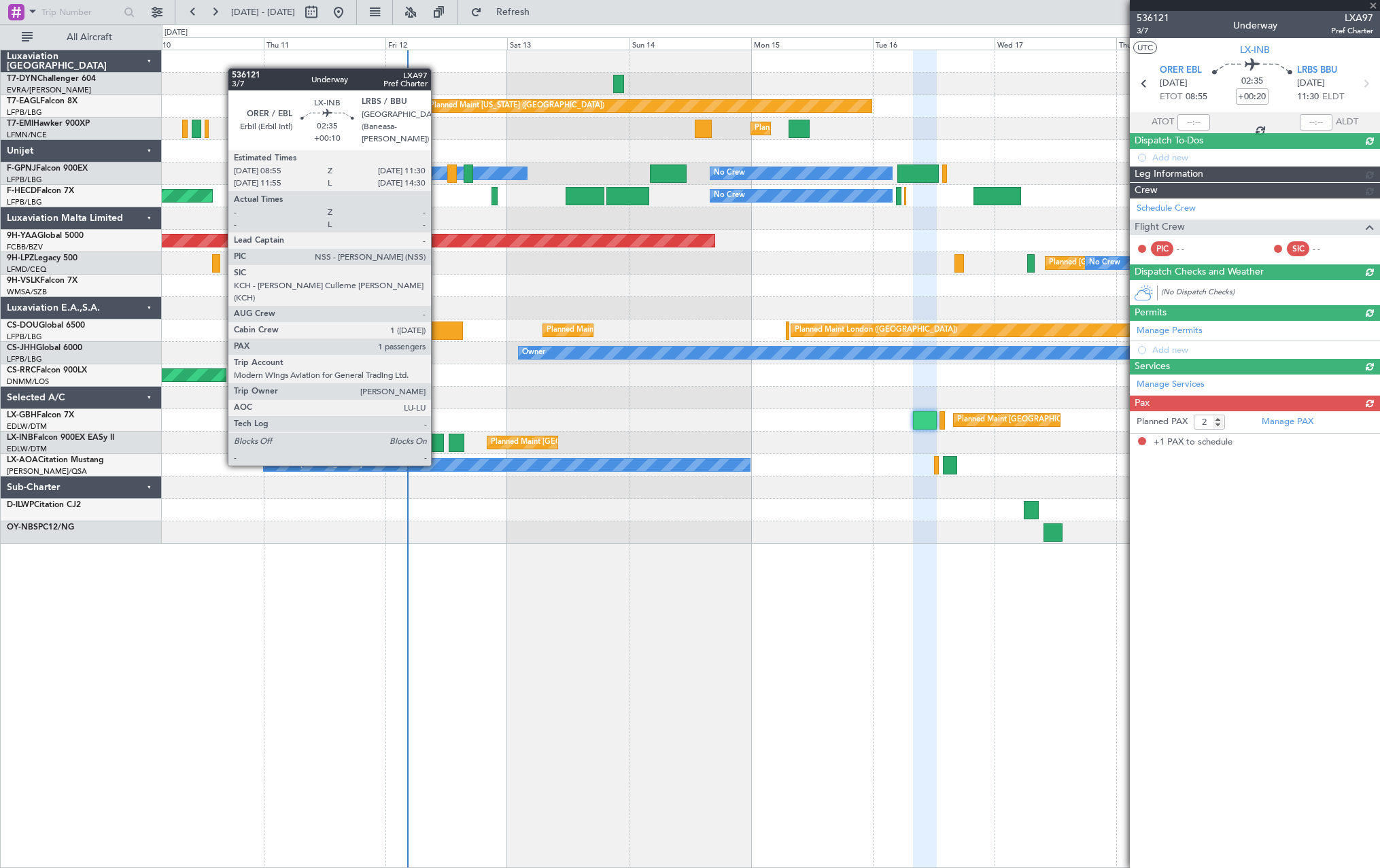
type input "+00:10"
type input "1"
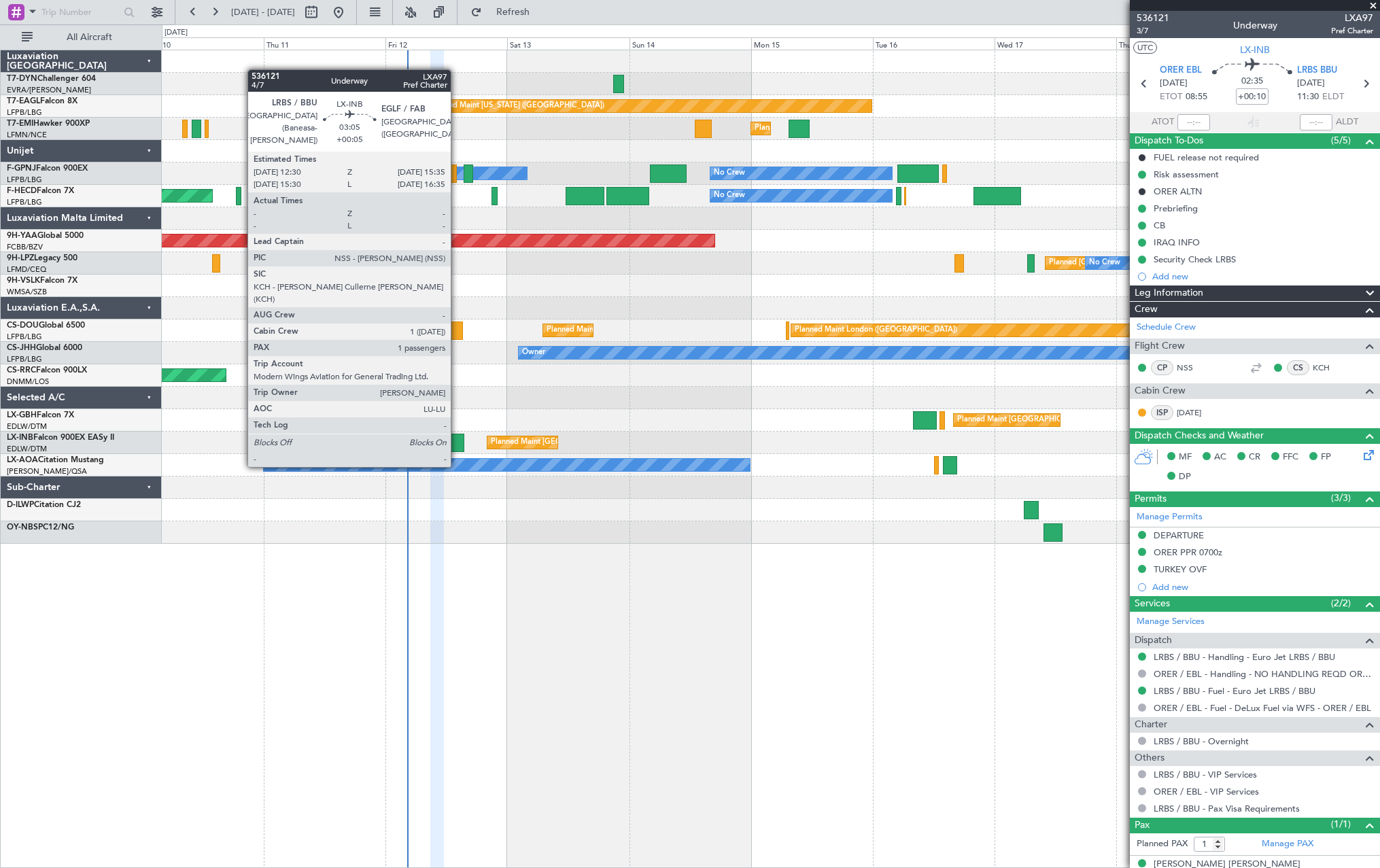
click at [457, 441] on div at bounding box center [457, 443] width 16 height 19
type input "+00:05"
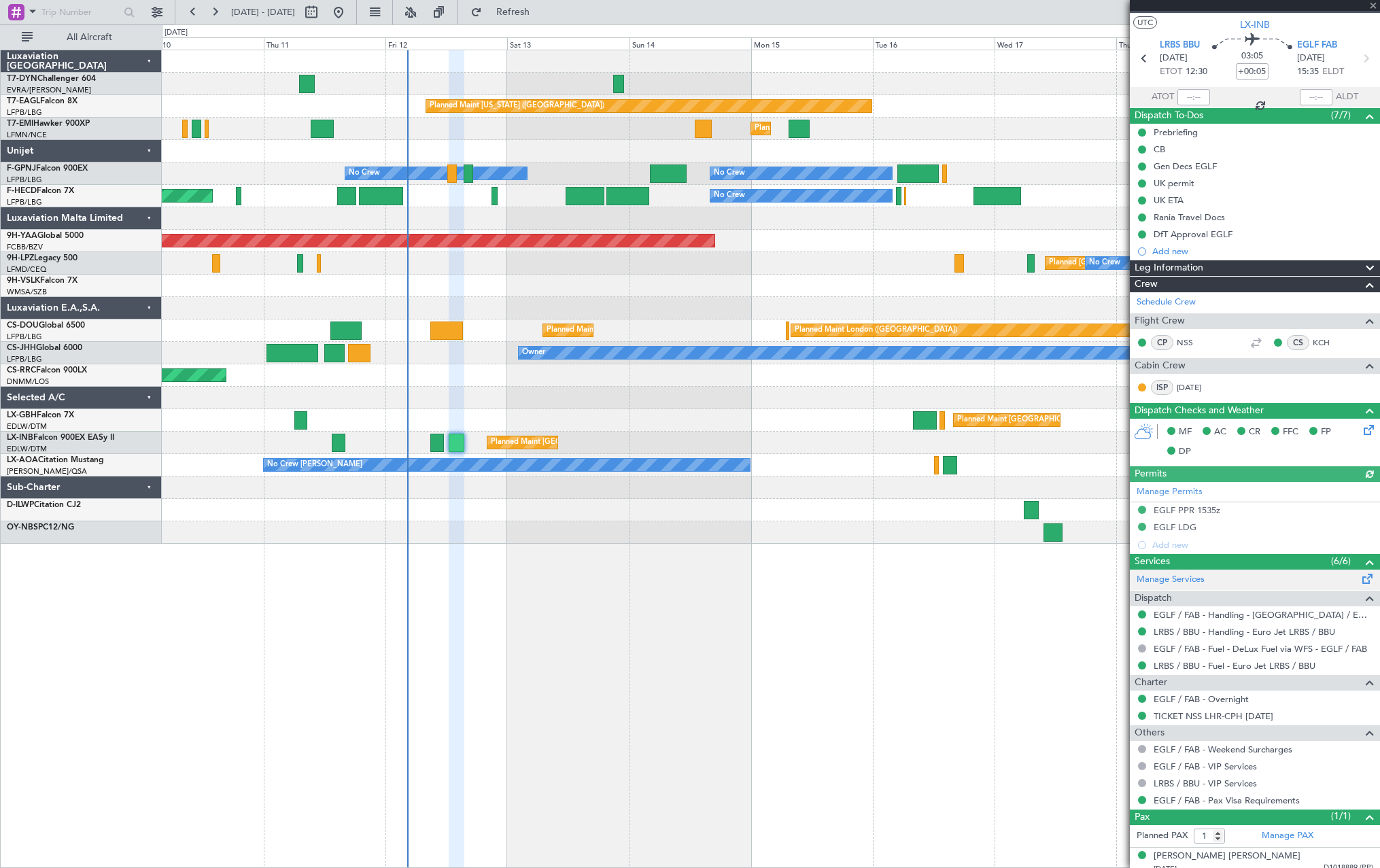
scroll to position [35, 0]
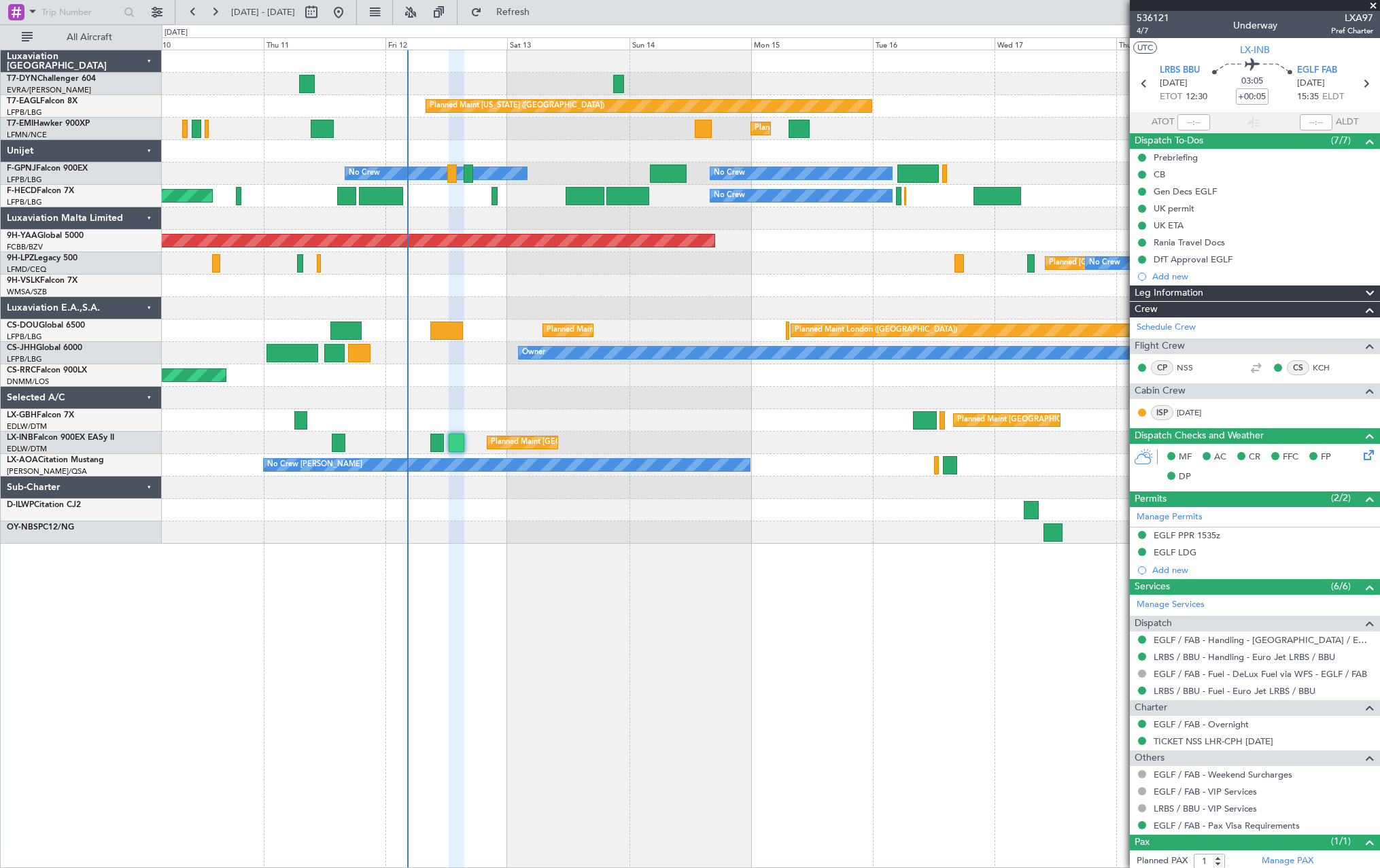
scroll to position [35, 0]
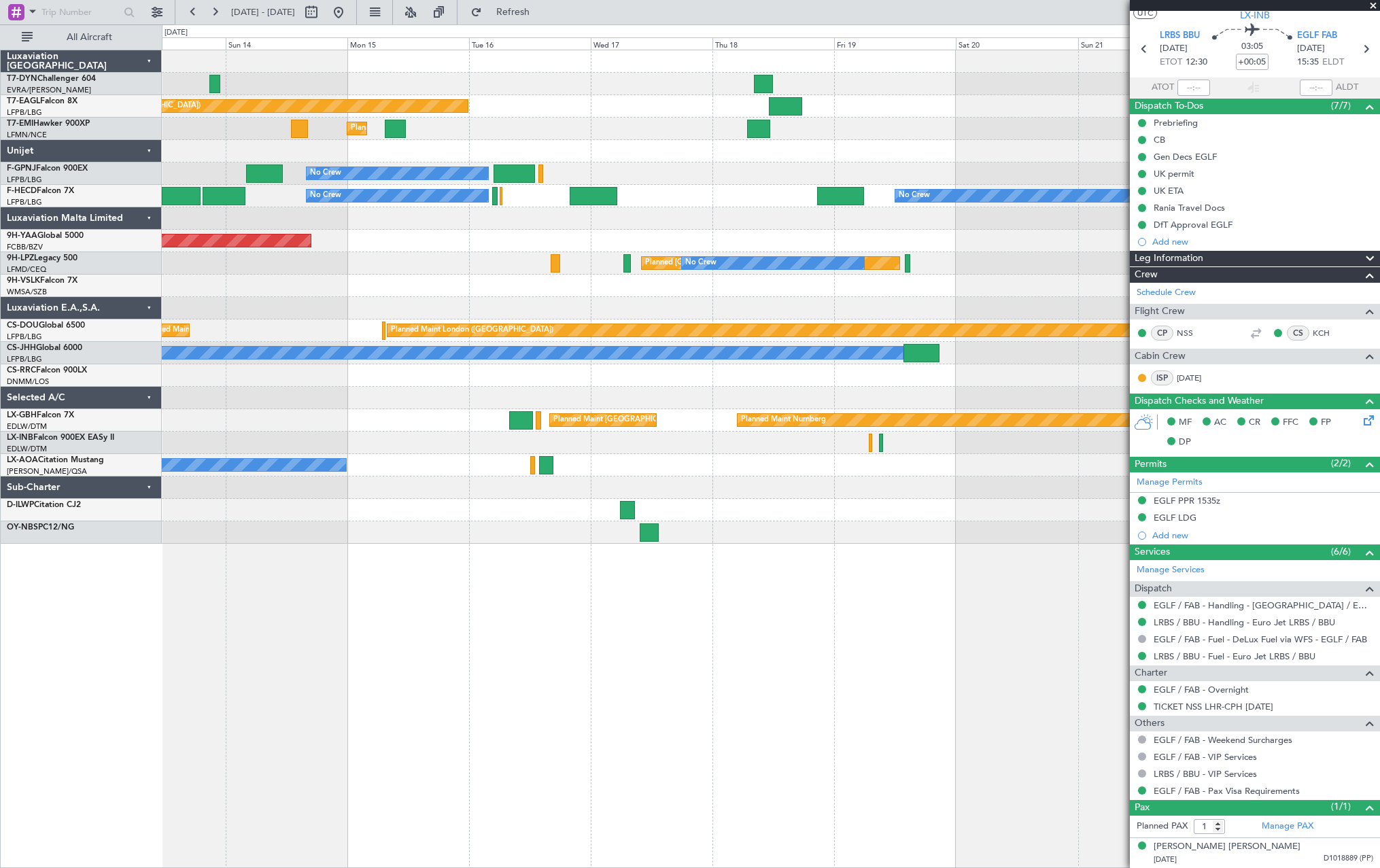
click at [338, 442] on div "Planned Maint [GEOGRAPHIC_DATA] ([GEOGRAPHIC_DATA])" at bounding box center [770, 443] width 1218 height 22
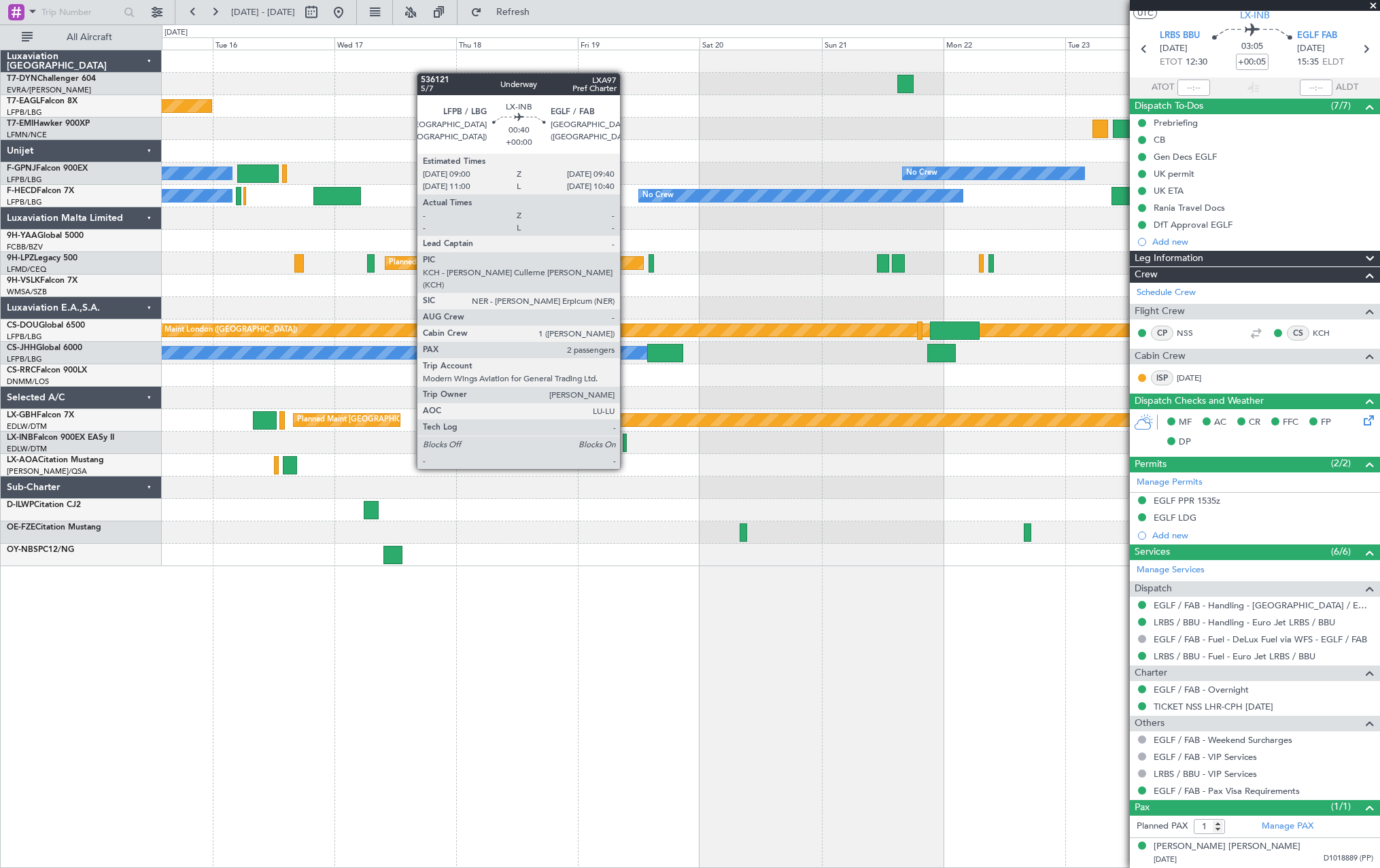
click at [626, 443] on div at bounding box center [624, 443] width 3 height 19
type input "2"
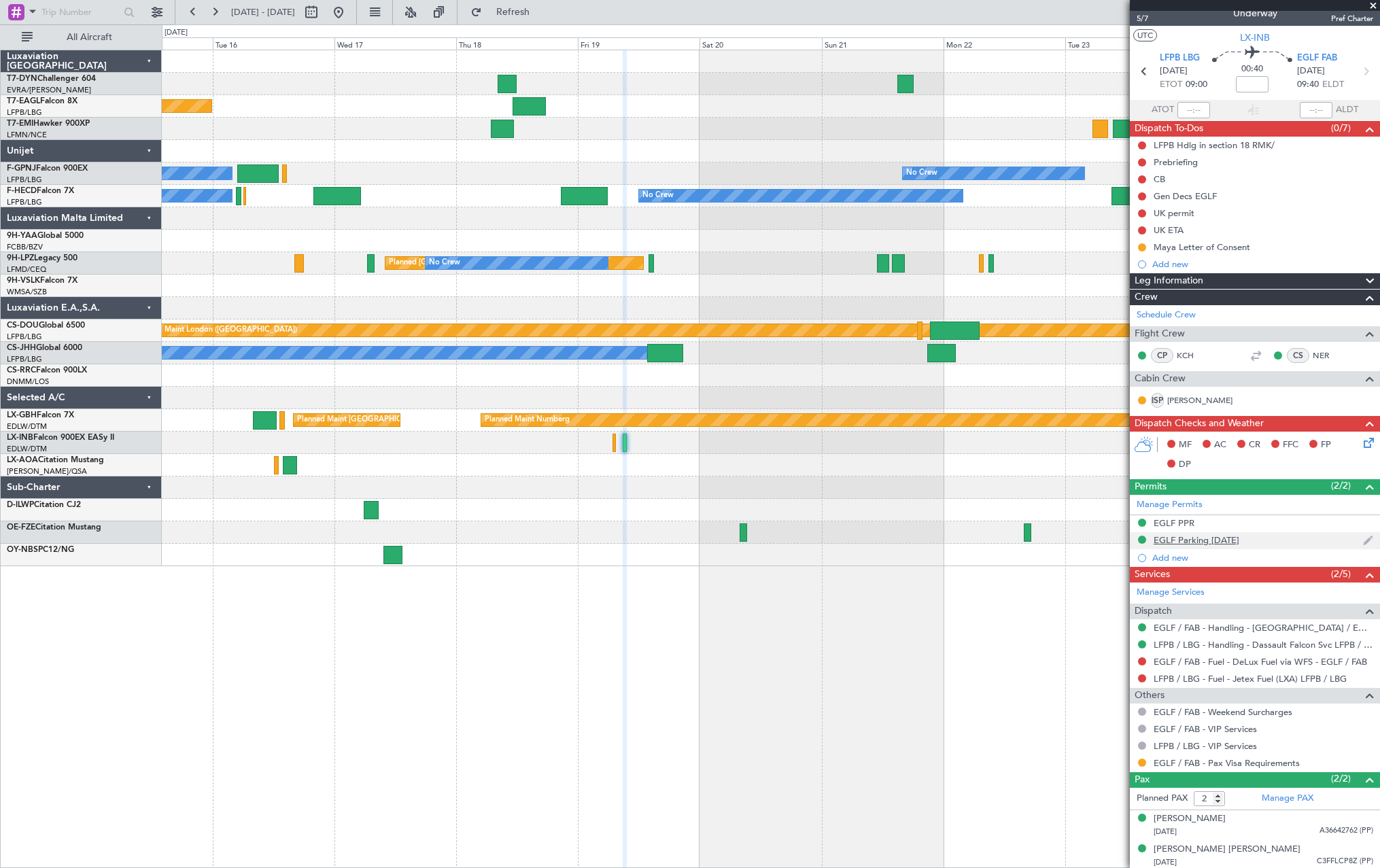
scroll to position [15, 0]
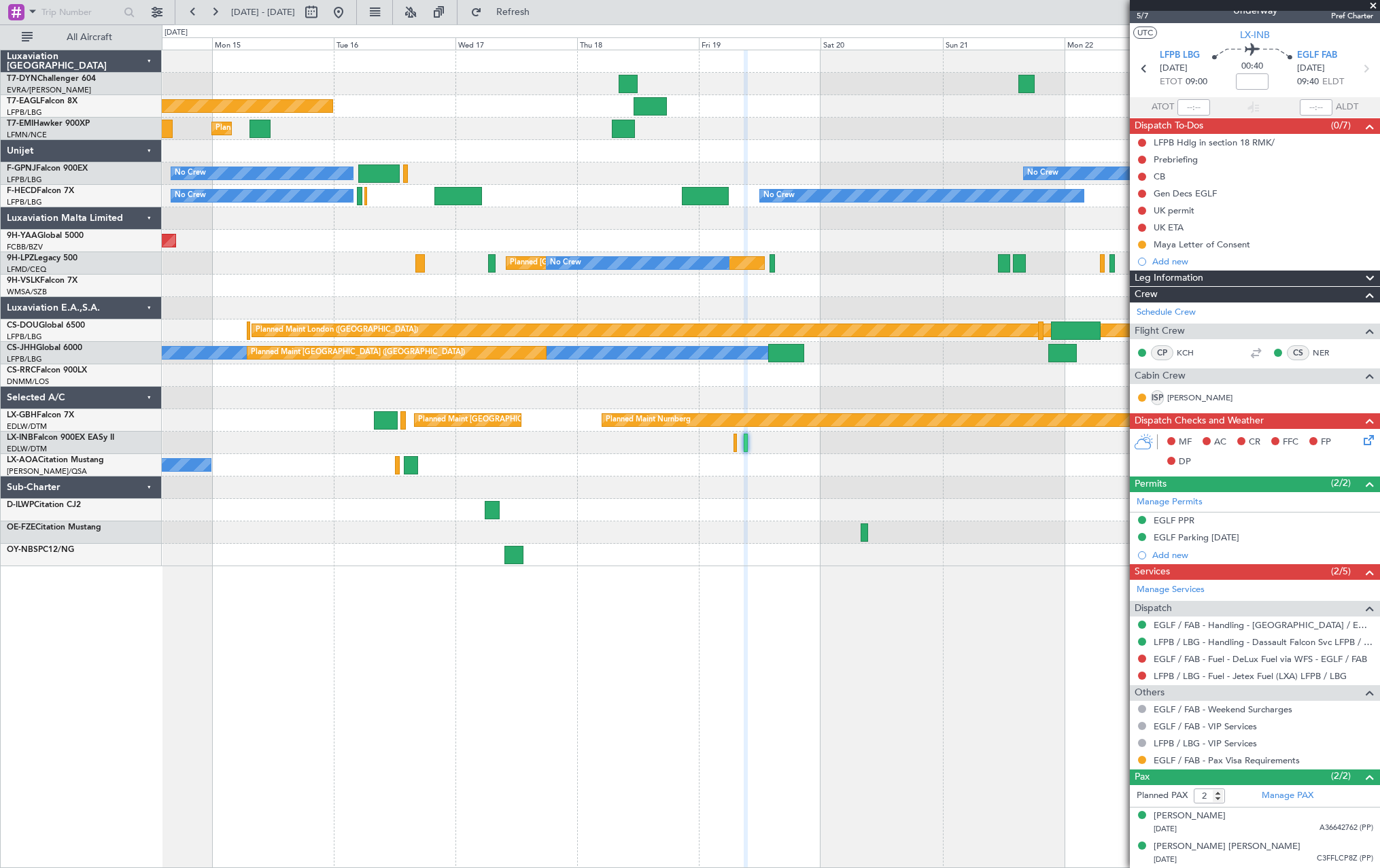
click at [1011, 439] on div "Planned Maint New York (Teterboro) Planned Maint Zurich No Crew No Crew No Crew…" at bounding box center [770, 308] width 1218 height 516
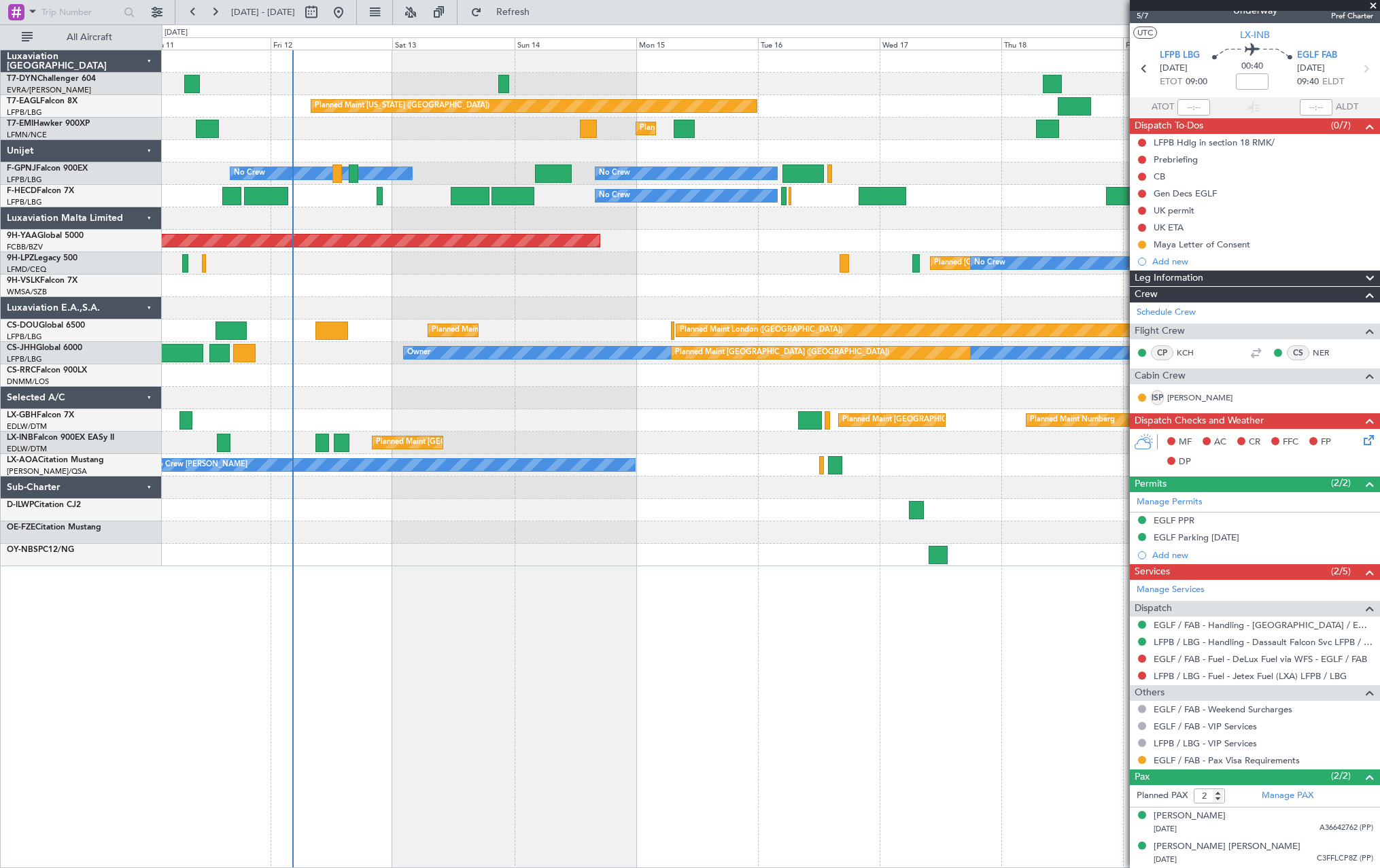
click at [1021, 470] on div "No Crew [PERSON_NAME]" at bounding box center [770, 465] width 1218 height 22
click at [684, 530] on div "Planned Maint New York (Teterboro) Planned Maint Zurich Planned Maint Zurich No…" at bounding box center [770, 308] width 1218 height 516
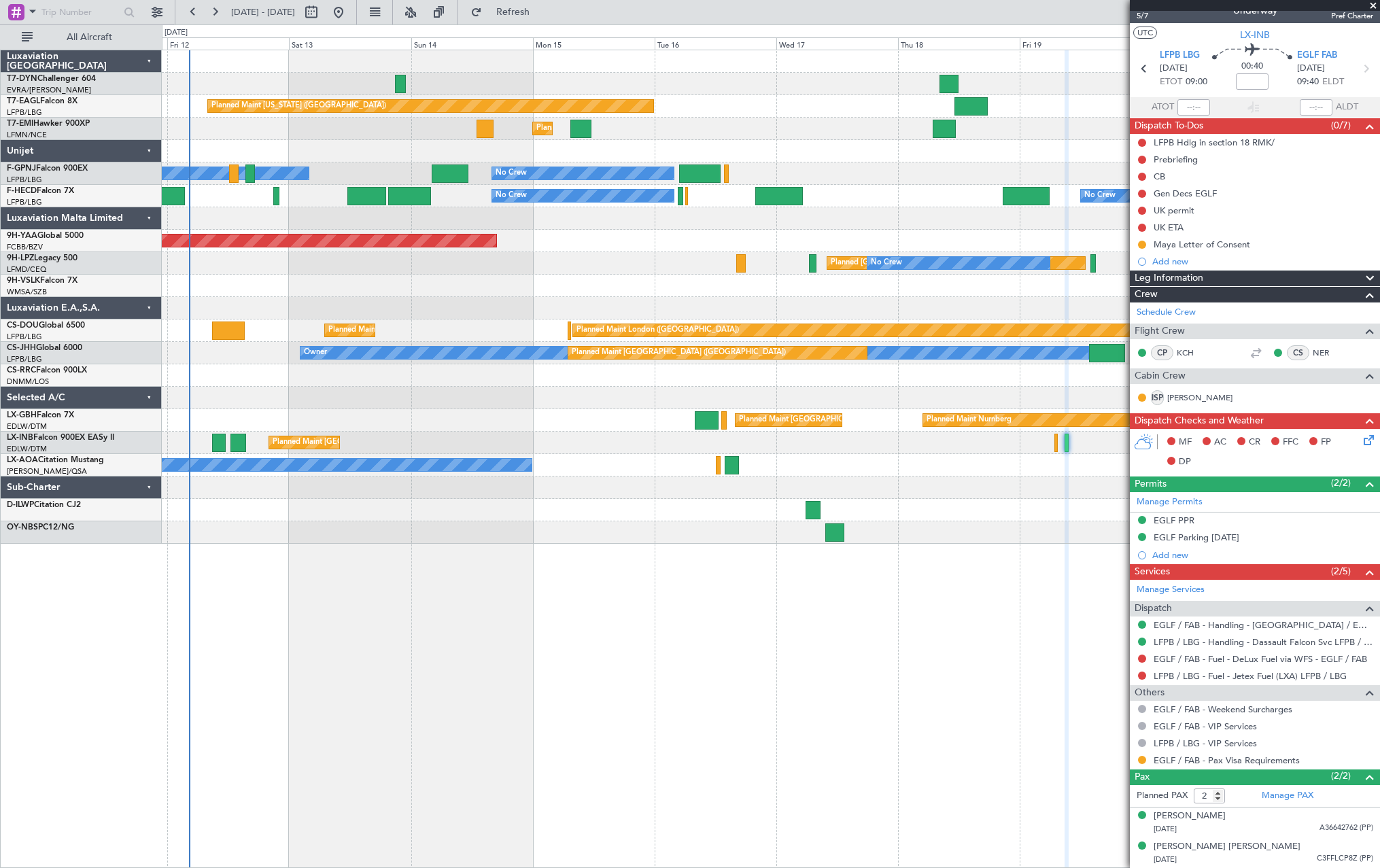
click at [644, 584] on div "Planned Maint New York (Teterboro) Planned Maint Zurich Planned Maint Zurich No…" at bounding box center [770, 458] width 1218 height 818
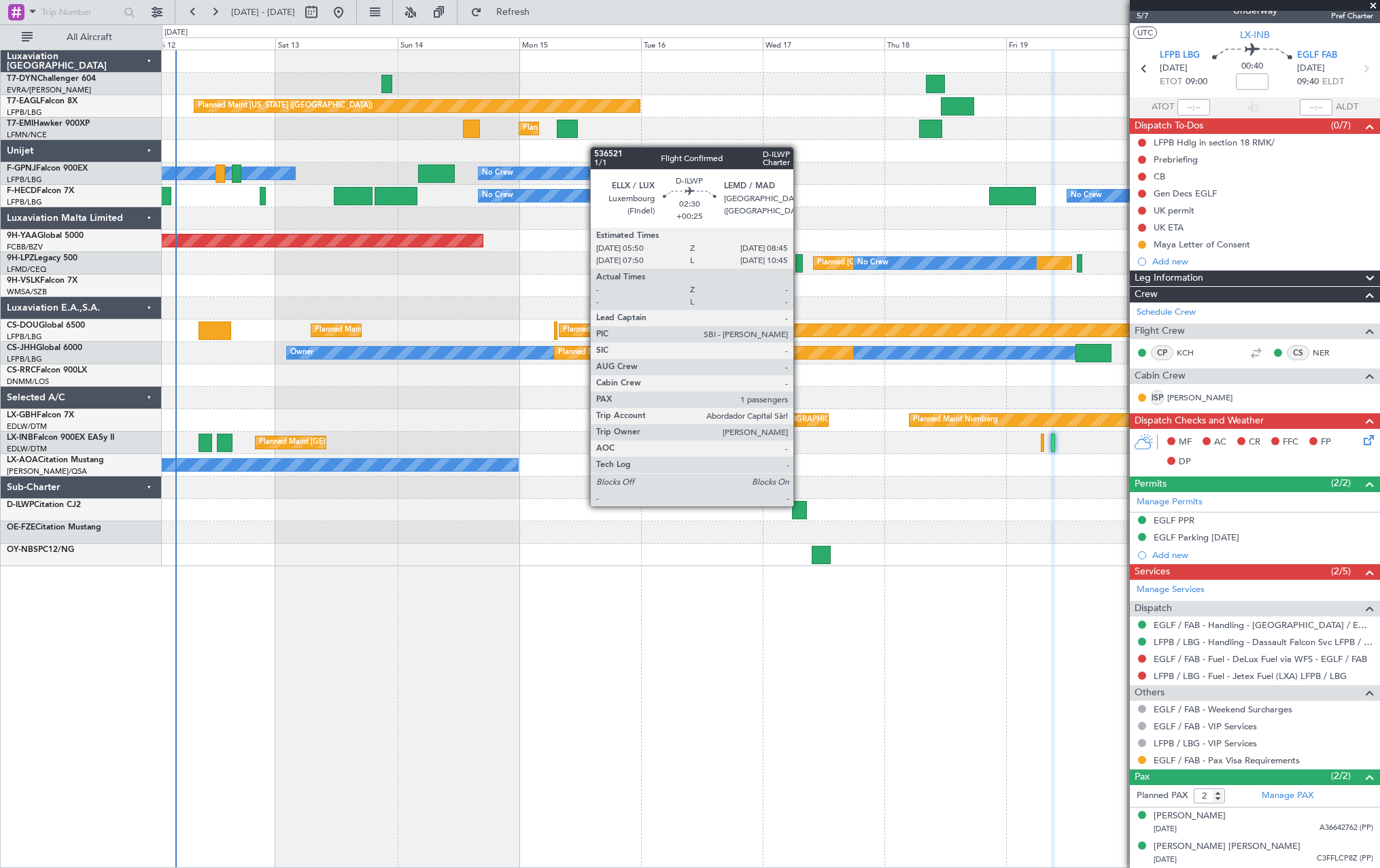
click at [799, 505] on div at bounding box center [799, 510] width 15 height 19
type input "+00:25"
type input "1"
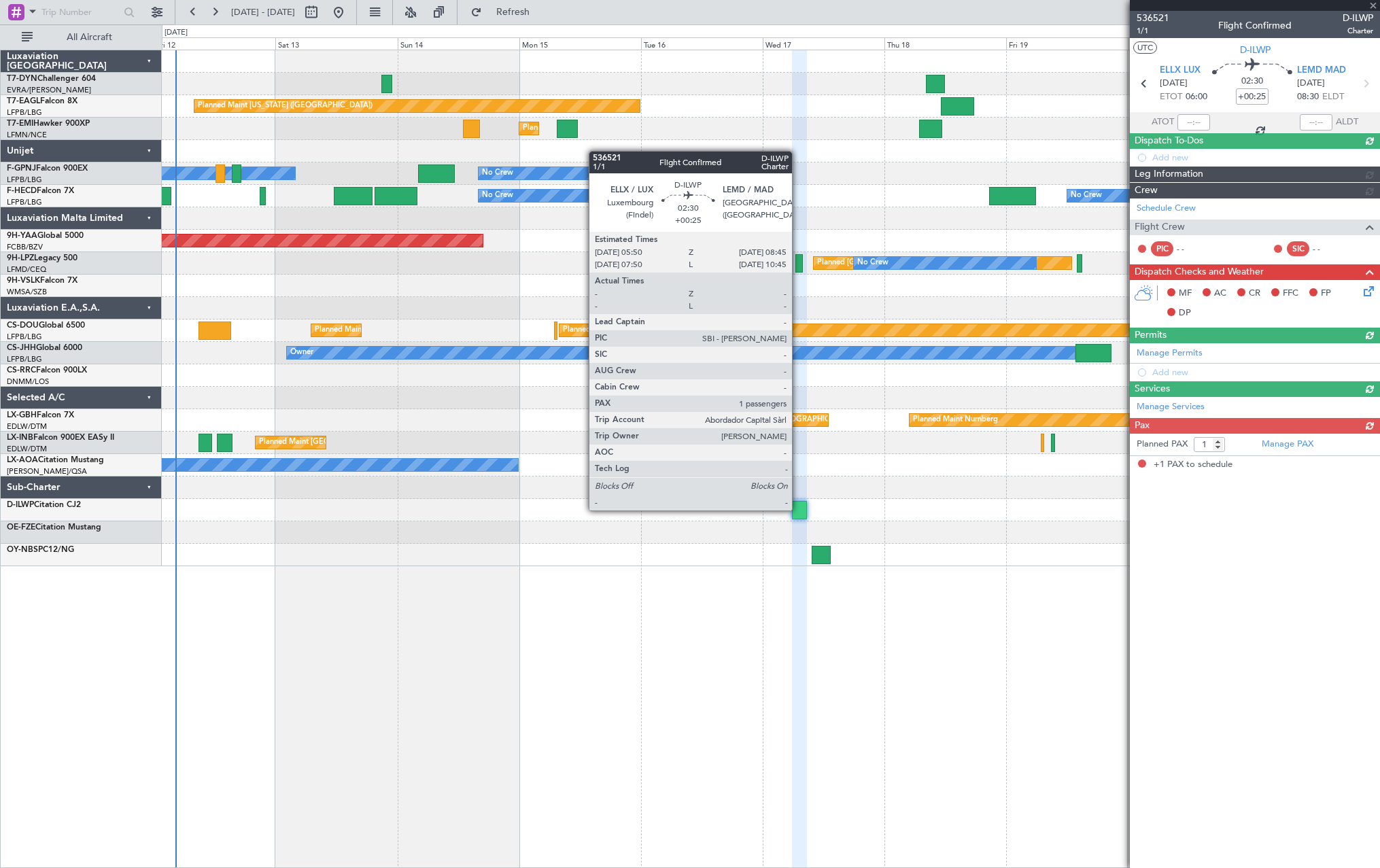
scroll to position [0, 0]
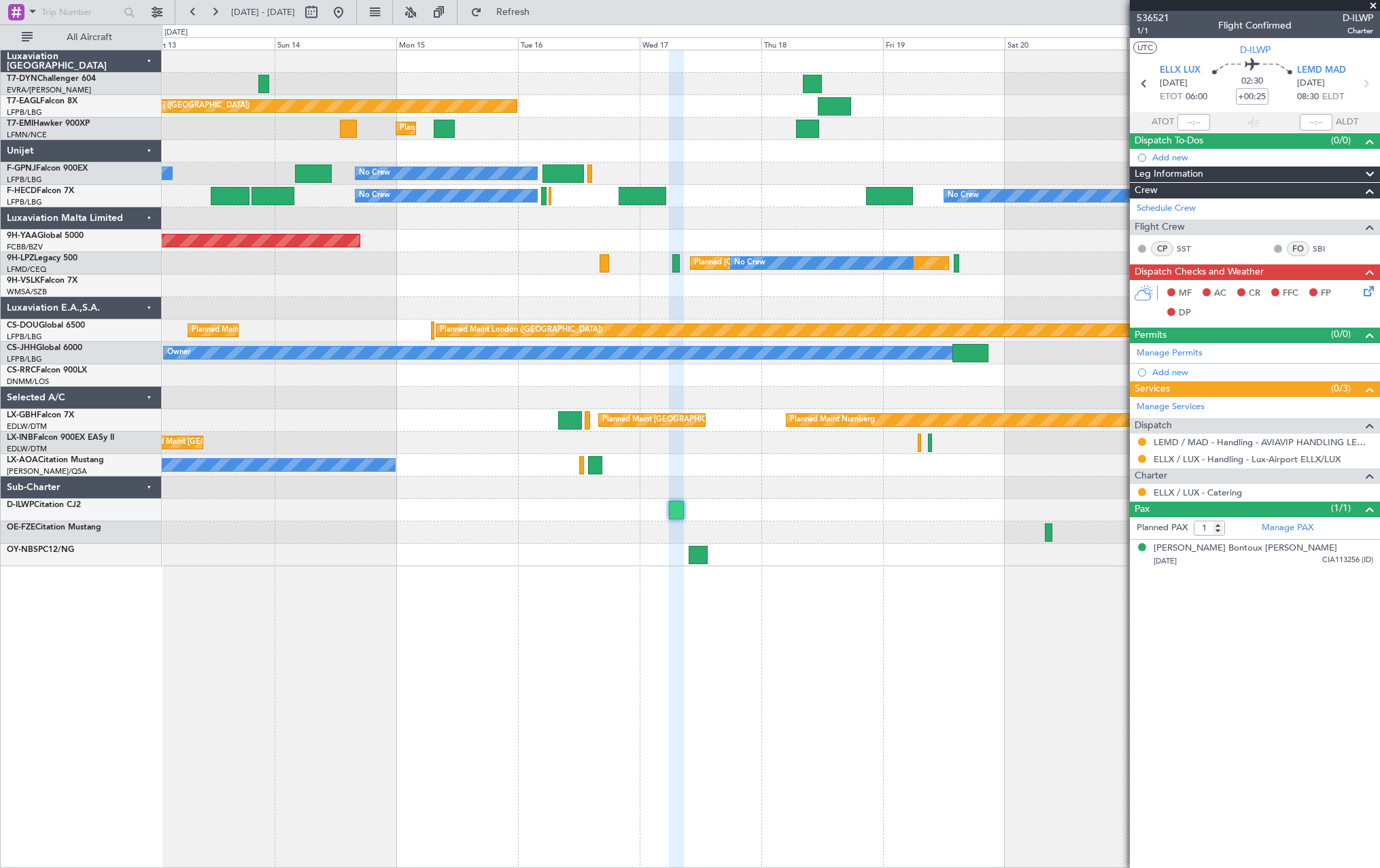
click at [820, 519] on div "Planned Maint New York (Teterboro) Planned Maint Zurich No Crew No Crew No Crew…" at bounding box center [770, 308] width 1218 height 516
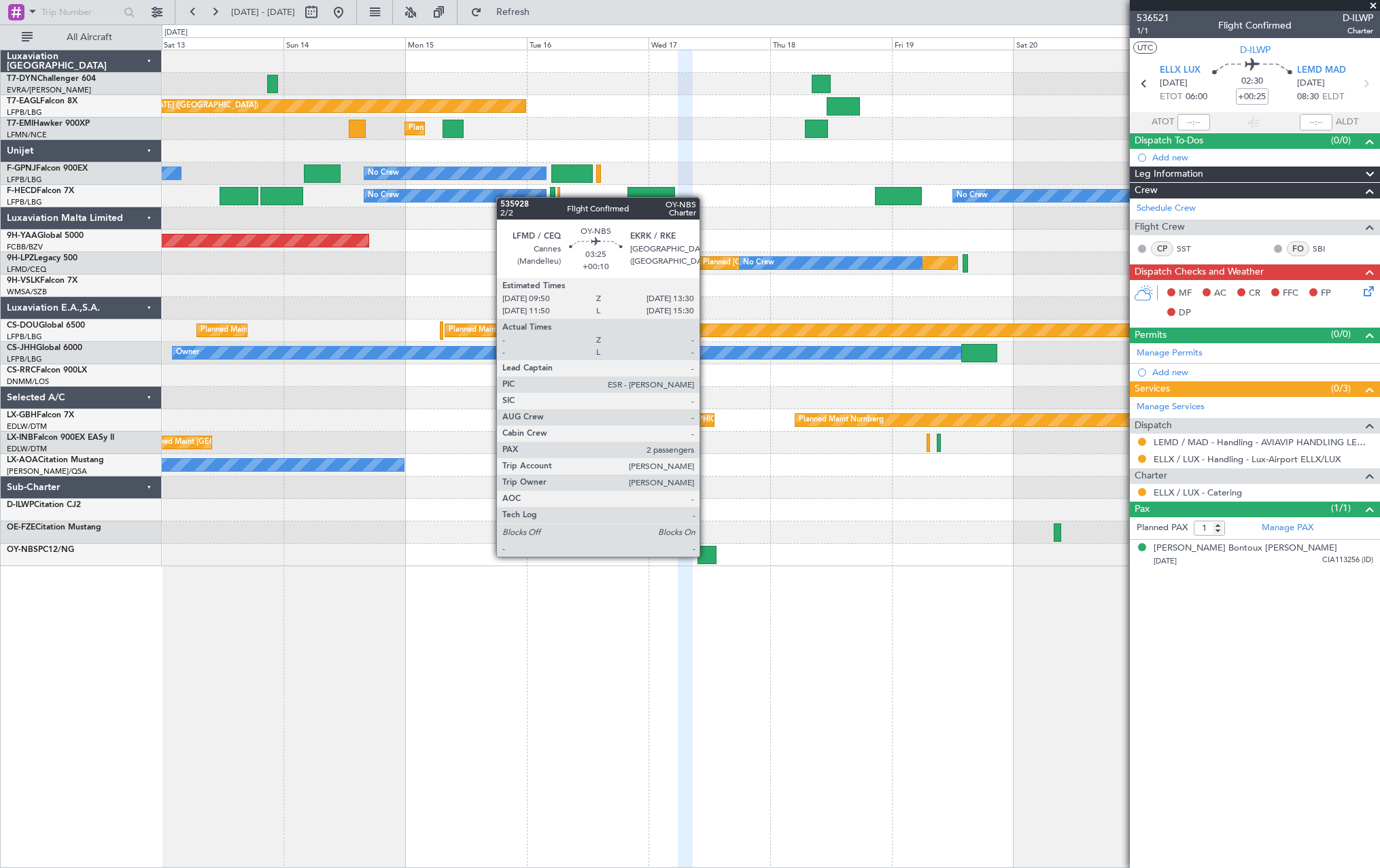
click at [706, 555] on div at bounding box center [707, 555] width 19 height 19
type input "+00:10"
type input "2"
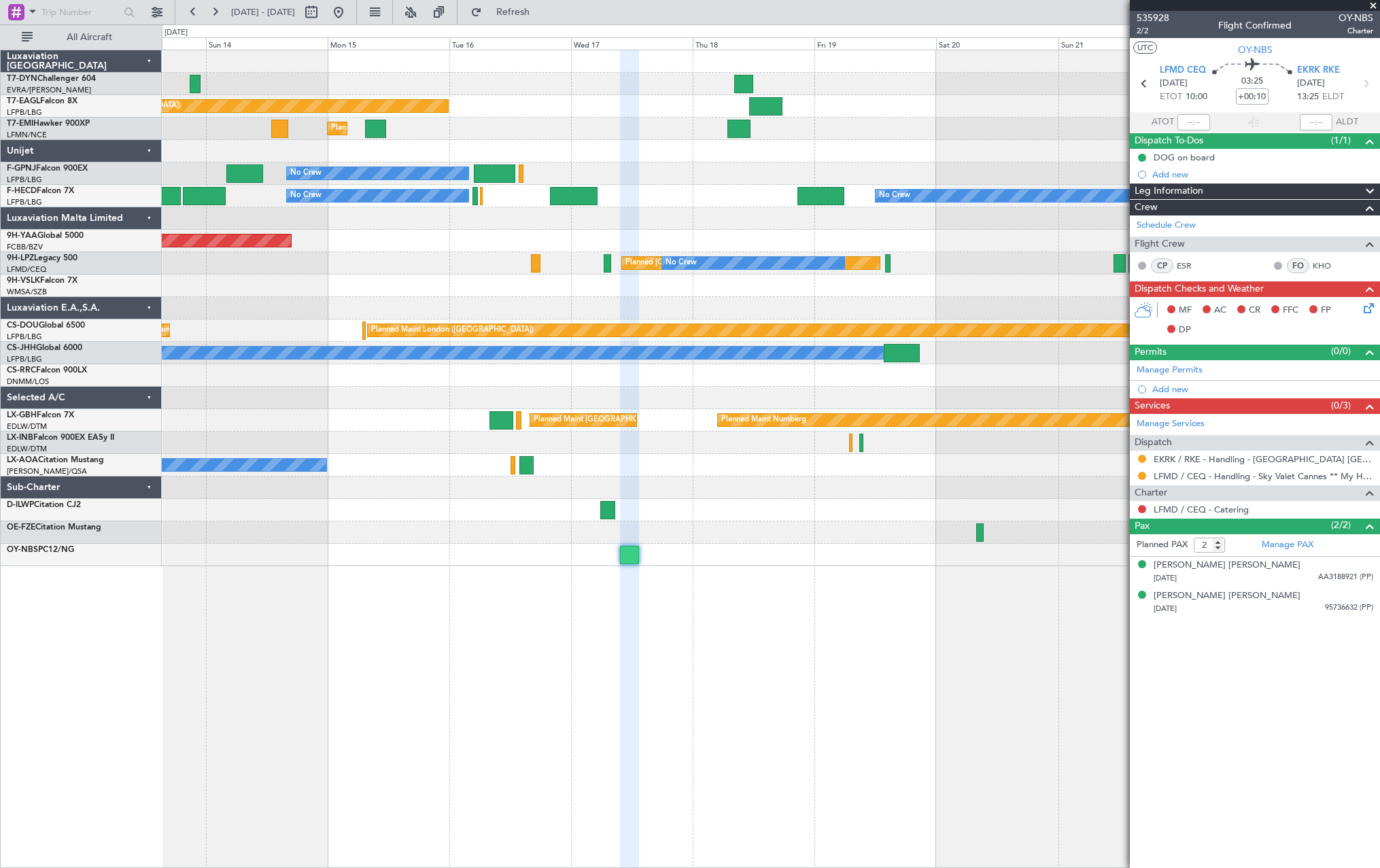
click at [828, 576] on div "Planned Maint New York (Teterboro) Planned Maint Zurich No Crew No Crew No Crew…" at bounding box center [770, 458] width 1218 height 818
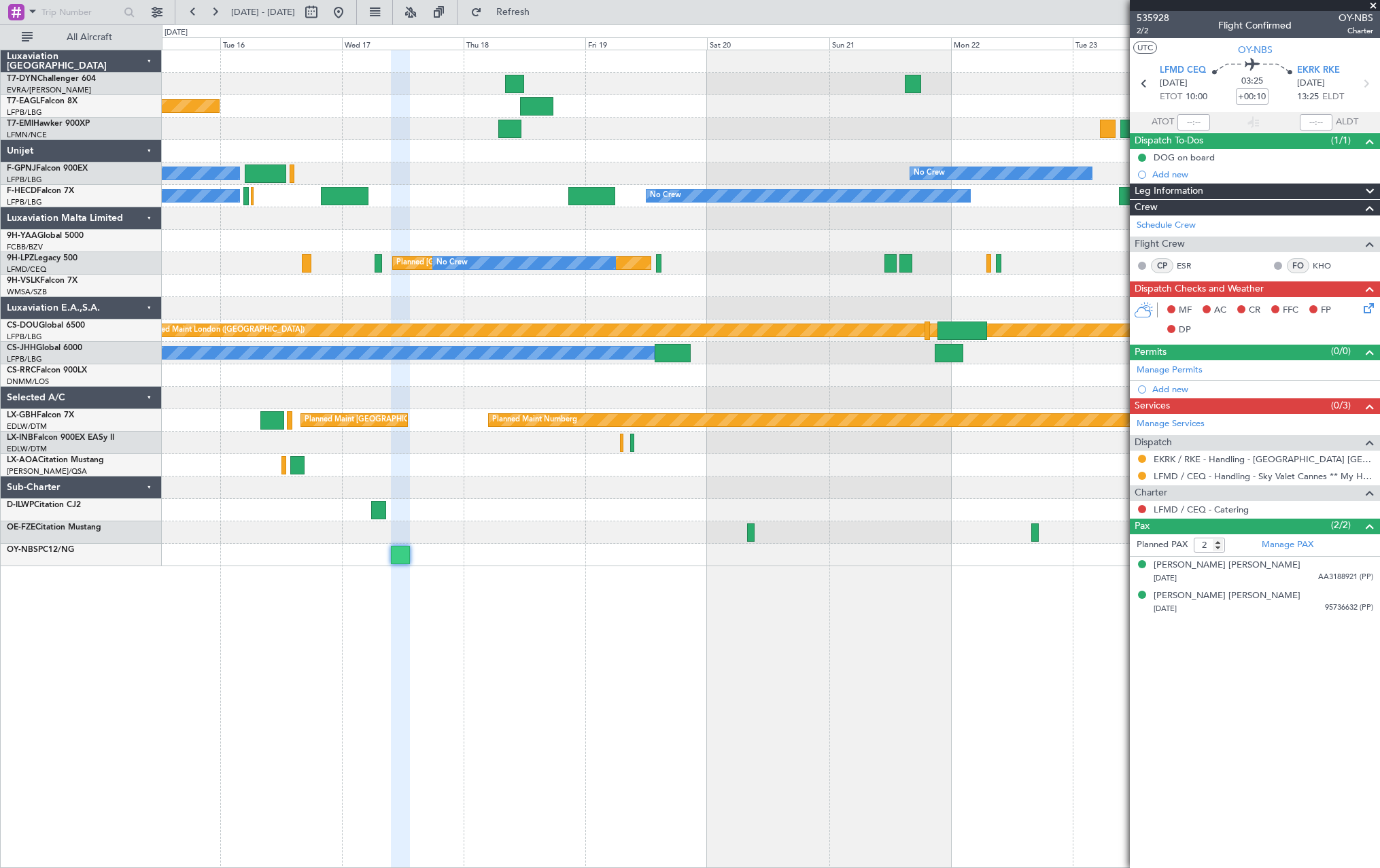
click at [537, 565] on div "Planned Maint New York (Teterboro) Planned Maint Zurich No Crew No Crew No Crew…" at bounding box center [770, 458] width 1218 height 818
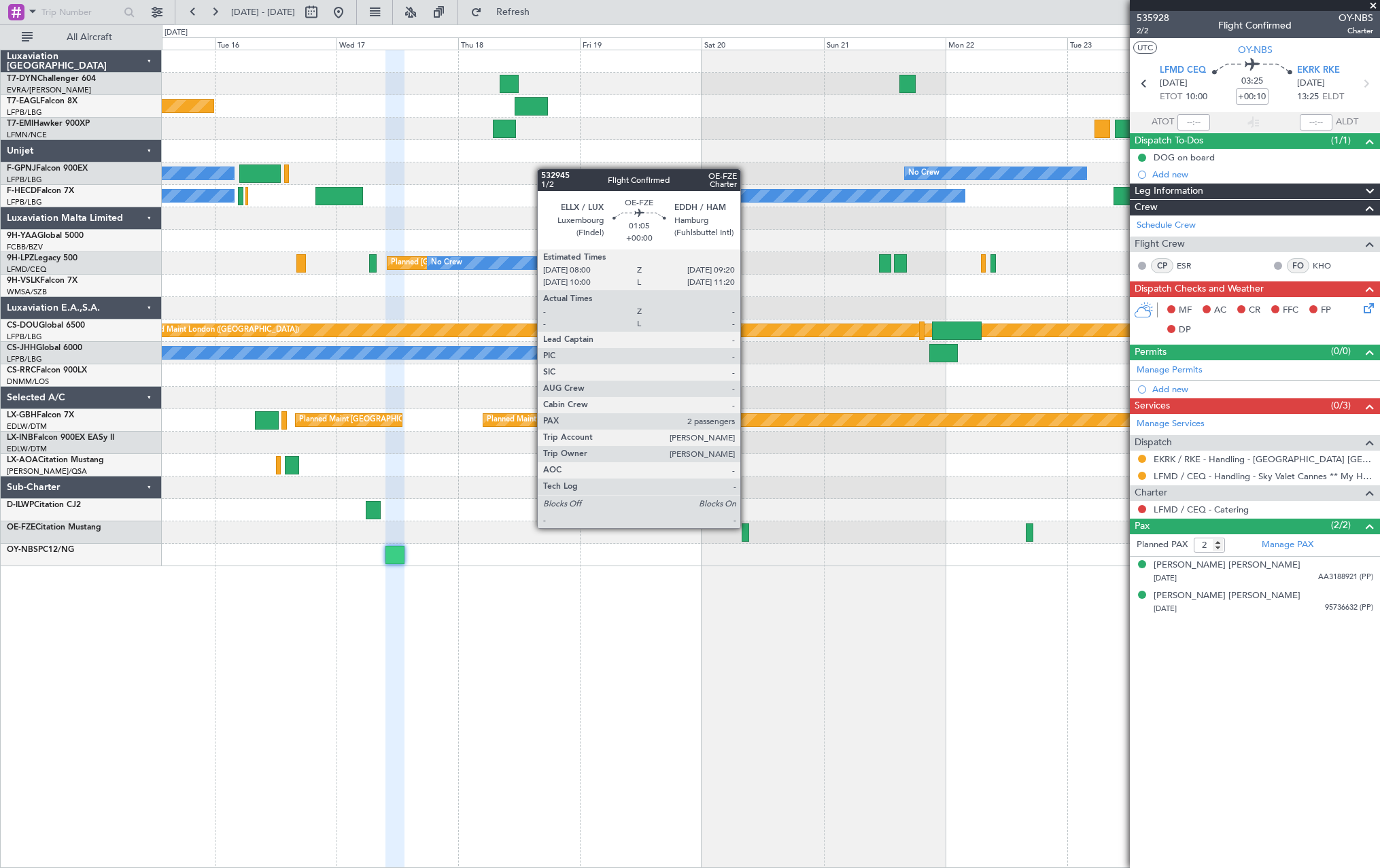
click at [747, 527] on div at bounding box center [745, 533] width 7 height 19
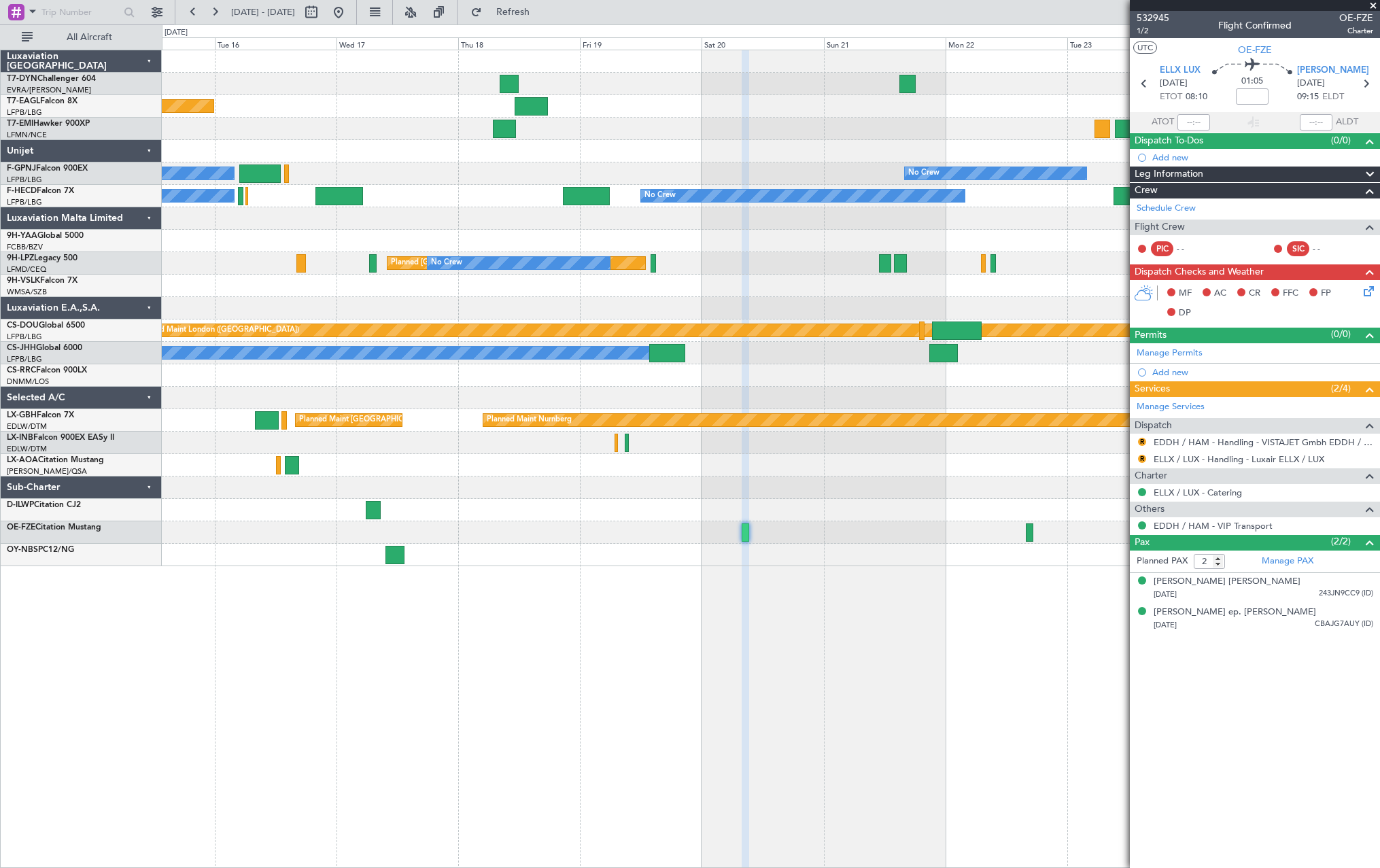
click at [792, 569] on div "Planned Maint New York (Teterboro) Planned Maint Zurich No Crew No Crew No Crew…" at bounding box center [770, 458] width 1218 height 818
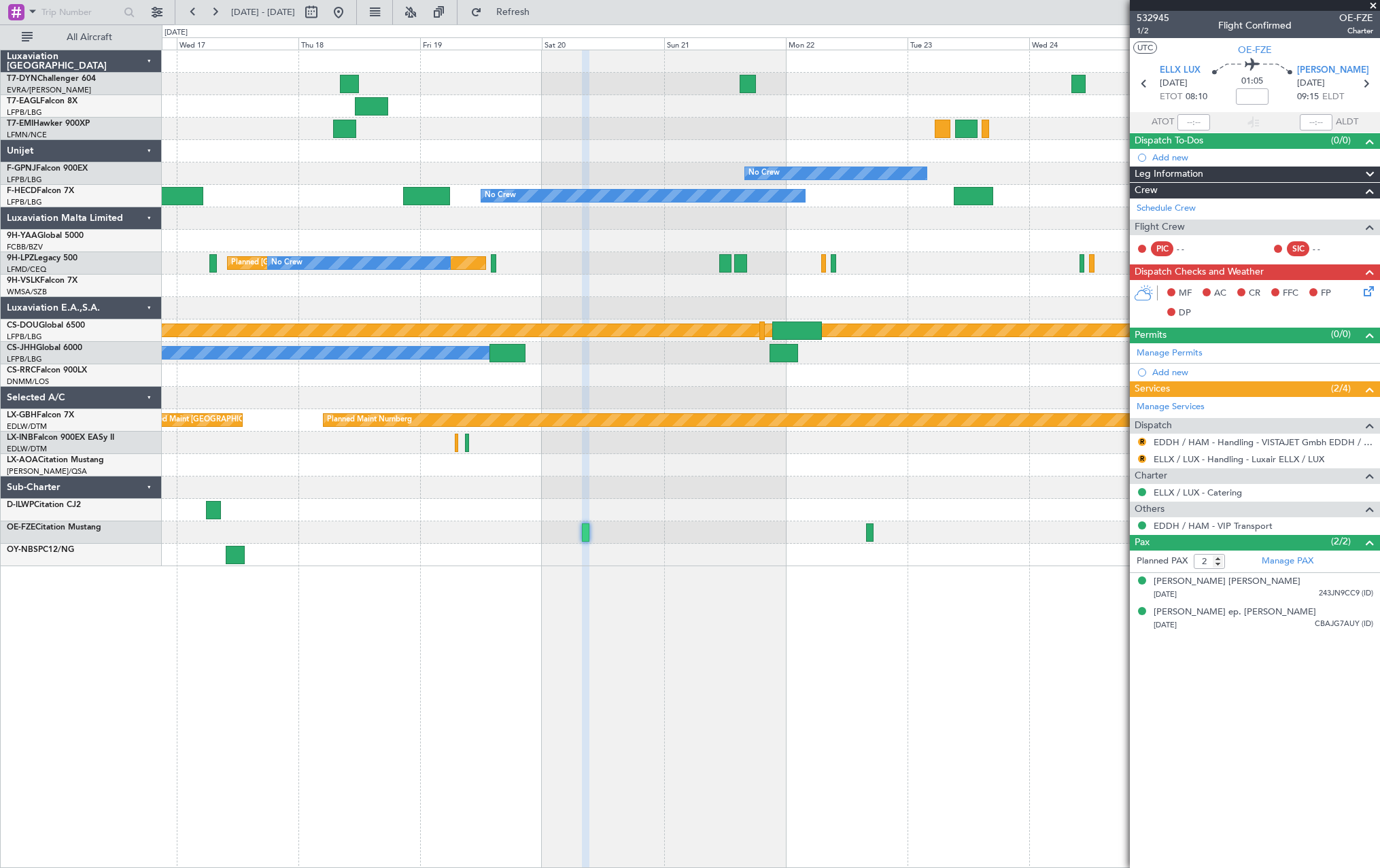
click at [700, 540] on div at bounding box center [770, 532] width 1218 height 22
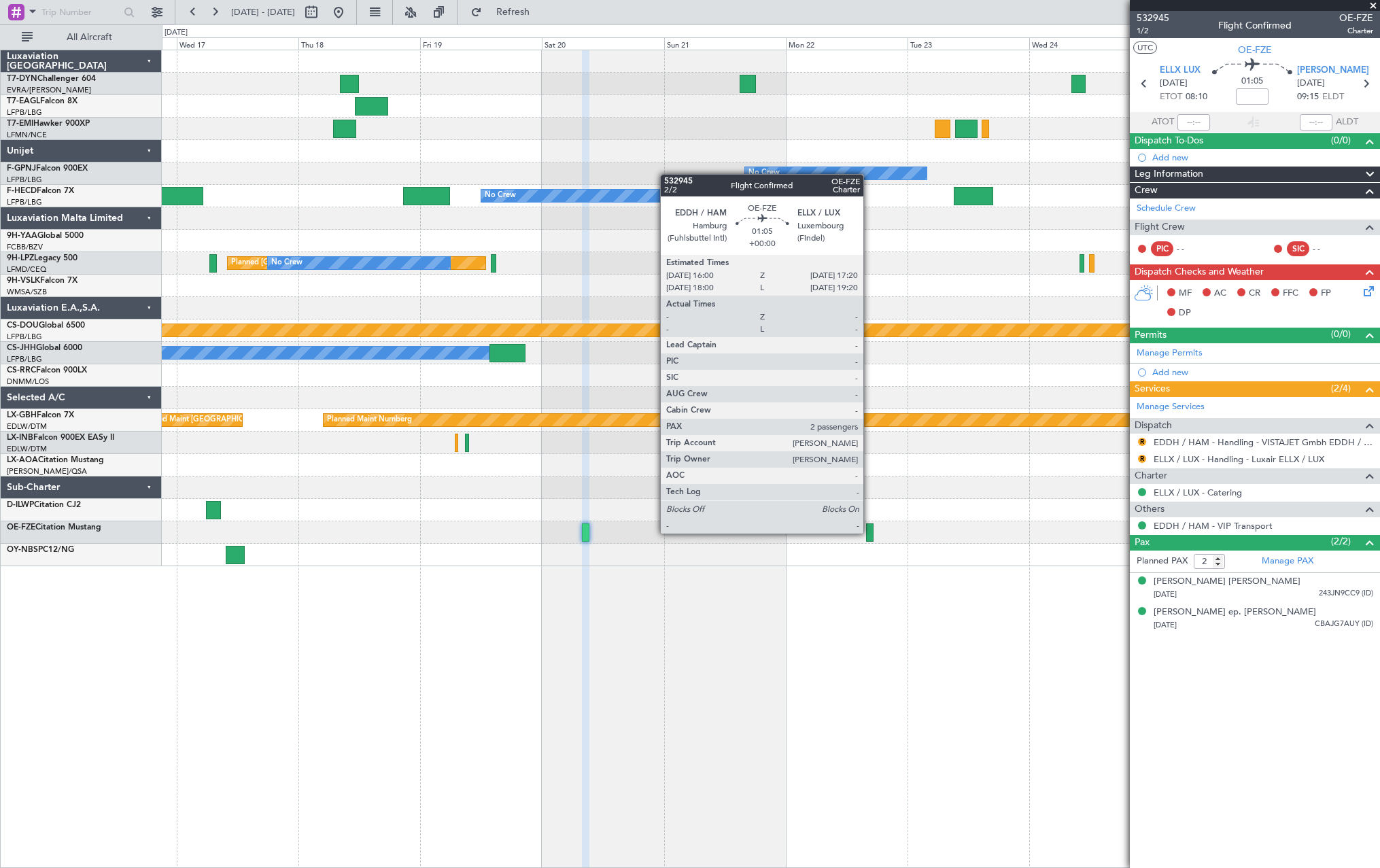
click at [869, 532] on div at bounding box center [869, 533] width 7 height 19
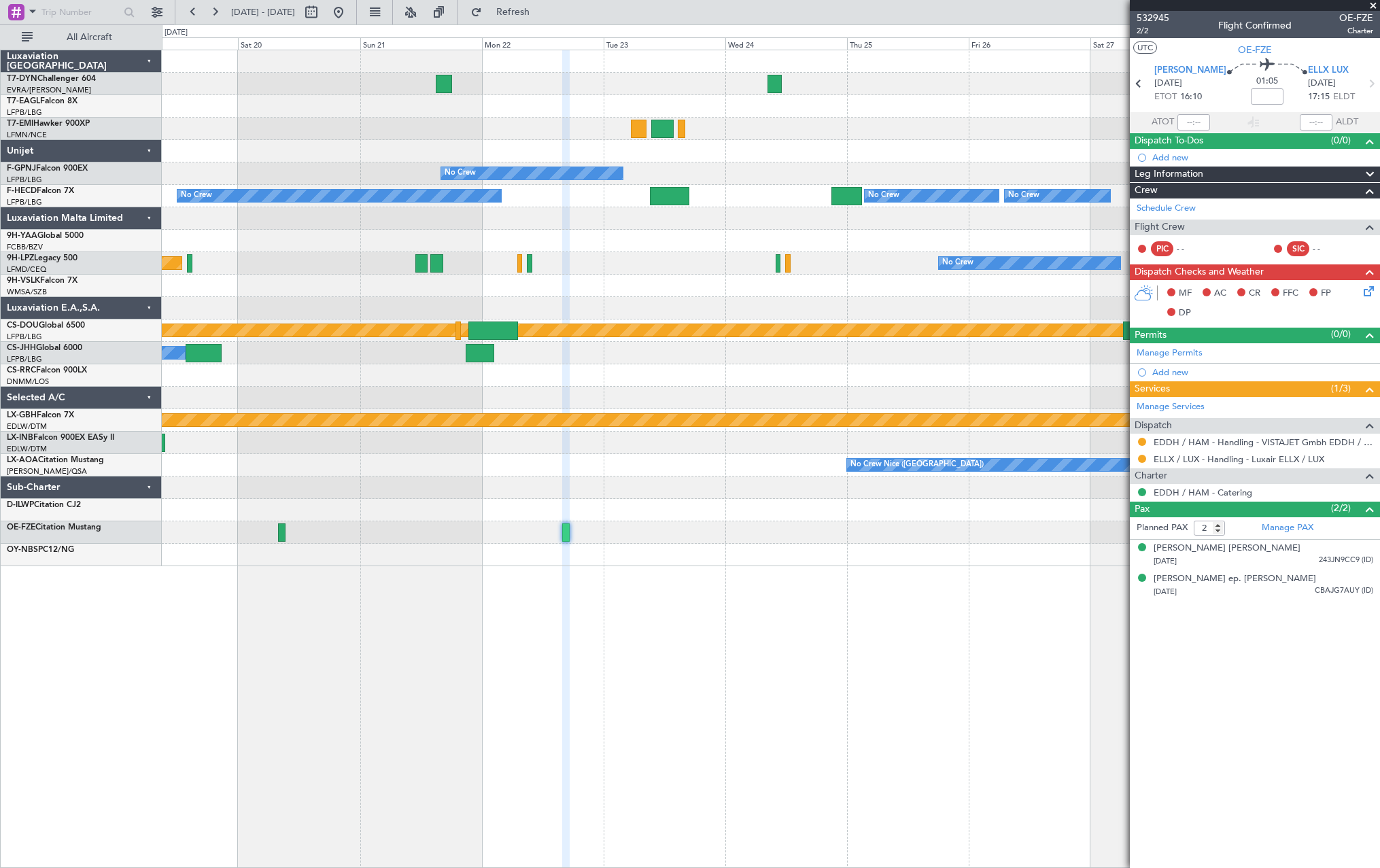
click at [927, 551] on div at bounding box center [770, 555] width 1218 height 22
click at [928, 551] on div at bounding box center [770, 555] width 1218 height 22
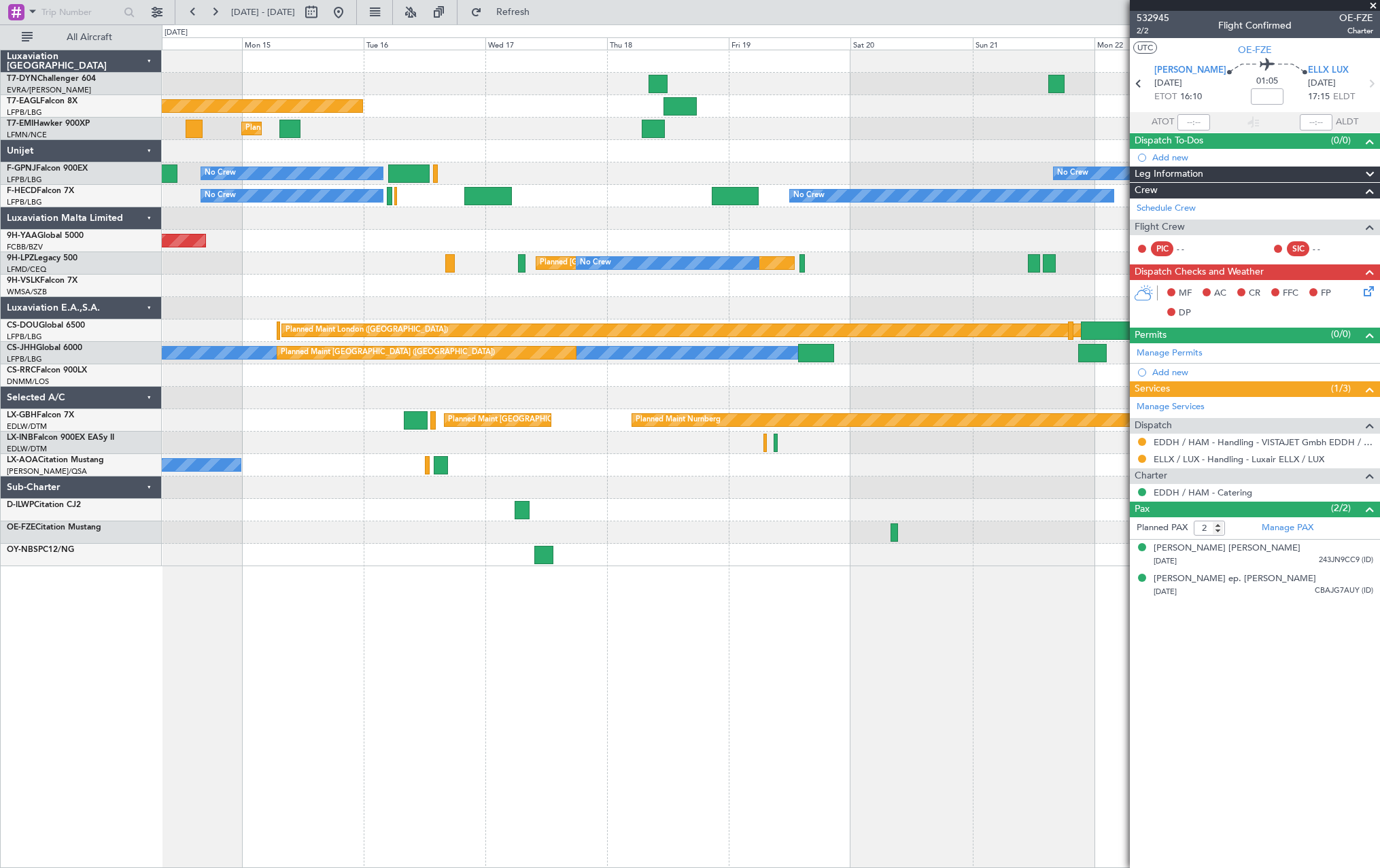
click at [886, 599] on div "Planned Maint [US_STATE] ([GEOGRAPHIC_DATA]) Planned Maint [GEOGRAPHIC_DATA] No…" at bounding box center [770, 458] width 1218 height 818
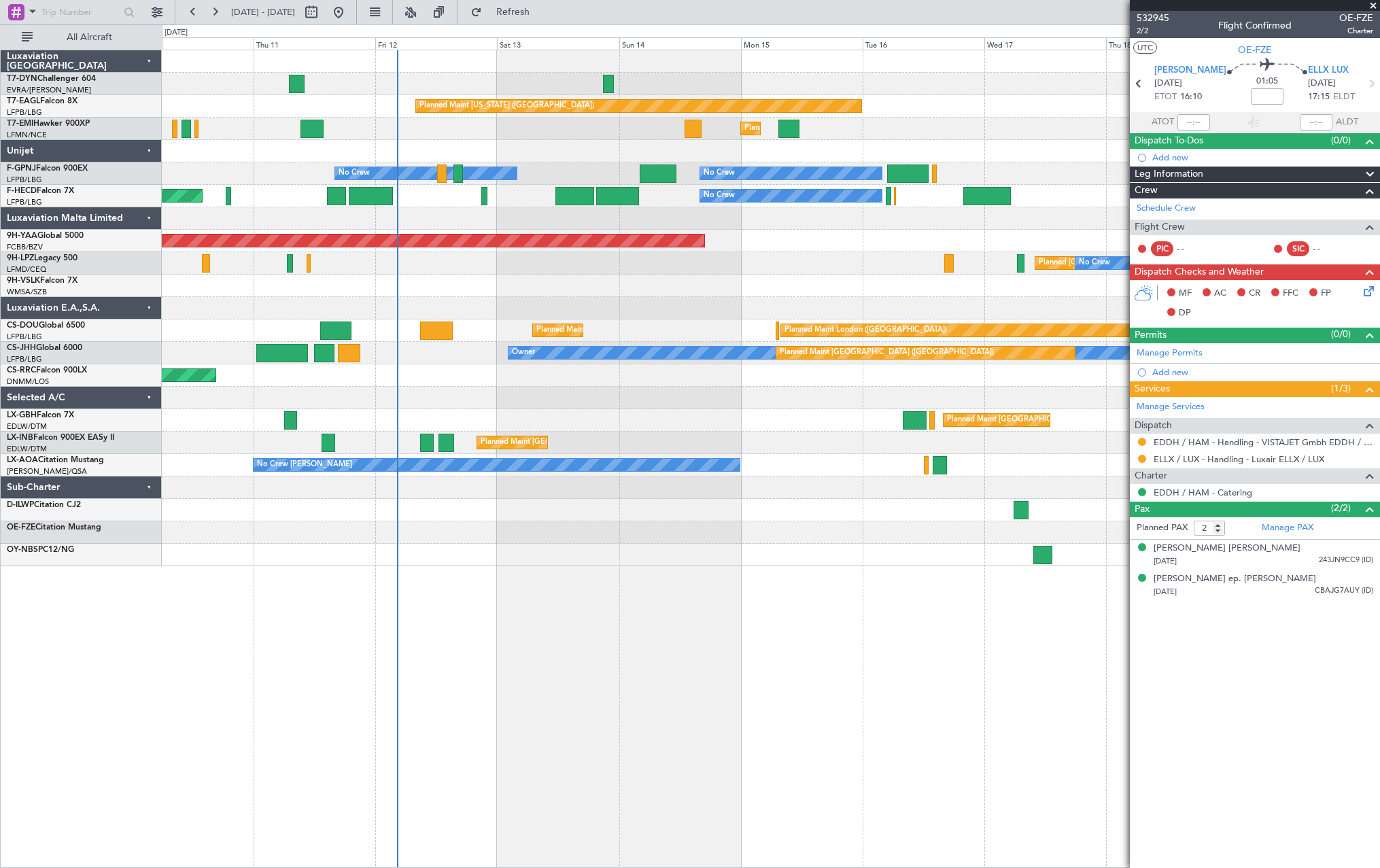
click at [724, 597] on div "Planned Maint New York (Teterboro) Planned Maint Zurich Planned Maint Zurich No…" at bounding box center [770, 458] width 1218 height 818
click at [727, 597] on div "Planned Maint New York (Teterboro) Planned Maint Zurich Planned Maint Zurich No…" at bounding box center [770, 458] width 1218 height 818
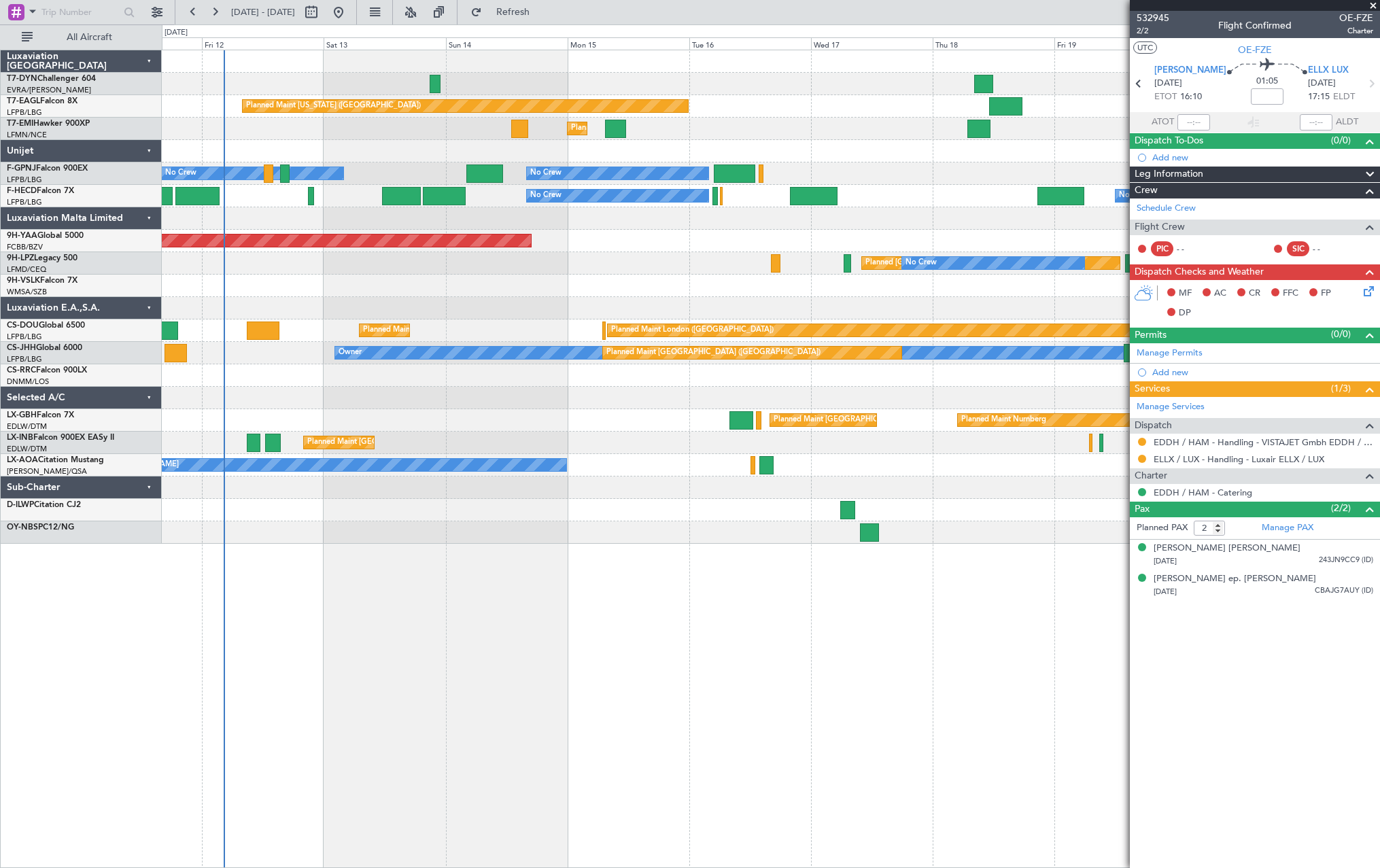
click at [613, 417] on div "Planned Maint Nurnberg Planned Maint [GEOGRAPHIC_DATA] ([GEOGRAPHIC_DATA])" at bounding box center [770, 420] width 1218 height 22
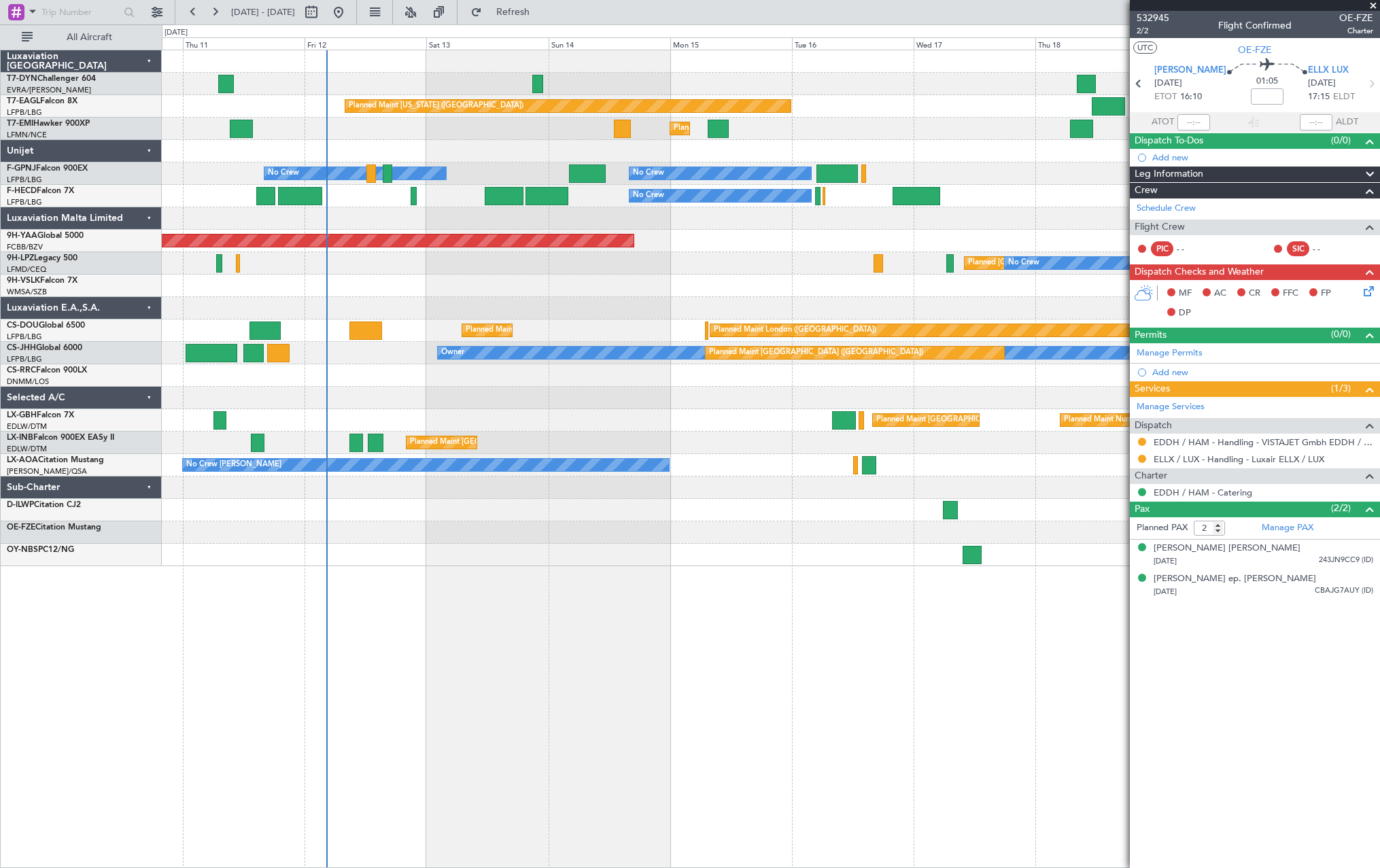
click at [797, 508] on div "Planned Maint New York (Teterboro) Planned Maint Zurich Planned Maint Zurich No…" at bounding box center [770, 308] width 1218 height 516
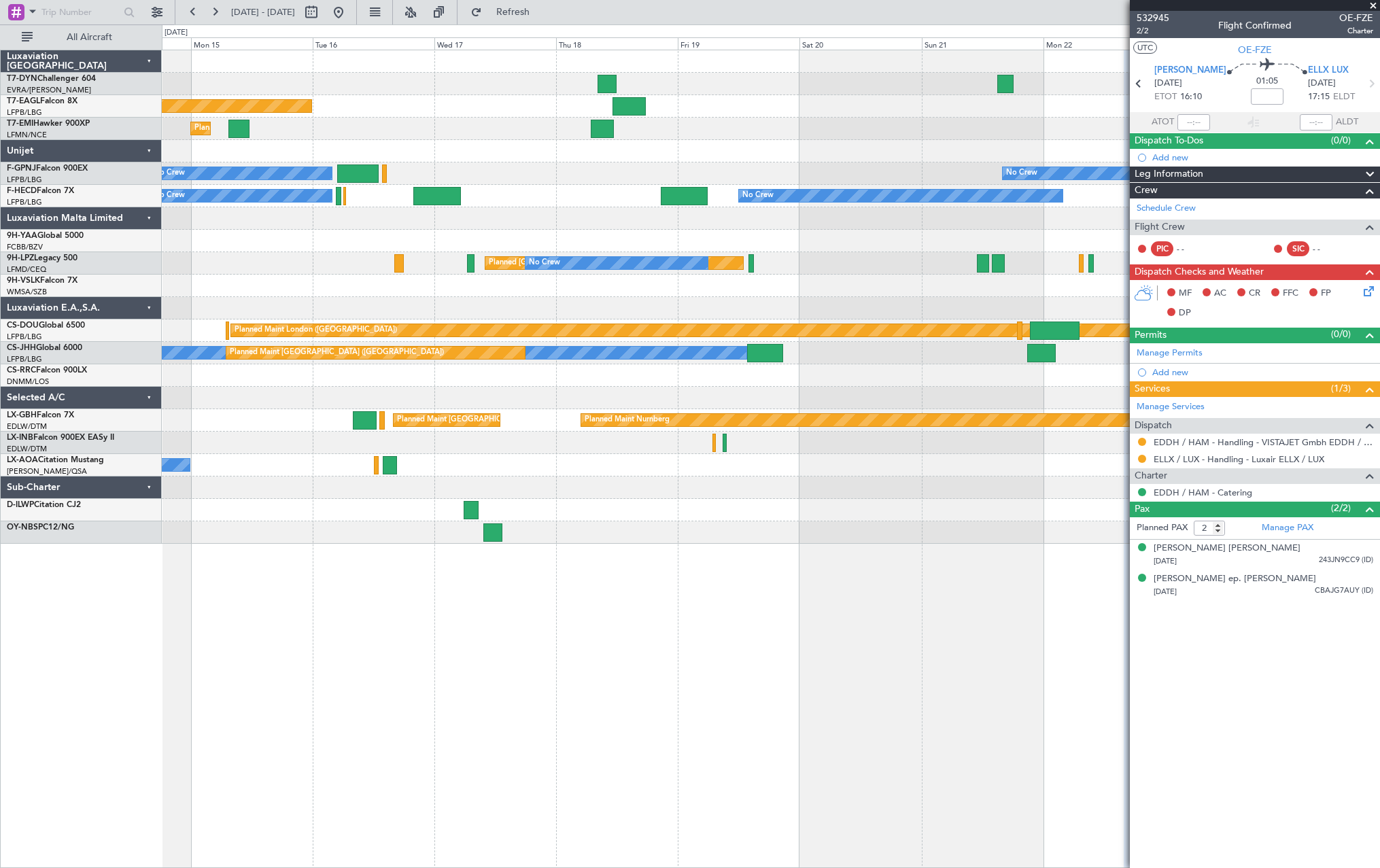
click at [265, 508] on div "Planned Maint [US_STATE] ([GEOGRAPHIC_DATA]) Planned Maint [GEOGRAPHIC_DATA] No…" at bounding box center [770, 297] width 1218 height 493
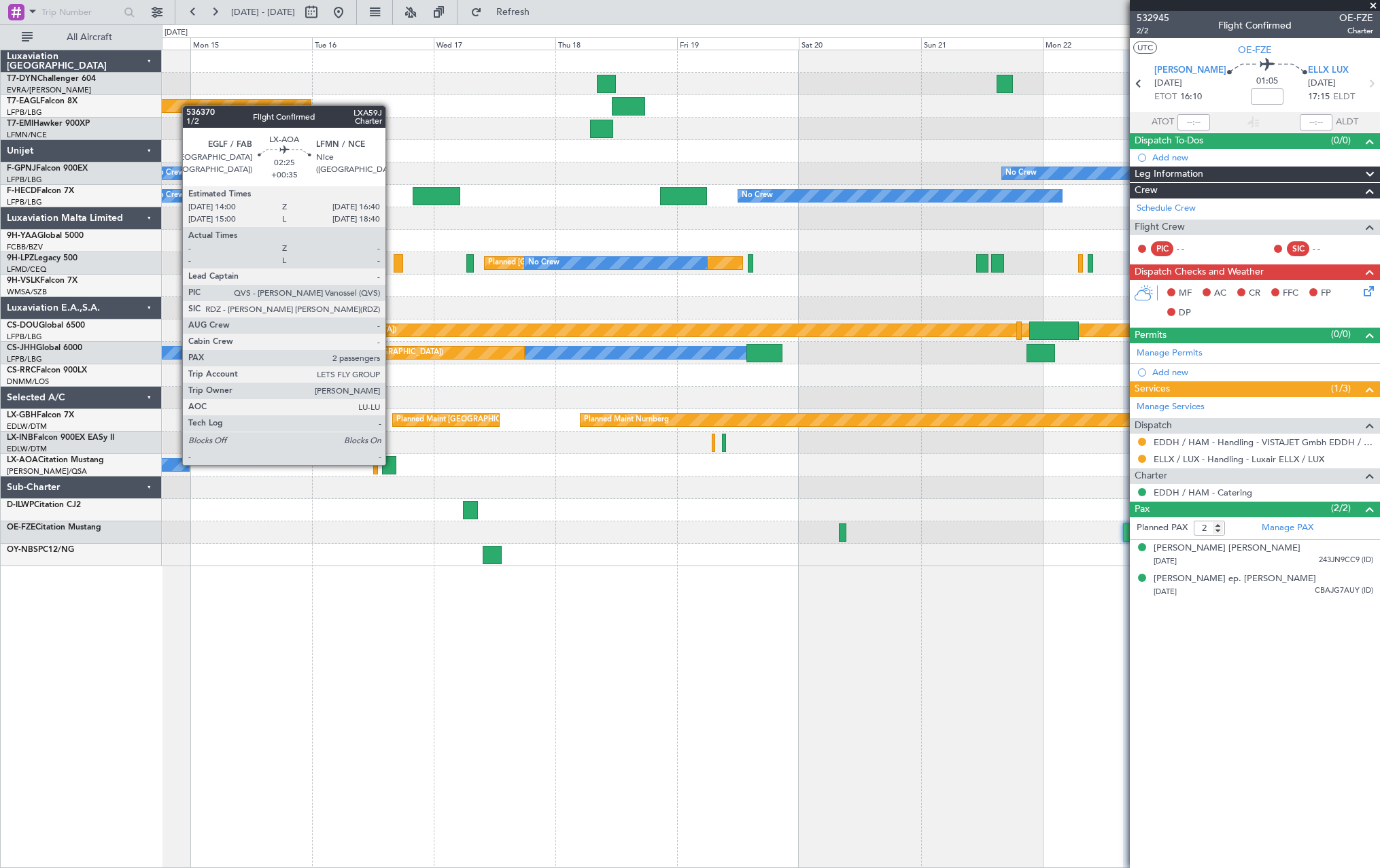
click at [391, 463] on div at bounding box center [389, 465] width 14 height 19
type input "+00:35"
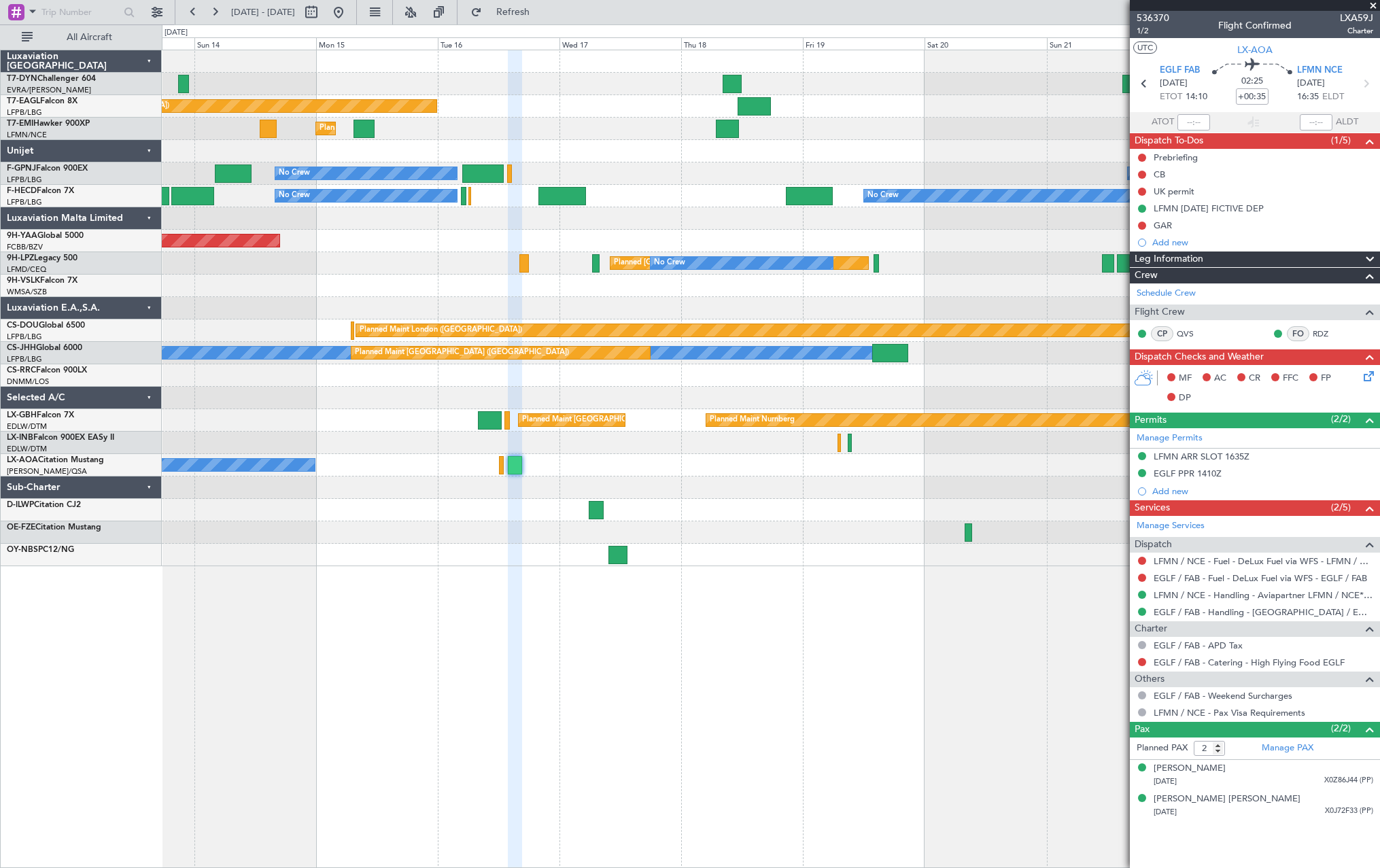
click at [673, 723] on div "Planned Maint New York (Teterboro) Planned Maint Zurich No Crew No Crew No Crew…" at bounding box center [770, 458] width 1218 height 818
click at [1255, 772] on div "Hazel Zuellig 04/03/1972 X0Z86J44 (PP)" at bounding box center [1264, 774] width 219 height 26
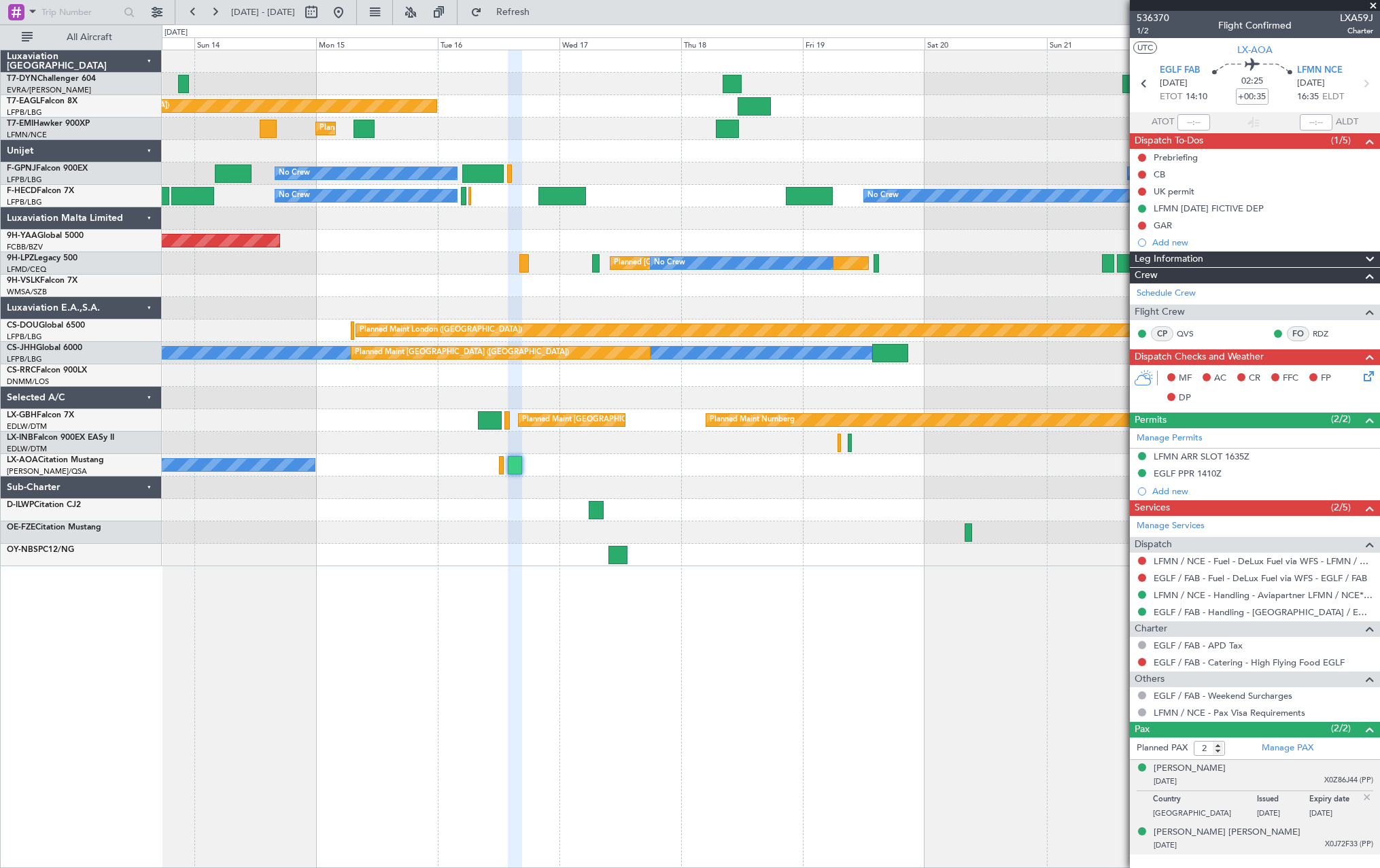
click at [1283, 841] on div "16/04/1957 X0J72F33 (PP)" at bounding box center [1264, 845] width 219 height 14
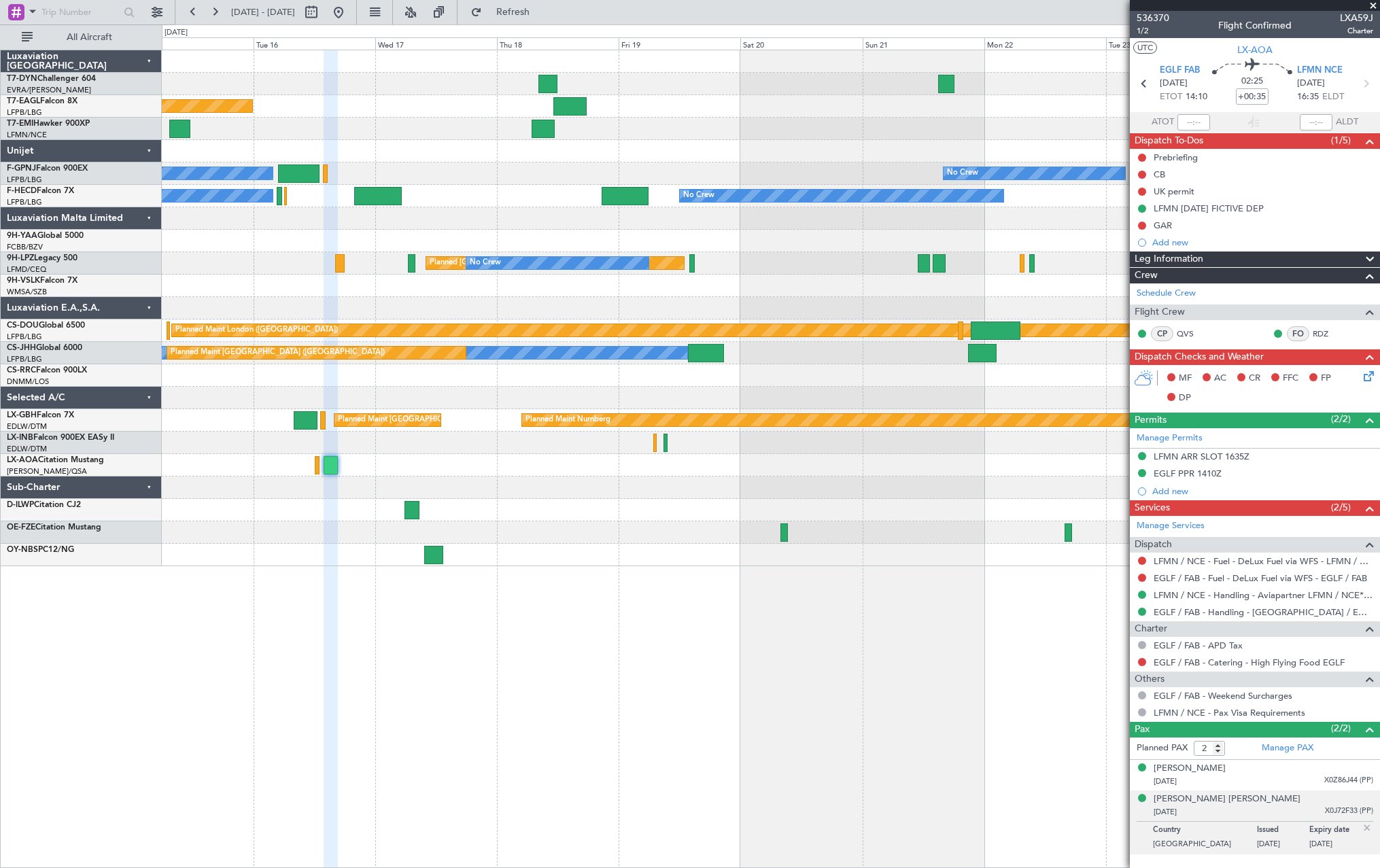
click at [764, 501] on div at bounding box center [770, 510] width 1218 height 22
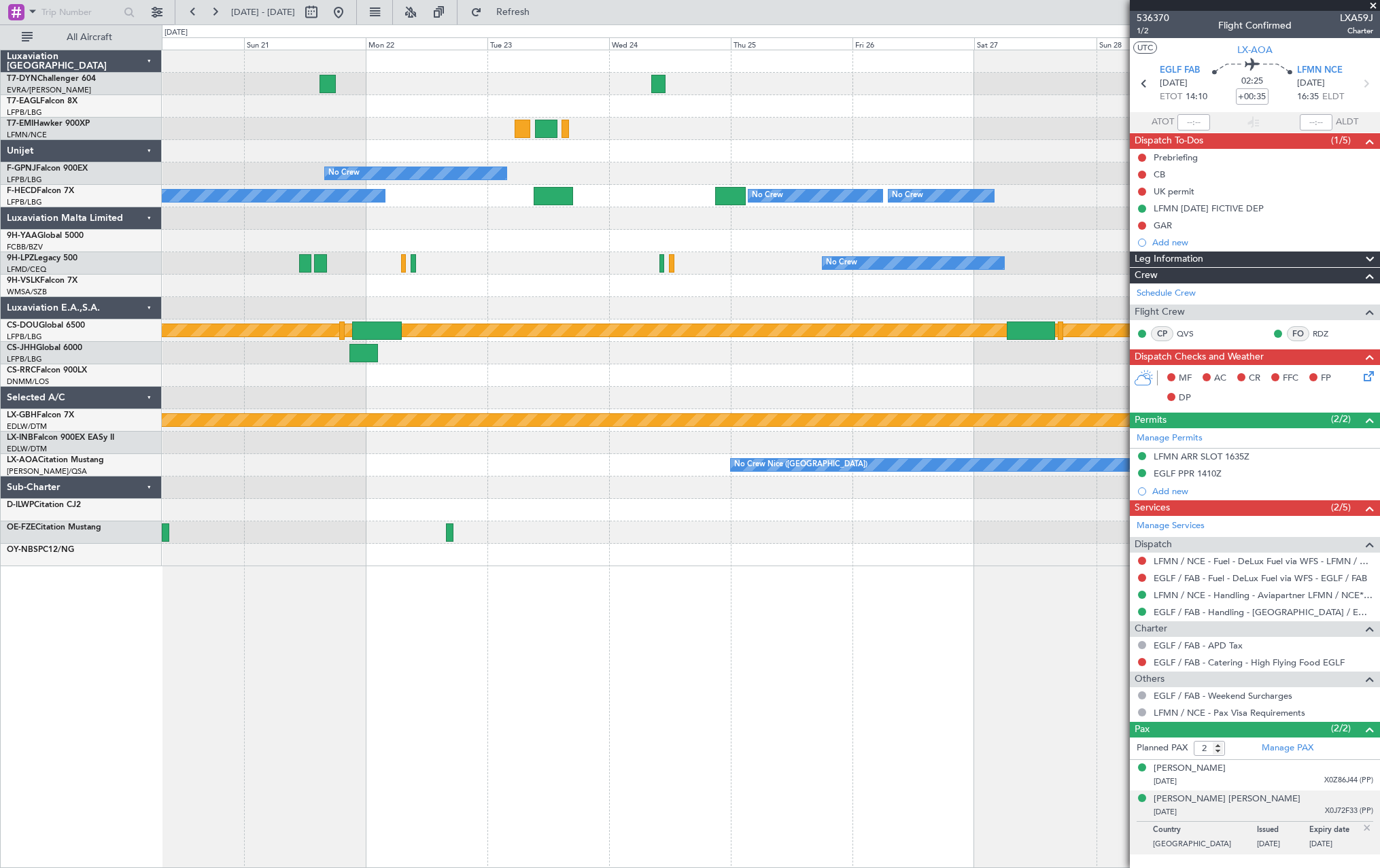
click at [419, 509] on div "No Crew No Crew No Crew No Crew No Crew No Crew [GEOGRAPHIC_DATA] ([GEOGRAPHIC_…" at bounding box center [770, 308] width 1218 height 516
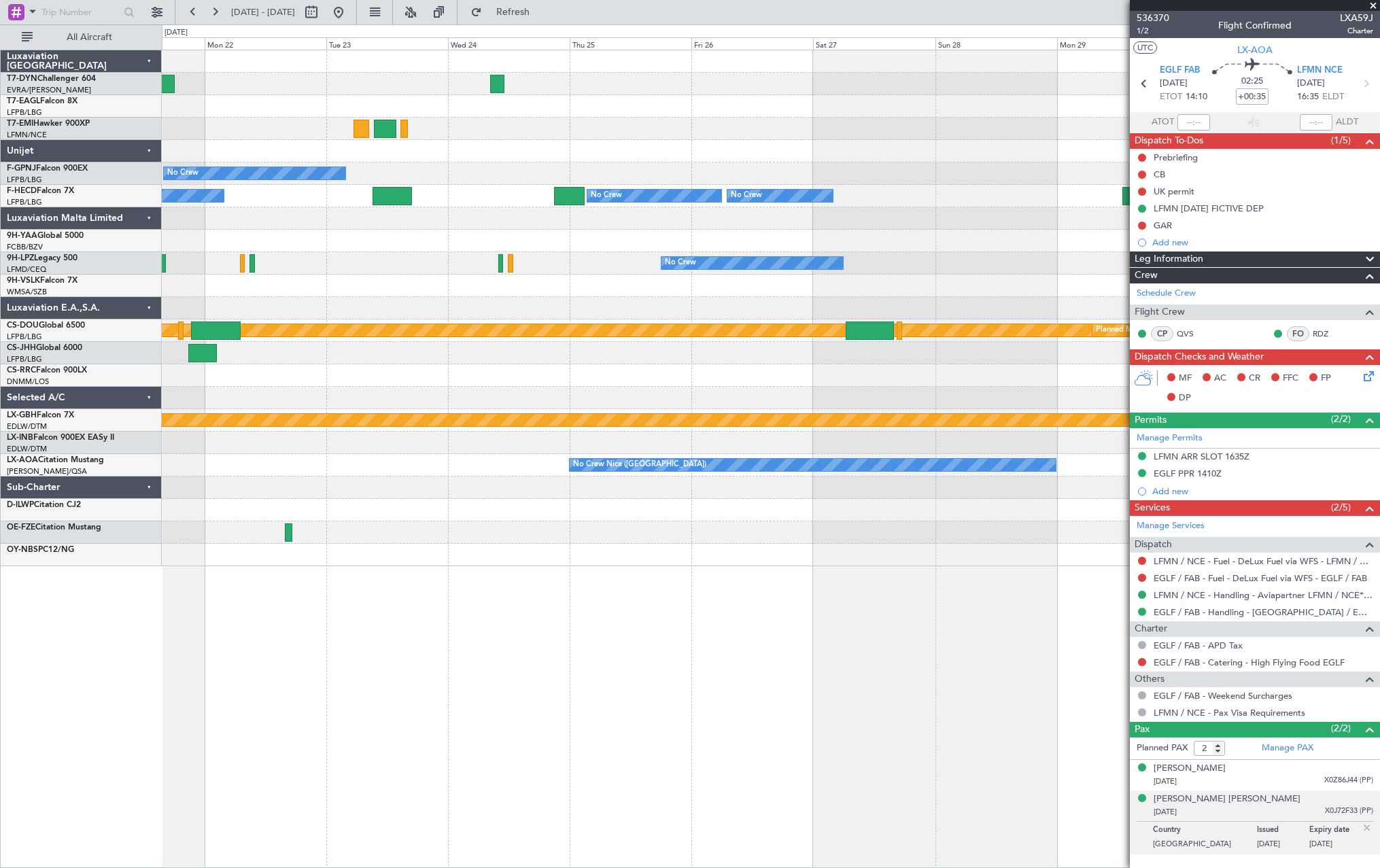
click at [337, 524] on div at bounding box center [770, 532] width 1218 height 22
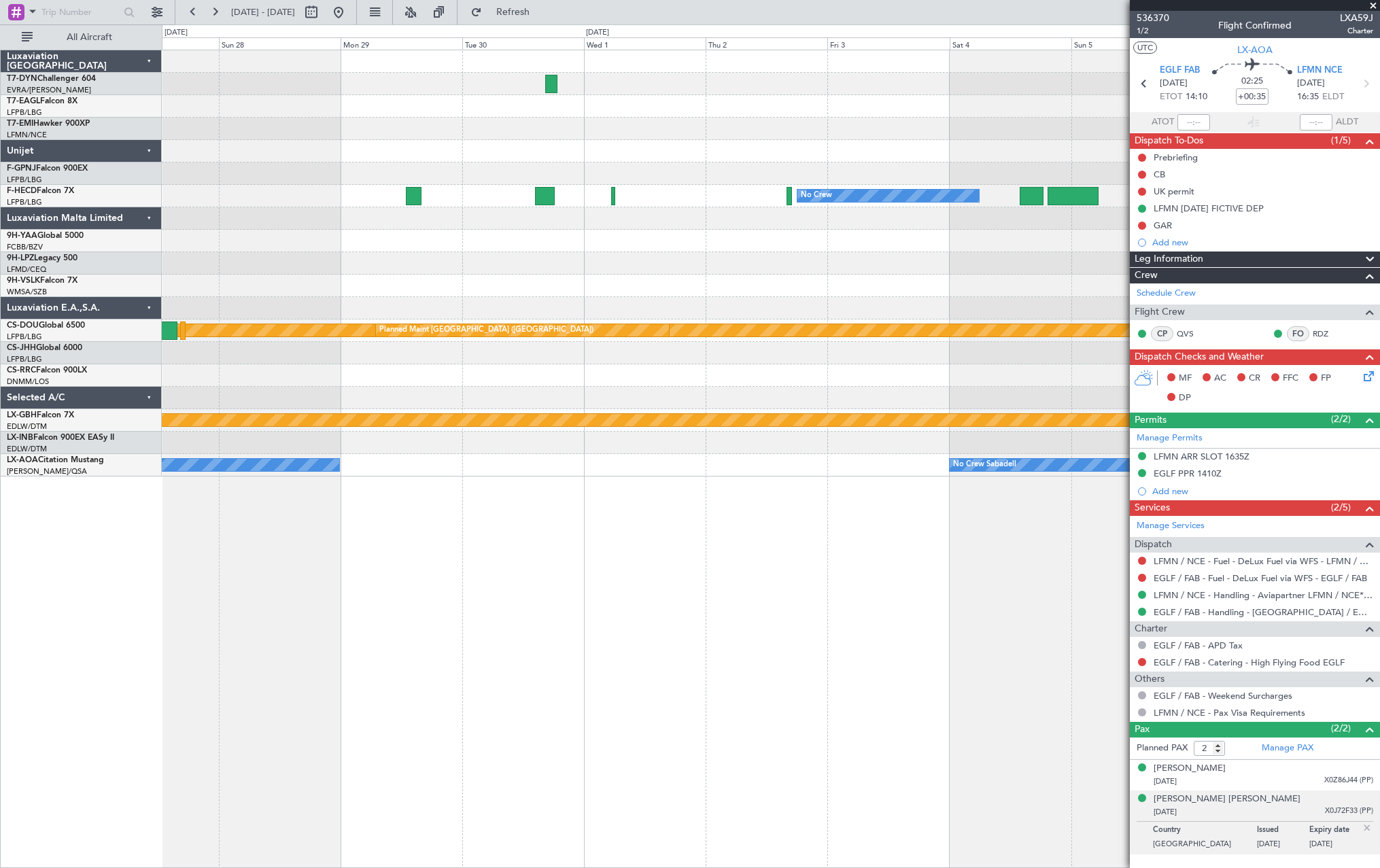
click at [572, 509] on div "Planned Maint [GEOGRAPHIC_DATA] ([GEOGRAPHIC_DATA]) No Crew No Crew No Crew No …" at bounding box center [770, 458] width 1218 height 818
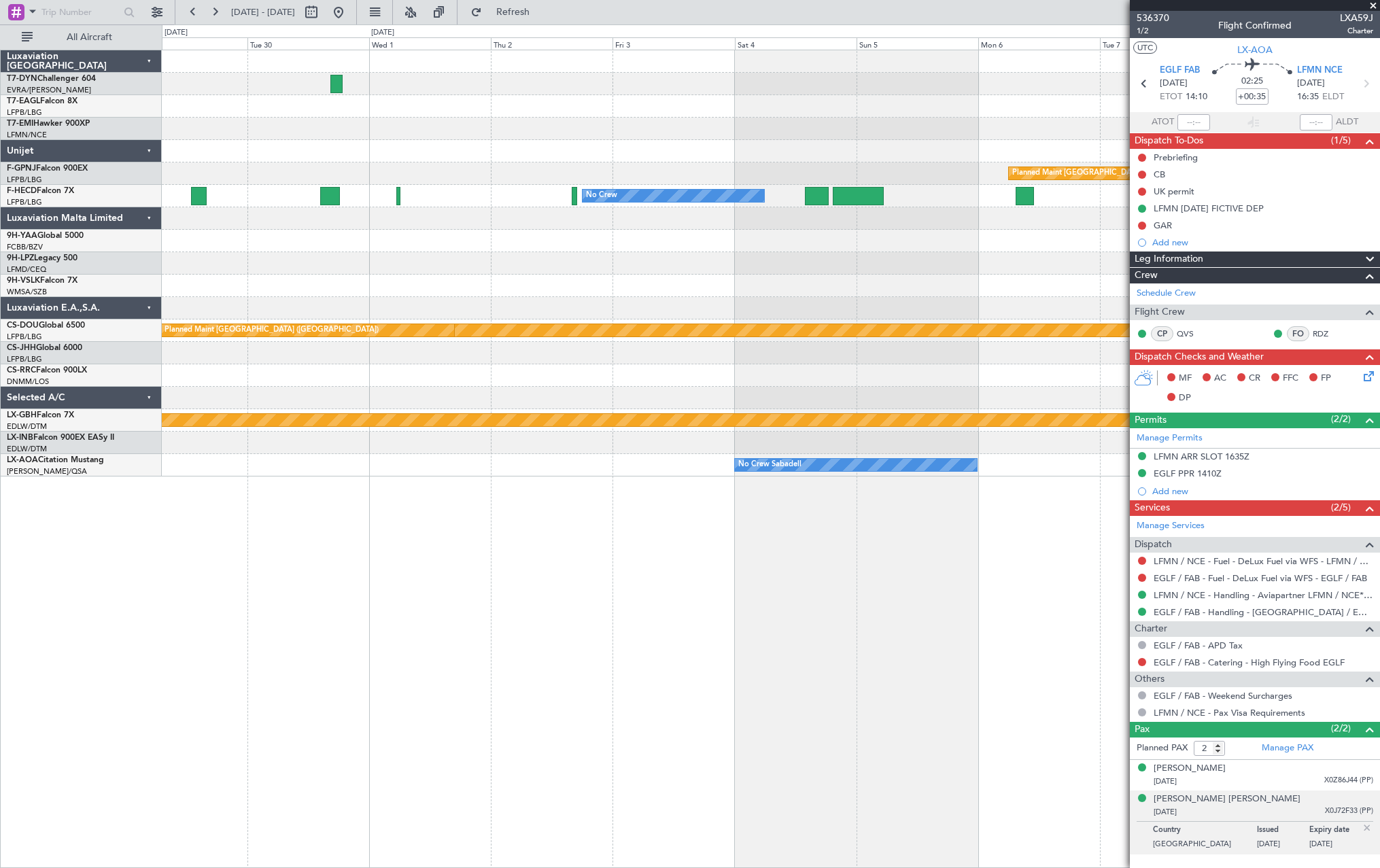
click at [311, 536] on div "Planned Maint [GEOGRAPHIC_DATA] ([GEOGRAPHIC_DATA]) No Crew No Crew No Crew No …" at bounding box center [770, 458] width 1218 height 818
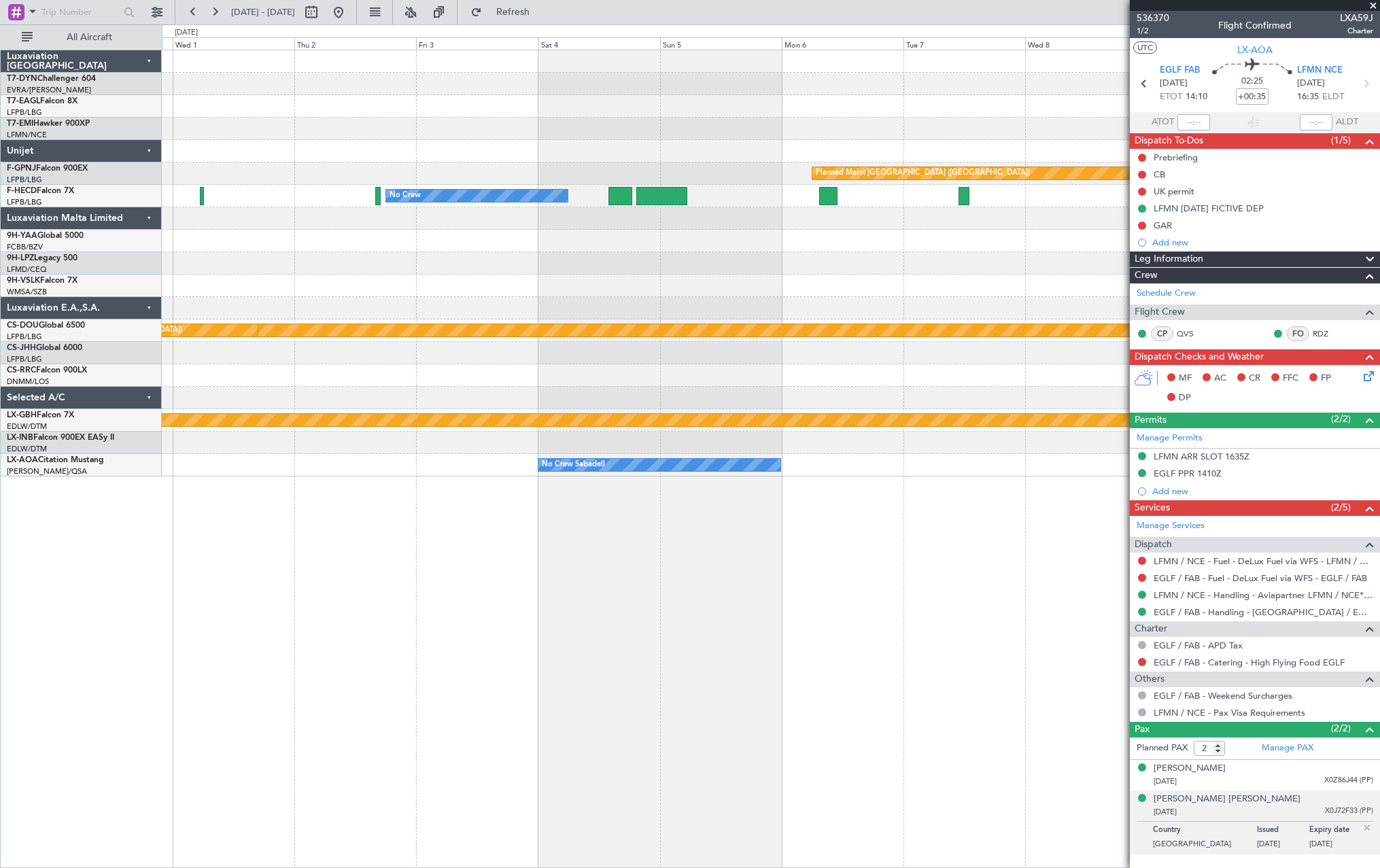
click at [1060, 503] on div "Planned Maint Paris (Le Bourget) No Crew No Crew Planned Maint Paris (Le Bourge…" at bounding box center [770, 458] width 1218 height 818
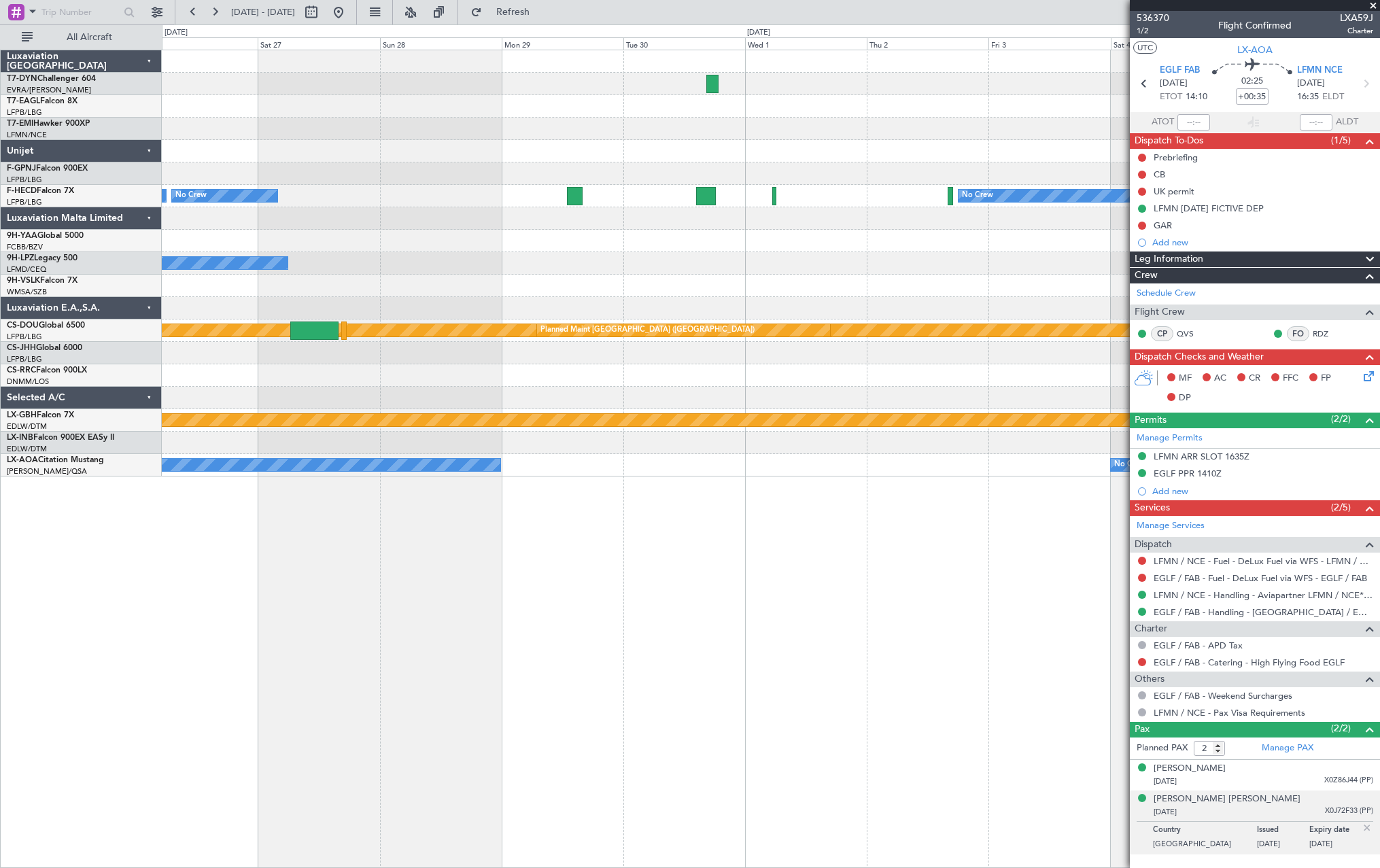
click at [954, 533] on div "Planned Maint [GEOGRAPHIC_DATA] ([GEOGRAPHIC_DATA]) No Crew No Crew No Crew No …" at bounding box center [770, 458] width 1218 height 818
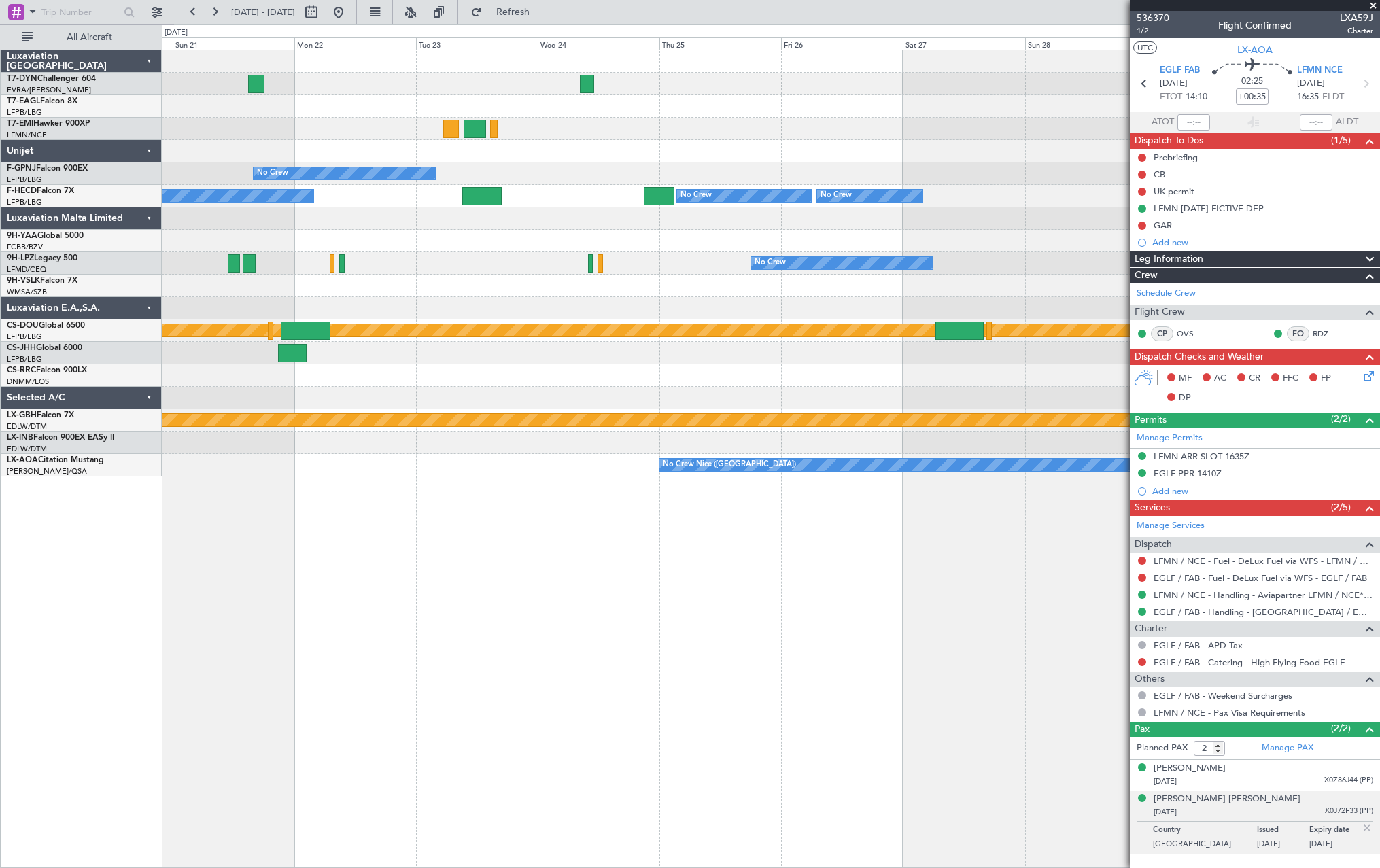
click at [1008, 540] on div "No Crew No Crew No Crew No Crew No Crew No Crew [GEOGRAPHIC_DATA] ([GEOGRAPHIC_…" at bounding box center [770, 458] width 1218 height 818
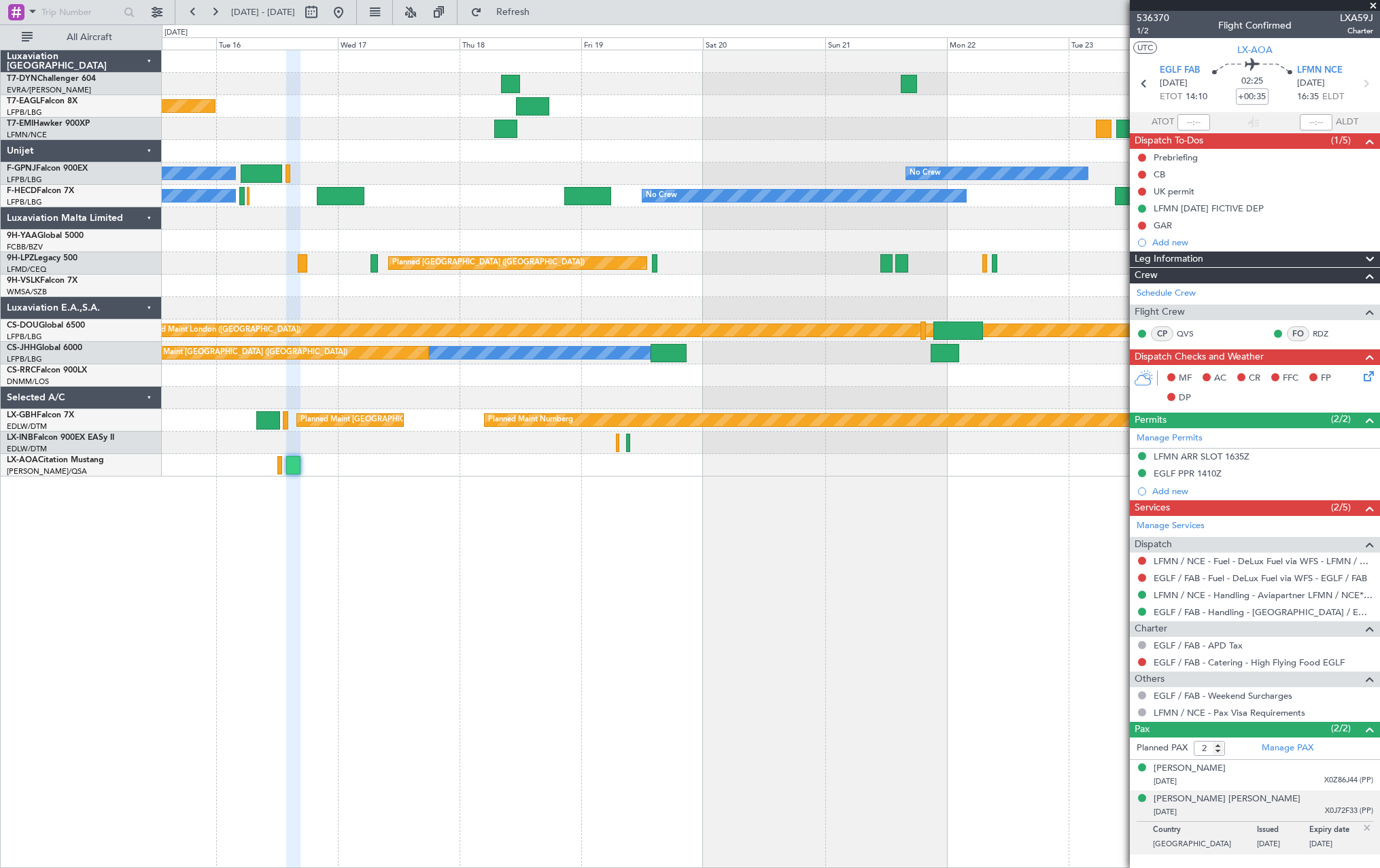
click at [718, 538] on div "Planned Maint [US_STATE] ([GEOGRAPHIC_DATA]) Planned Maint [GEOGRAPHIC_DATA] No…" at bounding box center [770, 458] width 1218 height 818
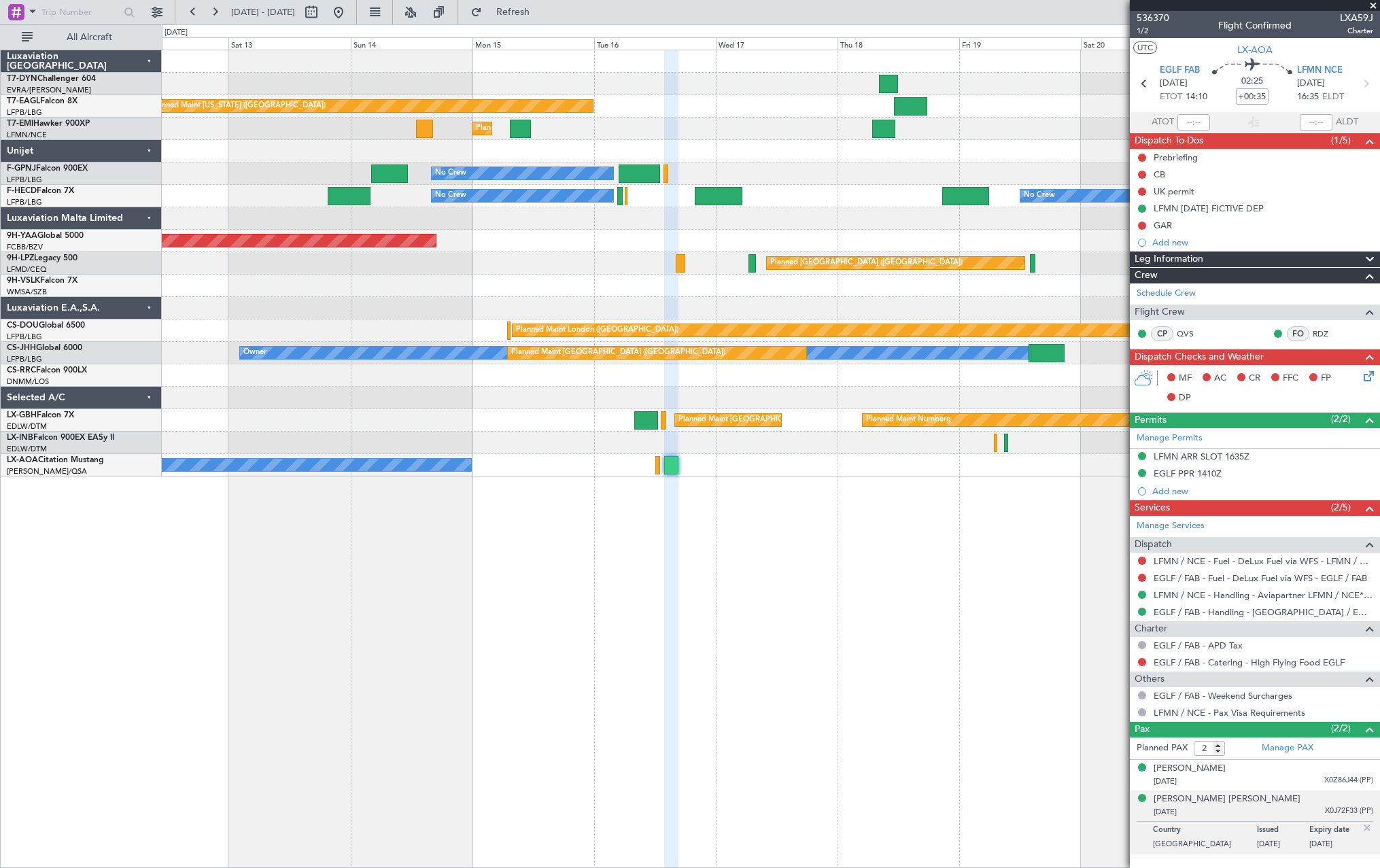
click at [792, 498] on div "Planned Maint New York (Teterboro) Planned Maint Zurich No Crew No Crew No Crew…" at bounding box center [770, 458] width 1218 height 818
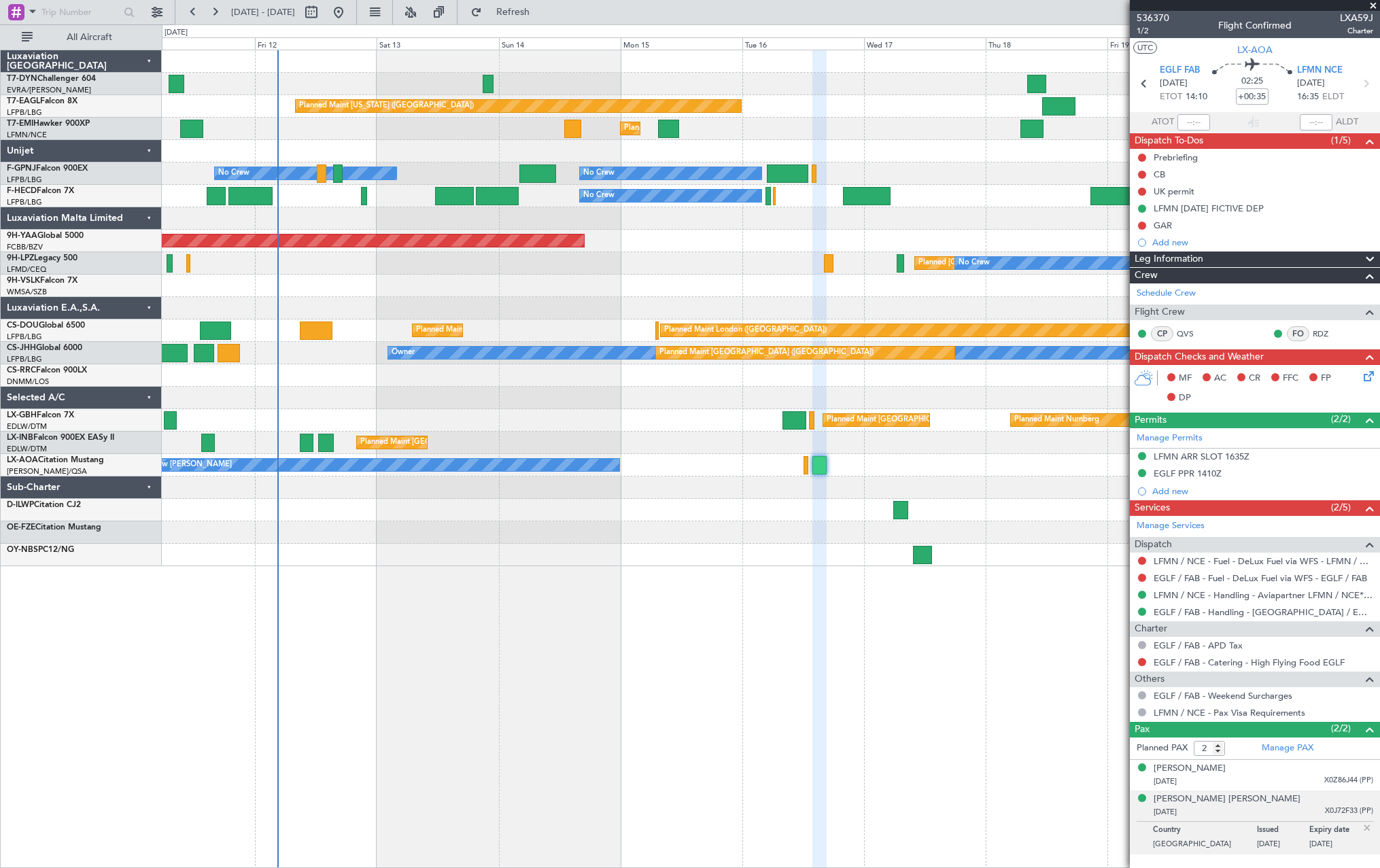
click at [601, 588] on div "Planned Maint [US_STATE] ([GEOGRAPHIC_DATA]) Planned Maint [GEOGRAPHIC_DATA] Pl…" at bounding box center [770, 458] width 1218 height 818
